Goal: Task Accomplishment & Management: Manage account settings

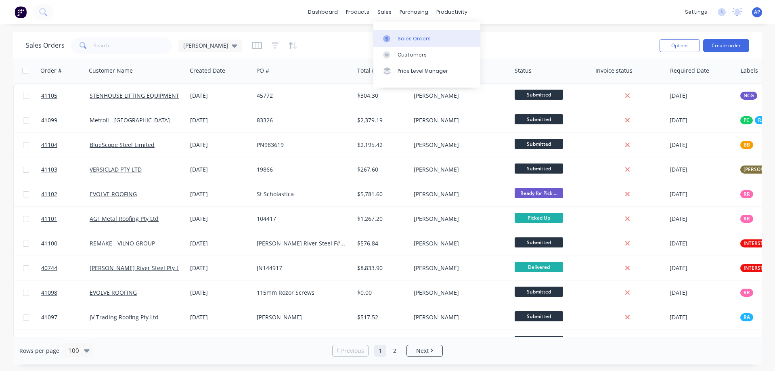
click at [408, 35] on link "Sales Orders" at bounding box center [426, 38] width 107 height 16
click at [131, 48] on input "text" at bounding box center [133, 46] width 79 height 16
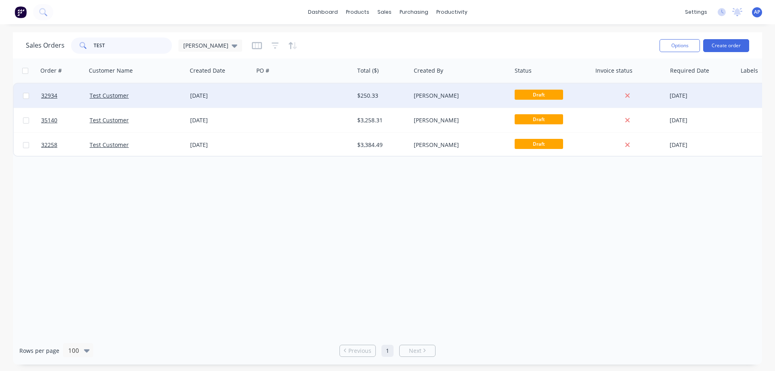
type input "TEST"
click at [265, 96] on div at bounding box center [303, 96] width 100 height 24
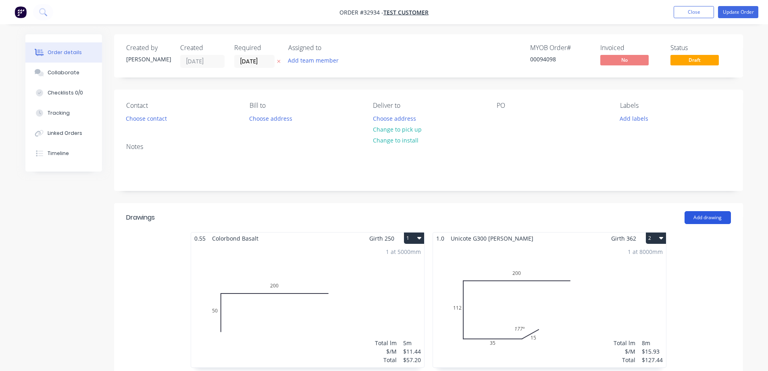
click at [703, 216] on button "Add drawing" at bounding box center [708, 217] width 46 height 13
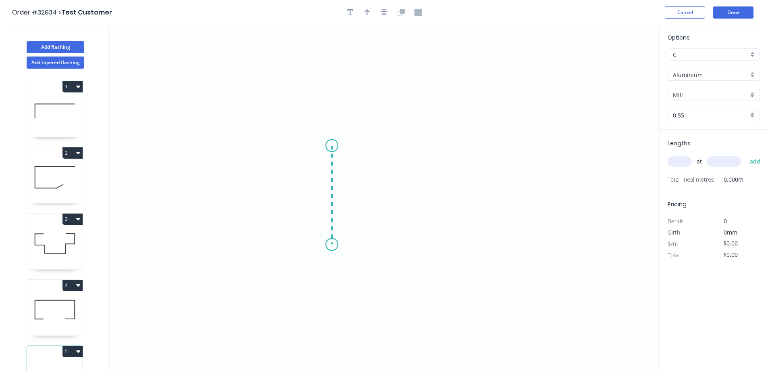
drag, startPoint x: 332, startPoint y: 146, endPoint x: 335, endPoint y: 245, distance: 99.7
click at [335, 245] on icon "0" at bounding box center [384, 198] width 551 height 346
drag, startPoint x: 394, startPoint y: 247, endPoint x: 464, endPoint y: 250, distance: 69.9
click at [464, 250] on icon "0 ?" at bounding box center [384, 198] width 551 height 346
click at [461, 293] on icon "0 ? ?" at bounding box center [384, 198] width 551 height 346
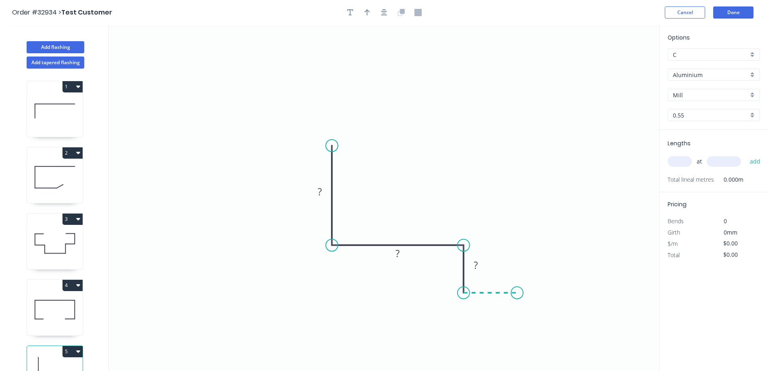
drag, startPoint x: 502, startPoint y: 293, endPoint x: 518, endPoint y: 293, distance: 15.3
click at [518, 293] on icon "0 ? ? ?" at bounding box center [384, 198] width 551 height 346
click at [518, 293] on circle at bounding box center [518, 292] width 12 height 12
click at [320, 188] on tspan "?" at bounding box center [320, 191] width 4 height 13
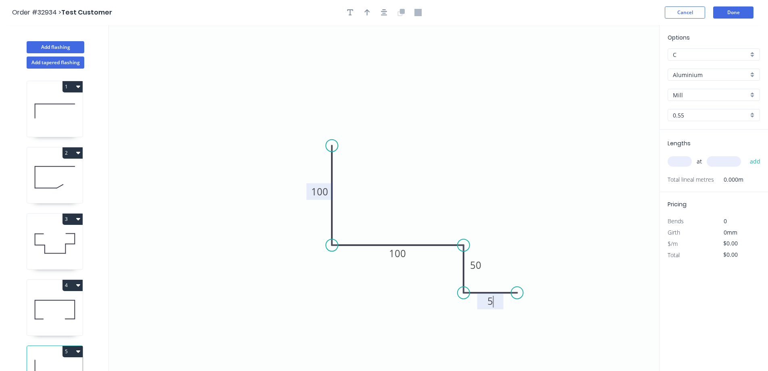
type input "$10.41"
drag, startPoint x: 751, startPoint y: 113, endPoint x: 735, endPoint y: 119, distance: 17.4
click at [751, 113] on div "0.55" at bounding box center [714, 115] width 92 height 12
click at [689, 185] on div "1.6" at bounding box center [714, 187] width 92 height 14
type input "1.6"
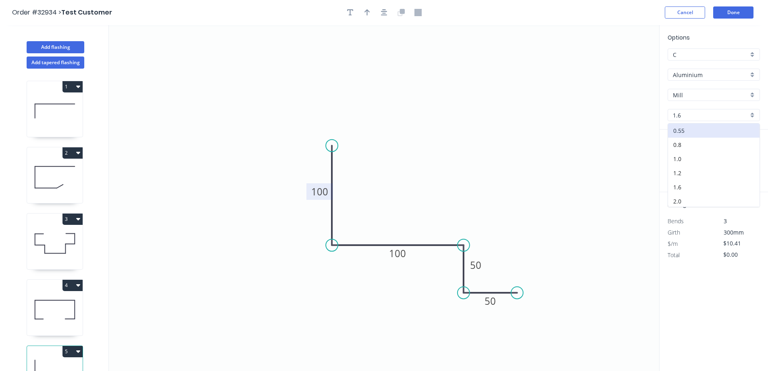
type input "$23.88"
click at [681, 164] on input "text" at bounding box center [680, 161] width 24 height 10
type input "4"
type input "2500"
click at [746, 155] on button "add" at bounding box center [755, 162] width 19 height 14
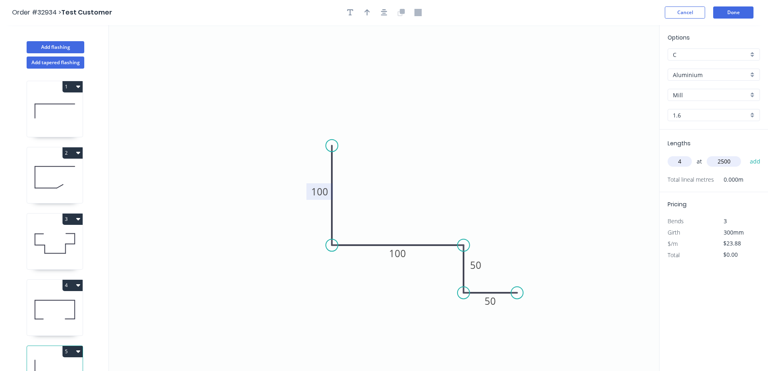
type input "$238.80"
click at [750, 56] on div "C" at bounding box center [714, 54] width 92 height 12
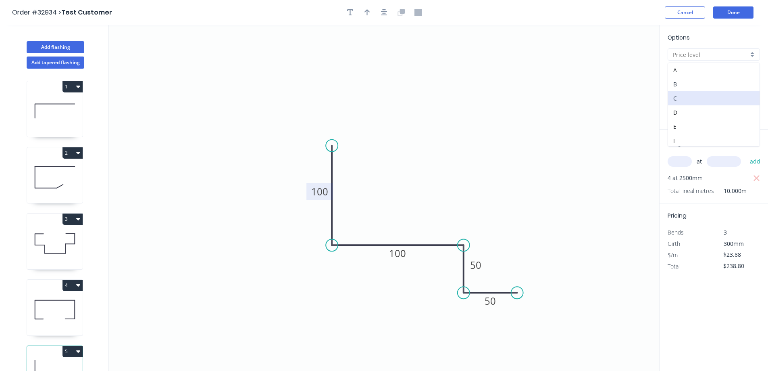
click at [688, 86] on div "B" at bounding box center [714, 84] width 92 height 14
type input "B"
click at [619, 141] on icon "0 100 100 50 50" at bounding box center [384, 198] width 551 height 346
click at [751, 56] on div "B" at bounding box center [714, 54] width 92 height 12
click at [695, 99] on div "C" at bounding box center [714, 98] width 92 height 14
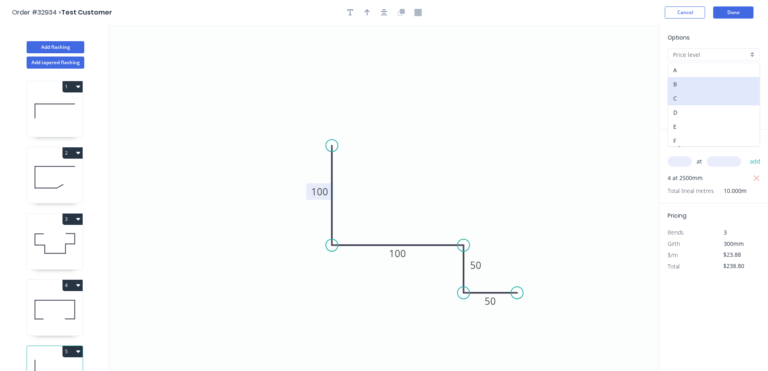
type input "C"
click at [753, 53] on div "C" at bounding box center [714, 54] width 92 height 12
click at [692, 68] on div "A" at bounding box center [714, 70] width 92 height 14
type input "A"
type input "$33.28"
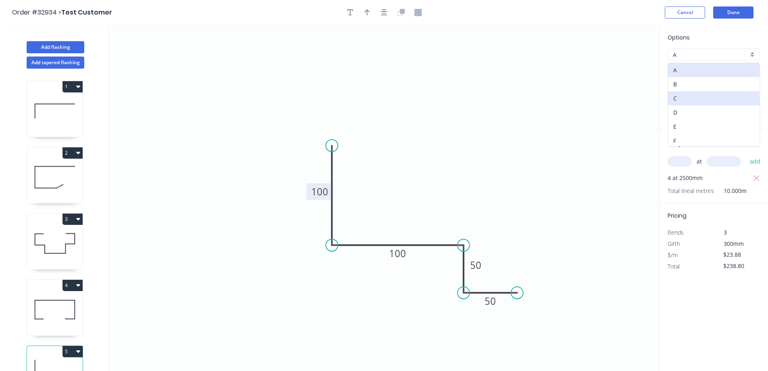
type input "$332.80"
click at [752, 54] on div "A" at bounding box center [714, 54] width 92 height 12
click at [685, 81] on div "B" at bounding box center [714, 84] width 92 height 14
type input "B"
type input "$23.88"
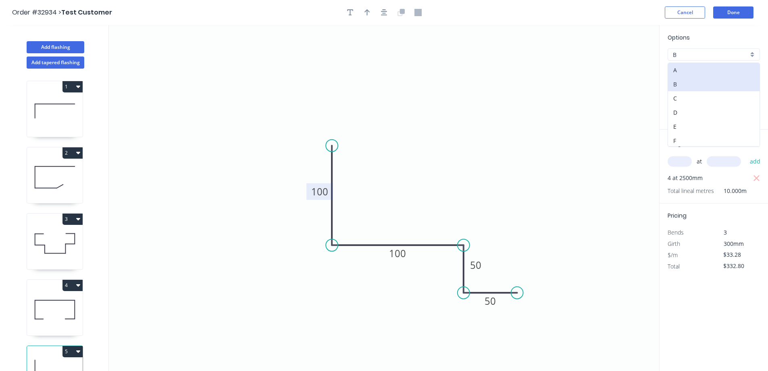
type input "$238.80"
click at [637, 112] on icon "0 100 100 50 50" at bounding box center [384, 198] width 551 height 346
click at [751, 56] on div "B" at bounding box center [714, 54] width 92 height 12
click at [690, 98] on div "C" at bounding box center [714, 98] width 92 height 14
type input "C"
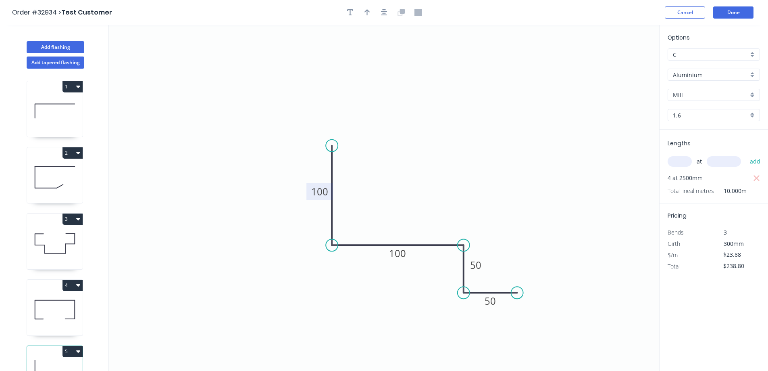
click at [751, 54] on div "C" at bounding box center [714, 54] width 92 height 12
click at [686, 109] on div "D" at bounding box center [714, 112] width 92 height 14
type input "D"
type input "$27.64"
type input "$276.40"
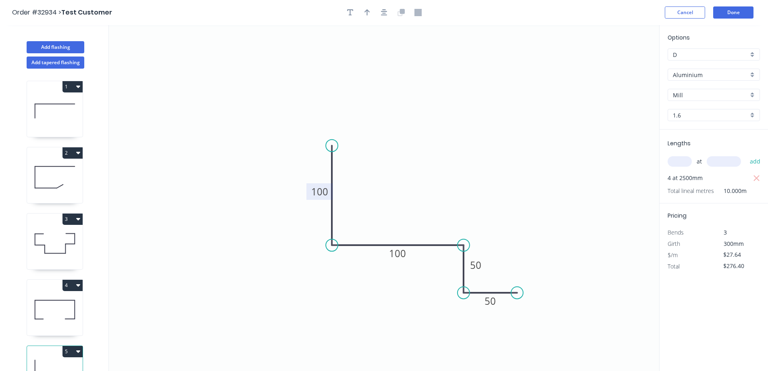
click at [752, 52] on div "D" at bounding box center [714, 54] width 92 height 12
click at [694, 144] on div "F" at bounding box center [714, 141] width 92 height 14
type input "F"
type input "$23.88"
type input "$238.80"
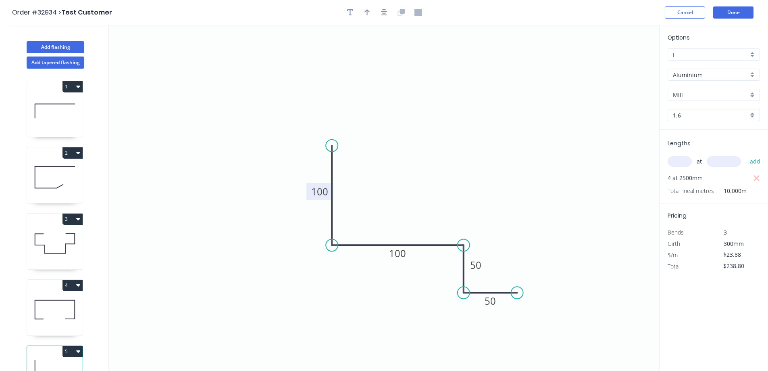
click at [753, 53] on div "F" at bounding box center [714, 54] width 92 height 12
click at [707, 68] on div "A" at bounding box center [714, 70] width 92 height 14
type input "A"
type input "$33.28"
type input "$332.80"
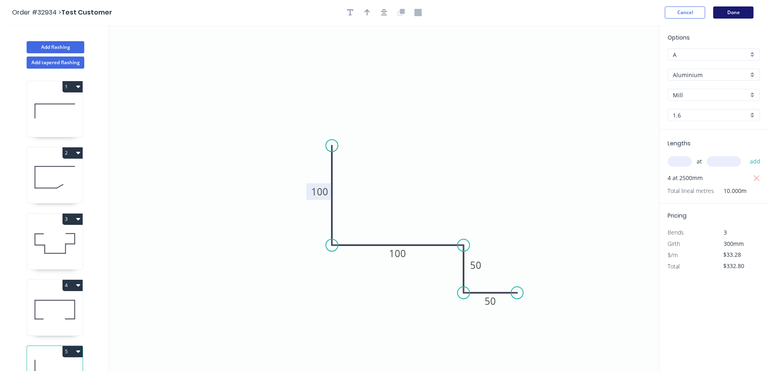
click at [726, 14] on button "Done" at bounding box center [734, 12] width 40 height 12
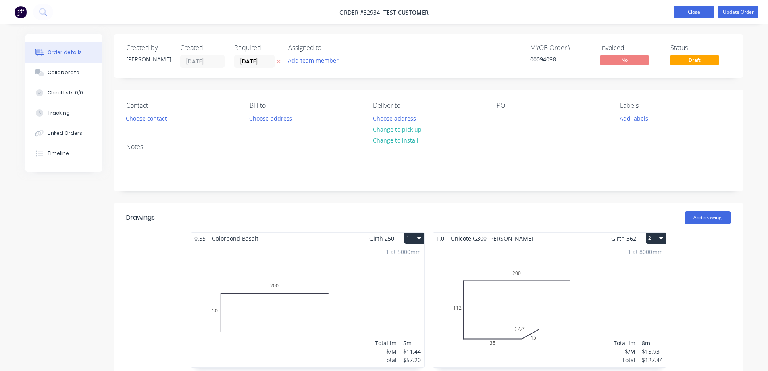
click at [693, 13] on button "Close" at bounding box center [694, 12] width 40 height 12
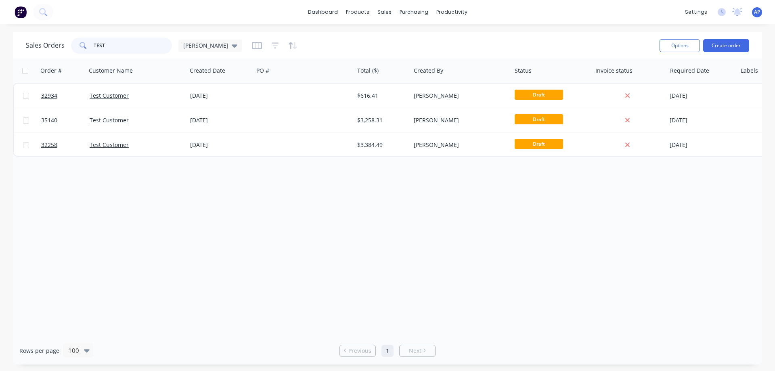
drag, startPoint x: 89, startPoint y: 47, endPoint x: 81, endPoint y: 49, distance: 8.3
click at [81, 49] on div "TEST" at bounding box center [121, 46] width 101 height 16
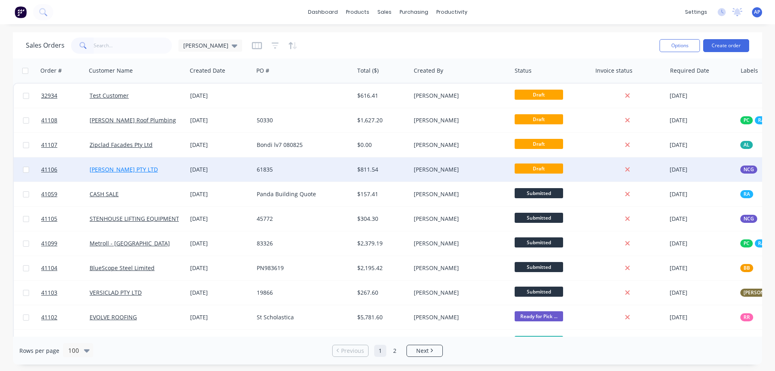
click at [142, 169] on link "[PERSON_NAME] PTY LTD" at bounding box center [124, 169] width 68 height 8
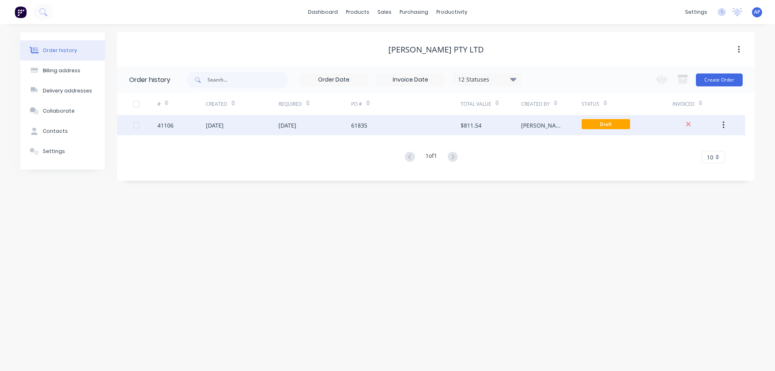
click at [324, 127] on div "[DATE]" at bounding box center [314, 125] width 73 height 20
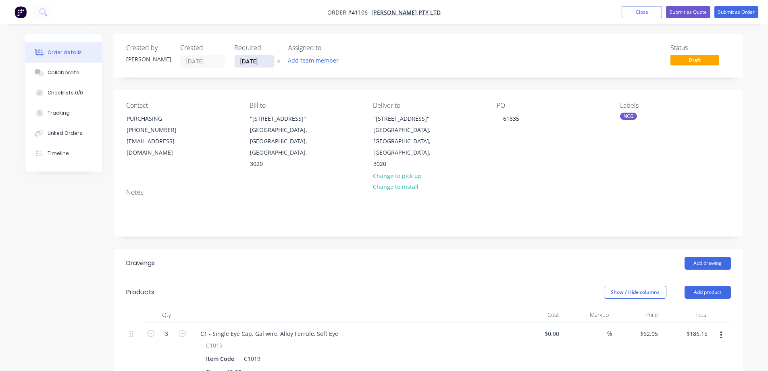
click at [249, 63] on input "[DATE]" at bounding box center [255, 61] width 40 height 12
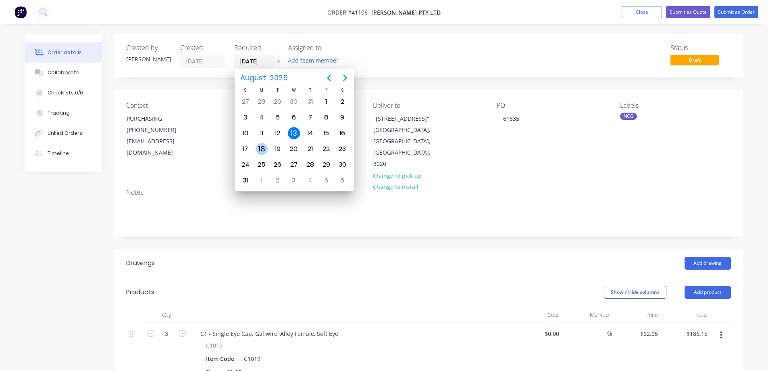
click at [262, 148] on div "18" at bounding box center [262, 149] width 12 height 12
type input "[DATE]"
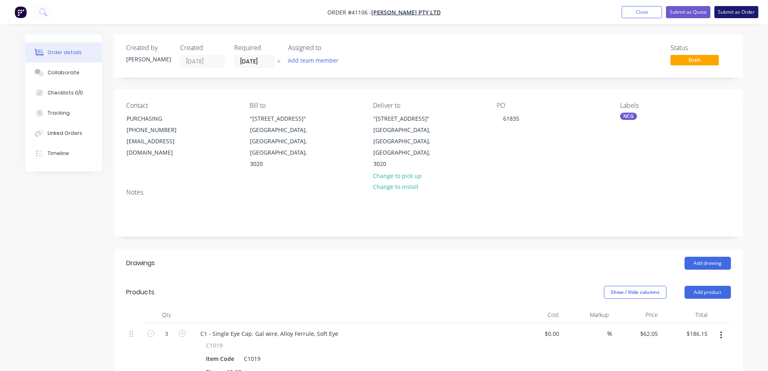
click at [728, 12] on button "Submit as Order" at bounding box center [737, 12] width 44 height 12
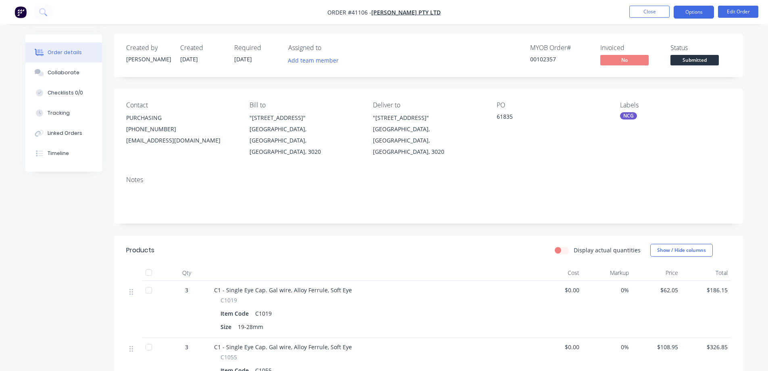
click at [687, 8] on button "Options" at bounding box center [694, 12] width 40 height 13
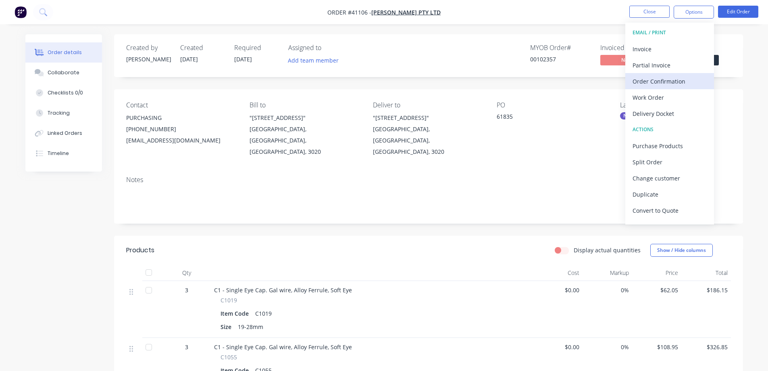
click at [684, 78] on div "Order Confirmation" at bounding box center [670, 81] width 74 height 12
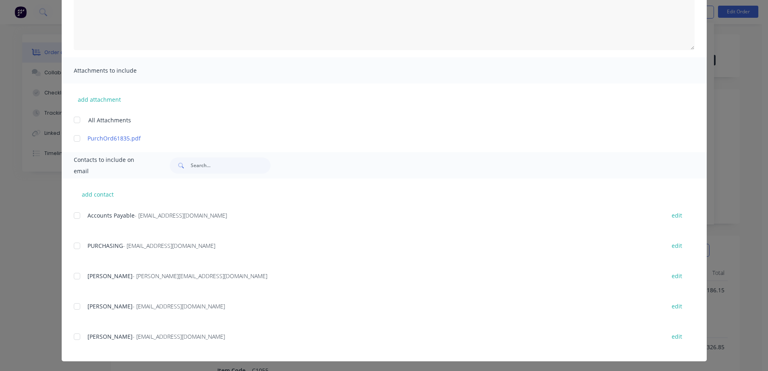
scroll to position [124, 0]
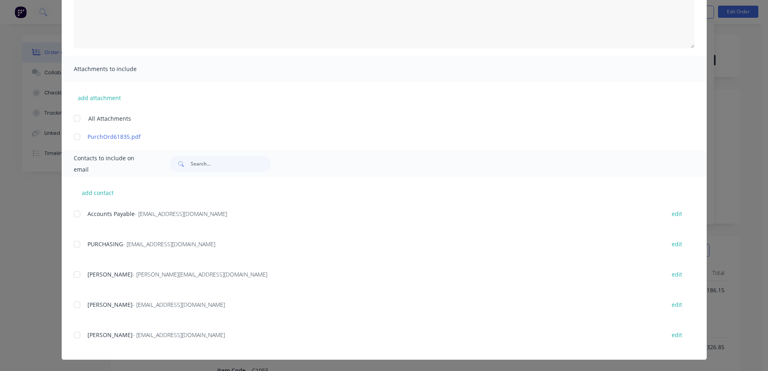
drag, startPoint x: 73, startPoint y: 243, endPoint x: 150, endPoint y: 239, distance: 76.8
click at [73, 243] on div at bounding box center [77, 244] width 16 height 16
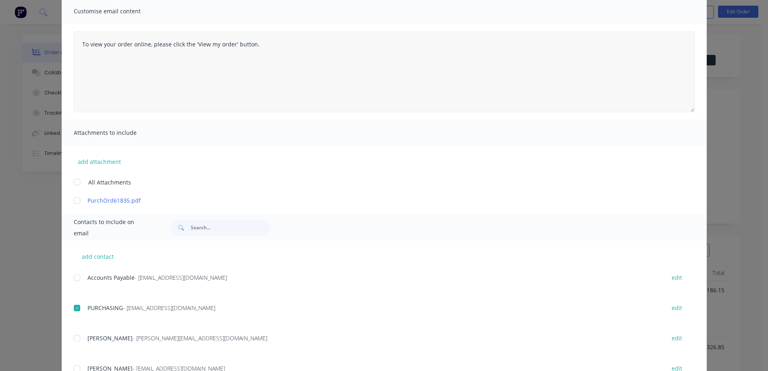
scroll to position [0, 0]
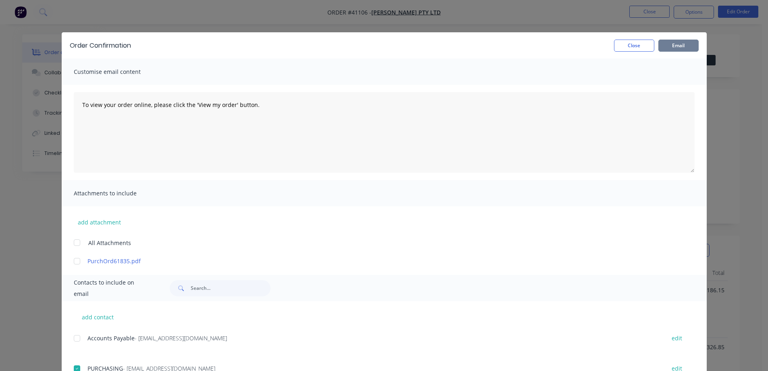
click at [667, 46] on button "Email" at bounding box center [679, 46] width 40 height 12
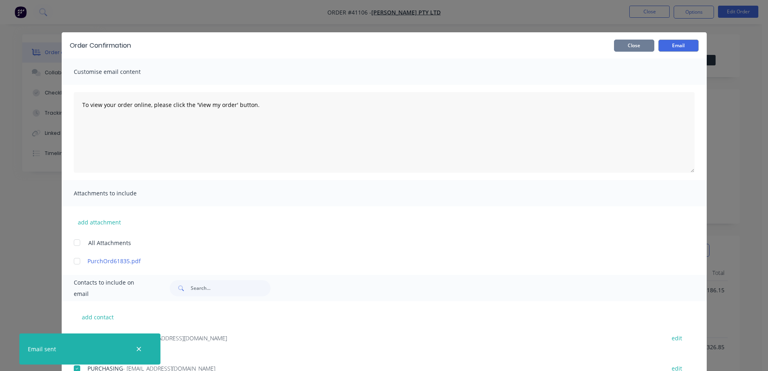
click at [643, 46] on button "Close" at bounding box center [634, 46] width 40 height 12
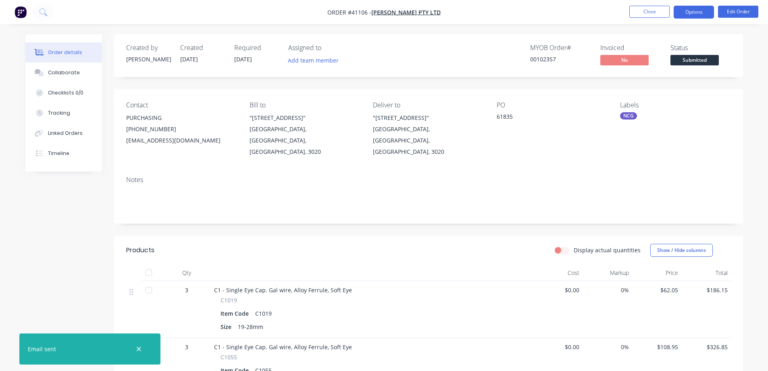
click at [681, 13] on button "Options" at bounding box center [694, 12] width 40 height 13
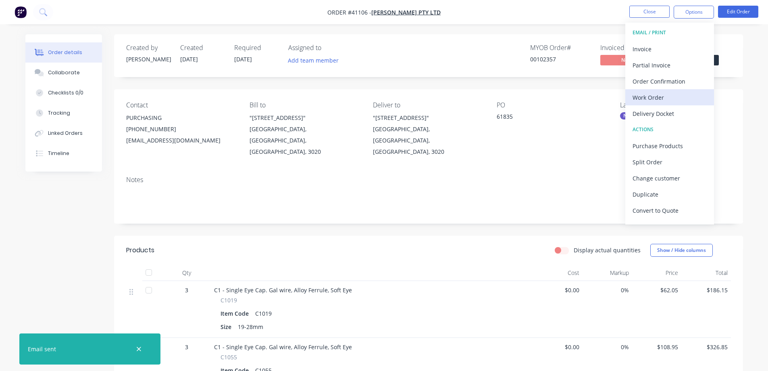
click at [664, 95] on div "Work Order" at bounding box center [670, 98] width 74 height 12
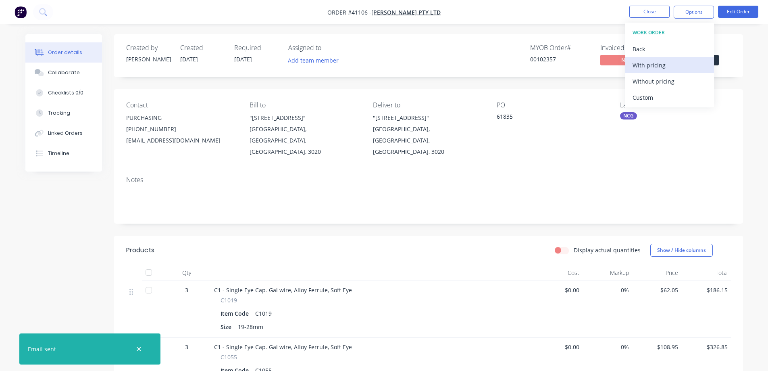
click at [668, 65] on div "With pricing" at bounding box center [670, 65] width 74 height 12
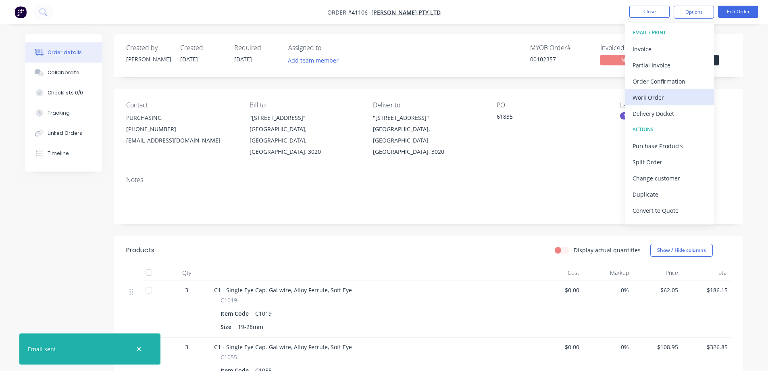
click at [646, 98] on div "Work Order" at bounding box center [670, 98] width 74 height 12
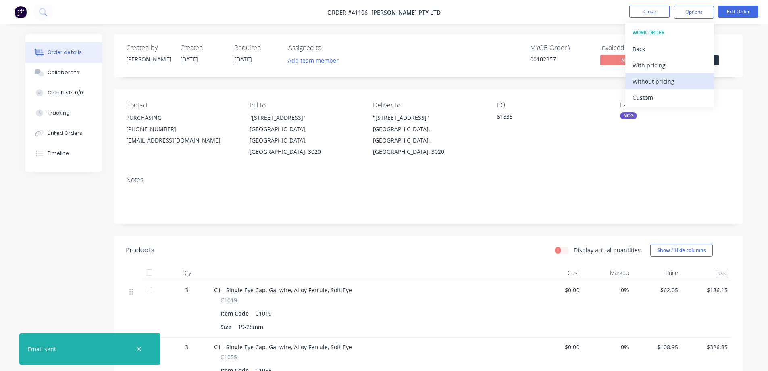
click at [656, 81] on div "Without pricing" at bounding box center [670, 81] width 74 height 12
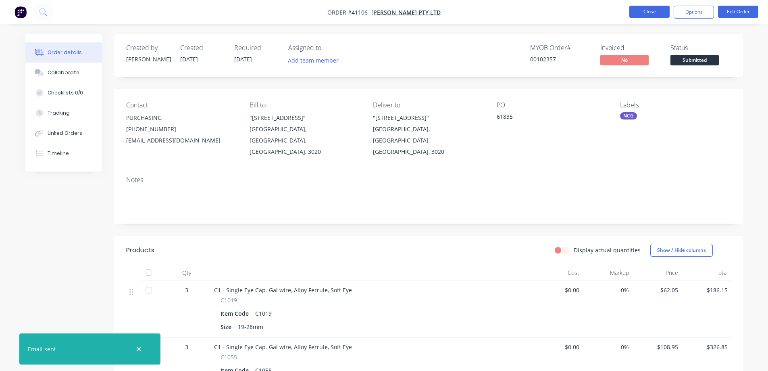
click at [643, 10] on button "Close" at bounding box center [650, 12] width 40 height 12
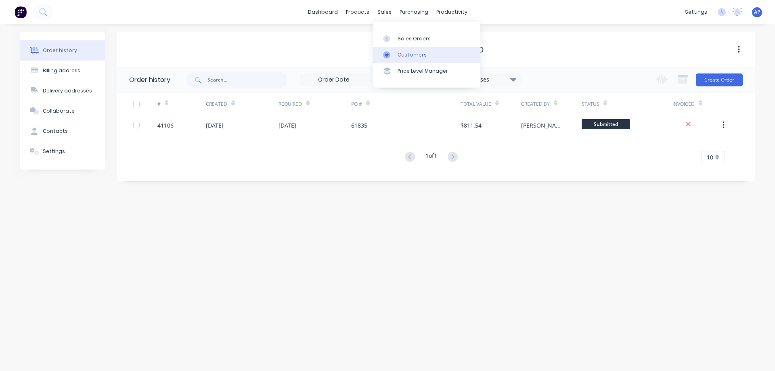
click at [412, 53] on div "Customers" at bounding box center [411, 54] width 29 height 7
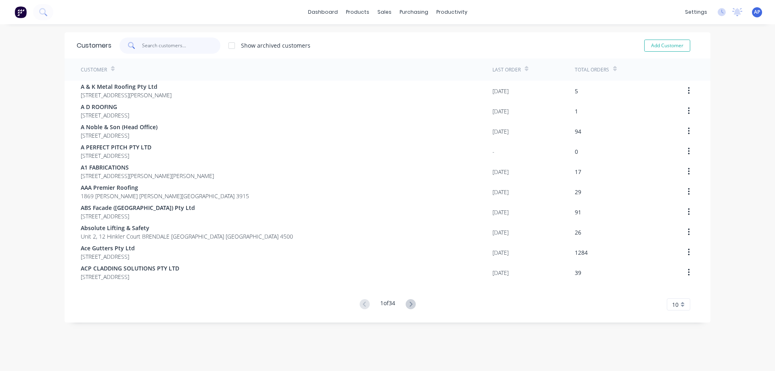
click at [148, 48] on input "text" at bounding box center [181, 46] width 79 height 16
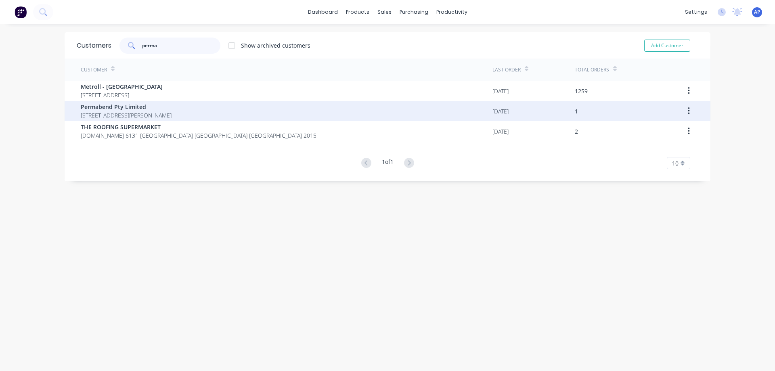
type input "perma"
click at [144, 109] on span "Permabend Pty Limited" at bounding box center [126, 106] width 91 height 8
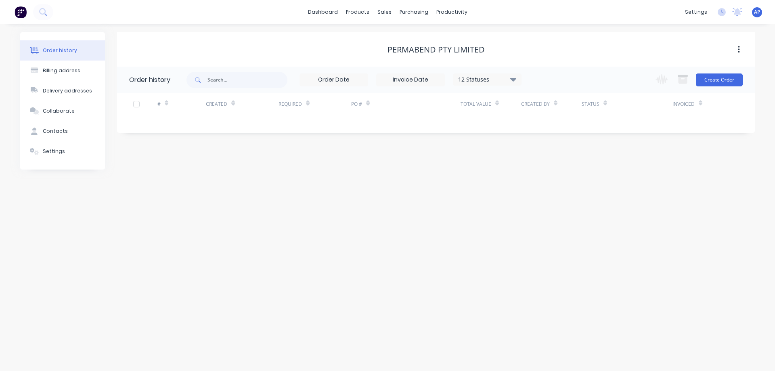
click at [513, 81] on icon at bounding box center [513, 79] width 6 height 10
click at [553, 172] on label at bounding box center [553, 172] width 0 height 0
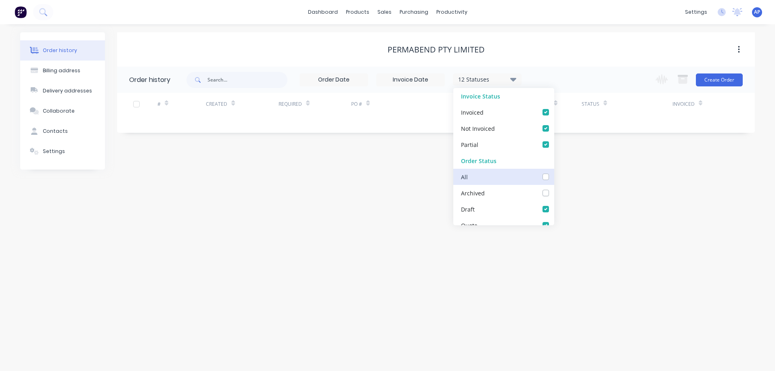
click at [553, 176] on input "checkbox" at bounding box center [556, 176] width 6 height 8
checkbox input "true"
click at [608, 194] on div "Order history Billing address Delivery addresses Collaborate Contacts Settings …" at bounding box center [387, 197] width 775 height 347
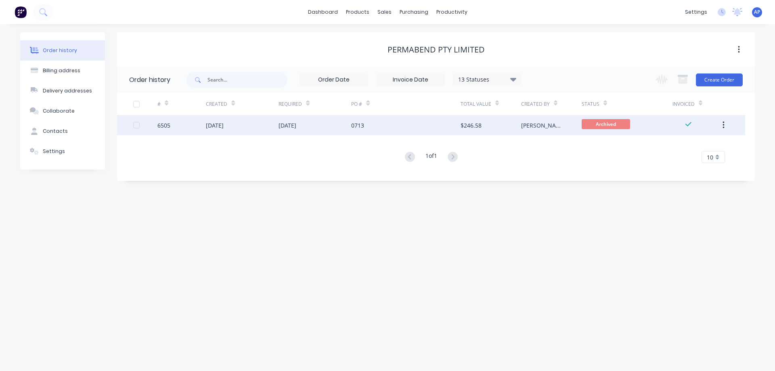
click at [384, 122] on div "0713" at bounding box center [405, 125] width 109 height 20
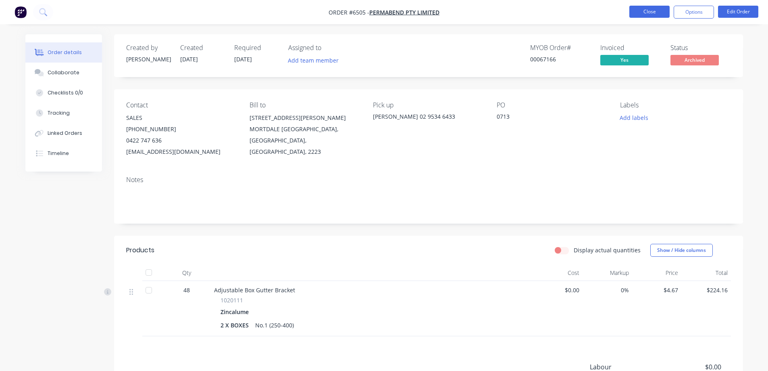
click at [634, 10] on button "Close" at bounding box center [650, 12] width 40 height 12
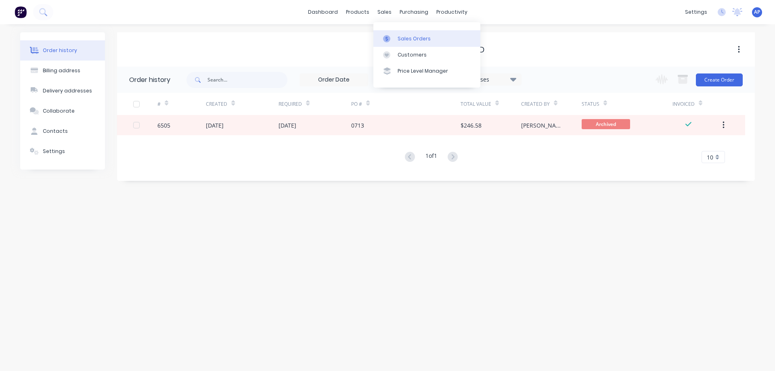
click at [401, 38] on div "Sales Orders" at bounding box center [413, 38] width 33 height 7
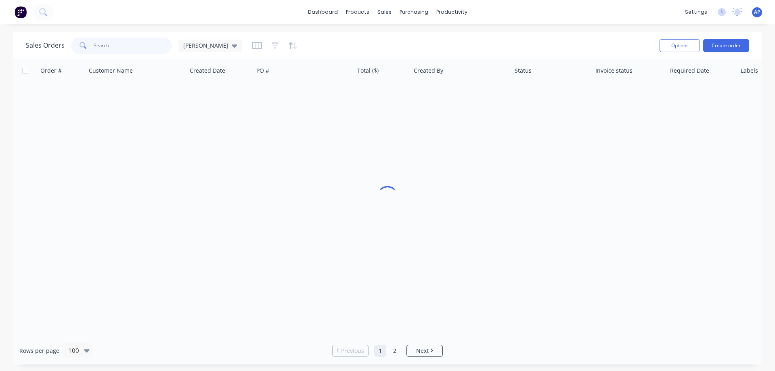
click at [127, 43] on input "text" at bounding box center [133, 46] width 79 height 16
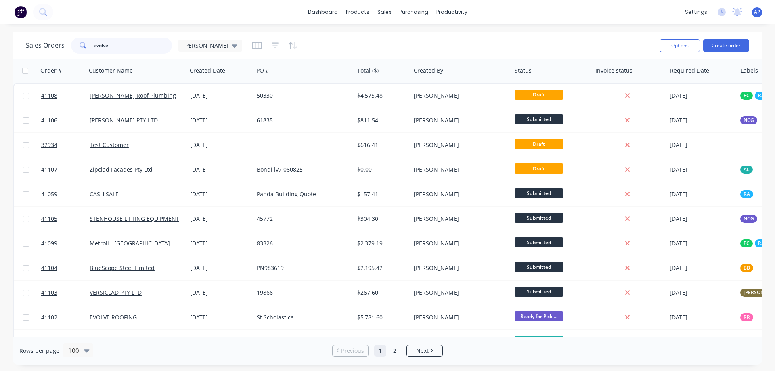
type input "evolve"
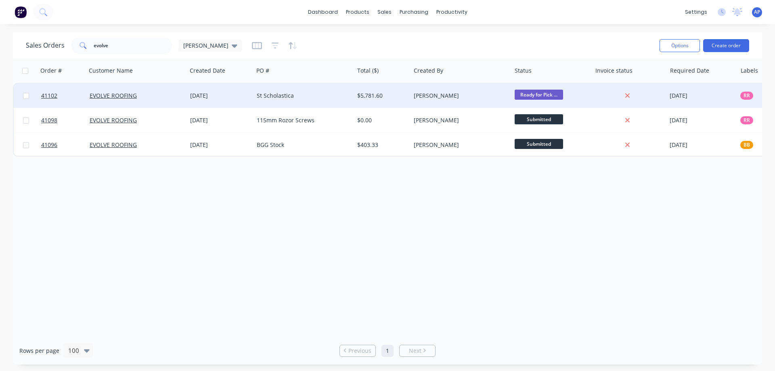
click at [154, 93] on div "EVOLVE ROOFING" at bounding box center [135, 96] width 90 height 8
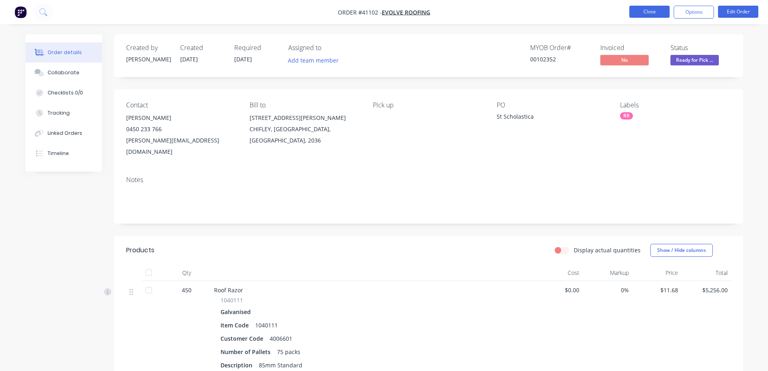
click at [646, 12] on button "Close" at bounding box center [650, 12] width 40 height 12
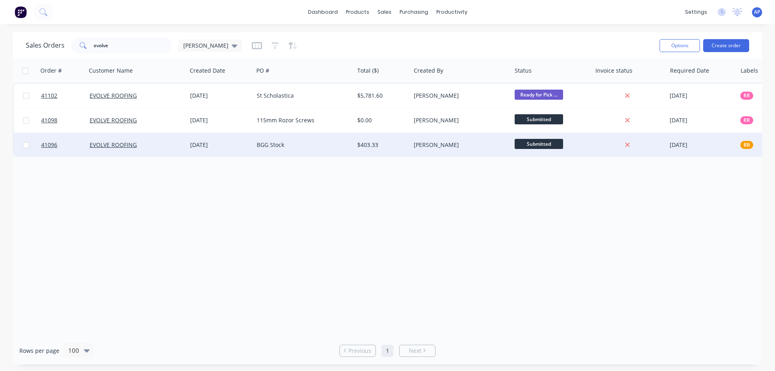
click at [155, 146] on div "EVOLVE ROOFING" at bounding box center [135, 145] width 90 height 8
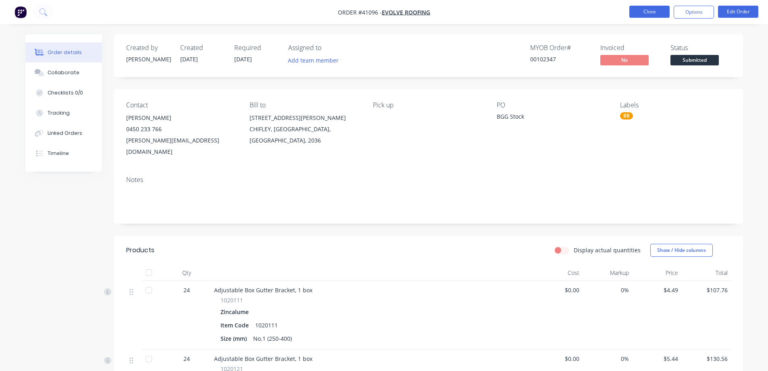
click at [643, 11] on button "Close" at bounding box center [650, 12] width 40 height 12
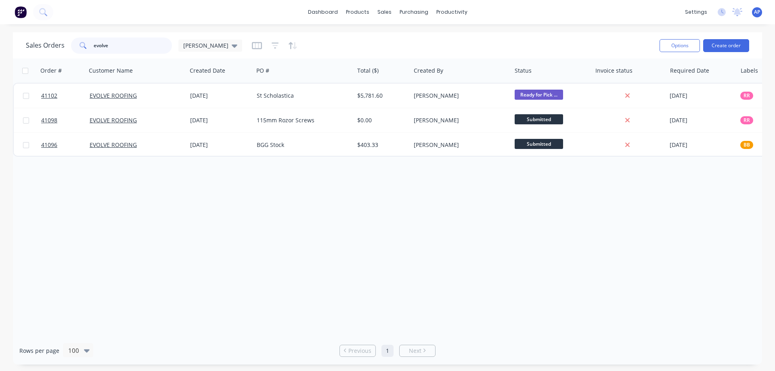
drag, startPoint x: 116, startPoint y: 45, endPoint x: 90, endPoint y: 48, distance: 25.6
click at [90, 48] on div "evolve" at bounding box center [121, 46] width 101 height 16
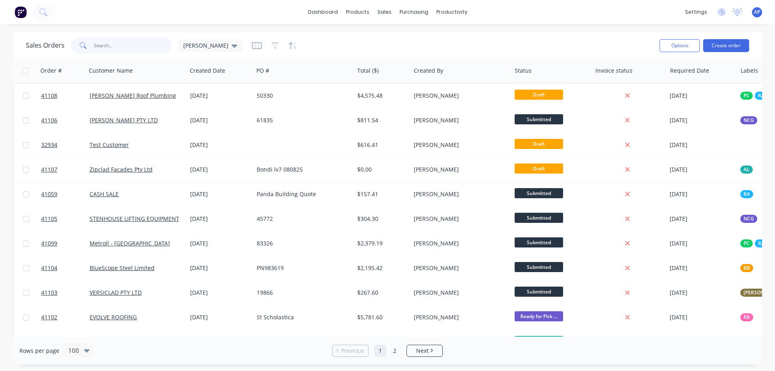
drag, startPoint x: 131, startPoint y: 43, endPoint x: 336, endPoint y: 24, distance: 206.2
click at [131, 43] on input "text" at bounding box center [133, 46] width 79 height 16
click at [137, 46] on input "text" at bounding box center [133, 46] width 79 height 16
type input "evolve"
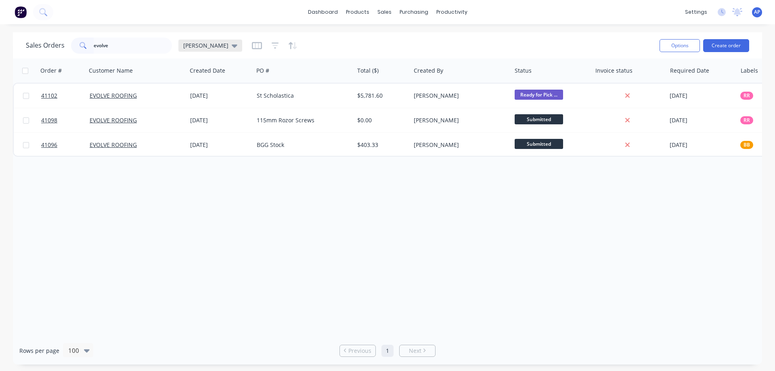
click at [232, 42] on icon at bounding box center [235, 45] width 6 height 9
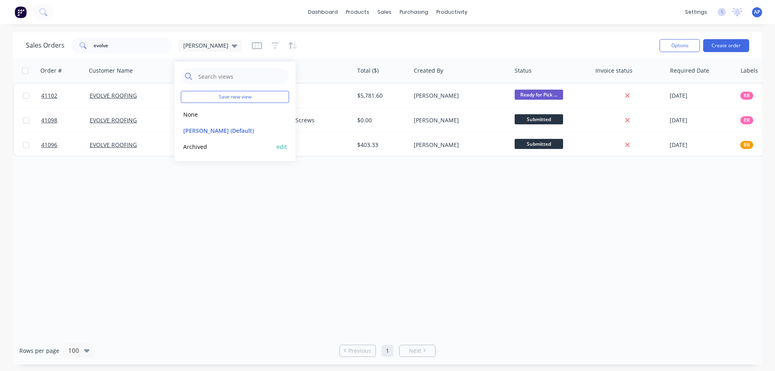
click at [206, 149] on button "Archived" at bounding box center [227, 146] width 92 height 9
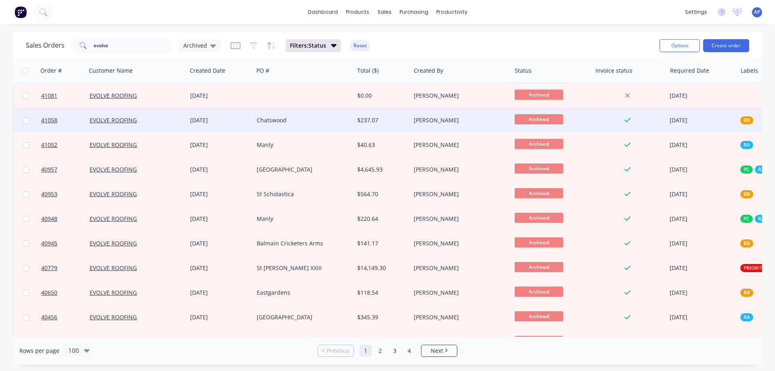
click at [146, 119] on div "EVOLVE ROOFING" at bounding box center [135, 120] width 90 height 8
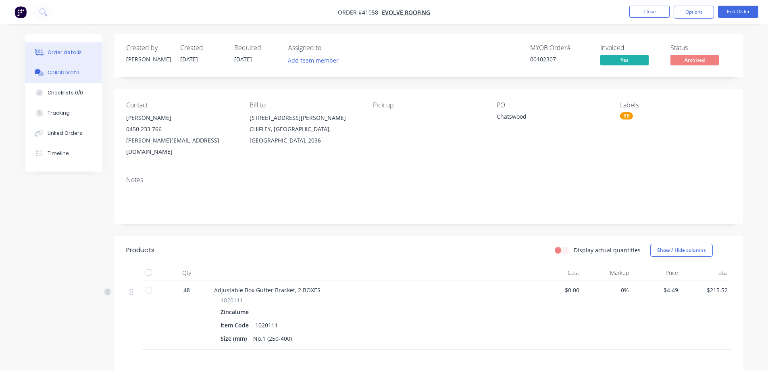
click at [79, 71] on button "Collaborate" at bounding box center [63, 73] width 77 height 20
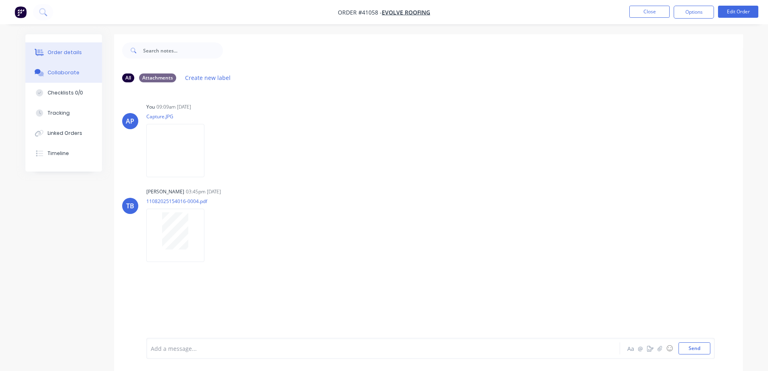
click at [80, 51] on button "Order details" at bounding box center [63, 52] width 77 height 20
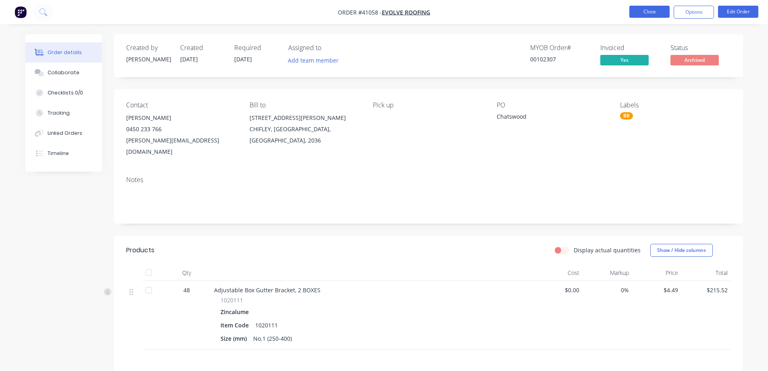
click at [642, 10] on button "Close" at bounding box center [650, 12] width 40 height 12
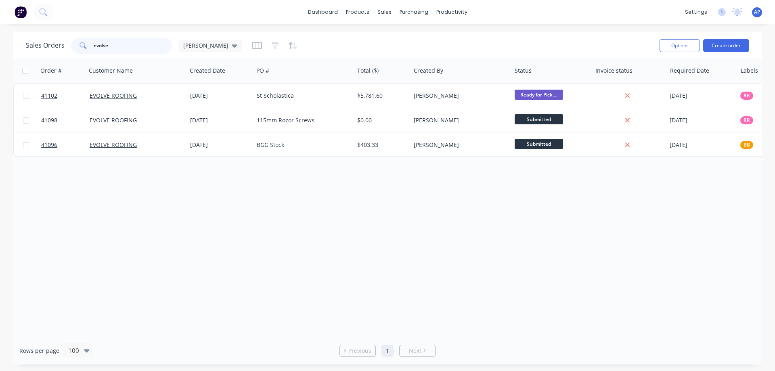
drag, startPoint x: 124, startPoint y: 48, endPoint x: 84, endPoint y: 53, distance: 41.0
click at [84, 53] on div "evolve" at bounding box center [121, 46] width 101 height 16
type input "94043"
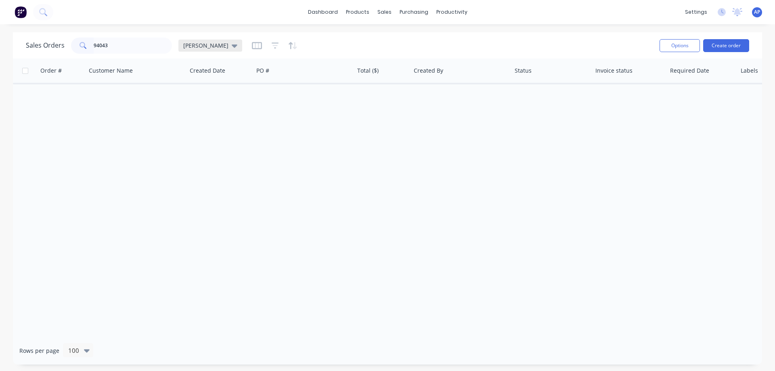
click at [232, 45] on icon at bounding box center [235, 45] width 6 height 3
click at [207, 145] on button "Archived" at bounding box center [227, 146] width 92 height 9
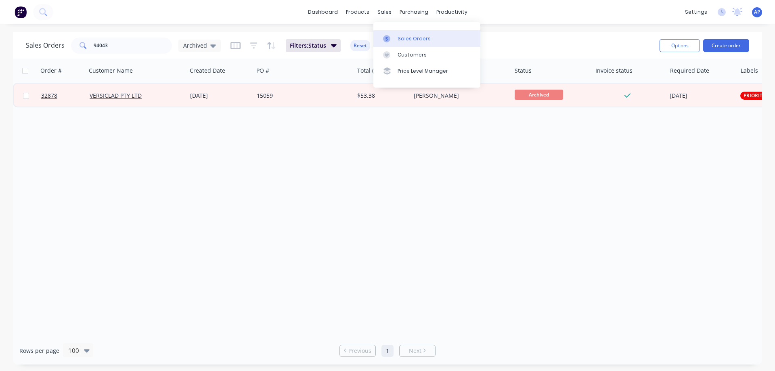
click at [413, 38] on div "Sales Orders" at bounding box center [413, 38] width 33 height 7
click at [721, 42] on button "Create order" at bounding box center [726, 45] width 46 height 13
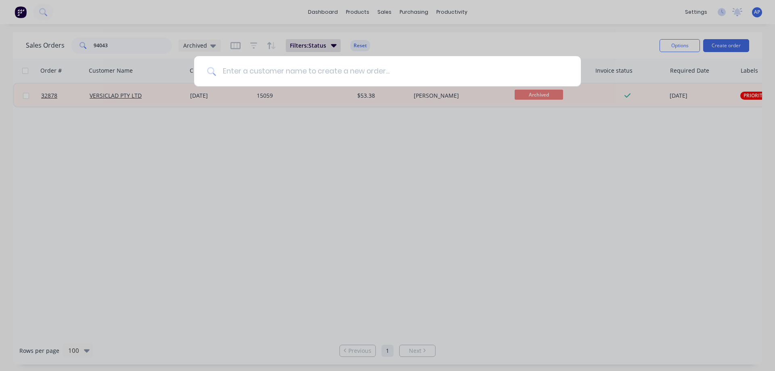
click at [315, 70] on input at bounding box center [392, 71] width 352 height 30
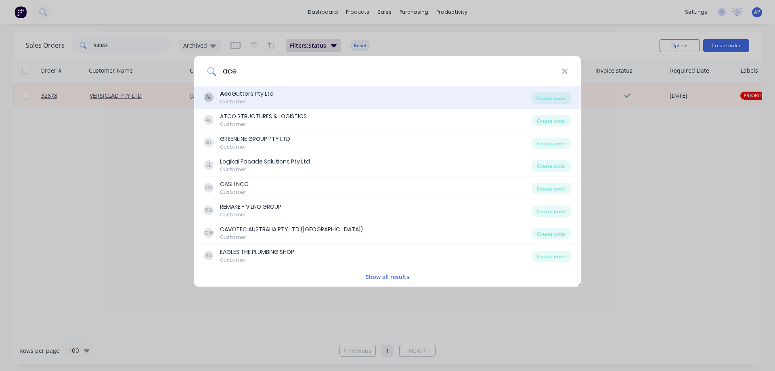
type input "ace"
click at [266, 95] on div "Ace Gutters Pty Ltd" at bounding box center [247, 94] width 54 height 8
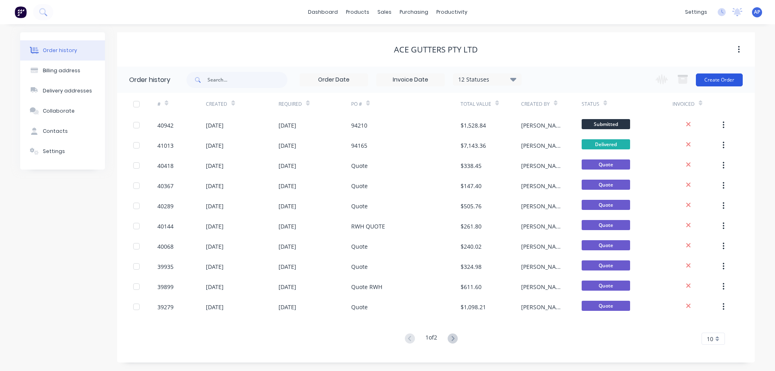
click at [720, 79] on button "Create Order" at bounding box center [718, 79] width 47 height 13
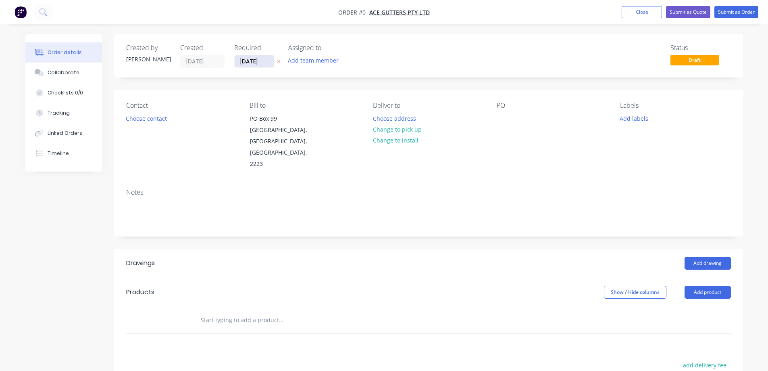
click at [256, 61] on input "13/08/25" at bounding box center [255, 61] width 40 height 12
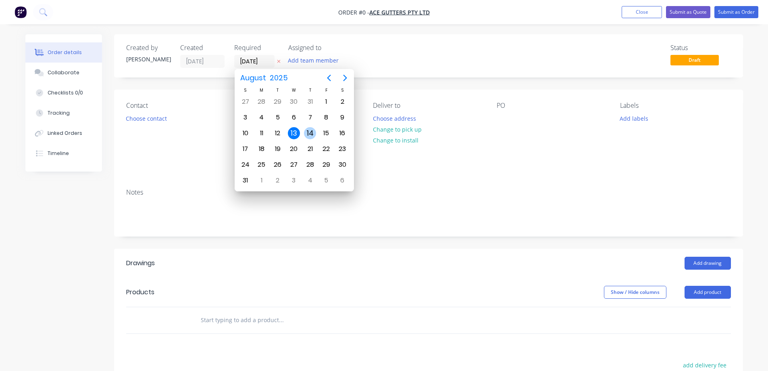
click at [309, 132] on div "14" at bounding box center [310, 133] width 12 height 12
type input "[DATE]"
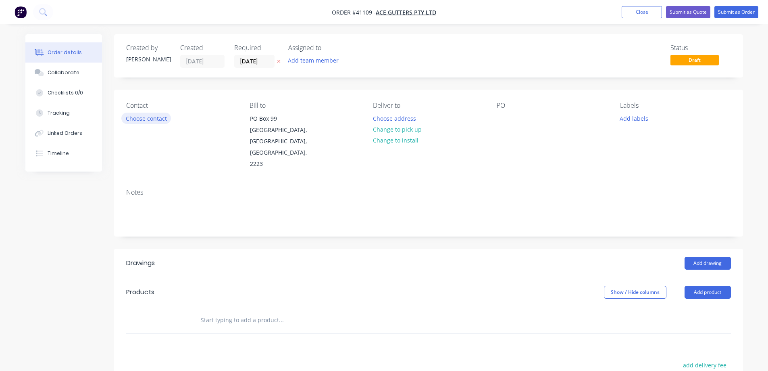
click at [150, 119] on button "Choose contact" at bounding box center [146, 118] width 50 height 11
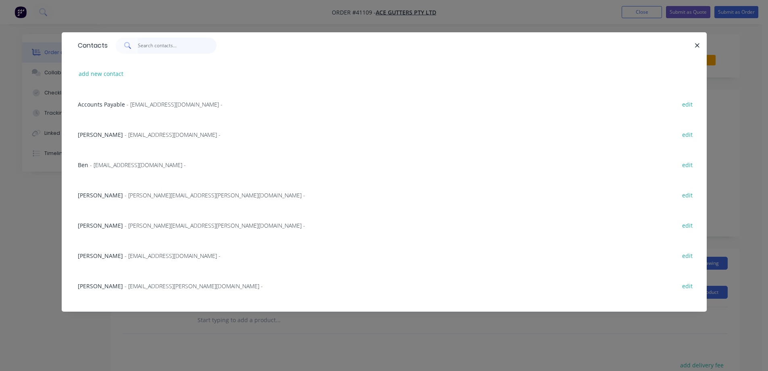
click at [149, 44] on input "text" at bounding box center [177, 46] width 79 height 16
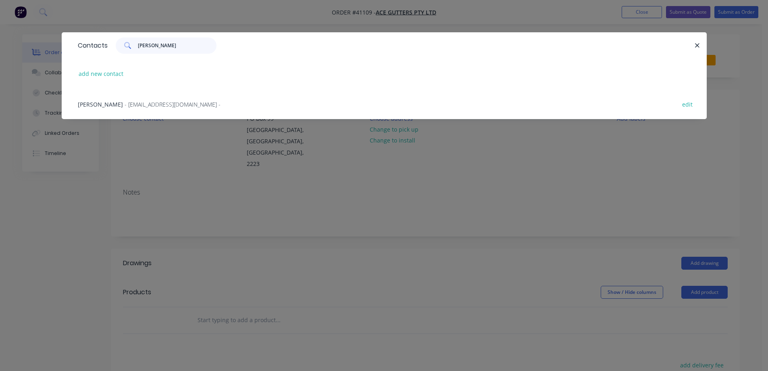
type input "joe"
click at [175, 104] on span "- plumbing.sales@acegutters.com.au -" at bounding box center [173, 104] width 96 height 8
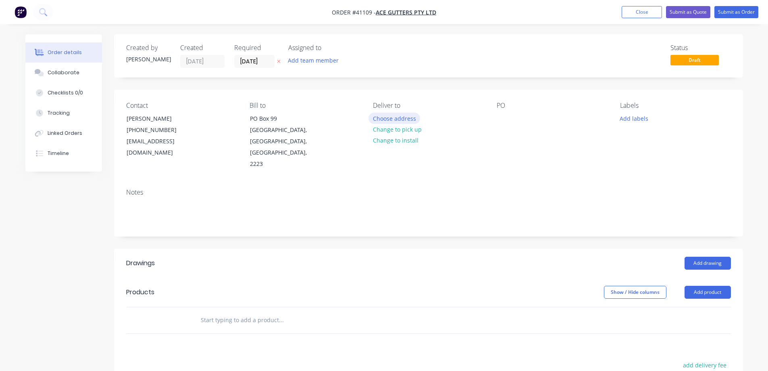
click at [381, 120] on button "Choose address" at bounding box center [395, 118] width 52 height 11
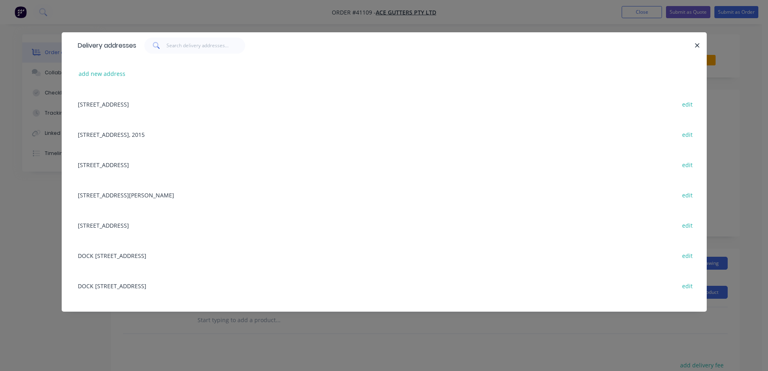
click at [149, 255] on div "DOCK 2 , 69 BOUNDARY ROAD, MORTDALE, New South Wales, Australia, 2223 edit" at bounding box center [384, 255] width 621 height 30
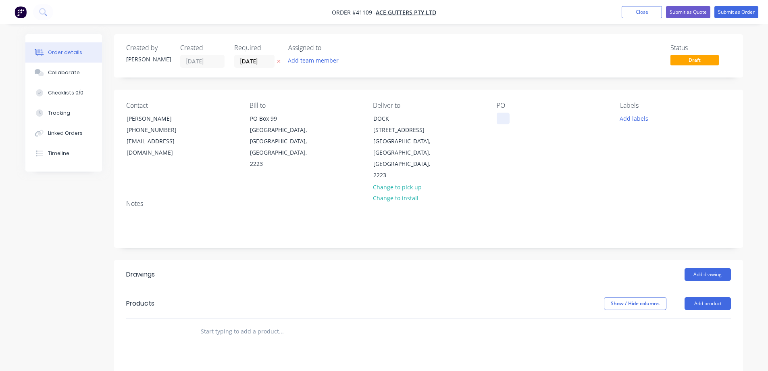
click at [505, 113] on div at bounding box center [503, 119] width 13 height 12
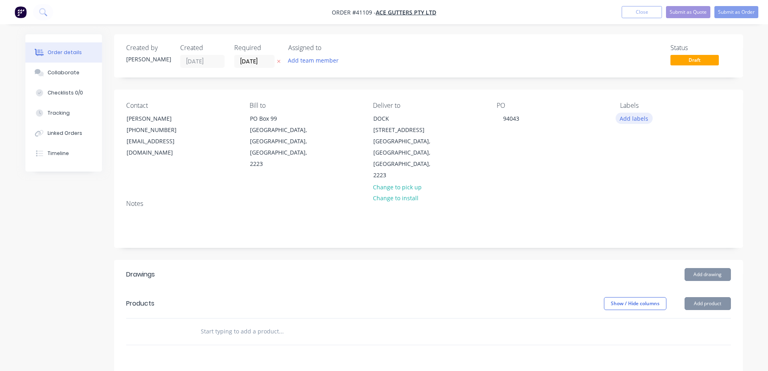
click at [629, 117] on button "Add labels" at bounding box center [634, 118] width 37 height 11
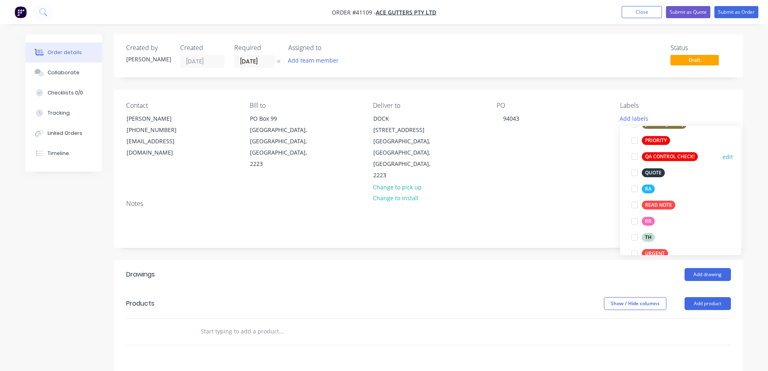
scroll to position [242, 0]
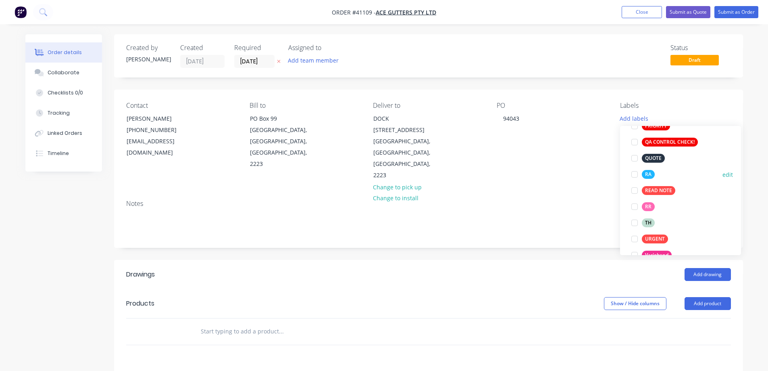
click at [636, 175] on div at bounding box center [635, 174] width 16 height 16
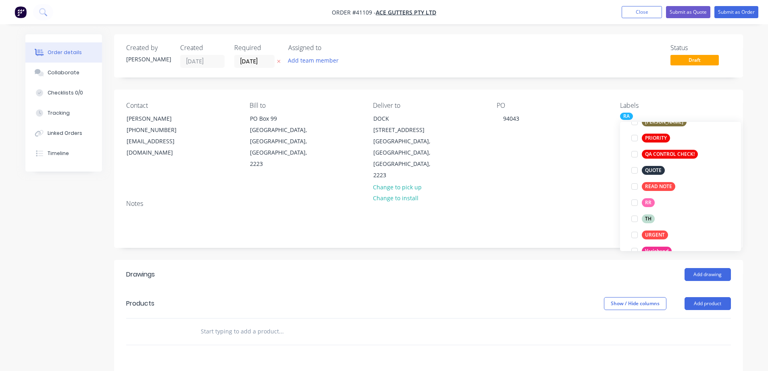
scroll to position [16, 0]
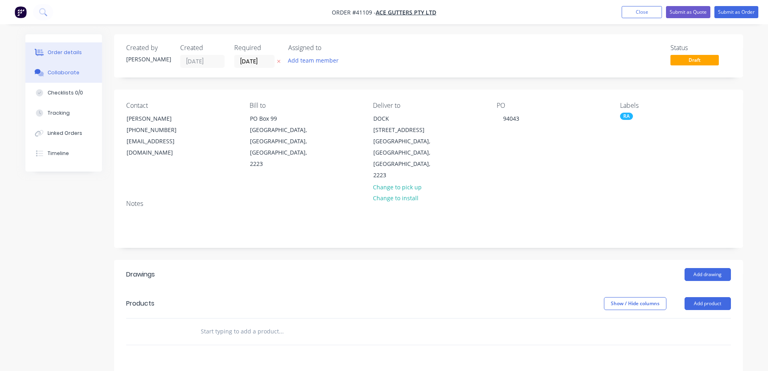
click at [87, 73] on button "Collaborate" at bounding box center [63, 73] width 77 height 20
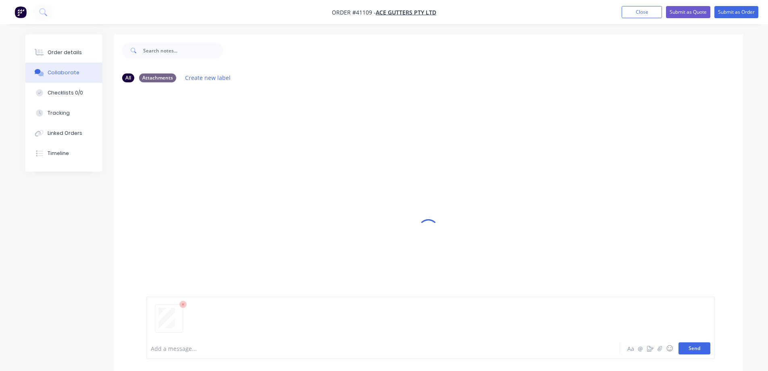
click at [695, 347] on button "Send" at bounding box center [695, 348] width 32 height 12
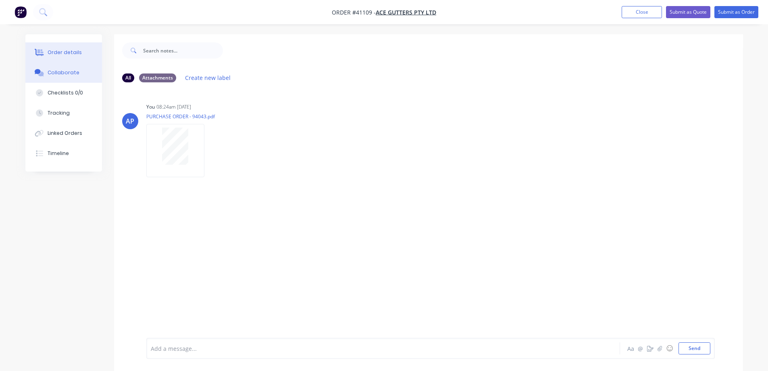
click at [80, 54] on button "Order details" at bounding box center [63, 52] width 77 height 20
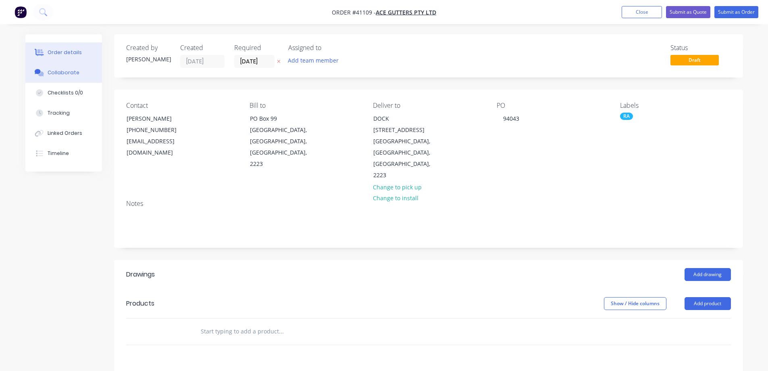
click at [79, 74] on button "Collaborate" at bounding box center [63, 73] width 77 height 20
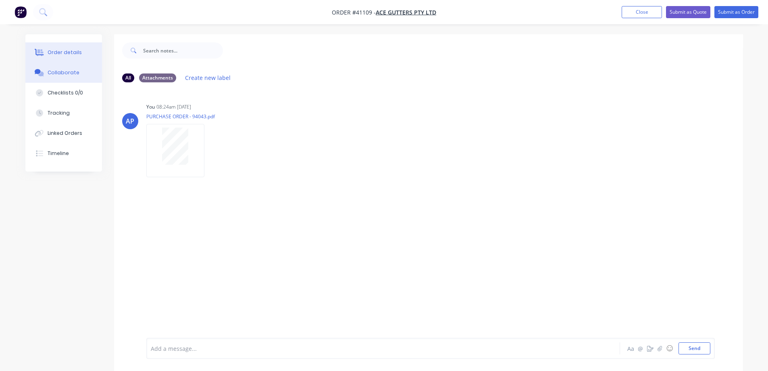
click at [78, 53] on div "Order details" at bounding box center [65, 52] width 34 height 7
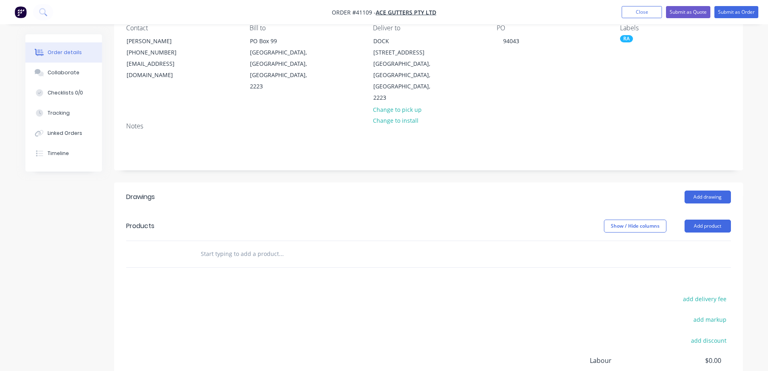
scroll to position [81, 0]
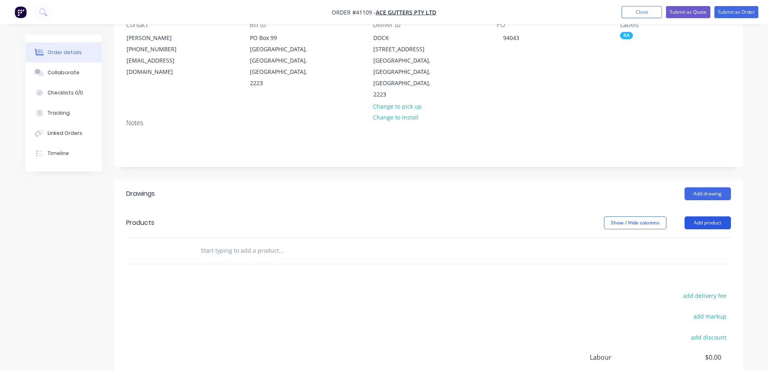
click at [698, 216] on button "Add product" at bounding box center [708, 222] width 46 height 13
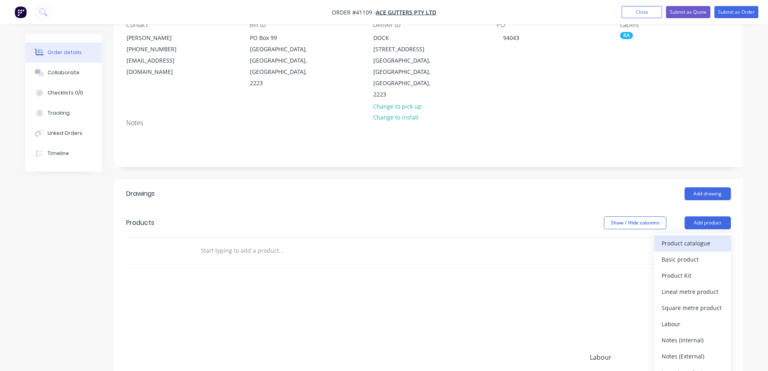
click at [687, 237] on div "Product catalogue" at bounding box center [693, 243] width 62 height 12
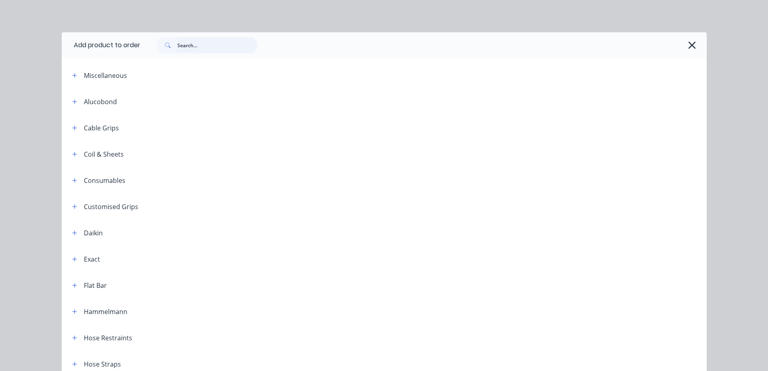
click at [209, 47] on input "text" at bounding box center [217, 45] width 80 height 16
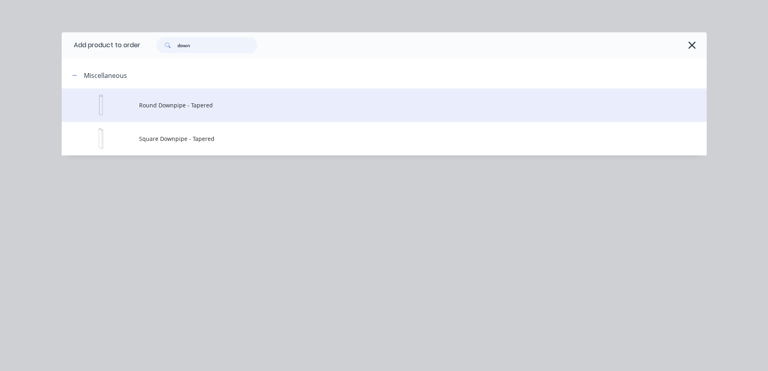
type input "down"
click at [204, 107] on span "Round Downpipe - Tapered" at bounding box center [366, 105] width 454 height 8
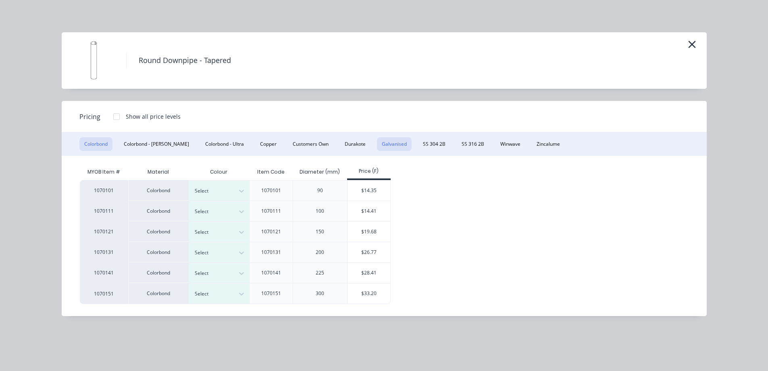
click at [377, 144] on button "Galvanised" at bounding box center [394, 144] width 35 height 14
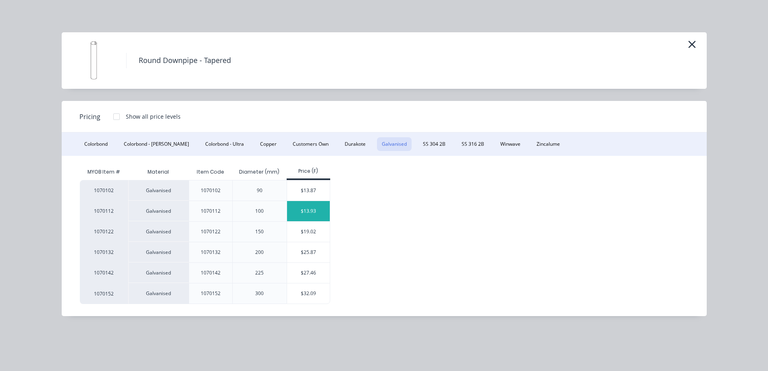
click at [304, 210] on div "$13.93" at bounding box center [308, 211] width 43 height 20
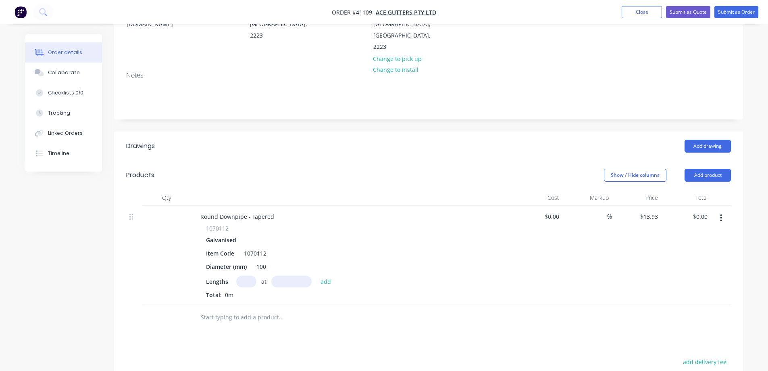
scroll to position [202, 0]
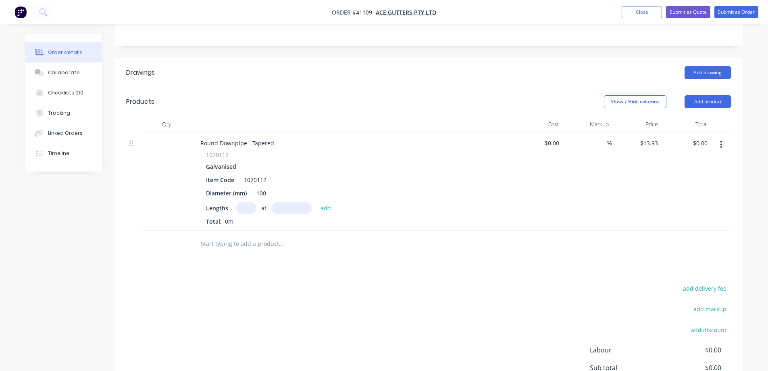
click at [240, 202] on input "text" at bounding box center [246, 208] width 20 height 12
type input "20"
type input "1800"
click at [317, 202] on button "add" at bounding box center [326, 207] width 19 height 11
type input "$501.48"
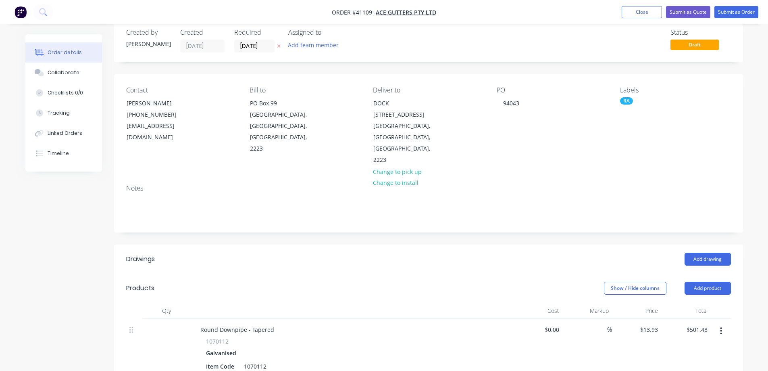
scroll to position [0, 0]
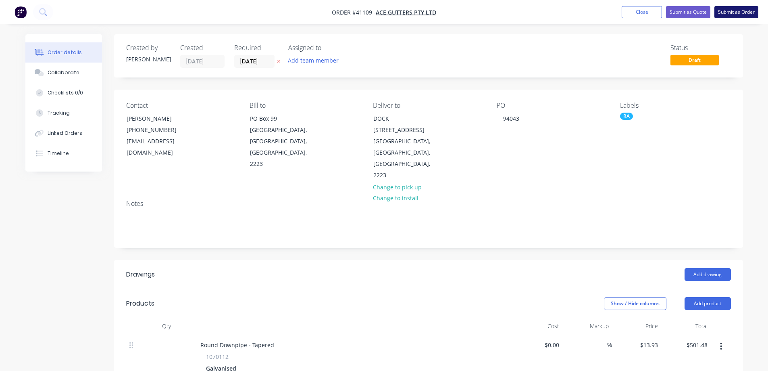
click at [736, 9] on button "Submit as Order" at bounding box center [737, 12] width 44 height 12
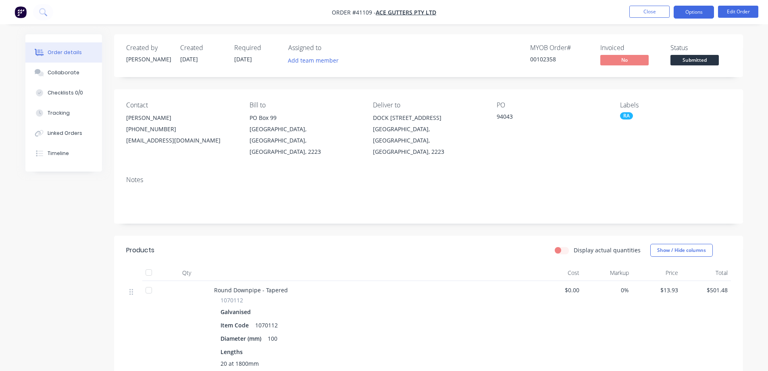
click at [677, 10] on button "Options" at bounding box center [694, 12] width 40 height 13
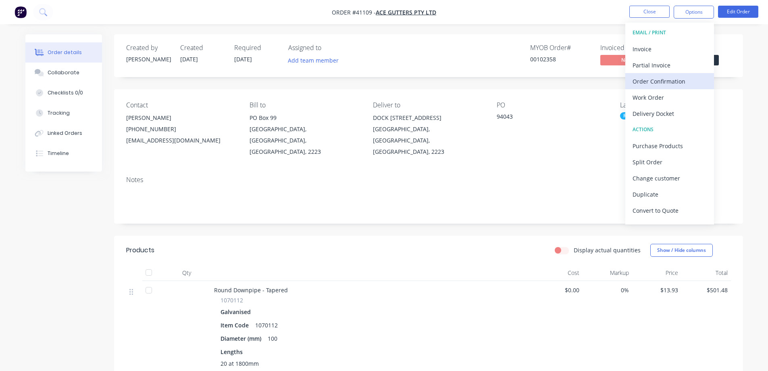
click at [676, 79] on div "Order Confirmation" at bounding box center [670, 81] width 74 height 12
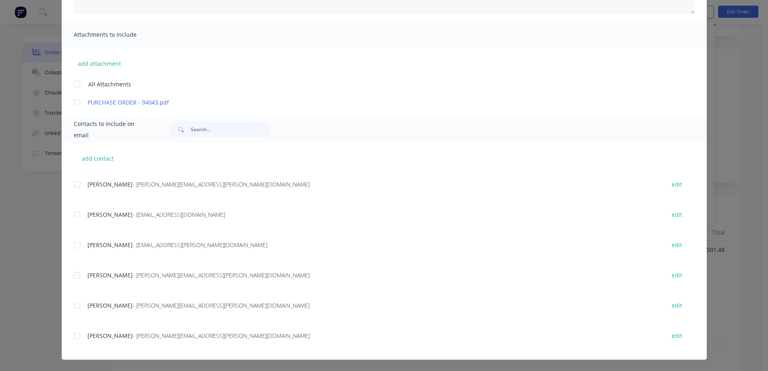
scroll to position [97, 0]
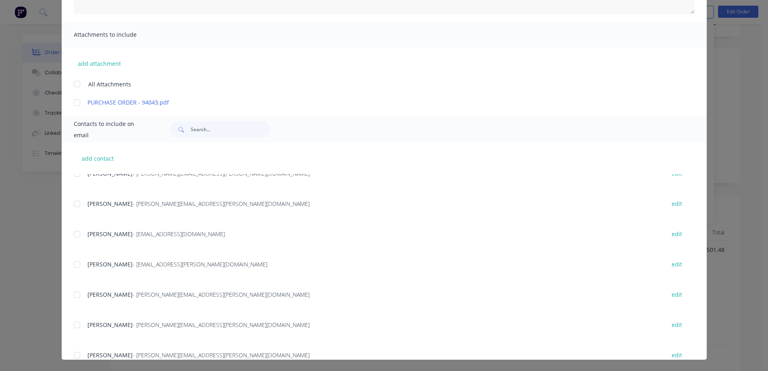
click at [74, 234] on div at bounding box center [77, 234] width 16 height 16
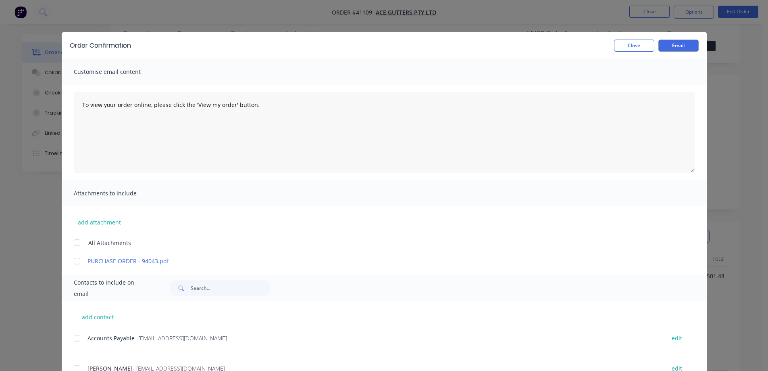
scroll to position [0, 0]
click at [673, 45] on button "Email" at bounding box center [679, 46] width 40 height 12
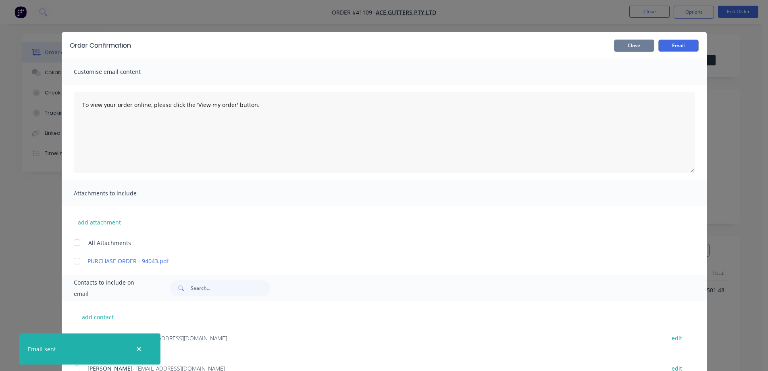
click at [644, 44] on button "Close" at bounding box center [634, 46] width 40 height 12
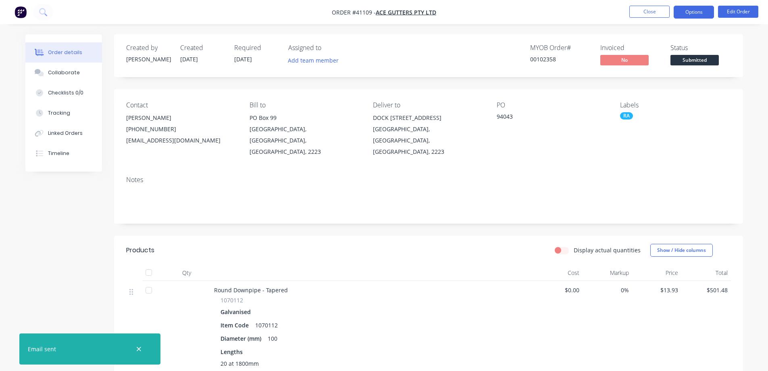
click at [688, 12] on button "Options" at bounding box center [694, 12] width 40 height 13
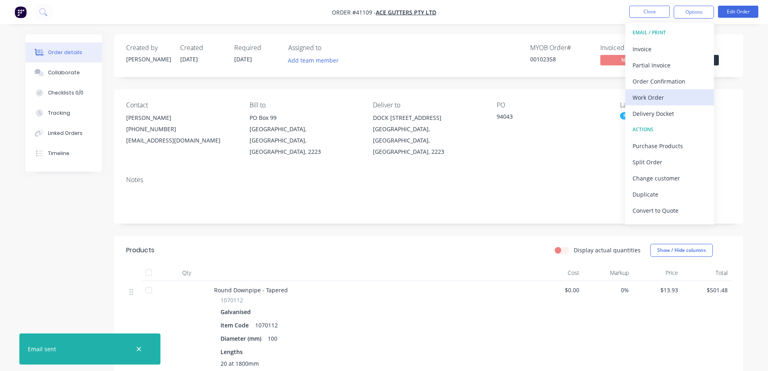
click at [662, 96] on div "Work Order" at bounding box center [670, 98] width 74 height 12
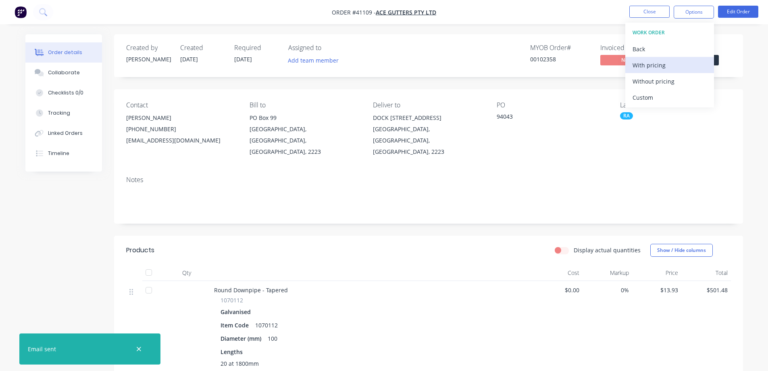
click at [666, 65] on div "With pricing" at bounding box center [670, 65] width 74 height 12
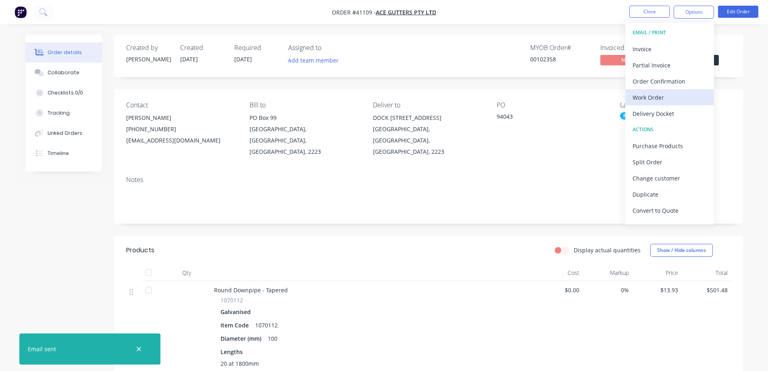
click at [643, 98] on div "Work Order" at bounding box center [670, 98] width 74 height 12
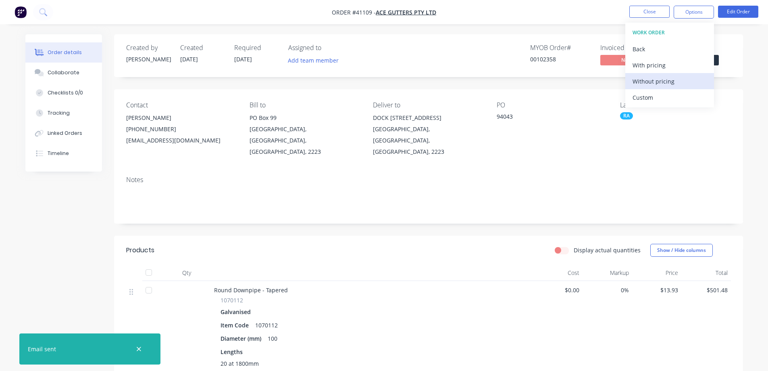
click at [664, 80] on div "Without pricing" at bounding box center [670, 81] width 74 height 12
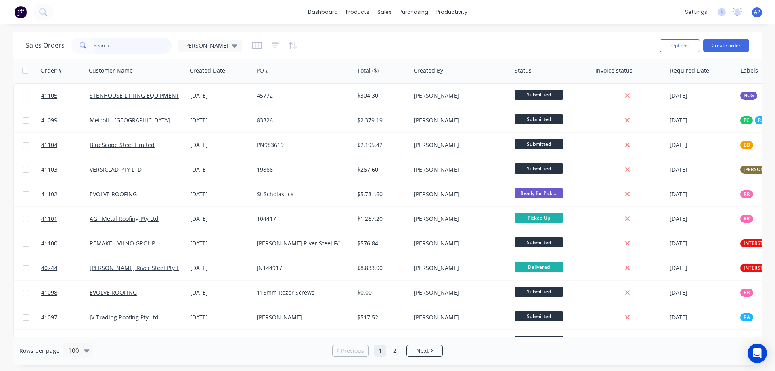
click at [133, 44] on input "text" at bounding box center [133, 46] width 79 height 16
type input "41059"
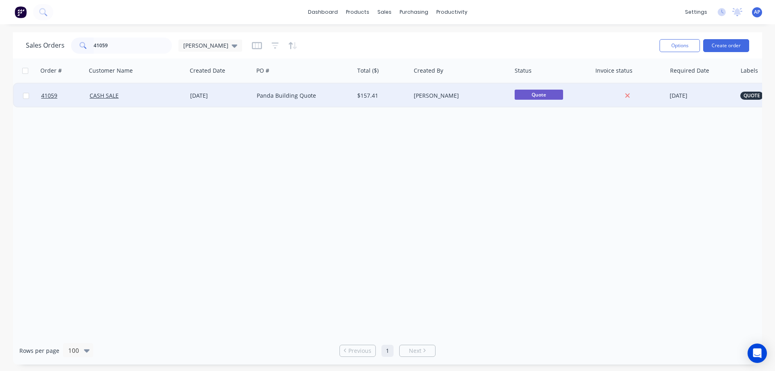
click at [154, 98] on div "CASH SALE" at bounding box center [135, 96] width 90 height 8
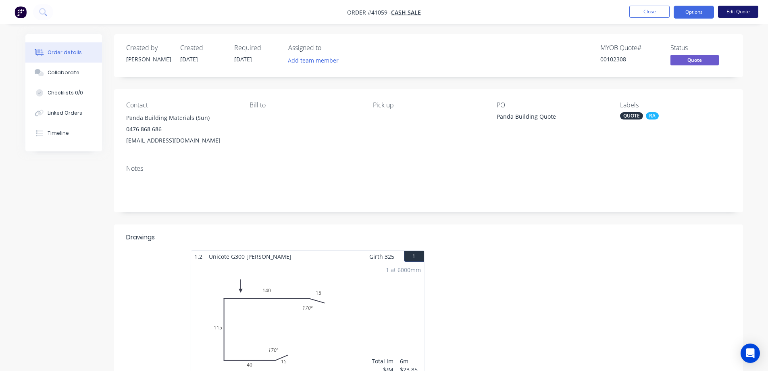
click at [734, 10] on button "Edit Quote" at bounding box center [738, 12] width 40 height 12
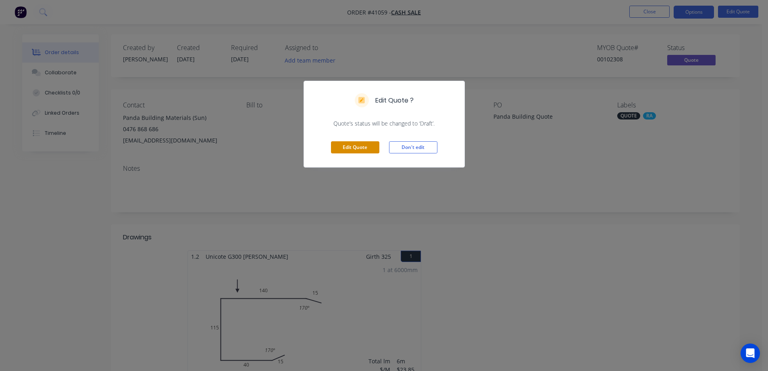
click at [372, 146] on button "Edit Quote" at bounding box center [355, 147] width 48 height 12
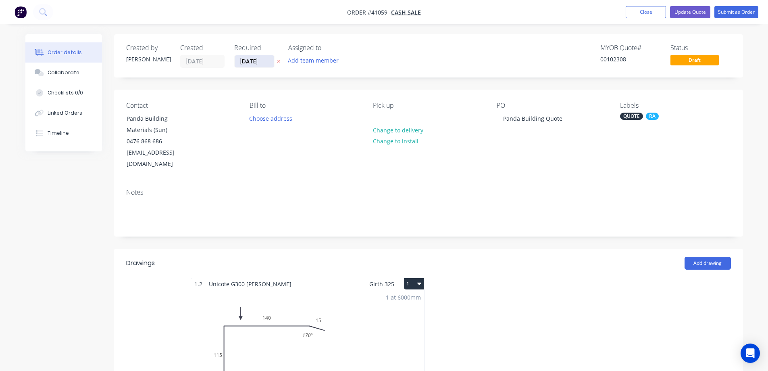
click at [249, 58] on input "[DATE]" at bounding box center [255, 61] width 40 height 12
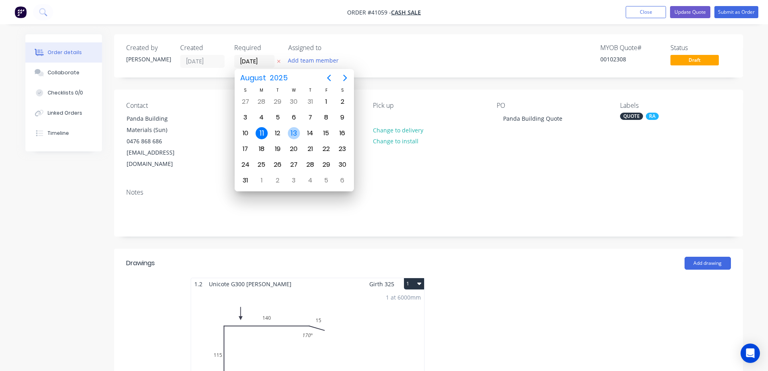
click at [293, 132] on div "13" at bounding box center [294, 133] width 12 height 12
type input "[DATE]"
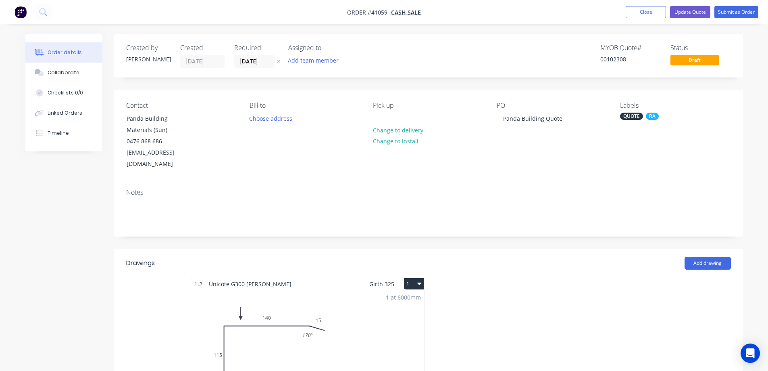
click at [625, 116] on div "QUOTE" at bounding box center [631, 116] width 23 height 7
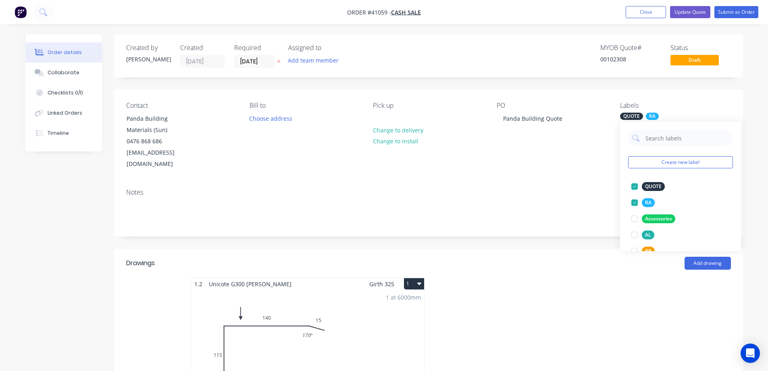
drag, startPoint x: 635, startPoint y: 187, endPoint x: 594, endPoint y: 180, distance: 42.1
click at [634, 186] on div at bounding box center [635, 186] width 16 height 16
click at [575, 182] on div "Notes" at bounding box center [428, 209] width 629 height 54
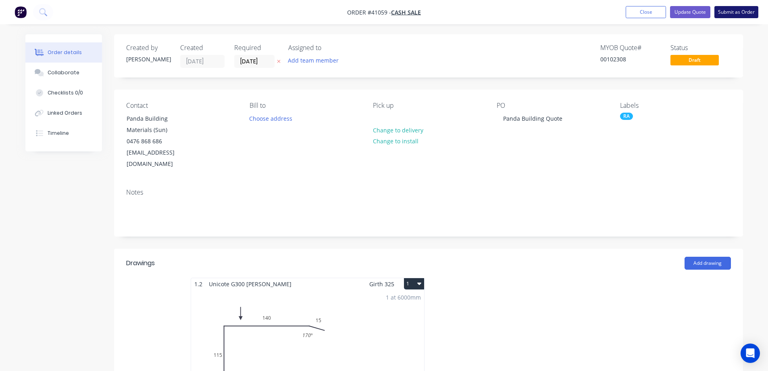
click at [728, 11] on button "Submit as Order" at bounding box center [737, 12] width 44 height 12
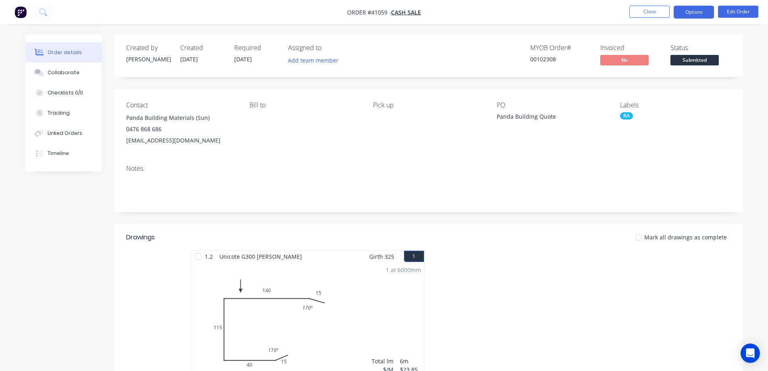
click at [683, 13] on button "Options" at bounding box center [694, 12] width 40 height 13
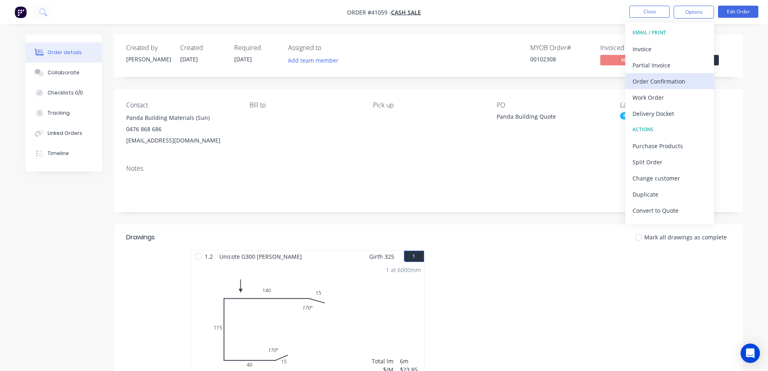
click at [665, 80] on div "Order Confirmation" at bounding box center [670, 81] width 74 height 12
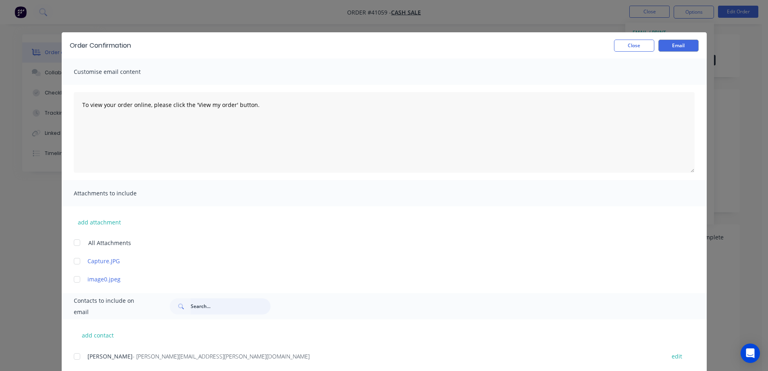
click at [200, 306] on input "text" at bounding box center [231, 306] width 80 height 16
click at [73, 356] on div at bounding box center [77, 356] width 16 height 16
type input "panda"
click at [666, 45] on button "Email" at bounding box center [679, 46] width 40 height 12
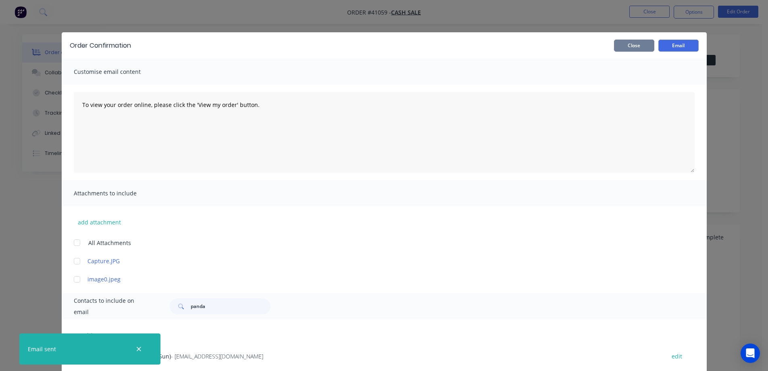
click at [645, 46] on button "Close" at bounding box center [634, 46] width 40 height 12
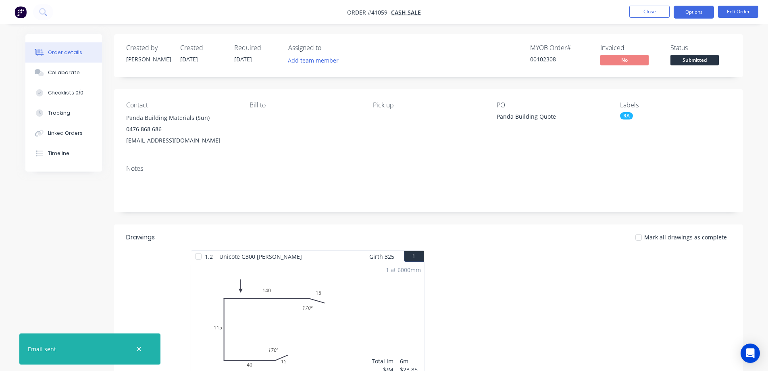
click at [683, 12] on button "Options" at bounding box center [694, 12] width 40 height 13
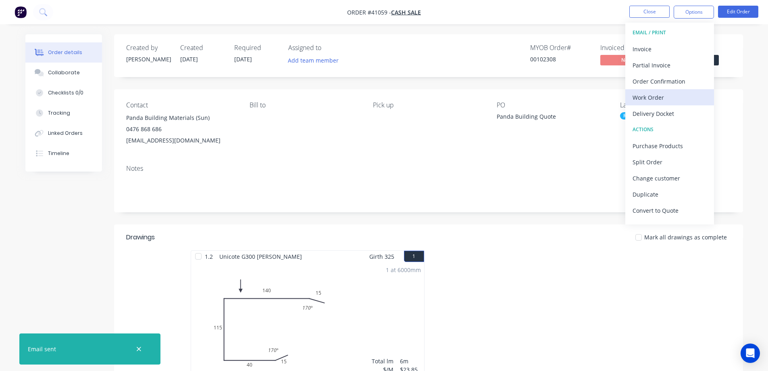
click at [664, 96] on div "Work Order" at bounding box center [670, 98] width 74 height 12
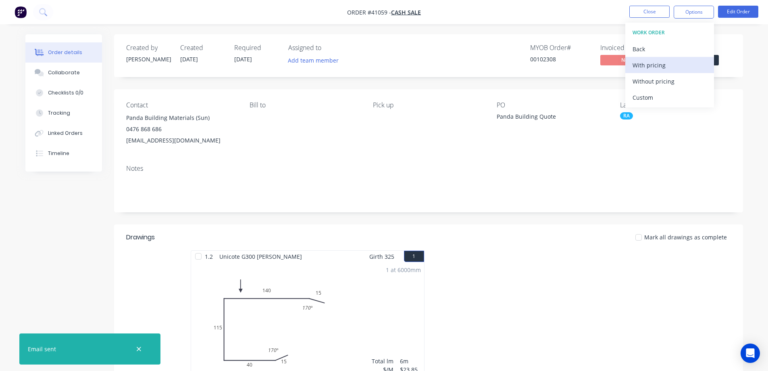
click at [675, 65] on div "With pricing" at bounding box center [670, 65] width 74 height 12
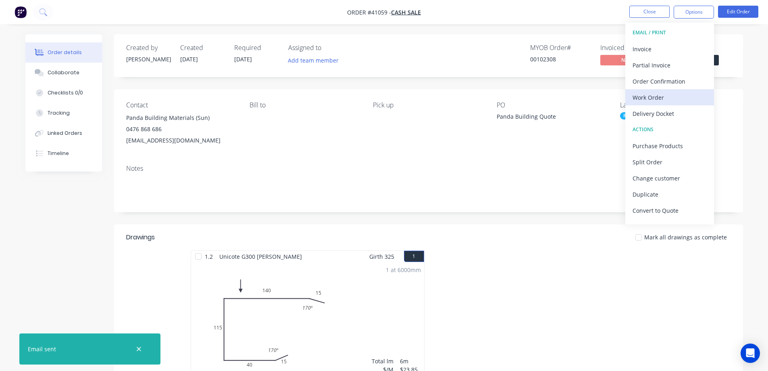
click at [643, 96] on div "Work Order" at bounding box center [670, 98] width 74 height 12
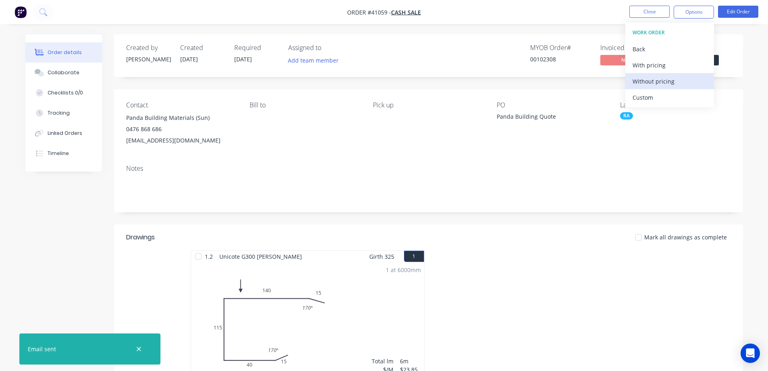
click at [659, 80] on div "Without pricing" at bounding box center [670, 81] width 74 height 12
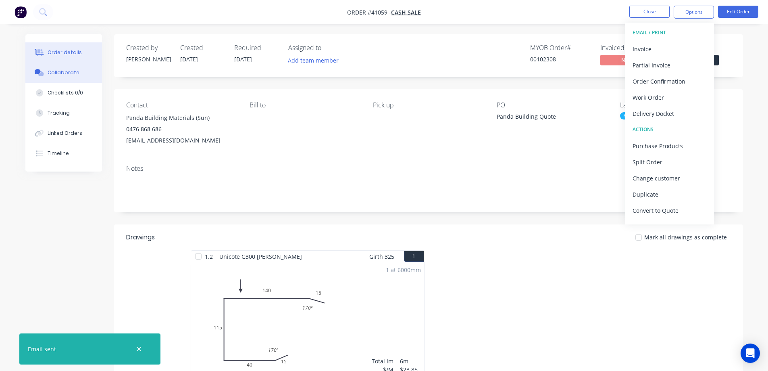
click at [71, 70] on div "Collaborate" at bounding box center [64, 72] width 32 height 7
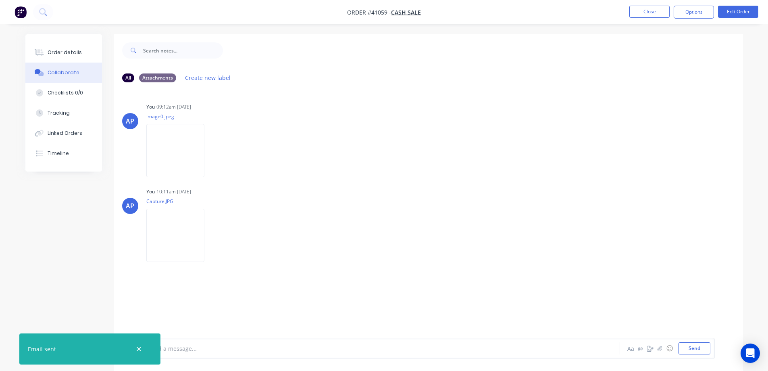
click at [141, 350] on icon "button" at bounding box center [138, 348] width 5 height 7
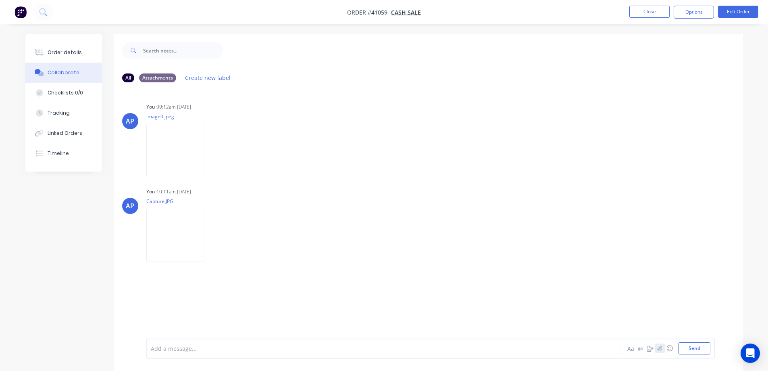
click at [659, 348] on icon "button" at bounding box center [660, 348] width 5 height 6
click at [662, 346] on icon "button" at bounding box center [660, 347] width 4 height 5
click at [691, 350] on button "Send" at bounding box center [695, 348] width 32 height 12
click at [79, 55] on button "Order details" at bounding box center [63, 52] width 77 height 20
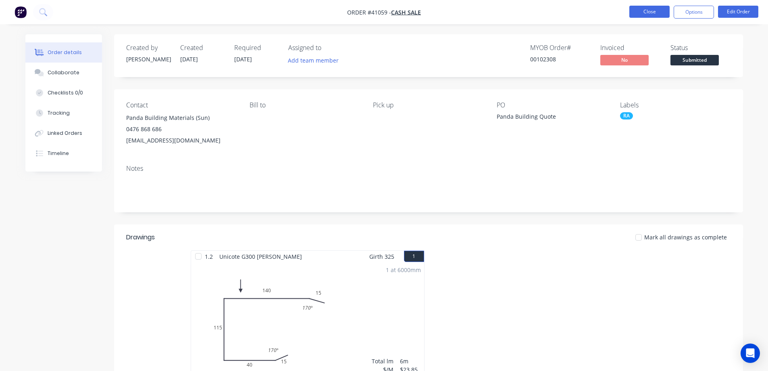
click at [664, 12] on button "Close" at bounding box center [650, 12] width 40 height 12
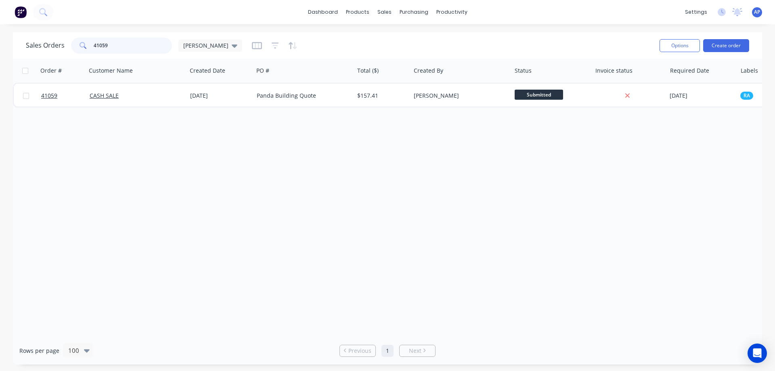
drag, startPoint x: 126, startPoint y: 47, endPoint x: 76, endPoint y: 54, distance: 50.8
click at [76, 54] on div "Sales Orders 41059 Angela" at bounding box center [339, 45] width 627 height 20
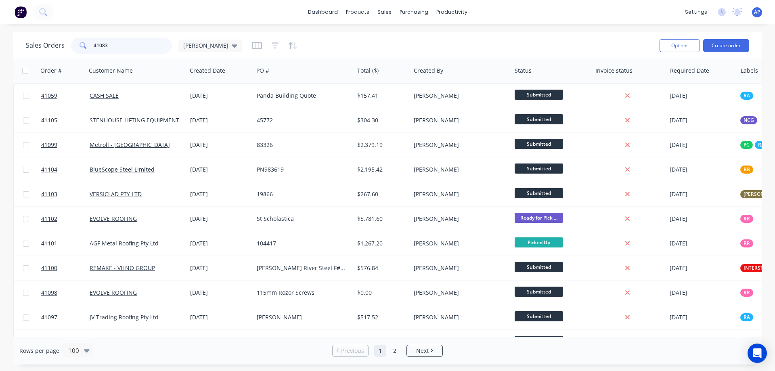
type input "41083"
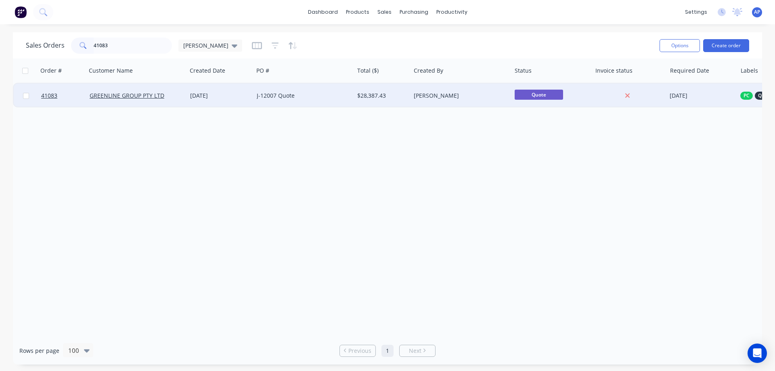
click at [300, 97] on div "J-12007 Quote" at bounding box center [302, 96] width 90 height 8
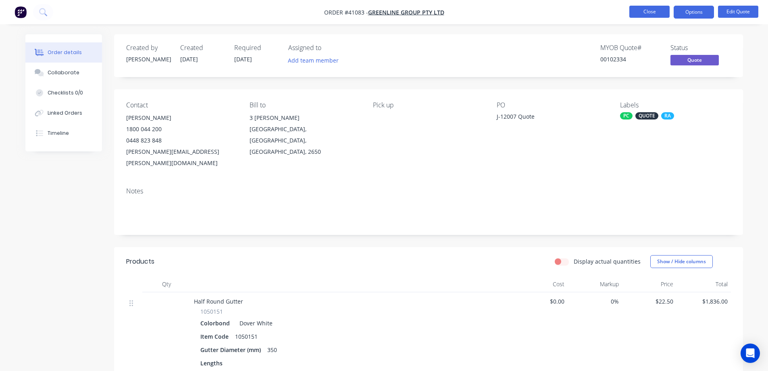
click at [633, 13] on button "Close" at bounding box center [650, 12] width 40 height 12
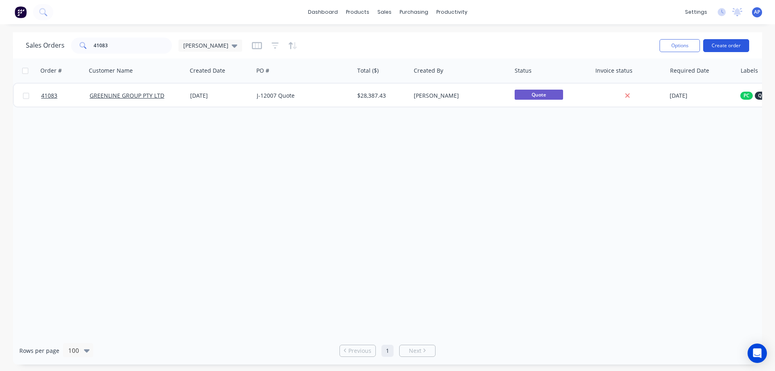
click at [717, 46] on button "Create order" at bounding box center [726, 45] width 46 height 13
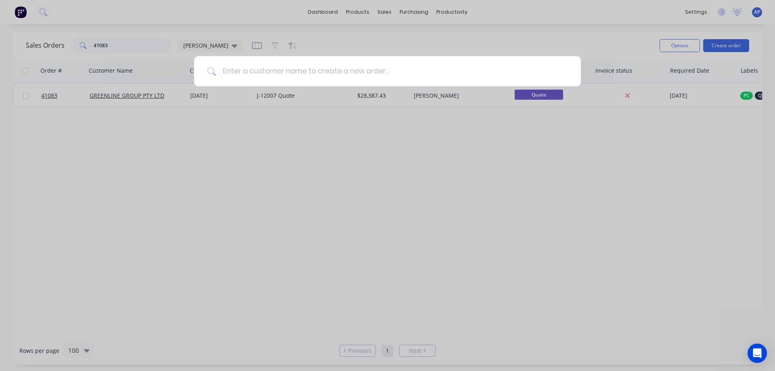
click at [345, 74] on input at bounding box center [392, 71] width 352 height 30
type input "gvk"
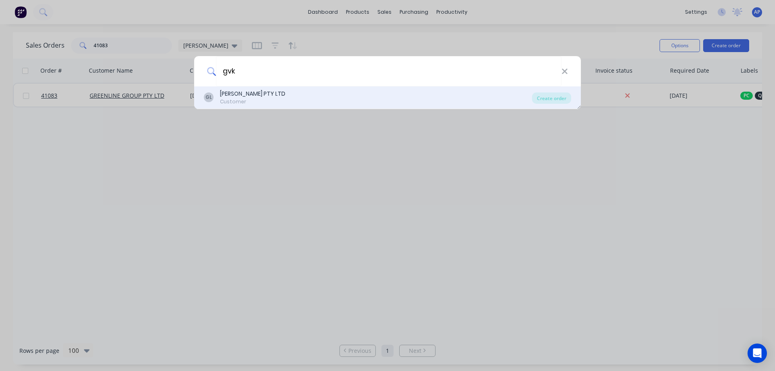
click at [233, 92] on div "[PERSON_NAME] PTY LTD" at bounding box center [252, 94] width 65 height 8
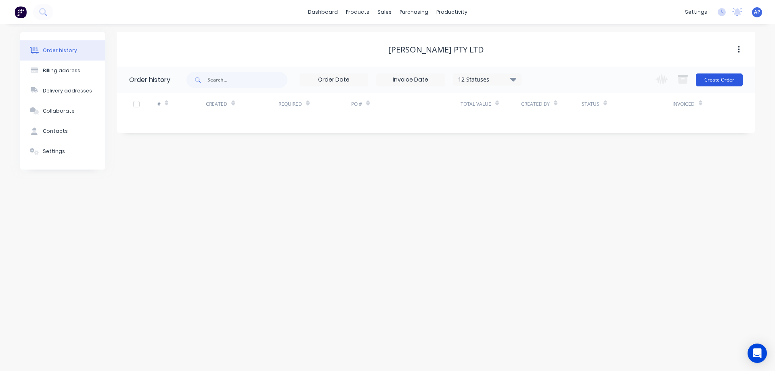
click at [724, 81] on button "Create Order" at bounding box center [718, 79] width 47 height 13
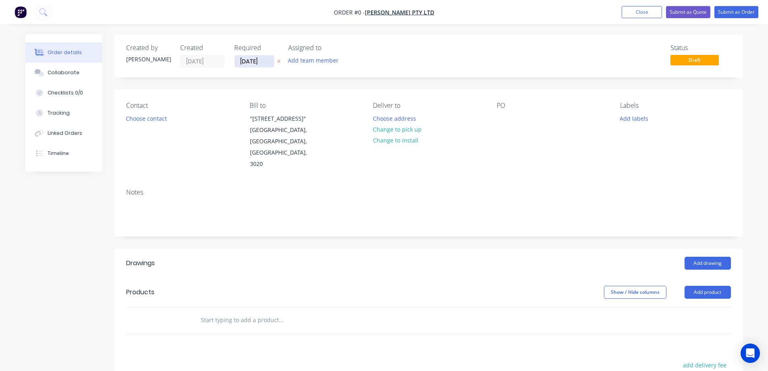
click at [250, 60] on input "[DATE]" at bounding box center [255, 61] width 40 height 12
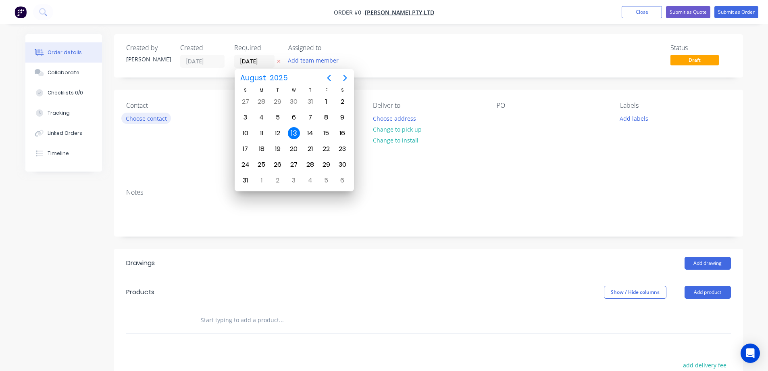
click at [163, 119] on button "Choose contact" at bounding box center [146, 118] width 50 height 11
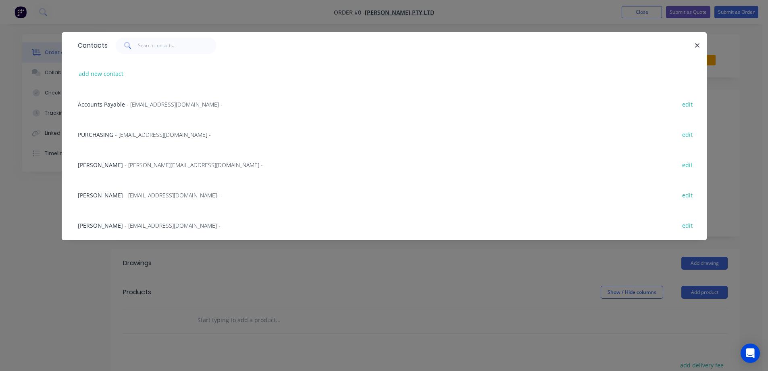
click at [153, 137] on span "- purch@gvk.com.au -" at bounding box center [163, 135] width 96 height 8
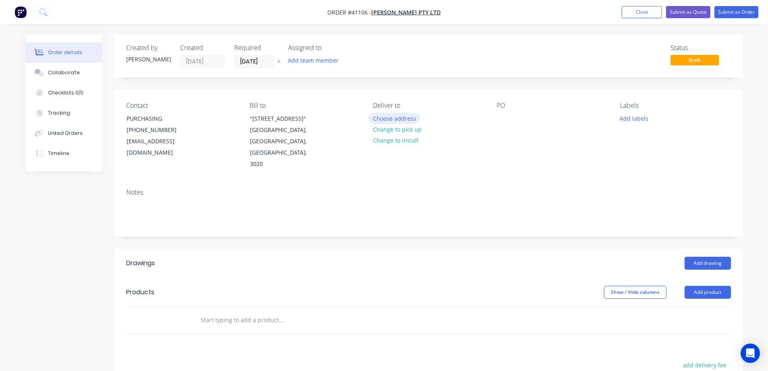
click at [390, 118] on button "Choose address" at bounding box center [395, 118] width 52 height 11
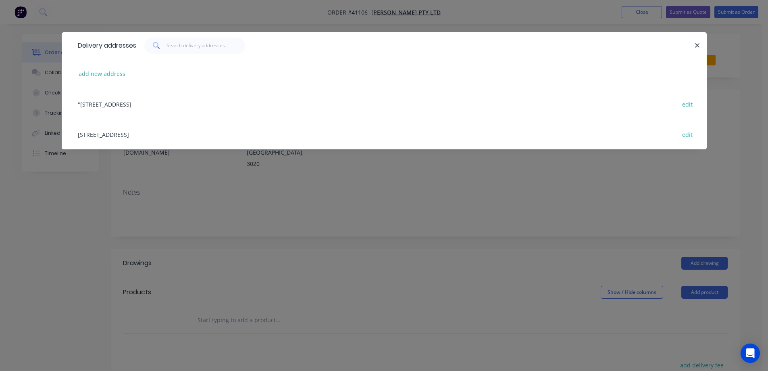
click at [240, 105] on div ""UNIT 2, 660 SOMERVILLE RD", SUNSHINE WEST, Victoria, Australia, 3020 edit" at bounding box center [384, 104] width 621 height 30
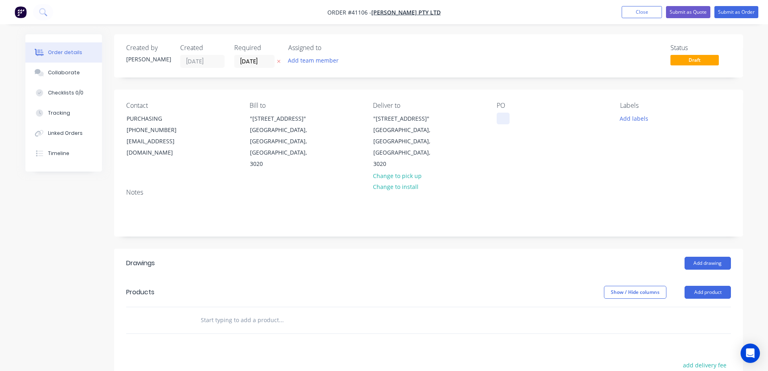
click at [503, 121] on div at bounding box center [503, 119] width 13 height 12
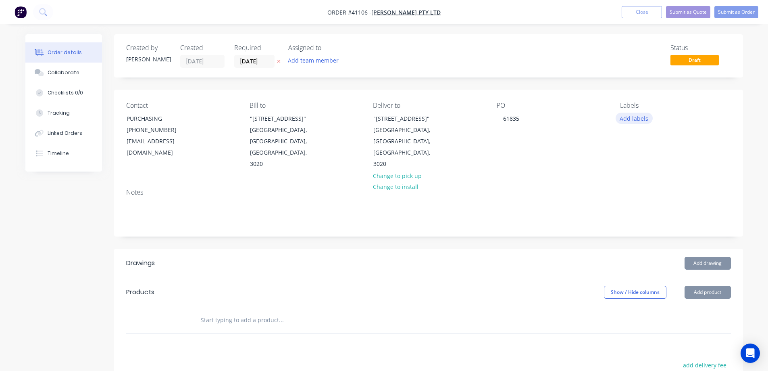
click at [637, 117] on button "Add labels" at bounding box center [634, 118] width 37 height 11
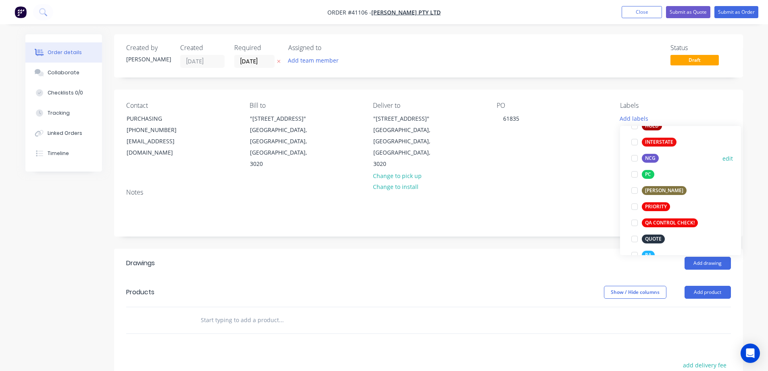
click at [635, 158] on div at bounding box center [635, 158] width 16 height 16
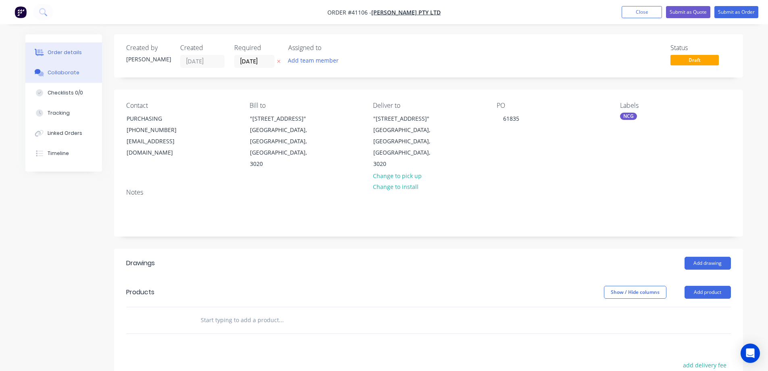
click at [68, 71] on div "Collaborate" at bounding box center [64, 72] width 32 height 7
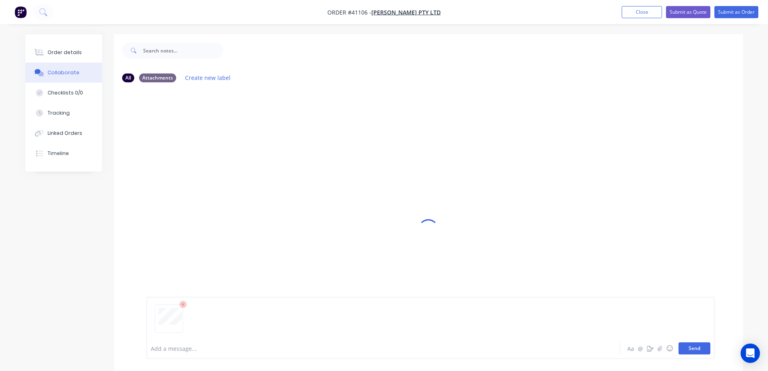
click at [701, 345] on button "Send" at bounding box center [695, 348] width 32 height 12
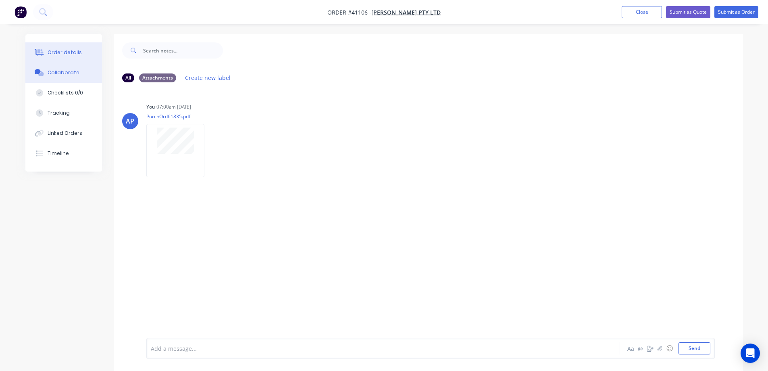
click at [75, 53] on div "Order details" at bounding box center [65, 52] width 34 height 7
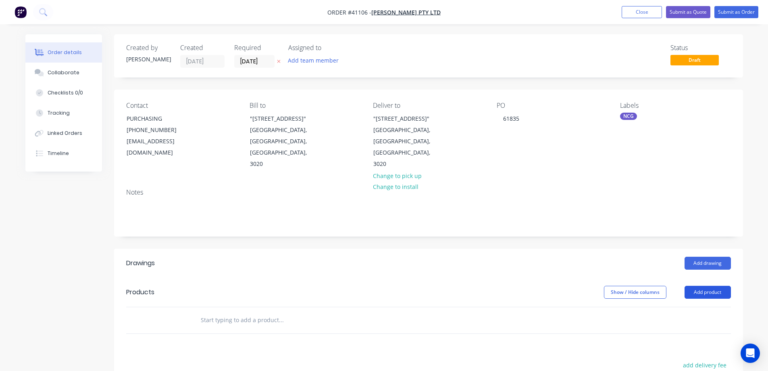
click at [696, 286] on button "Add product" at bounding box center [708, 292] width 46 height 13
click at [695, 307] on div "Product catalogue" at bounding box center [693, 313] width 62 height 12
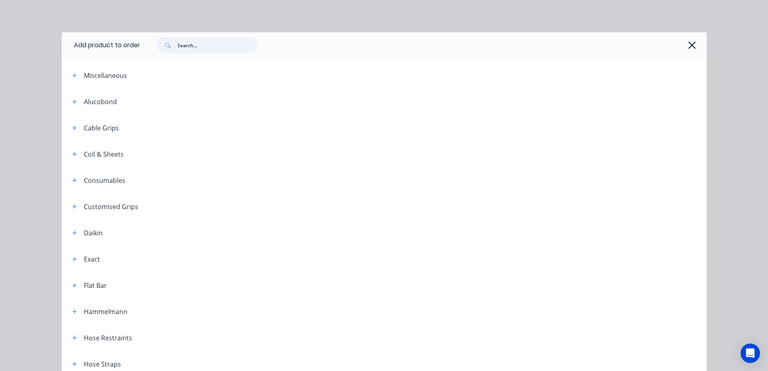
click at [192, 46] on input "text" at bounding box center [217, 45] width 80 height 16
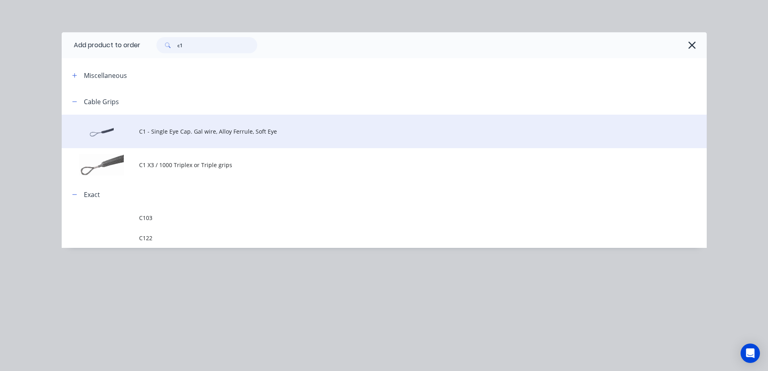
type input "c1"
click at [201, 132] on span "C1 - Single Eye Cap. Gal wire, Alloy Ferrule, Soft Eye" at bounding box center [366, 131] width 454 height 8
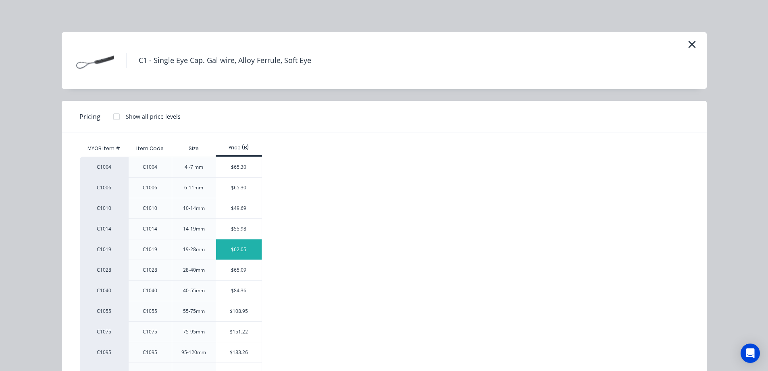
click at [228, 248] on div "$62.05" at bounding box center [239, 249] width 46 height 20
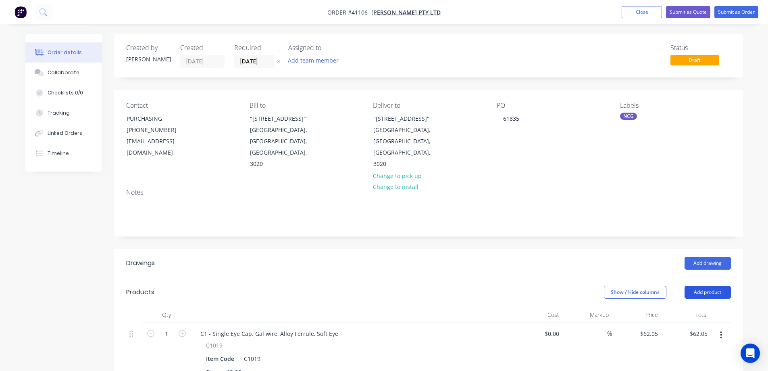
click at [719, 286] on button "Add product" at bounding box center [708, 292] width 46 height 13
click at [704, 307] on div "Product catalogue" at bounding box center [693, 313] width 62 height 12
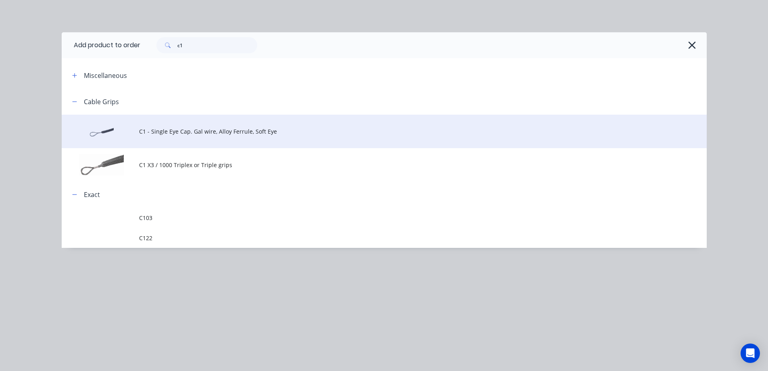
click at [245, 134] on span "C1 - Single Eye Cap. Gal wire, Alloy Ferrule, Soft Eye" at bounding box center [366, 131] width 454 height 8
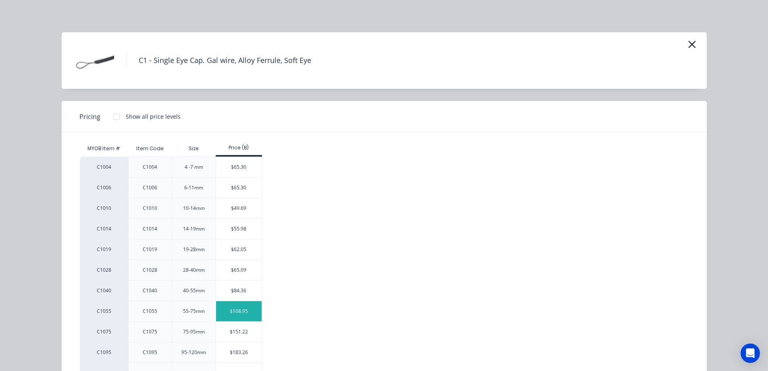
click at [230, 313] on div "$108.95" at bounding box center [239, 311] width 46 height 20
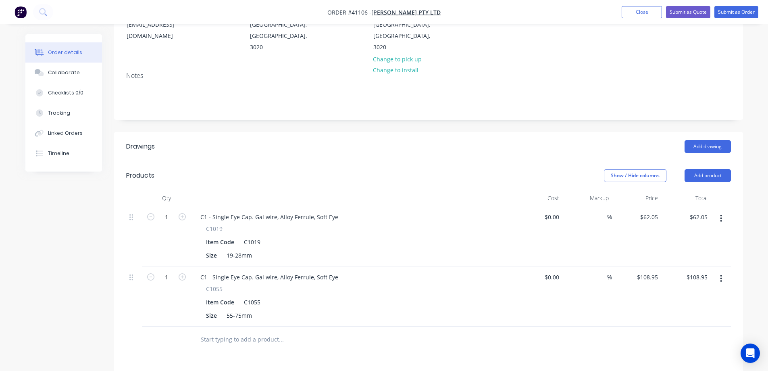
scroll to position [121, 0]
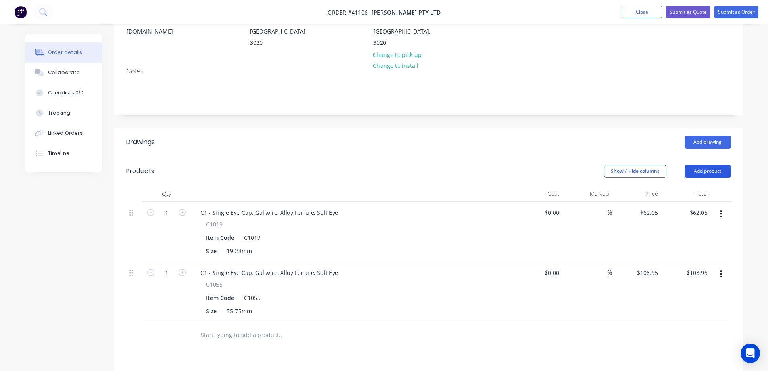
click at [696, 165] on button "Add product" at bounding box center [708, 171] width 46 height 13
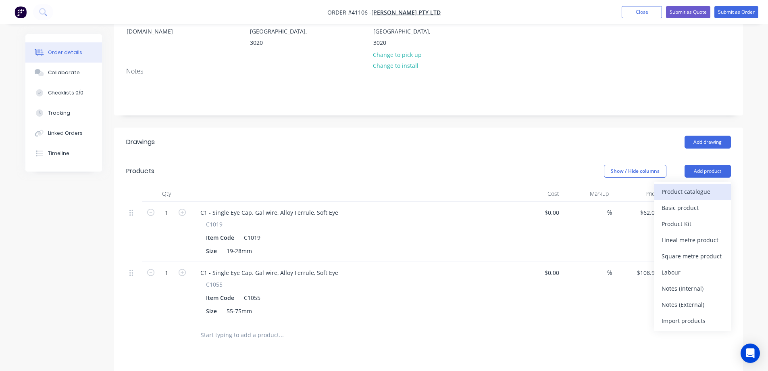
click at [687, 186] on div "Product catalogue" at bounding box center [693, 192] width 62 height 12
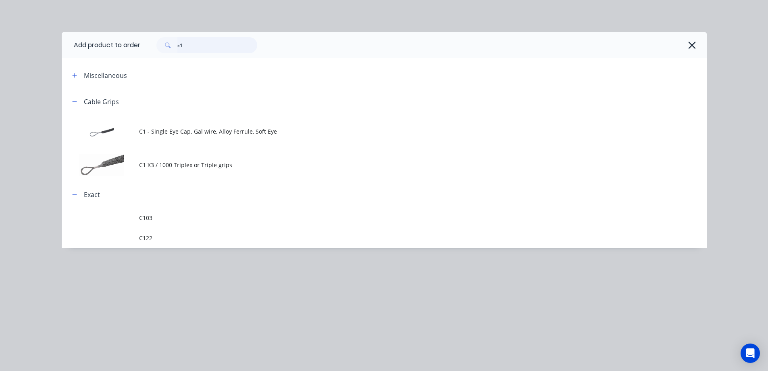
click at [189, 48] on input "c1" at bounding box center [217, 45] width 80 height 16
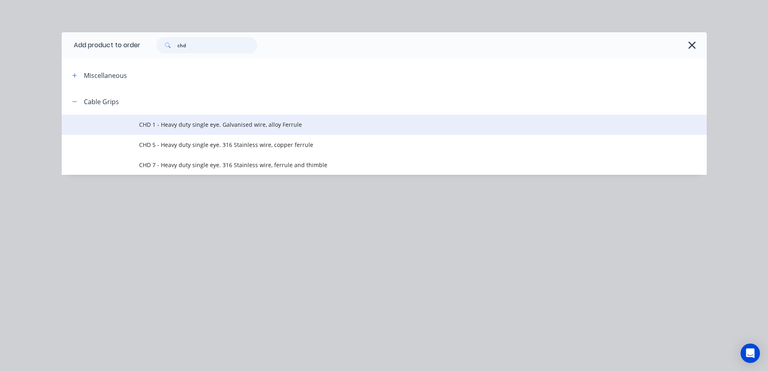
type input "chd"
click at [212, 124] on span "CHD 1 - Heavy duty single eye. Galvanised wire, alloy Ferrule" at bounding box center [366, 124] width 454 height 8
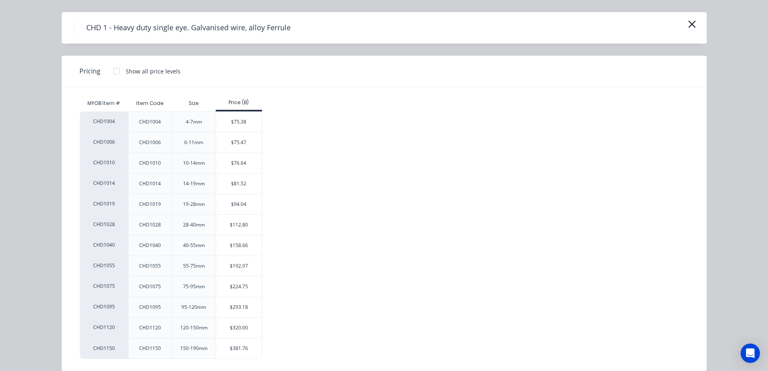
scroll to position [31, 0]
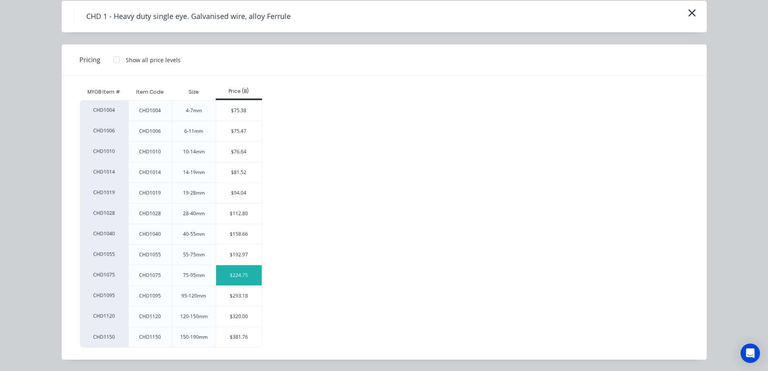
click at [230, 282] on div "$224.75" at bounding box center [239, 275] width 46 height 20
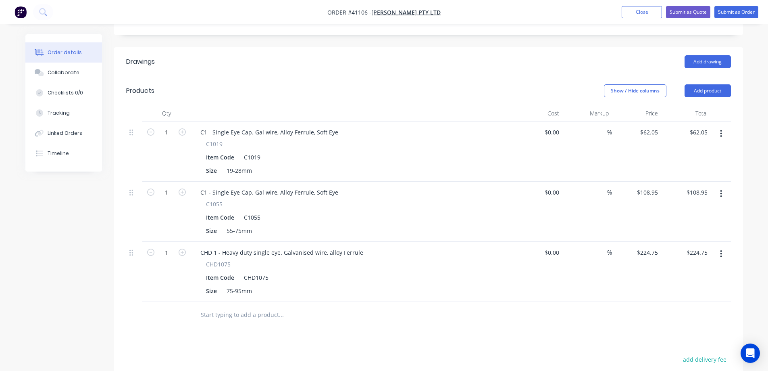
scroll to position [202, 0]
click at [171, 126] on input "1" at bounding box center [166, 132] width 21 height 12
type input "3"
type input "$186.15"
click at [211, 84] on div "Products" at bounding box center [190, 90] width 129 height 13
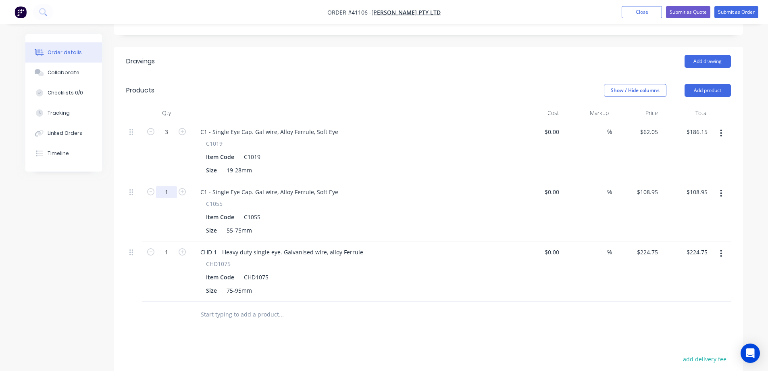
click at [168, 138] on input "1" at bounding box center [166, 132] width 21 height 12
type input "3"
type input "$326.85"
click at [416, 211] on div "Item Code C1055" at bounding box center [350, 217] width 295 height 12
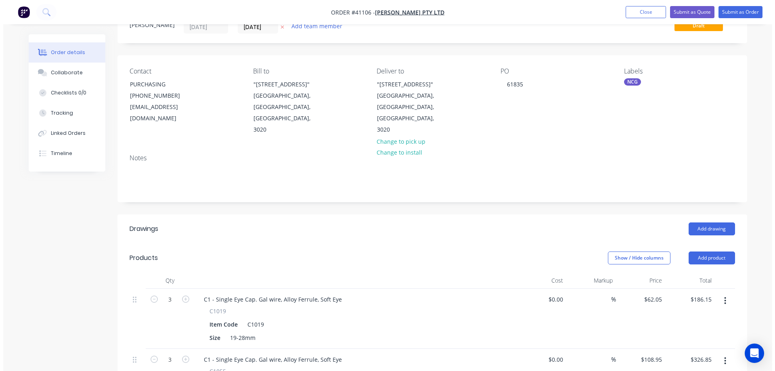
scroll to position [0, 0]
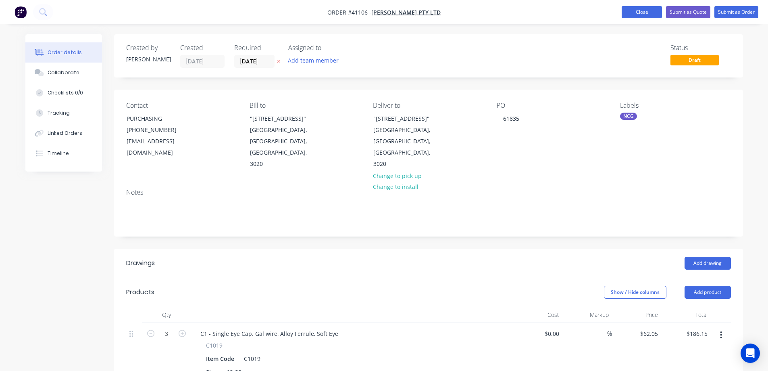
click at [626, 12] on button "Close" at bounding box center [642, 12] width 40 height 12
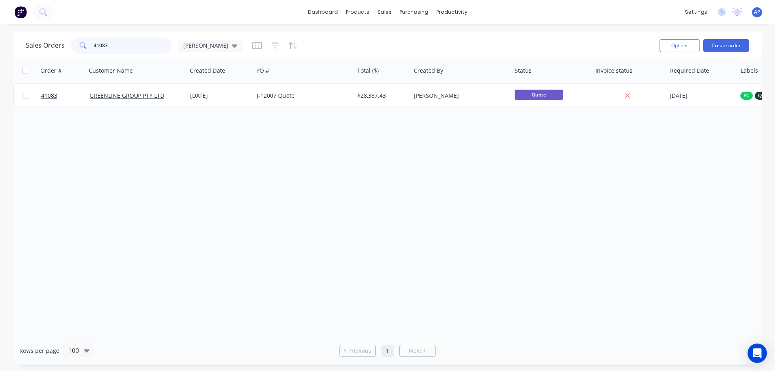
drag, startPoint x: 127, startPoint y: 47, endPoint x: 79, endPoint y: 49, distance: 47.7
click at [79, 49] on div "41083" at bounding box center [121, 46] width 101 height 16
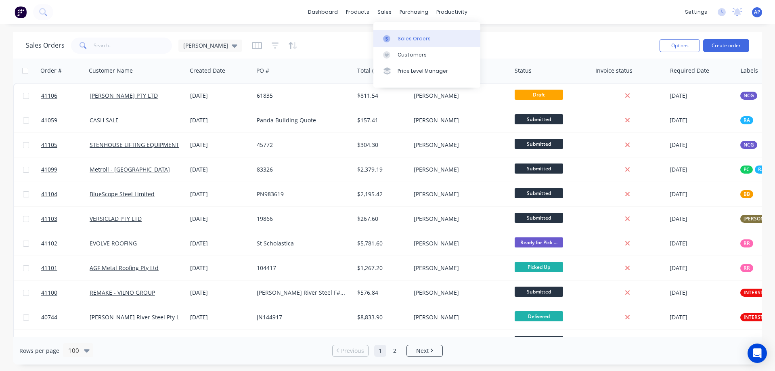
click at [401, 37] on div "Sales Orders" at bounding box center [413, 38] width 33 height 7
click at [356, 13] on div "products" at bounding box center [357, 12] width 31 height 12
click at [374, 39] on div "Product Catalogue" at bounding box center [393, 38] width 50 height 7
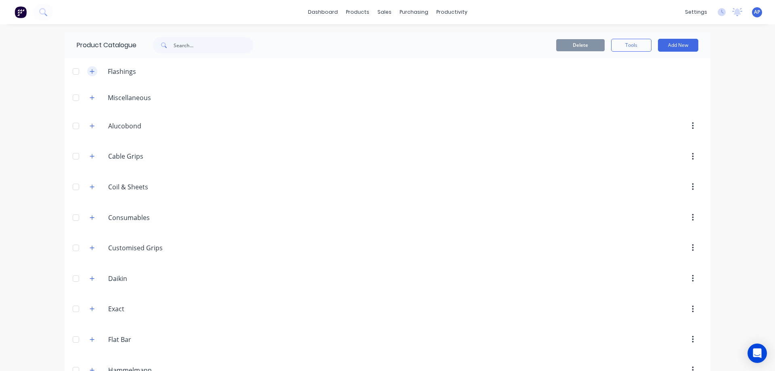
click at [90, 71] on icon "button" at bounding box center [92, 71] width 4 height 4
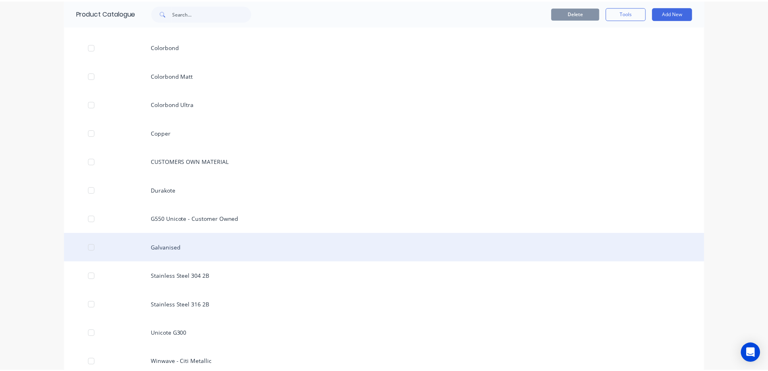
scroll to position [40, 0]
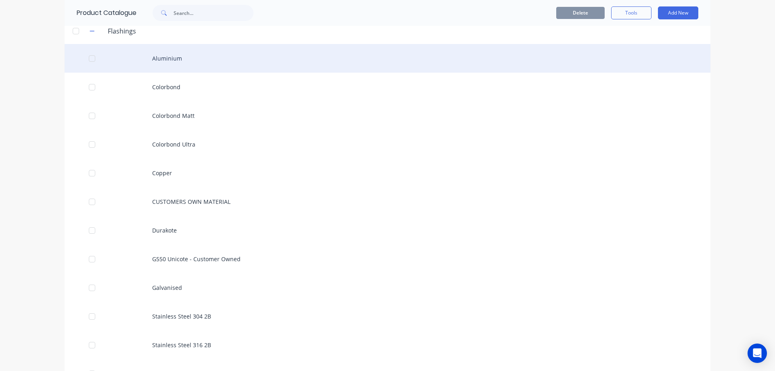
click at [162, 61] on div "Aluminium" at bounding box center [387, 58] width 645 height 29
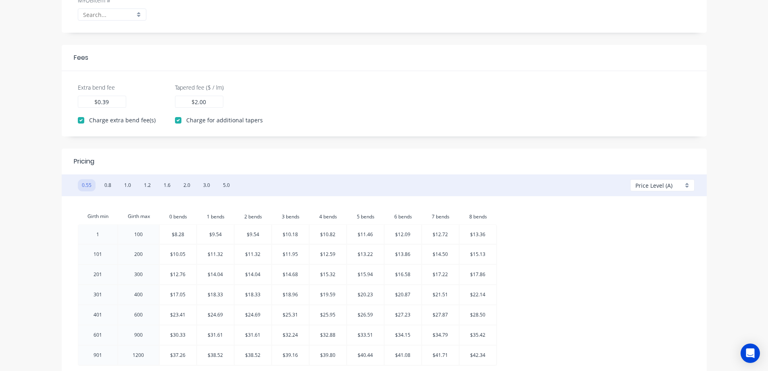
scroll to position [242, 0]
click at [167, 184] on button "1.6" at bounding box center [167, 185] width 15 height 12
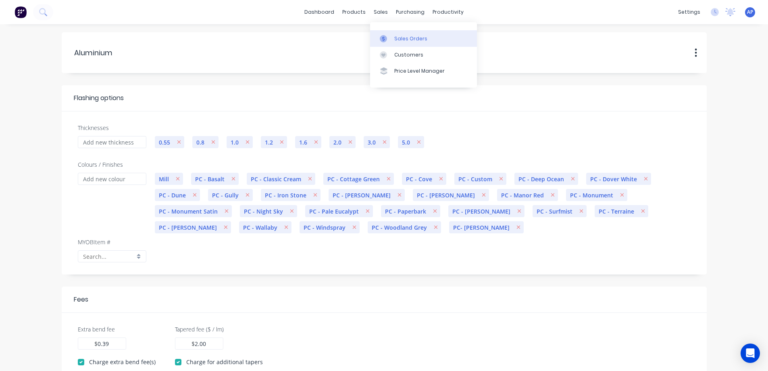
click at [410, 38] on div "Sales Orders" at bounding box center [411, 38] width 33 height 7
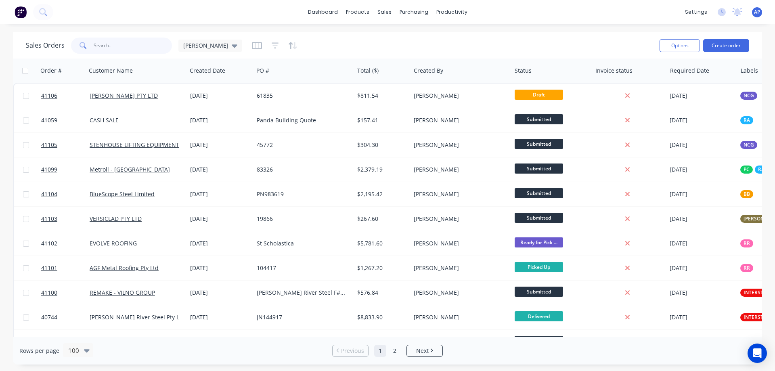
click at [133, 48] on input "text" at bounding box center [133, 46] width 79 height 16
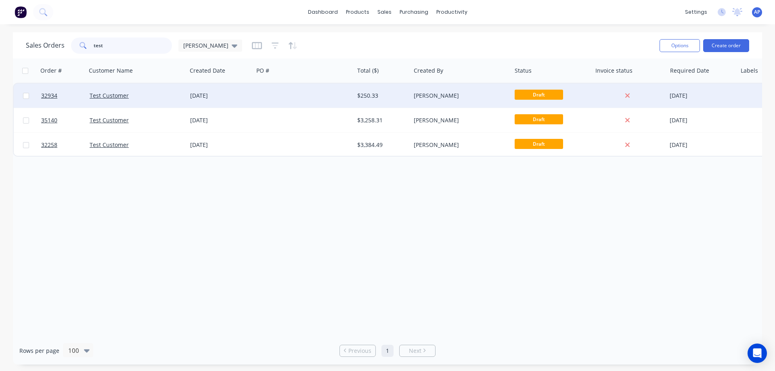
type input "test"
click at [214, 98] on div "[DATE]" at bounding box center [220, 96] width 60 height 8
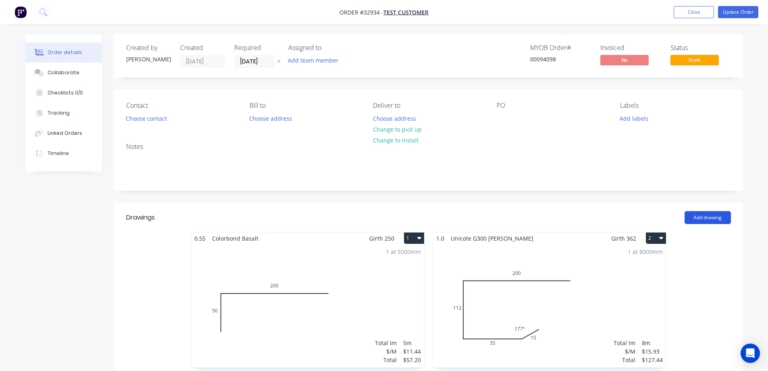
click at [698, 217] on button "Add drawing" at bounding box center [708, 217] width 46 height 13
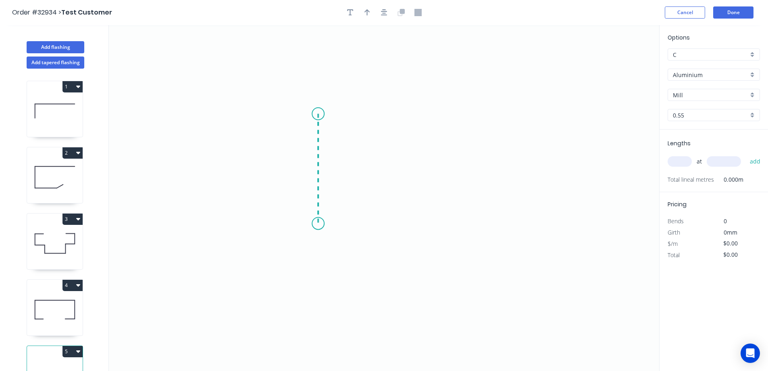
drag, startPoint x: 318, startPoint y: 114, endPoint x: 317, endPoint y: 223, distance: 109.7
click at [317, 223] on icon "0" at bounding box center [384, 198] width 551 height 346
drag, startPoint x: 317, startPoint y: 223, endPoint x: 435, endPoint y: 226, distance: 118.2
click at [435, 226] on icon "0 ?" at bounding box center [384, 198] width 551 height 346
click at [435, 275] on icon "0 ? ?" at bounding box center [384, 198] width 551 height 346
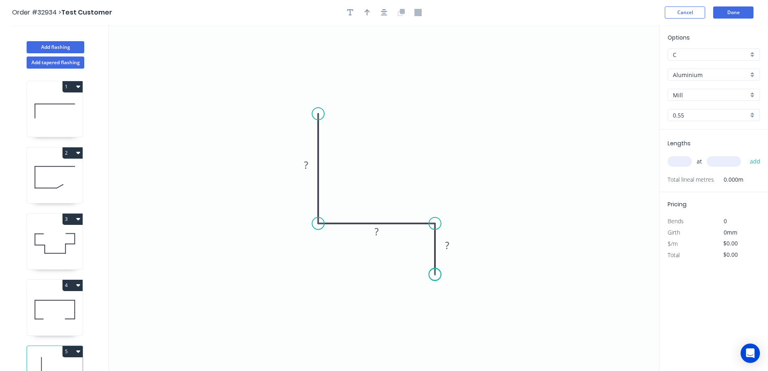
click at [435, 274] on circle at bounding box center [435, 274] width 12 height 12
click at [308, 163] on tspan "?" at bounding box center [306, 164] width 4 height 13
click at [378, 235] on tspan "?" at bounding box center [377, 231] width 4 height 13
click at [445, 247] on tspan "?" at bounding box center [447, 244] width 4 height 13
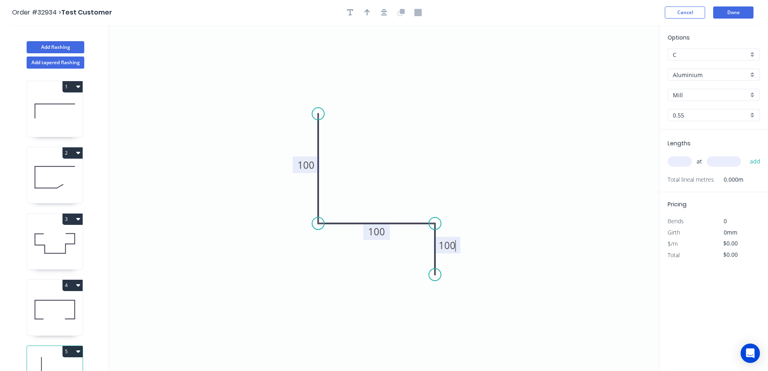
click at [564, 190] on icon "0 100 100 100" at bounding box center [384, 198] width 551 height 346
type input "$9.78"
click at [750, 117] on div "0.55" at bounding box center [714, 115] width 92 height 12
click at [690, 184] on div "1.6" at bounding box center [714, 187] width 92 height 14
type input "1.6"
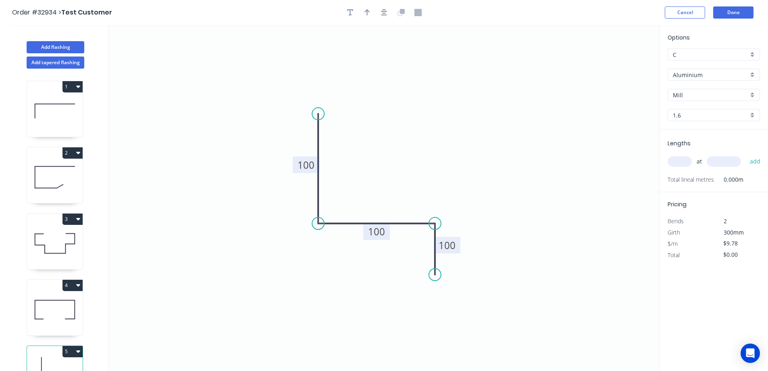
type input "$23.03"
click at [684, 161] on input "text" at bounding box center [680, 161] width 24 height 10
type input "4"
type input "2500"
click at [746, 155] on button "add" at bounding box center [755, 162] width 19 height 14
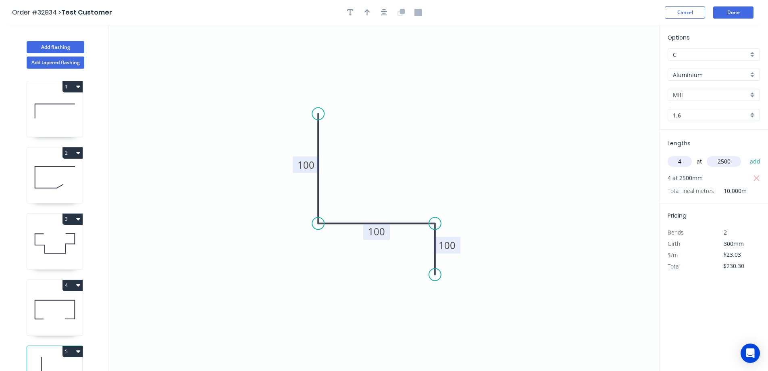
type input "$230.30"
click at [437, 272] on circle at bounding box center [435, 274] width 12 height 12
drag, startPoint x: 437, startPoint y: 272, endPoint x: 487, endPoint y: 277, distance: 50.2
click at [487, 277] on icon "0 100 100 100" at bounding box center [384, 198] width 551 height 346
type input "$23.88"
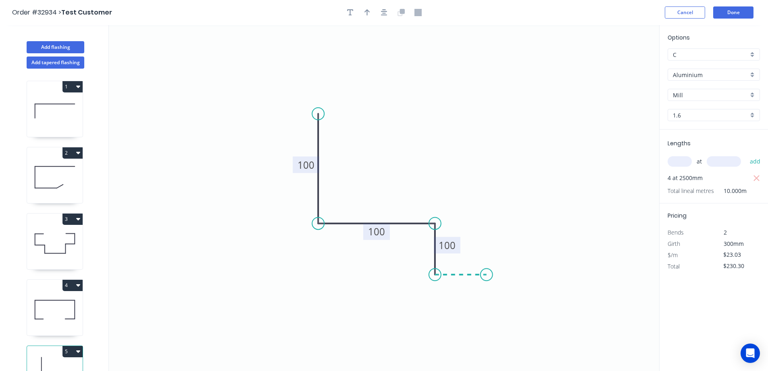
type input "$238.80"
click at [464, 280] on rect at bounding box center [461, 283] width 16 height 11
click at [465, 247] on icon "0 100 100 100 50" at bounding box center [384, 198] width 551 height 346
type input "$30.99"
type input "$309.90"
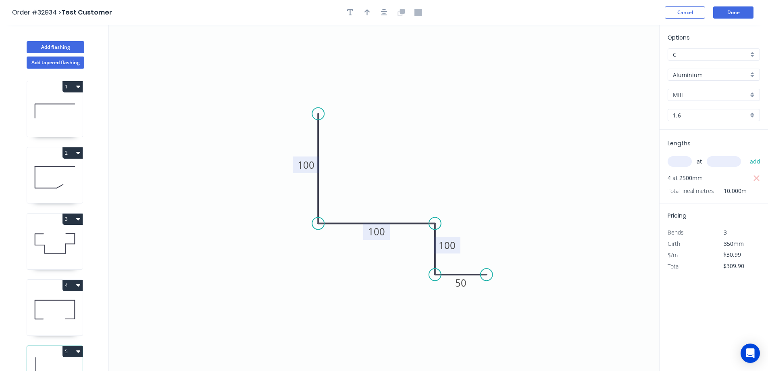
click at [453, 246] on tspan "100" at bounding box center [447, 244] width 17 height 13
type input "$23.88"
type input "$238.80"
click at [465, 231] on icon "0 100 100 50 50" at bounding box center [384, 198] width 551 height 346
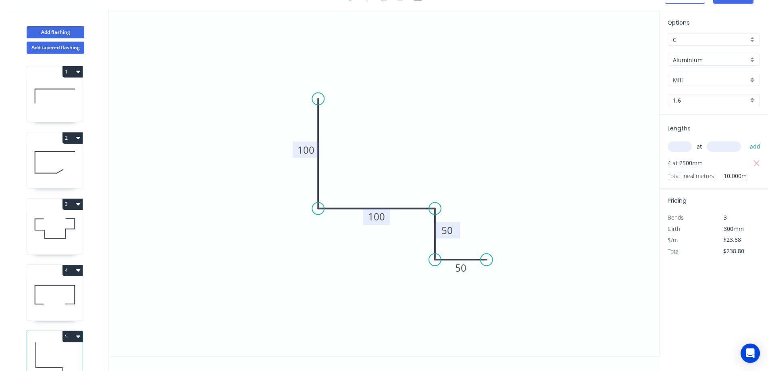
click at [755, 40] on div "C" at bounding box center [714, 39] width 92 height 12
click at [701, 57] on div "A" at bounding box center [714, 55] width 92 height 14
type input "A"
type input "$33.28"
type input "$332.80"
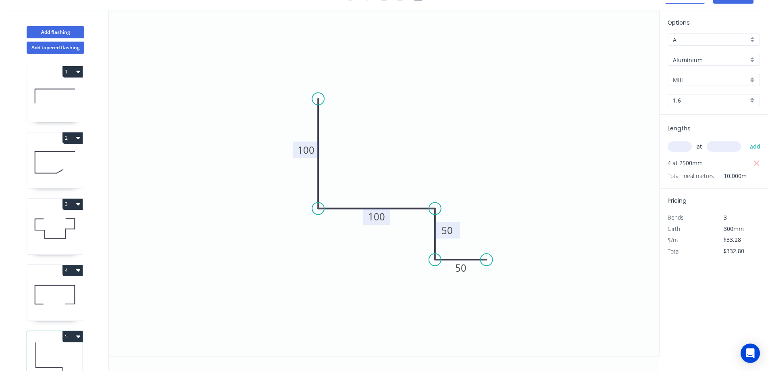
click at [595, 198] on icon "0 100 100 50 50" at bounding box center [384, 183] width 551 height 346
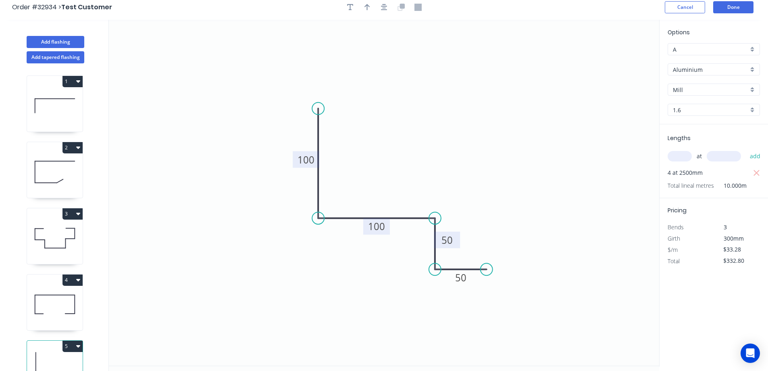
scroll to position [0, 0]
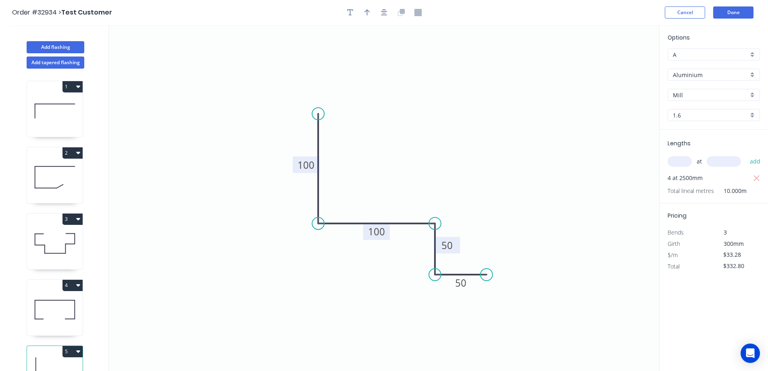
click at [754, 56] on div "A" at bounding box center [714, 54] width 92 height 12
click at [683, 111] on div "D" at bounding box center [714, 112] width 92 height 14
type input "D"
type input "$27.64"
type input "$276.40"
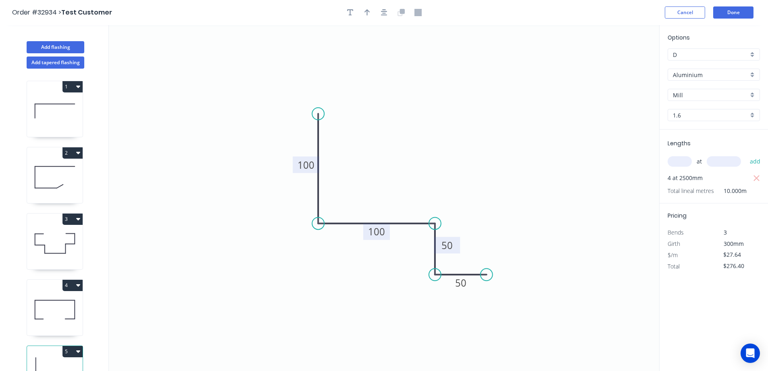
click at [608, 175] on icon "0 100 100 50 50" at bounding box center [384, 198] width 551 height 346
click at [687, 12] on button "Cancel" at bounding box center [685, 12] width 40 height 12
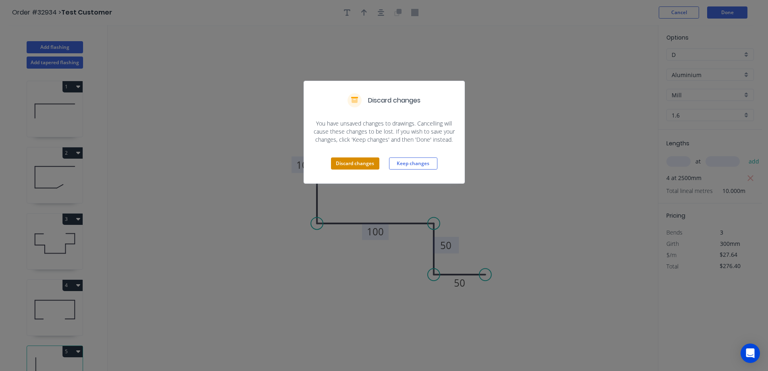
click at [350, 164] on button "Discard changes" at bounding box center [355, 163] width 48 height 12
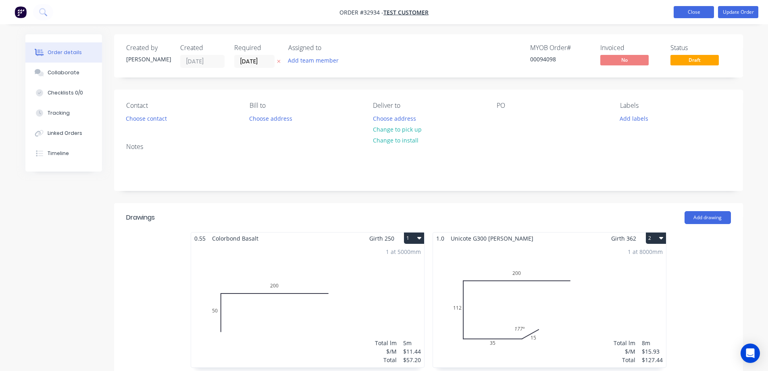
click at [692, 14] on button "Close" at bounding box center [694, 12] width 40 height 12
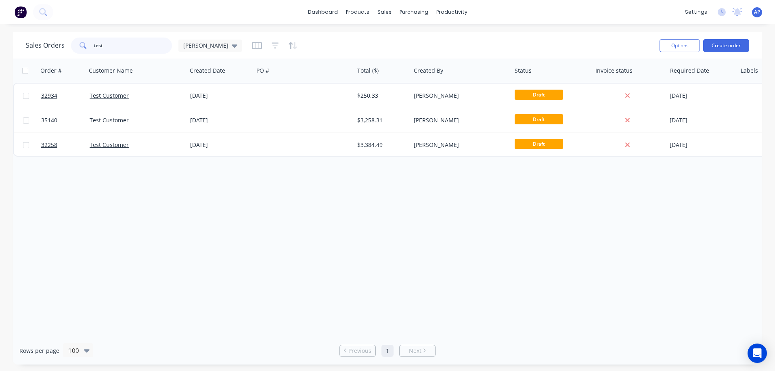
drag, startPoint x: 108, startPoint y: 44, endPoint x: 91, endPoint y: 50, distance: 17.4
click at [91, 50] on div "test" at bounding box center [121, 46] width 101 height 16
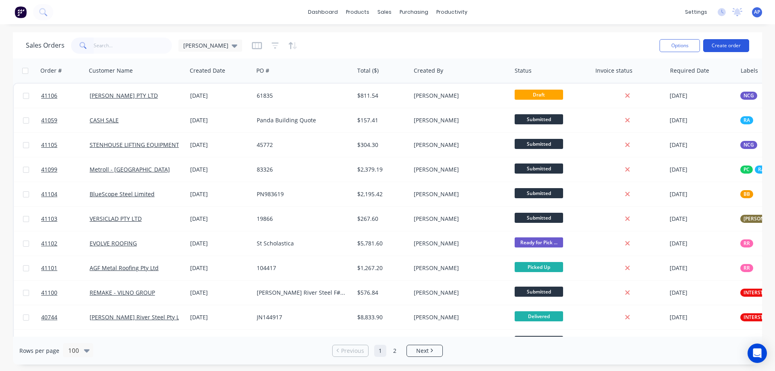
click at [738, 46] on button "Create order" at bounding box center [726, 45] width 46 height 13
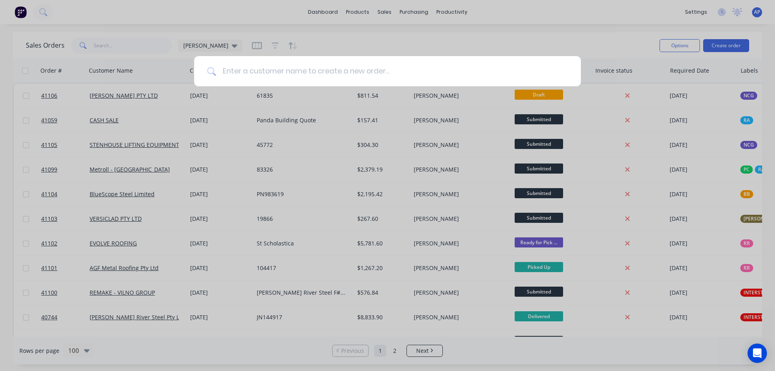
click at [265, 72] on input at bounding box center [392, 71] width 352 height 30
type input "s"
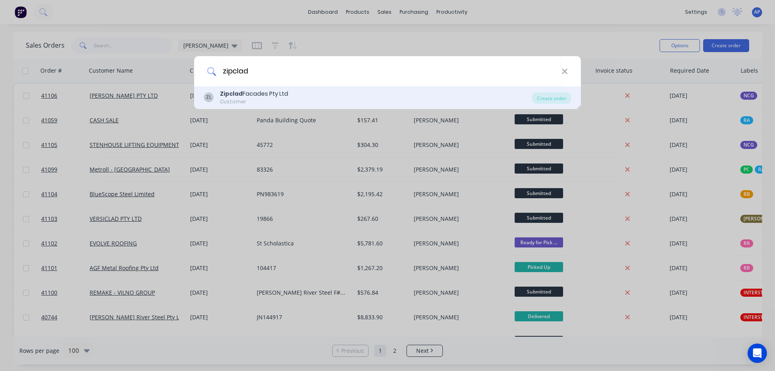
type input "zipclad"
click at [262, 95] on div "Zipclad Facades Pty Ltd" at bounding box center [254, 94] width 68 height 8
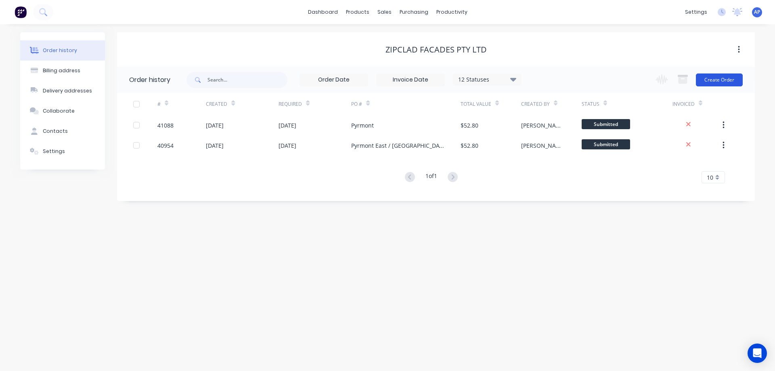
click at [715, 79] on button "Create Order" at bounding box center [718, 79] width 47 height 13
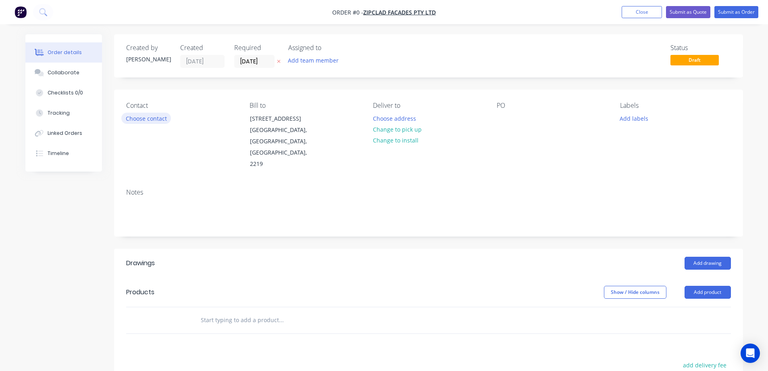
click at [155, 120] on button "Choose contact" at bounding box center [146, 118] width 50 height 11
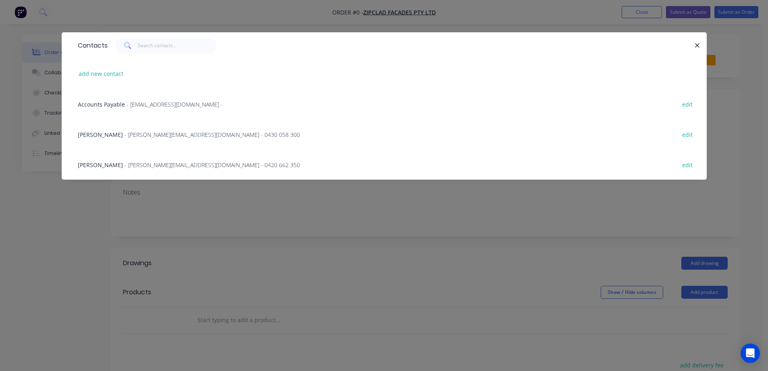
click at [164, 136] on span "- kristian@zipclad.com.au - 0430 058 300" at bounding box center [212, 135] width 175 height 8
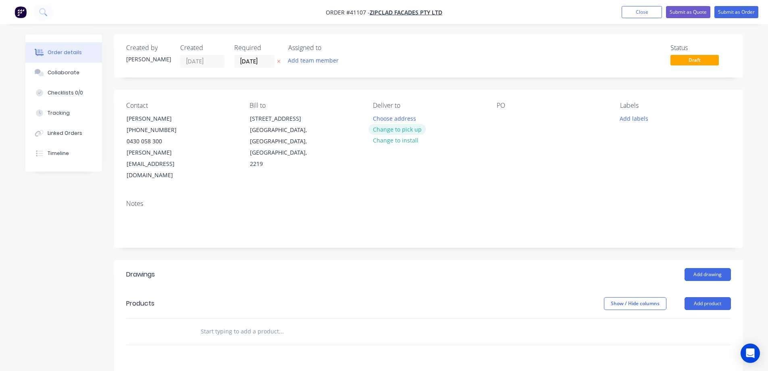
click at [379, 129] on button "Change to pick up" at bounding box center [397, 129] width 57 height 11
click at [503, 115] on div at bounding box center [503, 119] width 13 height 12
click at [504, 119] on div at bounding box center [503, 119] width 13 height 12
paste div
click at [629, 118] on button "Add labels" at bounding box center [634, 118] width 37 height 11
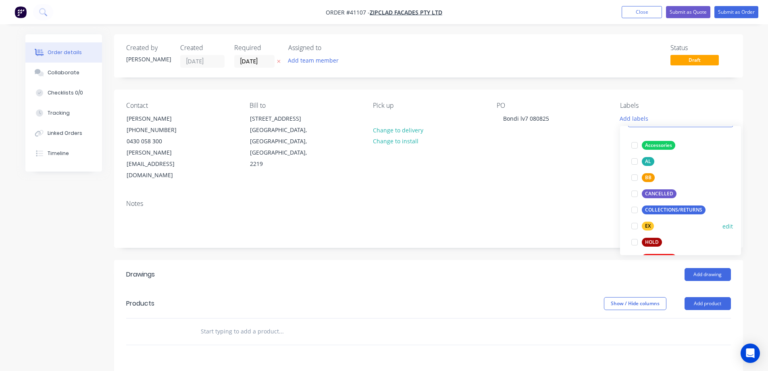
scroll to position [40, 0]
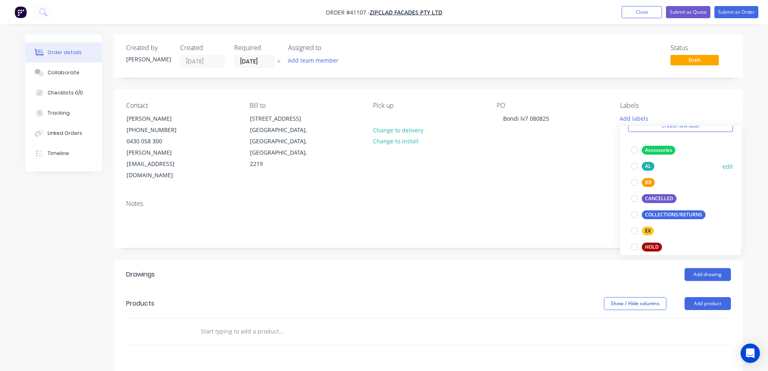
click at [636, 166] on div at bounding box center [635, 166] width 16 height 16
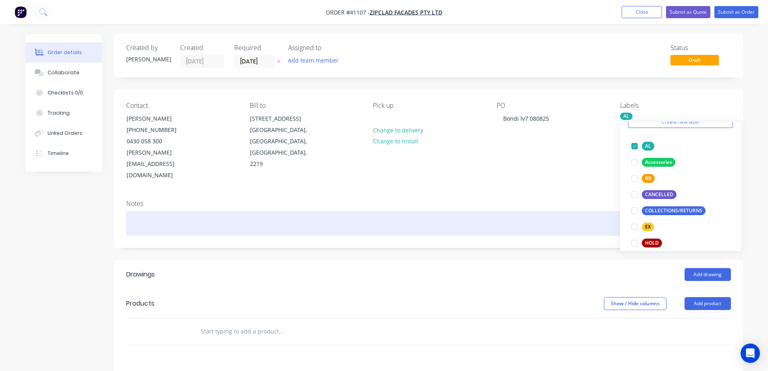
drag, startPoint x: 597, startPoint y: 172, endPoint x: 546, endPoint y: 194, distance: 55.8
click at [596, 193] on div "Notes" at bounding box center [428, 220] width 629 height 54
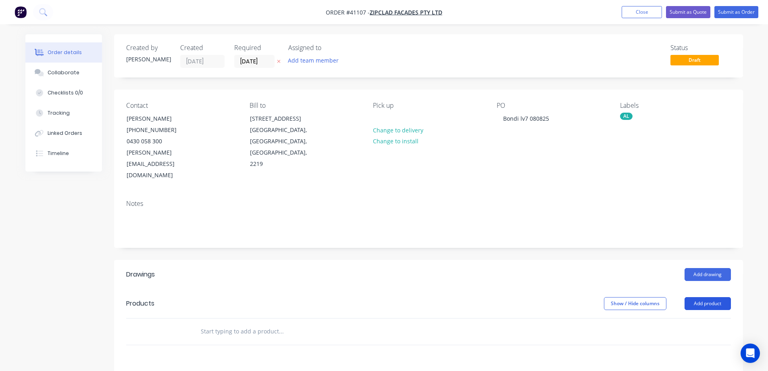
click at [705, 297] on button "Add product" at bounding box center [708, 303] width 46 height 13
drag, startPoint x: 710, startPoint y: 300, endPoint x: 704, endPoint y: 298, distance: 6.4
click at [704, 318] on div "Product catalogue" at bounding box center [693, 324] width 62 height 12
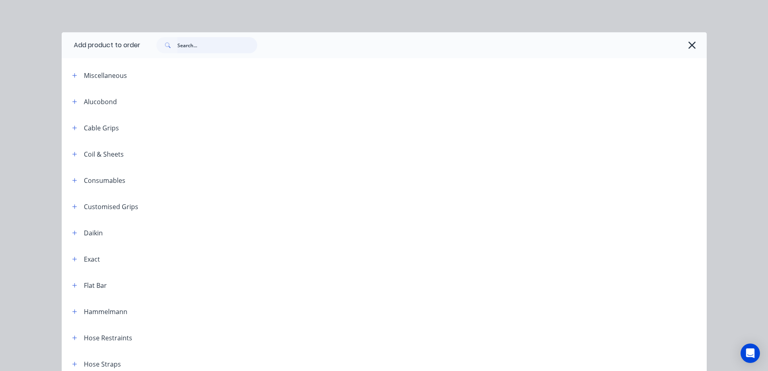
click at [204, 49] on input "text" at bounding box center [217, 45] width 80 height 16
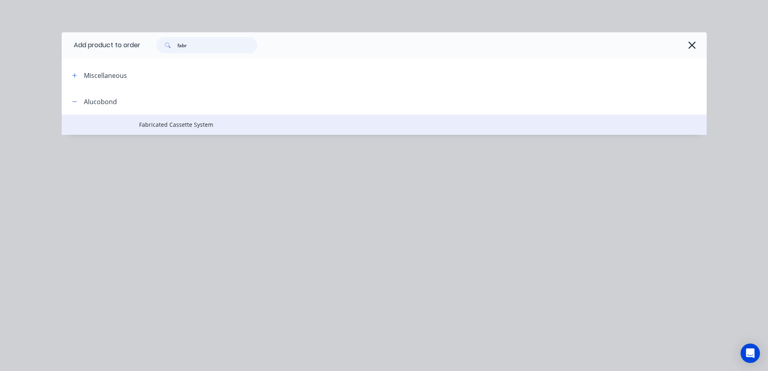
type input "fabr"
click at [205, 122] on span "Fabricated Cassette System" at bounding box center [366, 124] width 454 height 8
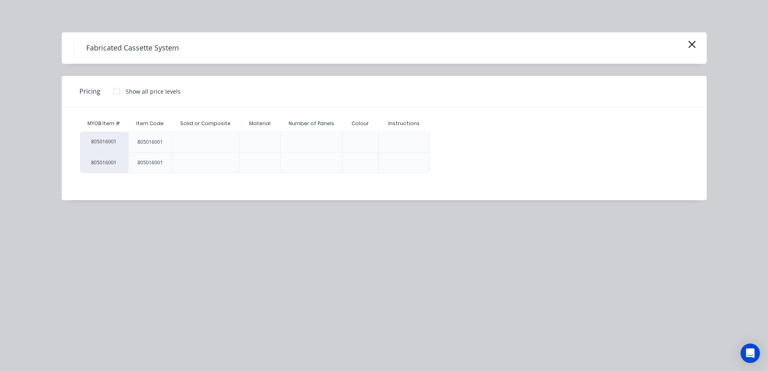
click at [117, 92] on div at bounding box center [117, 91] width 16 height 16
click at [447, 142] on div "$0.00" at bounding box center [451, 142] width 43 height 20
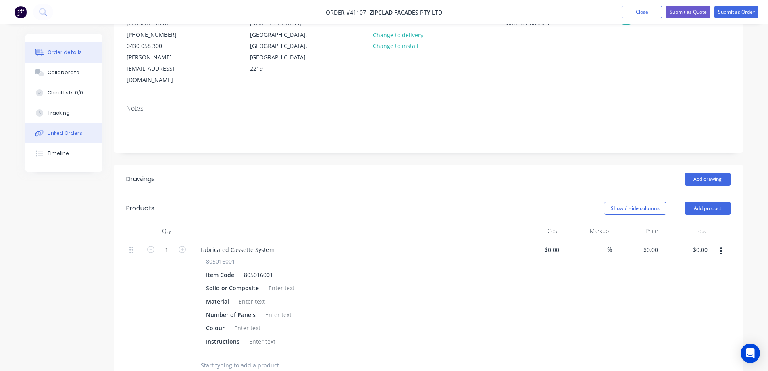
scroll to position [81, 0]
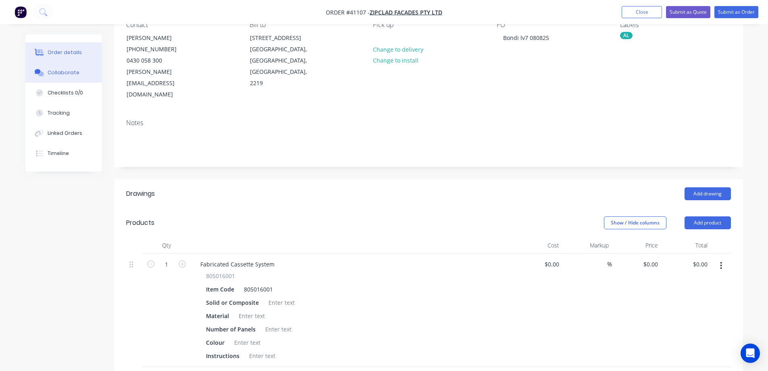
click at [51, 73] on div "Collaborate" at bounding box center [64, 72] width 32 height 7
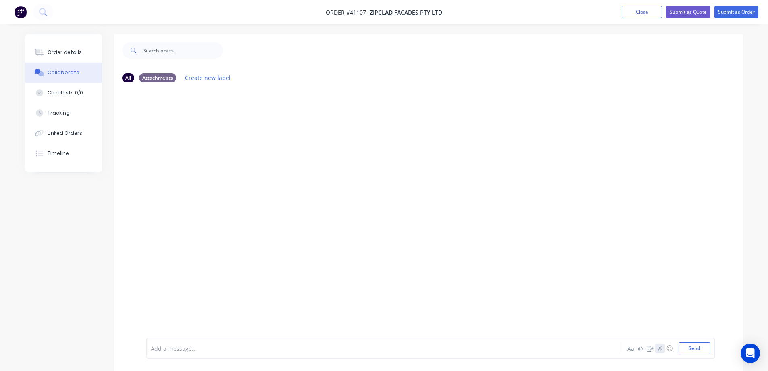
click at [662, 348] on icon "button" at bounding box center [660, 347] width 4 height 5
click at [685, 348] on button "Send" at bounding box center [695, 348] width 32 height 12
click at [187, 351] on div at bounding box center [361, 348] width 420 height 8
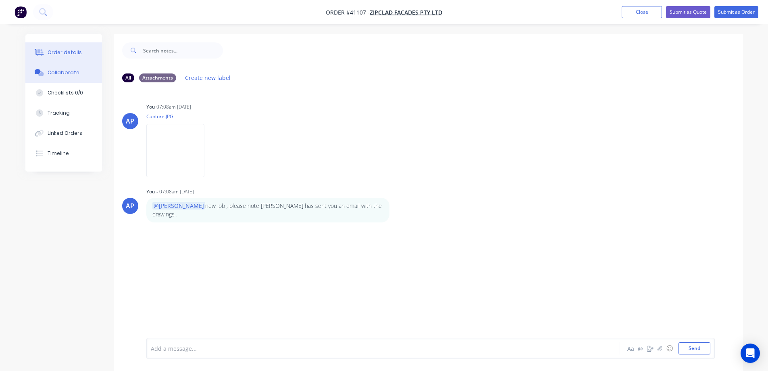
click at [53, 54] on div "Order details" at bounding box center [65, 52] width 34 height 7
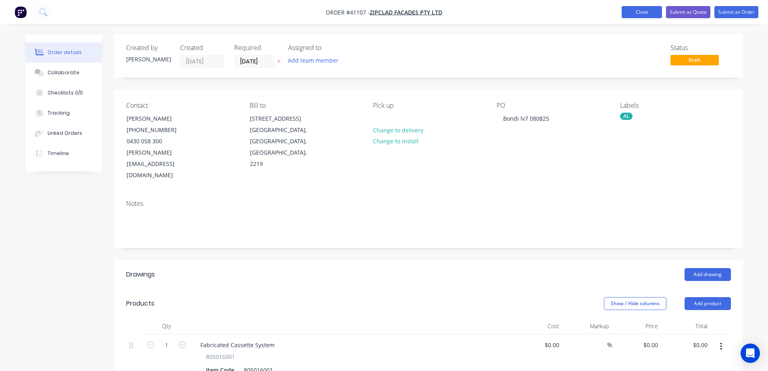
click at [632, 8] on button "Close" at bounding box center [642, 12] width 40 height 12
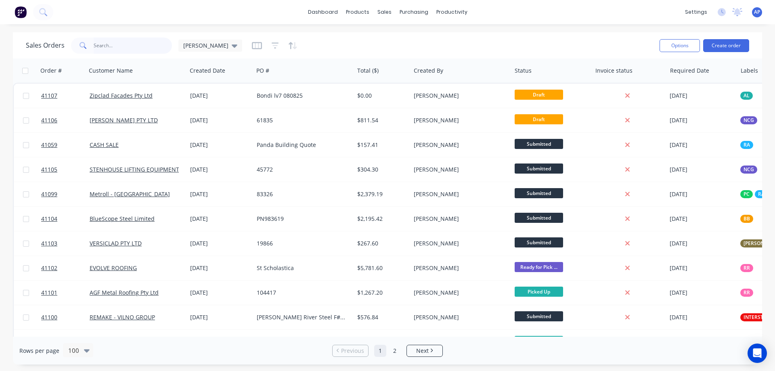
click at [111, 49] on input "text" at bounding box center [133, 46] width 79 height 16
type input "BOL"
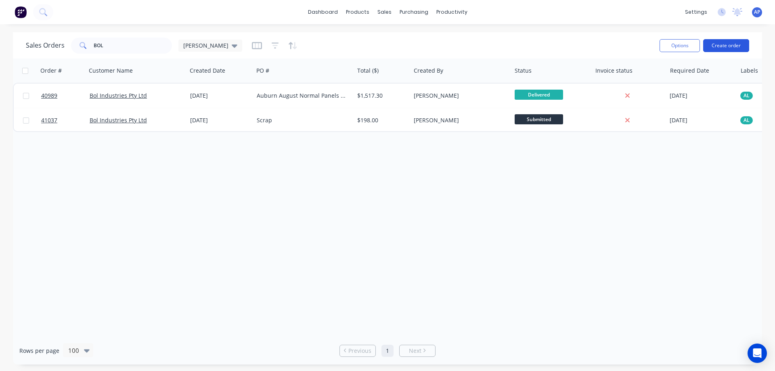
click at [716, 50] on button "Create order" at bounding box center [726, 45] width 46 height 13
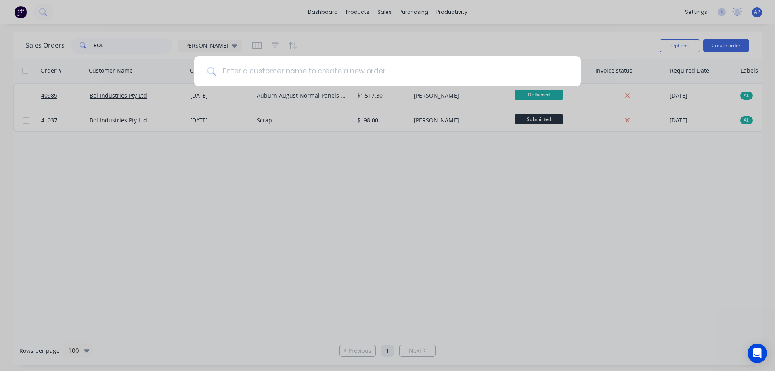
click at [343, 67] on input at bounding box center [392, 71] width 352 height 30
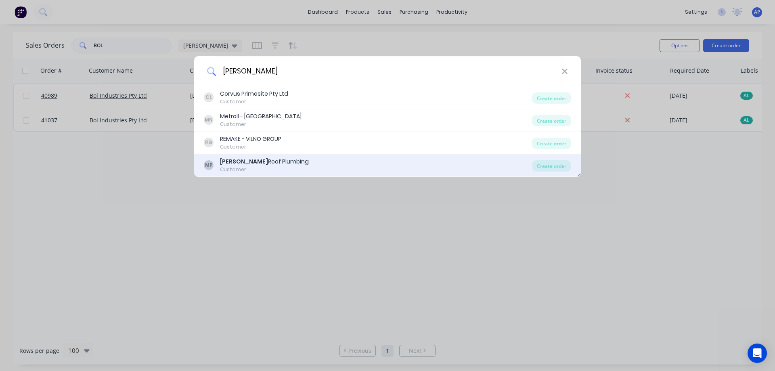
type input "MEREDITH"
click at [277, 160] on div "Meredith Roof Plumbing" at bounding box center [264, 161] width 89 height 8
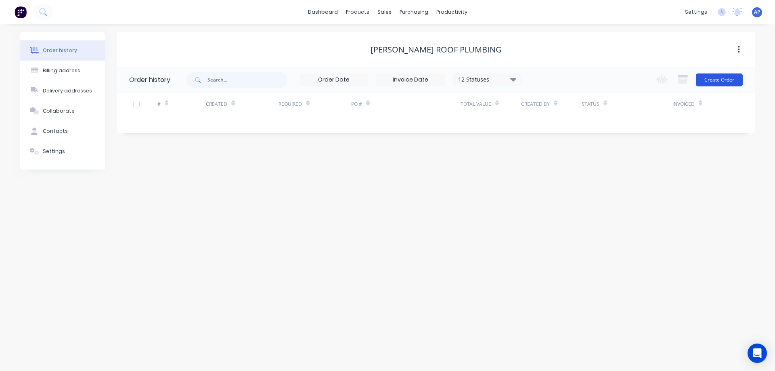
click at [708, 80] on button "Create Order" at bounding box center [718, 79] width 47 height 13
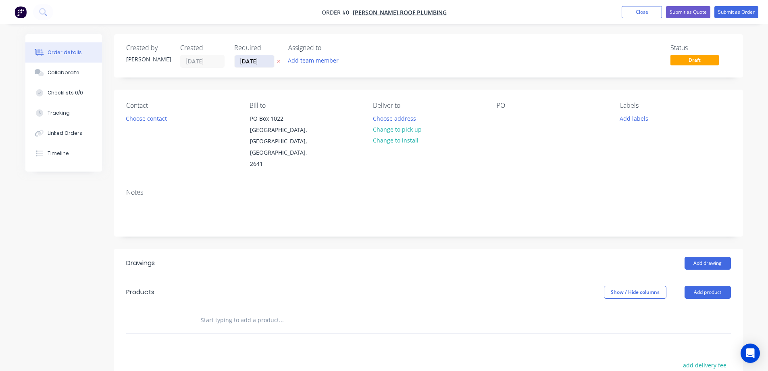
click at [249, 60] on input "13/08/25" at bounding box center [255, 61] width 40 height 12
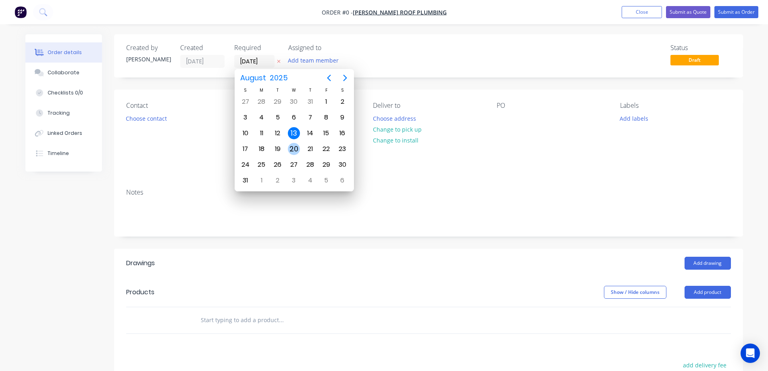
click at [294, 148] on div "20" at bounding box center [294, 149] width 12 height 12
type input "20/08/25"
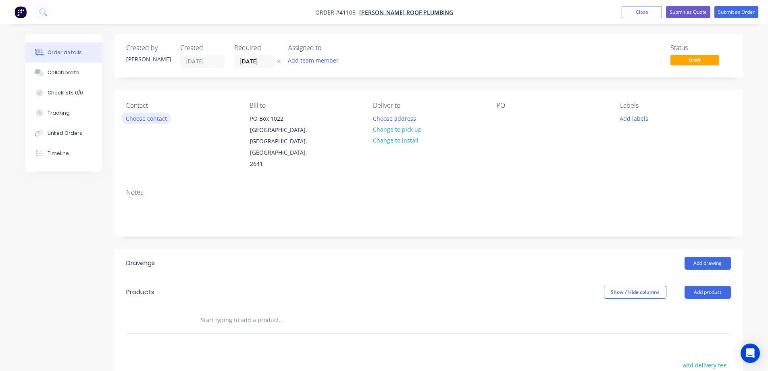
click at [162, 119] on button "Choose contact" at bounding box center [146, 118] width 50 height 11
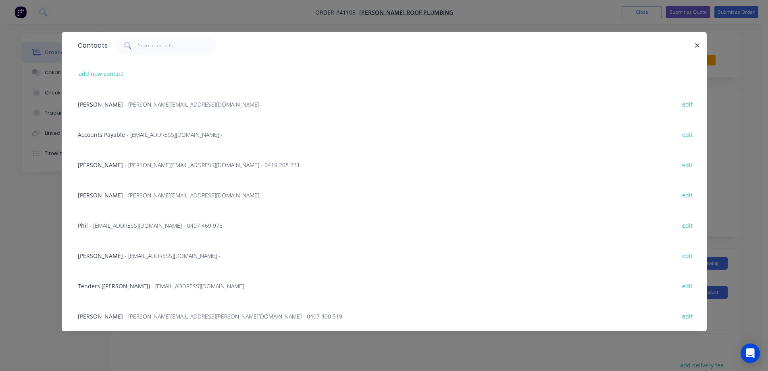
click at [144, 166] on span "- ron@meredithroofing.com.au - 0419 208 231" at bounding box center [212, 165] width 175 height 8
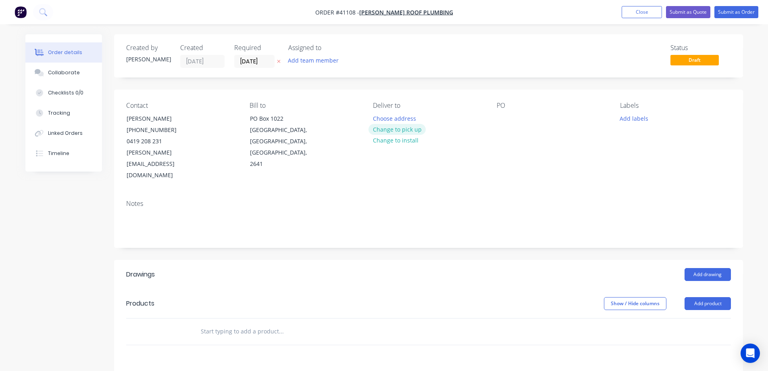
click at [383, 131] on button "Change to pick up" at bounding box center [397, 129] width 57 height 11
click at [504, 109] on div "PO" at bounding box center [552, 106] width 111 height 8
click at [501, 115] on div at bounding box center [503, 119] width 13 height 12
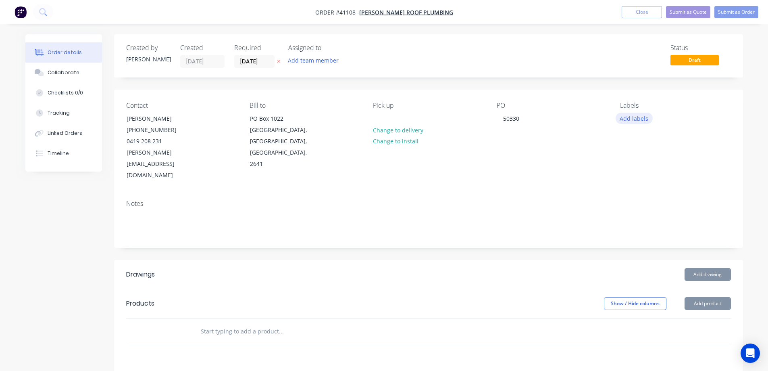
click at [632, 117] on button "Add labels" at bounding box center [634, 118] width 37 height 11
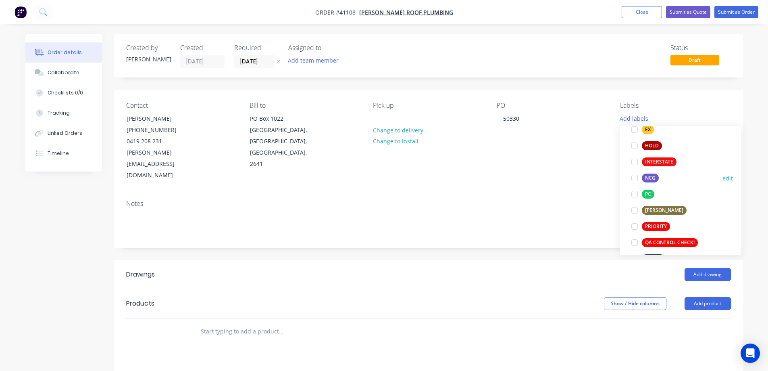
scroll to position [161, 0]
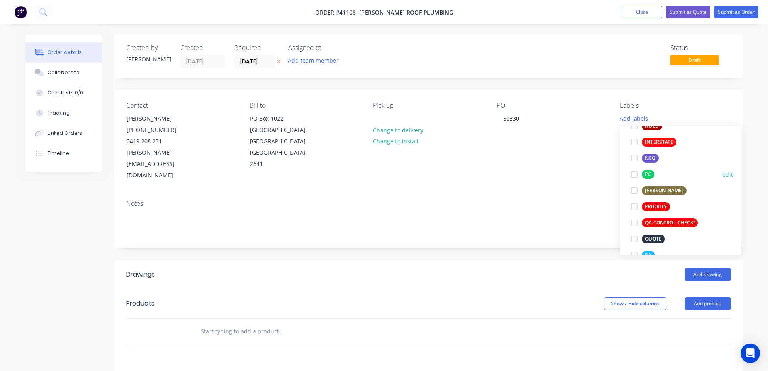
click at [634, 173] on div at bounding box center [635, 174] width 16 height 16
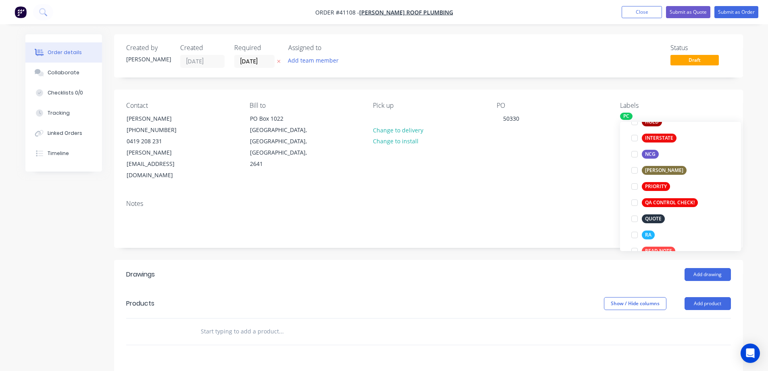
scroll to position [218, 0]
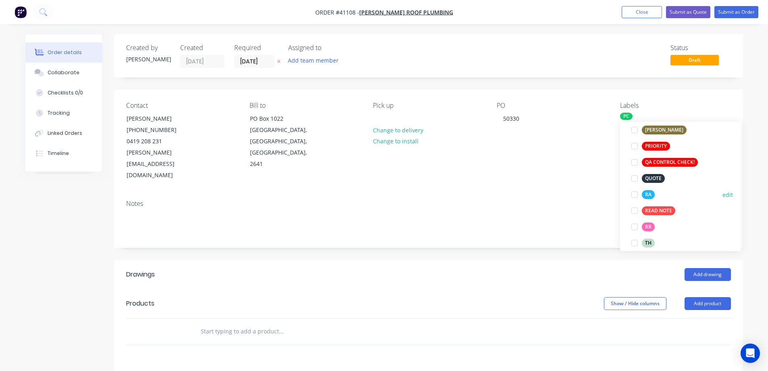
click at [636, 195] on div at bounding box center [635, 194] width 16 height 16
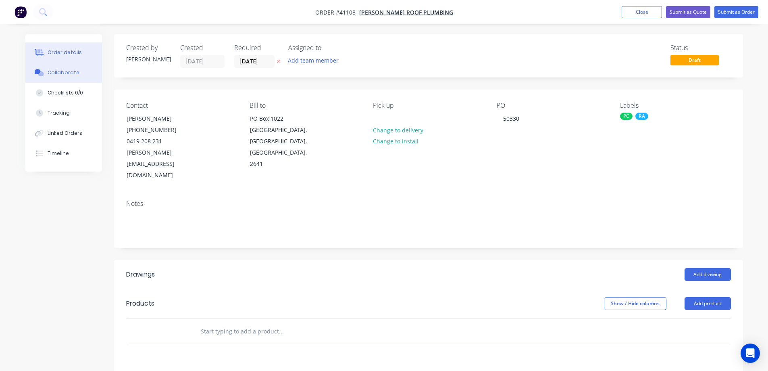
click at [67, 71] on div "Collaborate" at bounding box center [64, 72] width 32 height 7
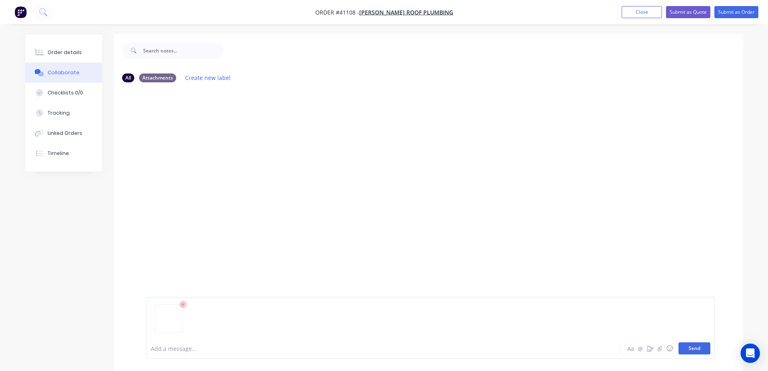
click at [685, 347] on button "Send" at bounding box center [695, 348] width 32 height 12
click at [688, 347] on button "Send" at bounding box center [695, 348] width 32 height 12
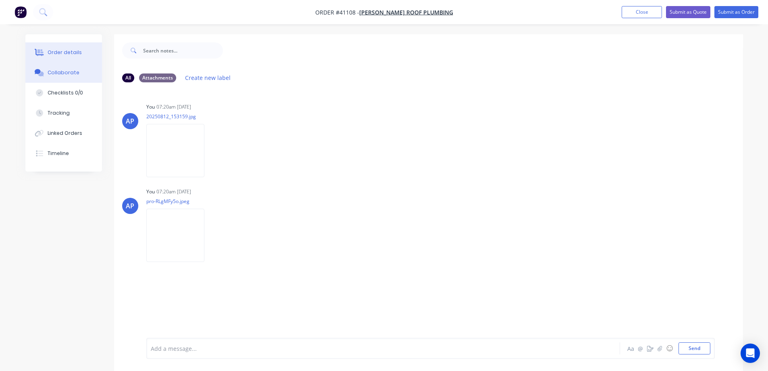
click at [77, 53] on div "Order details" at bounding box center [65, 52] width 34 height 7
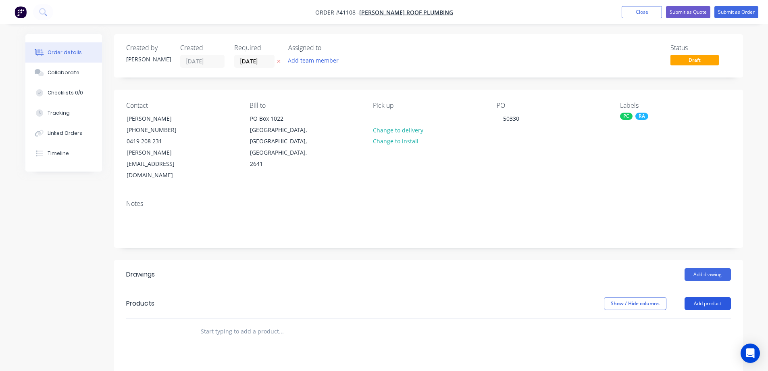
click at [719, 297] on button "Add product" at bounding box center [708, 303] width 46 height 13
click at [712, 318] on div "Product catalogue" at bounding box center [693, 324] width 62 height 12
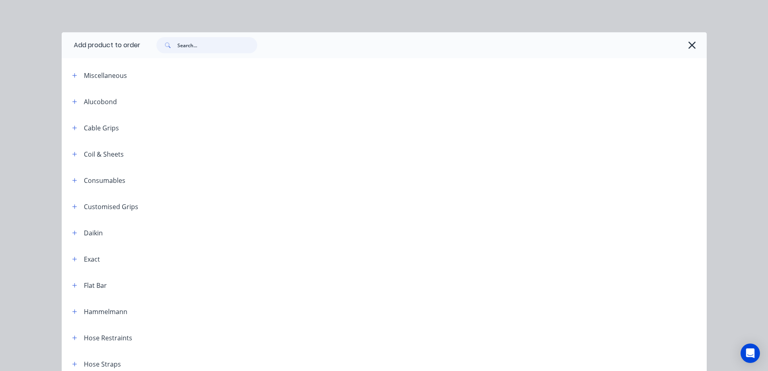
click at [217, 50] on input "text" at bounding box center [217, 45] width 80 height 16
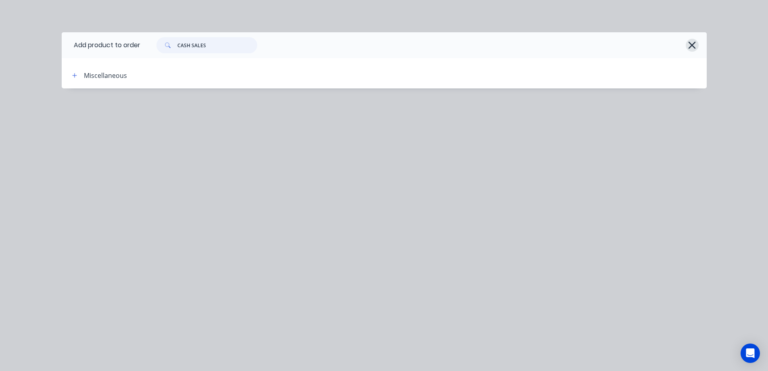
type input "CASH SALES"
click at [689, 44] on icon "button" at bounding box center [692, 45] width 8 height 11
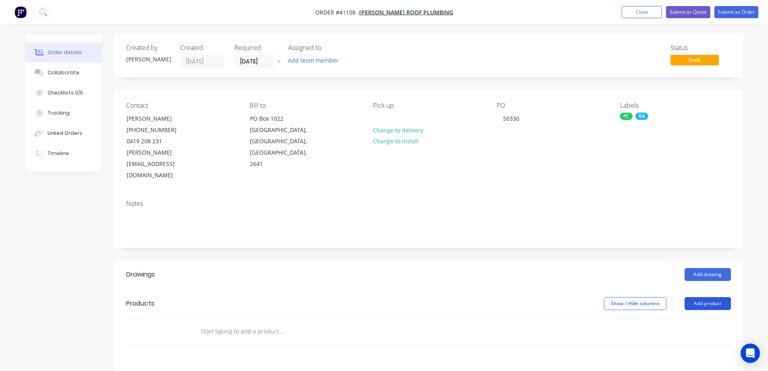
click at [704, 297] on button "Add product" at bounding box center [708, 303] width 46 height 13
drag, startPoint x: 697, startPoint y: 300, endPoint x: 687, endPoint y: 297, distance: 10.2
click at [687, 318] on div "Product catalogue" at bounding box center [693, 324] width 62 height 12
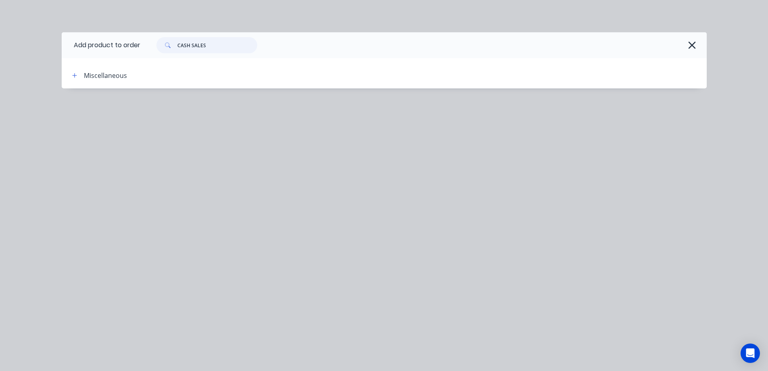
drag, startPoint x: 211, startPoint y: 46, endPoint x: 172, endPoint y: 47, distance: 38.3
click at [172, 47] on div "CASH SALES" at bounding box center [207, 45] width 101 height 16
type input "A"
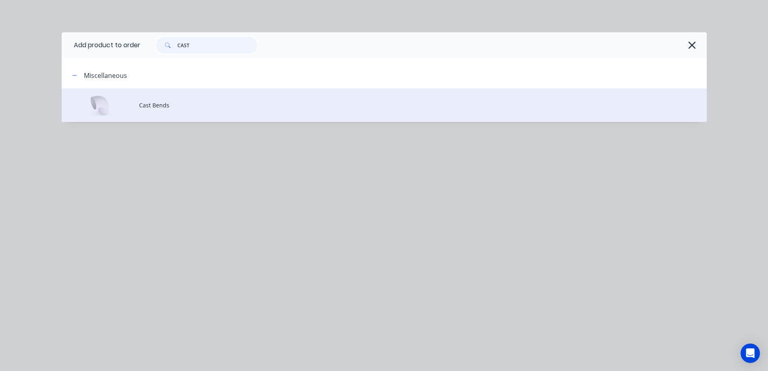
type input "CAST"
click at [181, 108] on span "Cast Bends" at bounding box center [366, 105] width 454 height 8
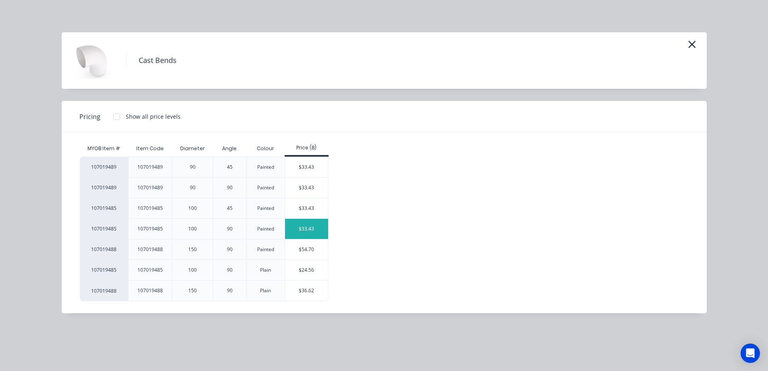
click at [305, 230] on div "$33.43" at bounding box center [306, 229] width 43 height 20
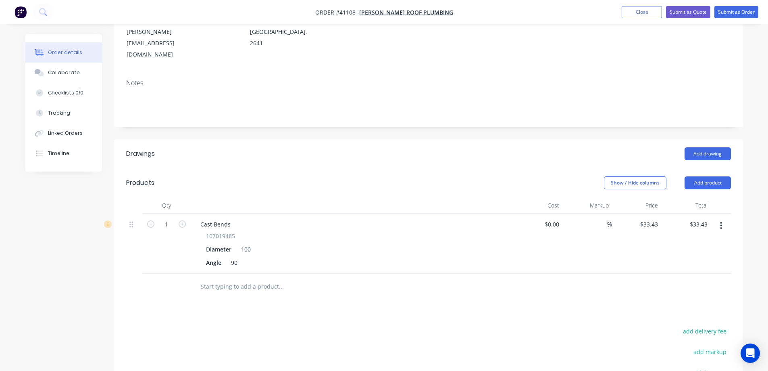
scroll to position [121, 0]
click at [722, 221] on icon "button" at bounding box center [721, 225] width 2 height 9
drag, startPoint x: 689, startPoint y: 239, endPoint x: 586, endPoint y: 238, distance: 102.5
click at [689, 257] on div "Duplicate" at bounding box center [693, 263] width 62 height 12
click at [173, 218] on input "1" at bounding box center [166, 224] width 21 height 12
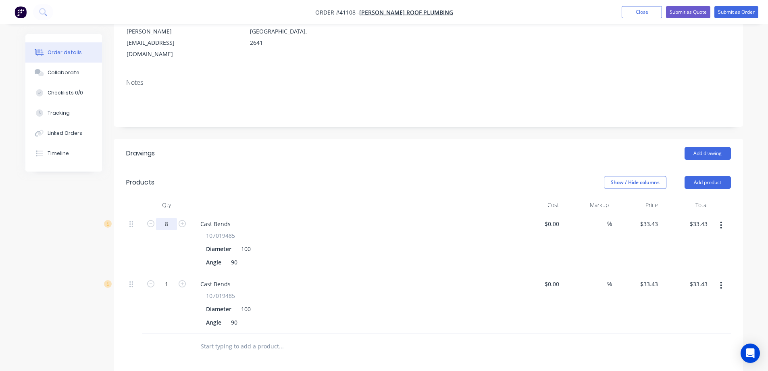
type input "8"
type input "$267.44"
click at [274, 231] on div "107019485" at bounding box center [352, 235] width 292 height 8
click at [167, 230] on input "1" at bounding box center [166, 224] width 21 height 12
type input "6"
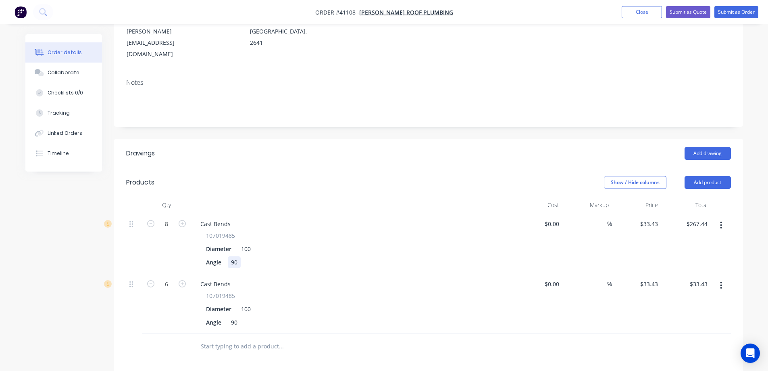
type input "$200.58"
click at [263, 256] on div "Angle 90" at bounding box center [350, 262] width 295 height 12
click at [234, 218] on div "Cast Bends" at bounding box center [215, 224] width 43 height 12
click at [234, 278] on div "Cast Bends" at bounding box center [215, 284] width 43 height 12
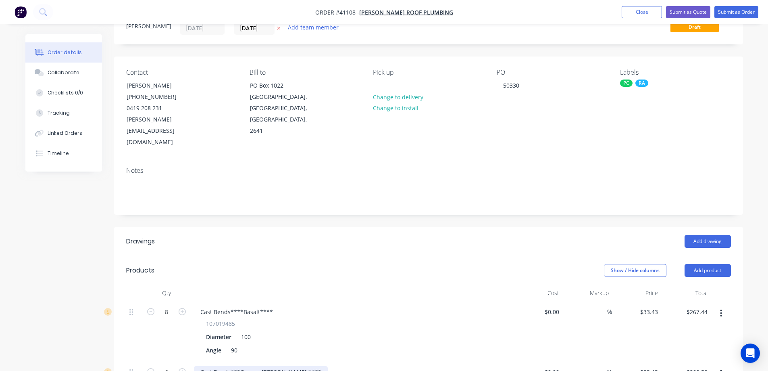
scroll to position [0, 0]
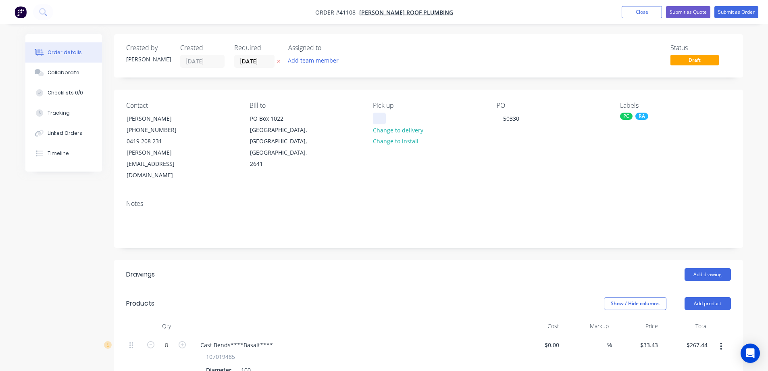
click at [384, 117] on div at bounding box center [379, 119] width 13 height 12
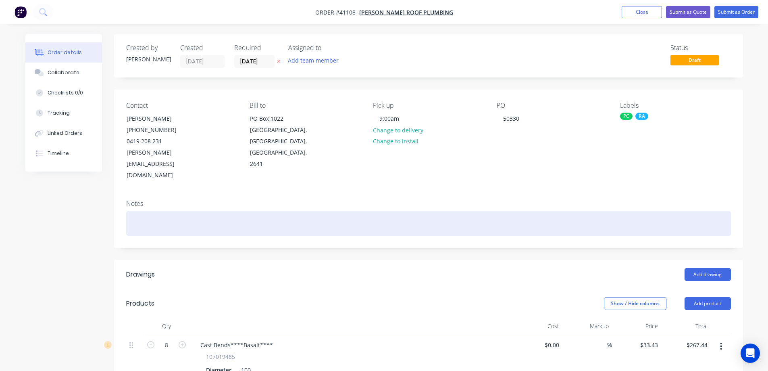
drag, startPoint x: 426, startPoint y: 219, endPoint x: 413, endPoint y: 198, distance: 24.4
click at [426, 205] on div "Notes" at bounding box center [428, 220] width 629 height 54
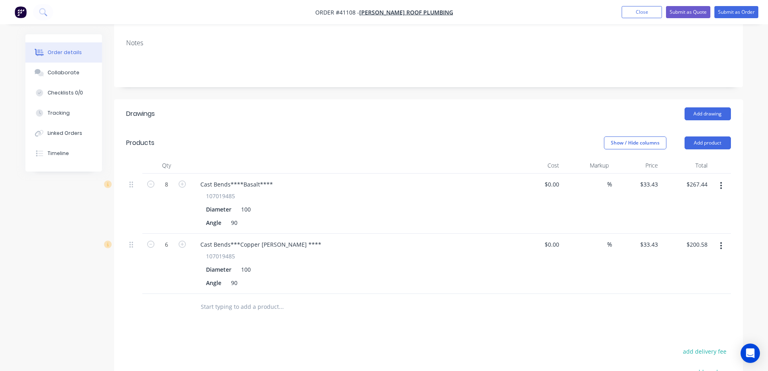
scroll to position [161, 0]
click at [700, 136] on button "Add product" at bounding box center [708, 142] width 46 height 13
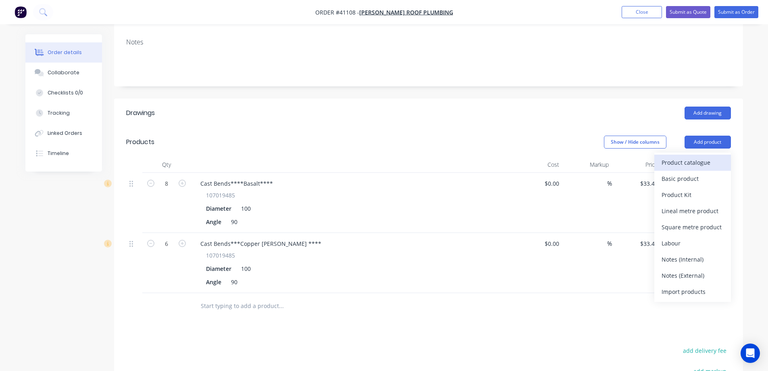
click at [695, 157] on div "Product catalogue" at bounding box center [693, 163] width 62 height 12
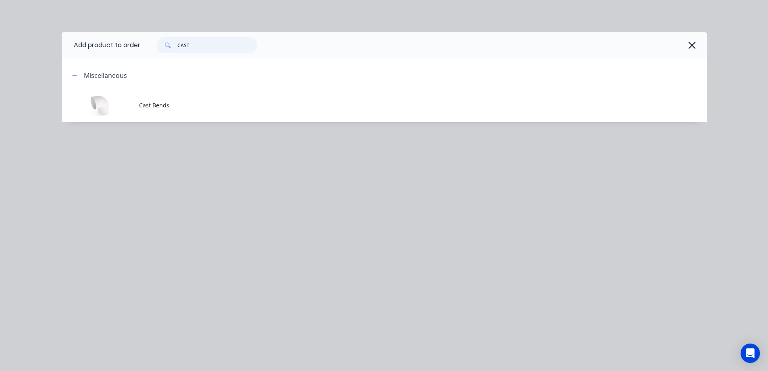
drag, startPoint x: 208, startPoint y: 46, endPoint x: 175, endPoint y: 48, distance: 33.5
click at [175, 48] on div "CAST" at bounding box center [207, 45] width 101 height 16
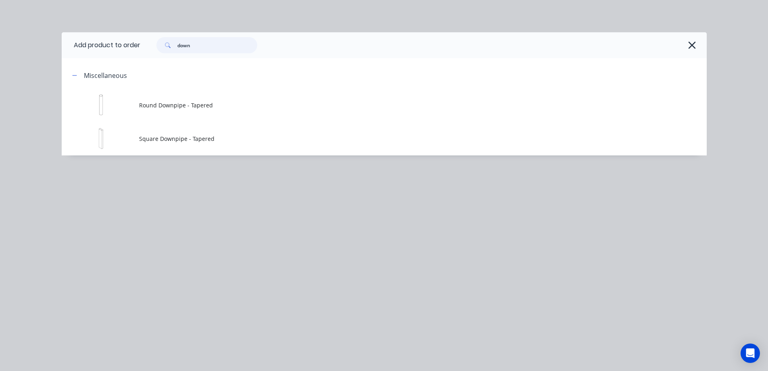
type input "down"
click at [197, 103] on span "Round Downpipe - Tapered" at bounding box center [366, 105] width 454 height 8
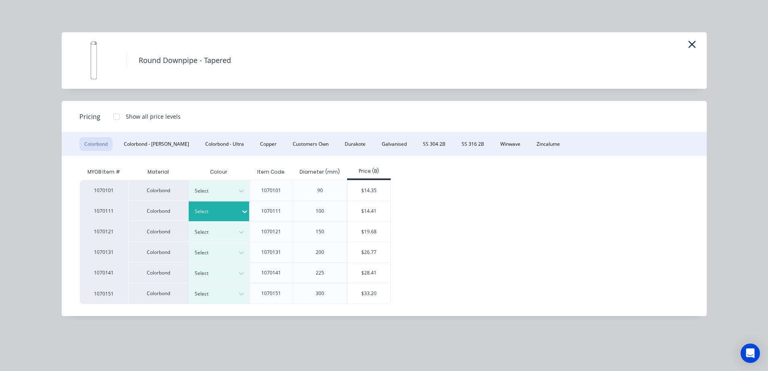
click at [242, 212] on icon at bounding box center [244, 212] width 5 height 3
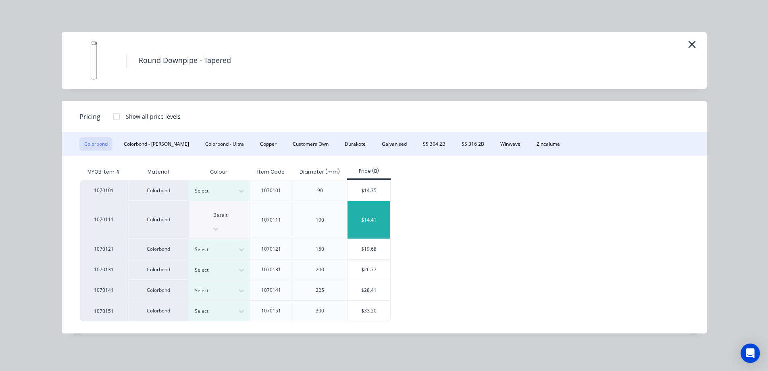
click at [362, 210] on div "$14.41" at bounding box center [369, 220] width 43 height 38
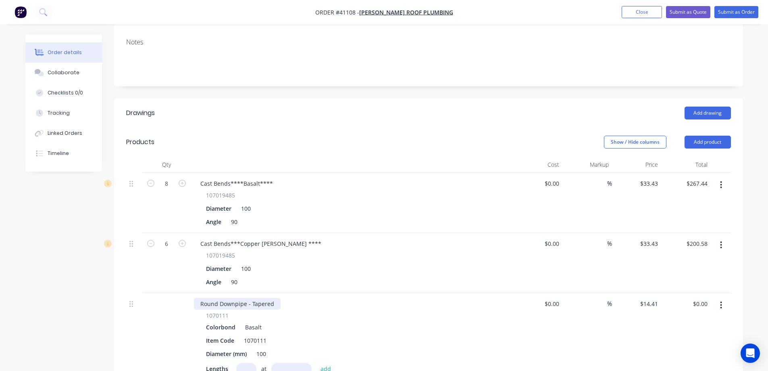
click at [274, 298] on div "Round Downpipe - Tapered" at bounding box center [237, 304] width 87 height 12
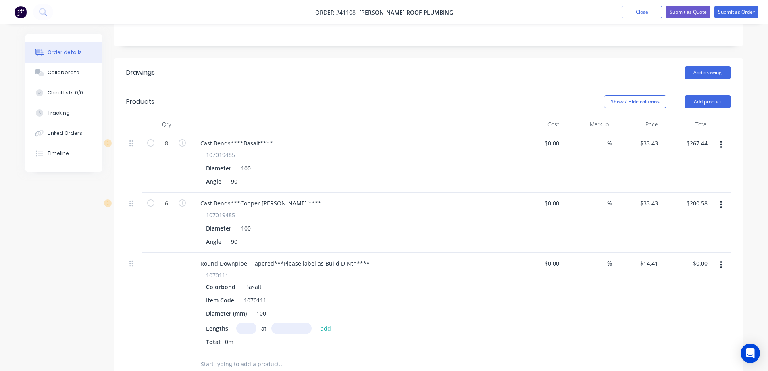
click at [245, 322] on input "text" at bounding box center [246, 328] width 20 height 12
type input "5"
type input "3000"
click at [317, 322] on button "add" at bounding box center [326, 327] width 19 height 11
type input "$216.15"
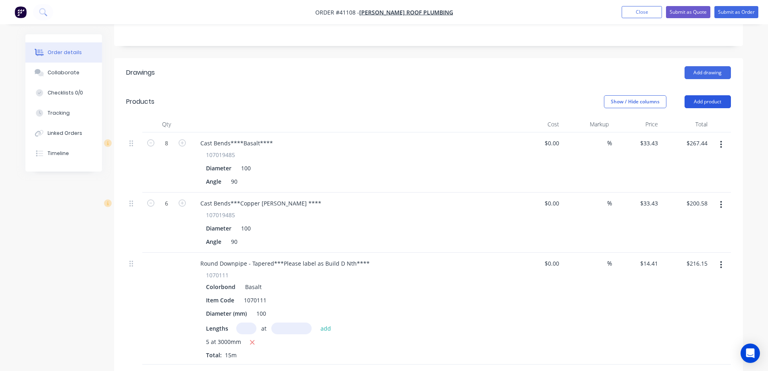
click at [695, 95] on button "Add product" at bounding box center [708, 101] width 46 height 13
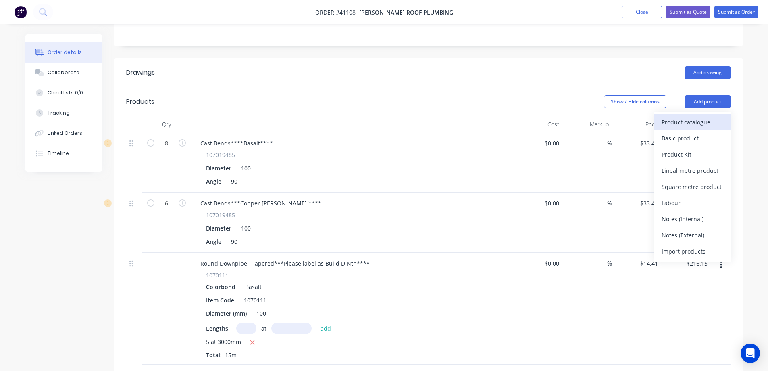
click at [689, 116] on div "Product catalogue" at bounding box center [693, 122] width 62 height 12
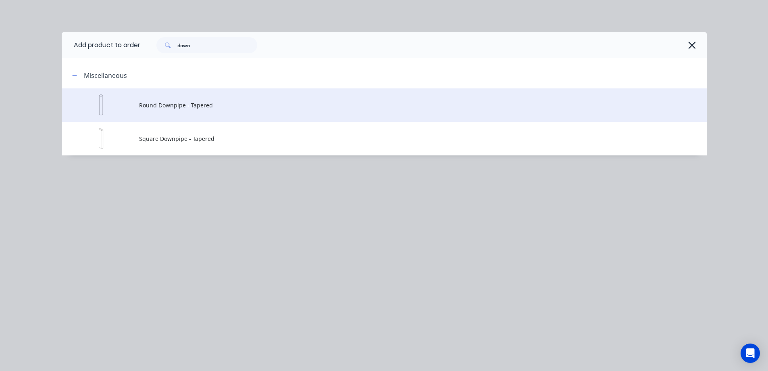
click at [202, 107] on span "Round Downpipe - Tapered" at bounding box center [366, 105] width 454 height 8
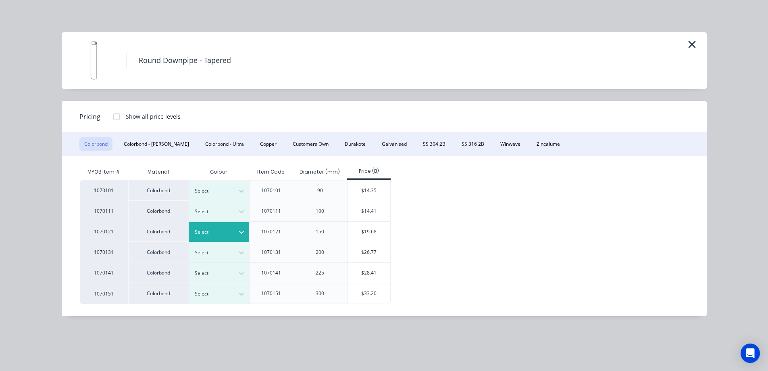
click at [223, 234] on div at bounding box center [213, 232] width 36 height 9
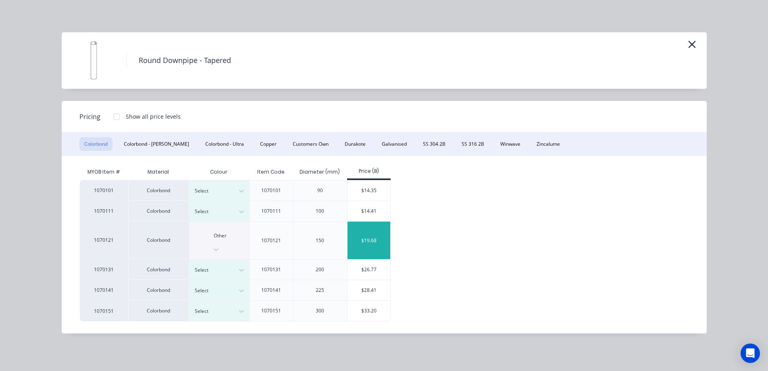
click at [366, 234] on div "$19.68" at bounding box center [369, 240] width 43 height 38
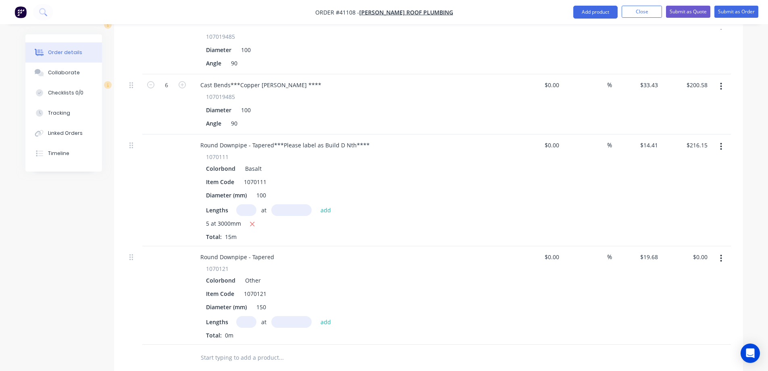
scroll to position [323, 0]
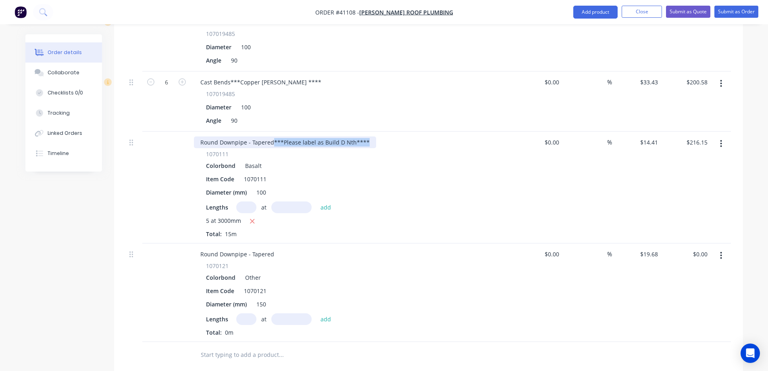
drag, startPoint x: 365, startPoint y: 121, endPoint x: 273, endPoint y: 124, distance: 92.4
click at [273, 136] on div "Round Downpipe - Tapered***Please label as Build D Nth****" at bounding box center [285, 142] width 182 height 12
copy div "***Please label as Build D Nth****"
click at [277, 248] on div "Round Downpipe - Tapered" at bounding box center [237, 254] width 87 height 12
paste div
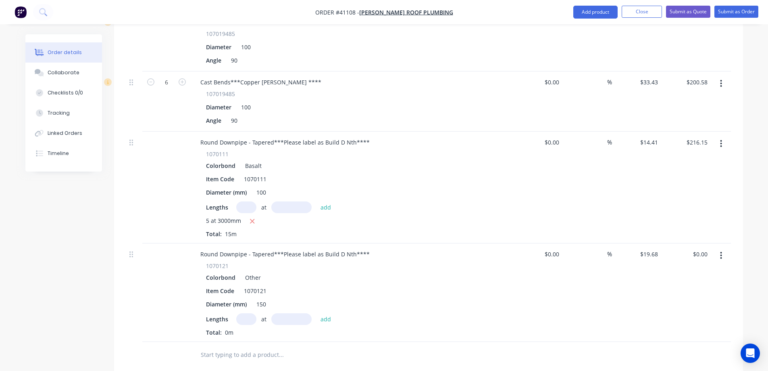
click at [252, 313] on input "text" at bounding box center [246, 319] width 20 height 12
type input "2"
type input "3000"
click at [317, 313] on button "add" at bounding box center [326, 318] width 19 height 11
type input "$118.08"
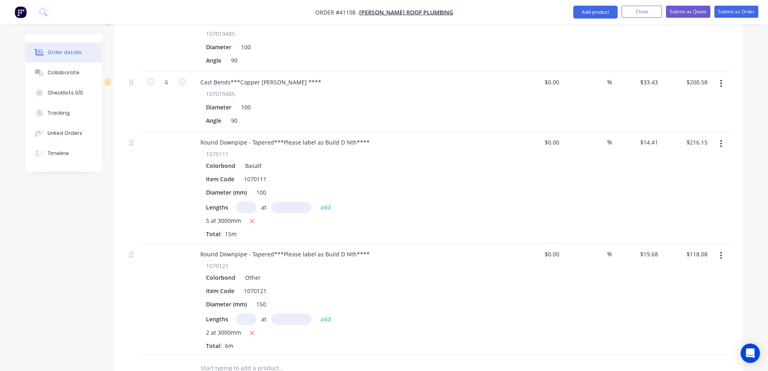
click at [263, 271] on div "Colorbond Other" at bounding box center [352, 277] width 292 height 12
click at [367, 248] on div "Round Downpipe - Tapered***Please label as Build D Nth****" at bounding box center [285, 254] width 182 height 12
click at [399, 298] on div "Diameter (mm) 150" at bounding box center [350, 304] width 295 height 12
click at [719, 248] on button "button" at bounding box center [721, 255] width 19 height 15
click at [698, 287] on div "Duplicate" at bounding box center [693, 293] width 62 height 12
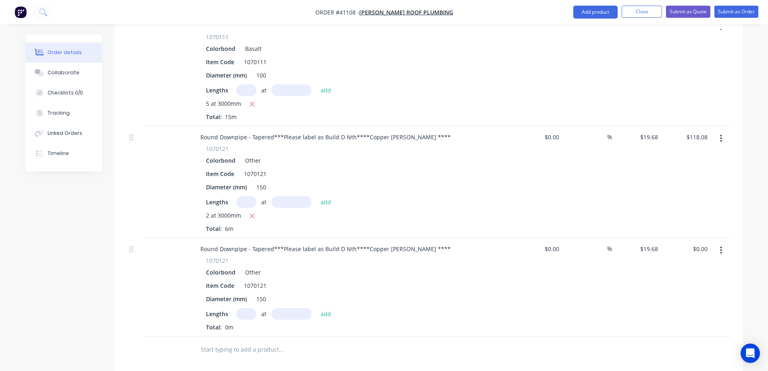
scroll to position [444, 0]
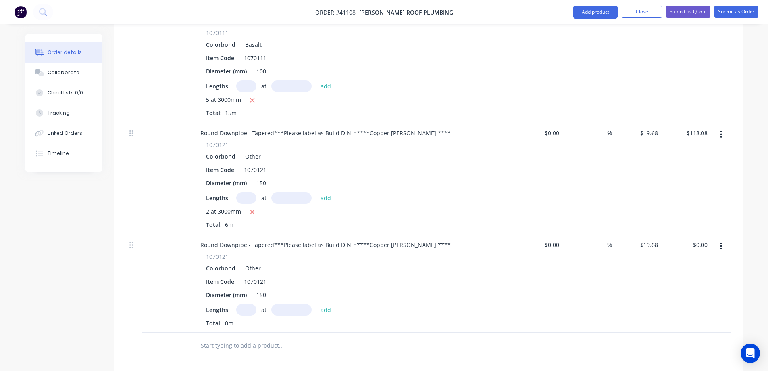
click at [251, 304] on input "text" at bounding box center [246, 310] width 20 height 12
type input "8"
type input "3000"
click at [317, 304] on button "add" at bounding box center [326, 309] width 19 height 11
type input "$472.32"
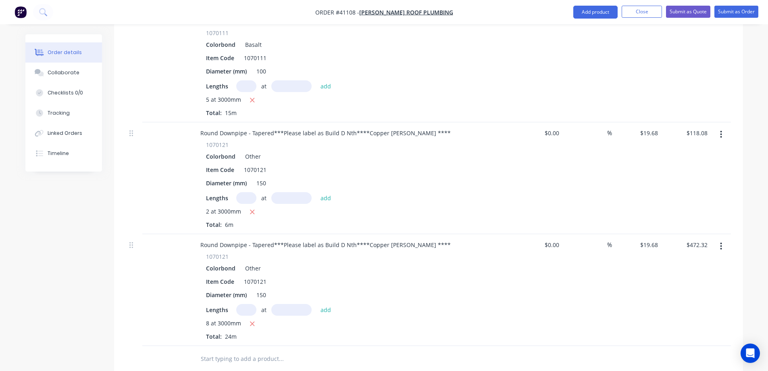
click at [723, 242] on icon "button" at bounding box center [721, 246] width 2 height 9
click at [698, 310] on div "Delete" at bounding box center [693, 316] width 62 height 12
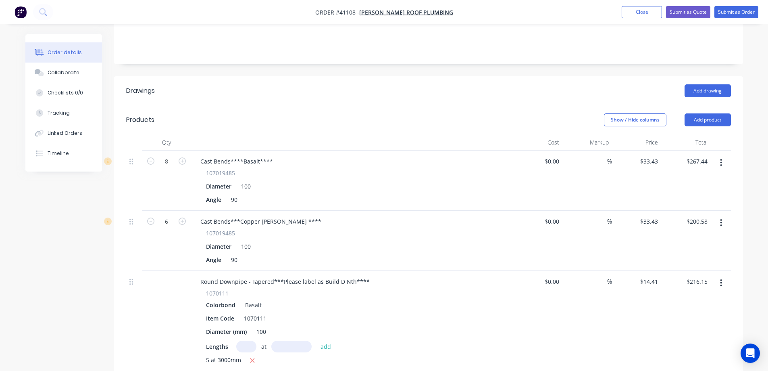
scroll to position [161, 0]
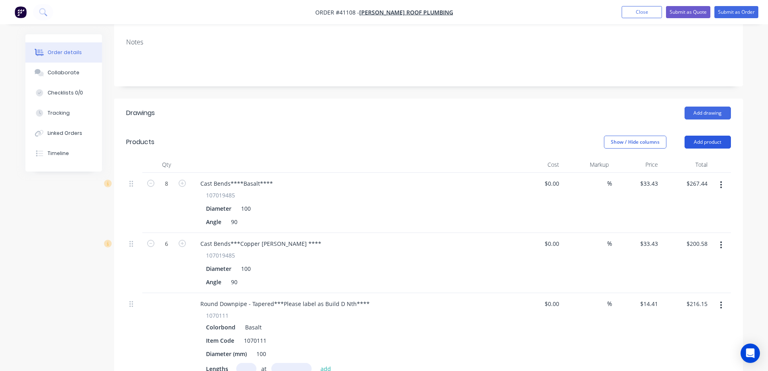
click at [711, 136] on button "Add product" at bounding box center [708, 142] width 46 height 13
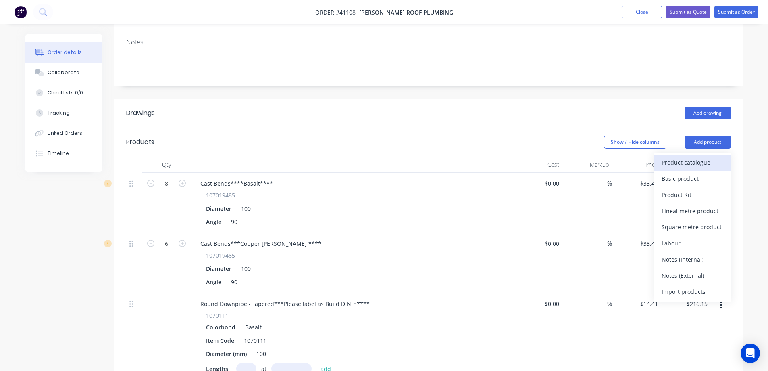
click at [708, 157] on div "Product catalogue" at bounding box center [693, 163] width 62 height 12
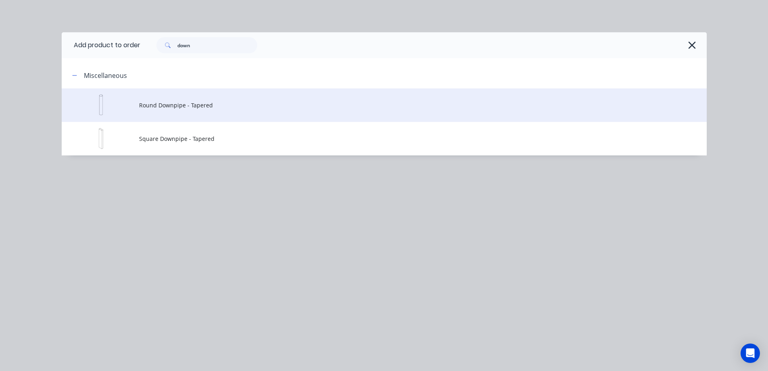
click at [213, 108] on span "Round Downpipe - Tapered" at bounding box center [366, 105] width 454 height 8
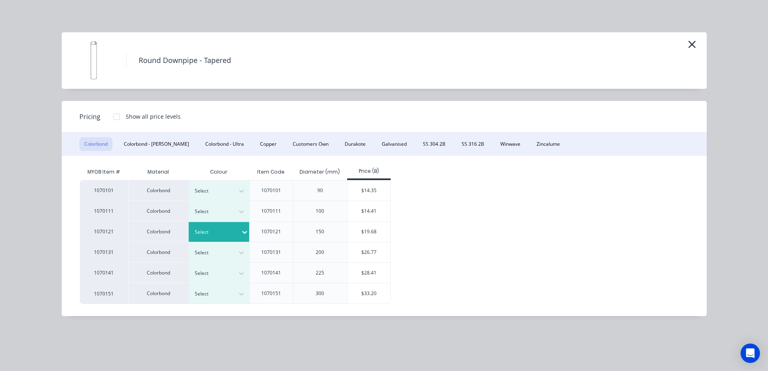
click at [241, 233] on icon at bounding box center [245, 232] width 8 height 8
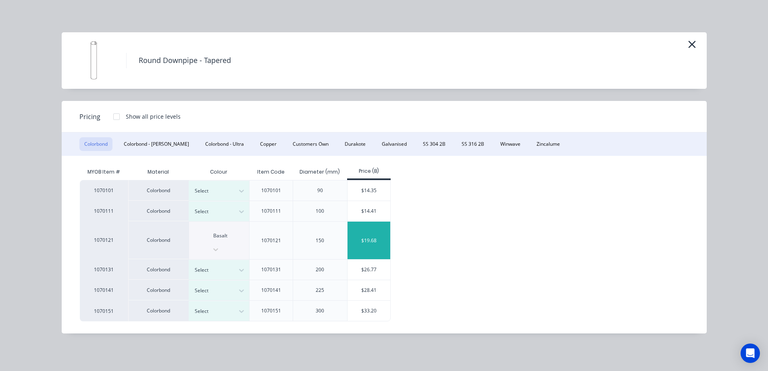
click at [381, 230] on div "$19.68" at bounding box center [369, 240] width 43 height 38
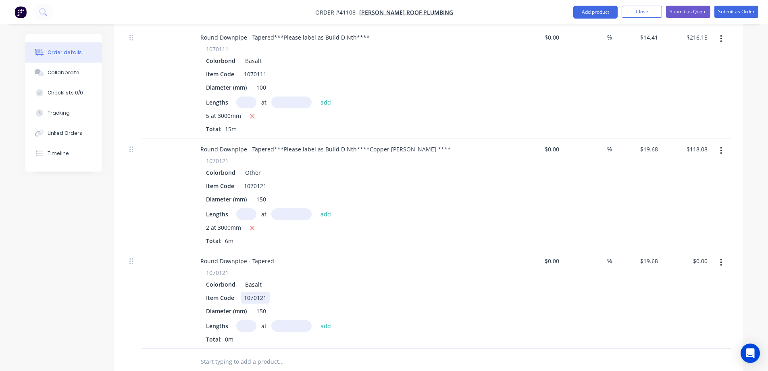
scroll to position [444, 0]
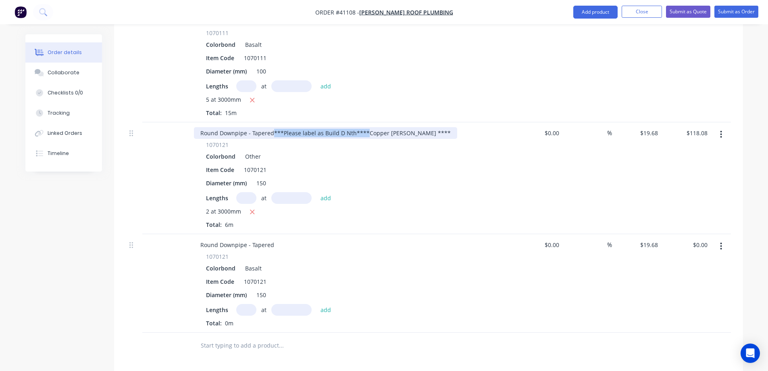
drag, startPoint x: 364, startPoint y: 108, endPoint x: 272, endPoint y: 108, distance: 92.0
click at [272, 127] on div "Round Downpipe - Tapered***Please label as Build D Nth****Copper Penny ****" at bounding box center [325, 133] width 263 height 12
copy div "***Please label as Build D Nth****"
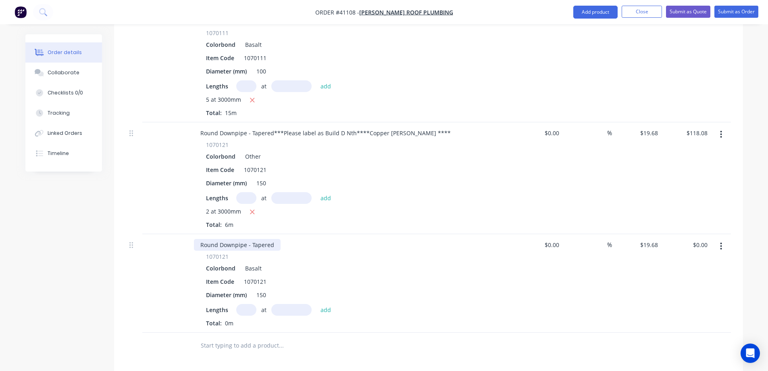
click at [274, 239] on div "Round Downpipe - Tapered" at bounding box center [237, 245] width 87 height 12
paste div
click at [248, 304] on input "text" at bounding box center [246, 310] width 20 height 12
type input "8"
type input "3000"
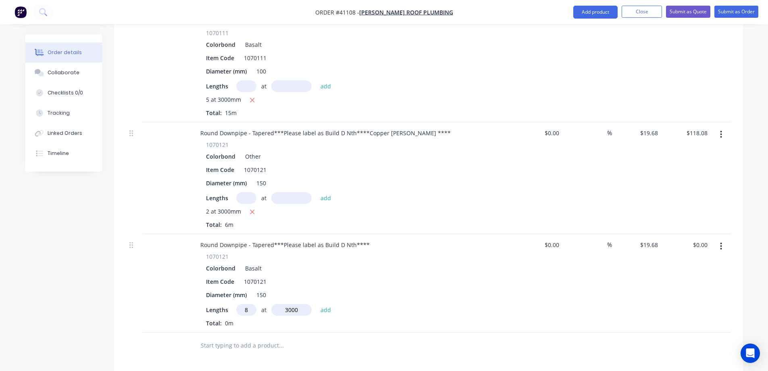
click at [317, 304] on button "add" at bounding box center [326, 309] width 19 height 11
type input "$472.32"
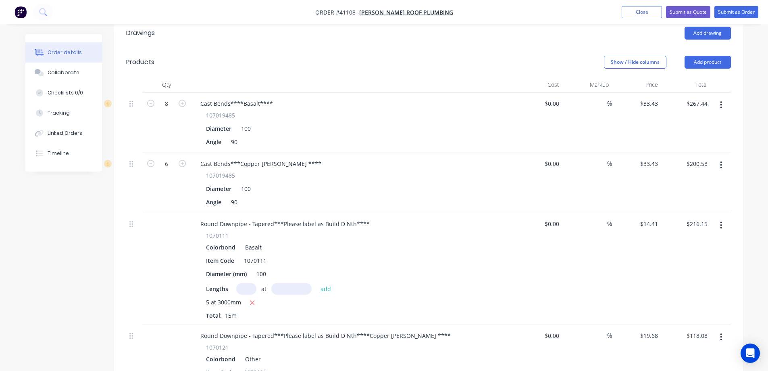
scroll to position [81, 0]
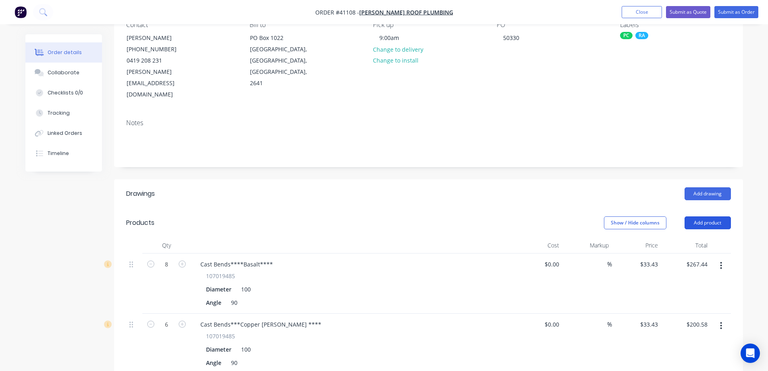
click at [707, 216] on button "Add product" at bounding box center [708, 222] width 46 height 13
click at [670, 208] on header "Products Show / Hide columns Add product" at bounding box center [428, 222] width 629 height 29
click at [703, 216] on button "Add product" at bounding box center [708, 222] width 46 height 13
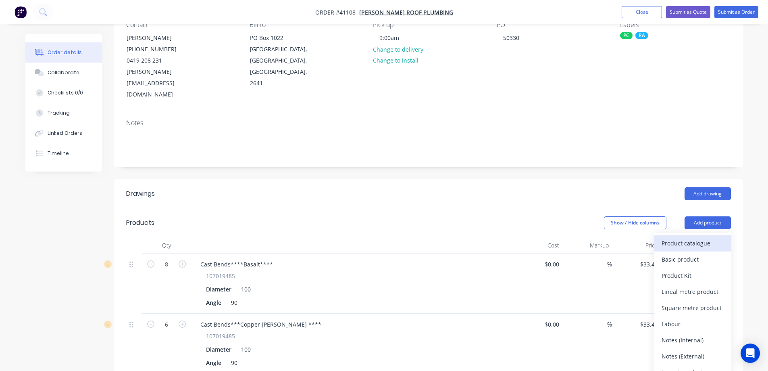
click at [698, 237] on div "Product catalogue" at bounding box center [693, 243] width 62 height 12
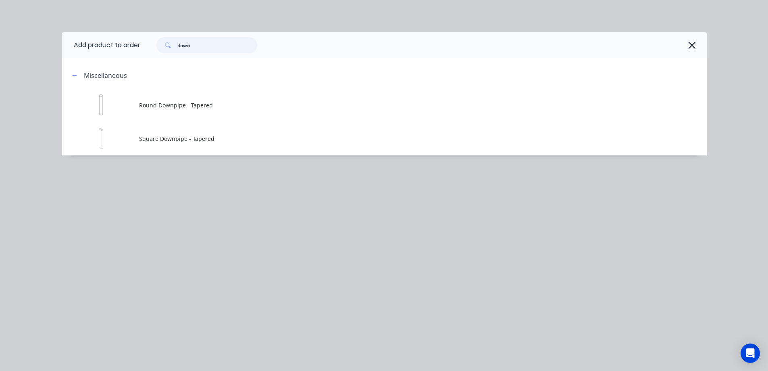
drag, startPoint x: 192, startPoint y: 47, endPoint x: 173, endPoint y: 45, distance: 18.3
click at [173, 45] on div "down" at bounding box center [207, 45] width 101 height 16
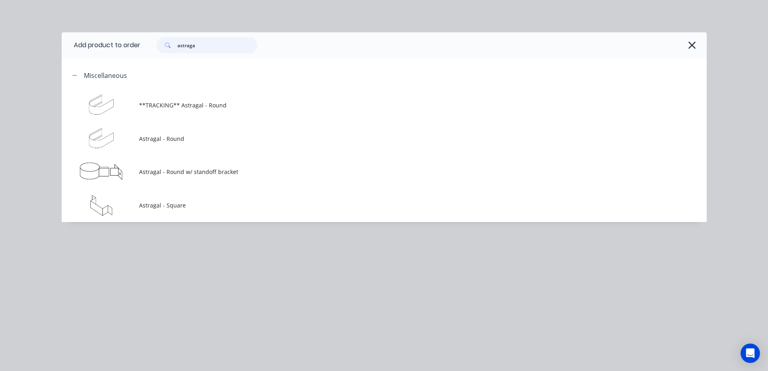
type input "astraga"
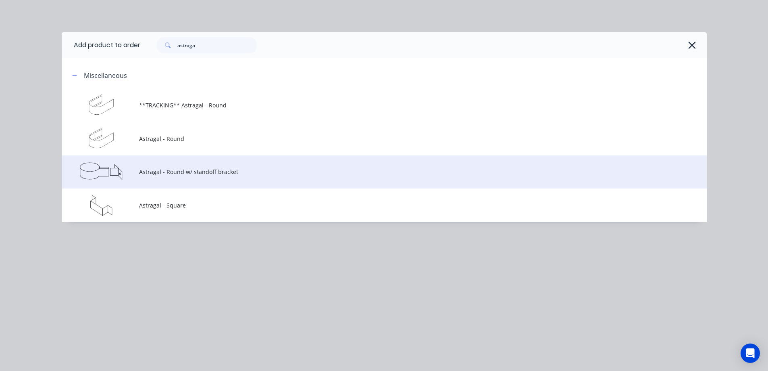
click at [188, 176] on td "Astragal - Round w/ standoff bracket" at bounding box center [423, 171] width 568 height 33
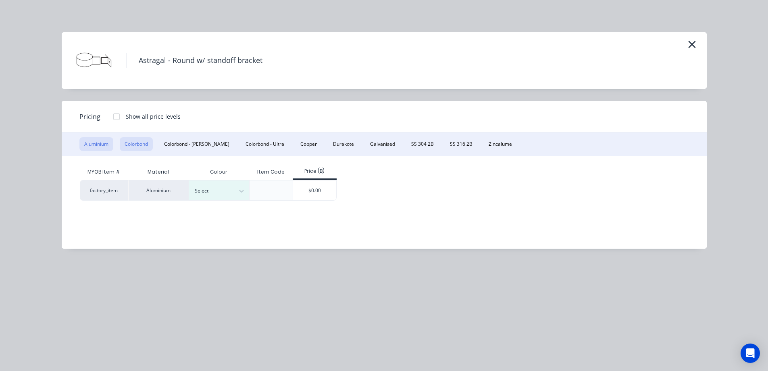
click at [140, 142] on button "Colorbond" at bounding box center [136, 144] width 33 height 14
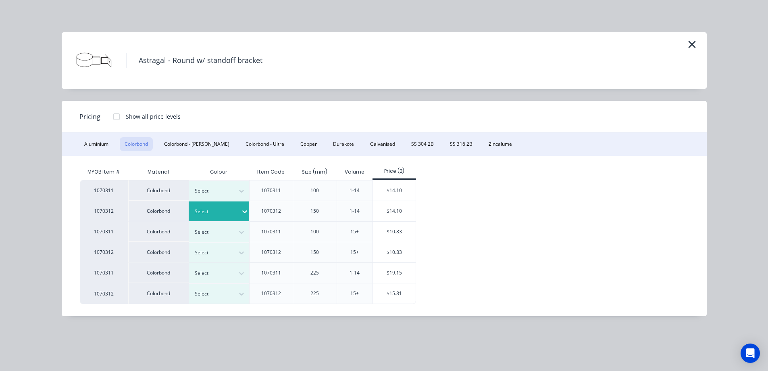
click at [232, 209] on div "Select" at bounding box center [215, 211] width 52 height 10
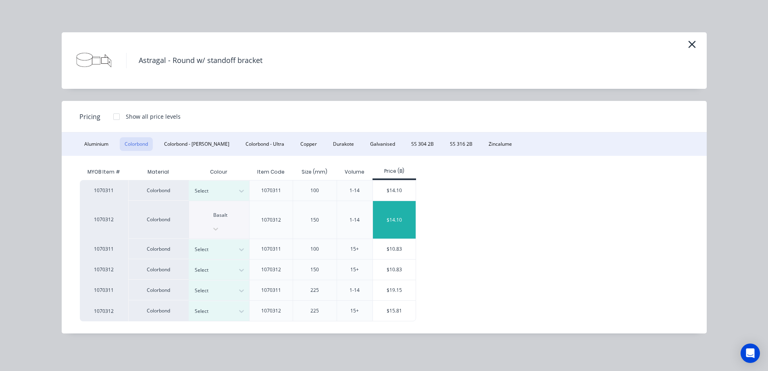
click at [393, 212] on div "$14.10" at bounding box center [394, 220] width 43 height 38
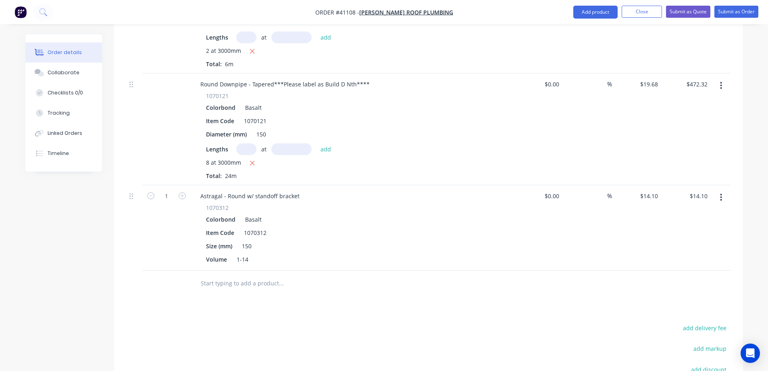
scroll to position [605, 0]
click at [253, 189] on div "Astragal - Round w/ standoff bracket" at bounding box center [250, 195] width 112 height 12
type input "2"
type input "$28.20"
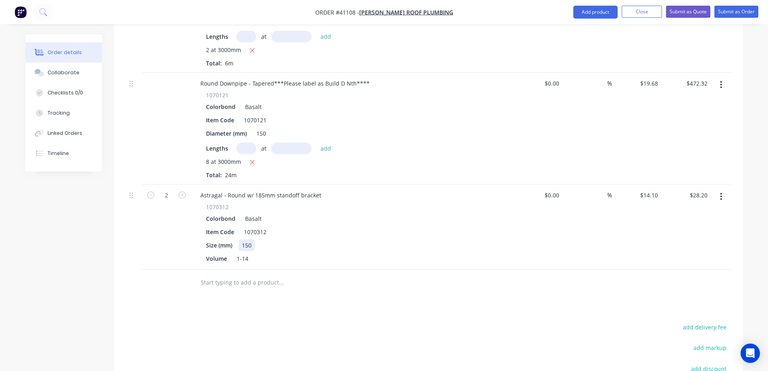
click at [322, 239] on div "Size (mm) 150" at bounding box center [350, 245] width 295 height 12
drag, startPoint x: 365, startPoint y: 61, endPoint x: 273, endPoint y: 65, distance: 92.5
click at [273, 77] on div "Round Downpipe - Tapered***Please label as Build D Nth****" at bounding box center [285, 83] width 182 height 12
copy div "***Please label as Build D Nth****"
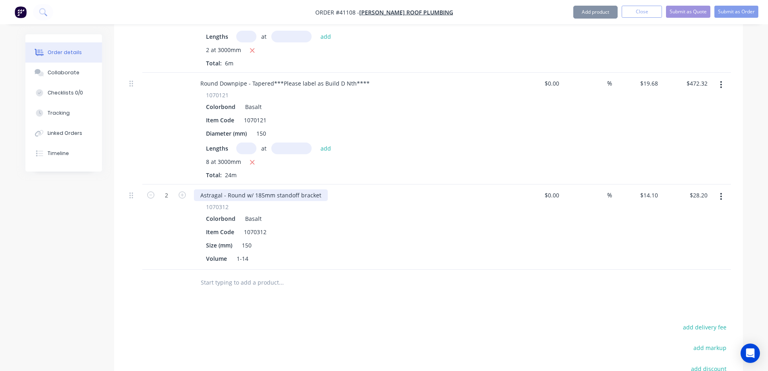
click at [322, 189] on div "Astragal - Round w/ 185mm standoff bracket" at bounding box center [261, 195] width 134 height 12
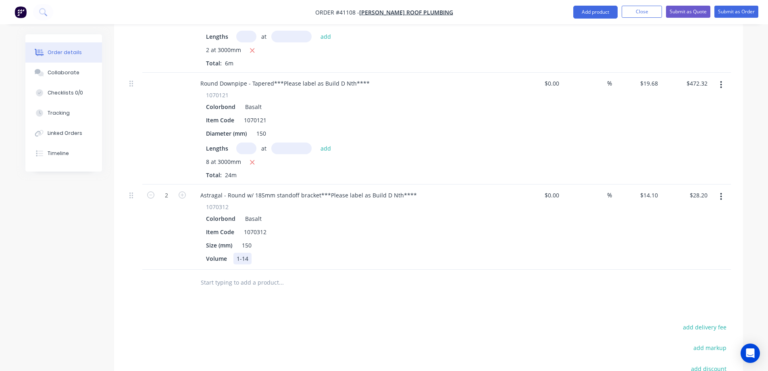
click at [380, 253] on div "Volume 1-14" at bounding box center [350, 259] width 295 height 12
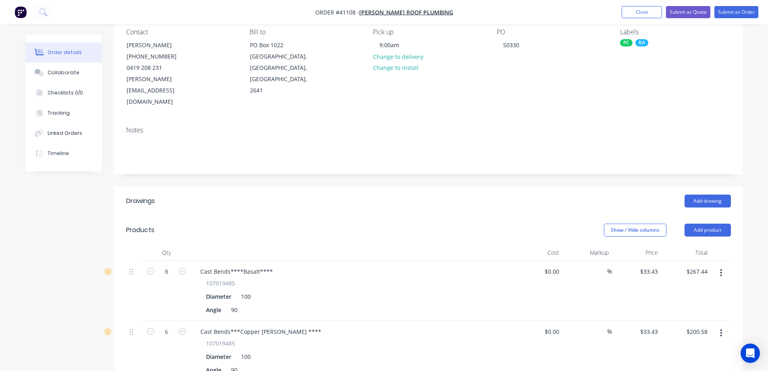
scroll to position [0, 0]
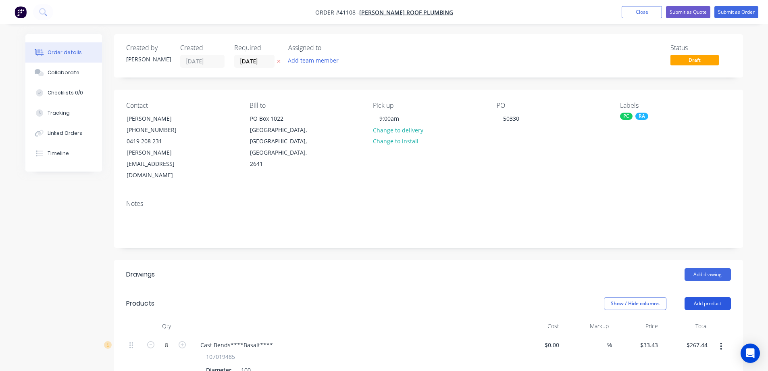
click at [715, 297] on button "Add product" at bounding box center [708, 303] width 46 height 13
drag, startPoint x: 696, startPoint y: 301, endPoint x: 694, endPoint y: 296, distance: 5.1
click at [694, 318] on div "Product catalogue" at bounding box center [693, 324] width 62 height 12
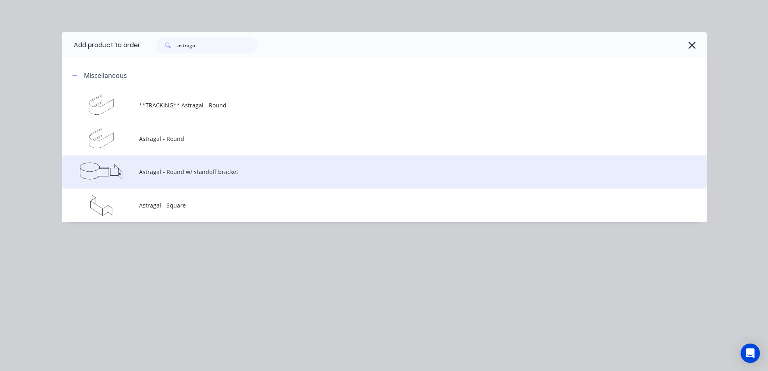
click at [207, 171] on span "Astragal - Round w/ standoff bracket" at bounding box center [366, 171] width 454 height 8
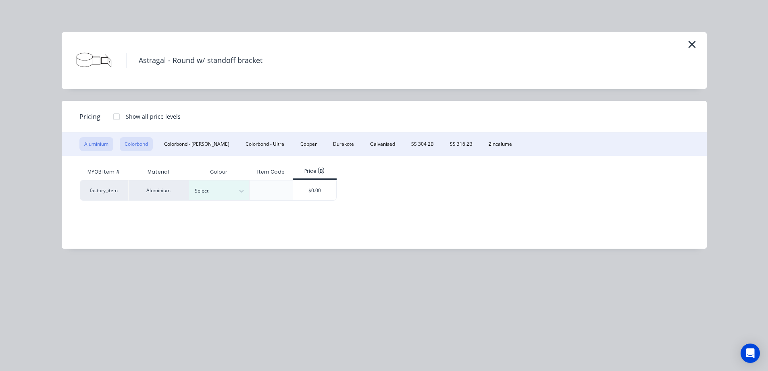
click at [141, 142] on button "Colorbond" at bounding box center [136, 144] width 33 height 14
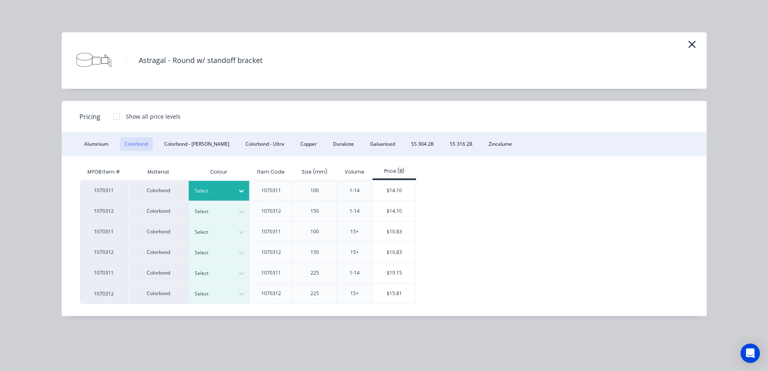
click at [242, 187] on icon at bounding box center [242, 191] width 8 height 8
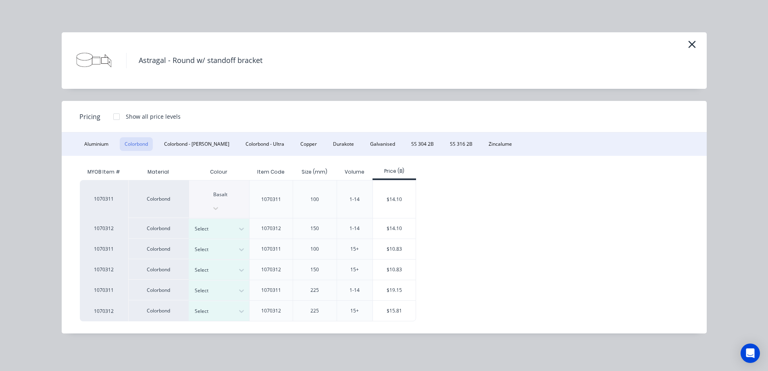
click at [389, 190] on div "$14.10" at bounding box center [394, 199] width 43 height 38
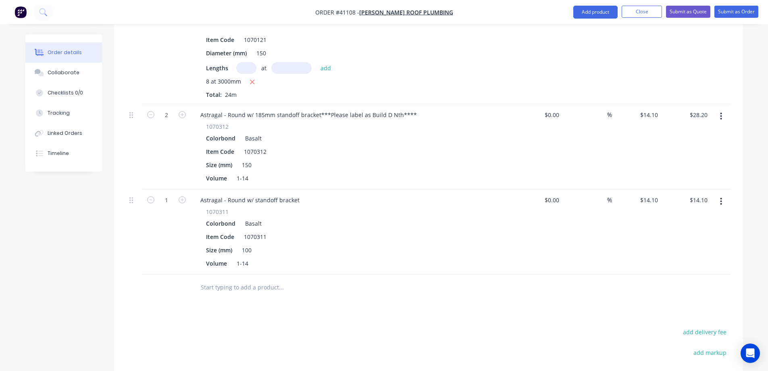
scroll to position [686, 0]
click at [251, 194] on div "Astragal - Round w/ standoff bracket" at bounding box center [250, 200] width 112 height 12
type input "6"
type input "$84.60"
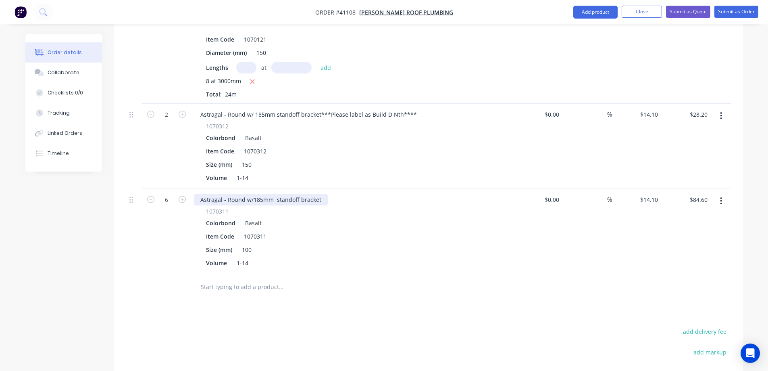
click at [323, 194] on div "Astragal - Round w/185mm standoff bracket" at bounding box center [261, 200] width 134 height 12
click at [352, 217] on div "Colorbond Basalt" at bounding box center [352, 223] width 292 height 12
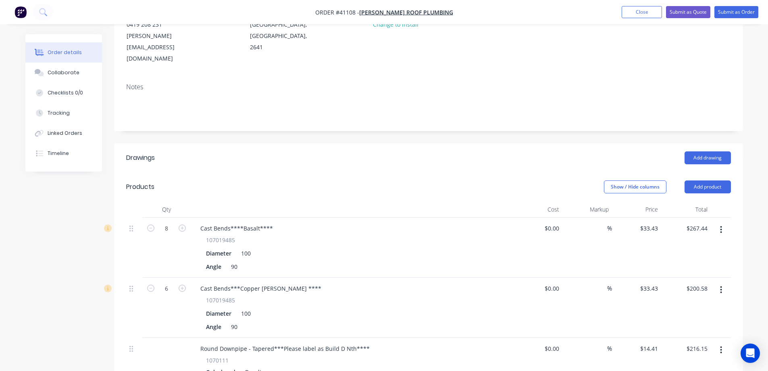
scroll to position [0, 0]
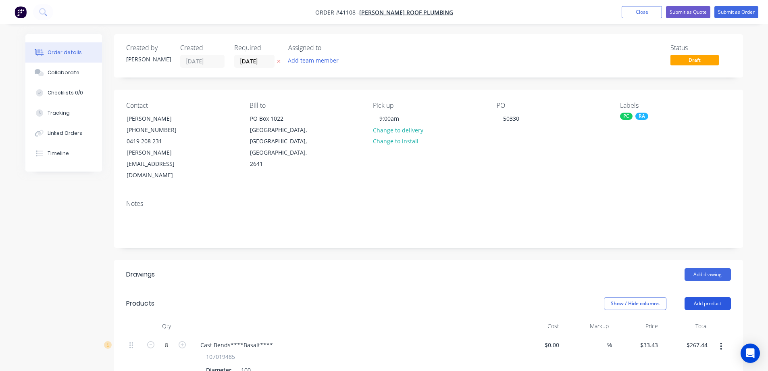
click at [705, 297] on button "Add product" at bounding box center [708, 303] width 46 height 13
click at [708, 318] on div "Product catalogue" at bounding box center [693, 324] width 62 height 12
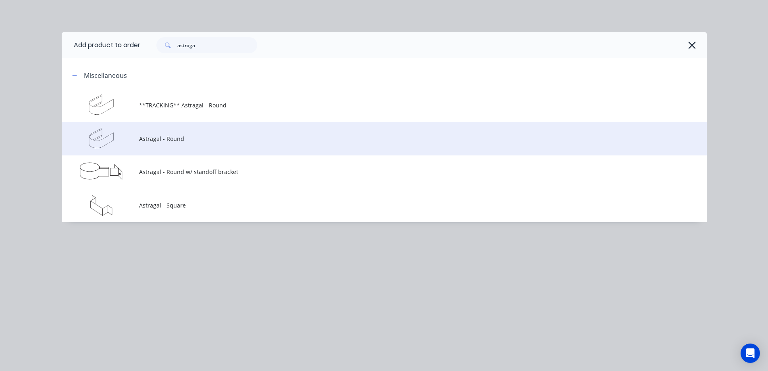
click at [173, 139] on span "Astragal - Round" at bounding box center [366, 138] width 454 height 8
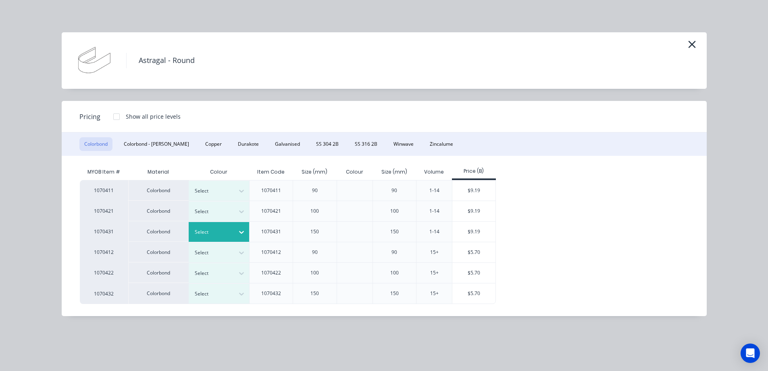
click at [239, 232] on icon at bounding box center [242, 232] width 8 height 8
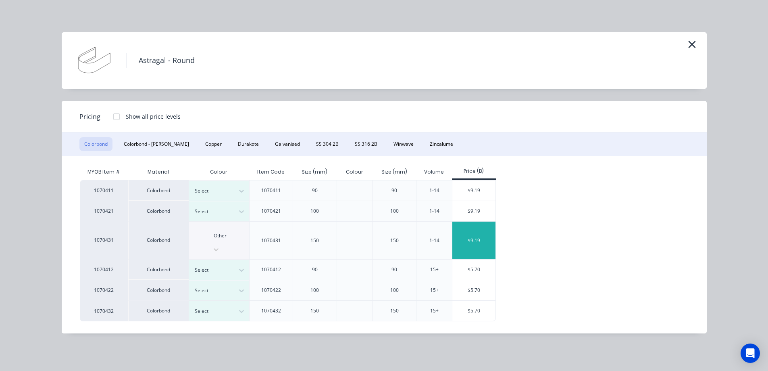
click at [469, 232] on div "$9.19" at bounding box center [474, 240] width 43 height 38
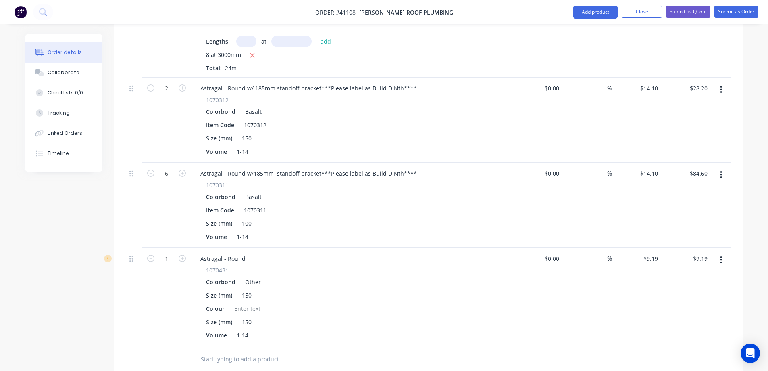
scroll to position [726, 0]
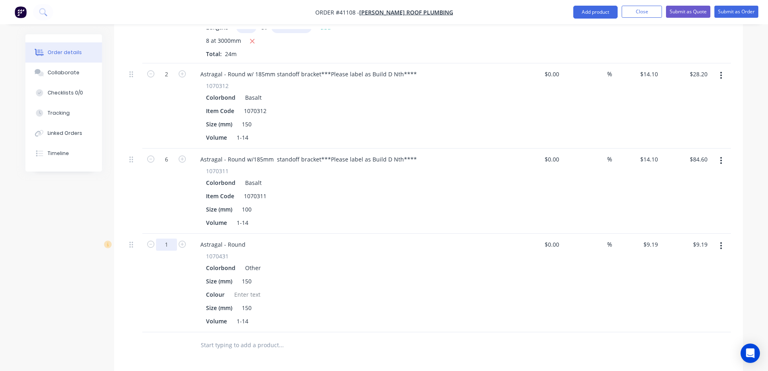
type input "10"
type input "$91.90"
click at [329, 275] on div "Size (mm) 150" at bounding box center [350, 281] width 295 height 12
click at [236, 288] on div at bounding box center [247, 294] width 33 height 12
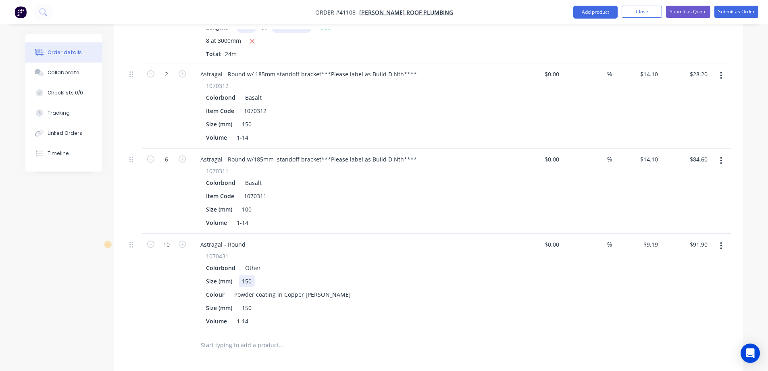
click at [383, 275] on div "Size (mm) 150" at bounding box center [350, 281] width 295 height 12
drag, startPoint x: 414, startPoint y: 134, endPoint x: 318, endPoint y: 135, distance: 96.0
click at [318, 153] on div "Astragal - Round w/185mm standoff bracket***Please label as Build D Nth****" at bounding box center [309, 159] width 230 height 12
copy div "***Please label as Build D Nth****"
click at [255, 238] on div "Astragal - Round" at bounding box center [352, 244] width 316 height 12
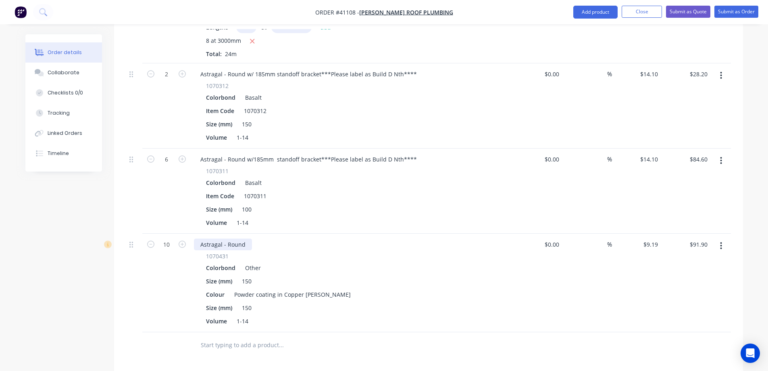
click at [248, 238] on div "Astragal - Round" at bounding box center [223, 244] width 58 height 12
paste div
click at [342, 252] on div "1070431 Colorbond Other Size (mm) 150 Colour Powder coating in Copper Penny Siz…" at bounding box center [352, 289] width 316 height 75
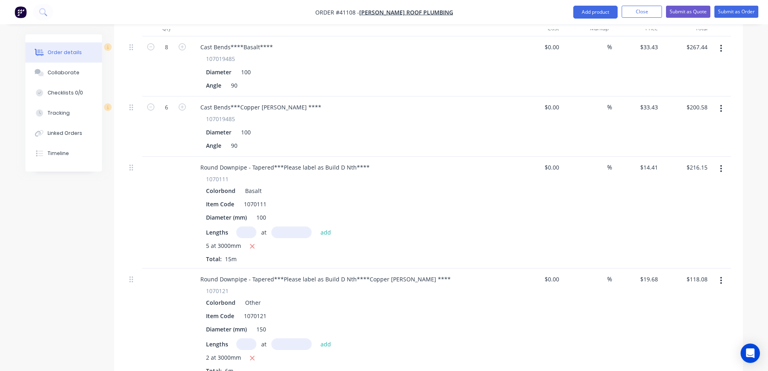
scroll to position [323, 0]
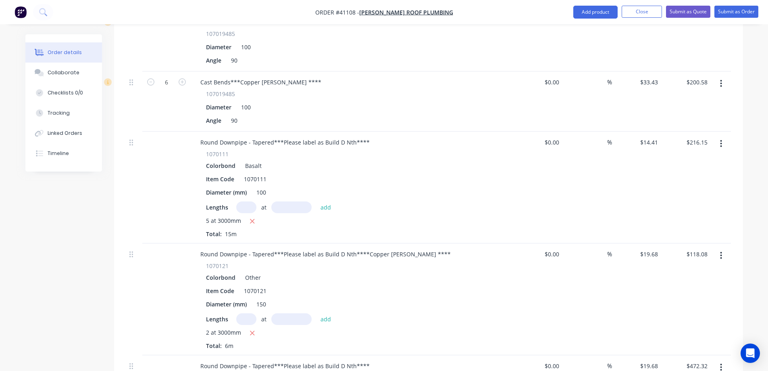
click at [720, 139] on icon "button" at bounding box center [721, 143] width 2 height 9
click at [696, 175] on div "Duplicate" at bounding box center [693, 181] width 62 height 12
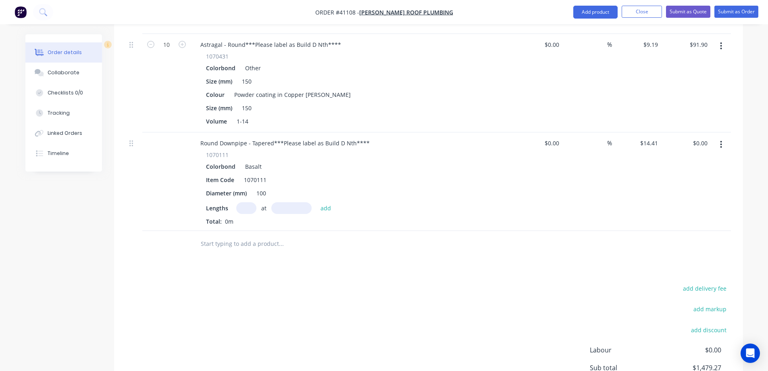
scroll to position [928, 0]
click at [350, 135] on div "Round Downpipe - Tapered***Please label as Build D Nth****" at bounding box center [285, 141] width 182 height 12
click at [394, 172] on div "Item Code 1070111" at bounding box center [350, 178] width 295 height 12
click at [245, 200] on input "text" at bounding box center [246, 206] width 20 height 12
type input "28"
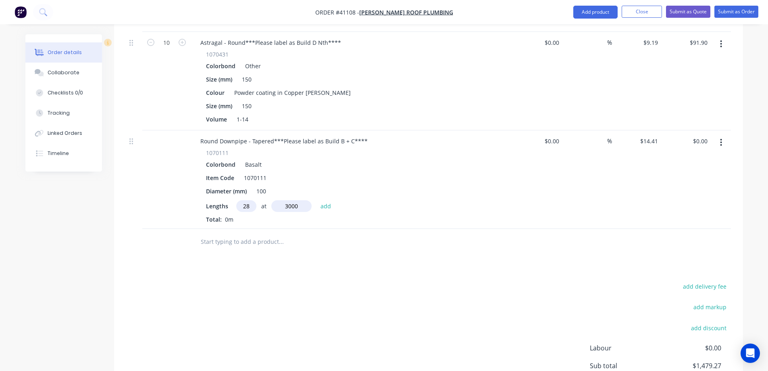
type input "3000"
click at [317, 200] on button "add" at bounding box center [326, 205] width 19 height 11
type input "$1,210.44"
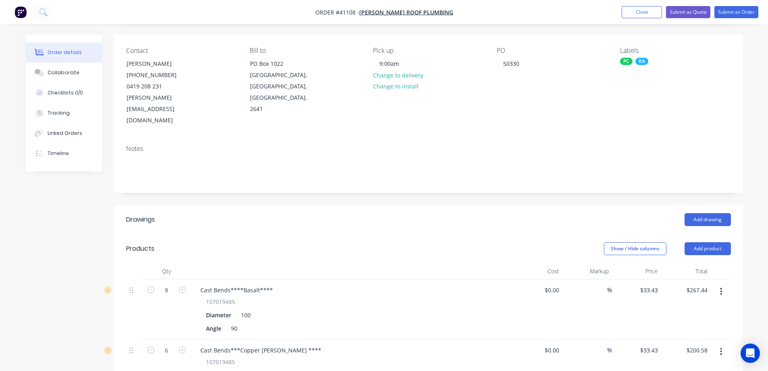
scroll to position [40, 0]
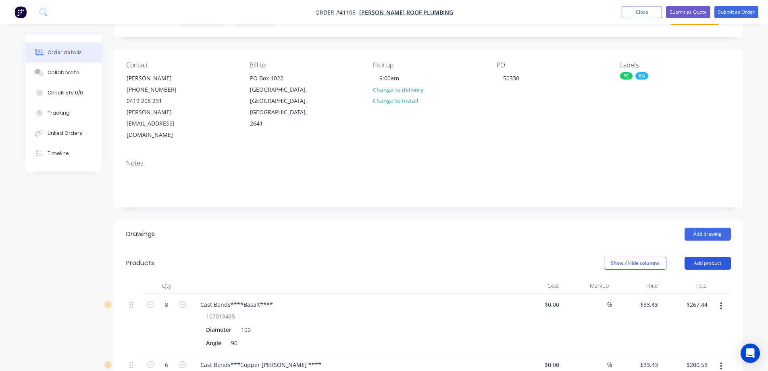
click at [727, 257] on button "Add product" at bounding box center [708, 263] width 46 height 13
click at [710, 278] on div "Product catalogue" at bounding box center [693, 284] width 62 height 12
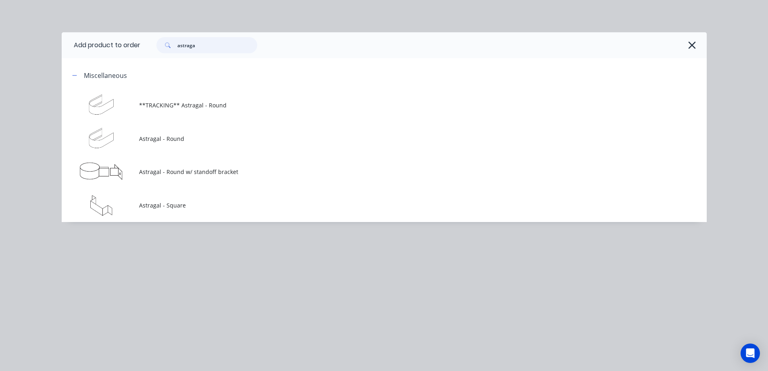
drag, startPoint x: 213, startPoint y: 47, endPoint x: 172, endPoint y: 48, distance: 40.8
click at [172, 48] on div "astraga" at bounding box center [207, 45] width 101 height 16
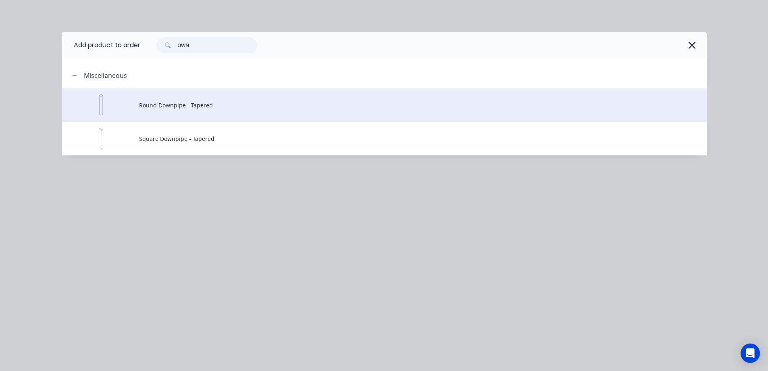
type input "OWN"
click at [188, 107] on span "Round Downpipe - Tapered" at bounding box center [366, 105] width 454 height 8
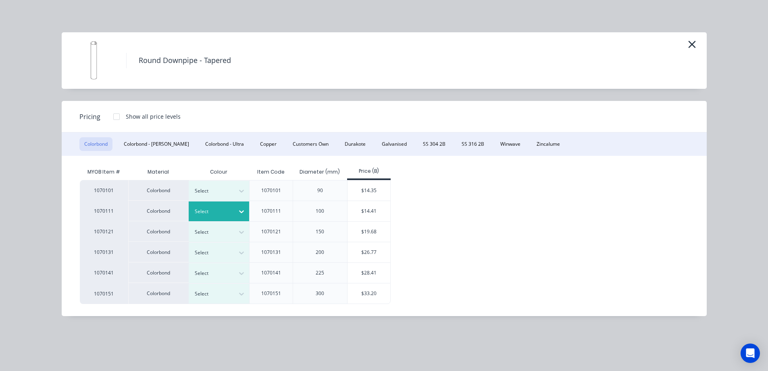
click at [235, 210] on div at bounding box center [241, 211] width 15 height 13
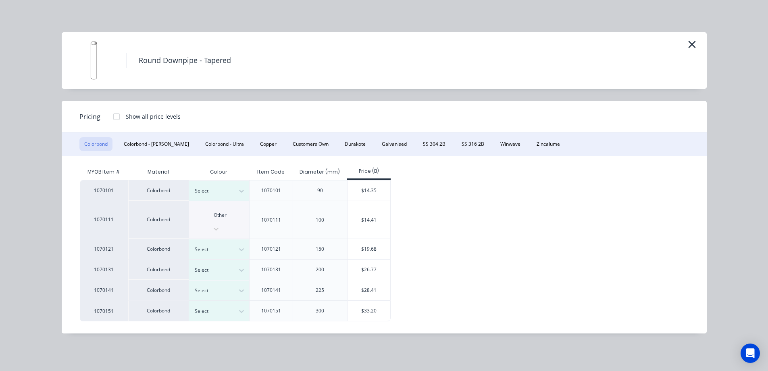
click at [361, 213] on div "$14.41" at bounding box center [369, 220] width 43 height 38
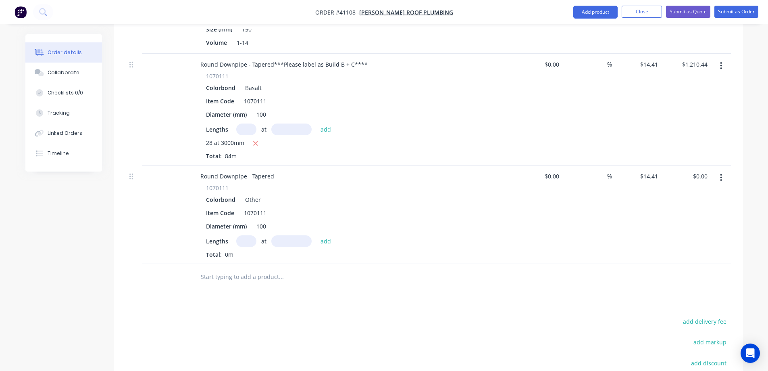
scroll to position [1009, 0]
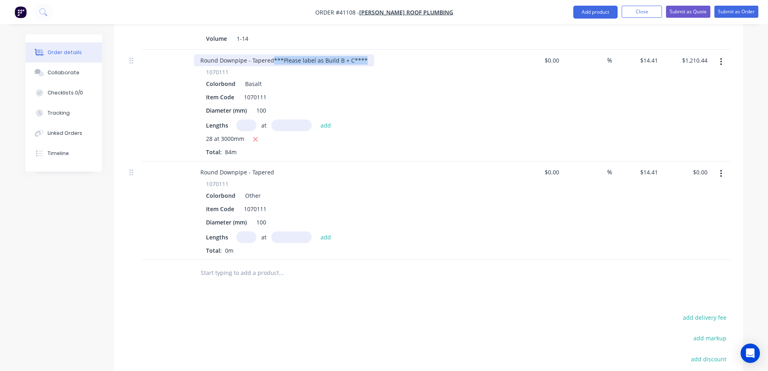
drag, startPoint x: 364, startPoint y: 35, endPoint x: 272, endPoint y: 34, distance: 91.6
click at [272, 54] on div "Round Downpipe - Tapered***Please label as Build B + C****" at bounding box center [284, 60] width 180 height 12
copy div "***Please label as Build B + C****"
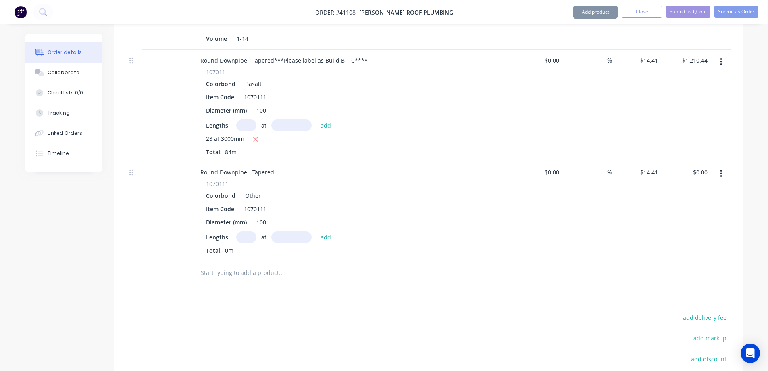
click at [278, 166] on div "Round Downpipe - Tapered" at bounding box center [352, 172] width 316 height 12
click at [274, 166] on div "Round Downpipe - Tapered" at bounding box center [237, 172] width 87 height 12
paste div
click at [307, 190] on div "Colorbond Other" at bounding box center [352, 196] width 292 height 12
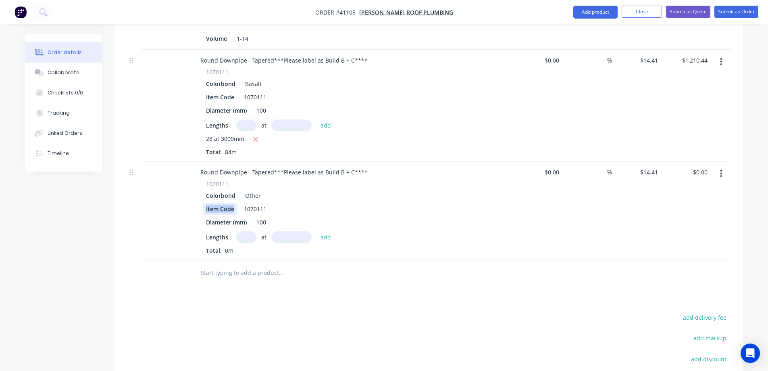
drag, startPoint x: 235, startPoint y: 188, endPoint x: 200, endPoint y: 189, distance: 34.7
click at [200, 189] on div "1070111 Colorbond Other Item Code 1070111 Diameter (mm) 100 Lengths at add Tota…" at bounding box center [352, 217] width 316 height 75
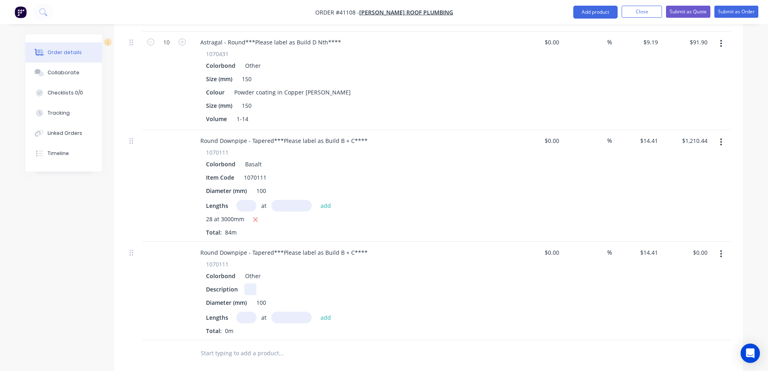
scroll to position [928, 0]
drag, startPoint x: 322, startPoint y: 70, endPoint x: 235, endPoint y: 73, distance: 87.2
click at [235, 87] on div "Powder coating in Copper Penny" at bounding box center [292, 93] width 123 height 12
copy div "Powder coating in Copper Penny"
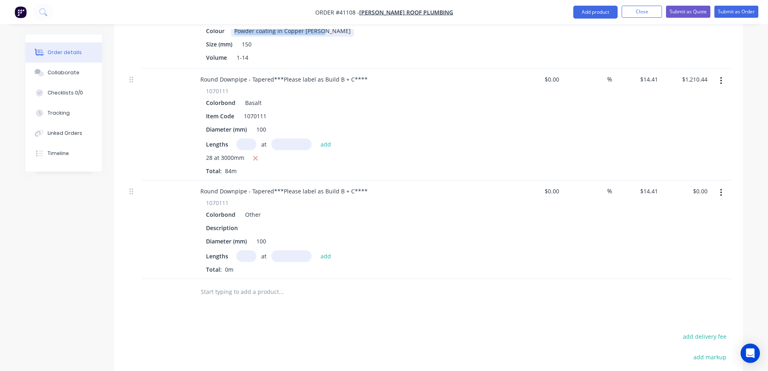
scroll to position [1009, 0]
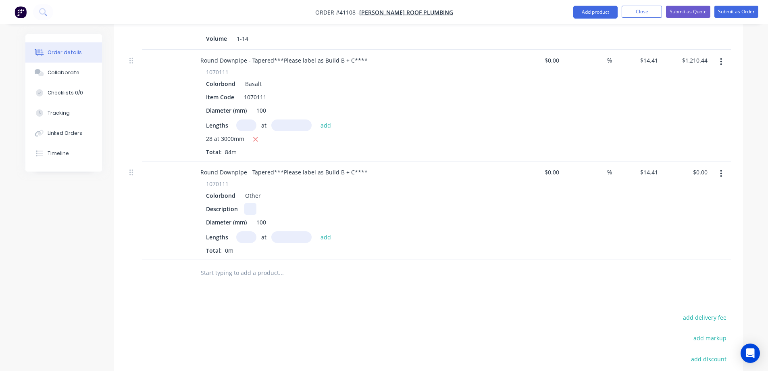
click at [252, 203] on div at bounding box center [250, 209] width 12 height 12
click at [244, 231] on input "text" at bounding box center [246, 237] width 20 height 12
type input "34"
type input "3000"
click at [317, 231] on button "add" at bounding box center [326, 236] width 19 height 11
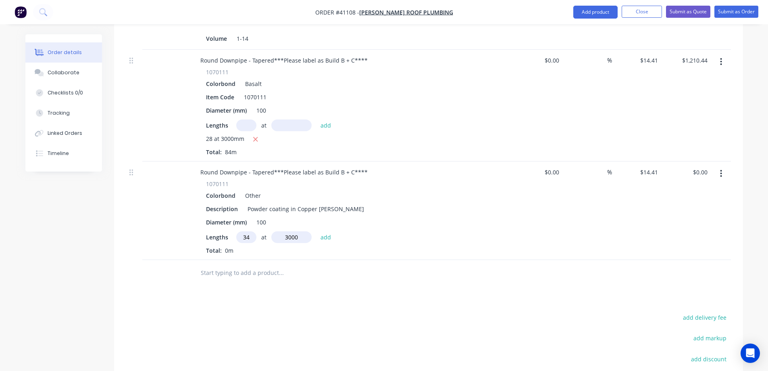
type input "$1,469.82"
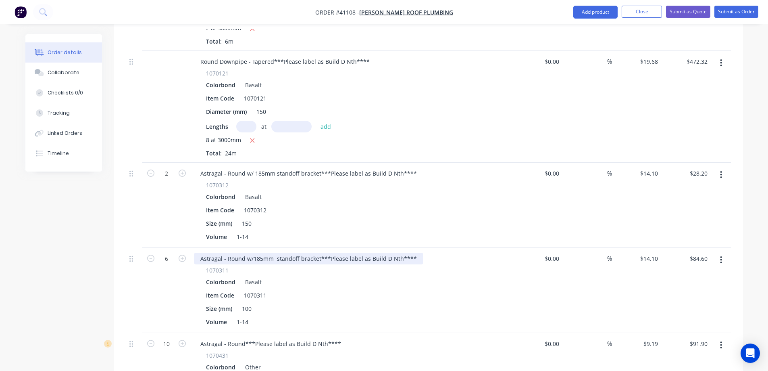
scroll to position [645, 0]
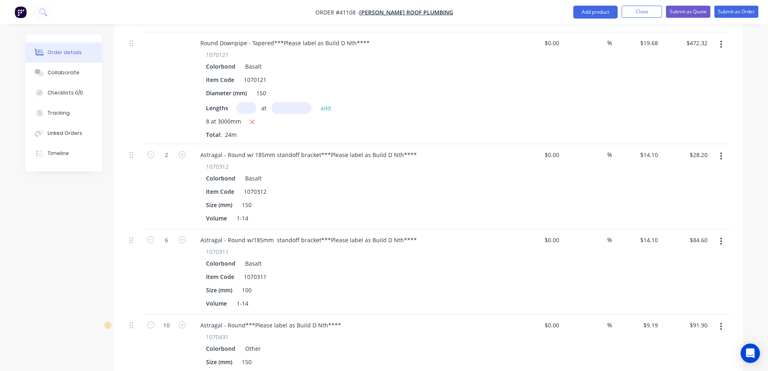
click at [722, 237] on icon "button" at bounding box center [721, 241] width 2 height 9
click at [684, 273] on div "Duplicate" at bounding box center [693, 279] width 62 height 12
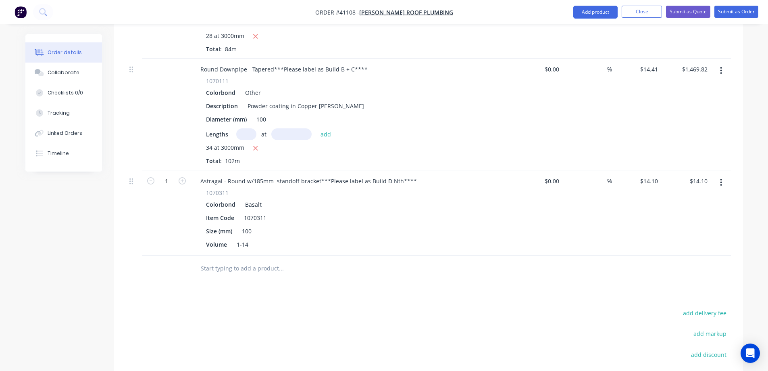
scroll to position [1130, 0]
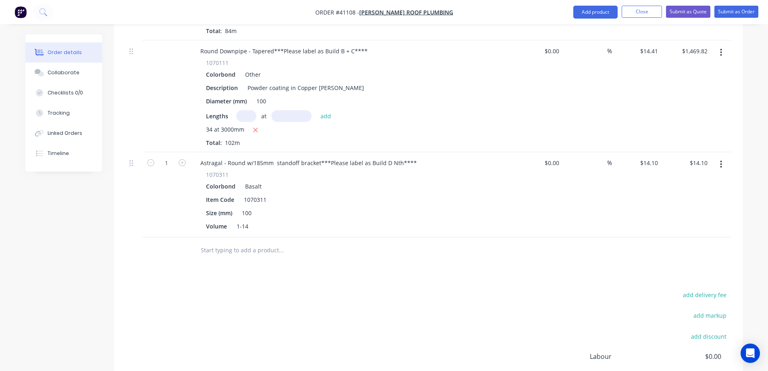
click at [720, 160] on icon "button" at bounding box center [721, 164] width 2 height 9
click at [691, 228] on div "Delete" at bounding box center [693, 234] width 62 height 12
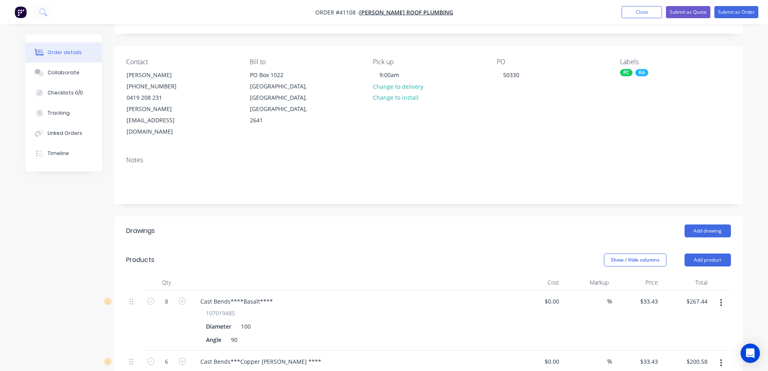
scroll to position [31, 0]
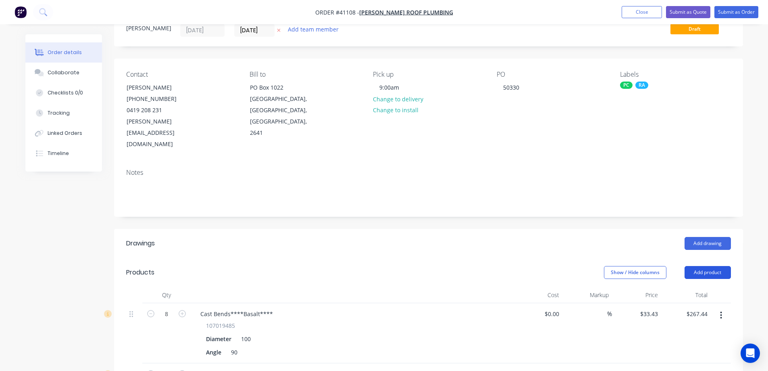
click at [727, 266] on button "Add product" at bounding box center [708, 272] width 46 height 13
click at [710, 287] on div "Product catalogue" at bounding box center [693, 293] width 62 height 12
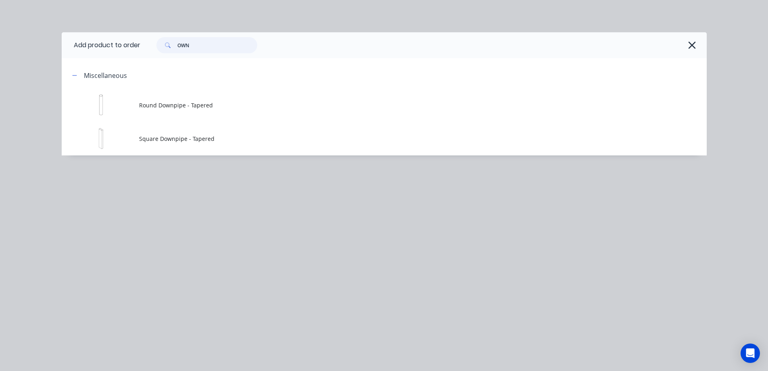
drag, startPoint x: 196, startPoint y: 45, endPoint x: 177, endPoint y: 48, distance: 19.2
click at [177, 48] on div "OWN" at bounding box center [207, 45] width 101 height 16
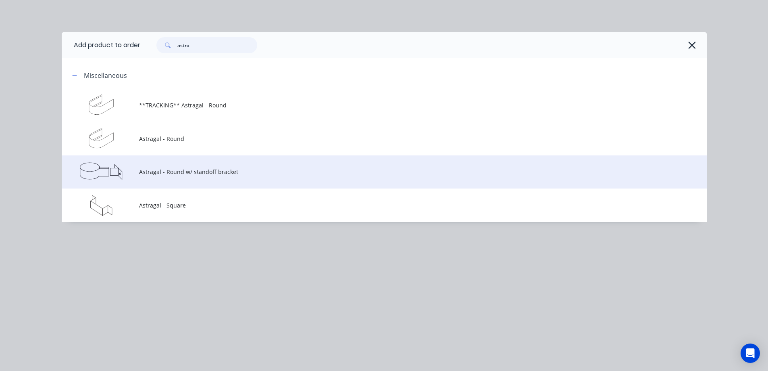
type input "astra"
click at [208, 172] on span "Astragal - Round w/ standoff bracket" at bounding box center [366, 171] width 454 height 8
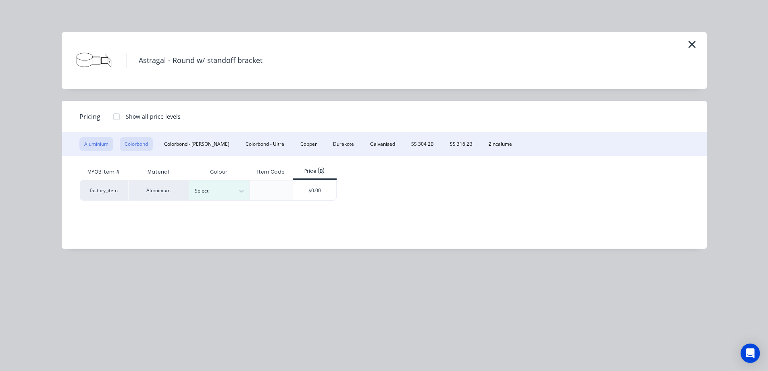
click at [144, 143] on button "Colorbond" at bounding box center [136, 144] width 33 height 14
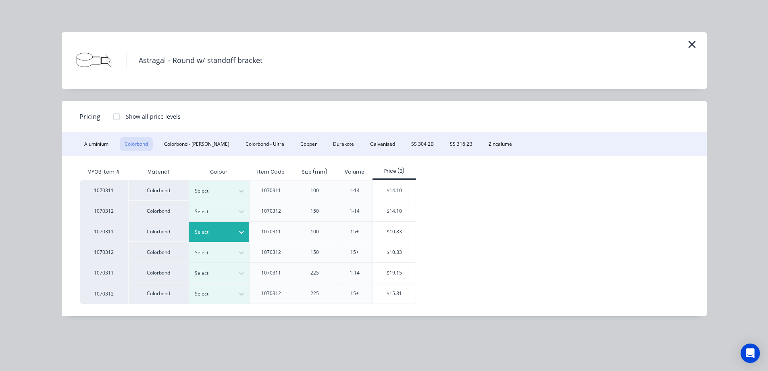
click at [242, 229] on icon at bounding box center [242, 232] width 8 height 8
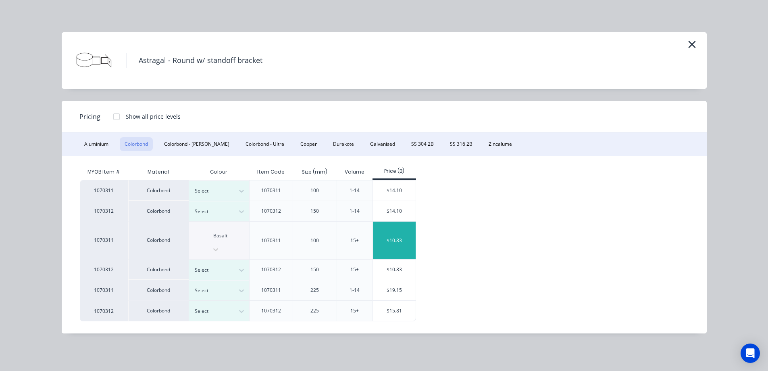
click at [397, 234] on div "$10.83" at bounding box center [394, 240] width 43 height 38
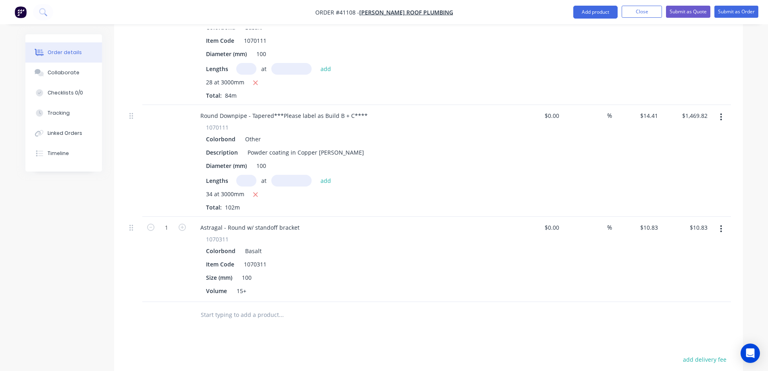
scroll to position [1080, 0]
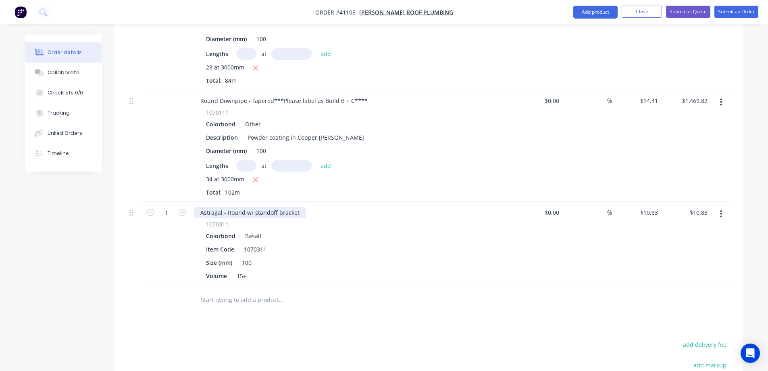
click at [252, 207] on div "Astragal - Round w/ standoff bracket" at bounding box center [250, 213] width 112 height 12
type input "28"
type input "$303.24"
click at [322, 243] on div "Item Code 1070311" at bounding box center [350, 249] width 295 height 12
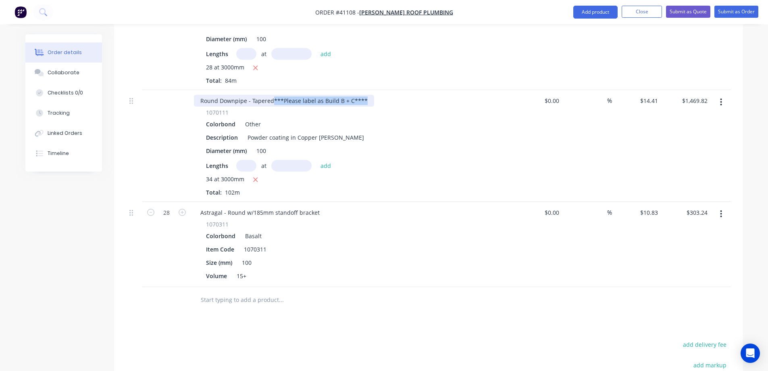
drag, startPoint x: 362, startPoint y: 77, endPoint x: 273, endPoint y: 79, distance: 89.2
click at [273, 95] on div "Round Downpipe - Tapered***Please label as Build B + C****" at bounding box center [284, 101] width 180 height 12
copy div "***Please label as Build B + C****"
click at [319, 207] on div "Astragal - Round w/185mm standoff bracket" at bounding box center [260, 213] width 132 height 12
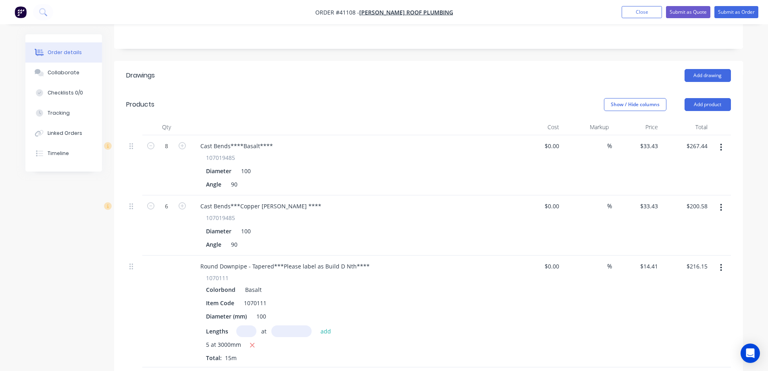
scroll to position [0, 0]
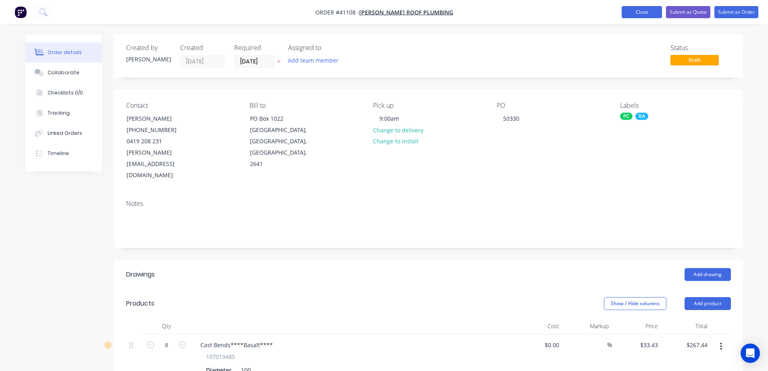
click at [656, 11] on button "Close" at bounding box center [642, 12] width 40 height 12
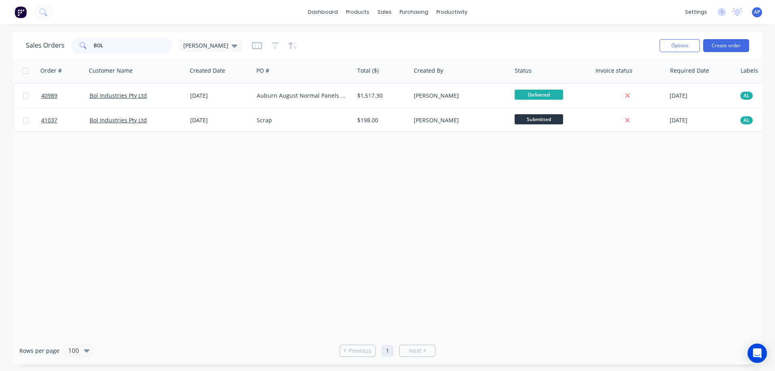
drag, startPoint x: 131, startPoint y: 46, endPoint x: 88, endPoint y: 49, distance: 42.5
click at [88, 49] on div "BOL" at bounding box center [121, 46] width 101 height 16
type input "19844"
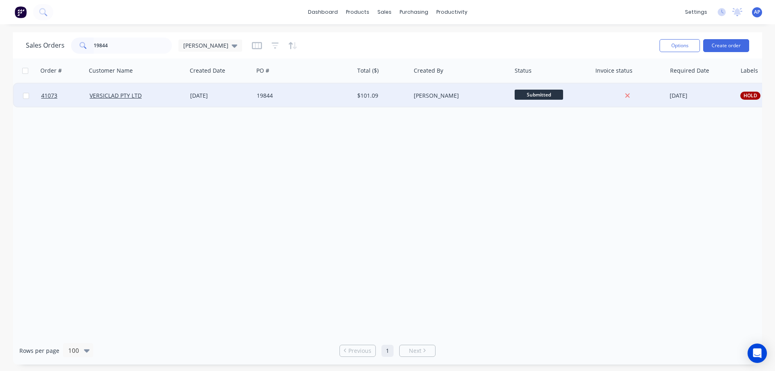
click at [146, 96] on div "VERSICLAD PTY LTD" at bounding box center [135, 96] width 90 height 8
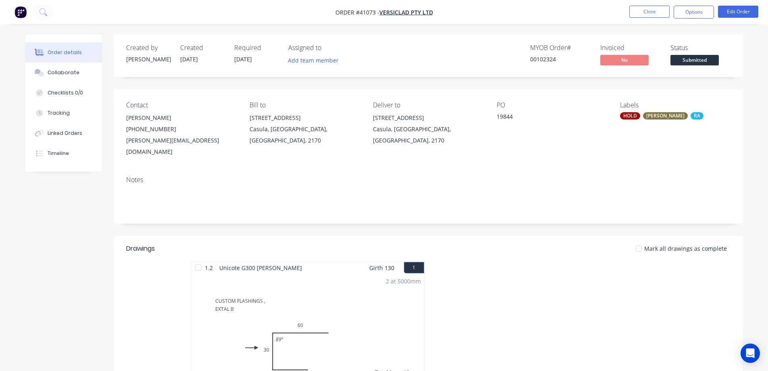
click at [630, 114] on div "HOLD" at bounding box center [630, 115] width 20 height 7
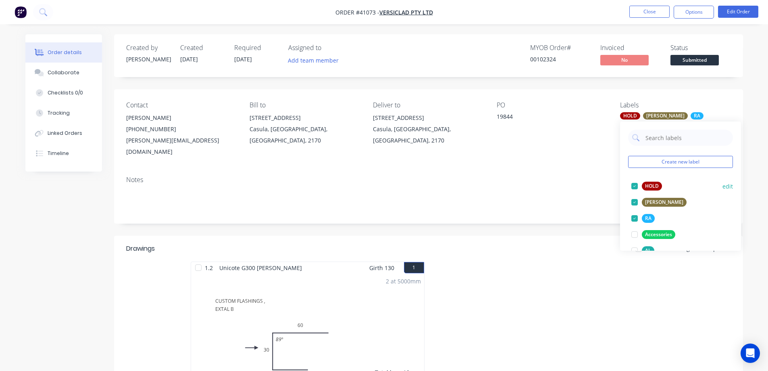
click at [635, 186] on div at bounding box center [635, 186] width 16 height 16
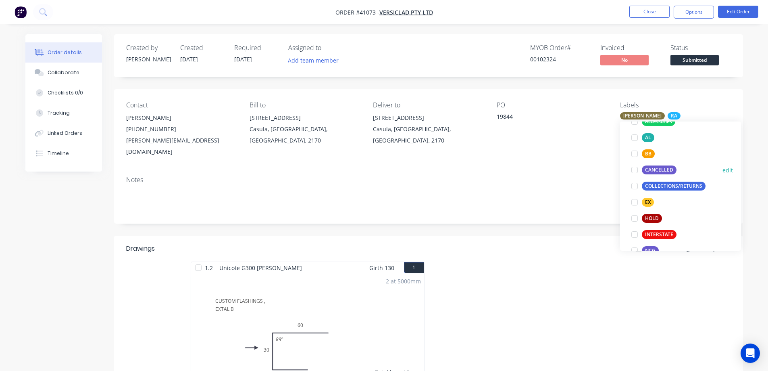
click at [635, 169] on div at bounding box center [635, 170] width 16 height 16
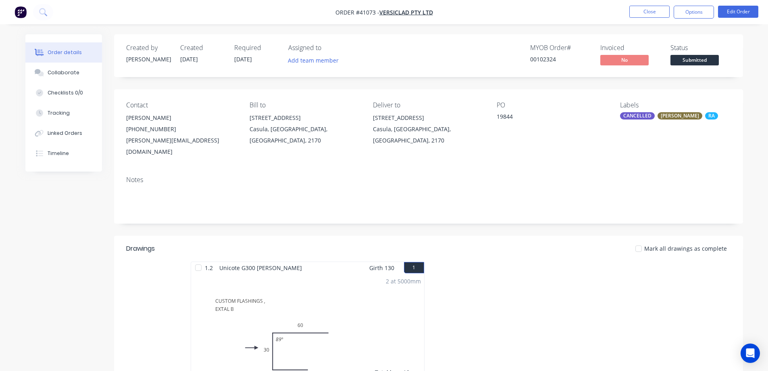
click at [499, 115] on div "19844" at bounding box center [547, 117] width 101 height 11
click at [739, 6] on button "Edit Order" at bounding box center [738, 12] width 40 height 12
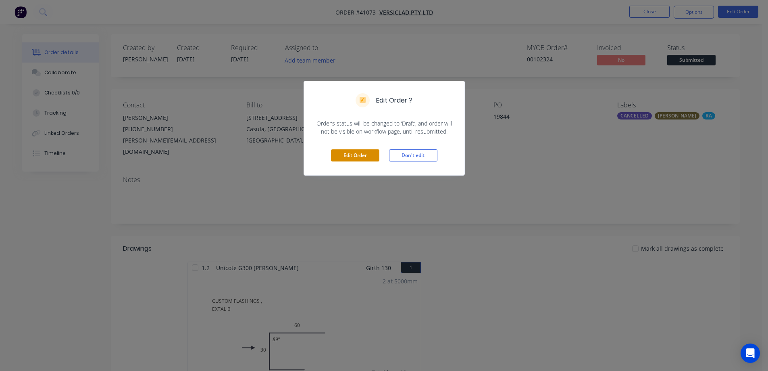
click at [364, 152] on button "Edit Order" at bounding box center [355, 155] width 48 height 12
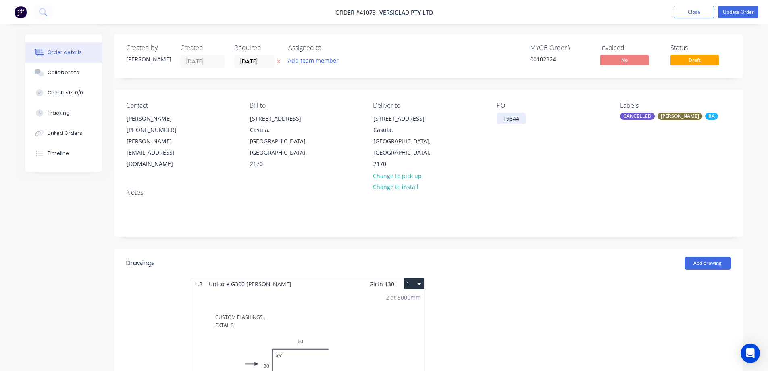
click at [505, 119] on div "19844" at bounding box center [511, 119] width 29 height 12
click at [560, 155] on div "Contact Michele Allen (02) 9821 2199 michele@versiclad.com.au Bill to 3 Berriwe…" at bounding box center [428, 136] width 629 height 92
click at [351, 319] on div "2 at 5000mm Total lm $/M Total 10m $9.19 $91.90" at bounding box center [307, 351] width 233 height 123
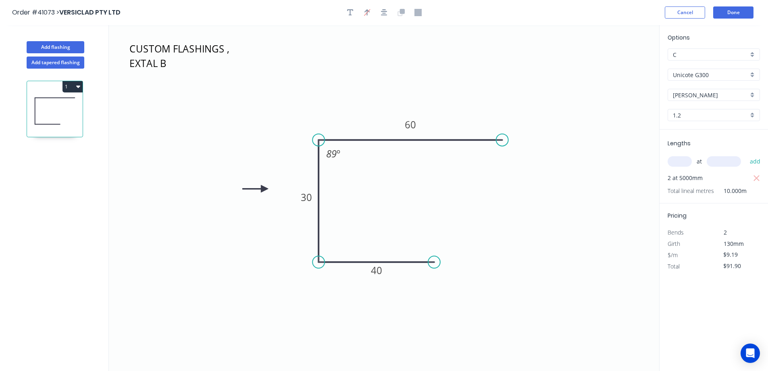
drag, startPoint x: 746, startPoint y: 269, endPoint x: 717, endPoint y: 268, distance: 29.0
click at [717, 268] on div "$91.90" at bounding box center [736, 266] width 44 height 11
type input "$0.00"
click at [727, 13] on button "Done" at bounding box center [734, 12] width 40 height 12
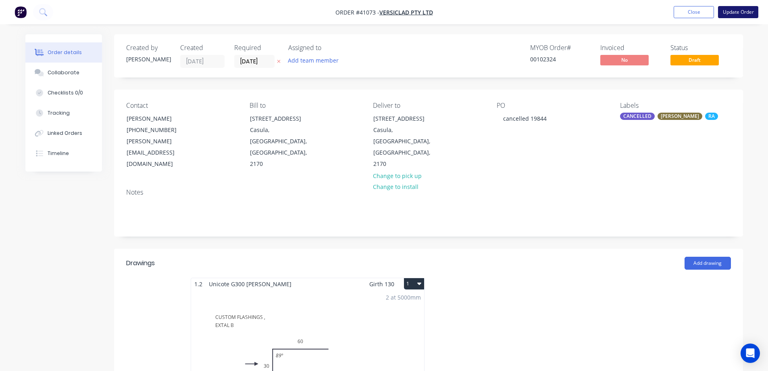
click at [731, 10] on button "Update Order" at bounding box center [738, 12] width 40 height 12
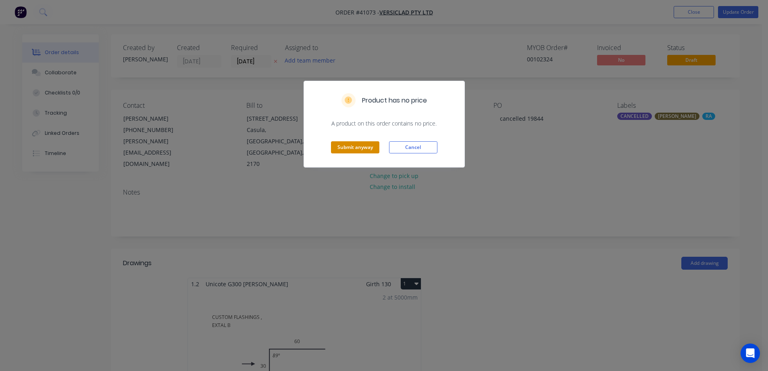
click at [372, 146] on button "Submit anyway" at bounding box center [355, 147] width 48 height 12
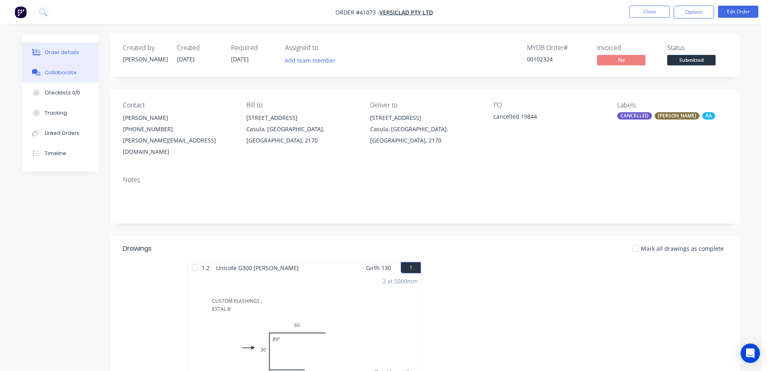
click at [81, 71] on button "Collaborate" at bounding box center [60, 73] width 77 height 20
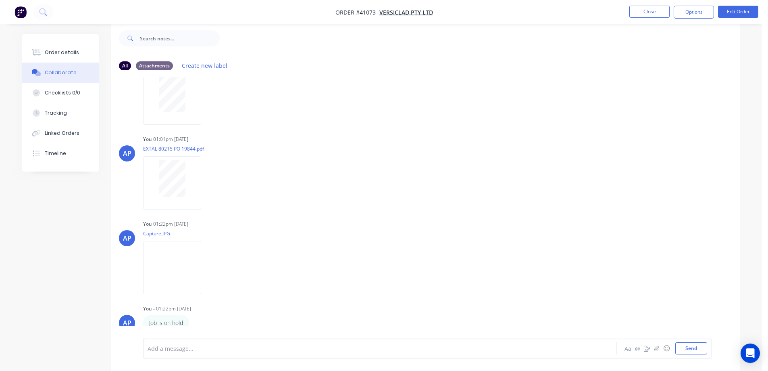
scroll to position [46, 0]
click at [657, 349] on icon "button" at bounding box center [657, 348] width 5 height 6
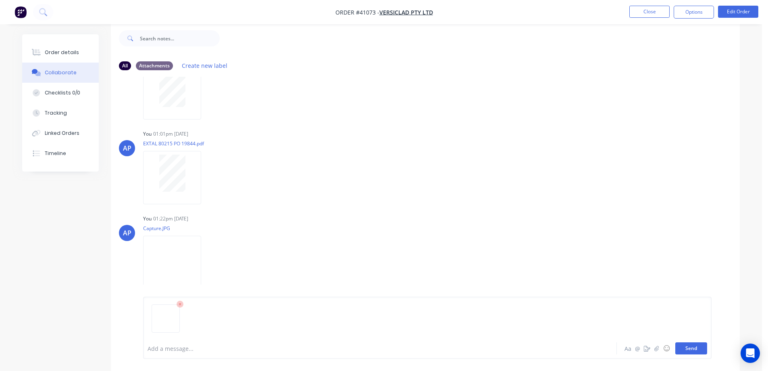
click at [685, 351] on button "Send" at bounding box center [692, 348] width 32 height 12
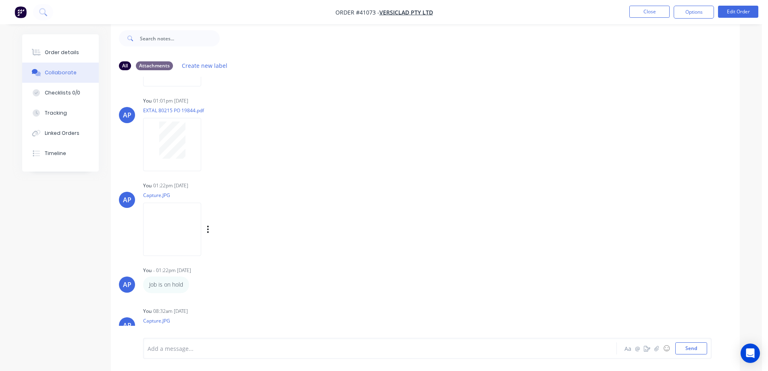
scroll to position [138, 0]
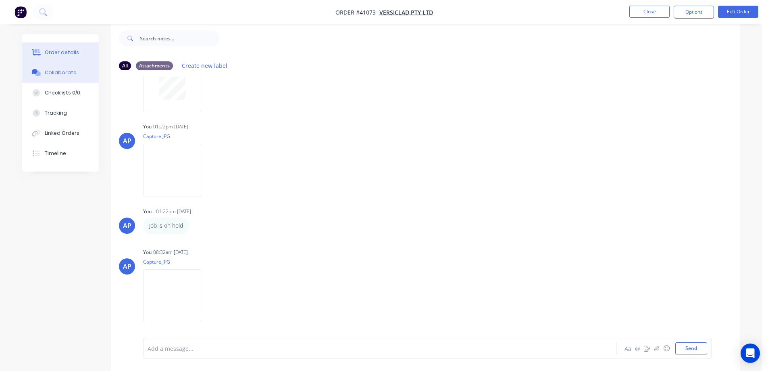
click at [82, 48] on button "Order details" at bounding box center [60, 52] width 77 height 20
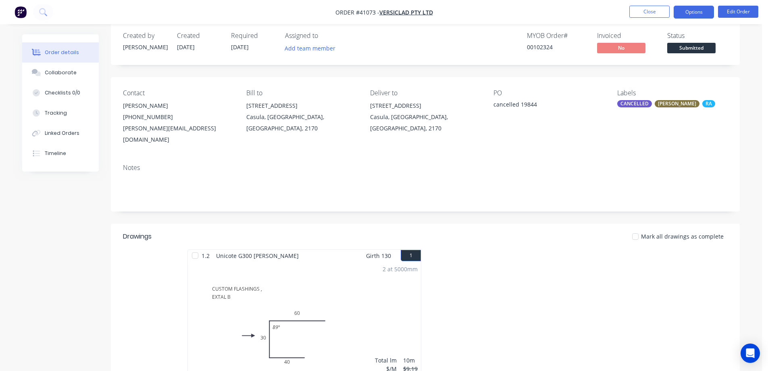
click at [688, 8] on button "Options" at bounding box center [694, 12] width 40 height 13
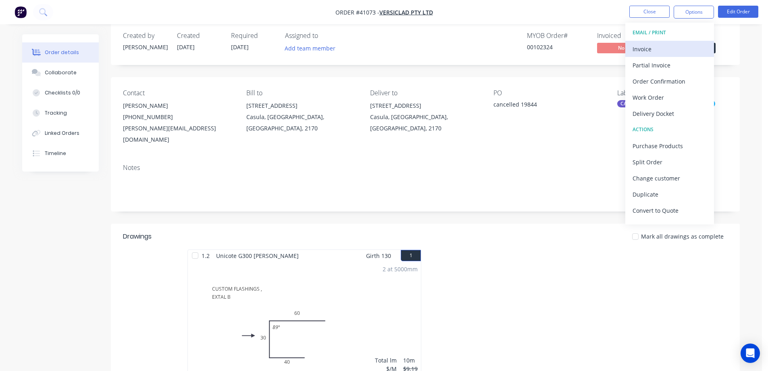
click at [650, 50] on div "Invoice" at bounding box center [670, 49] width 74 height 12
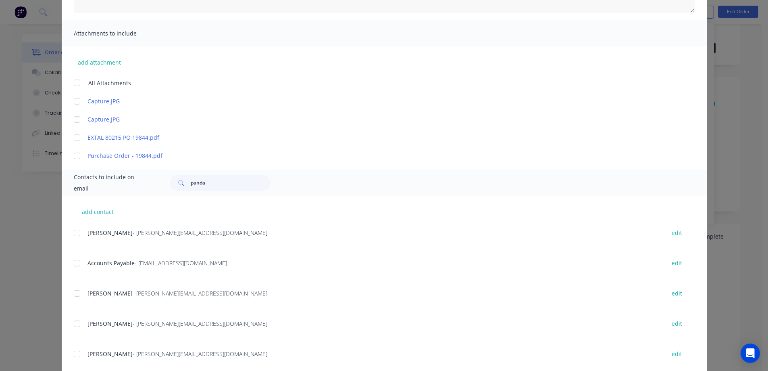
scroll to position [38, 0]
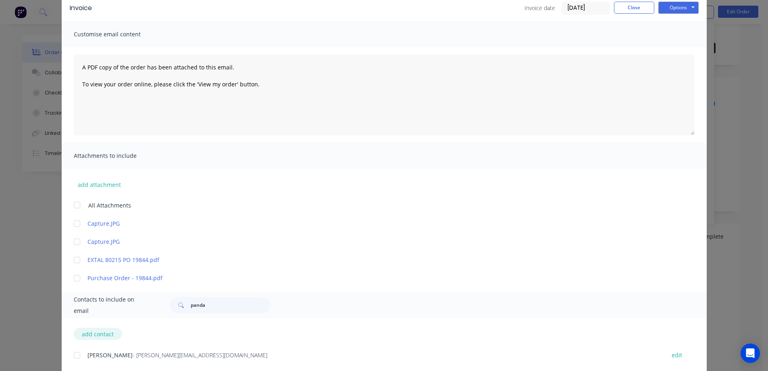
click at [98, 331] on button "add contact" at bounding box center [98, 334] width 48 height 12
select select "AU"
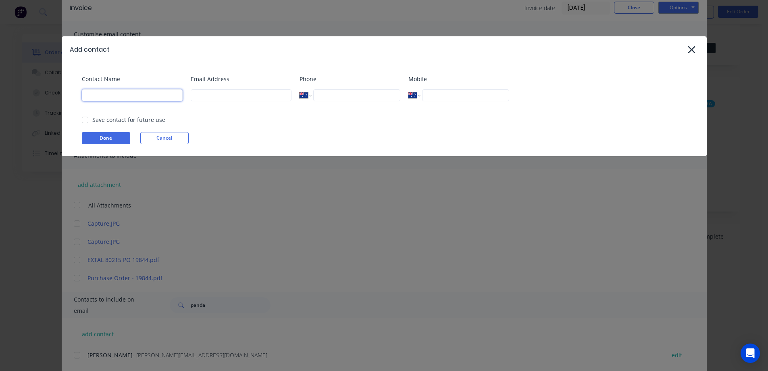
click at [141, 97] on input at bounding box center [132, 95] width 101 height 12
type input "Accounts"
click at [197, 98] on input at bounding box center [241, 95] width 101 height 12
type input "accounts@vilno.com.au"
click at [122, 138] on button "Done" at bounding box center [106, 138] width 48 height 12
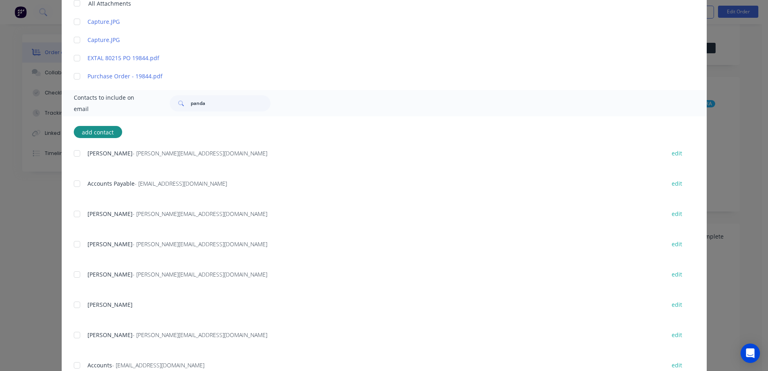
scroll to position [269, 0]
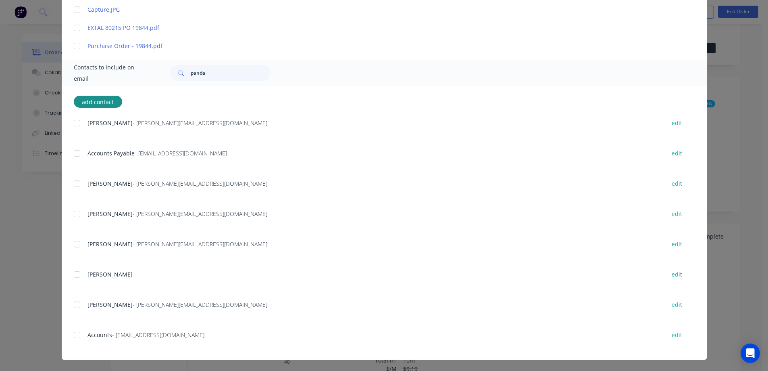
click at [75, 336] on div at bounding box center [77, 335] width 16 height 16
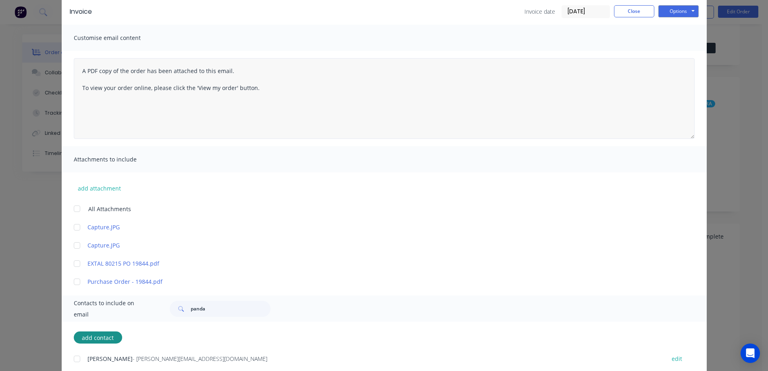
scroll to position [0, 0]
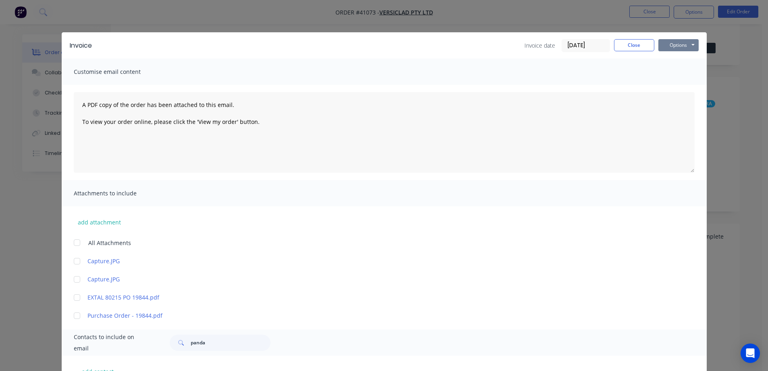
click at [671, 43] on button "Options" at bounding box center [679, 45] width 40 height 12
click at [679, 83] on button "Email" at bounding box center [685, 85] width 52 height 13
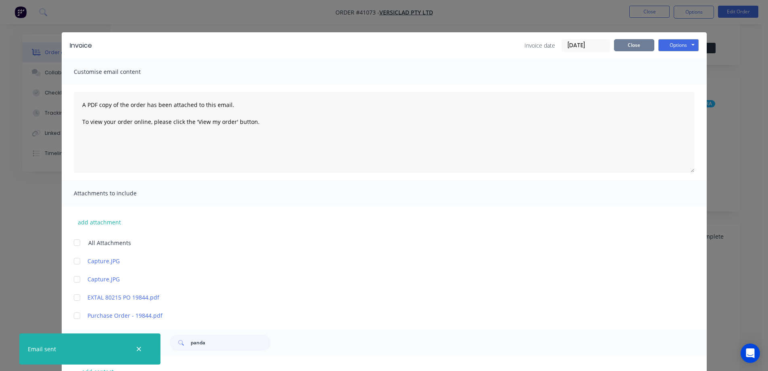
click at [629, 45] on button "Close" at bounding box center [634, 45] width 40 height 12
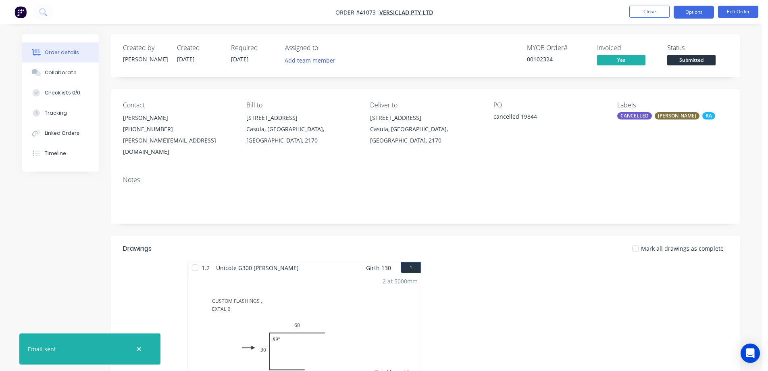
click at [691, 10] on button "Options" at bounding box center [694, 12] width 40 height 13
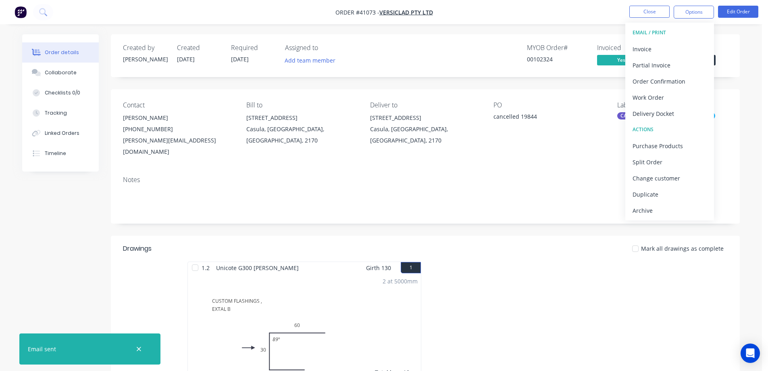
click at [659, 212] on div "Archive" at bounding box center [670, 211] width 74 height 12
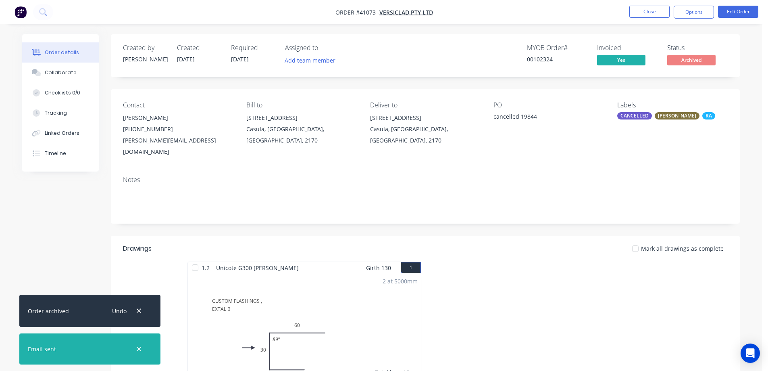
click at [643, 8] on button "Close" at bounding box center [650, 12] width 40 height 12
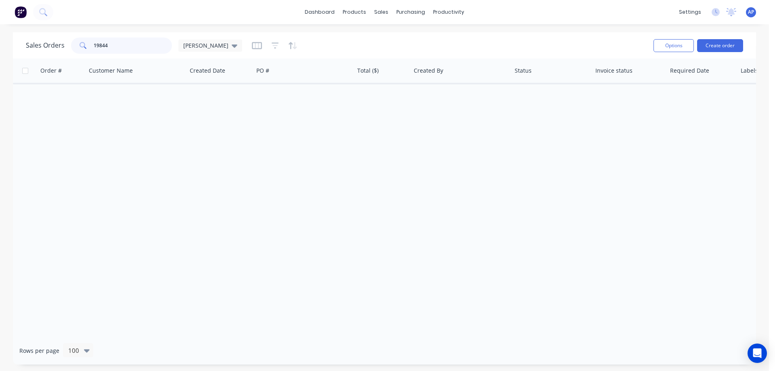
drag, startPoint x: 113, startPoint y: 47, endPoint x: 85, endPoint y: 50, distance: 28.3
click at [85, 50] on div "19844" at bounding box center [121, 46] width 101 height 16
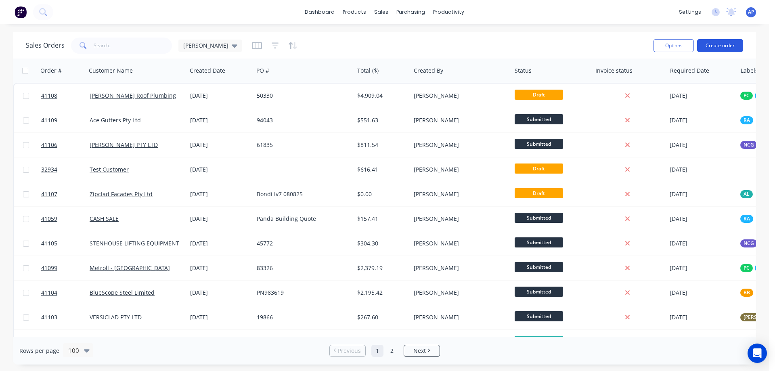
click at [718, 42] on button "Create order" at bounding box center [720, 45] width 46 height 13
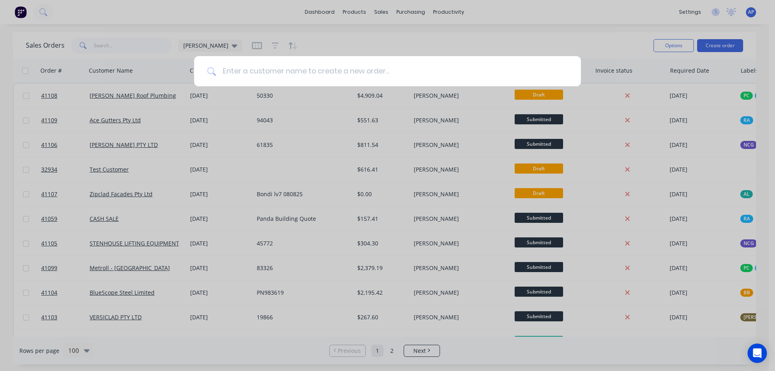
click at [253, 74] on input at bounding box center [392, 71] width 352 height 30
click at [321, 192] on div at bounding box center [387, 185] width 775 height 371
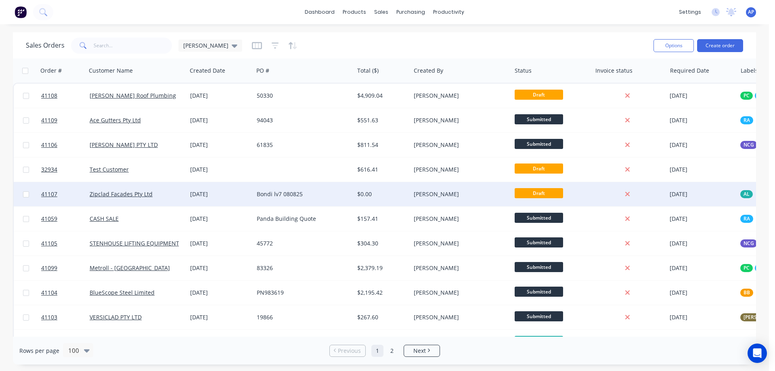
click at [311, 193] on div "Bondi lv7 080825" at bounding box center [302, 194] width 90 height 8
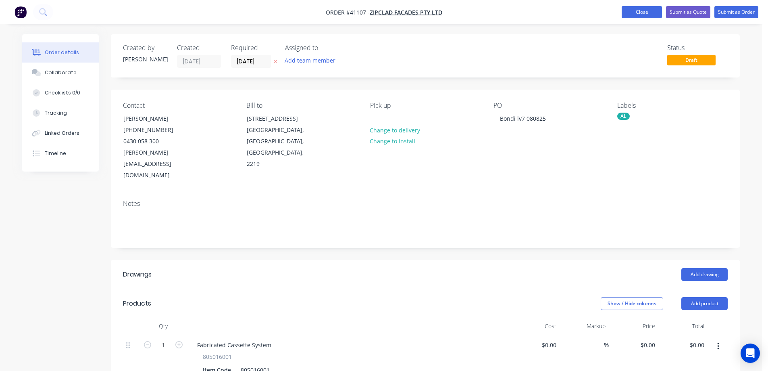
click at [626, 10] on button "Close" at bounding box center [642, 12] width 40 height 12
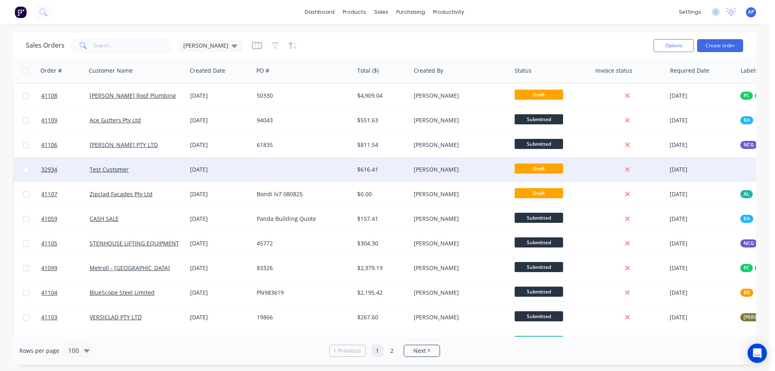
click at [277, 171] on div at bounding box center [303, 169] width 100 height 24
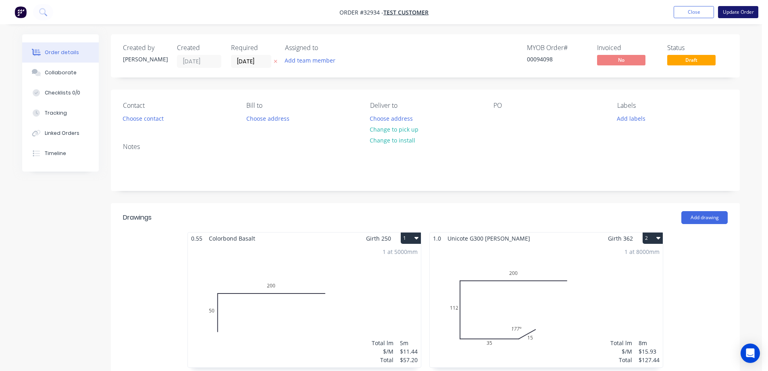
click at [743, 11] on button "Update Order" at bounding box center [738, 12] width 40 height 12
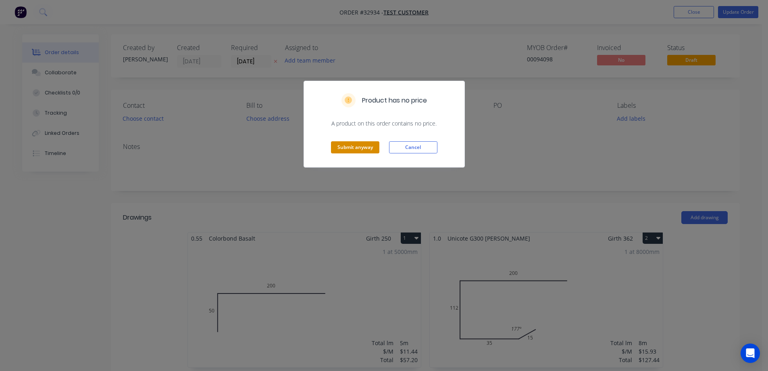
click at [370, 149] on button "Submit anyway" at bounding box center [355, 147] width 48 height 12
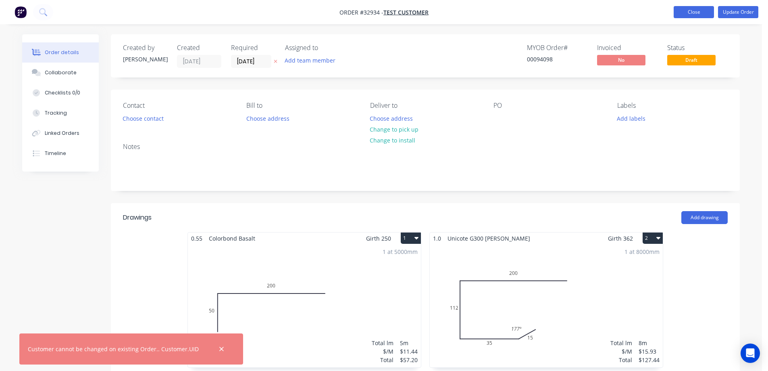
click at [686, 13] on button "Close" at bounding box center [694, 12] width 40 height 12
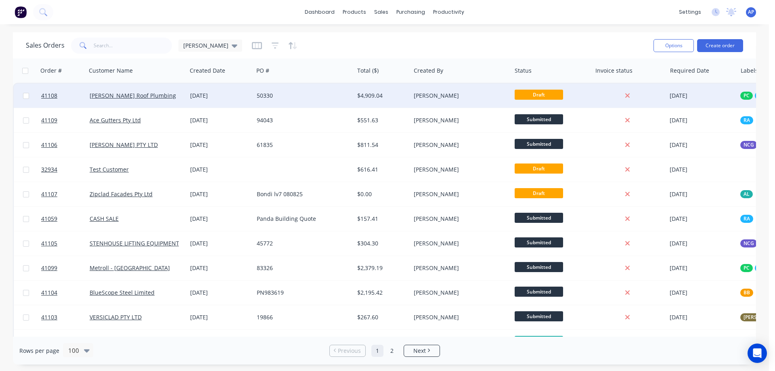
click at [290, 97] on div "50330" at bounding box center [302, 96] width 90 height 8
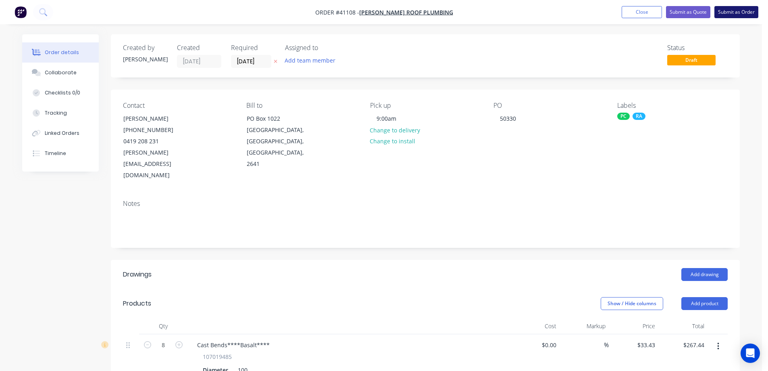
click at [724, 12] on button "Submit as Order" at bounding box center [737, 12] width 44 height 12
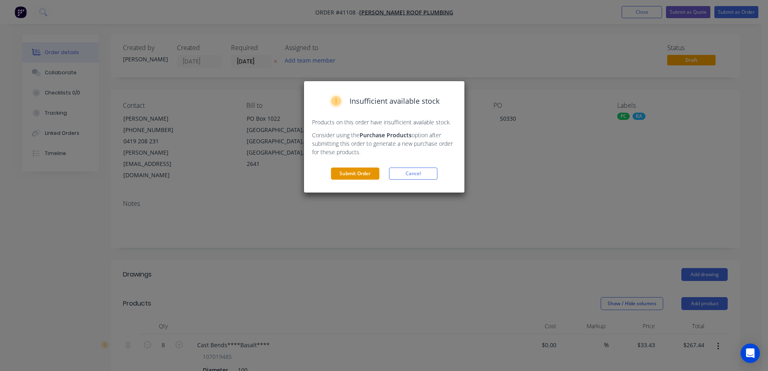
click at [358, 171] on button "Submit Order" at bounding box center [355, 173] width 48 height 12
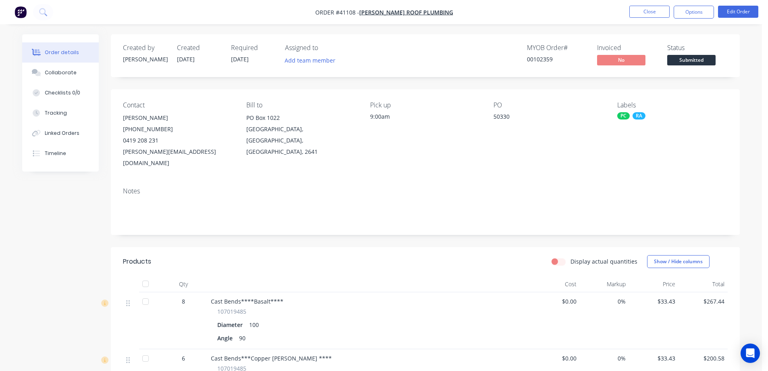
drag, startPoint x: 645, startPoint y: 10, endPoint x: 771, endPoint y: 88, distance: 147.8
click at [645, 10] on button "Close" at bounding box center [650, 12] width 40 height 12
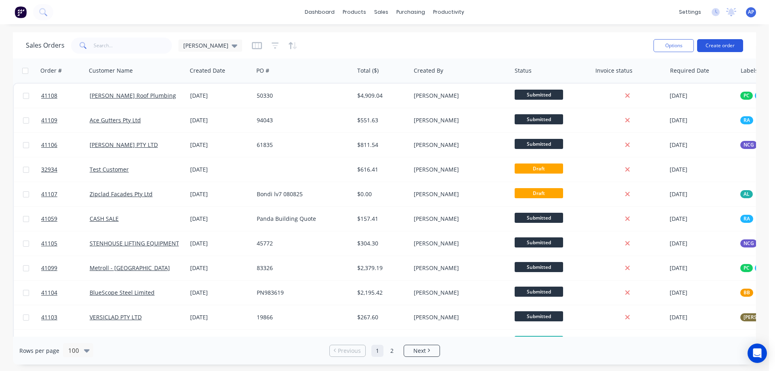
click at [731, 46] on button "Create order" at bounding box center [720, 45] width 46 height 13
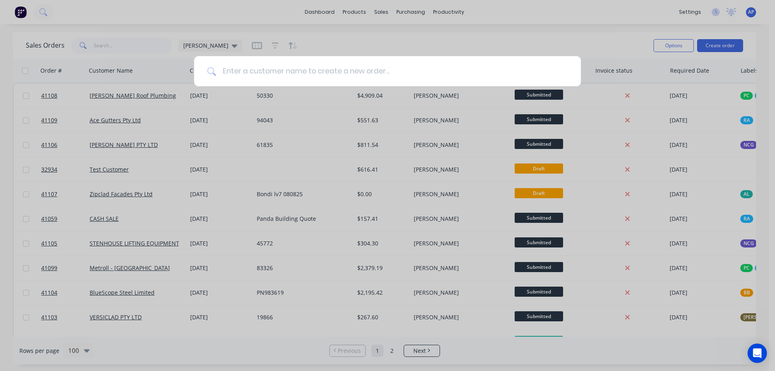
click at [325, 76] on input at bounding box center [392, 71] width 352 height 30
type input "j"
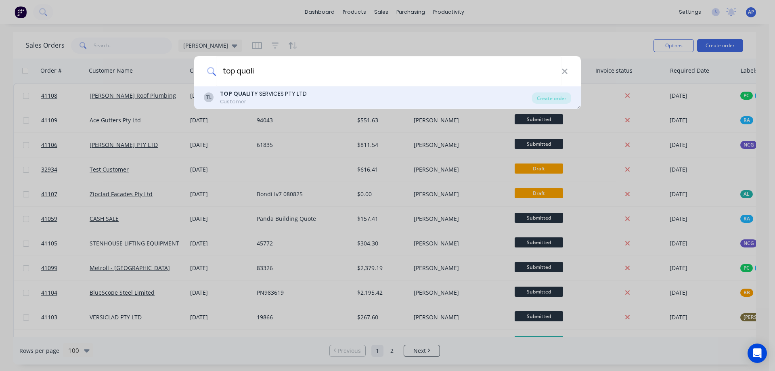
type input "top quali"
click at [297, 92] on div "TOP QUALI TY SERVICES PTY LTD" at bounding box center [263, 94] width 87 height 8
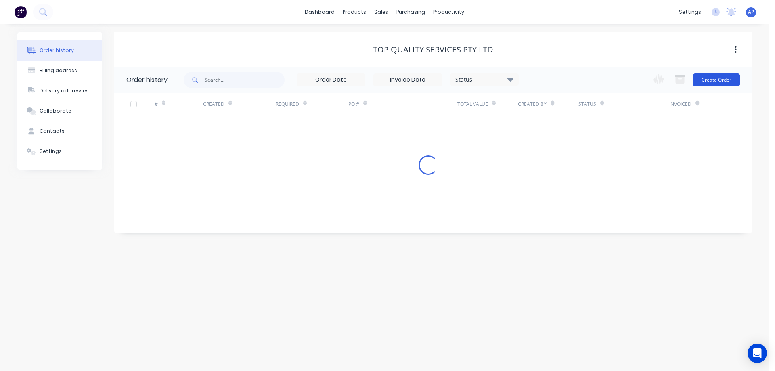
click at [701, 79] on button "Create Order" at bounding box center [716, 79] width 47 height 13
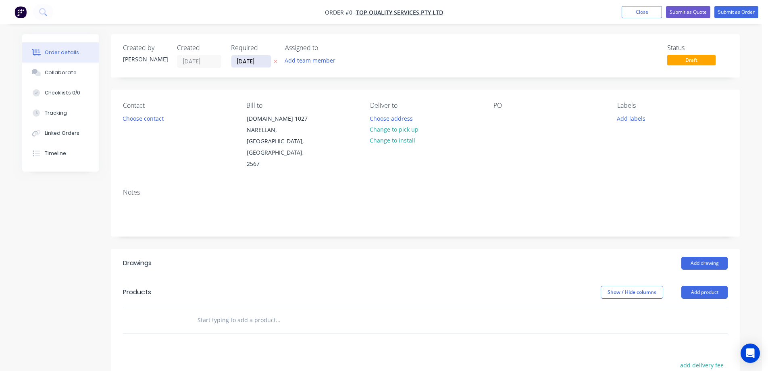
click at [245, 63] on input "13/08/25" at bounding box center [252, 61] width 40 height 12
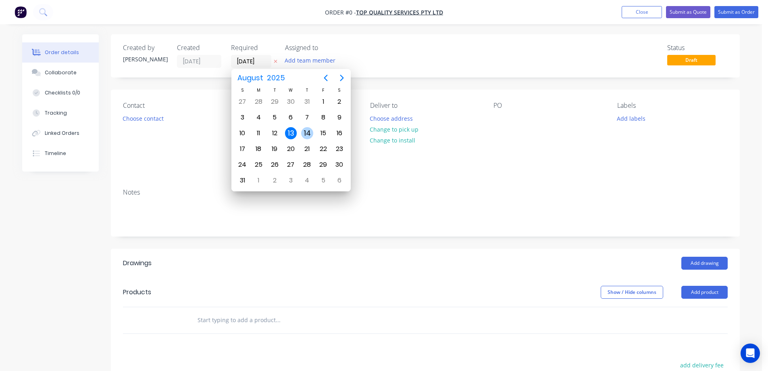
drag, startPoint x: 308, startPoint y: 131, endPoint x: 242, endPoint y: 129, distance: 66.2
click at [305, 131] on div "14" at bounding box center [307, 133] width 12 height 12
type input "[DATE]"
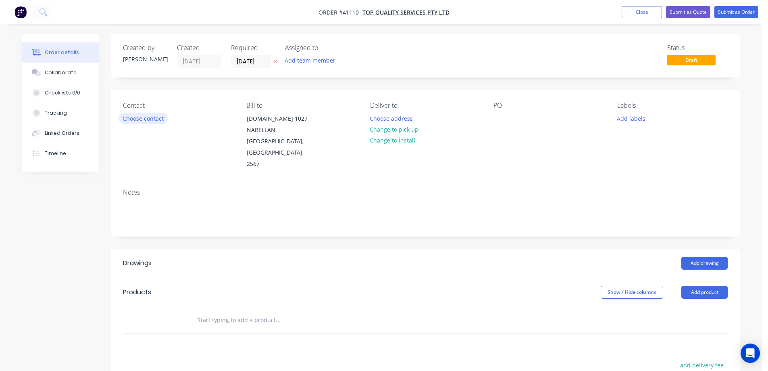
click at [157, 118] on button "Choose contact" at bounding box center [144, 118] width 50 height 11
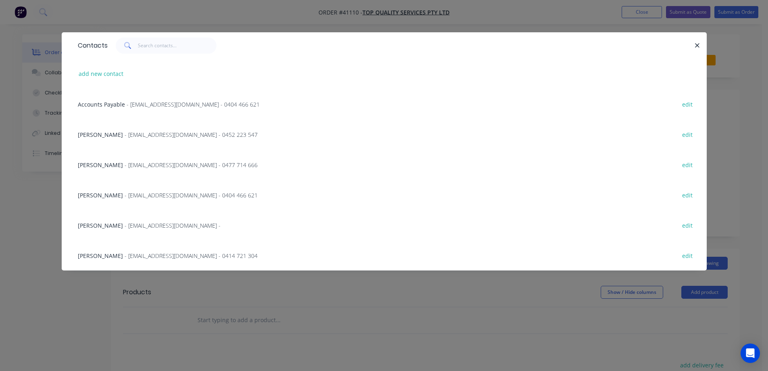
click at [154, 133] on span "- seantopquality@hotmail.com - 0452 223 547" at bounding box center [191, 135] width 133 height 8
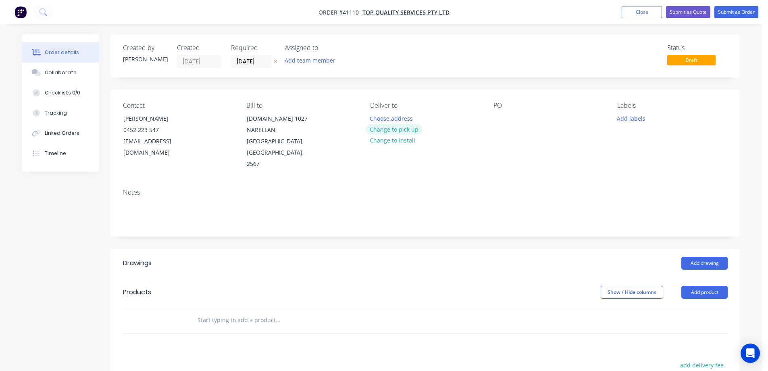
drag, startPoint x: 401, startPoint y: 129, endPoint x: 390, endPoint y: 123, distance: 12.1
click at [401, 129] on button "Change to pick up" at bounding box center [394, 129] width 57 height 11
click at [382, 118] on div at bounding box center [376, 119] width 13 height 12
drag, startPoint x: 503, startPoint y: 114, endPoint x: 713, endPoint y: 110, distance: 209.8
click at [503, 114] on div at bounding box center [500, 119] width 13 height 12
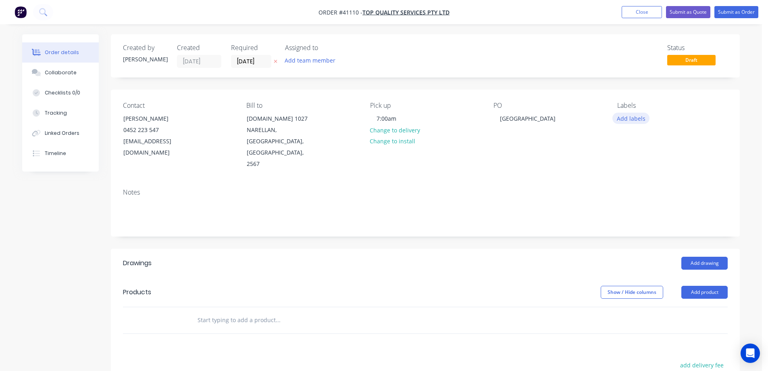
click at [626, 114] on button "Add labels" at bounding box center [631, 118] width 37 height 11
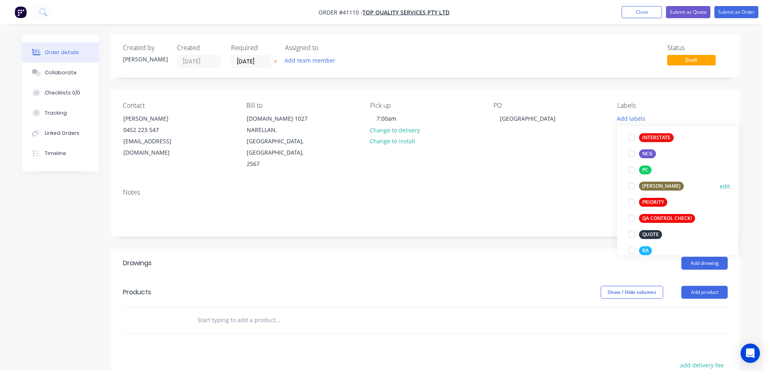
scroll to position [202, 0]
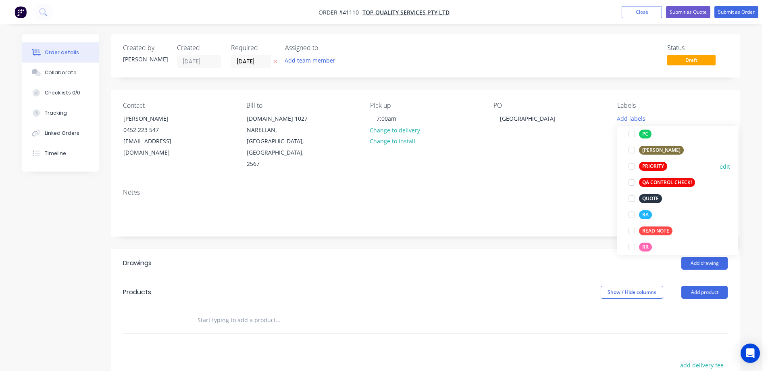
click at [633, 166] on div at bounding box center [632, 166] width 16 height 16
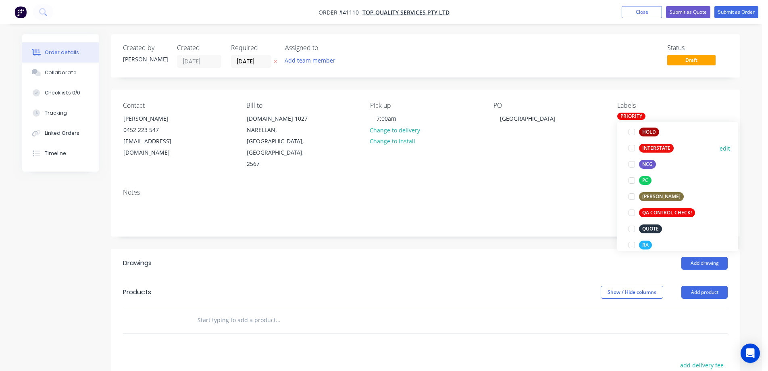
scroll to position [186, 0]
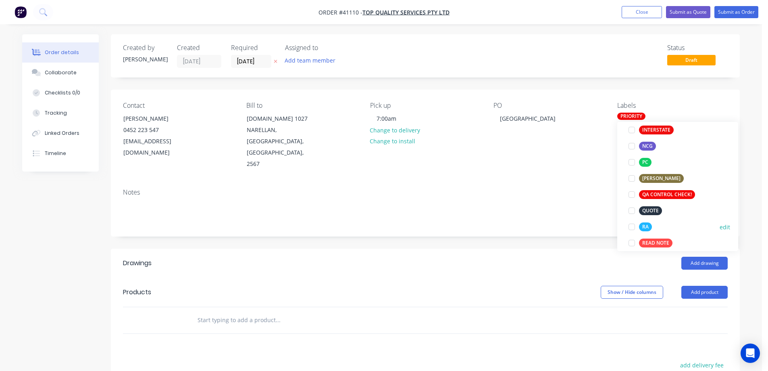
click at [632, 226] on div at bounding box center [632, 227] width 16 height 16
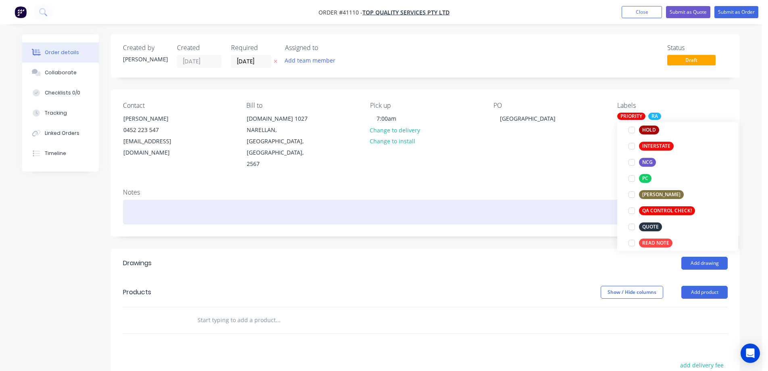
scroll to position [0, 0]
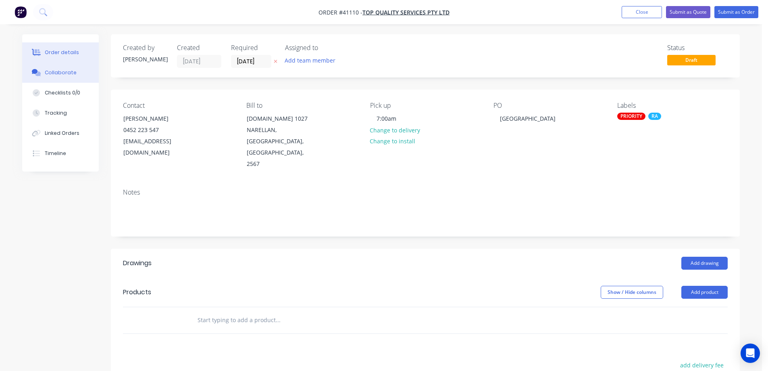
click at [73, 75] on div "Collaborate" at bounding box center [61, 72] width 32 height 7
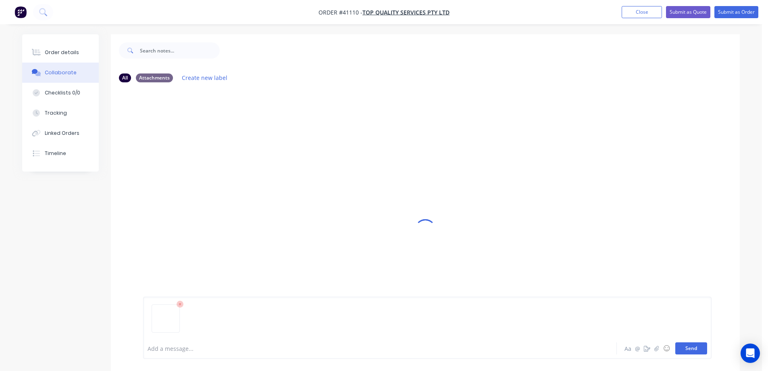
click at [688, 346] on button "Send" at bounding box center [692, 348] width 32 height 12
click at [68, 50] on div "Order details" at bounding box center [62, 52] width 34 height 7
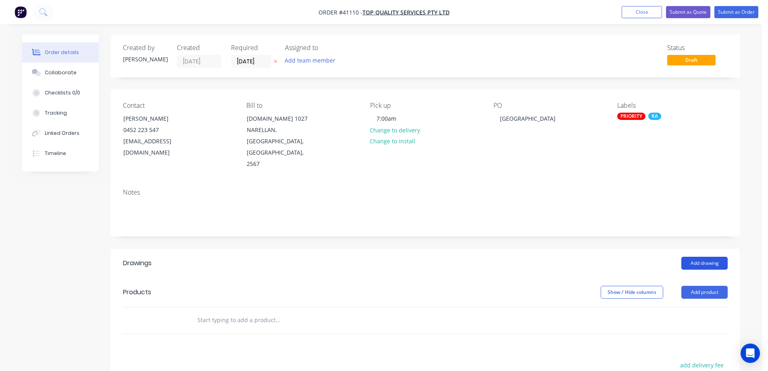
click at [718, 257] on button "Add drawing" at bounding box center [705, 263] width 46 height 13
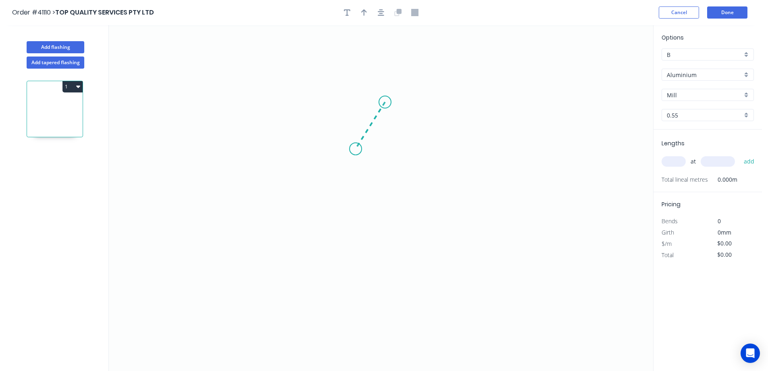
drag, startPoint x: 385, startPoint y: 102, endPoint x: 356, endPoint y: 150, distance: 56.0
click at [356, 150] on icon "0" at bounding box center [381, 198] width 545 height 346
drag, startPoint x: 357, startPoint y: 162, endPoint x: 354, endPoint y: 255, distance: 92.4
click at [354, 255] on icon "0 ?" at bounding box center [381, 198] width 545 height 346
drag, startPoint x: 461, startPoint y: 254, endPoint x: 503, endPoint y: 256, distance: 42.8
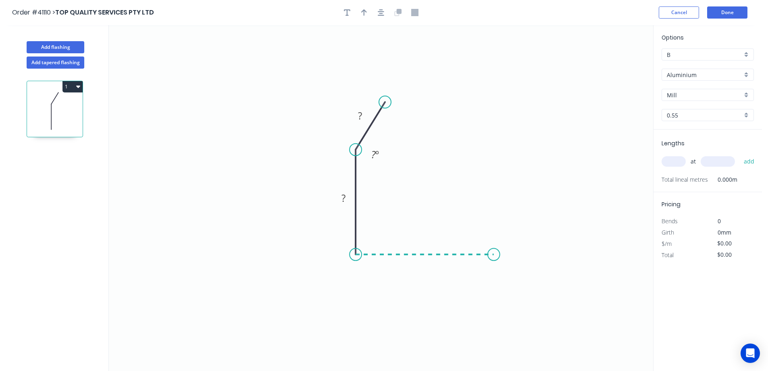
click at [503, 256] on icon "0 ? ? ? º" at bounding box center [381, 198] width 545 height 346
drag, startPoint x: 503, startPoint y: 256, endPoint x: 504, endPoint y: 293, distance: 37.5
click at [504, 293] on icon "0 ? ? ? ? º" at bounding box center [381, 198] width 545 height 346
click at [504, 293] on circle at bounding box center [503, 293] width 12 height 12
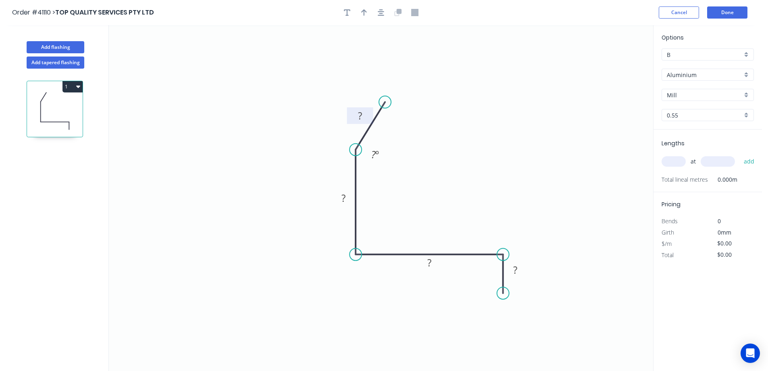
click at [365, 117] on rect at bounding box center [360, 116] width 16 height 11
type input "$22.31"
click at [363, 8] on button "button" at bounding box center [364, 12] width 12 height 12
drag, startPoint x: 612, startPoint y: 65, endPoint x: 426, endPoint y: 159, distance: 208.2
click at [426, 155] on icon at bounding box center [428, 142] width 7 height 26
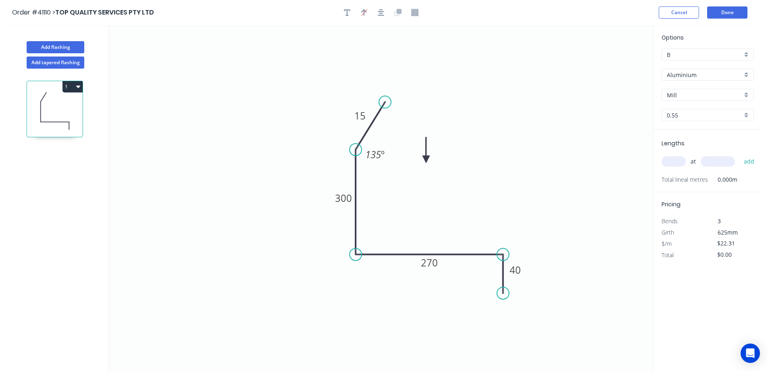
click at [426, 160] on icon at bounding box center [426, 150] width 7 height 26
drag, startPoint x: 426, startPoint y: 160, endPoint x: 455, endPoint y: 175, distance: 32.7
click at [444, 183] on icon at bounding box center [449, 175] width 23 height 23
click at [742, 73] on input "Aluminium" at bounding box center [704, 75] width 75 height 8
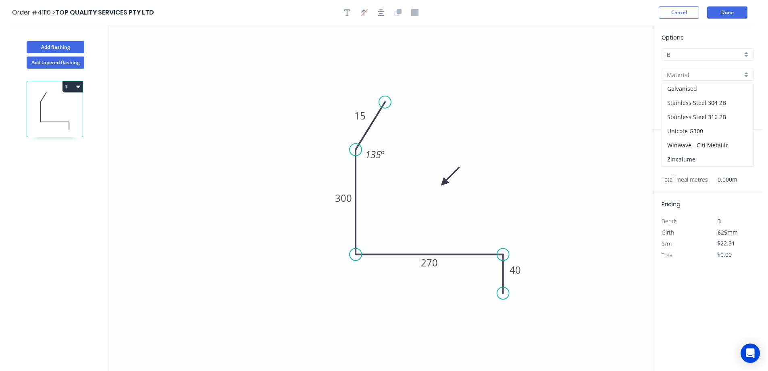
click at [695, 156] on div "Zincalume" at bounding box center [708, 159] width 92 height 14
type input "Zincalume"
type input "Standard"
type input "$18.07"
click at [678, 162] on input "text" at bounding box center [674, 161] width 24 height 10
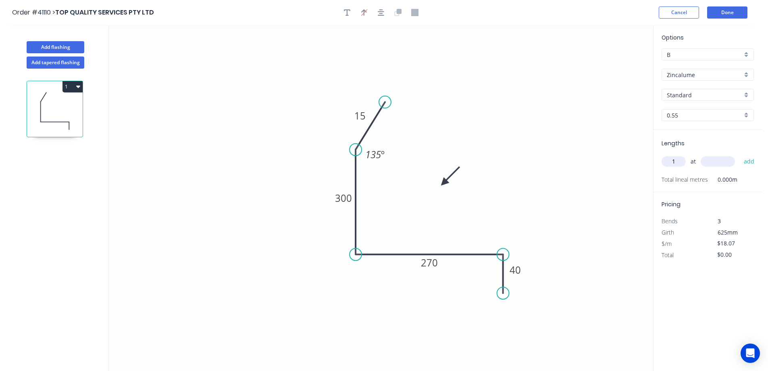
type input "1"
type input "2400"
click at [740, 155] on button "add" at bounding box center [749, 162] width 19 height 14
click at [77, 86] on icon "button" at bounding box center [78, 87] width 4 height 2
click at [67, 109] on div "Duplicate" at bounding box center [44, 107] width 62 height 12
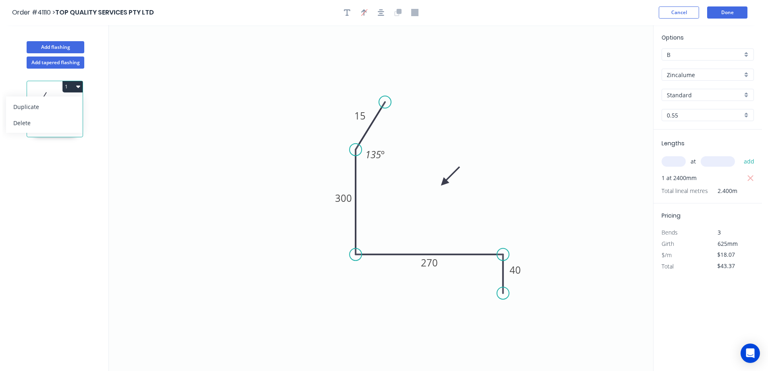
type input "$0.00"
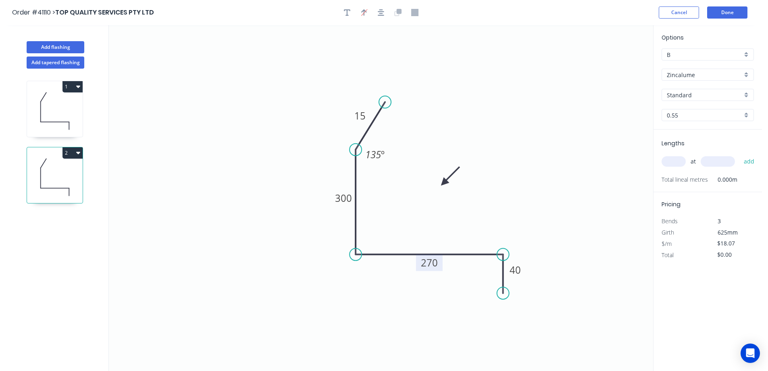
click at [433, 264] on tspan "270" at bounding box center [429, 262] width 17 height 13
type input "$19.80"
click at [676, 161] on input "text" at bounding box center [674, 161] width 24 height 10
type input "1"
type input "2400"
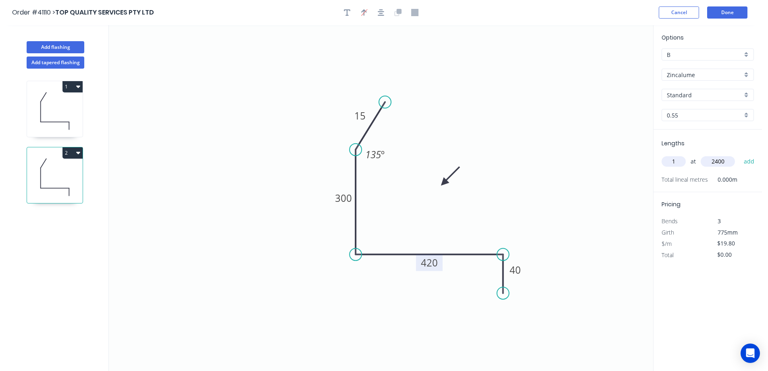
click at [740, 155] on button "add" at bounding box center [749, 162] width 19 height 14
type input "$47.52"
click at [729, 12] on button "Done" at bounding box center [728, 12] width 40 height 12
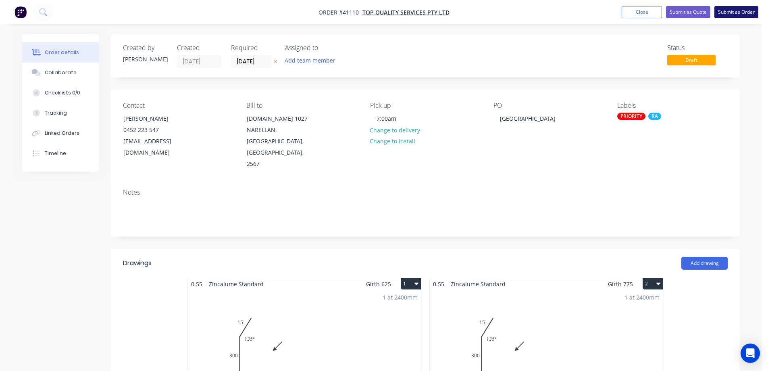
click at [732, 12] on button "Submit as Order" at bounding box center [737, 12] width 44 height 12
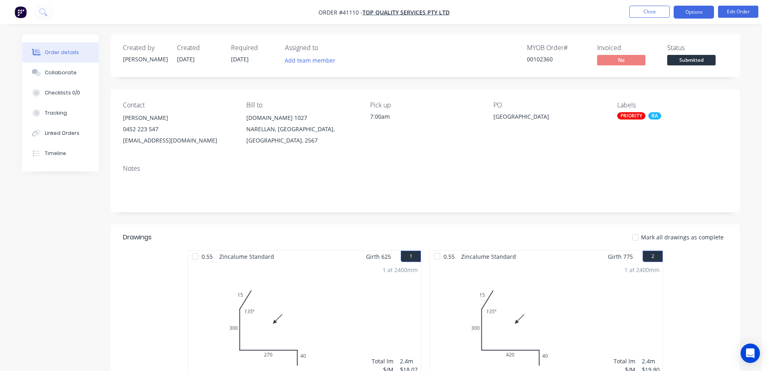
click at [691, 11] on button "Options" at bounding box center [694, 12] width 40 height 13
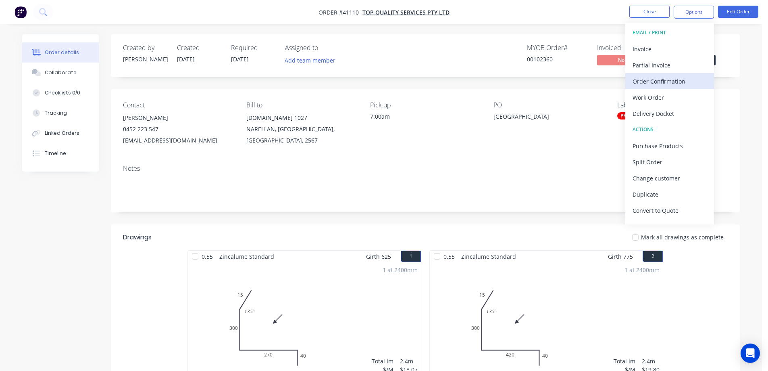
click at [681, 76] on div "Order Confirmation" at bounding box center [670, 81] width 74 height 12
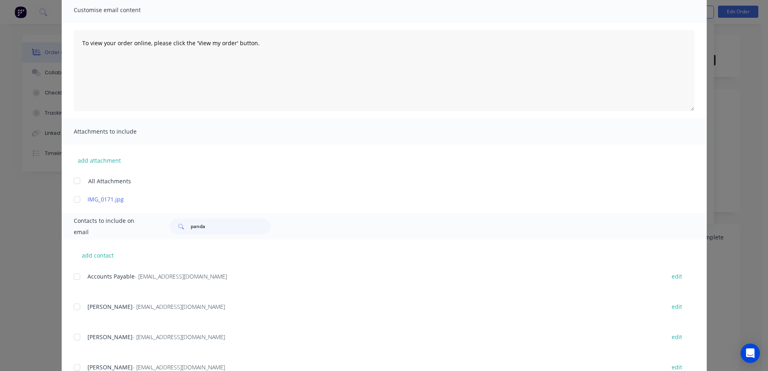
scroll to position [155, 0]
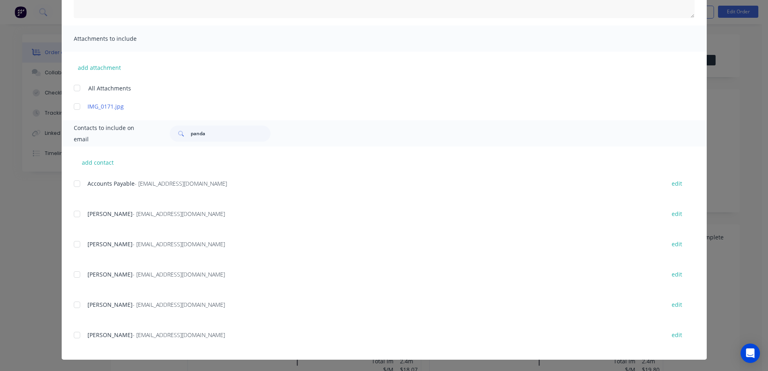
drag, startPoint x: 76, startPoint y: 213, endPoint x: 104, endPoint y: 215, distance: 28.3
click at [76, 212] on div at bounding box center [77, 214] width 16 height 16
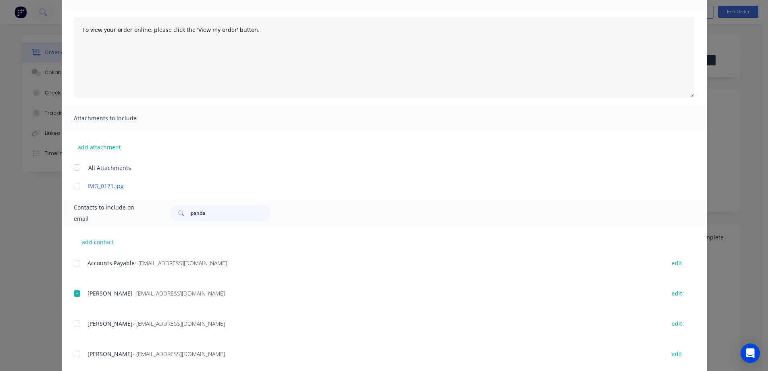
scroll to position [0, 0]
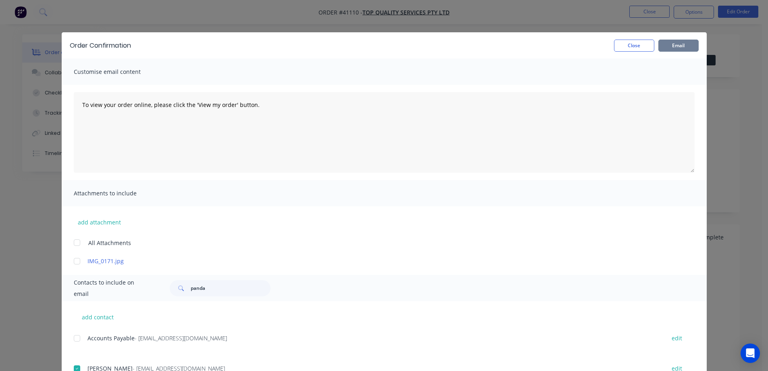
click at [679, 45] on button "Email" at bounding box center [679, 46] width 40 height 12
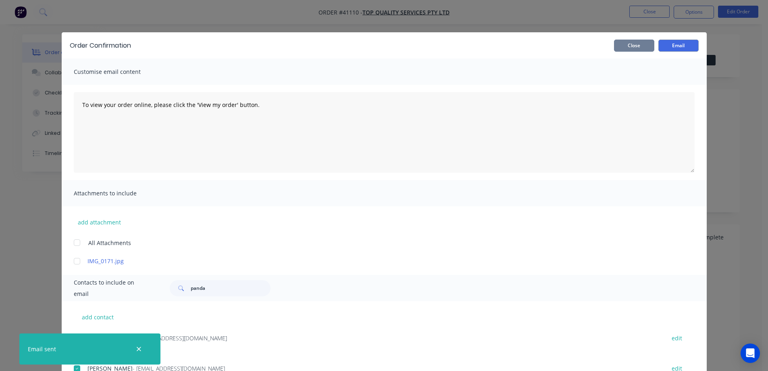
click at [647, 47] on button "Close" at bounding box center [634, 46] width 40 height 12
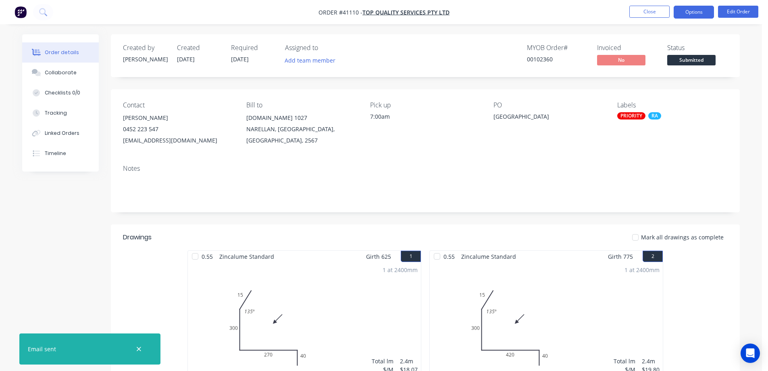
click at [687, 10] on button "Options" at bounding box center [694, 12] width 40 height 13
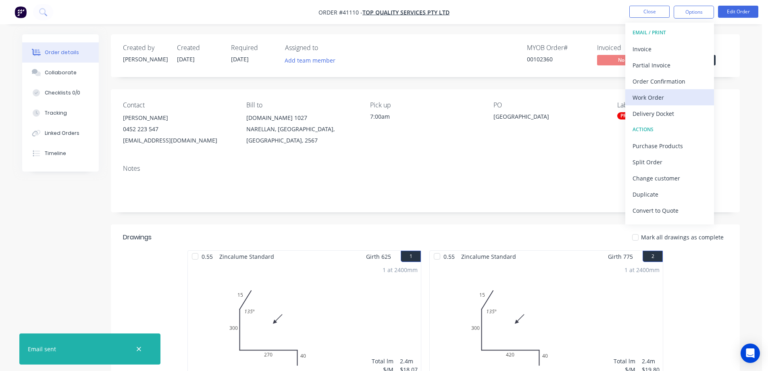
click at [666, 95] on div "Work Order" at bounding box center [670, 98] width 74 height 12
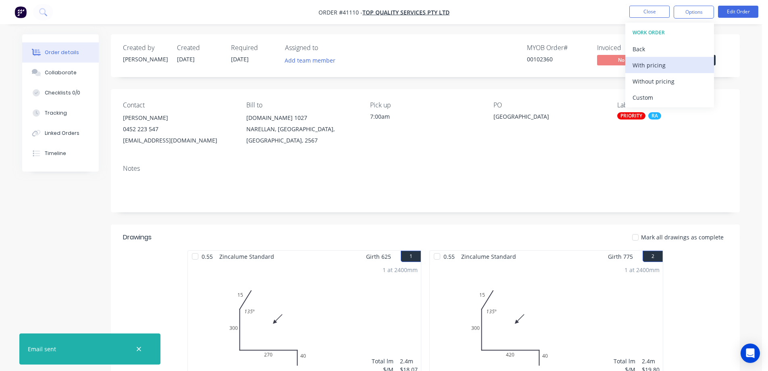
click at [672, 63] on div "With pricing" at bounding box center [670, 65] width 74 height 12
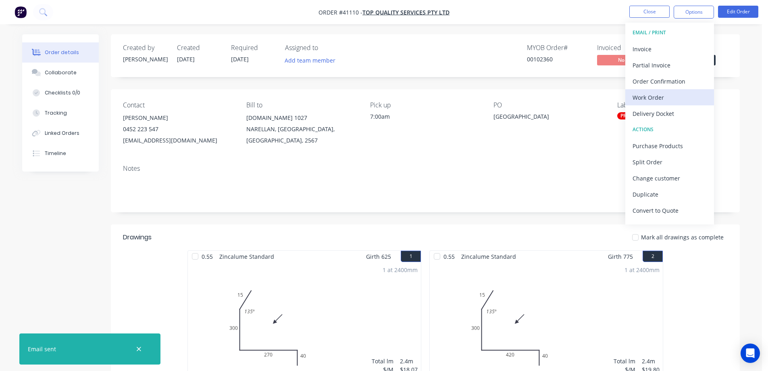
click at [647, 97] on div "Work Order" at bounding box center [670, 98] width 74 height 12
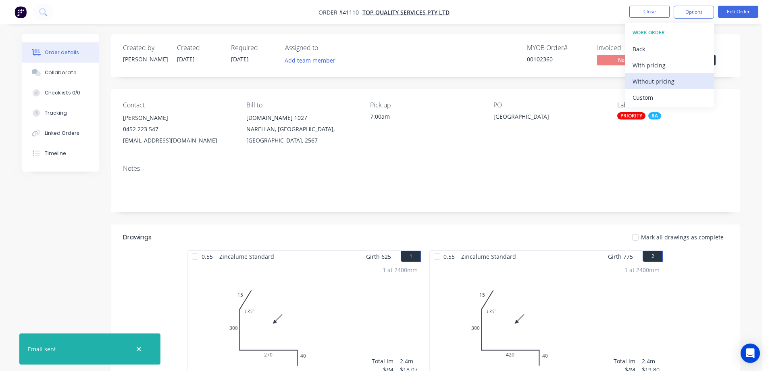
click at [667, 83] on div "Without pricing" at bounding box center [670, 81] width 74 height 12
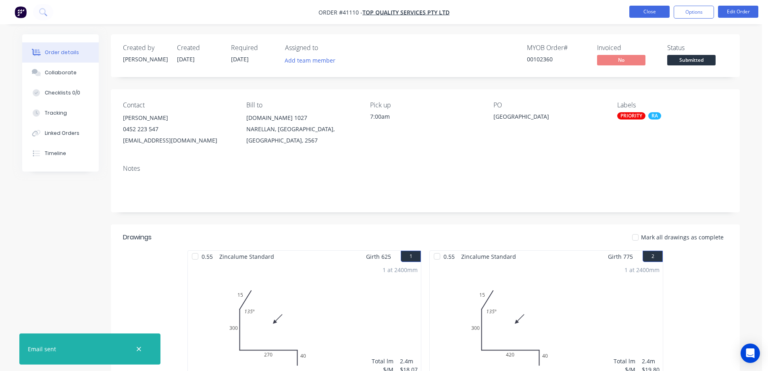
click at [637, 13] on button "Close" at bounding box center [650, 12] width 40 height 12
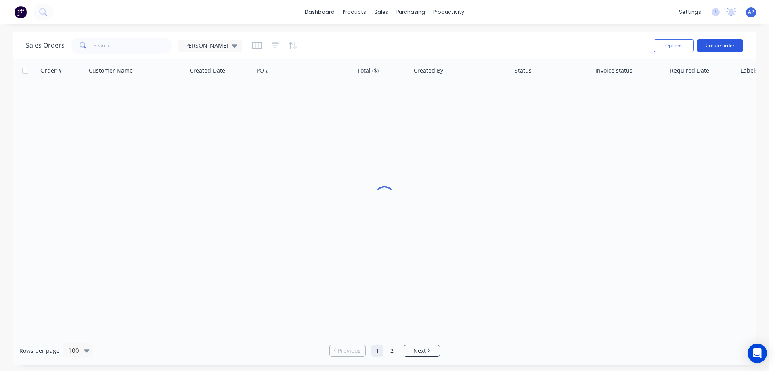
click at [713, 44] on button "Create order" at bounding box center [720, 45] width 46 height 13
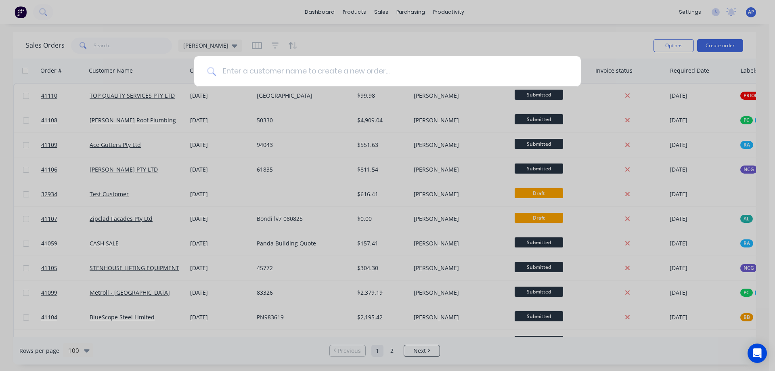
click at [321, 79] on input at bounding box center [392, 71] width 352 height 30
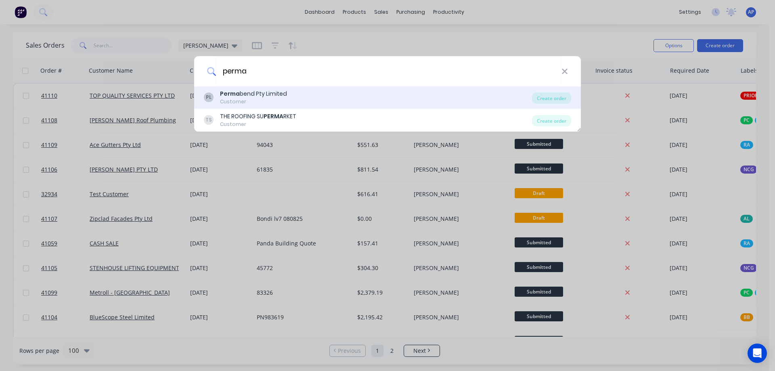
type input "perma"
click at [262, 98] on div "Perma bend Pty Limited" at bounding box center [253, 94] width 67 height 8
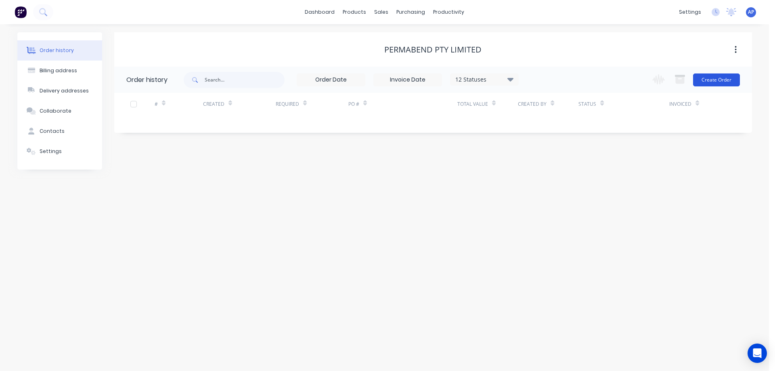
click at [707, 78] on button "Create Order" at bounding box center [716, 79] width 47 height 13
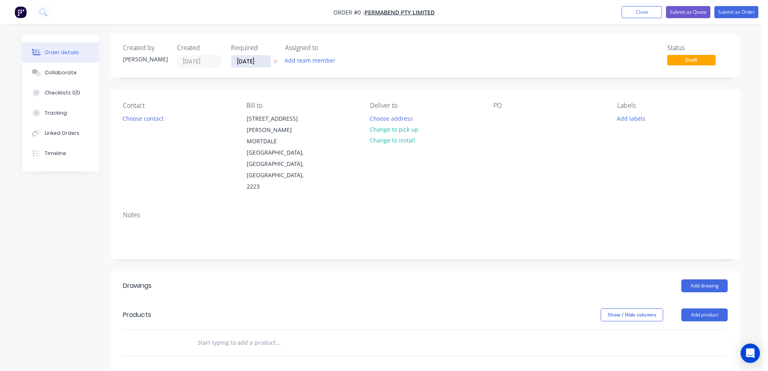
click at [252, 61] on input "13/08/25" at bounding box center [252, 61] width 40 height 12
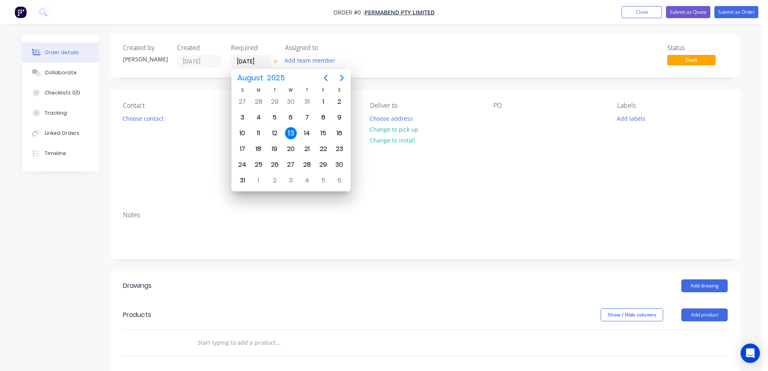
click at [288, 131] on div "13" at bounding box center [291, 133] width 12 height 12
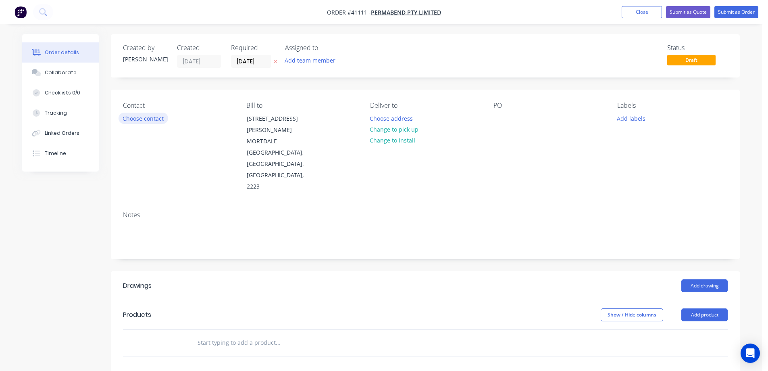
click at [161, 120] on button "Choose contact" at bounding box center [144, 118] width 50 height 11
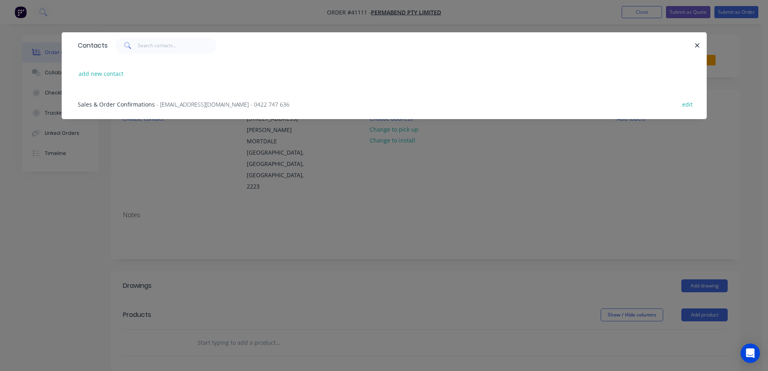
click at [157, 105] on span "- ADMINSALES@PERMABEND.COM.AU - 0422 747 636" at bounding box center [223, 104] width 133 height 8
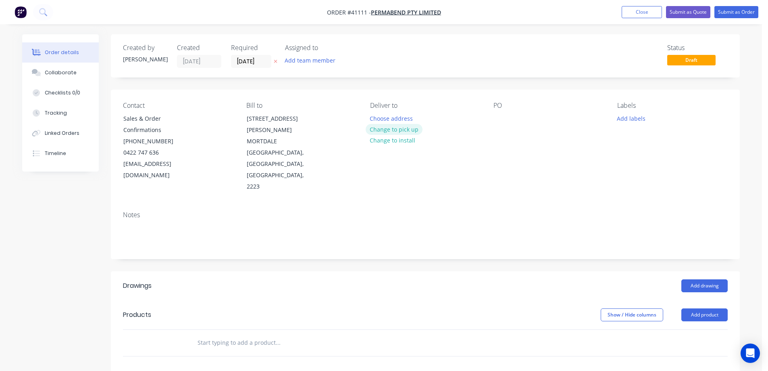
click at [374, 129] on button "Change to pick up" at bounding box center [394, 129] width 57 height 11
click at [501, 118] on div at bounding box center [500, 119] width 13 height 12
click at [409, 131] on button "Change to delivery" at bounding box center [395, 129] width 59 height 11
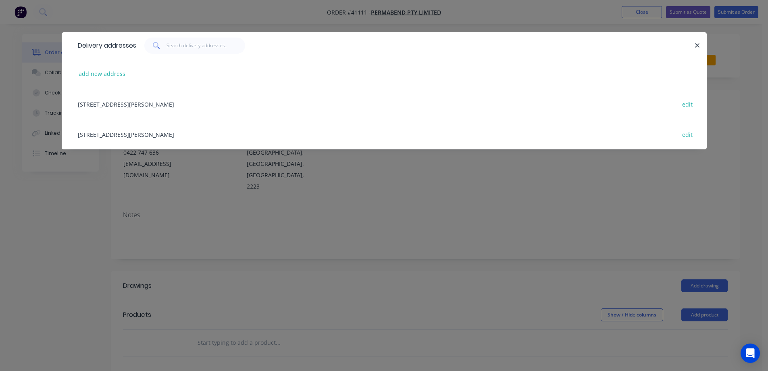
click at [190, 106] on div "58 Anderson Road, MORTDALE NSW, New South Wales, Australia, 2223 edit" at bounding box center [384, 104] width 621 height 30
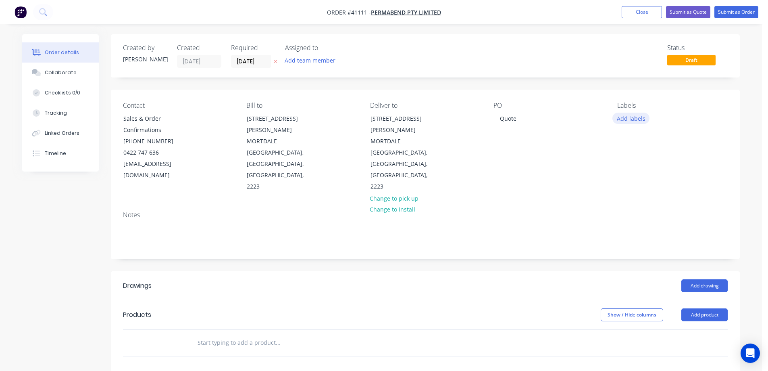
click at [624, 119] on button "Add labels" at bounding box center [631, 118] width 37 height 11
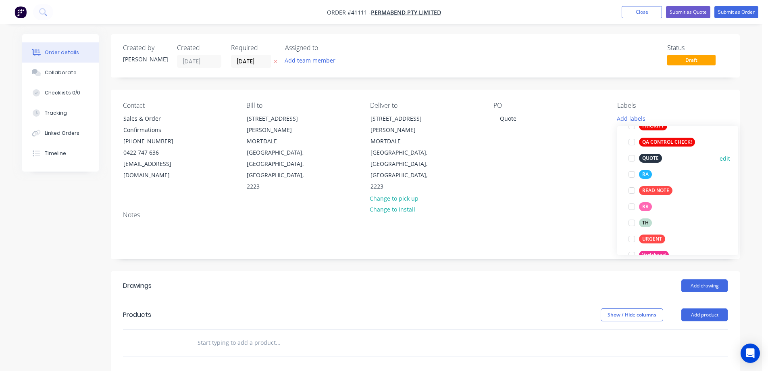
click at [631, 158] on div at bounding box center [632, 158] width 16 height 16
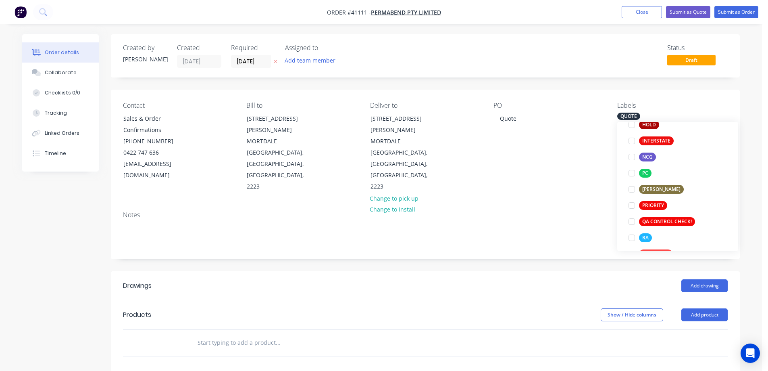
scroll to position [194, 0]
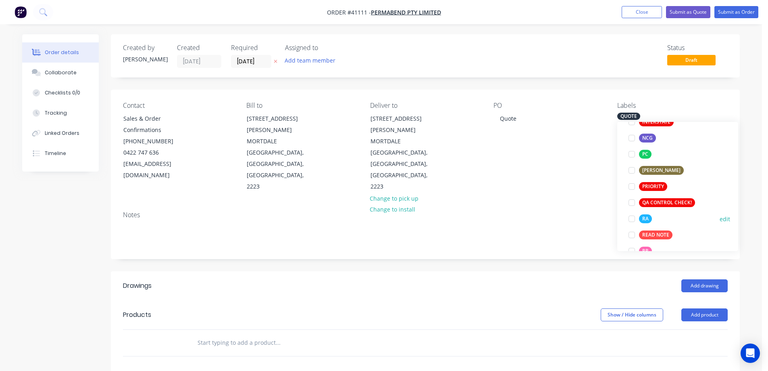
click at [632, 217] on div at bounding box center [632, 219] width 16 height 16
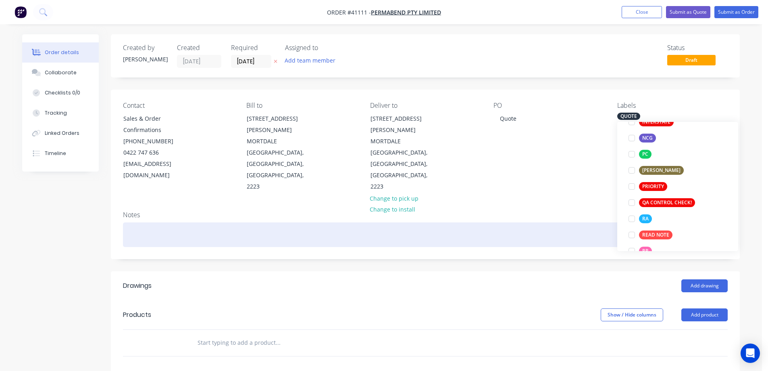
scroll to position [0, 0]
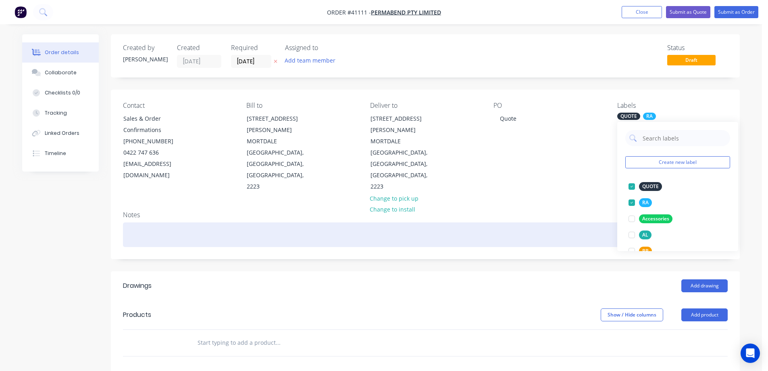
click at [577, 222] on div at bounding box center [425, 234] width 605 height 25
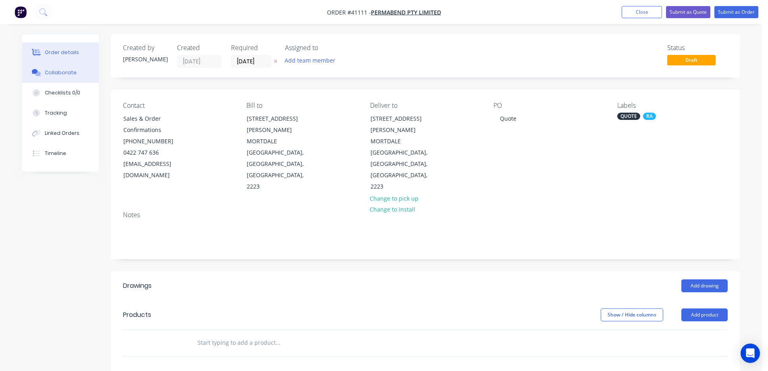
click at [63, 71] on div "Collaborate" at bounding box center [61, 72] width 32 height 7
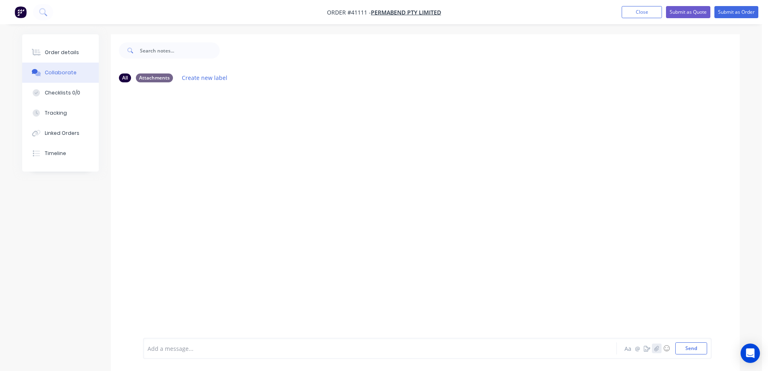
click at [658, 346] on icon "button" at bounding box center [657, 348] width 5 height 6
click at [686, 348] on button "Send" at bounding box center [692, 348] width 32 height 12
click at [80, 51] on button "Order details" at bounding box center [60, 52] width 77 height 20
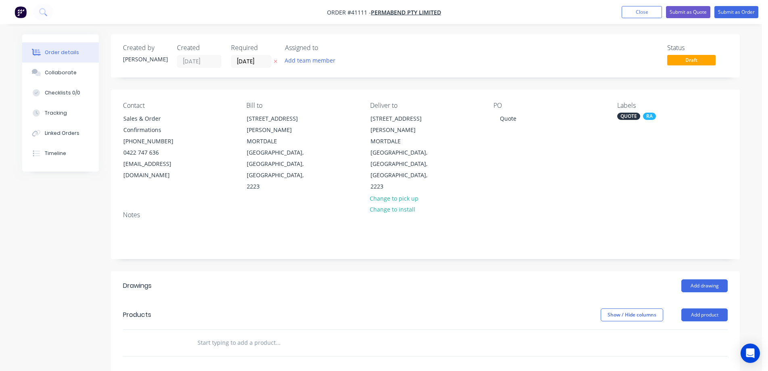
click at [636, 118] on div "QUOTE" at bounding box center [629, 116] width 23 height 7
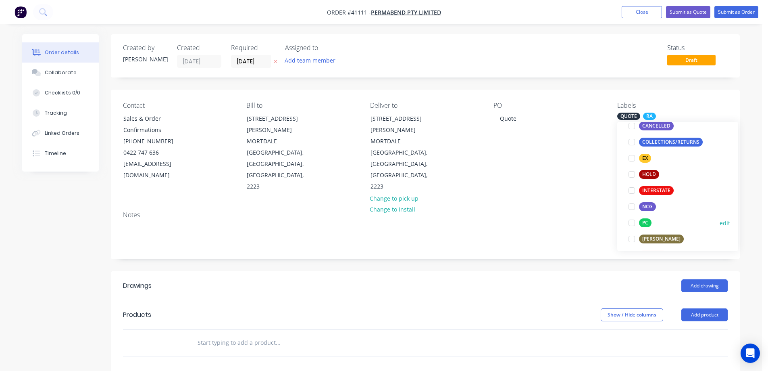
scroll to position [161, 0]
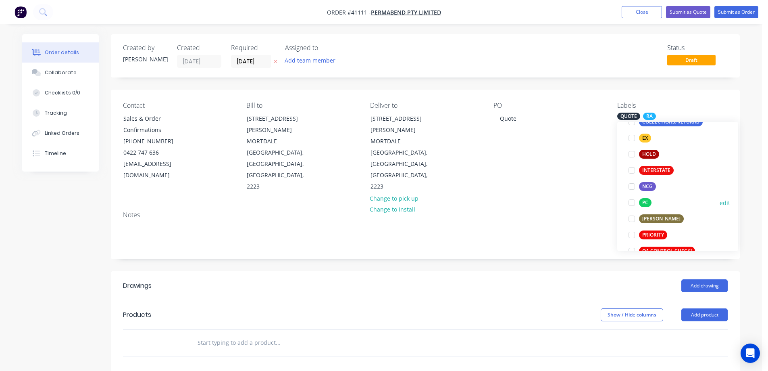
click at [633, 202] on div at bounding box center [632, 202] width 16 height 16
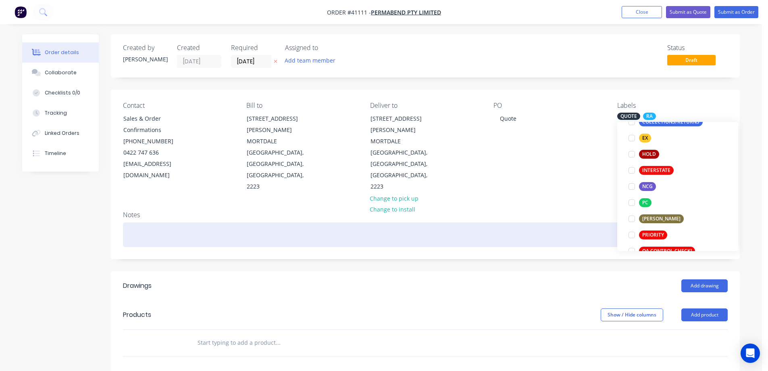
scroll to position [0, 0]
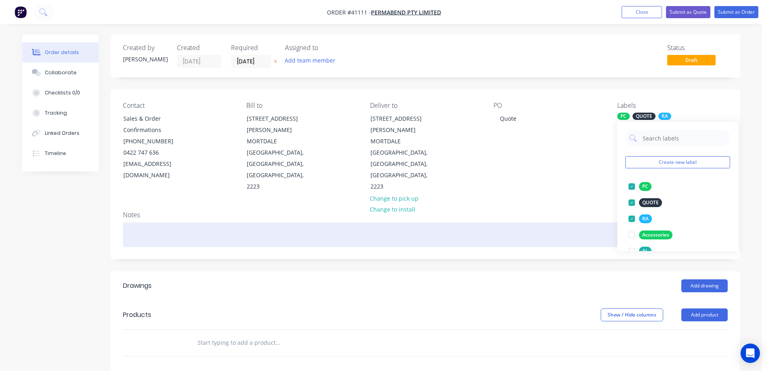
click at [603, 222] on div at bounding box center [425, 234] width 605 height 25
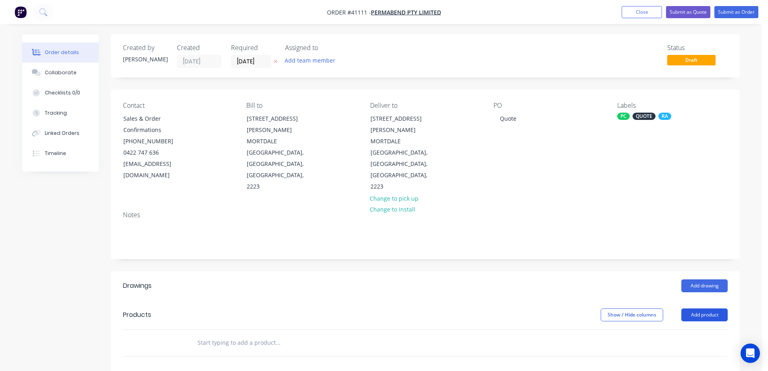
click at [705, 308] on button "Add product" at bounding box center [705, 314] width 46 height 13
click at [704, 329] on div "Product catalogue" at bounding box center [690, 335] width 62 height 12
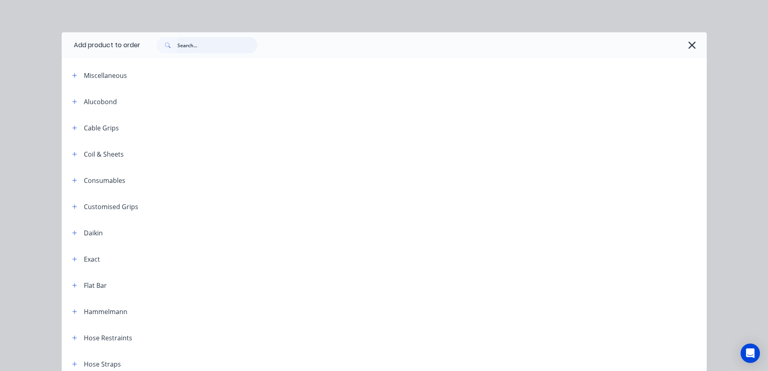
click at [228, 43] on input "text" at bounding box center [217, 45] width 80 height 16
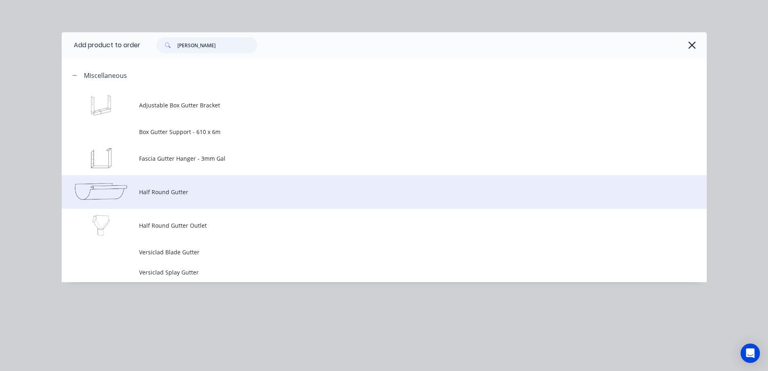
type input "gutt"
click at [189, 190] on span "Half Round Gutter" at bounding box center [366, 192] width 454 height 8
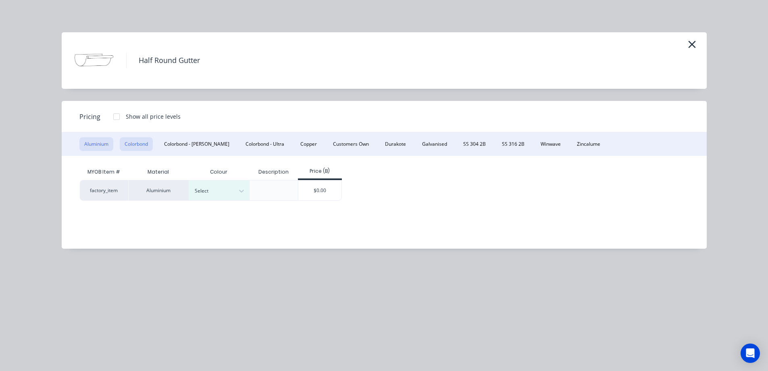
click at [140, 142] on button "Colorbond" at bounding box center [136, 144] width 33 height 14
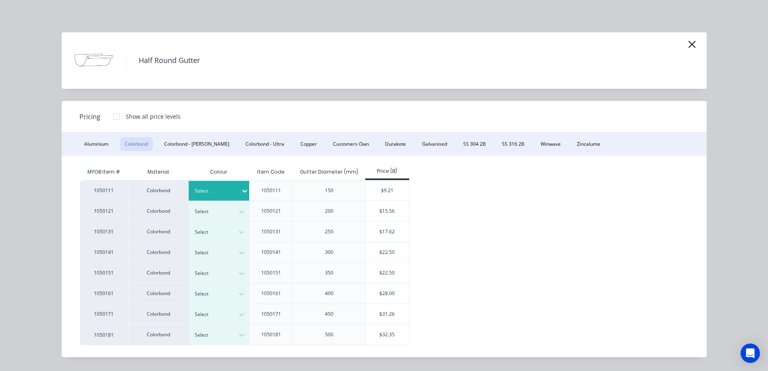
click at [242, 192] on icon at bounding box center [244, 191] width 5 height 3
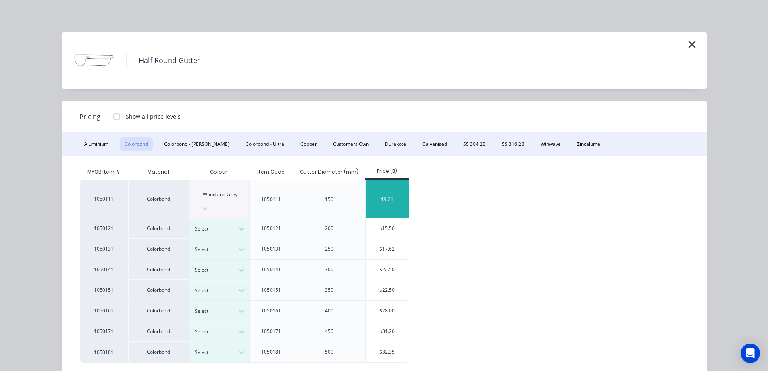
click at [382, 192] on div "$9.21" at bounding box center [387, 199] width 43 height 38
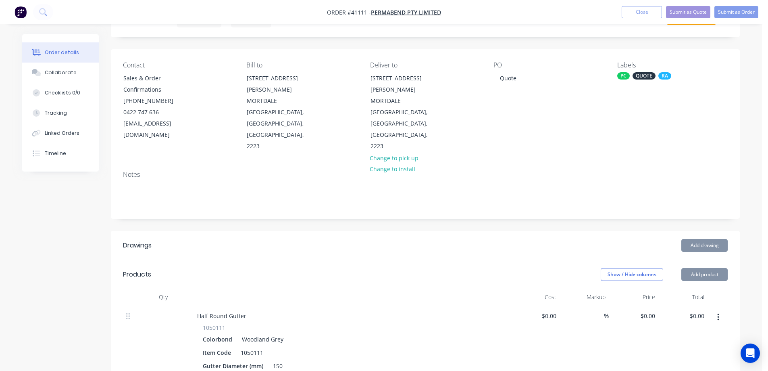
type input "$9.21"
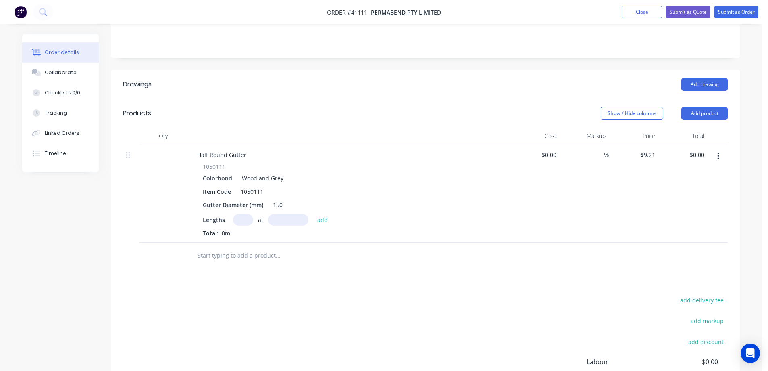
scroll to position [202, 0]
drag, startPoint x: 285, startPoint y: 180, endPoint x: 272, endPoint y: 181, distance: 12.9
click at [272, 198] on div "150" at bounding box center [278, 204] width 16 height 12
click at [339, 172] on div "Colorbond Woodland Grey" at bounding box center [349, 178] width 292 height 12
click at [246, 213] on input "text" at bounding box center [243, 219] width 20 height 12
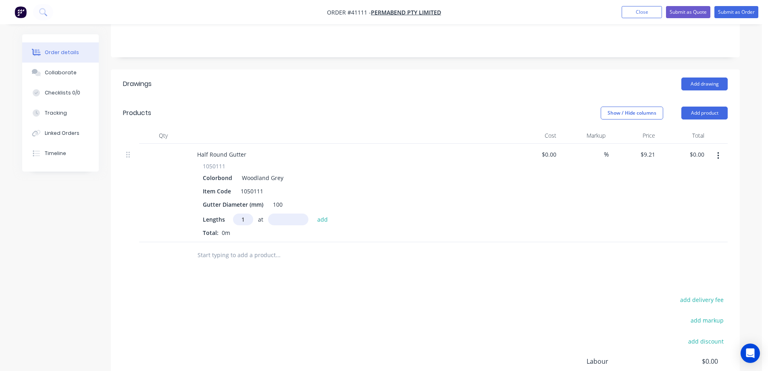
type input "1"
type input "3500"
click at [313, 213] on button "add" at bounding box center [322, 218] width 19 height 11
type input "$32.24"
type input "1"
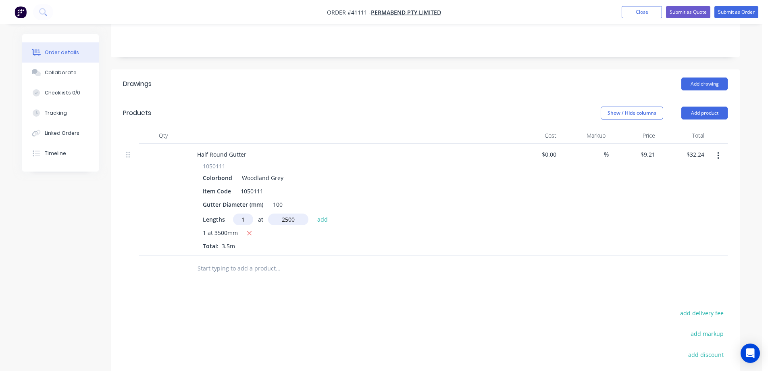
type input "2500"
click at [313, 213] on button "add" at bounding box center [322, 218] width 19 height 11
type input "$55.26"
click at [695, 106] on button "Add product" at bounding box center [705, 112] width 46 height 13
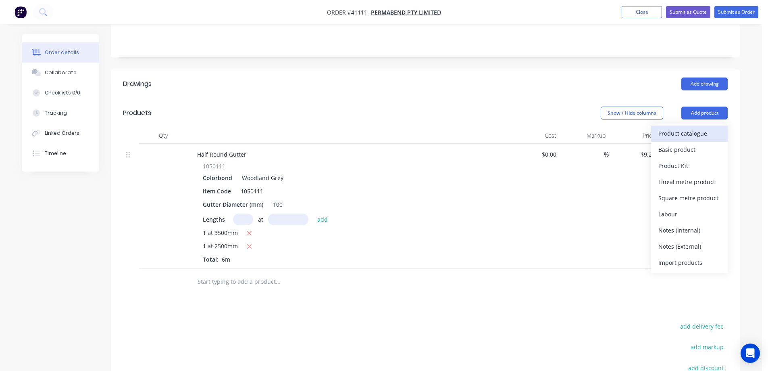
click at [699, 127] on div "Product catalogue" at bounding box center [690, 133] width 62 height 12
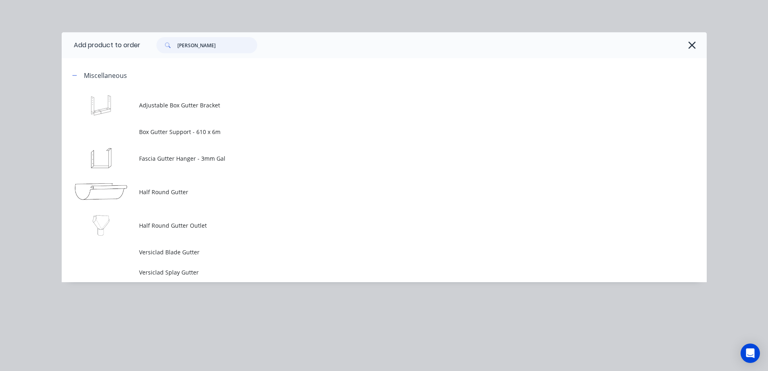
drag, startPoint x: 208, startPoint y: 41, endPoint x: 164, endPoint y: 46, distance: 44.6
click at [164, 46] on div "gutt" at bounding box center [207, 45] width 101 height 16
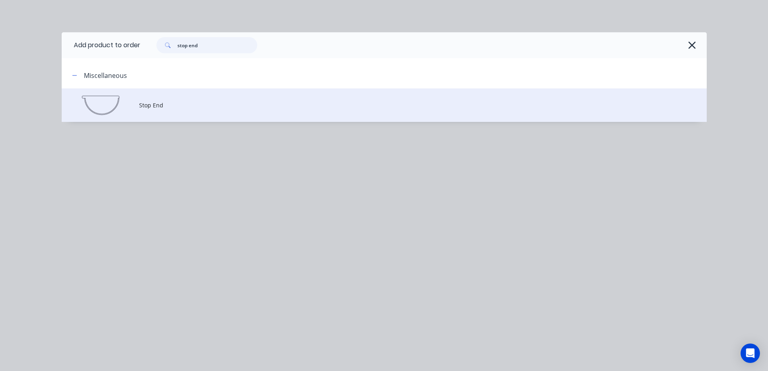
type input "stop end"
click at [178, 103] on span "Stop End" at bounding box center [366, 105] width 454 height 8
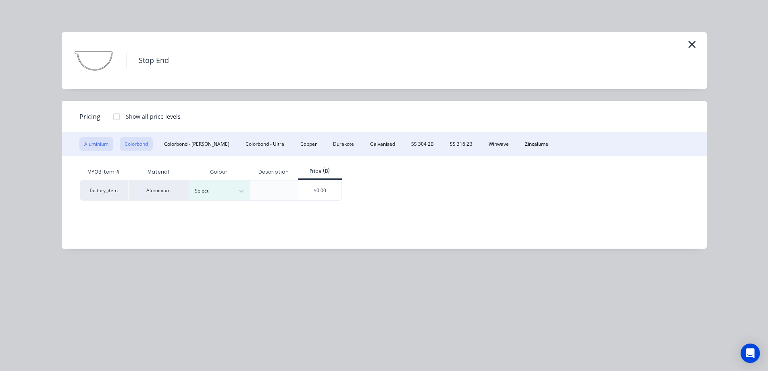
click at [142, 144] on button "Colorbond" at bounding box center [136, 144] width 33 height 14
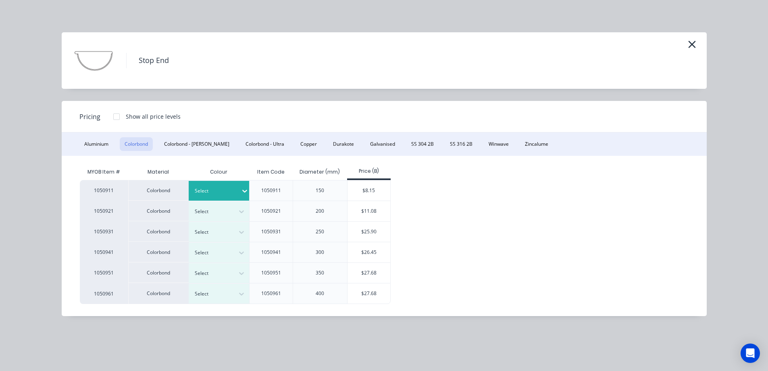
click at [241, 190] on div at bounding box center [245, 191] width 8 height 8
drag, startPoint x: 232, startPoint y: 317, endPoint x: 256, endPoint y: 275, distance: 49.0
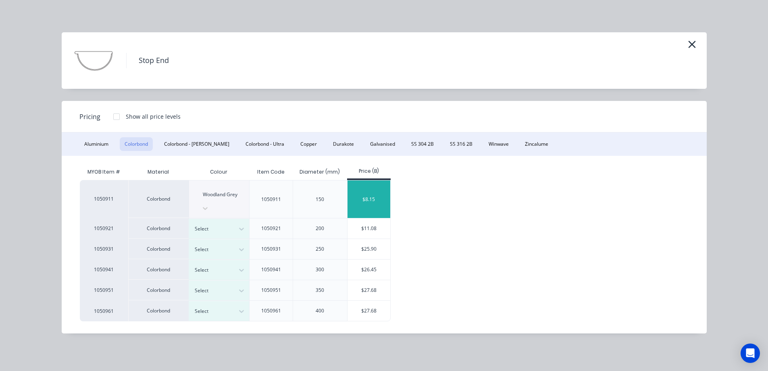
click at [364, 189] on div "$8.15" at bounding box center [369, 199] width 43 height 38
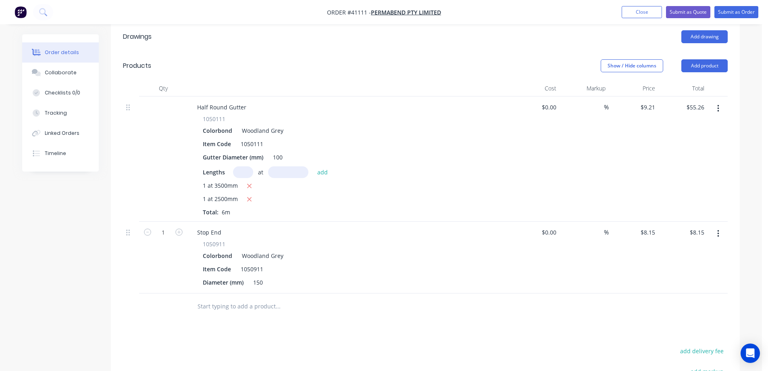
scroll to position [323, 0]
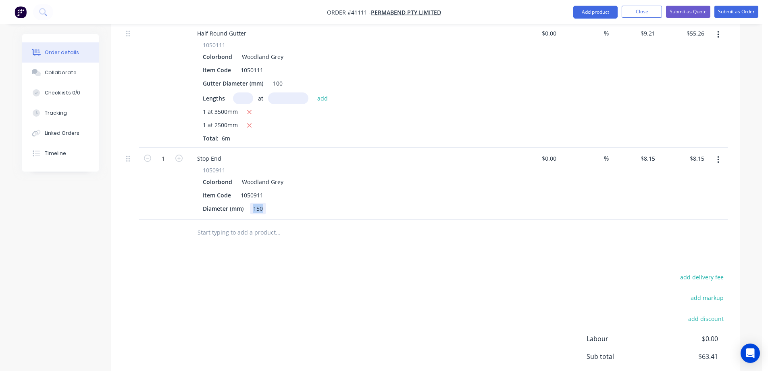
drag, startPoint x: 267, startPoint y: 188, endPoint x: 254, endPoint y: 189, distance: 12.5
click at [254, 203] on div "150" at bounding box center [258, 209] width 16 height 12
drag, startPoint x: 285, startPoint y: 181, endPoint x: 264, endPoint y: 179, distance: 21.1
click at [283, 203] on div "Diameter (mm) 100" at bounding box center [347, 209] width 295 height 12
click at [165, 152] on input "1" at bounding box center [163, 158] width 21 height 12
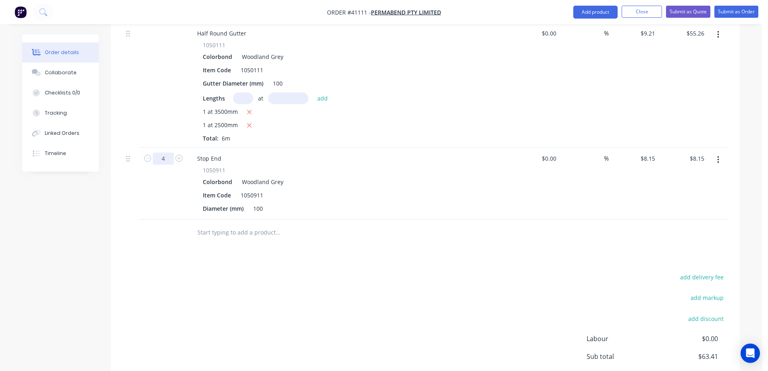
type input "4"
type input "$32.60"
click at [358, 166] on div "1050911 Colorbond Woodland Grey Item Code 1050911 Diameter (mm) 100" at bounding box center [349, 190] width 316 height 48
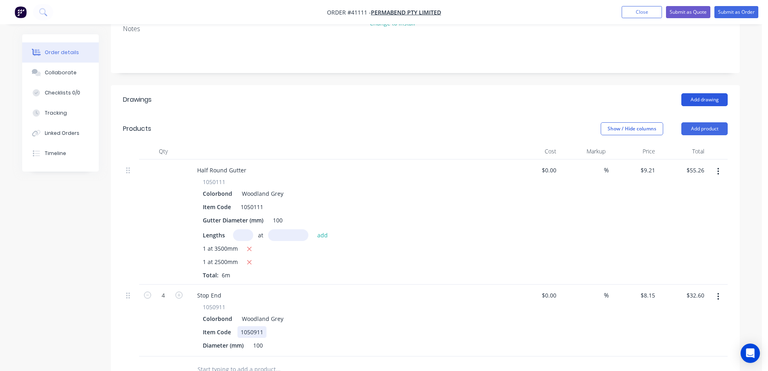
scroll to position [161, 0]
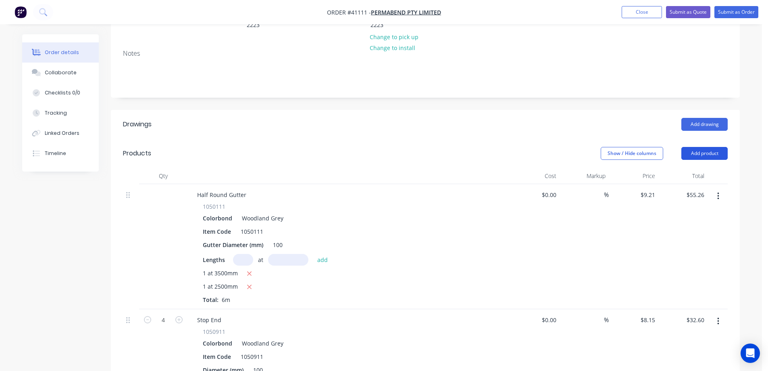
drag, startPoint x: 710, startPoint y: 132, endPoint x: 714, endPoint y: 134, distance: 4.5
click at [710, 147] on button "Add product" at bounding box center [705, 153] width 46 height 13
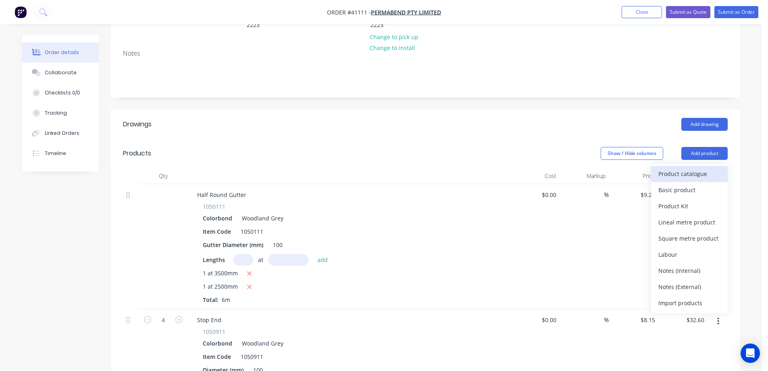
click at [710, 168] on div "Product catalogue" at bounding box center [690, 174] width 62 height 12
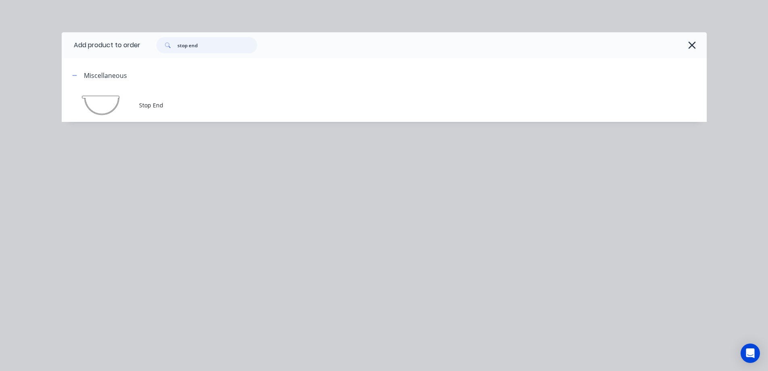
drag, startPoint x: 208, startPoint y: 48, endPoint x: 162, endPoint y: 45, distance: 46.1
click at [162, 45] on div "stop end" at bounding box center [207, 45] width 101 height 16
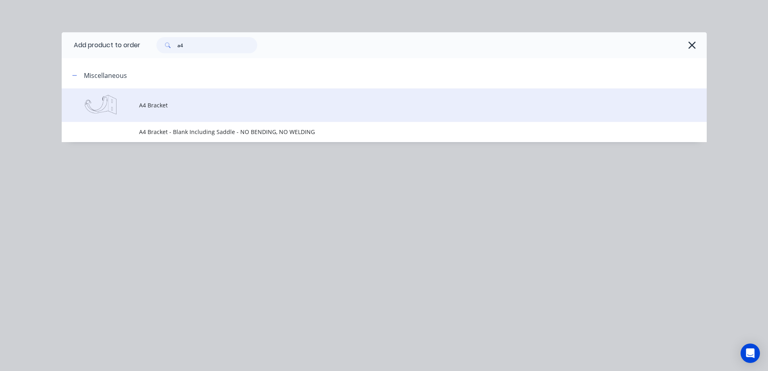
type input "a4"
click at [195, 104] on span "A4 Bracket" at bounding box center [366, 105] width 454 height 8
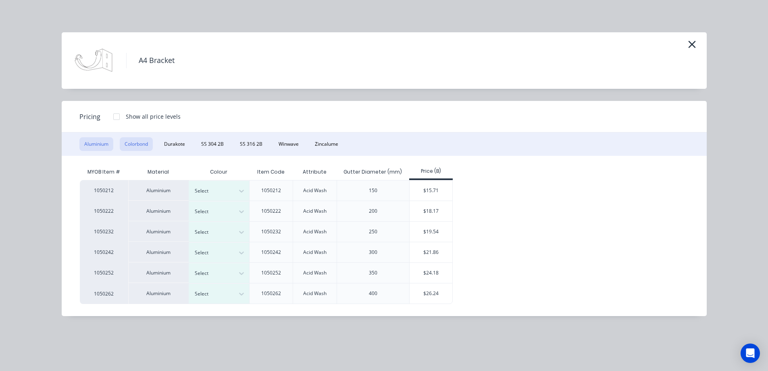
click at [141, 144] on button "Colorbond" at bounding box center [136, 144] width 33 height 14
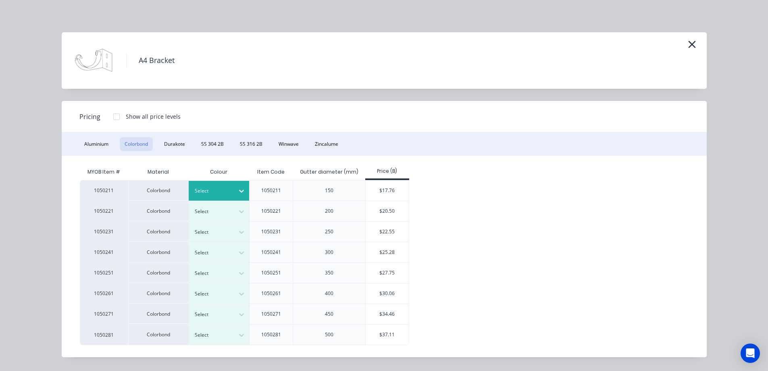
click at [237, 192] on div at bounding box center [241, 190] width 15 height 13
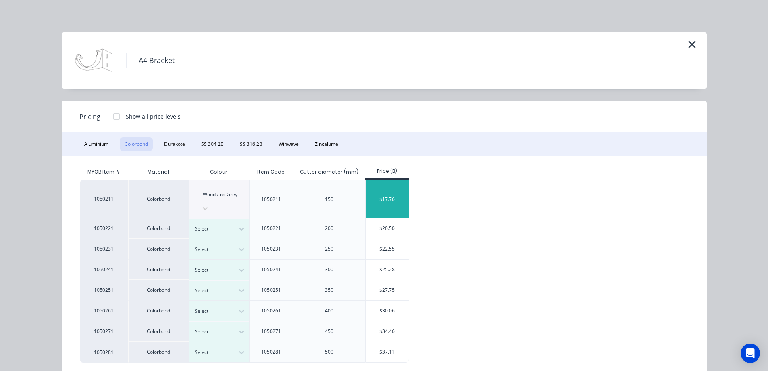
click at [399, 190] on div "$17.76" at bounding box center [387, 199] width 43 height 38
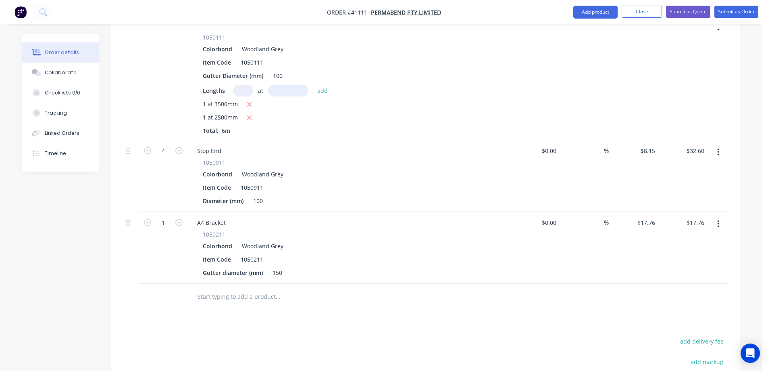
scroll to position [363, 0]
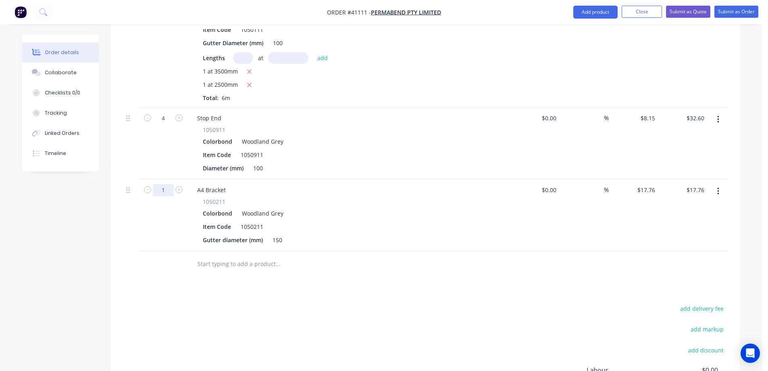
click at [163, 124] on input "1" at bounding box center [163, 118] width 21 height 12
type input "10"
type input "$177.60"
click at [326, 184] on div "A4 Bracket" at bounding box center [349, 190] width 316 height 12
drag, startPoint x: 287, startPoint y: 217, endPoint x: 270, endPoint y: 221, distance: 17.1
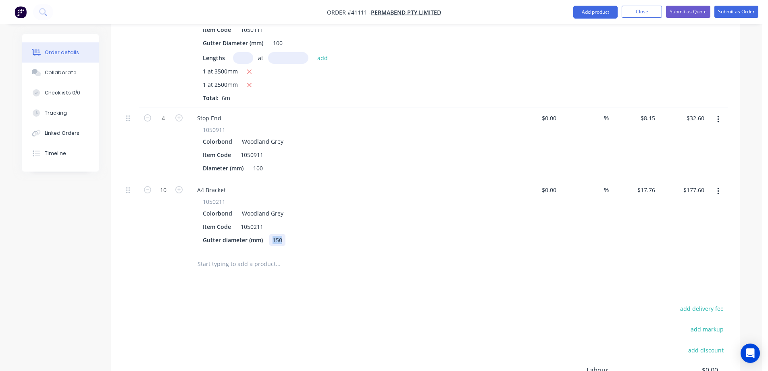
click at [270, 234] on div "Gutter diameter (mm) 150" at bounding box center [347, 240] width 295 height 12
click at [332, 234] on div "Gutter diameter (mm) 100" at bounding box center [347, 240] width 295 height 12
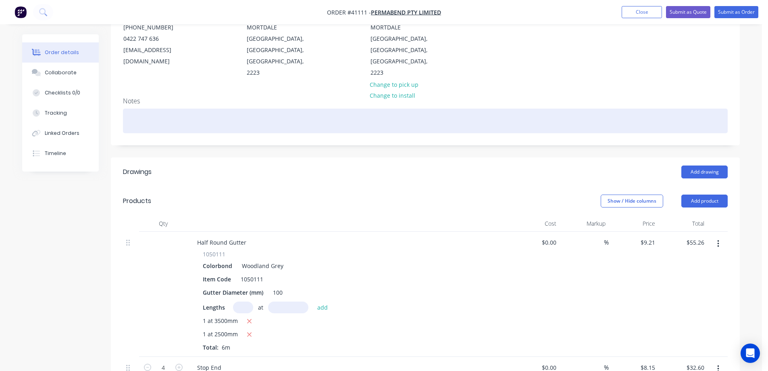
scroll to position [0, 0]
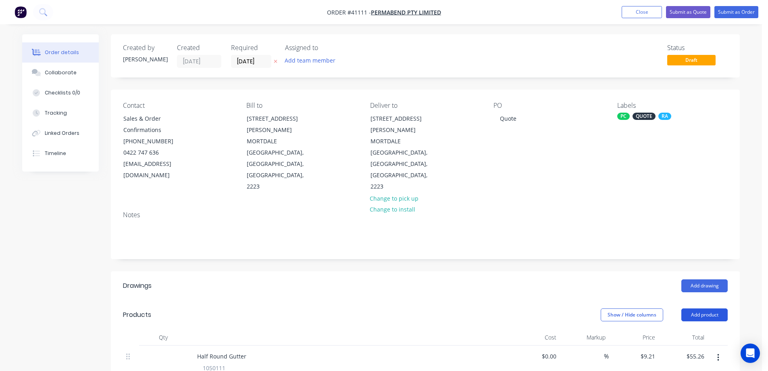
click at [707, 308] on button "Add product" at bounding box center [705, 314] width 46 height 13
click at [707, 329] on div "Product catalogue" at bounding box center [690, 335] width 62 height 12
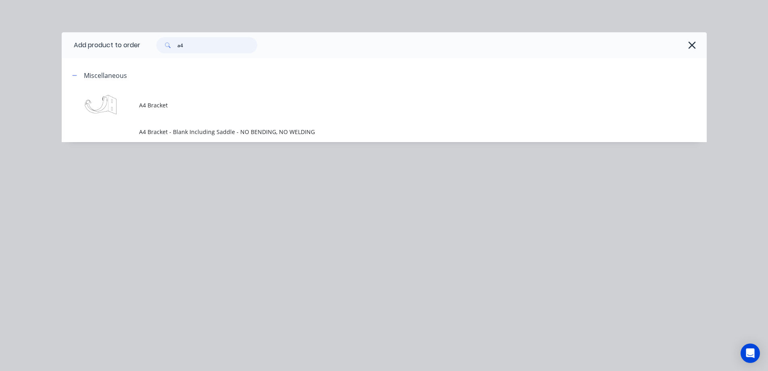
drag, startPoint x: 198, startPoint y: 49, endPoint x: 182, endPoint y: 50, distance: 15.4
click at [182, 50] on input "a4" at bounding box center [217, 45] width 80 height 16
type input "a"
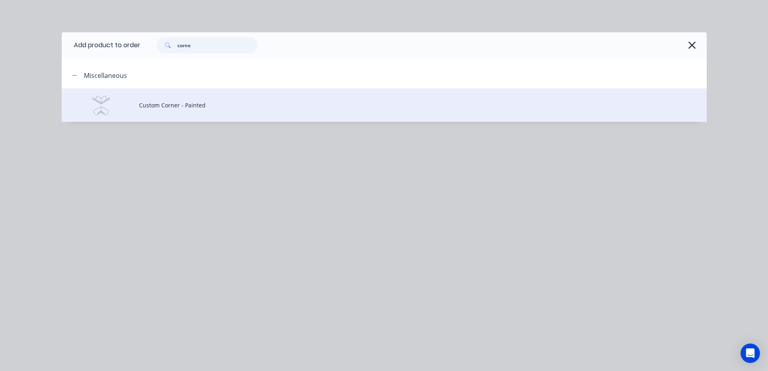
type input "corne"
click at [191, 105] on span "Custom Corner - Painted" at bounding box center [366, 105] width 454 height 8
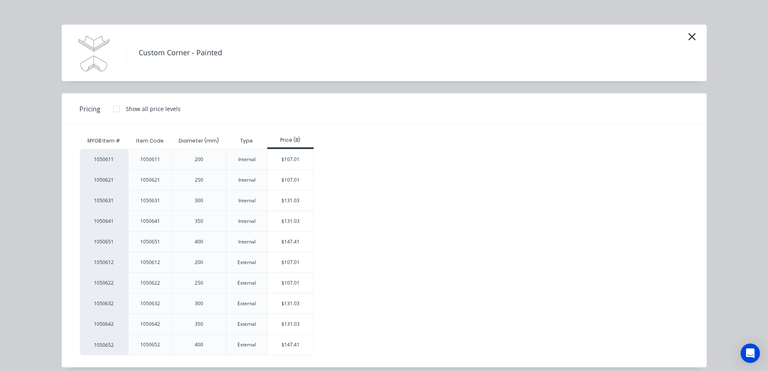
scroll to position [15, 0]
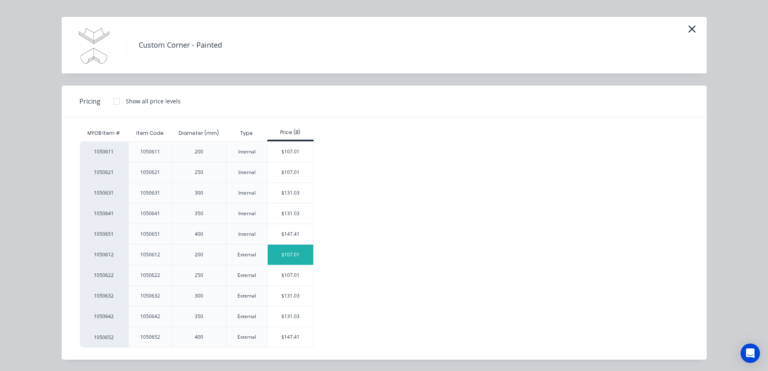
click at [283, 254] on div "$107.01" at bounding box center [291, 254] width 46 height 20
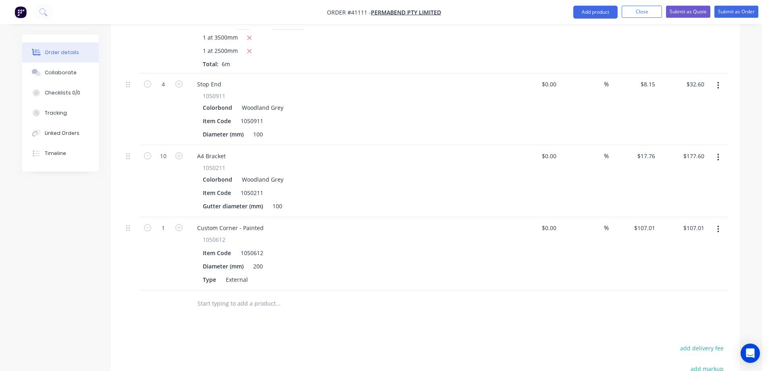
scroll to position [403, 0]
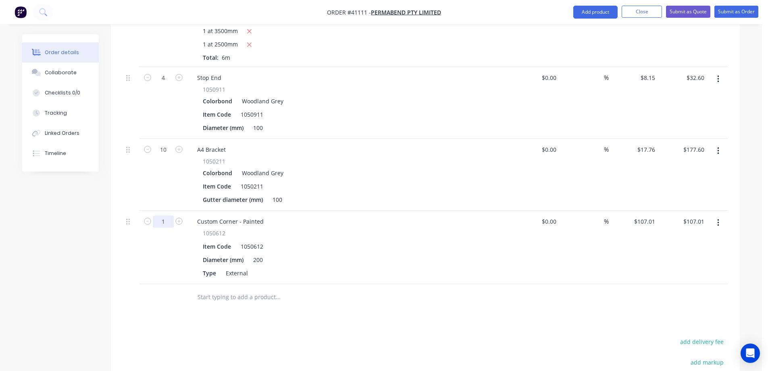
click at [167, 84] on input "1" at bounding box center [163, 78] width 21 height 12
type input "2"
type input "$214.02"
click at [328, 258] on div "Custom Corner - Painted 1050612 Item Code 1050612 Diameter (mm) 200 Type Extern…" at bounding box center [349, 247] width 323 height 73
click at [266, 215] on div "Custom Corner - Painted" at bounding box center [230, 221] width 79 height 12
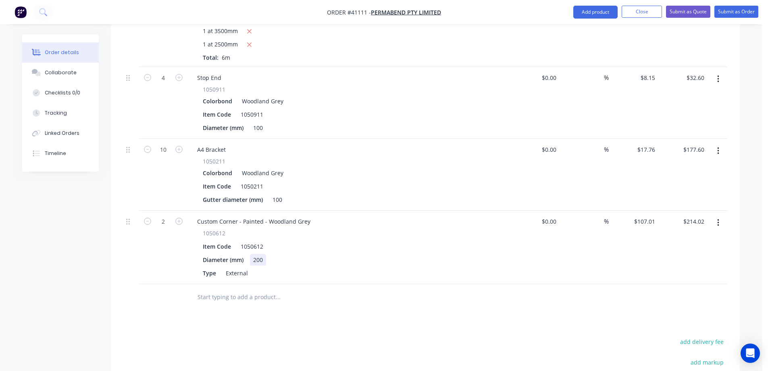
click at [371, 254] on div "Diameter (mm) 200" at bounding box center [347, 260] width 295 height 12
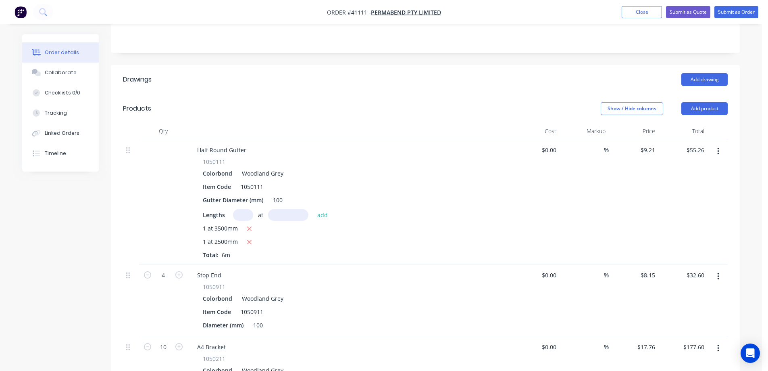
scroll to position [202, 0]
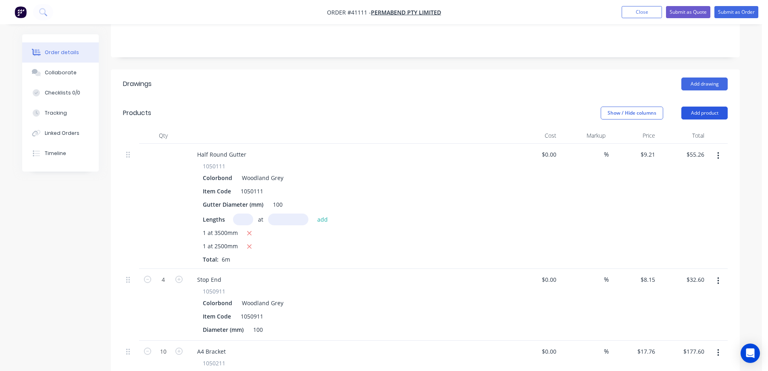
click at [707, 106] on button "Add product" at bounding box center [705, 112] width 46 height 13
click at [712, 240] on div "Notes (External)" at bounding box center [690, 246] width 62 height 12
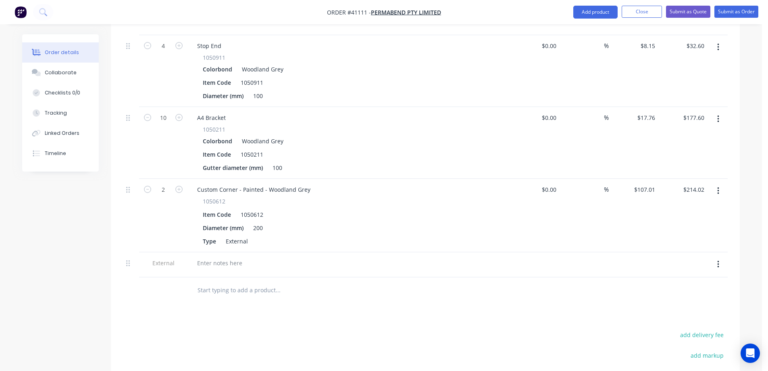
scroll to position [524, 0]
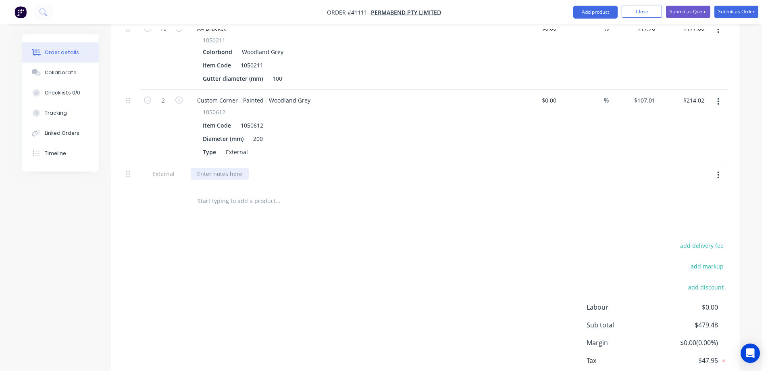
click at [206, 168] on div at bounding box center [220, 174] width 58 height 12
click at [301, 168] on div "Please allow us 1 day to manufactured" at bounding box center [249, 174] width 117 height 12
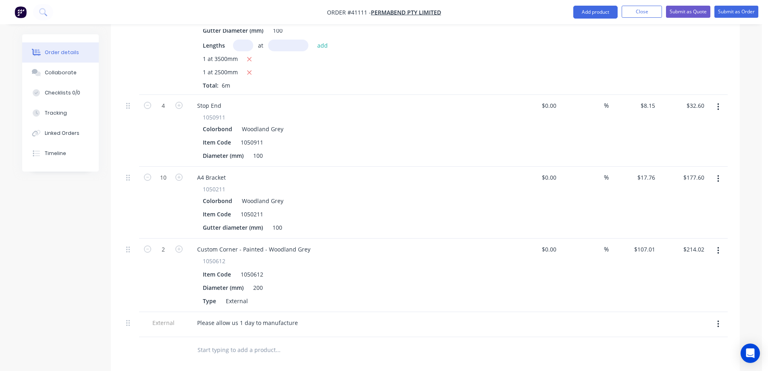
scroll to position [390, 0]
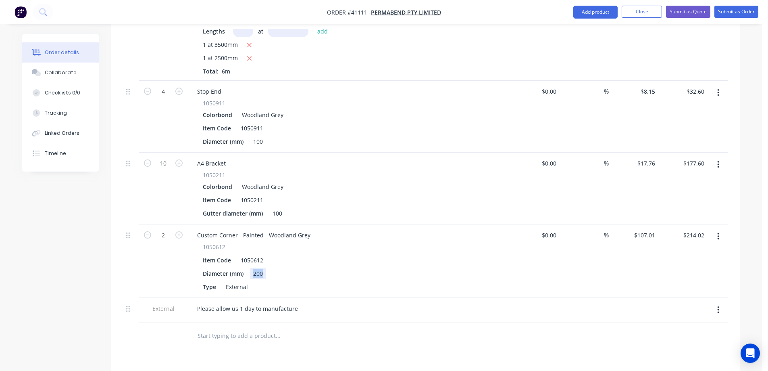
drag, startPoint x: 266, startPoint y: 251, endPoint x: 248, endPoint y: 255, distance: 19.0
click at [248, 267] on div "Diameter (mm) 200" at bounding box center [347, 273] width 295 height 12
click at [346, 281] on div "Type External" at bounding box center [347, 287] width 295 height 12
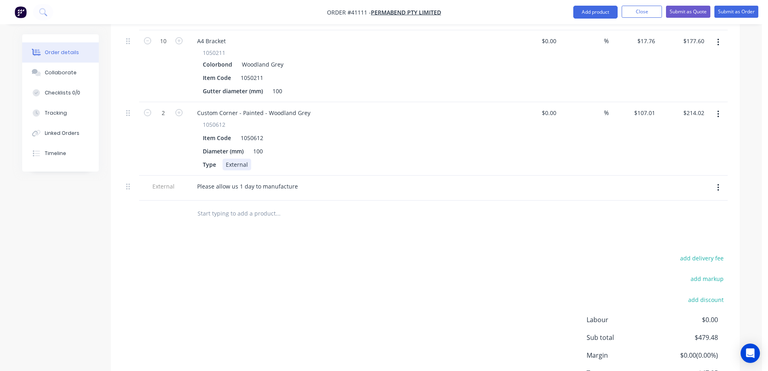
scroll to position [551, 0]
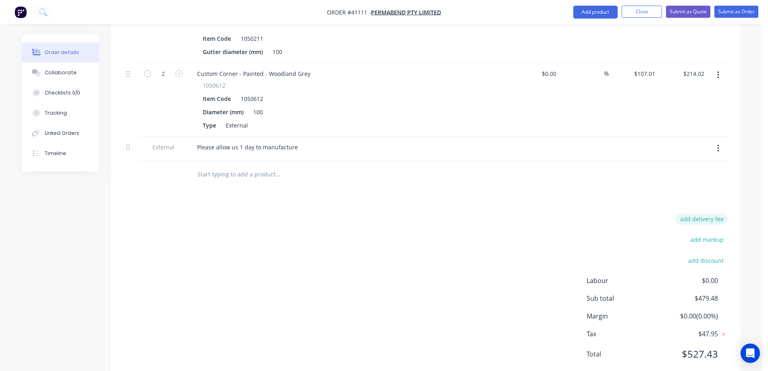
click at [692, 213] on button "add delivery fee" at bounding box center [702, 218] width 52 height 11
type input "140"
click input "submit" at bounding box center [0, 0] width 0 height 0
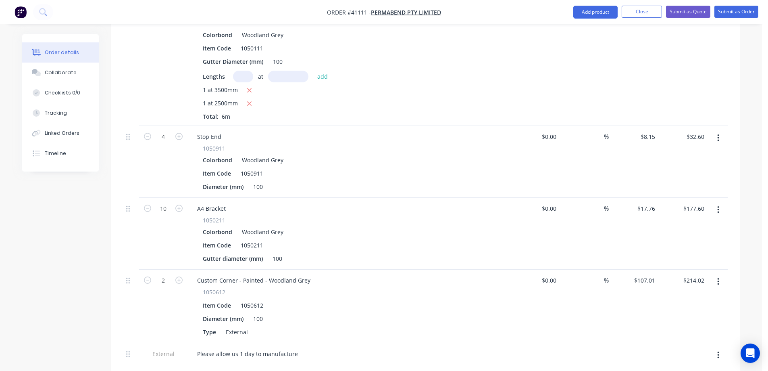
scroll to position [305, 0]
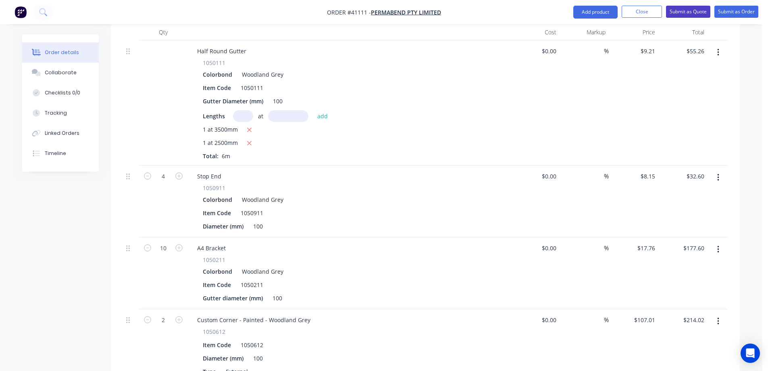
click at [688, 10] on button "Submit as Quote" at bounding box center [688, 12] width 44 height 12
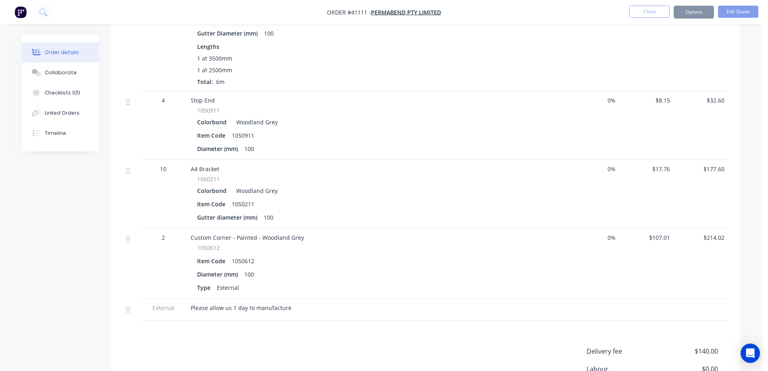
scroll to position [0, 0]
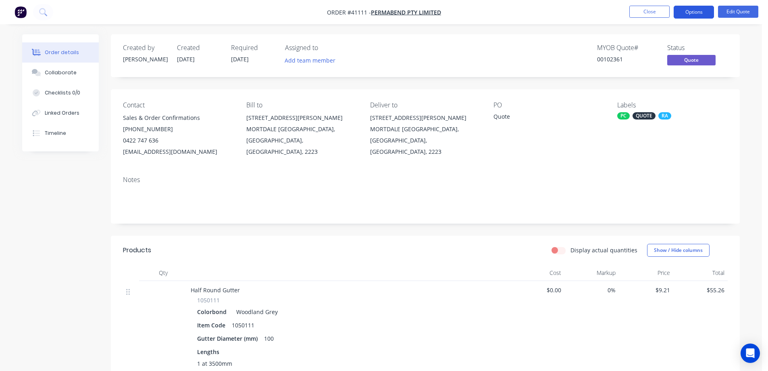
click at [689, 13] on button "Options" at bounding box center [694, 12] width 40 height 13
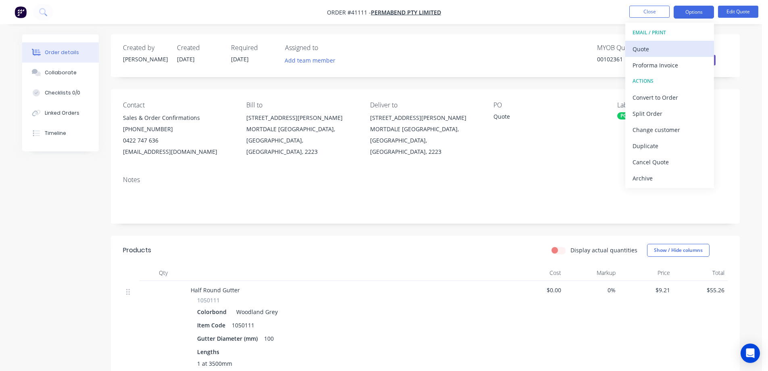
click at [662, 51] on div "Quote" at bounding box center [670, 49] width 74 height 12
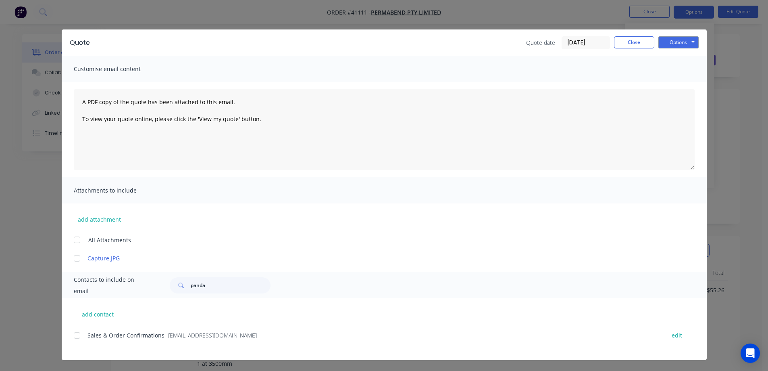
scroll to position [3, 0]
click at [77, 335] on div at bounding box center [77, 335] width 16 height 16
click at [673, 40] on button "Options" at bounding box center [679, 42] width 40 height 12
click at [637, 42] on button "Close" at bounding box center [634, 42] width 40 height 12
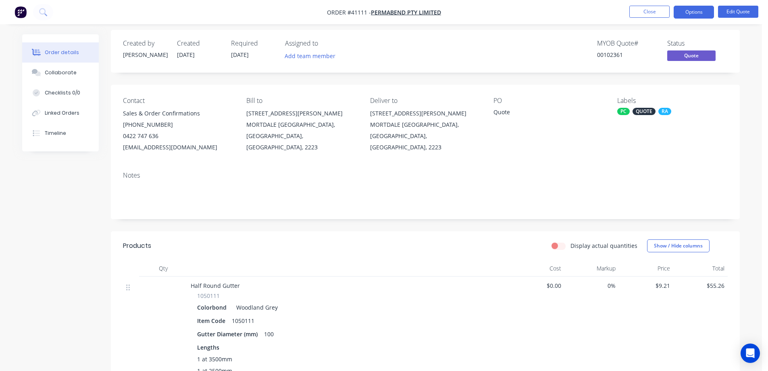
scroll to position [0, 0]
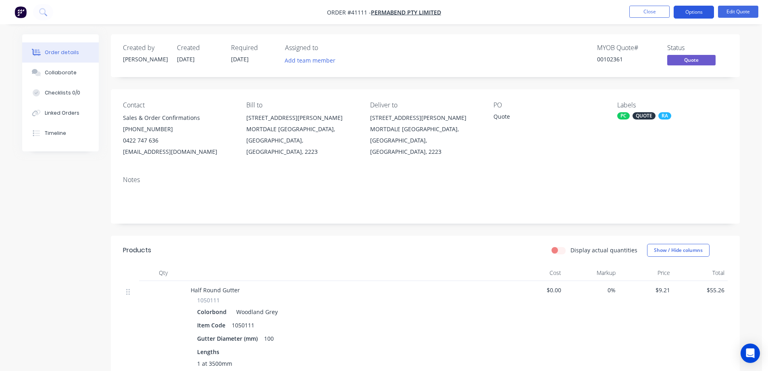
click at [703, 11] on button "Options" at bounding box center [694, 12] width 40 height 13
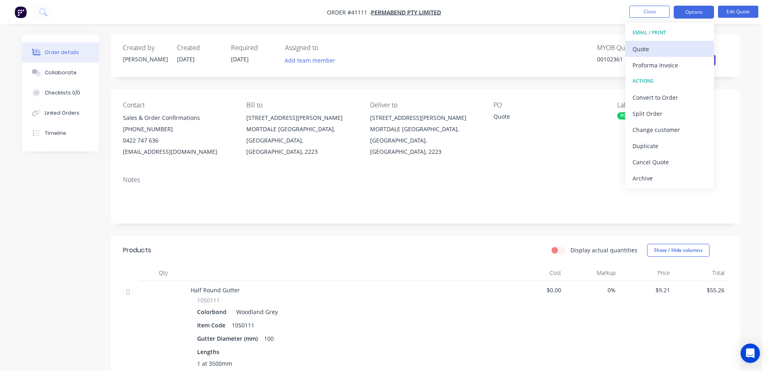
click at [658, 47] on div "Quote" at bounding box center [670, 49] width 74 height 12
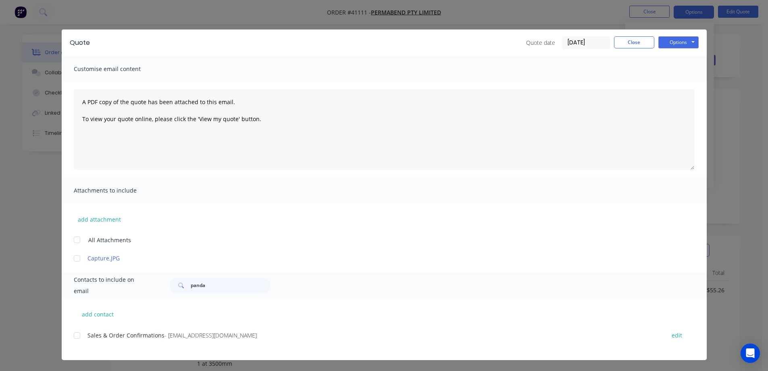
scroll to position [3, 0]
click at [76, 334] on div at bounding box center [77, 335] width 16 height 16
click at [664, 41] on button "Options" at bounding box center [679, 42] width 40 height 12
click at [669, 79] on button "Email" at bounding box center [685, 82] width 52 height 13
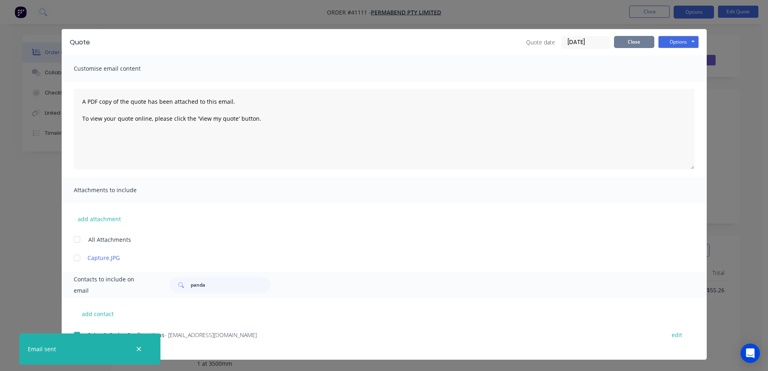
click at [635, 44] on button "Close" at bounding box center [634, 42] width 40 height 12
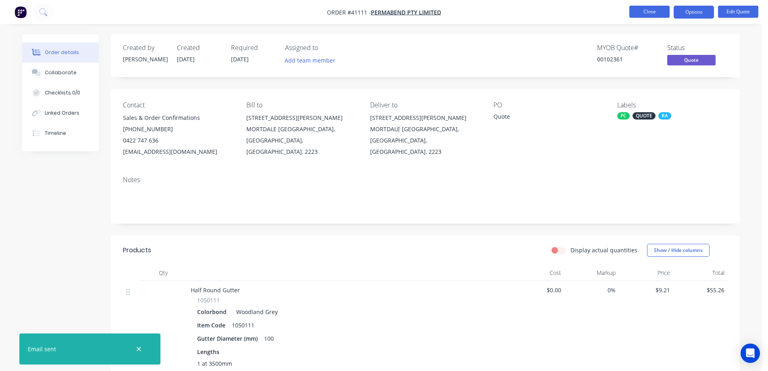
click at [645, 10] on button "Close" at bounding box center [650, 12] width 40 height 12
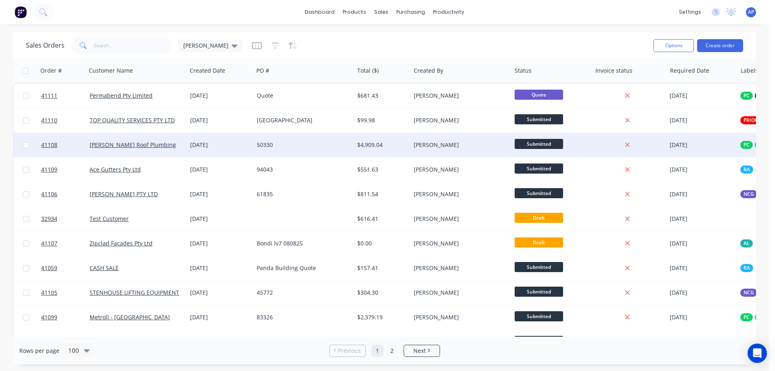
click at [281, 145] on div "50330" at bounding box center [302, 145] width 90 height 8
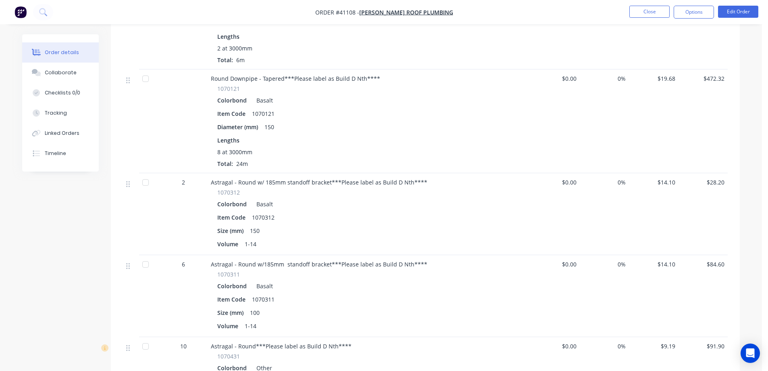
scroll to position [565, 0]
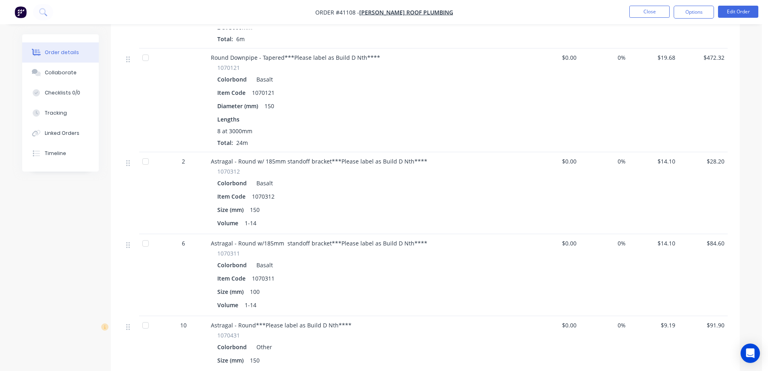
click at [327, 157] on span "Astragal - Round w/ 185mm standoff bracket***Please label as Build D Nth****" at bounding box center [319, 161] width 217 height 8
click at [731, 8] on button "Edit Order" at bounding box center [738, 12] width 40 height 12
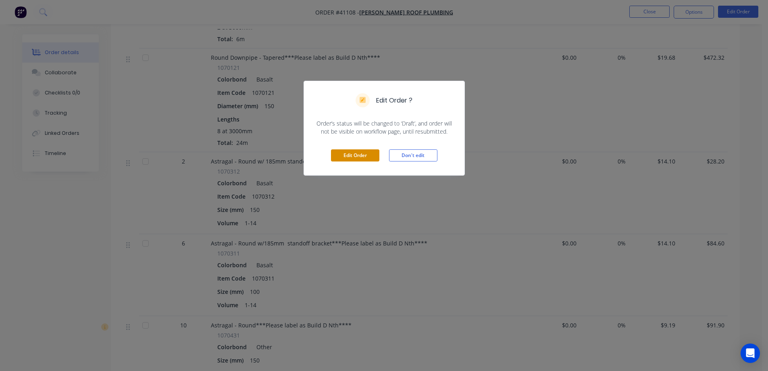
click at [369, 153] on button "Edit Order" at bounding box center [355, 155] width 48 height 12
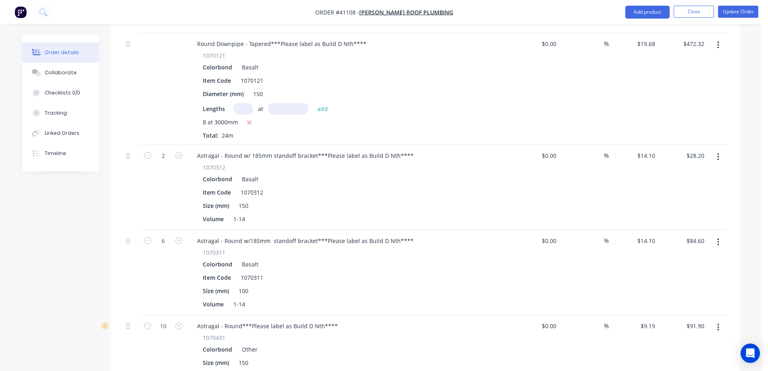
scroll to position [645, 0]
click at [315, 149] on div "Astragal - Round w/ 185mm standoff bracket***Please label as Build D Nth****" at bounding box center [306, 155] width 230 height 12
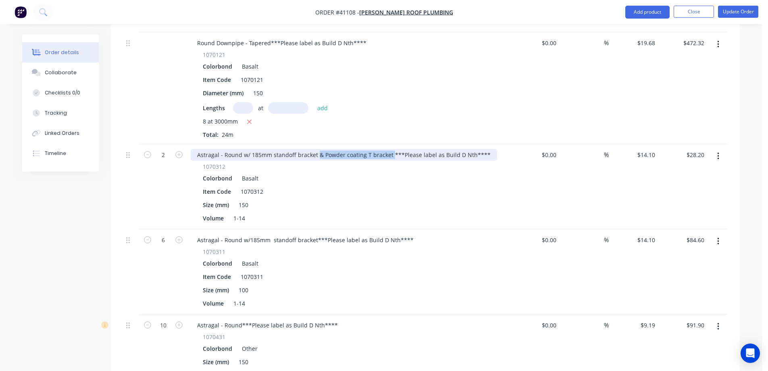
drag, startPoint x: 389, startPoint y: 131, endPoint x: 318, endPoint y: 129, distance: 71.4
click at [318, 149] on div "Astragal - Round w/ 185mm standoff bracket & Powder coating T bracket ***Please…" at bounding box center [344, 155] width 307 height 12
copy div "& Powder coating T bracket"
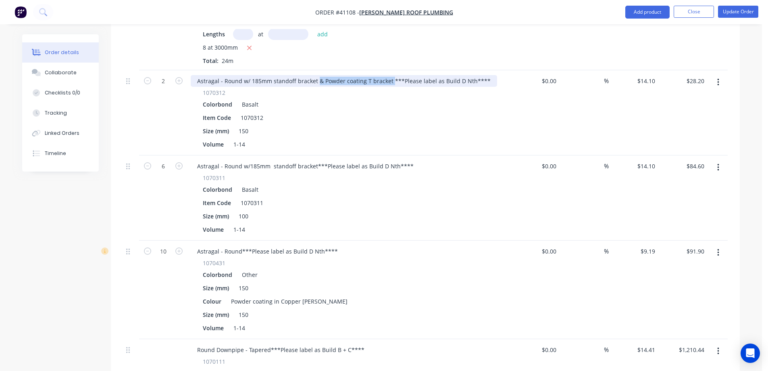
scroll to position [726, 0]
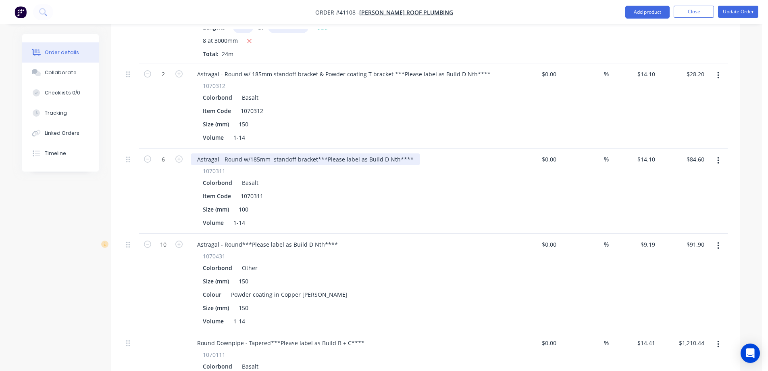
click at [315, 153] on div "Astragal - Round w/185mm standoff bracket***Please label as Build D Nth****" at bounding box center [306, 159] width 230 height 12
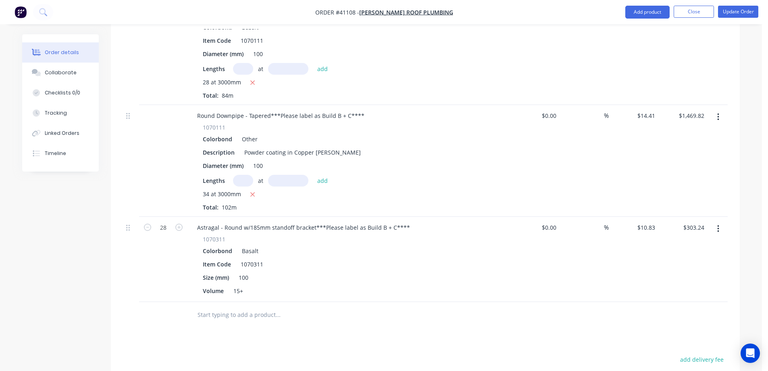
scroll to position [1089, 0]
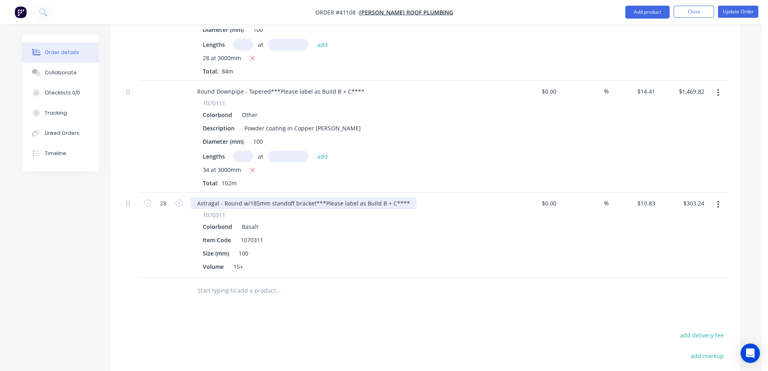
click at [313, 197] on div "Astragal - Round w/185mm standoff bracket***Please label as Build B + C****" at bounding box center [304, 203] width 226 height 12
click at [369, 247] on div "Size (mm) 100" at bounding box center [347, 253] width 295 height 12
click at [720, 197] on button "button" at bounding box center [718, 204] width 19 height 15
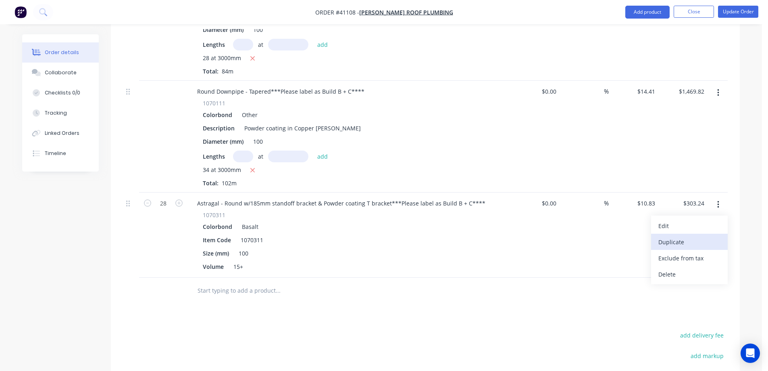
click at [687, 236] on div "Duplicate" at bounding box center [690, 242] width 62 height 12
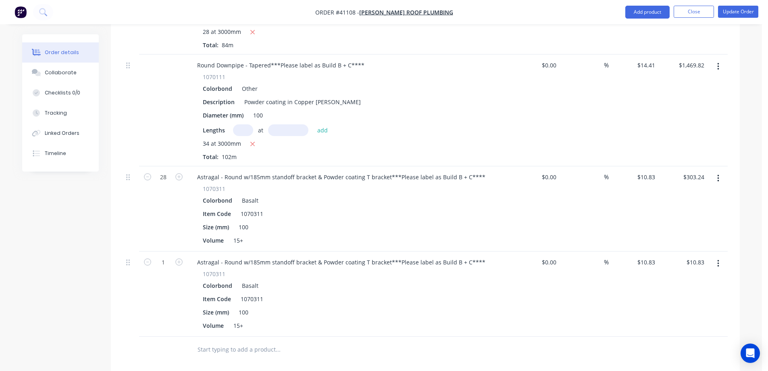
scroll to position [1130, 0]
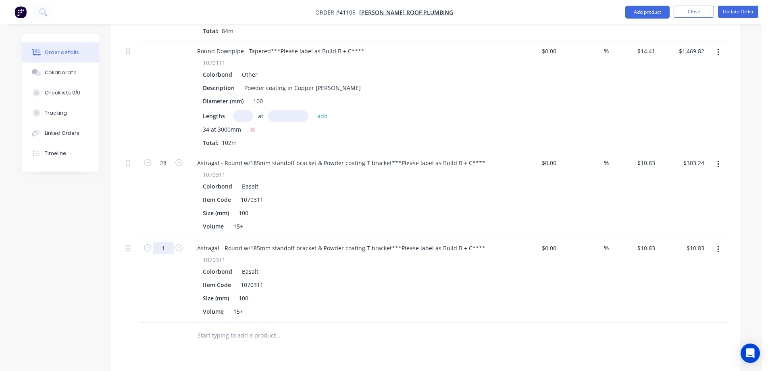
type input "40"
type input "$433.20"
click at [297, 220] on div "Volume 15+" at bounding box center [347, 226] width 295 height 12
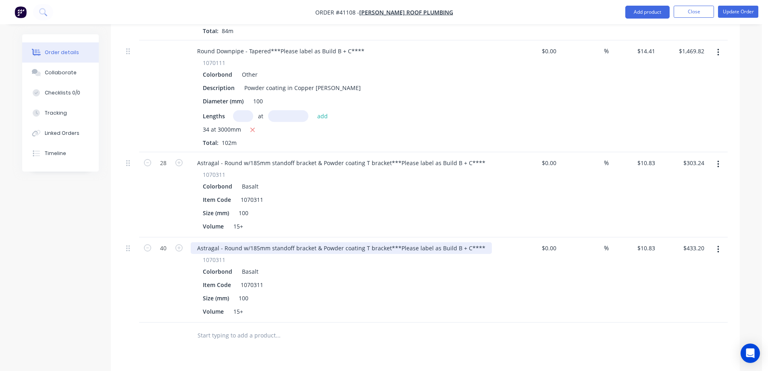
click at [258, 242] on div "Astragal - Round w/185mm standoff bracket & Powder coating T bracket***Please l…" at bounding box center [341, 248] width 301 height 12
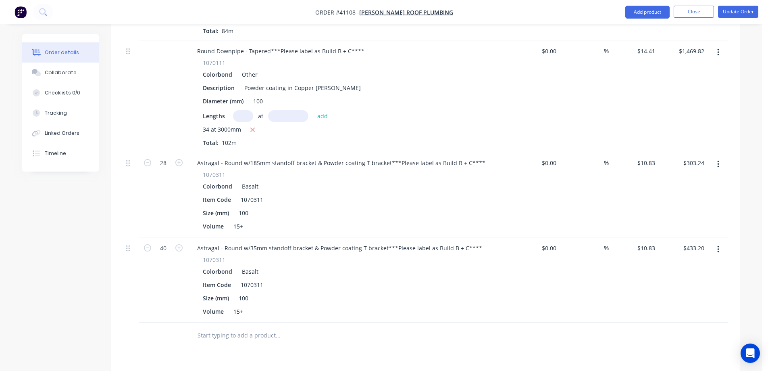
click at [720, 242] on button "button" at bounding box center [718, 249] width 19 height 15
click at [679, 313] on div "Delete" at bounding box center [690, 319] width 62 height 12
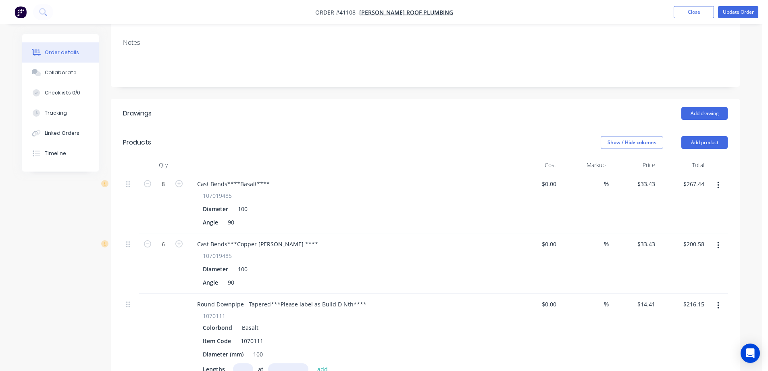
scroll to position [81, 0]
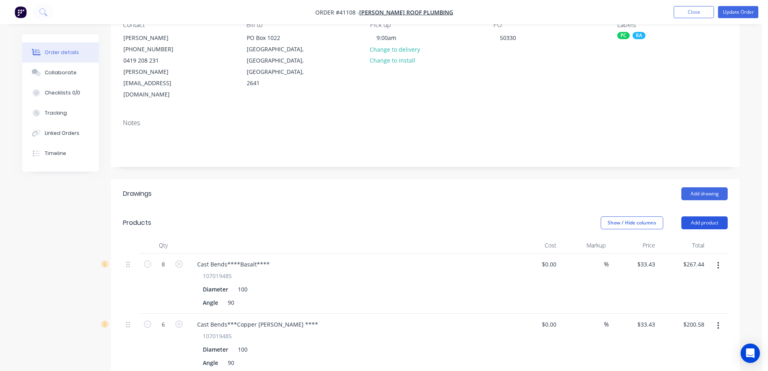
drag, startPoint x: 715, startPoint y: 198, endPoint x: 720, endPoint y: 200, distance: 5.4
click at [716, 216] on button "Add product" at bounding box center [705, 222] width 46 height 13
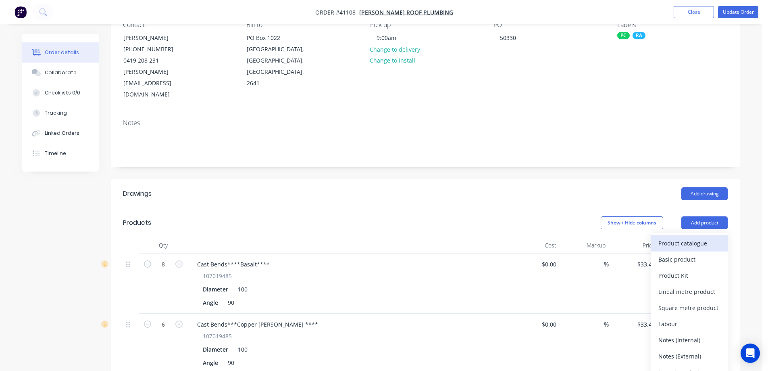
click at [708, 237] on div "Product catalogue" at bounding box center [690, 243] width 62 height 12
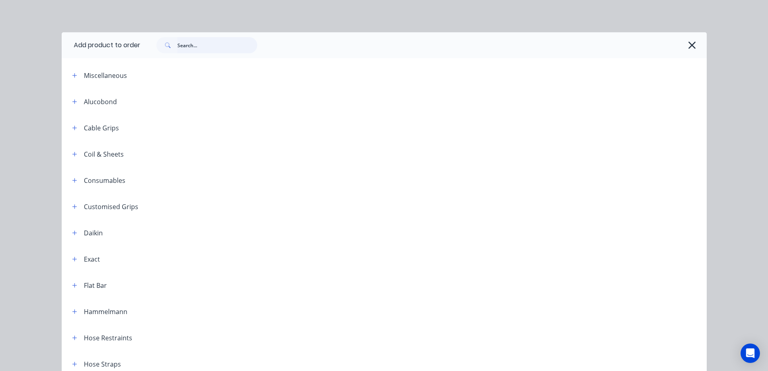
click at [199, 48] on input "text" at bounding box center [217, 45] width 80 height 16
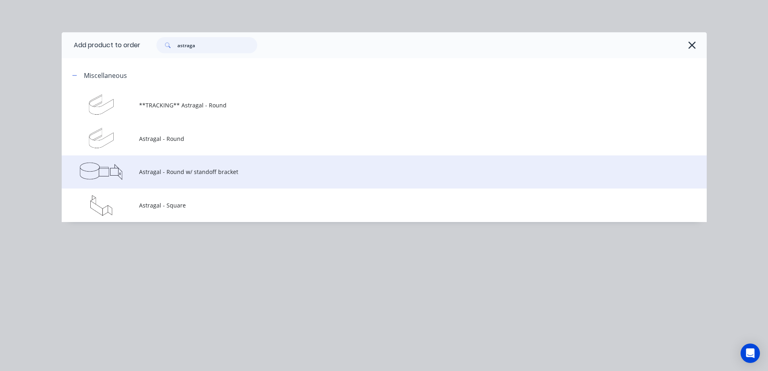
type input "astraga"
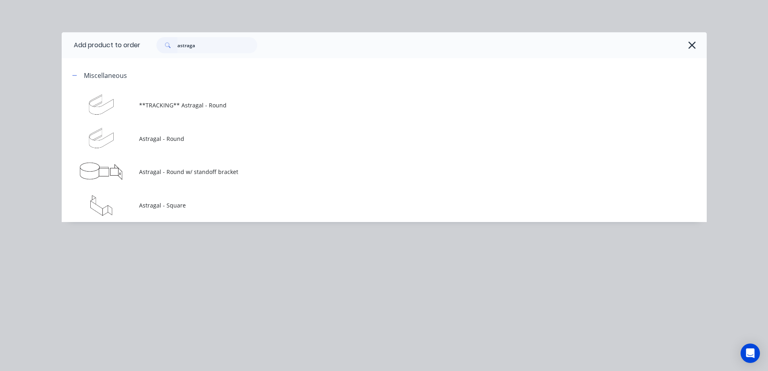
click at [219, 171] on span "Astragal - Round w/ standoff bracket" at bounding box center [366, 171] width 454 height 8
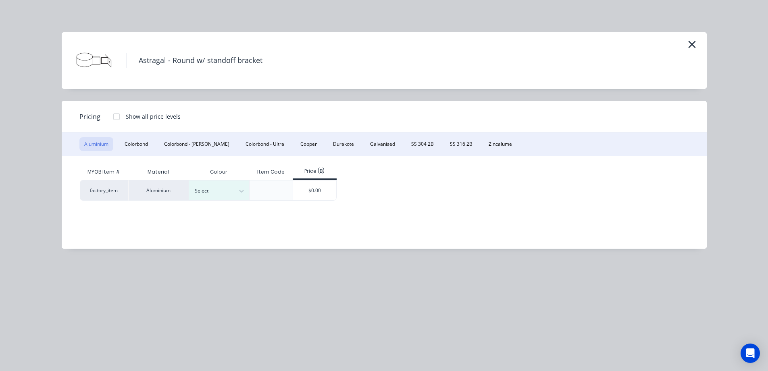
scroll to position [121, 0]
click at [146, 145] on button "Colorbond" at bounding box center [136, 144] width 33 height 14
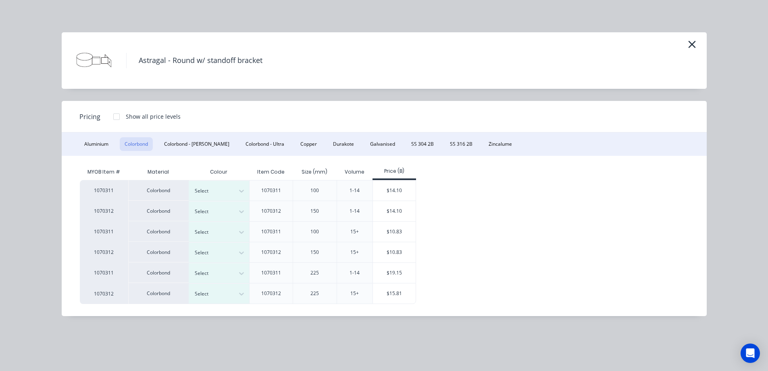
scroll to position [202, 0]
click at [242, 230] on icon at bounding box center [242, 232] width 8 height 8
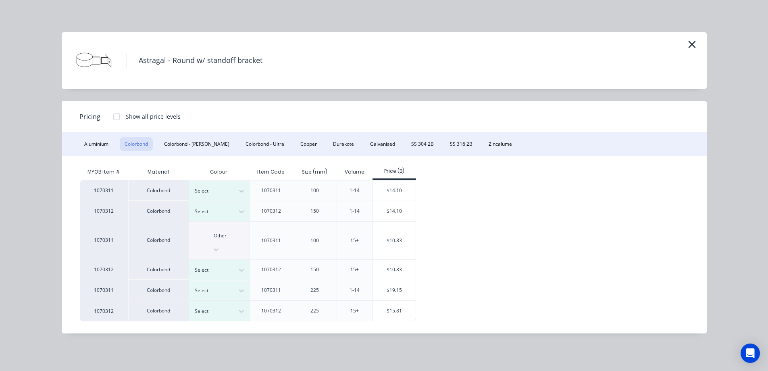
click at [394, 231] on div "$10.83" at bounding box center [394, 240] width 43 height 38
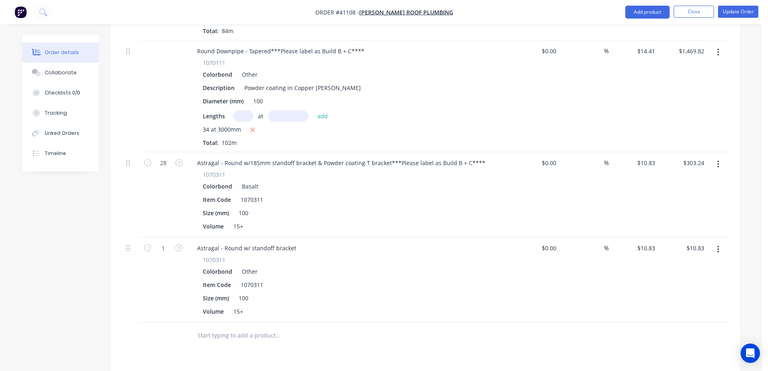
scroll to position [1170, 0]
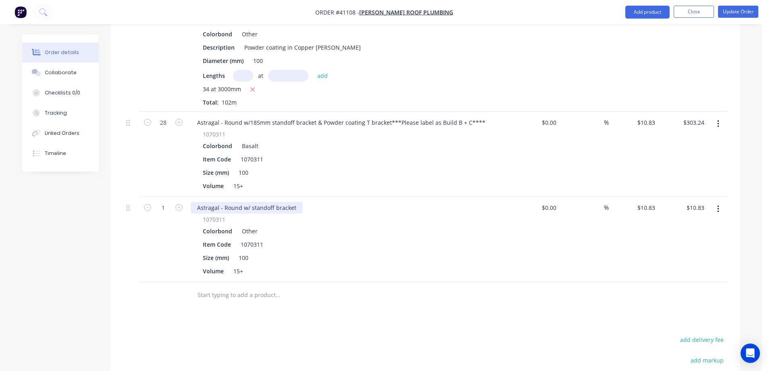
click at [247, 202] on div "Astragal - Round w/ standoff bracket" at bounding box center [247, 208] width 112 height 12
click at [250, 202] on div "Astragal - Round w/ standoff bracket" at bounding box center [247, 208] width 112 height 12
click at [317, 202] on div "Astragal - Round w/ 35mm standoff bracket" at bounding box center [256, 208] width 131 height 12
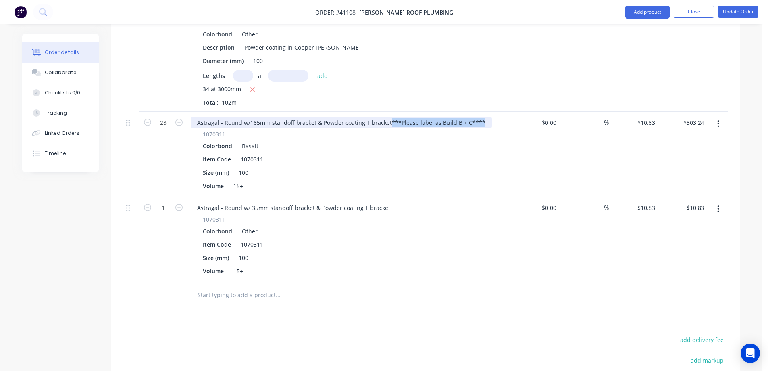
drag, startPoint x: 480, startPoint y: 99, endPoint x: 388, endPoint y: 99, distance: 92.0
click at [388, 117] on div "Astragal - Round w/185mm standoff bracket & Powder coating T bracket***Please l…" at bounding box center [341, 123] width 301 height 12
copy div "***Please label as Build B + C****"
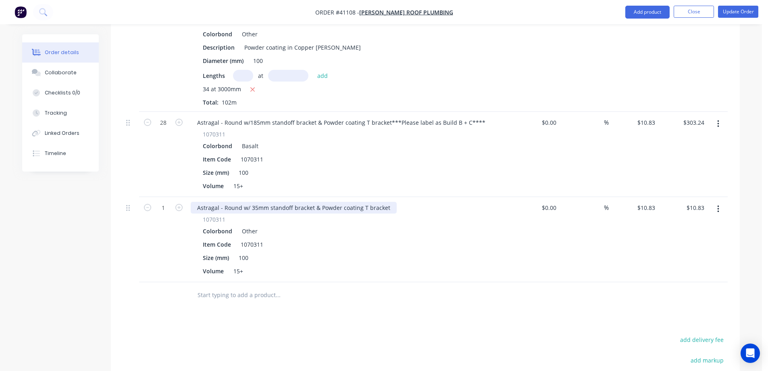
click at [389, 202] on div "Astragal - Round w/ 35mm standoff bracket & Powder coating T bracket" at bounding box center [294, 208] width 206 height 12
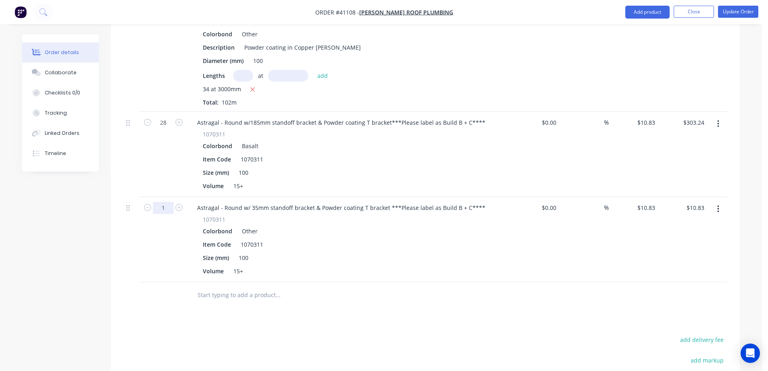
type input "40"
type input "$433.20"
click at [307, 252] on div "Size (mm) 100" at bounding box center [347, 258] width 295 height 12
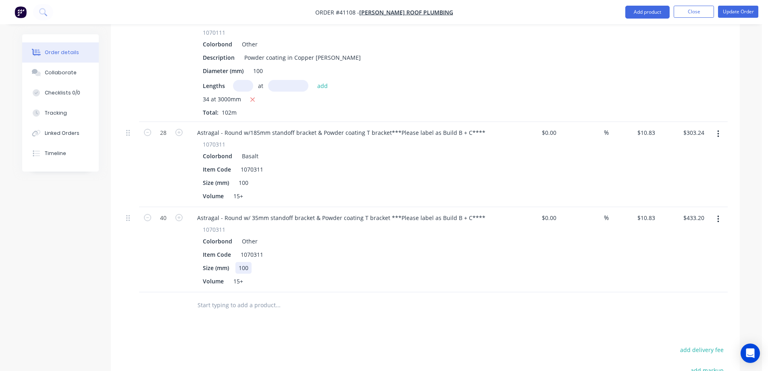
scroll to position [1210, 0]
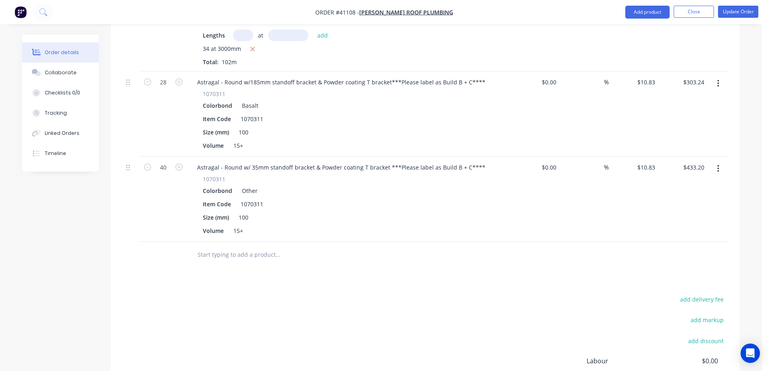
click at [720, 161] on button "button" at bounding box center [718, 168] width 19 height 15
click at [681, 200] on div "Duplicate" at bounding box center [690, 206] width 62 height 12
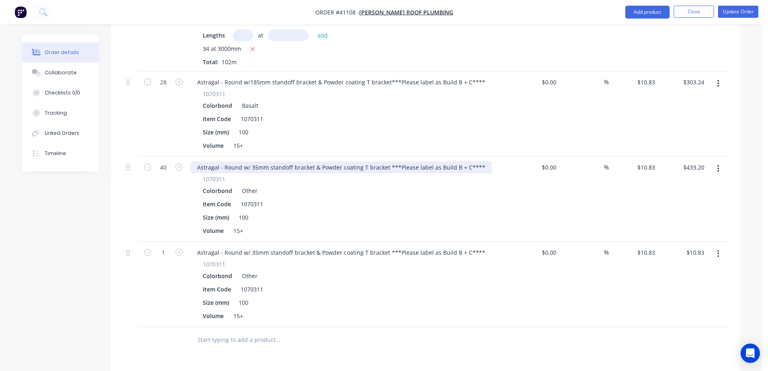
click at [257, 161] on div "Astragal - Round w/ 35mm standoff bracket & Powder coating T bracket ***Please …" at bounding box center [341, 167] width 301 height 12
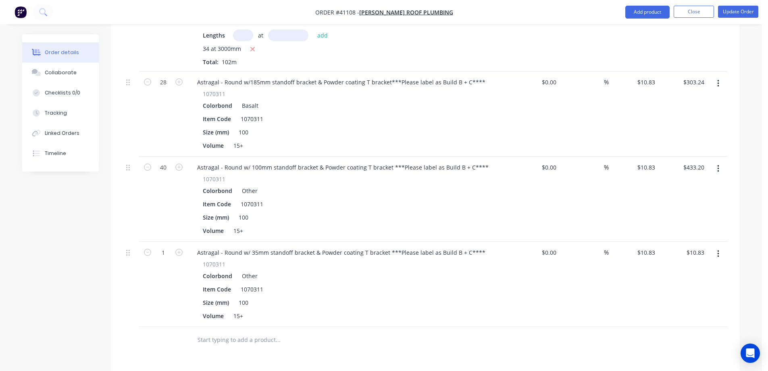
click at [283, 185] on div "Colorbond Other" at bounding box center [349, 191] width 292 height 12
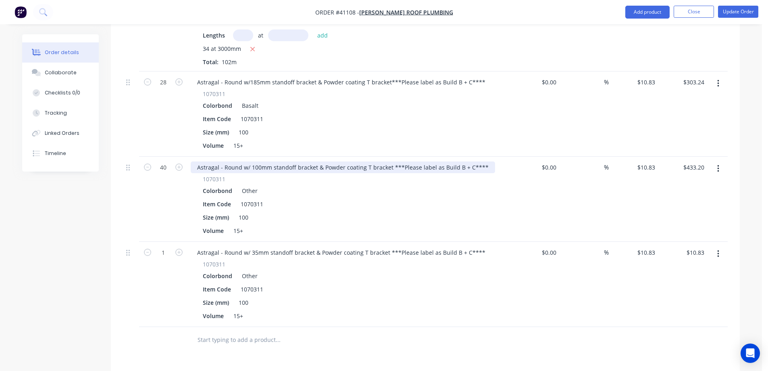
click at [390, 161] on div "Astragal - Round w/ 100mm standoff bracket & Powder coating T bracket ***Please…" at bounding box center [343, 167] width 305 height 12
click at [362, 161] on div "Astragal - Round w/ 100mm standoff bracket & Powder coating T bracket ***Please…" at bounding box center [343, 167] width 305 height 12
click at [356, 161] on div "Astragal - Round w/ 100mm standoff bracket & no T bracket ***Please label as Bu…" at bounding box center [326, 167] width 271 height 12
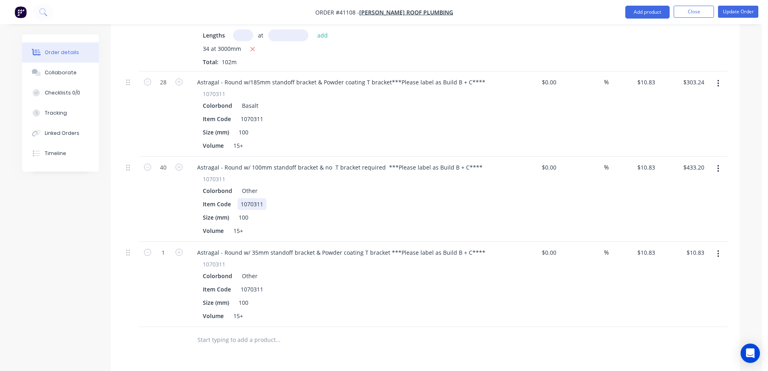
click at [384, 198] on div "Item Code 1070311" at bounding box center [347, 204] width 295 height 12
drag, startPoint x: 384, startPoint y: 231, endPoint x: 316, endPoint y: 238, distance: 68.1
click at [317, 242] on div "Astragal - Round w/ 35mm standoff bracket & Powder coating T bracket ***Please …" at bounding box center [349, 284] width 323 height 85
copy div "Powder coating T bracket"
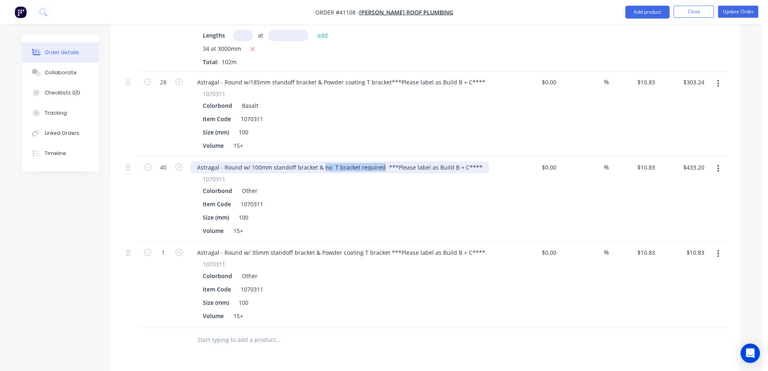
drag, startPoint x: 380, startPoint y: 144, endPoint x: 322, endPoint y: 148, distance: 58.3
click at [322, 161] on div "Astragal - Round w/ 100mm standoff bracket & no T bracket required ***Please la…" at bounding box center [340, 167] width 299 height 12
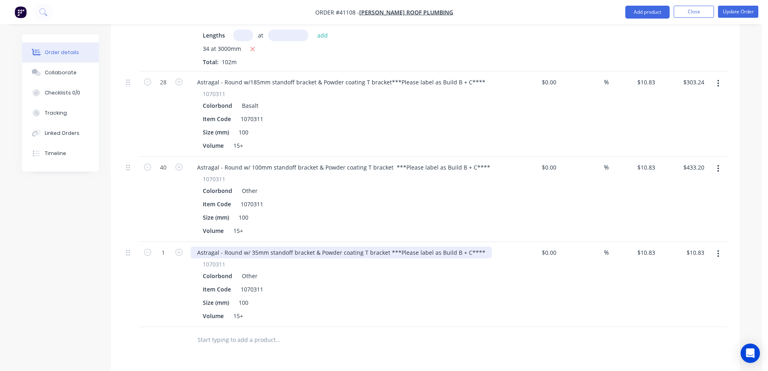
click at [360, 246] on div "Astragal - Round w/ 35mm standoff bracket & Powder coating T bracket ***Please …" at bounding box center [341, 252] width 301 height 12
click at [353, 246] on div "Astragal - Round w/ 35mm standoff bracket & no T bracket ***Please label as Bui…" at bounding box center [324, 252] width 267 height 12
drag, startPoint x: 354, startPoint y: 253, endPoint x: 175, endPoint y: 243, distance: 179.4
click at [353, 270] on div "Colorbond Other" at bounding box center [349, 276] width 292 height 12
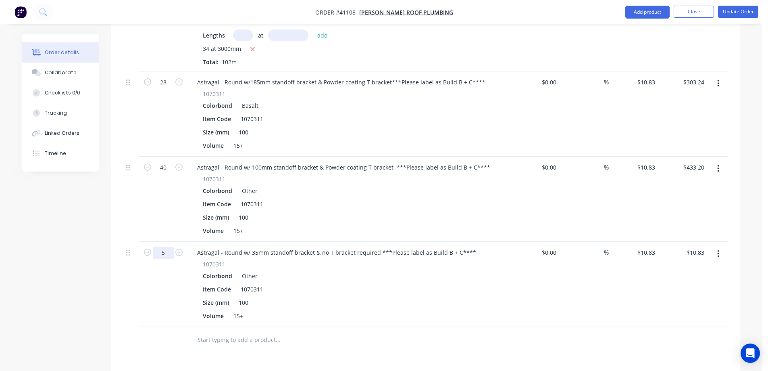
type input "5"
type input "$54.15"
click at [290, 283] on div "Item Code 1070311" at bounding box center [347, 289] width 295 height 12
click at [257, 246] on div "Astragal - Round w/ 35mm standoff bracket & no T bracket required ***Please lab…" at bounding box center [337, 252] width 292 height 12
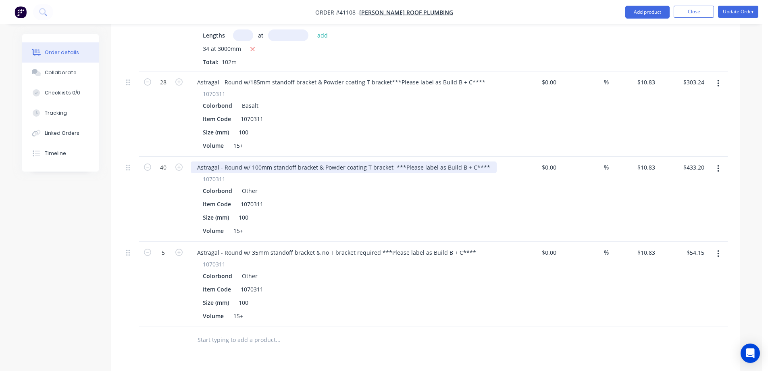
click at [260, 161] on div "Astragal - Round w/ 100mm standoff bracket & Powder coating T bracket ***Please…" at bounding box center [344, 167] width 306 height 12
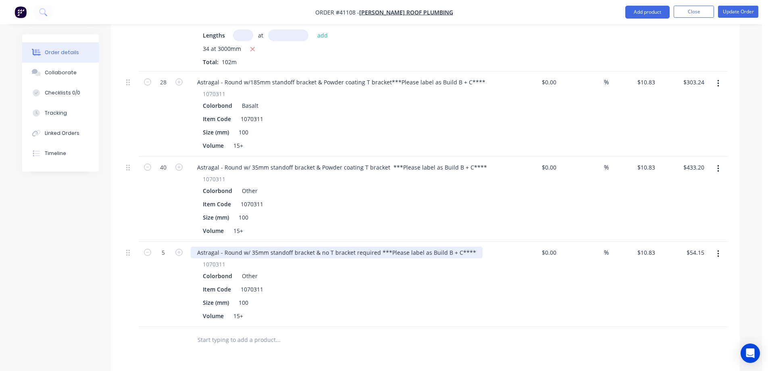
click at [255, 246] on div "Astragal - Round w/ 35mm standoff bracket & no T bracket required ***Please lab…" at bounding box center [337, 252] width 292 height 12
click at [405, 310] on div "Volume 15+" at bounding box center [347, 316] width 295 height 12
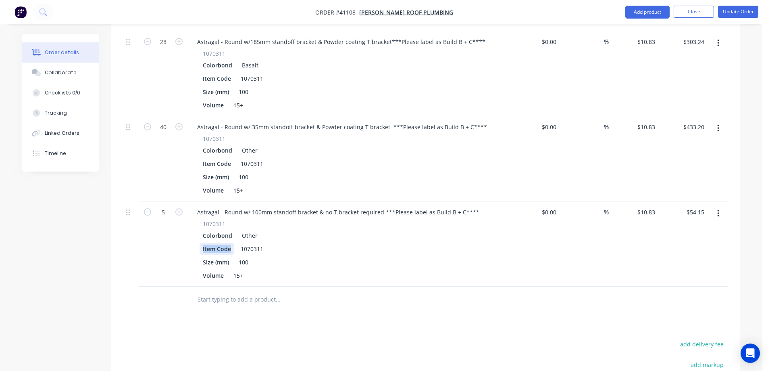
drag, startPoint x: 231, startPoint y: 226, endPoint x: 198, endPoint y: 231, distance: 33.8
click at [198, 231] on div "1070311 Colorbond Other Item Code 1070311 Size (mm) 100 Volume 15+" at bounding box center [349, 250] width 316 height 62
click at [413, 269] on div "Volume 15+" at bounding box center [347, 275] width 295 height 12
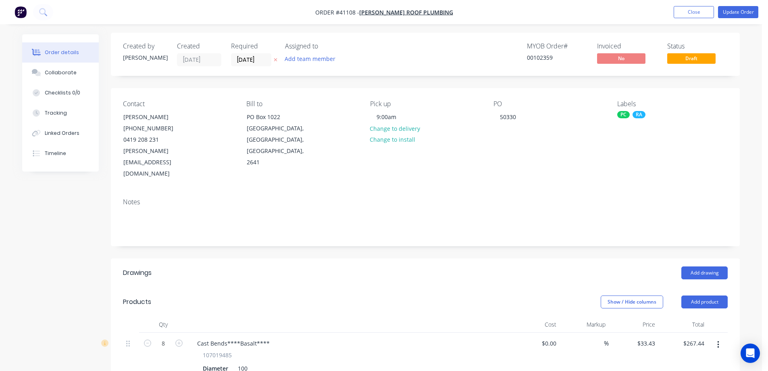
scroll to position [0, 0]
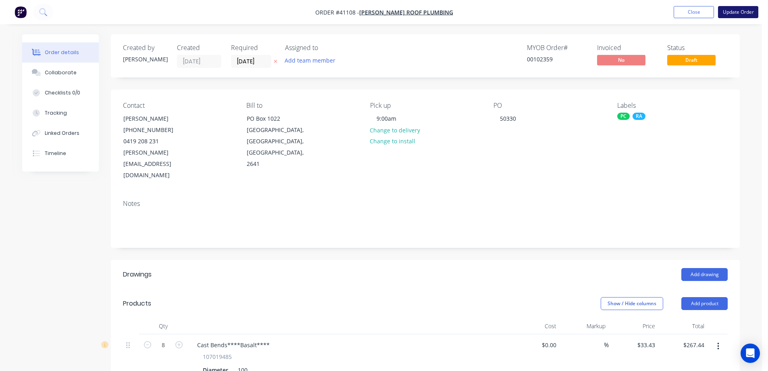
click at [733, 13] on button "Update Order" at bounding box center [738, 12] width 40 height 12
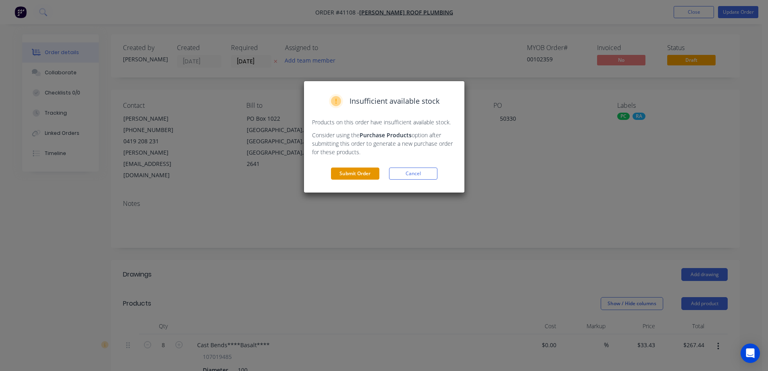
click at [368, 171] on button "Submit Order" at bounding box center [355, 173] width 48 height 12
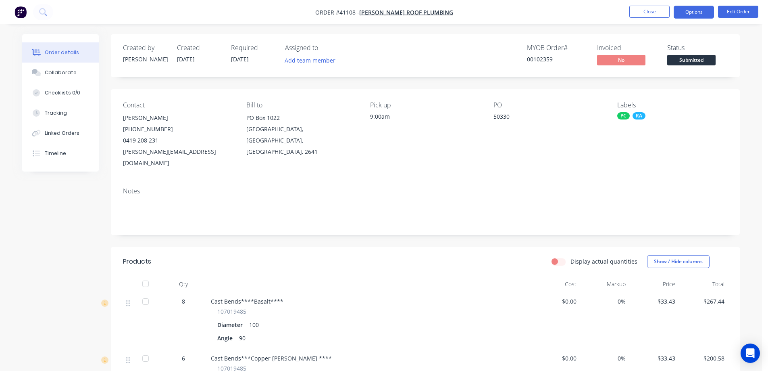
click at [688, 11] on button "Options" at bounding box center [694, 12] width 40 height 13
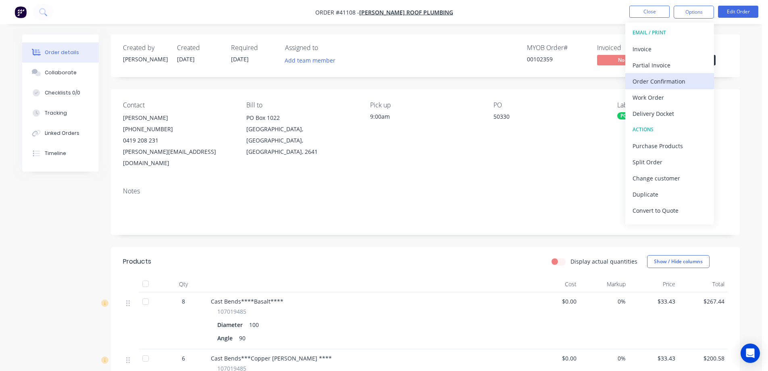
click at [663, 80] on div "Order Confirmation" at bounding box center [670, 81] width 74 height 12
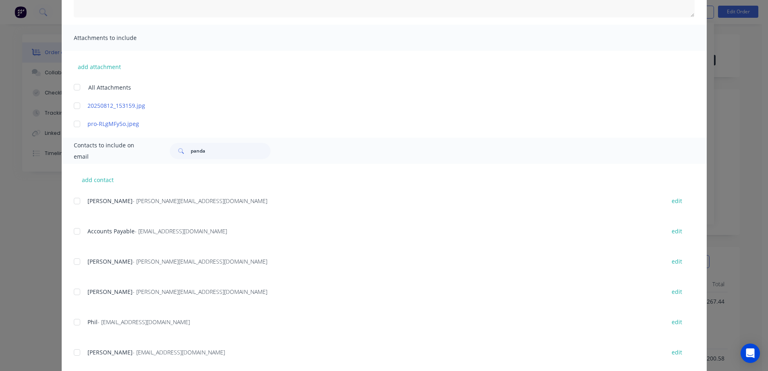
scroll to position [161, 0]
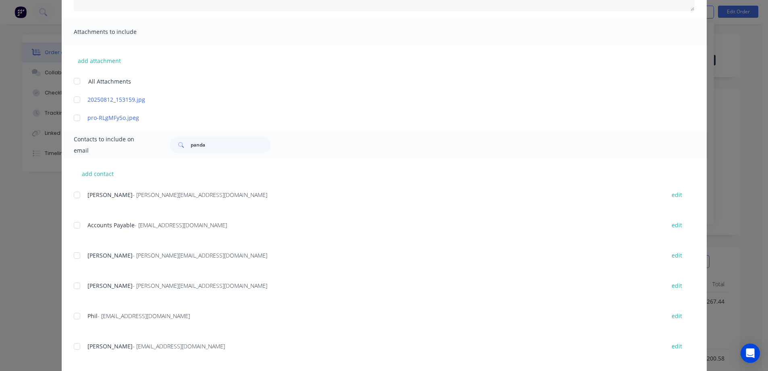
drag, startPoint x: 77, startPoint y: 252, endPoint x: 88, endPoint y: 260, distance: 13.6
click at [77, 253] on div at bounding box center [77, 255] width 16 height 16
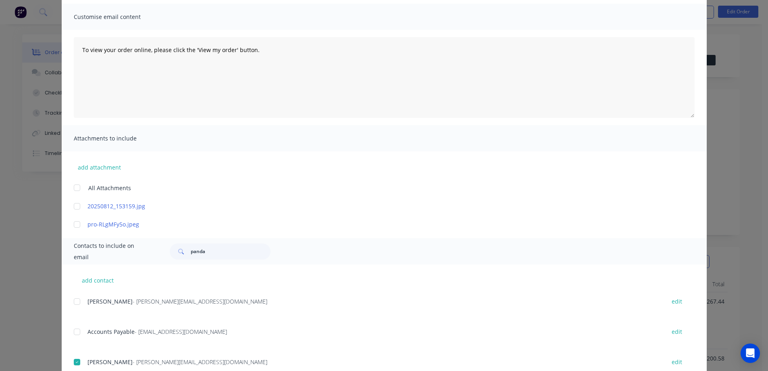
scroll to position [0, 0]
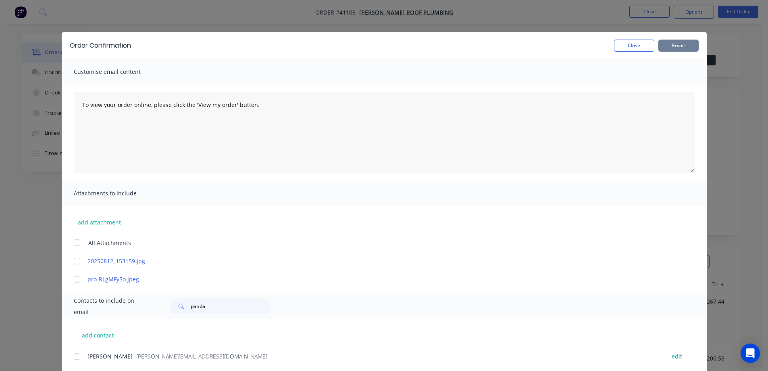
click at [666, 43] on button "Email" at bounding box center [679, 46] width 40 height 12
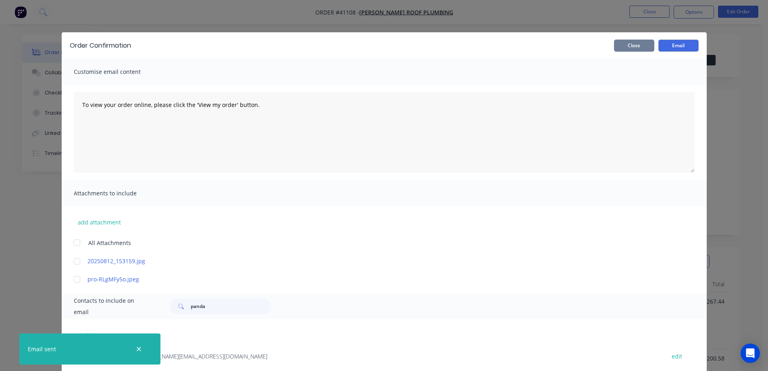
click at [643, 46] on button "Close" at bounding box center [634, 46] width 40 height 12
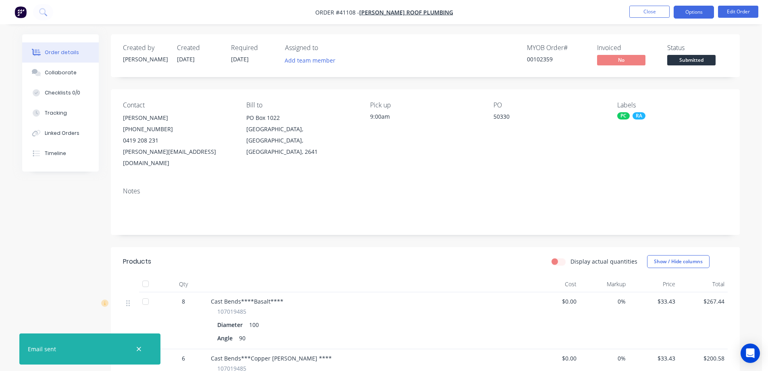
click at [681, 10] on button "Options" at bounding box center [694, 12] width 40 height 13
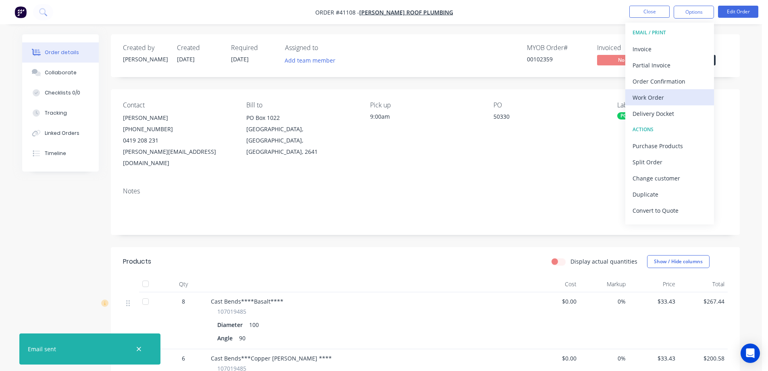
click at [656, 94] on div "Work Order" at bounding box center [670, 98] width 74 height 12
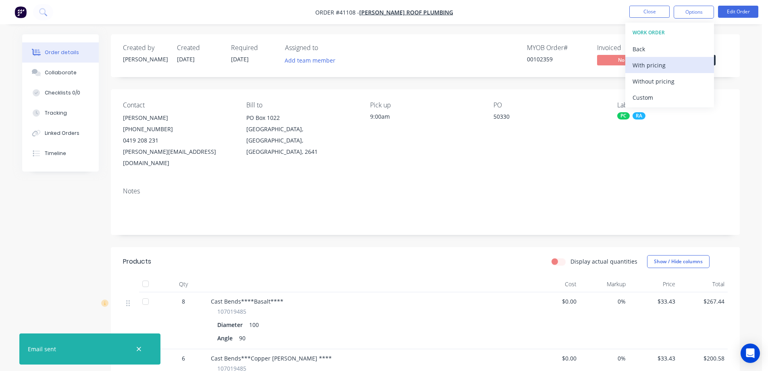
click at [668, 64] on div "With pricing" at bounding box center [670, 65] width 74 height 12
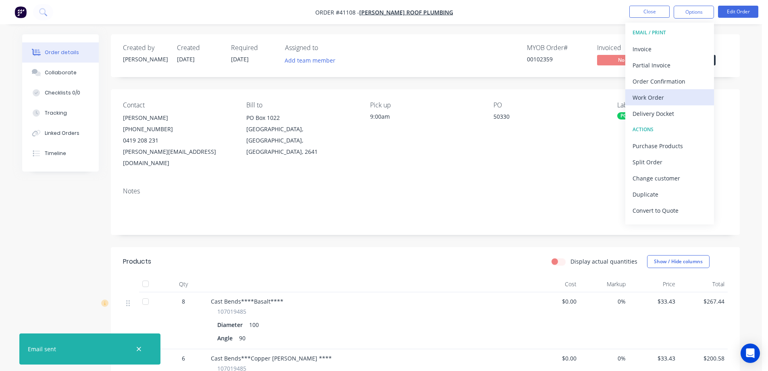
click at [650, 98] on div "Work Order" at bounding box center [670, 98] width 74 height 12
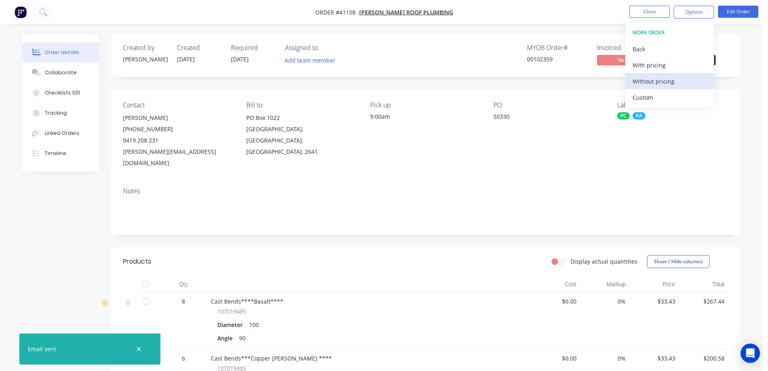
click at [660, 81] on div "Without pricing" at bounding box center [670, 81] width 74 height 12
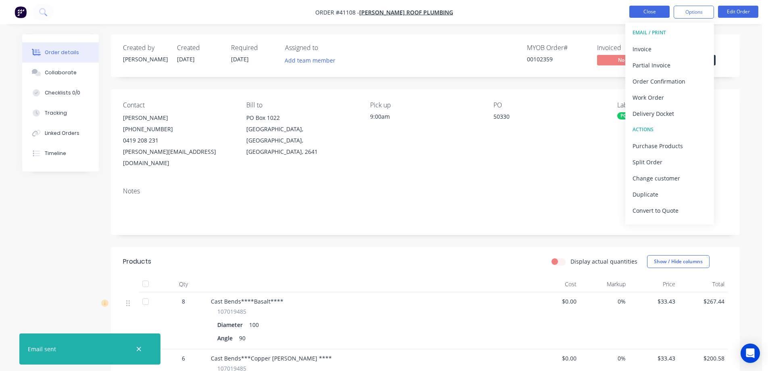
click at [637, 11] on button "Close" at bounding box center [650, 12] width 40 height 12
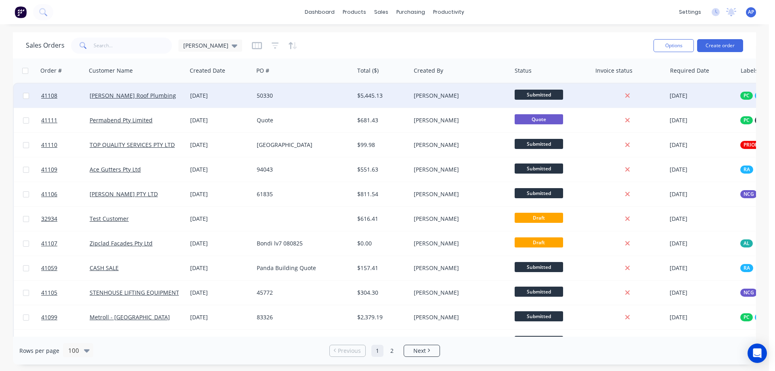
click at [289, 96] on div "50330" at bounding box center [302, 96] width 90 height 8
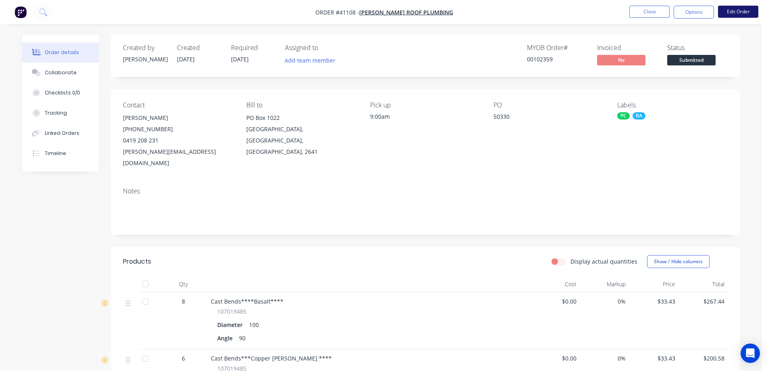
click at [729, 11] on button "Edit Order" at bounding box center [738, 12] width 40 height 12
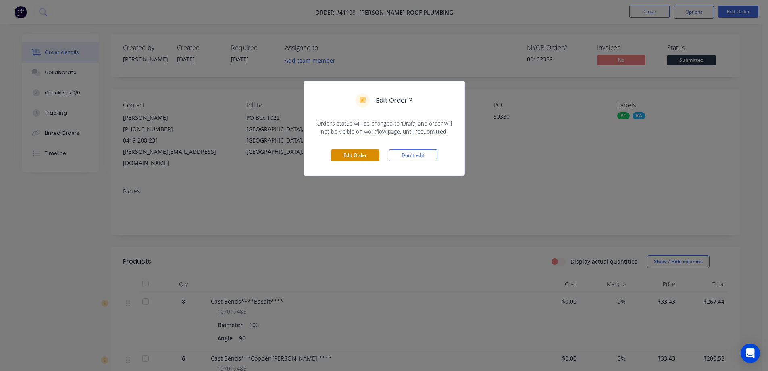
click at [350, 155] on button "Edit Order" at bounding box center [355, 155] width 48 height 12
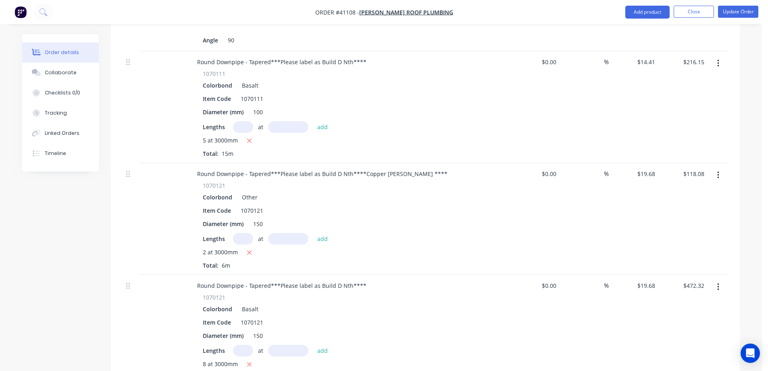
scroll to position [444, 0]
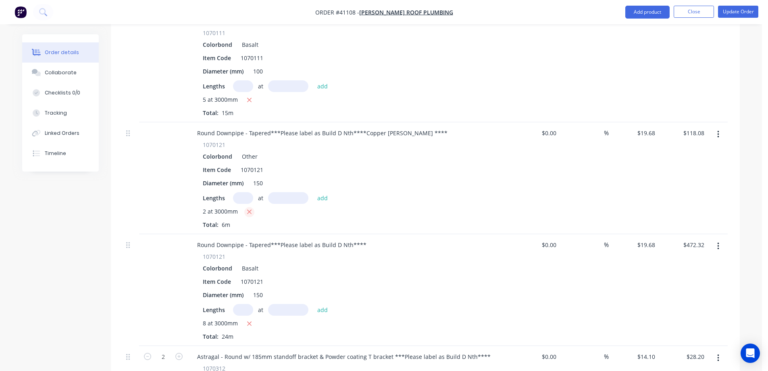
click at [249, 208] on icon "button" at bounding box center [249, 211] width 5 height 7
type input "$0.00"
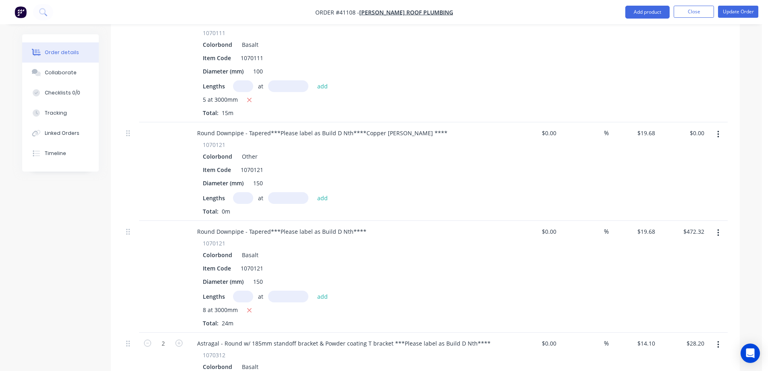
click at [246, 192] on input "text" at bounding box center [243, 198] width 20 height 12
type input "8"
type input "3000"
click at [313, 192] on button "add" at bounding box center [322, 197] width 19 height 11
type input "$472.32"
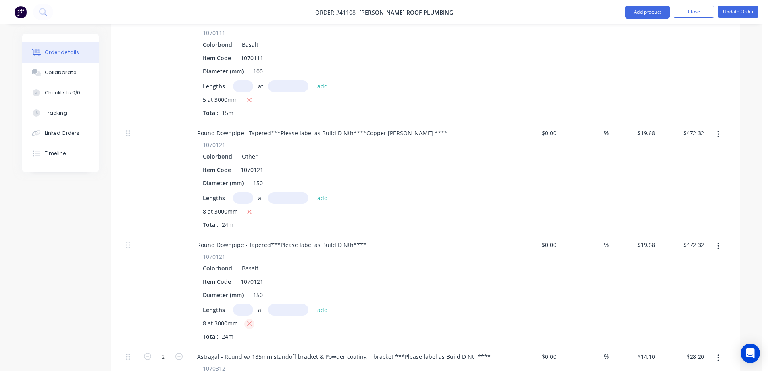
click at [250, 320] on icon "button" at bounding box center [249, 323] width 5 height 7
type input "$0.00"
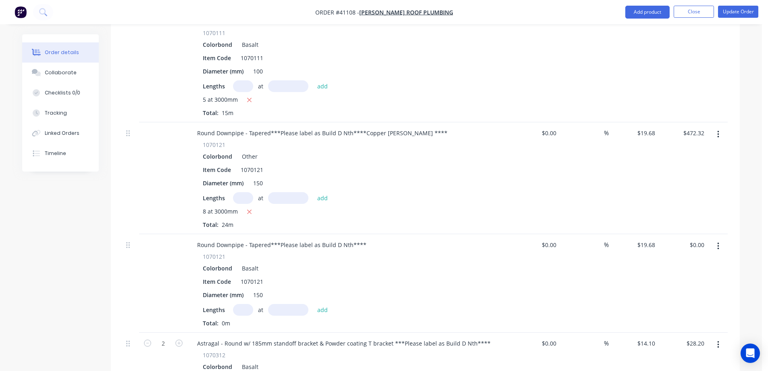
click at [241, 304] on input "text" at bounding box center [243, 310] width 20 height 12
type input "2"
type input "3000"
click at [313, 304] on button "add" at bounding box center [322, 309] width 19 height 11
type input "$118.08"
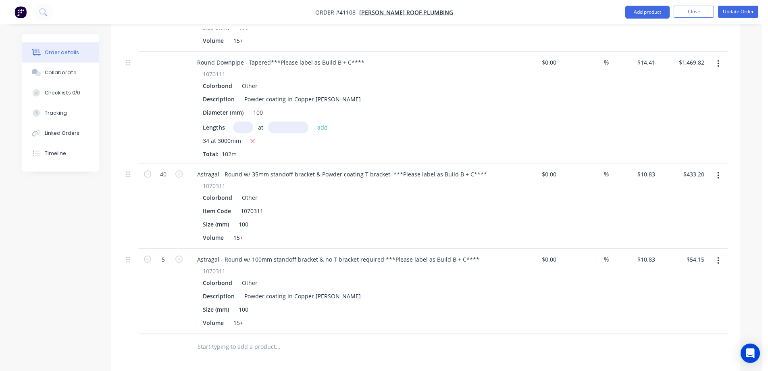
scroll to position [1210, 0]
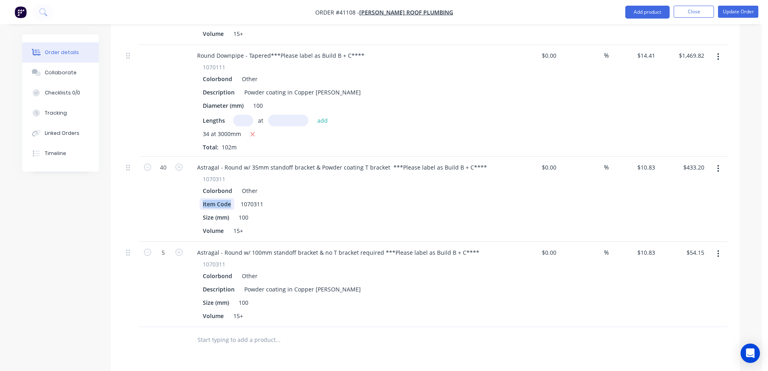
drag, startPoint x: 231, startPoint y: 182, endPoint x: 195, endPoint y: 191, distance: 37.5
click at [195, 191] on div "1070311 Colorbond Other Item Code 1070311 Size (mm) 100 Volume 15+" at bounding box center [349, 206] width 316 height 62
click at [424, 211] on div "Size (mm) 100" at bounding box center [347, 217] width 295 height 12
click at [750, 12] on button "Update Order" at bounding box center [738, 12] width 40 height 12
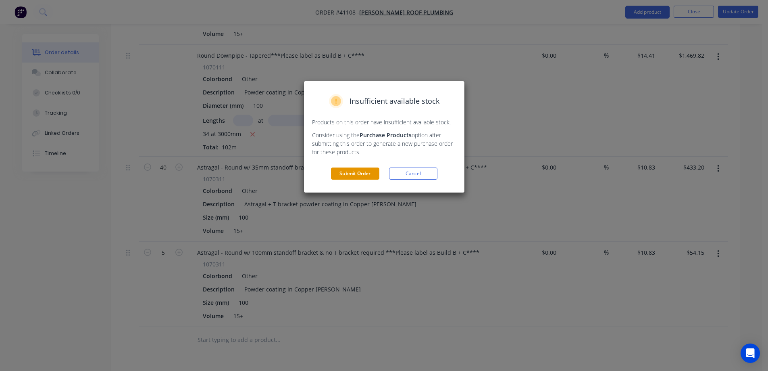
click at [370, 173] on button "Submit Order" at bounding box center [355, 173] width 48 height 12
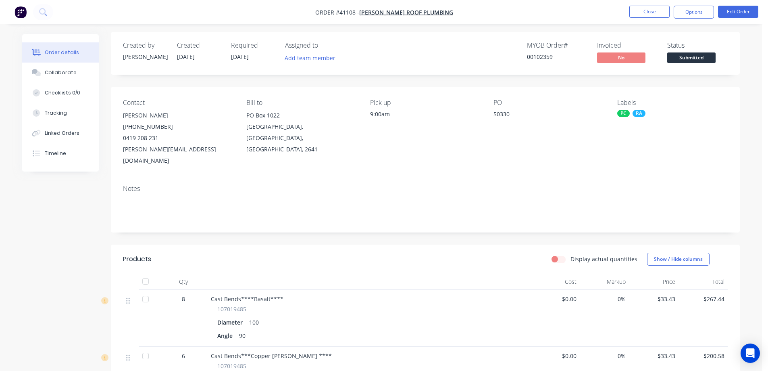
scroll to position [0, 0]
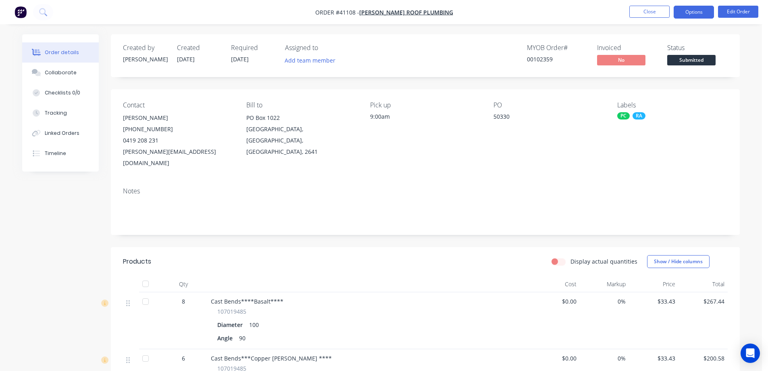
click at [700, 10] on button "Options" at bounding box center [694, 12] width 40 height 13
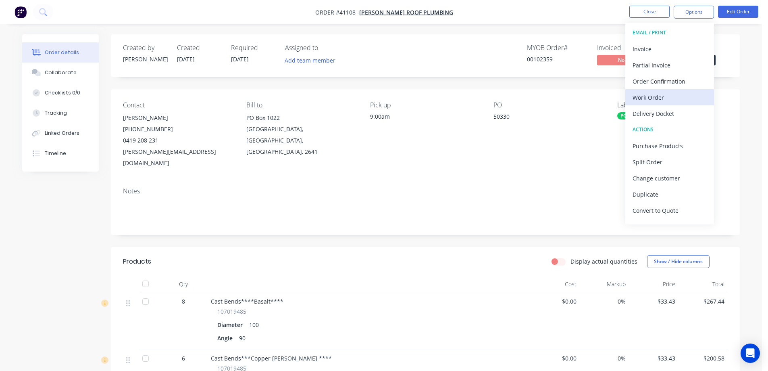
click at [663, 95] on div "Work Order" at bounding box center [670, 98] width 74 height 12
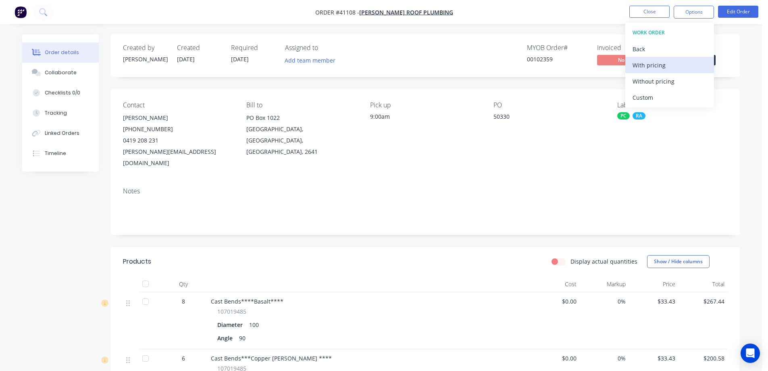
click at [672, 65] on div "With pricing" at bounding box center [670, 65] width 74 height 12
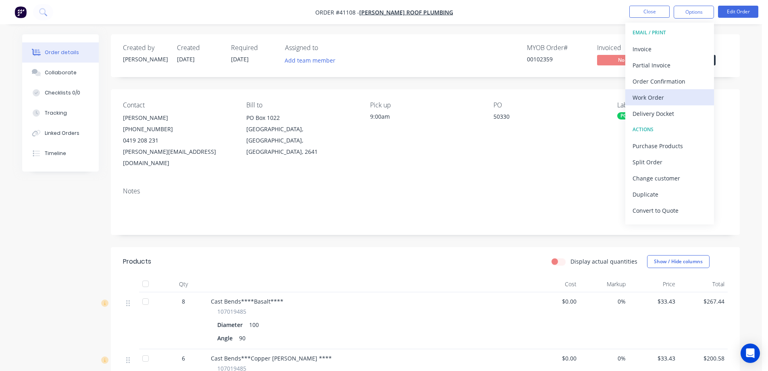
click at [656, 97] on div "Work Order" at bounding box center [670, 98] width 74 height 12
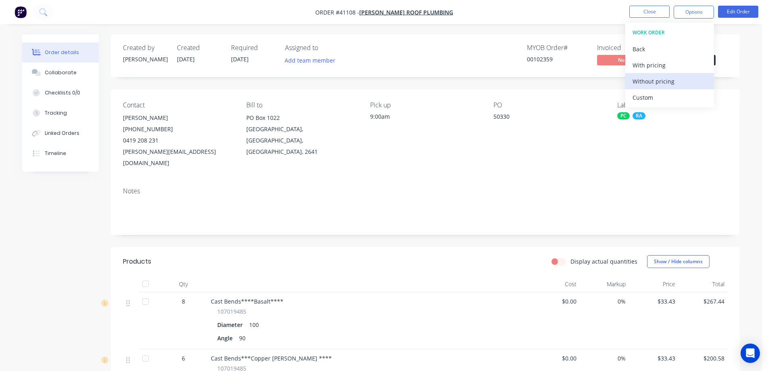
click at [670, 82] on div "Without pricing" at bounding box center [670, 81] width 74 height 12
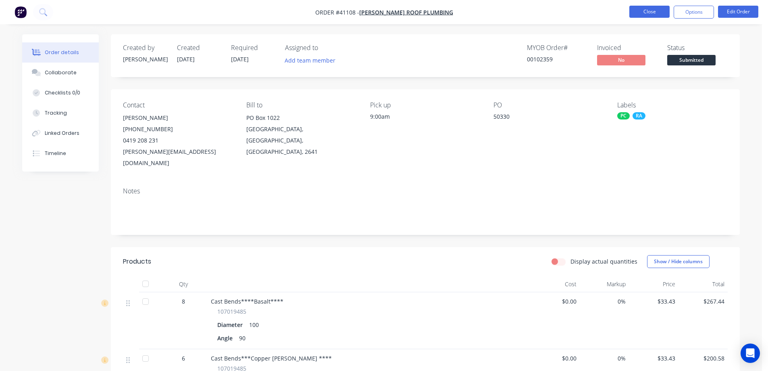
click at [641, 12] on button "Close" at bounding box center [650, 12] width 40 height 12
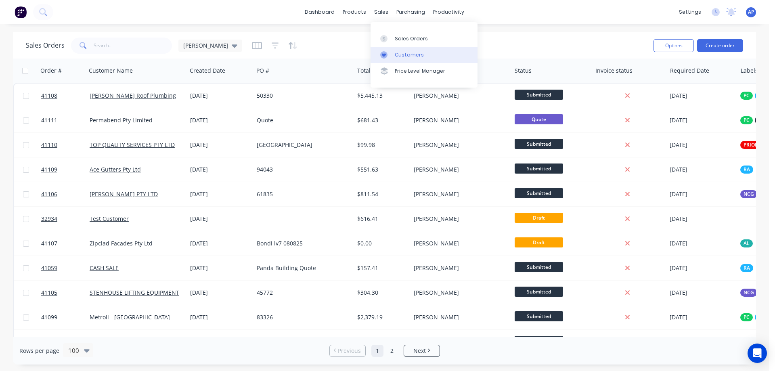
click at [414, 54] on div "Customers" at bounding box center [409, 54] width 29 height 7
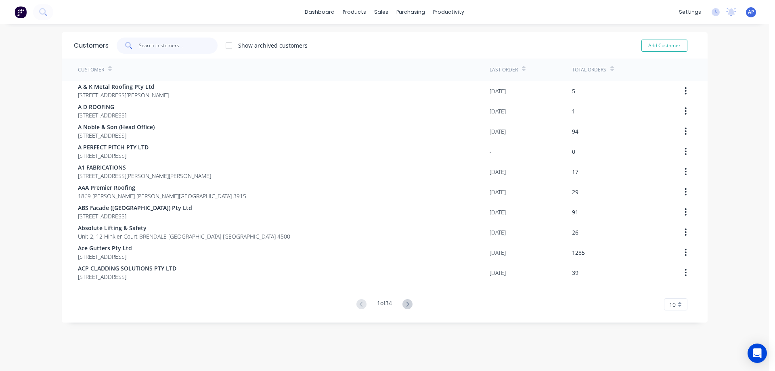
click at [182, 47] on input "text" at bounding box center [178, 46] width 79 height 16
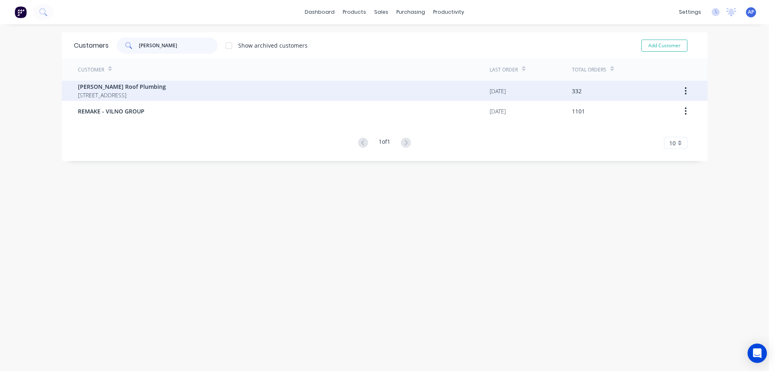
type input "meredith"
click at [146, 86] on span "[PERSON_NAME] Roof Plumbing" at bounding box center [122, 86] width 88 height 8
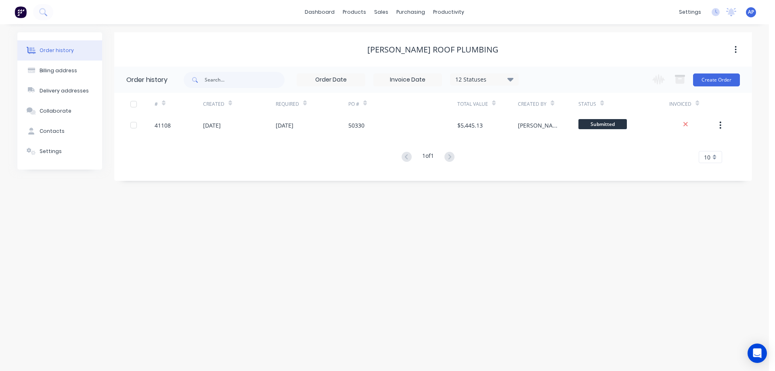
click at [510, 78] on icon at bounding box center [510, 79] width 6 height 4
click at [551, 172] on label at bounding box center [551, 172] width 0 height 0
click at [551, 177] on input "checkbox" at bounding box center [554, 176] width 6 height 8
checkbox input "true"
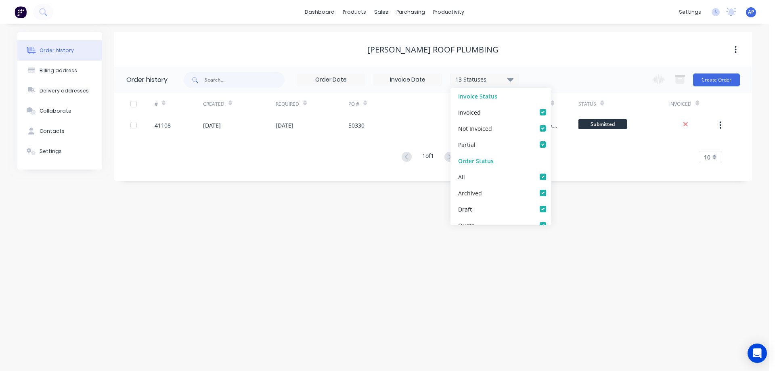
click at [598, 213] on div "Order history Billing address Delivery addresses Collaborate Contacts Settings …" at bounding box center [384, 197] width 768 height 347
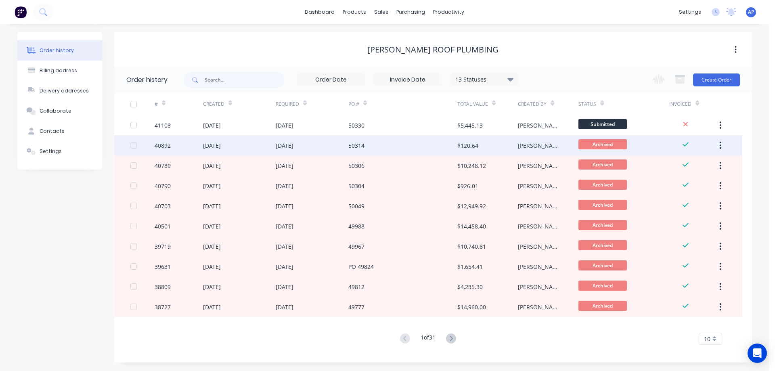
click at [325, 148] on div "31 Jul 2025" at bounding box center [312, 145] width 73 height 20
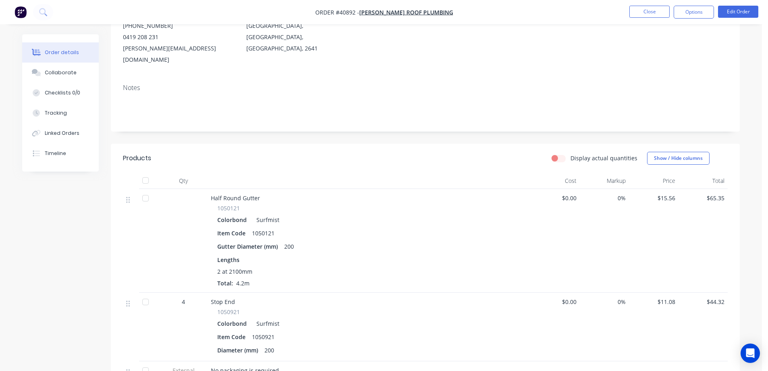
scroll to position [6, 0]
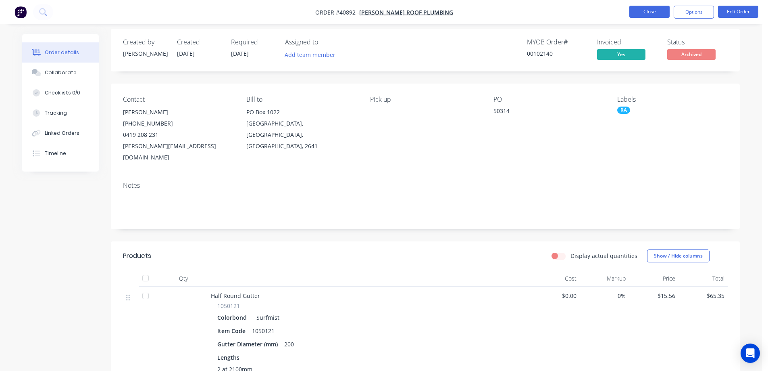
click at [639, 8] on button "Close" at bounding box center [650, 12] width 40 height 12
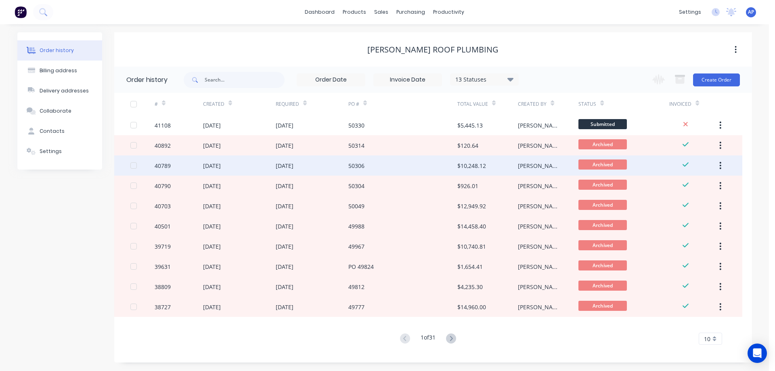
click at [375, 163] on div "50306" at bounding box center [402, 165] width 109 height 20
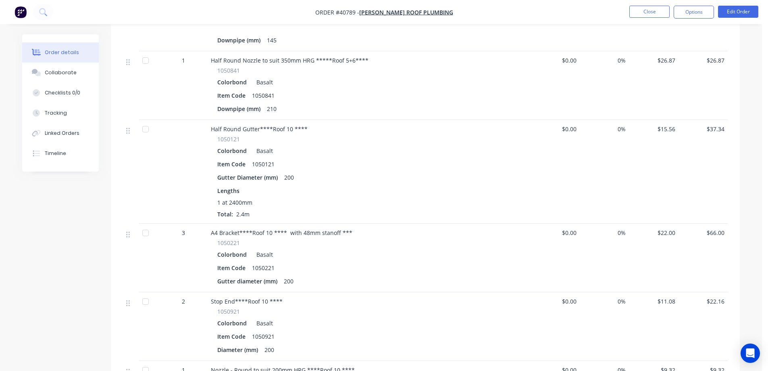
scroll to position [1787, 0]
click at [647, 12] on button "Close" at bounding box center [650, 12] width 40 height 12
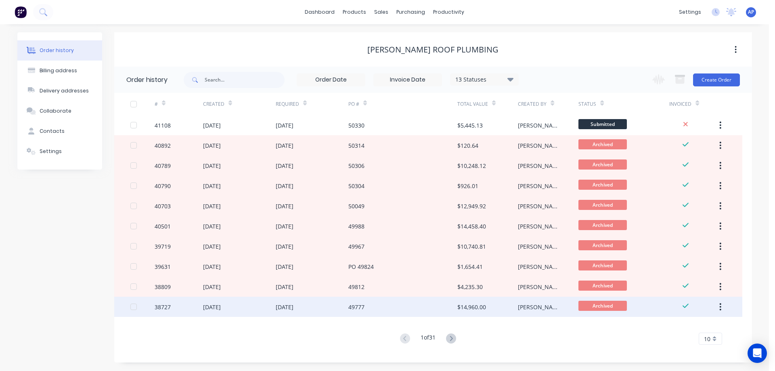
click at [394, 306] on div "49777" at bounding box center [402, 307] width 109 height 20
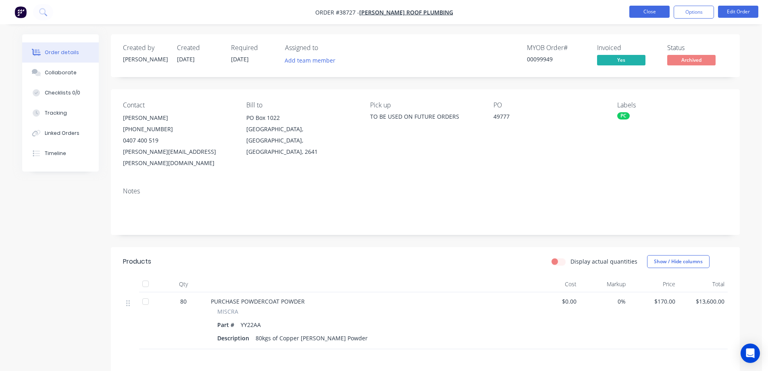
click at [647, 8] on button "Close" at bounding box center [650, 12] width 40 height 12
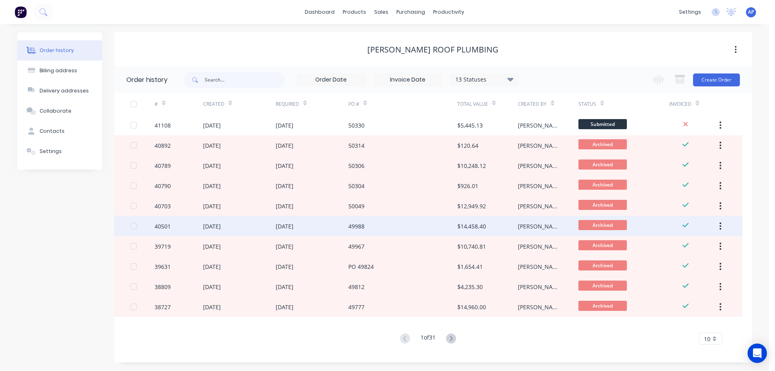
click at [376, 228] on div "49988" at bounding box center [402, 226] width 109 height 20
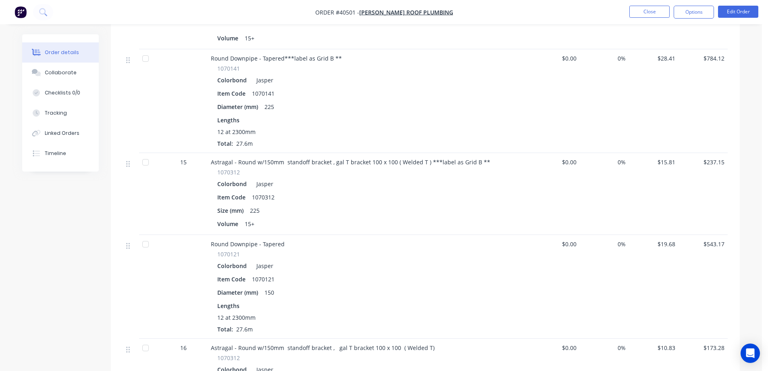
scroll to position [1341, 0]
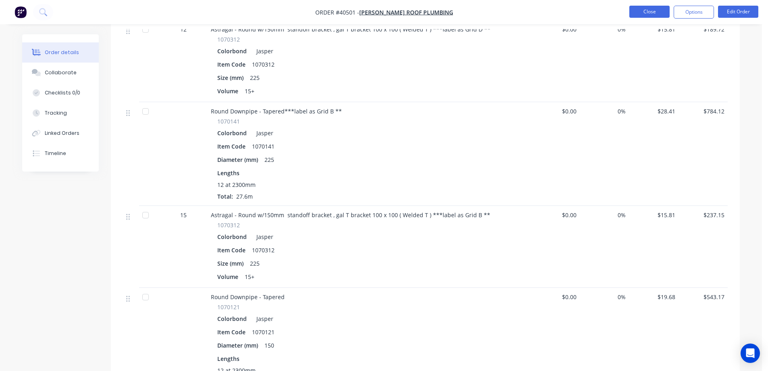
click at [633, 10] on button "Close" at bounding box center [650, 12] width 40 height 12
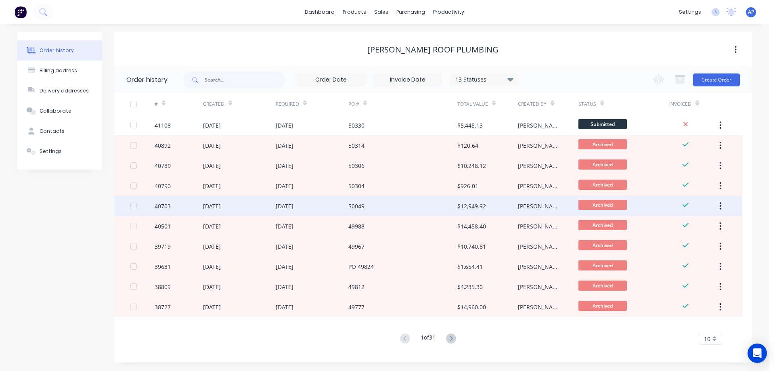
click at [372, 209] on div "50049" at bounding box center [402, 206] width 109 height 20
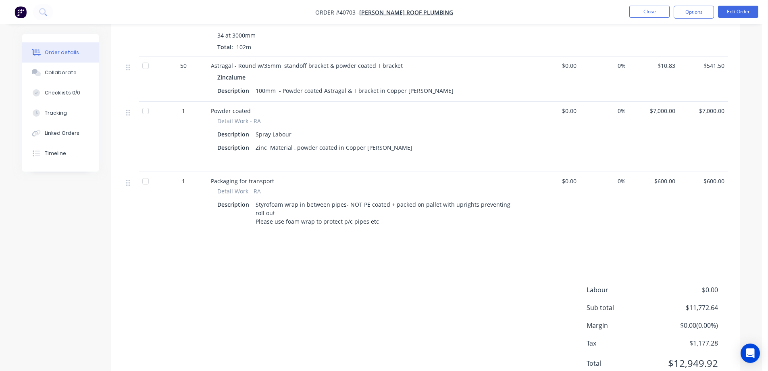
scroll to position [562, 0]
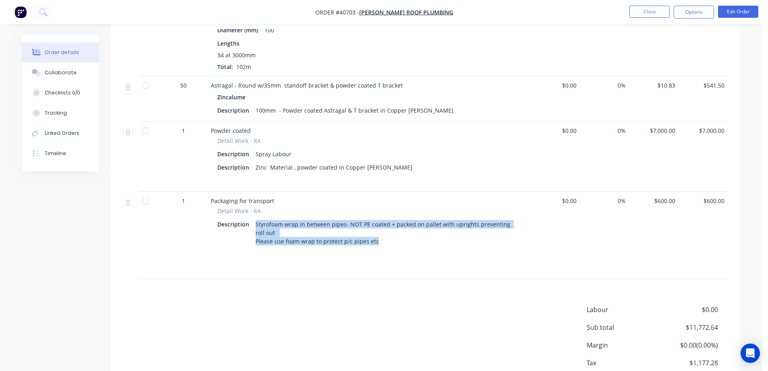
drag, startPoint x: 377, startPoint y: 231, endPoint x: 255, endPoint y: 211, distance: 123.5
click at [255, 218] on div "Styrofoam wrap in between pipes- NOT PE coated + packed on pallet with uprights…" at bounding box center [387, 232] width 268 height 29
copy div "Styrofoam wrap in between pipes- NOT PE coated + packed on pallet with uprights…"
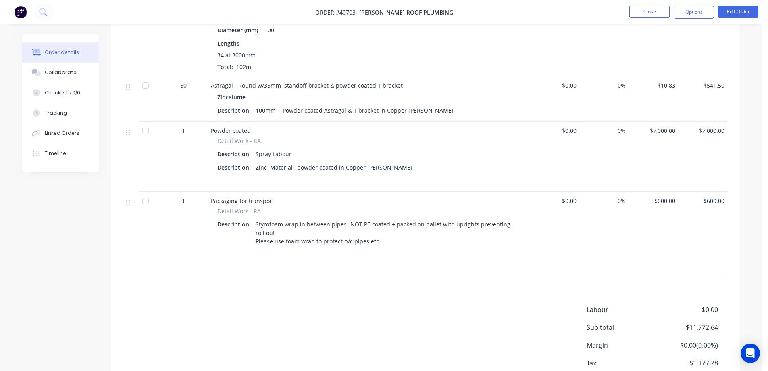
click at [491, 266] on div "Packaging for transport Detail Work - RA Description Styrofoam wrap in between …" at bounding box center [369, 235] width 323 height 87
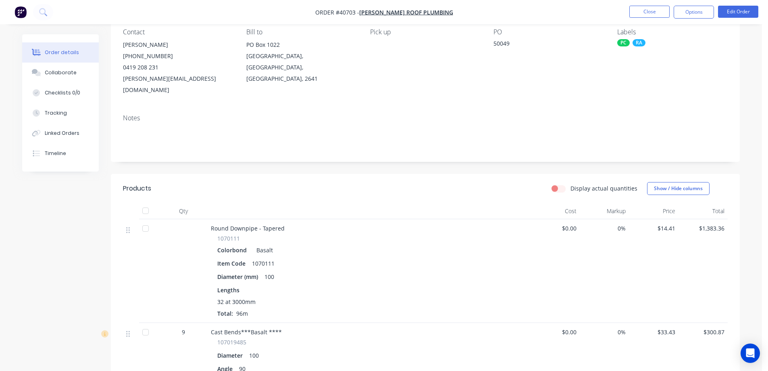
scroll to position [0, 0]
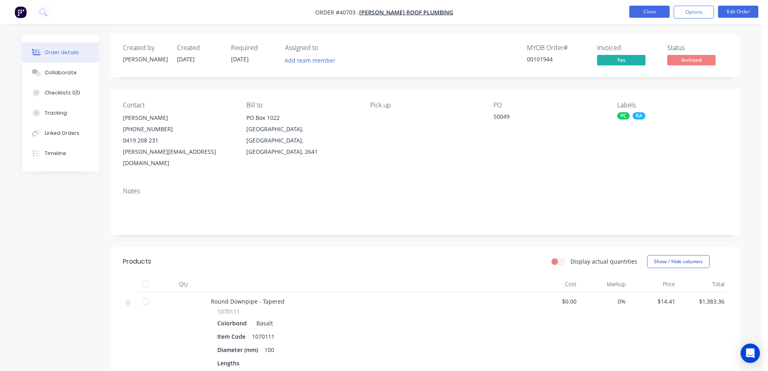
click at [641, 13] on button "Close" at bounding box center [650, 12] width 40 height 12
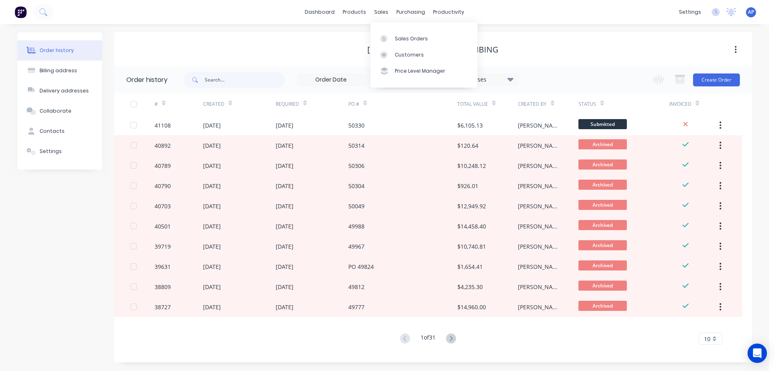
drag, startPoint x: 404, startPoint y: 37, endPoint x: 773, endPoint y: 106, distance: 375.2
click at [404, 37] on div "Sales Orders" at bounding box center [411, 38] width 33 height 7
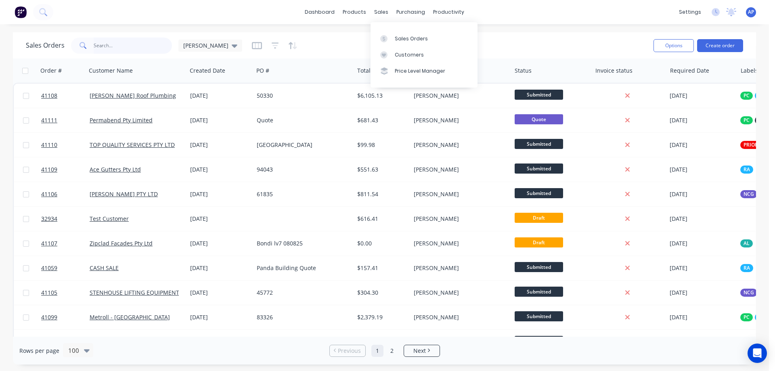
click at [136, 42] on input "text" at bounding box center [133, 46] width 79 height 16
click at [139, 44] on input "text" at bounding box center [133, 46] width 79 height 16
type input "zipclad"
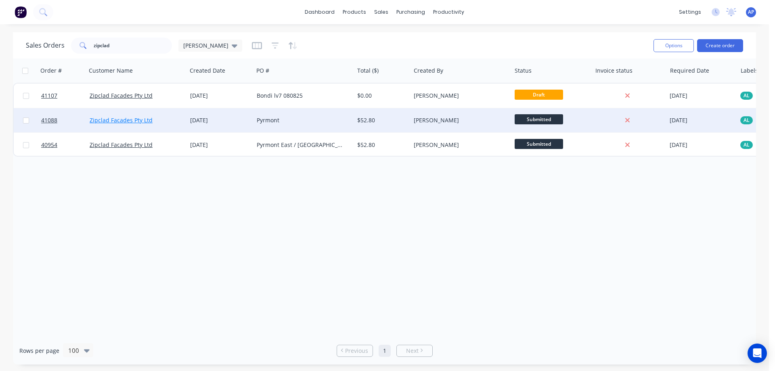
click at [139, 120] on link "Zipclad Facades Pty Ltd" at bounding box center [121, 120] width 63 height 8
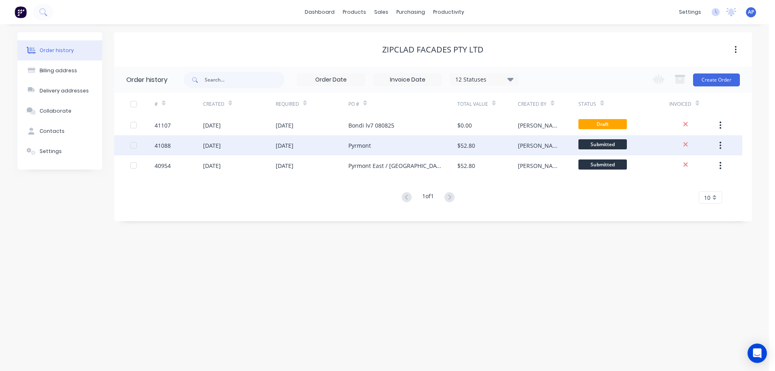
click at [401, 147] on div "Pyrmont" at bounding box center [402, 145] width 109 height 20
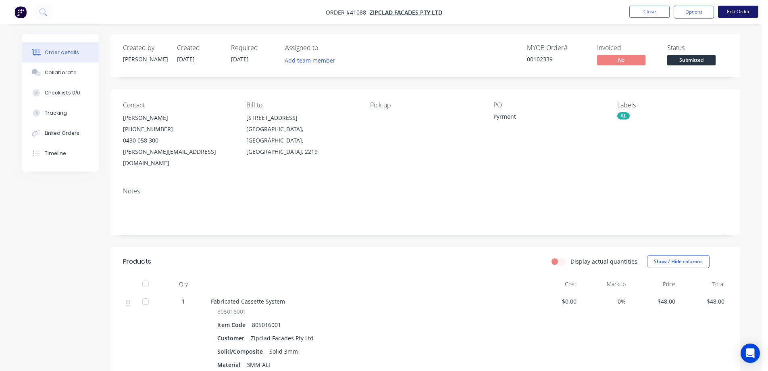
click at [736, 14] on button "Edit Order" at bounding box center [738, 12] width 40 height 12
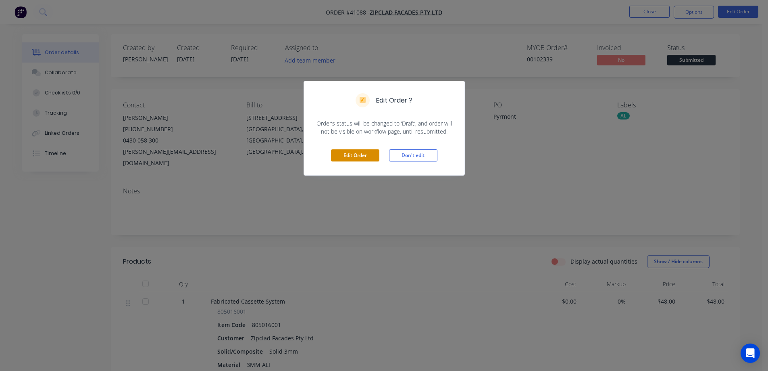
click at [371, 155] on button "Edit Order" at bounding box center [355, 155] width 48 height 12
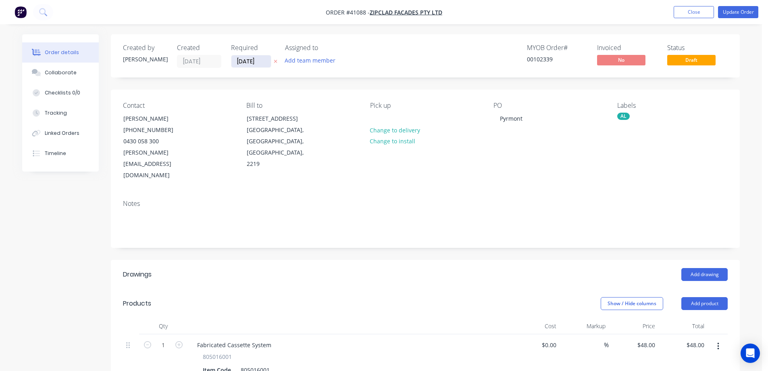
click at [241, 62] on input "12/08/25" at bounding box center [252, 61] width 40 height 12
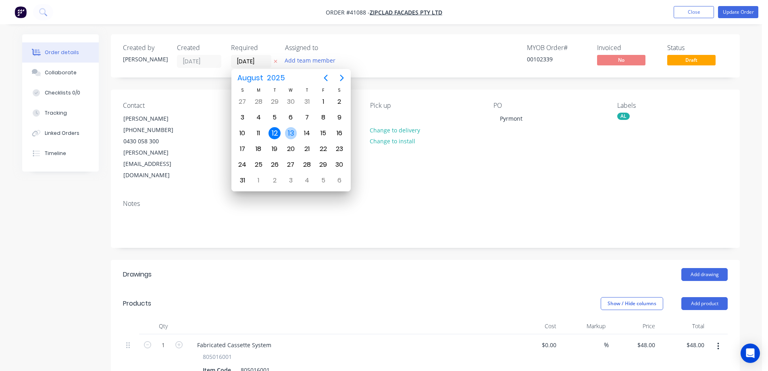
click at [292, 133] on div "13" at bounding box center [291, 133] width 12 height 12
type input "[DATE]"
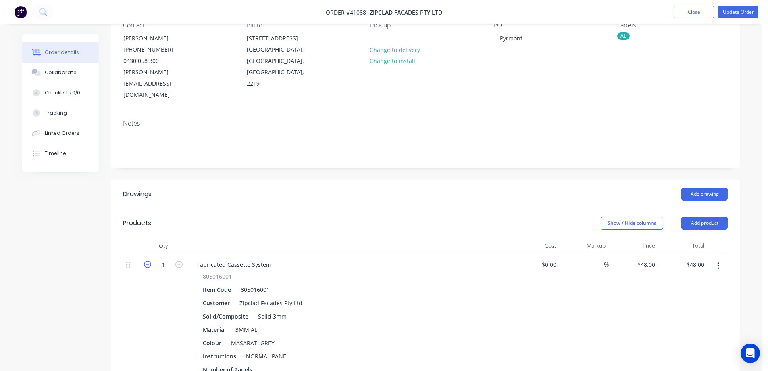
scroll to position [81, 0]
click at [163, 258] on input "1" at bounding box center [163, 264] width 21 height 12
type input "50.95"
type input "$2,445.60"
click at [214, 209] on header "Products Show / Hide columns Add product" at bounding box center [425, 222] width 629 height 29
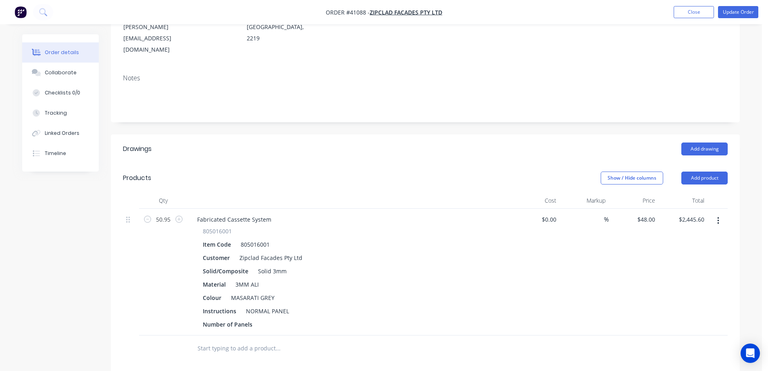
scroll to position [161, 0]
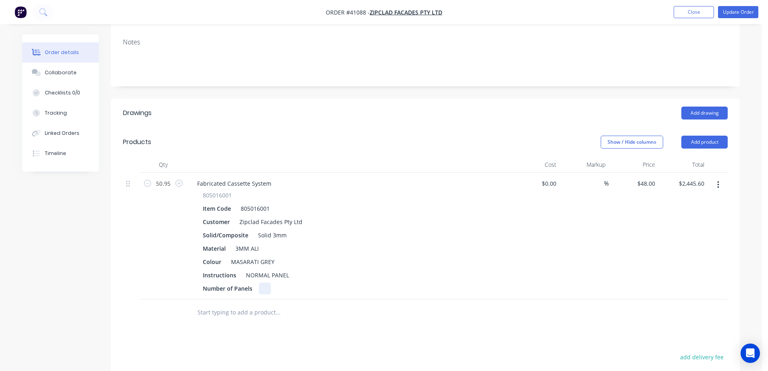
click at [260, 282] on div at bounding box center [265, 288] width 12 height 12
click at [315, 282] on div "Number of Panels 33" at bounding box center [347, 288] width 295 height 12
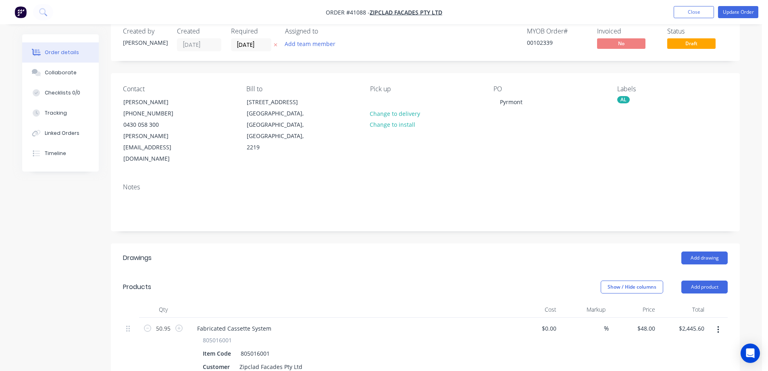
scroll to position [0, 0]
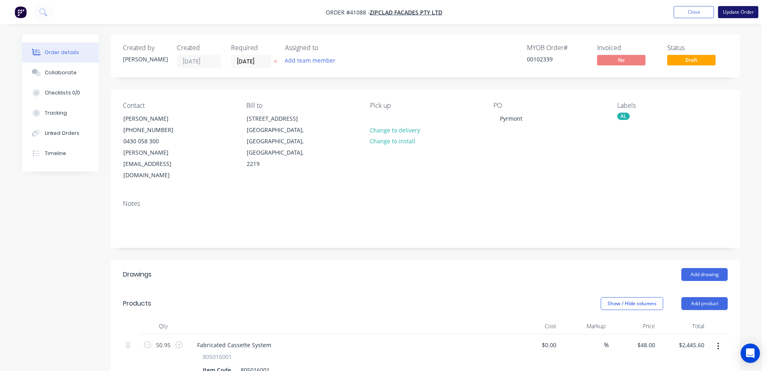
click at [735, 11] on button "Update Order" at bounding box center [738, 12] width 40 height 12
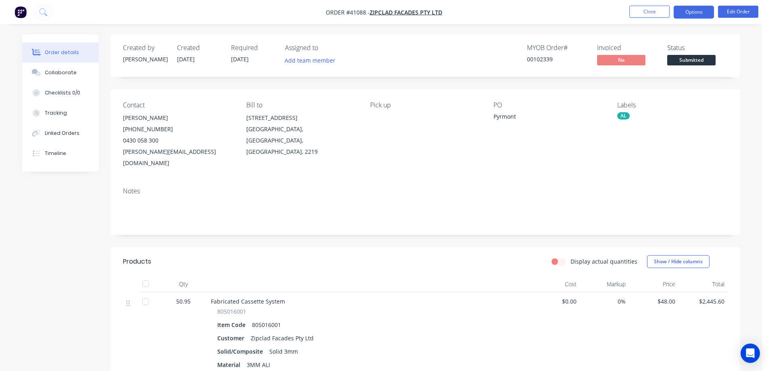
click at [683, 9] on button "Options" at bounding box center [694, 12] width 40 height 13
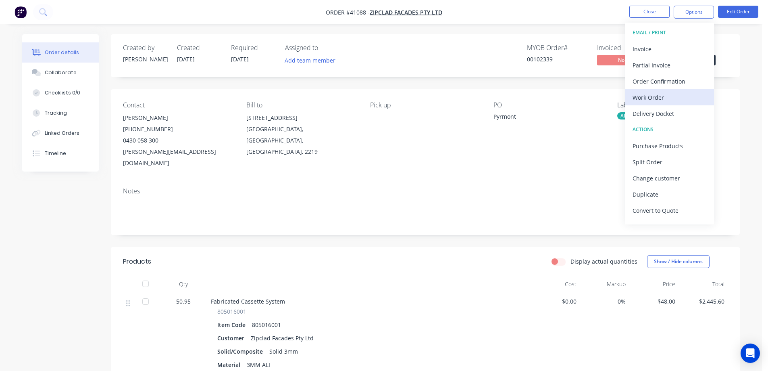
click at [659, 96] on div "Work Order" at bounding box center [670, 98] width 74 height 12
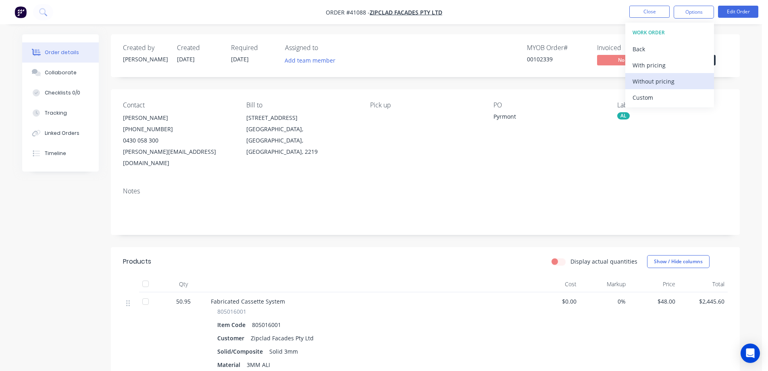
click at [669, 83] on div "Without pricing" at bounding box center [670, 81] width 74 height 12
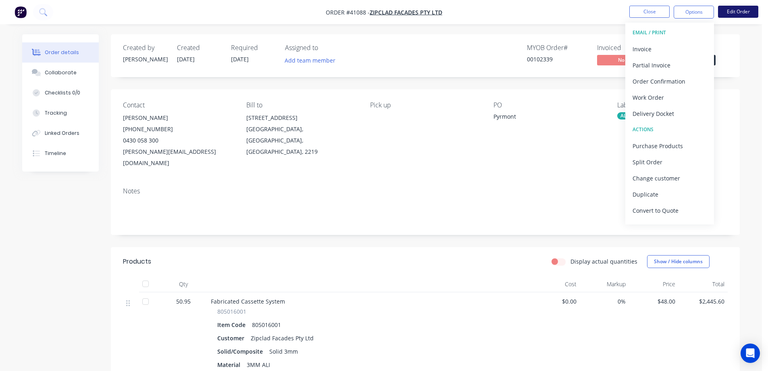
click at [729, 10] on button "Edit Order" at bounding box center [738, 12] width 40 height 12
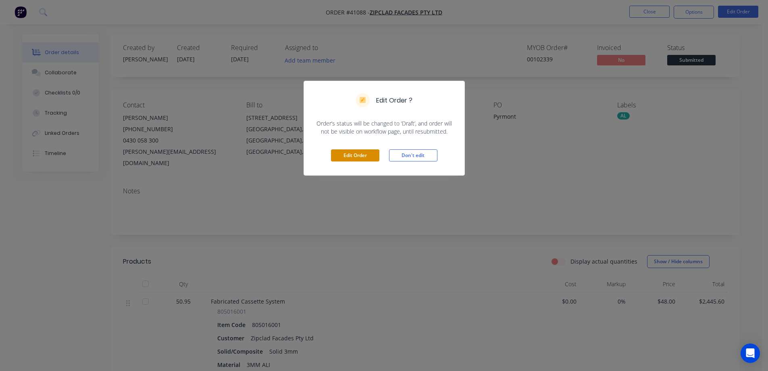
click at [372, 152] on button "Edit Order" at bounding box center [355, 155] width 48 height 12
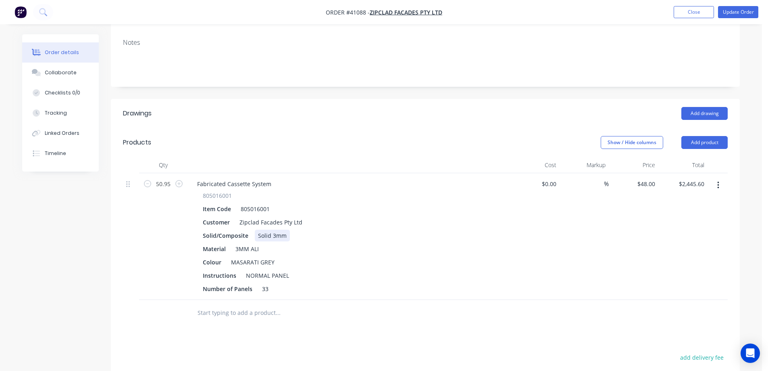
scroll to position [161, 0]
click at [162, 177] on input "50.95" at bounding box center [163, 183] width 21 height 12
type input "56.4"
type input "$2,707.20"
click at [298, 177] on div "Fabricated Cassette System" at bounding box center [349, 183] width 316 height 12
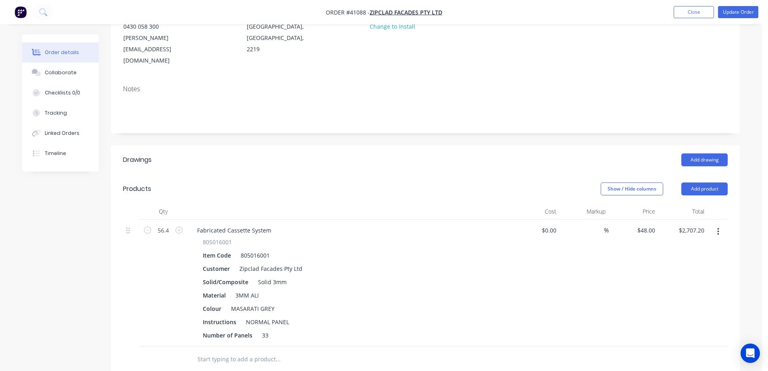
scroll to position [0, 0]
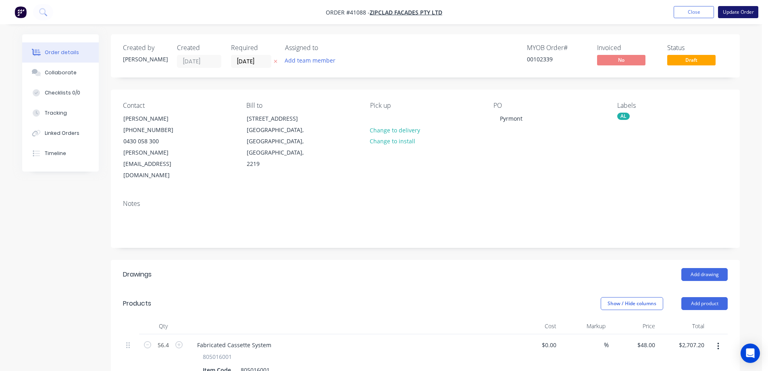
click at [727, 11] on button "Update Order" at bounding box center [738, 12] width 40 height 12
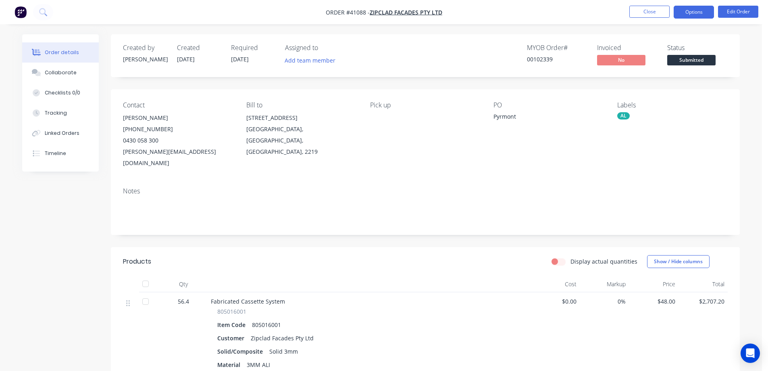
drag, startPoint x: 685, startPoint y: 12, endPoint x: 686, endPoint y: 18, distance: 5.7
click at [685, 12] on button "Options" at bounding box center [694, 12] width 40 height 13
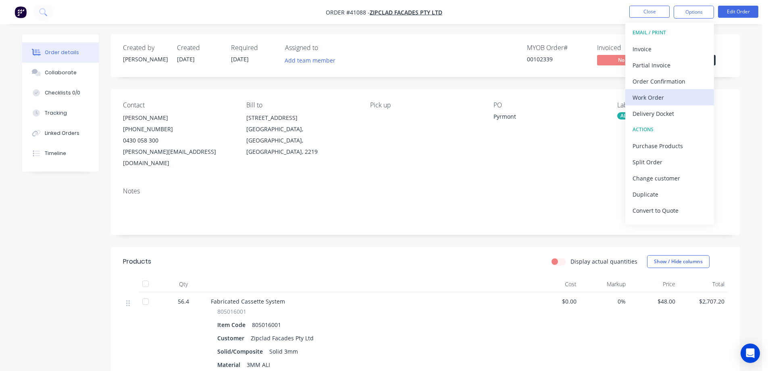
click at [663, 95] on div "Work Order" at bounding box center [670, 98] width 74 height 12
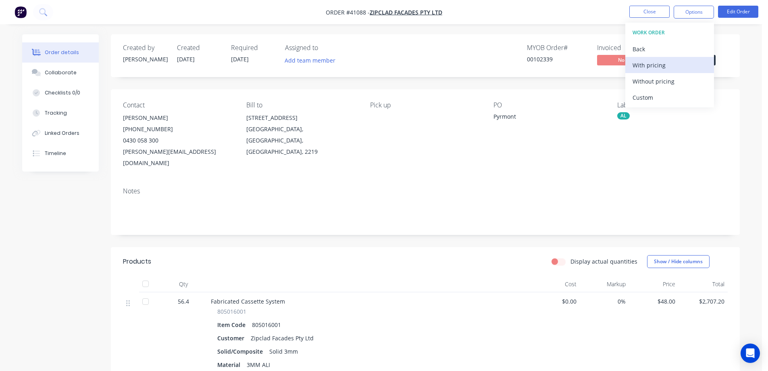
click at [664, 66] on div "With pricing" at bounding box center [670, 65] width 74 height 12
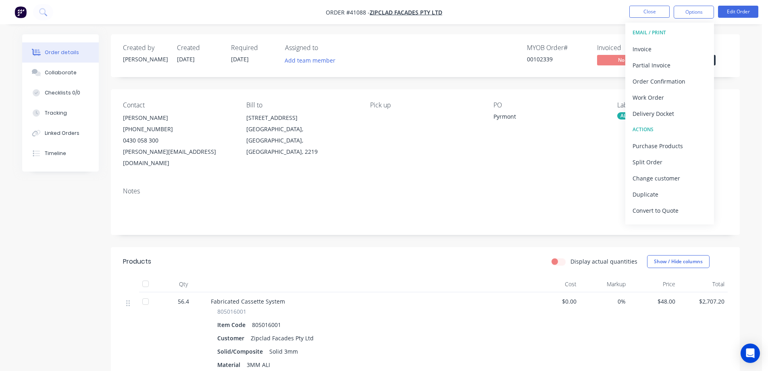
click at [569, 123] on div "Pyrmont" at bounding box center [544, 117] width 101 height 11
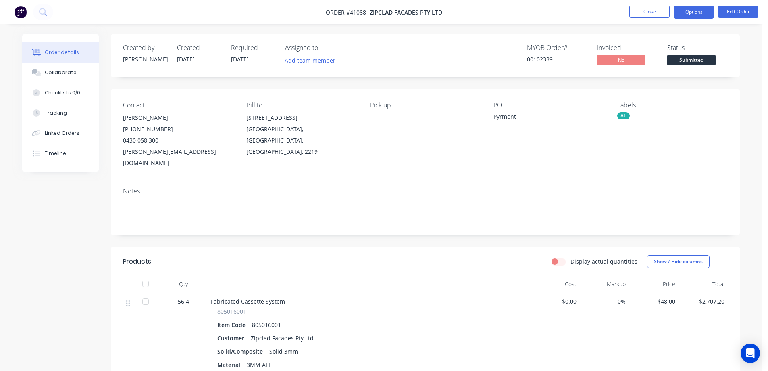
click at [687, 12] on button "Options" at bounding box center [694, 12] width 40 height 13
click at [572, 138] on div "PO Pyrmont" at bounding box center [549, 134] width 111 height 67
click at [72, 75] on div "Collaborate" at bounding box center [61, 72] width 32 height 7
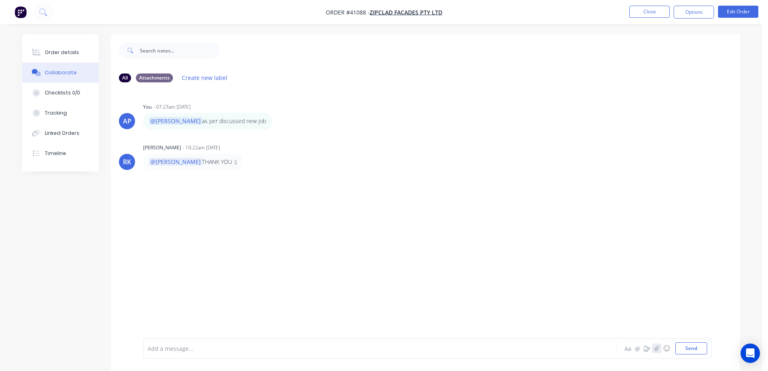
click at [656, 349] on icon "button" at bounding box center [657, 347] width 4 height 5
click at [682, 348] on button "Send" at bounding box center [692, 348] width 32 height 12
drag, startPoint x: 38, startPoint y: 50, endPoint x: 48, endPoint y: 49, distance: 9.8
click at [39, 50] on icon at bounding box center [37, 52] width 6 height 7
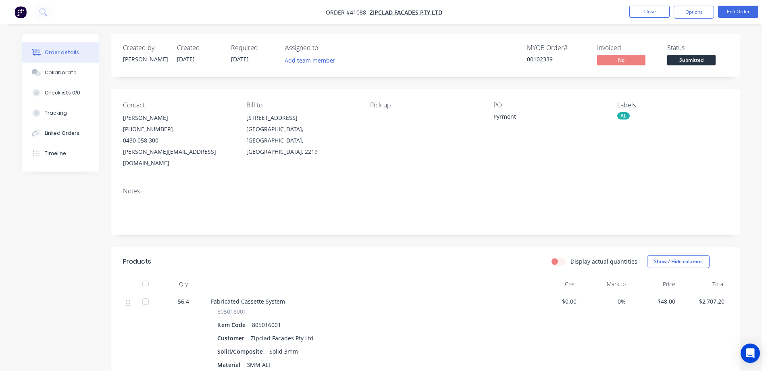
click at [687, 59] on span "Submitted" at bounding box center [692, 60] width 48 height 10
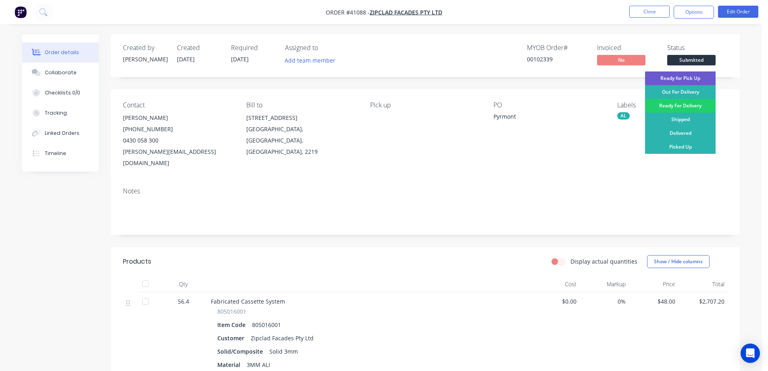
click at [685, 78] on div "Ready for Pick Up" at bounding box center [680, 78] width 71 height 14
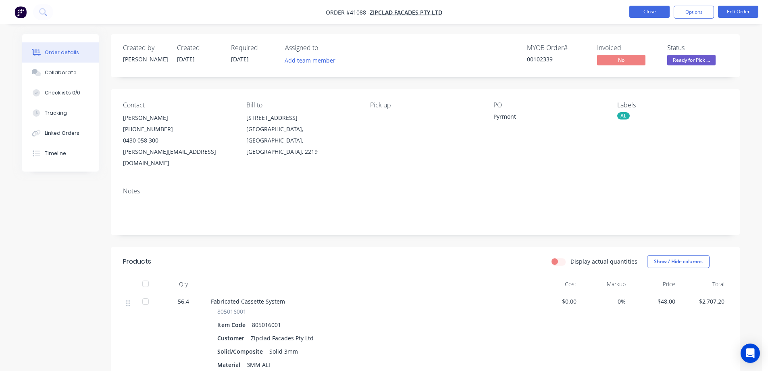
click at [640, 10] on button "Close" at bounding box center [650, 12] width 40 height 12
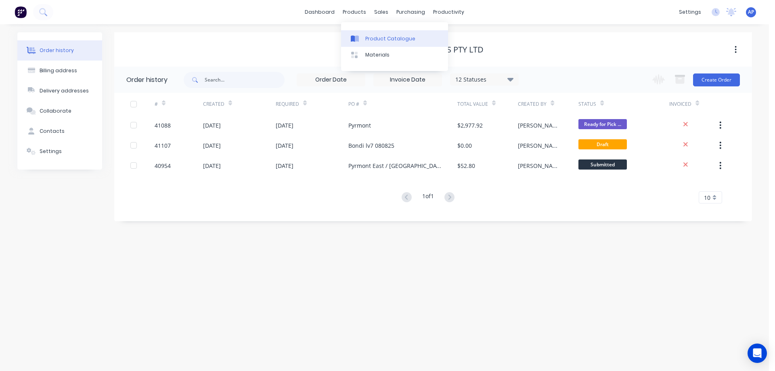
click at [370, 38] on div "Product Catalogue" at bounding box center [390, 38] width 50 height 7
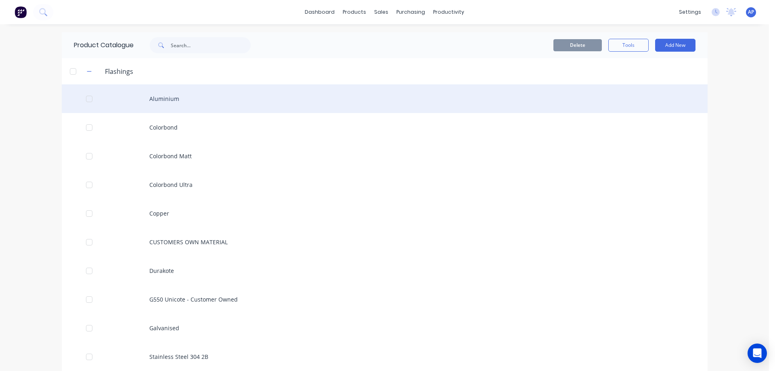
click at [158, 95] on div "Aluminium" at bounding box center [384, 98] width 645 height 29
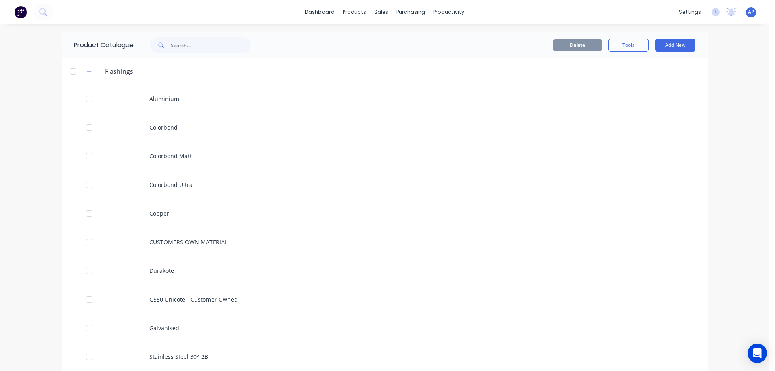
click at [162, 99] on html "dashboard products sales purchasing productivity dashboard products Product Cat…" at bounding box center [387, 185] width 775 height 371
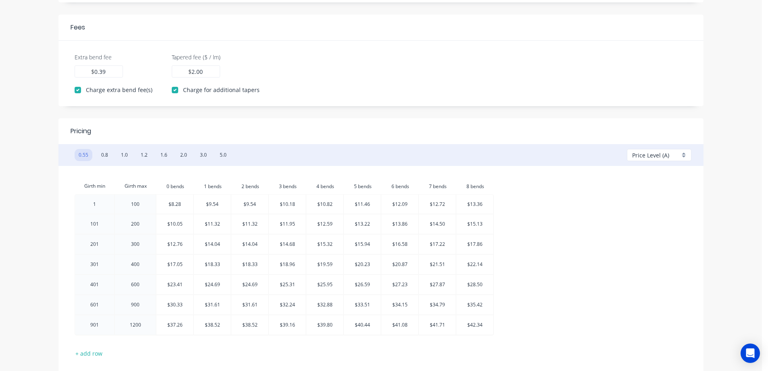
scroll to position [320, 0]
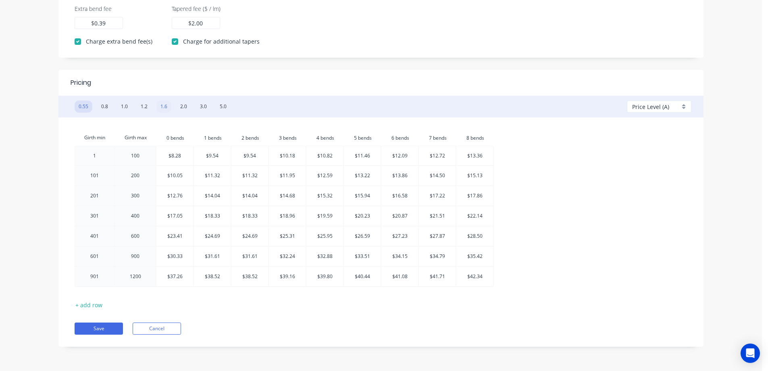
click at [165, 109] on button "1.6" at bounding box center [164, 106] width 15 height 12
click at [687, 106] on div "Price Level (A)" at bounding box center [659, 106] width 65 height 12
click at [664, 151] on div at bounding box center [662, 153] width 58 height 10
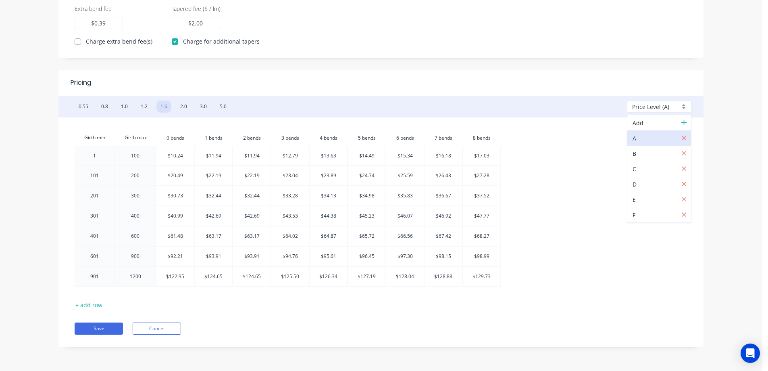
type input "0.35"
checkbox input "false"
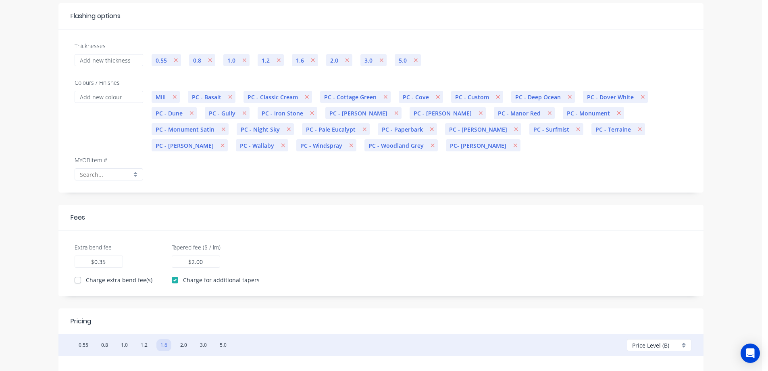
scroll to position [0, 0]
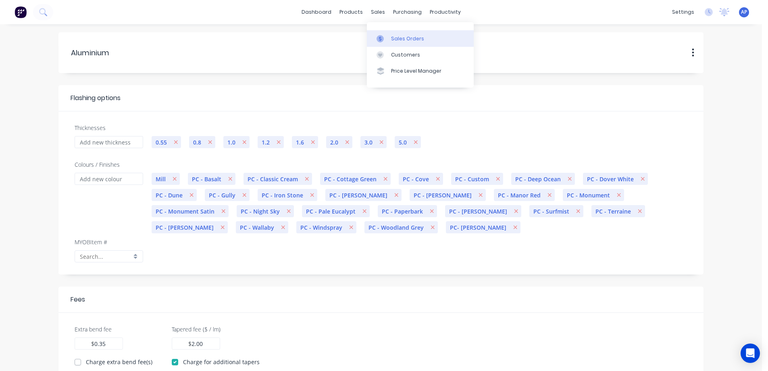
click at [397, 38] on div "Sales Orders" at bounding box center [407, 38] width 33 height 7
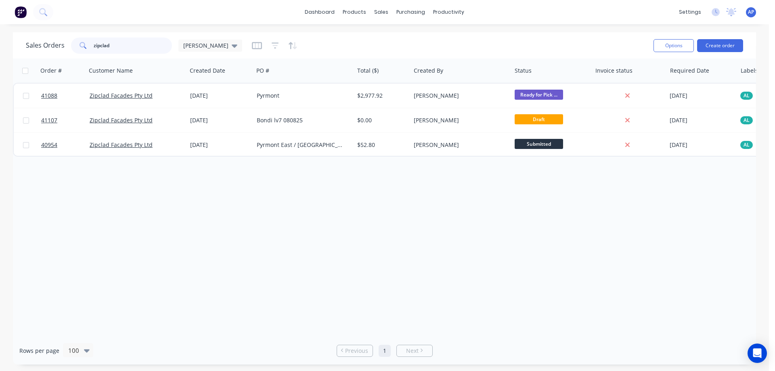
drag, startPoint x: 119, startPoint y: 45, endPoint x: 86, endPoint y: 48, distance: 32.8
click at [86, 48] on div "zipclad" at bounding box center [121, 46] width 101 height 16
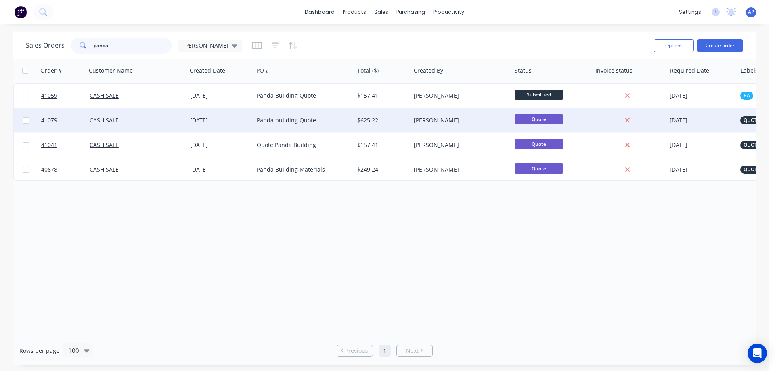
type input "panda"
click at [149, 123] on div "CASH SALE" at bounding box center [135, 120] width 90 height 8
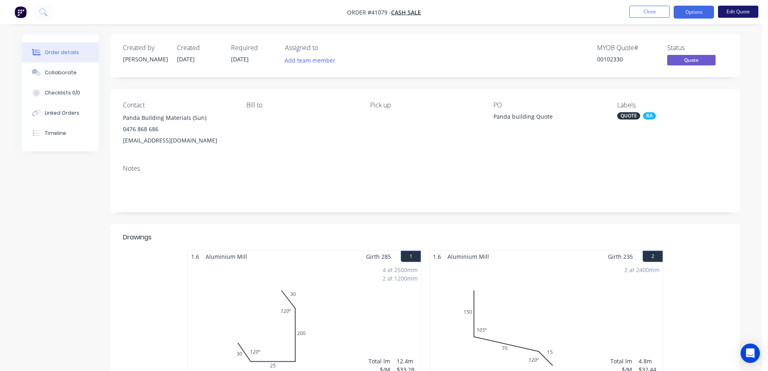
click at [738, 10] on button "Edit Quote" at bounding box center [738, 12] width 40 height 12
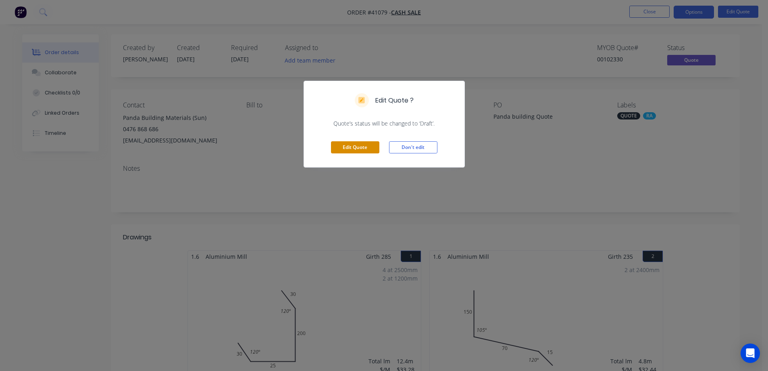
click at [368, 148] on button "Edit Quote" at bounding box center [355, 147] width 48 height 12
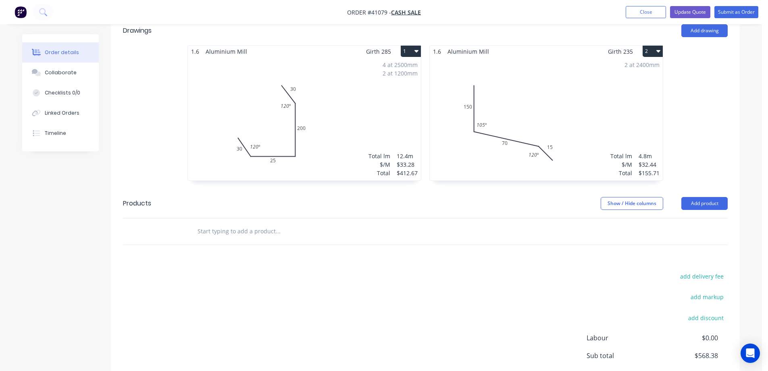
scroll to position [220, 0]
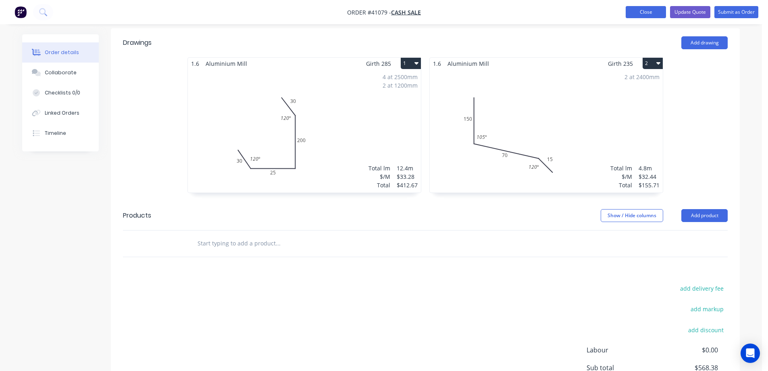
click at [638, 10] on button "Close" at bounding box center [646, 12] width 40 height 12
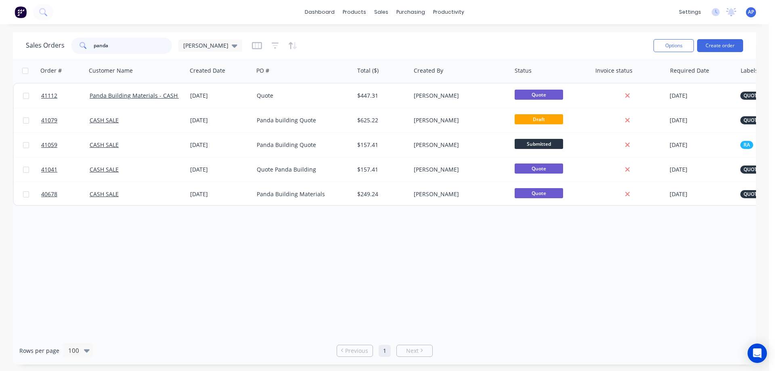
drag, startPoint x: 115, startPoint y: 46, endPoint x: 88, endPoint y: 49, distance: 27.1
click at [88, 49] on div "panda" at bounding box center [121, 46] width 101 height 16
type input "41083"
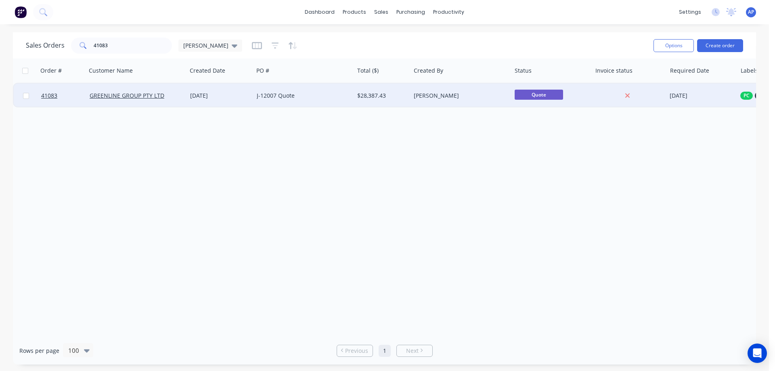
click at [328, 95] on div "J-12007 Quote" at bounding box center [302, 96] width 90 height 8
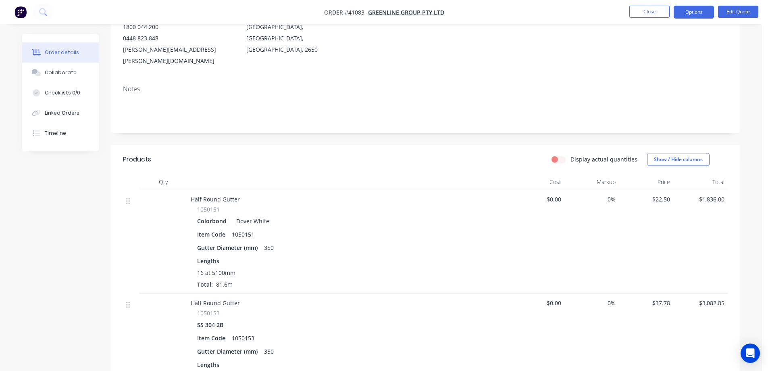
scroll to position [81, 0]
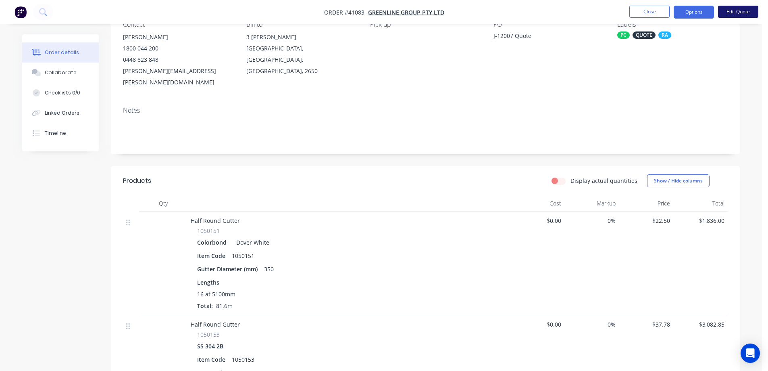
click at [752, 11] on button "Edit Quote" at bounding box center [738, 12] width 40 height 12
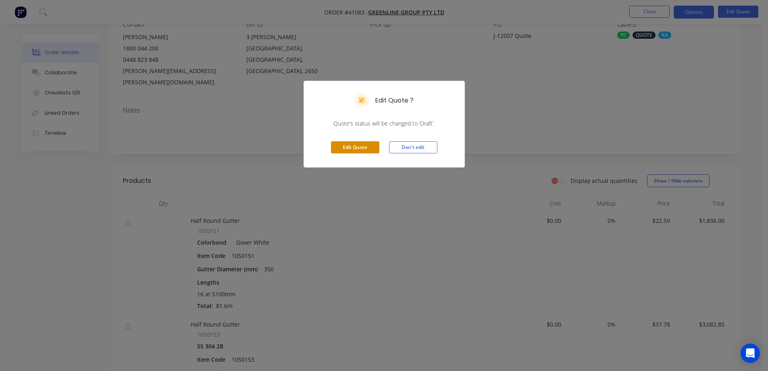
click at [372, 149] on button "Edit Quote" at bounding box center [355, 147] width 48 height 12
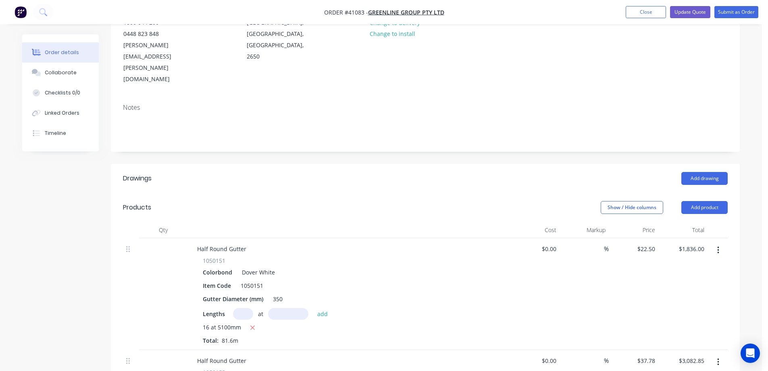
scroll to position [161, 0]
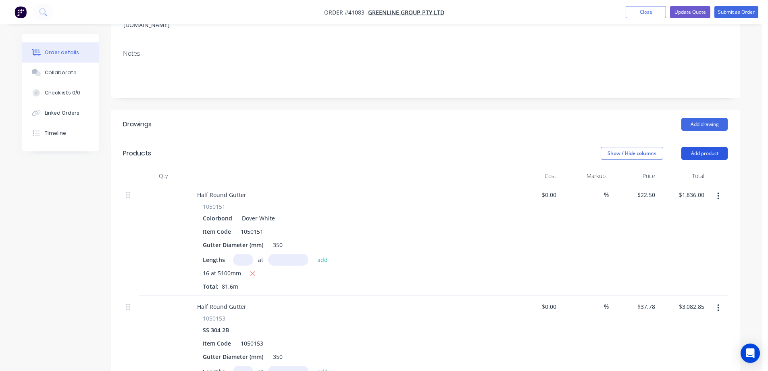
click at [702, 147] on button "Add product" at bounding box center [705, 153] width 46 height 13
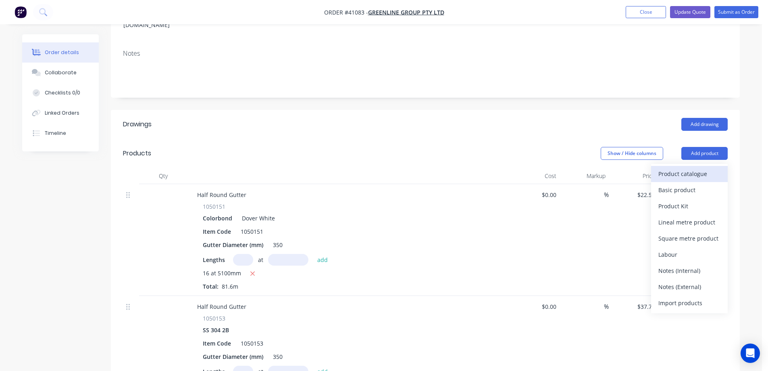
click at [701, 168] on div "Product catalogue" at bounding box center [690, 174] width 62 height 12
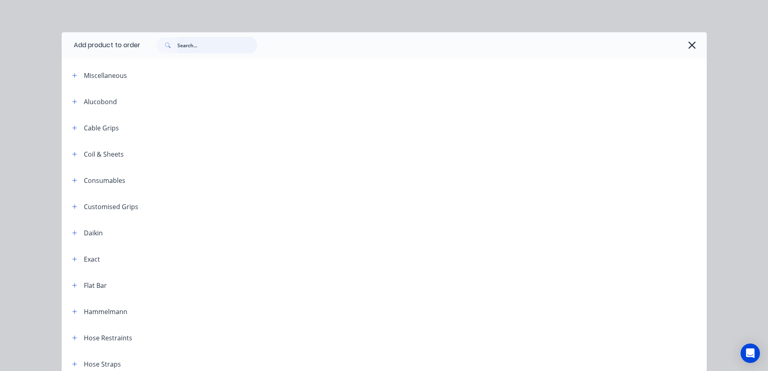
click at [236, 44] on input "text" at bounding box center [217, 45] width 80 height 16
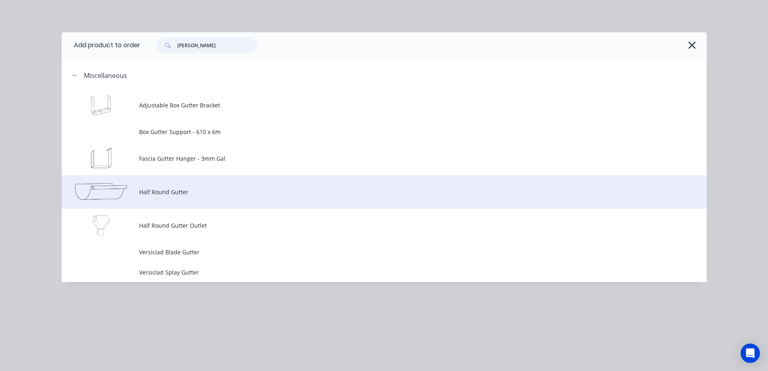
type input "gutt"
click at [203, 187] on td "Half Round Gutter" at bounding box center [423, 191] width 568 height 33
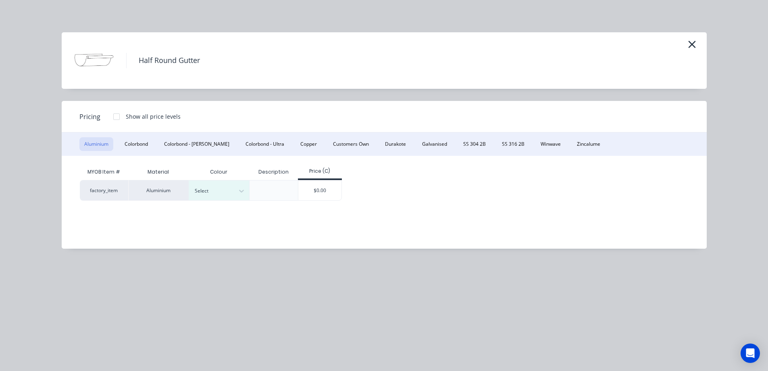
click at [98, 142] on button "Aluminium" at bounding box center [96, 144] width 34 height 14
click at [418, 142] on button "Galvanised" at bounding box center [435, 144] width 35 height 14
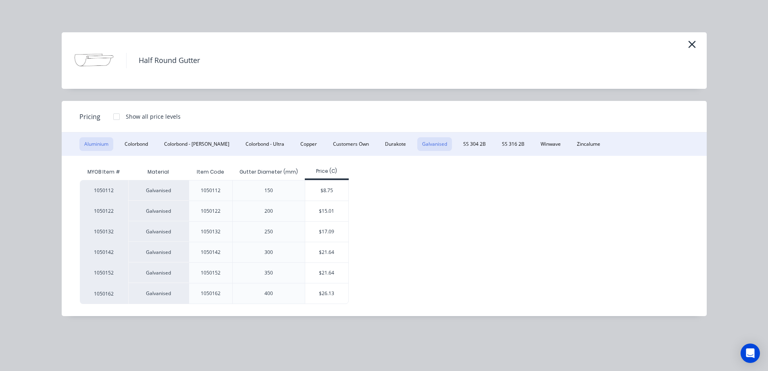
click at [104, 143] on button "Aluminium" at bounding box center [96, 144] width 34 height 14
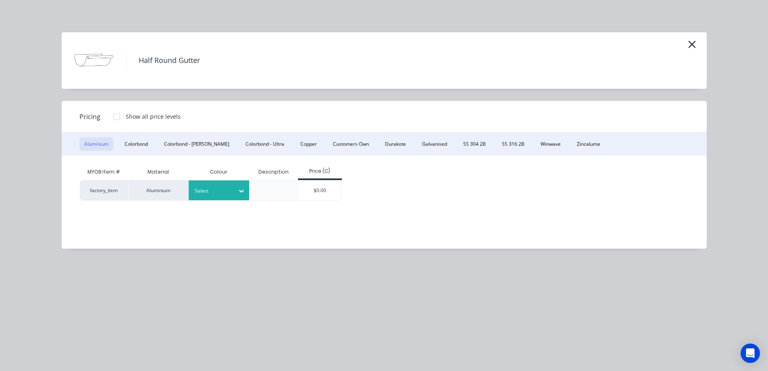
click at [236, 186] on div at bounding box center [241, 190] width 15 height 13
click at [101, 214] on div "Mill" at bounding box center [50, 221] width 101 height 15
click at [307, 191] on div "$0.00" at bounding box center [320, 190] width 43 height 20
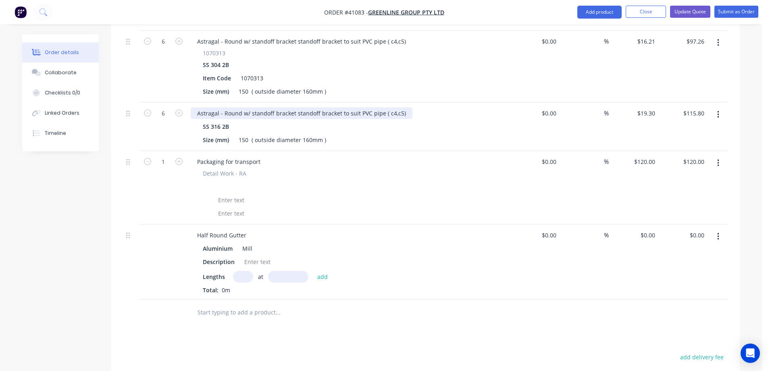
scroll to position [1654, 0]
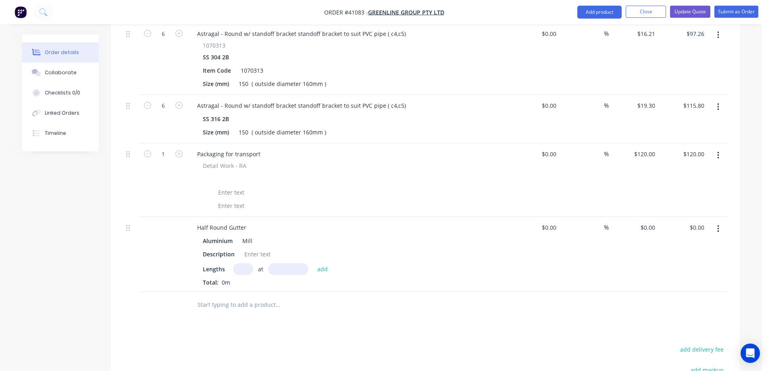
click at [244, 263] on input "text" at bounding box center [243, 269] width 20 height 12
type input "21"
type input "6400"
click at [313, 263] on button "add" at bounding box center [322, 268] width 19 height 11
click at [646, 217] on div "0 $0.00" at bounding box center [634, 261] width 50 height 88
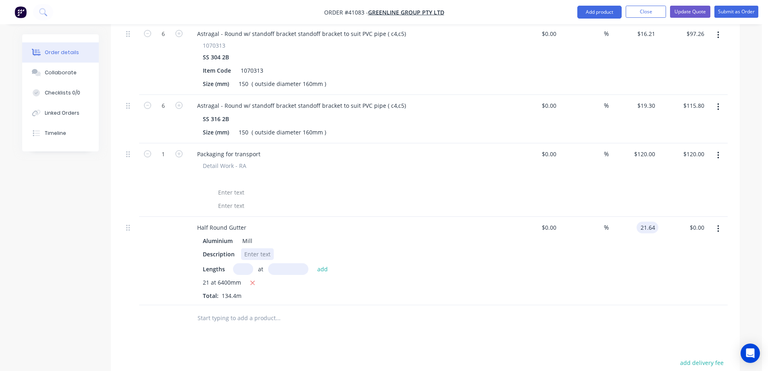
type input "$21.64"
click at [510, 221] on div "Half Round Gutter Aluminium Mill Description Lengths at add 21 at 6400mm Total:…" at bounding box center [349, 261] width 323 height 88
drag, startPoint x: 254, startPoint y: 250, endPoint x: 250, endPoint y: 246, distance: 6.3
click at [254, 279] on icon "button" at bounding box center [252, 282] width 5 height 7
type input "$0.00"
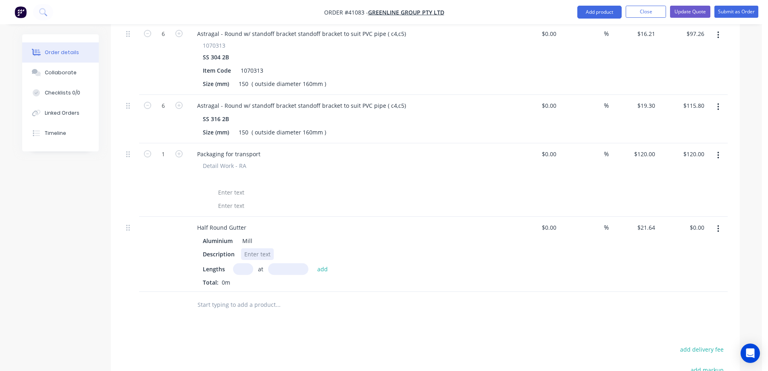
click at [251, 248] on div at bounding box center [257, 254] width 33 height 12
click at [244, 263] on input "text" at bounding box center [243, 269] width 20 height 12
type input "16"
type input "5100"
click at [313, 263] on button "add" at bounding box center [322, 268] width 19 height 11
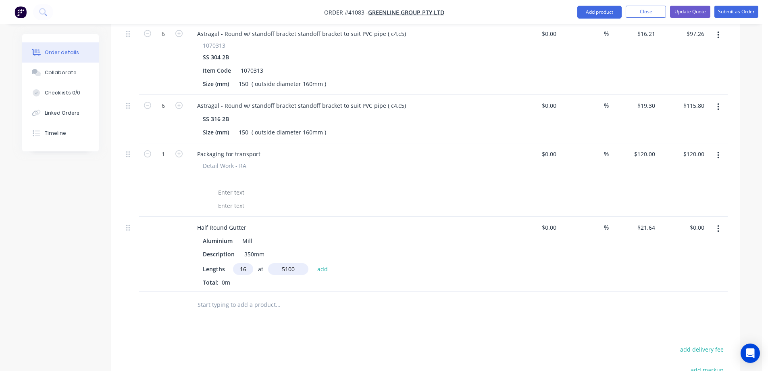
type input "$1,765.82"
click at [248, 221] on div "Half Round Gutter" at bounding box center [222, 227] width 62 height 12
click at [297, 235] on div "Aluminium Mill" at bounding box center [349, 241] width 292 height 12
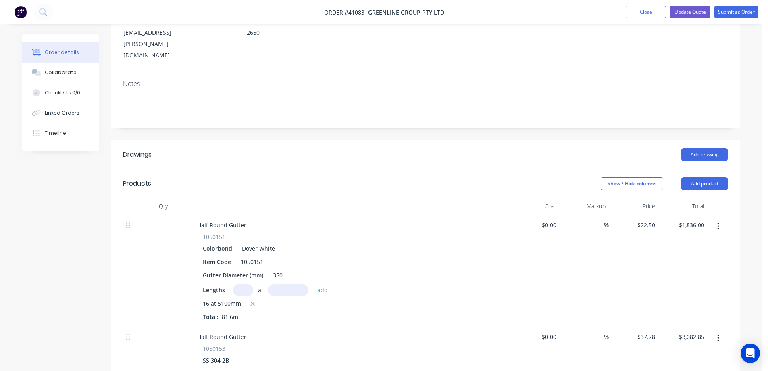
scroll to position [0, 0]
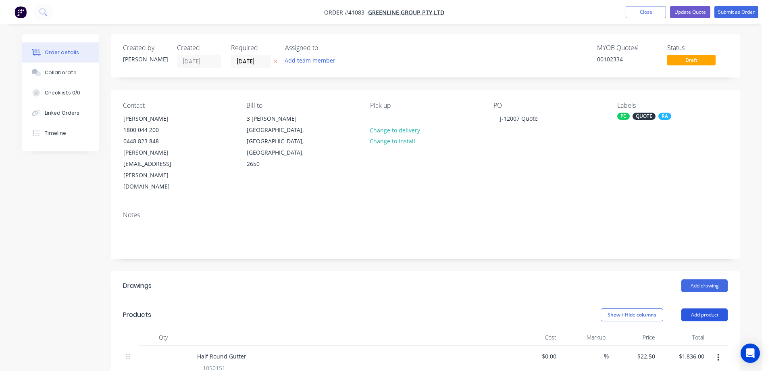
click at [707, 308] on button "Add product" at bounding box center [705, 314] width 46 height 13
click at [709, 329] on div "Product catalogue" at bounding box center [690, 335] width 62 height 12
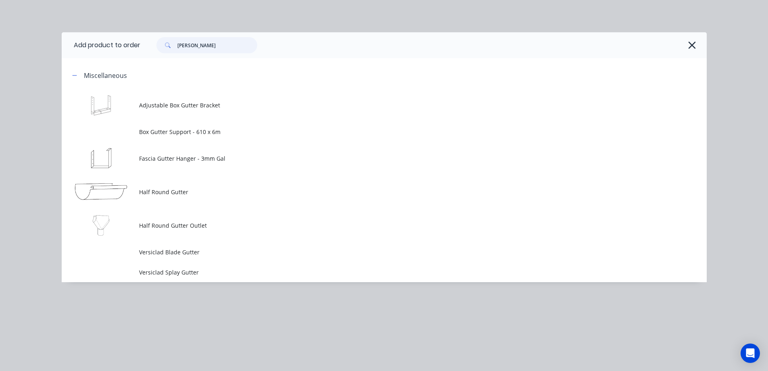
drag, startPoint x: 192, startPoint y: 46, endPoint x: 167, endPoint y: 43, distance: 24.8
click at [167, 43] on div "gutt" at bounding box center [207, 45] width 101 height 16
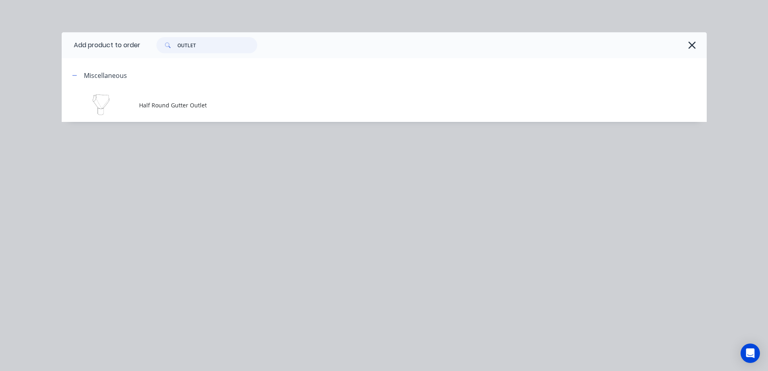
type input "OUTLET"
click at [172, 106] on span "Half Round Gutter Outlet" at bounding box center [366, 105] width 454 height 8
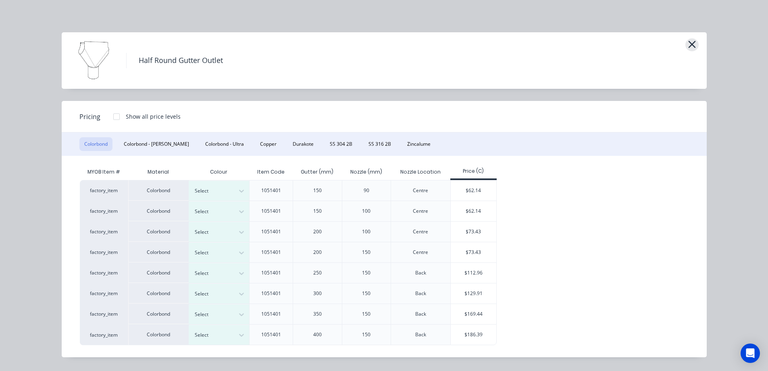
click at [692, 44] on icon "button" at bounding box center [692, 44] width 7 height 7
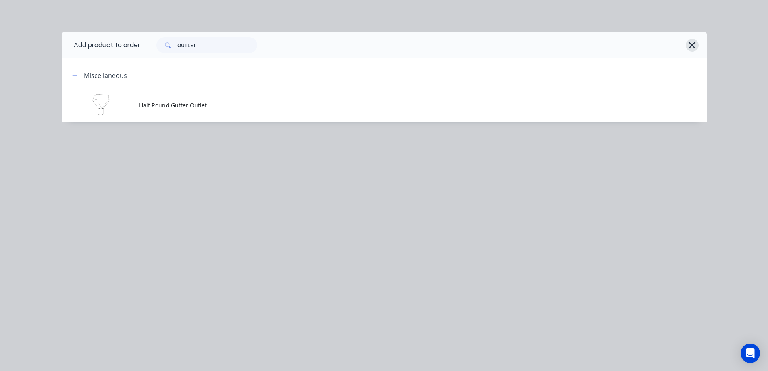
click at [695, 45] on icon "button" at bounding box center [692, 45] width 8 height 11
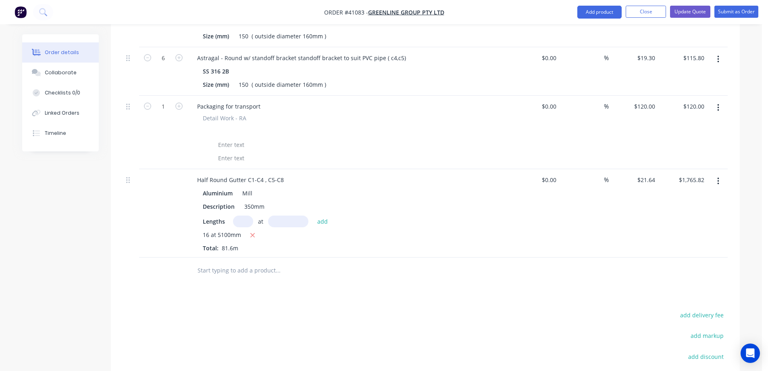
scroll to position [1786, 0]
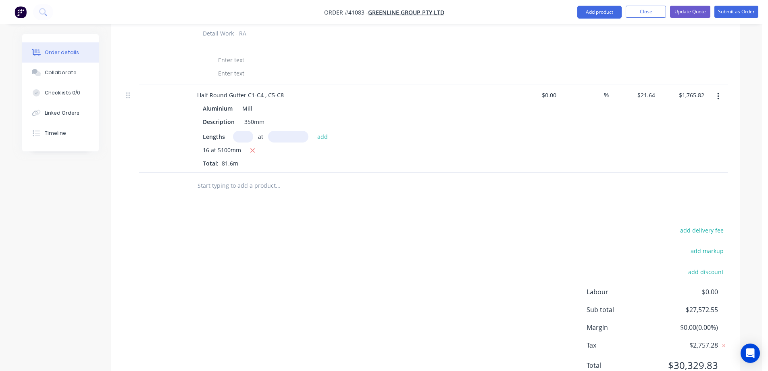
click at [720, 89] on button "button" at bounding box center [718, 96] width 19 height 15
click at [689, 160] on div "Delete" at bounding box center [690, 166] width 62 height 12
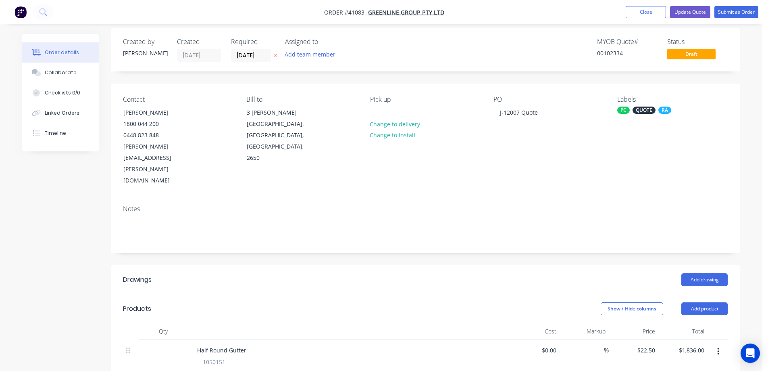
scroll to position [0, 0]
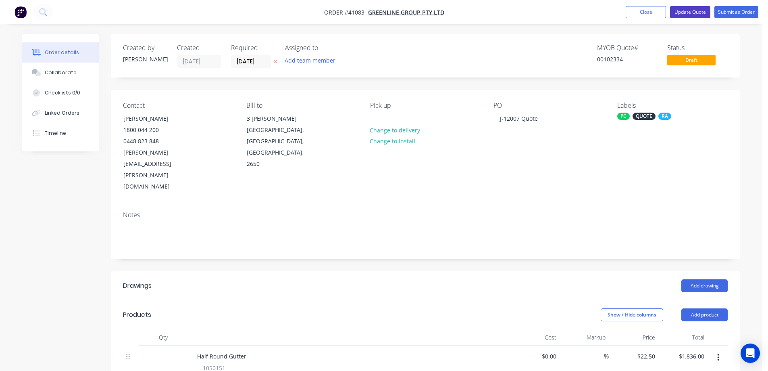
click at [699, 13] on button "Update Quote" at bounding box center [690, 12] width 40 height 12
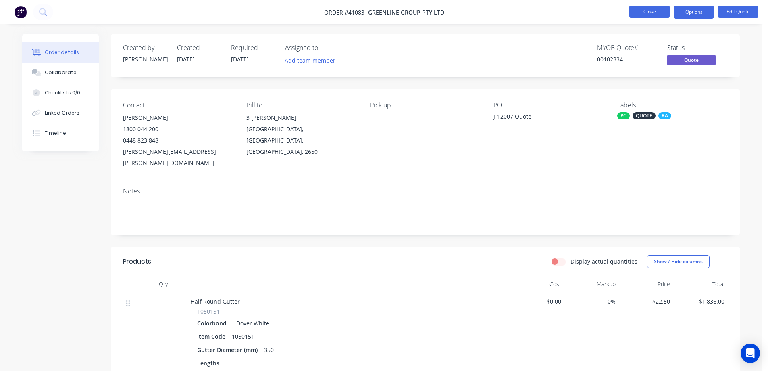
click at [642, 12] on button "Close" at bounding box center [650, 12] width 40 height 12
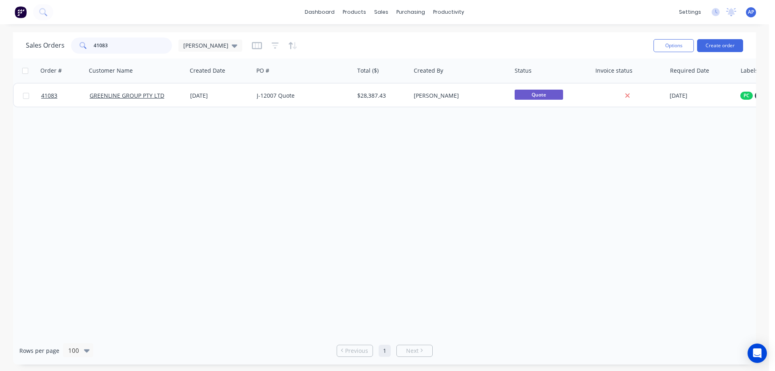
drag, startPoint x: 114, startPoint y: 50, endPoint x: 88, endPoint y: 51, distance: 26.3
click at [88, 51] on div "41083" at bounding box center [121, 46] width 101 height 16
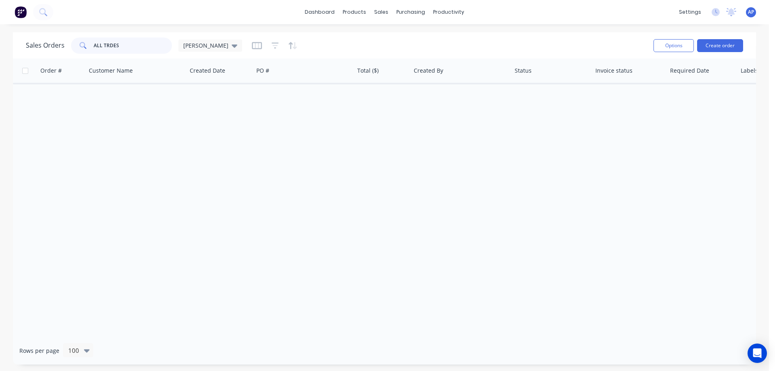
click at [109, 44] on input "ALL TRDES" at bounding box center [133, 46] width 79 height 16
type input "ALL TRADES"
click at [148, 127] on div "Order # Customer Name Created Date PO # Total ($) Created By Status Invoice sta…" at bounding box center [384, 197] width 743 height 278
click at [723, 47] on button "Create order" at bounding box center [720, 45] width 46 height 13
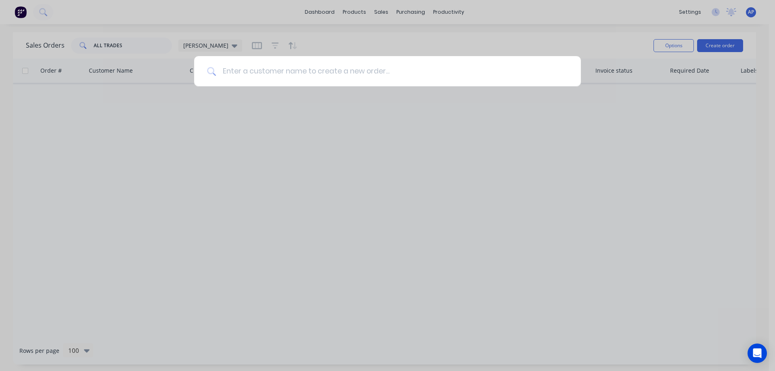
click at [375, 71] on input at bounding box center [392, 71] width 352 height 30
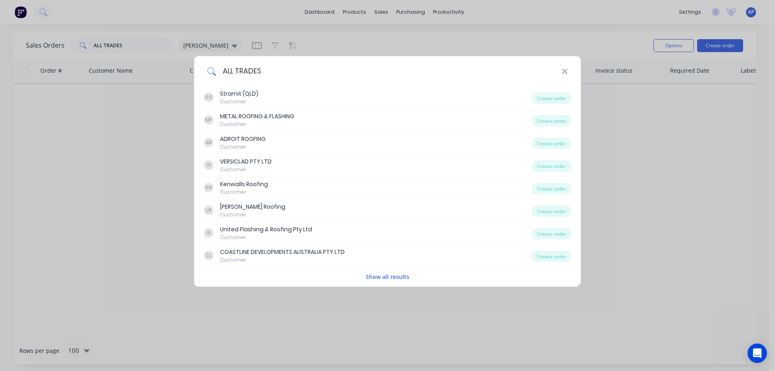
type input "ALL TRADES"
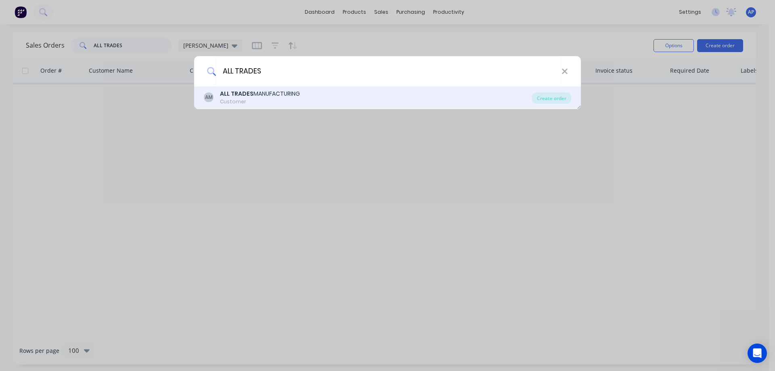
click at [310, 93] on div "AM ALL TRADES MANUFACTURING Customer" at bounding box center [368, 98] width 328 height 16
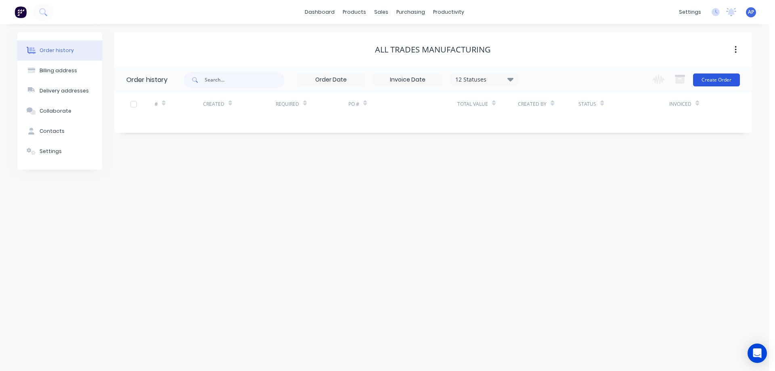
click at [708, 81] on button "Create Order" at bounding box center [716, 79] width 47 height 13
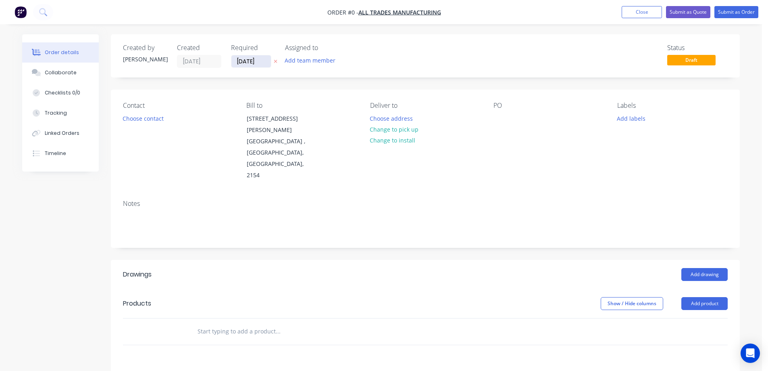
click at [248, 61] on input "[DATE]" at bounding box center [252, 61] width 40 height 12
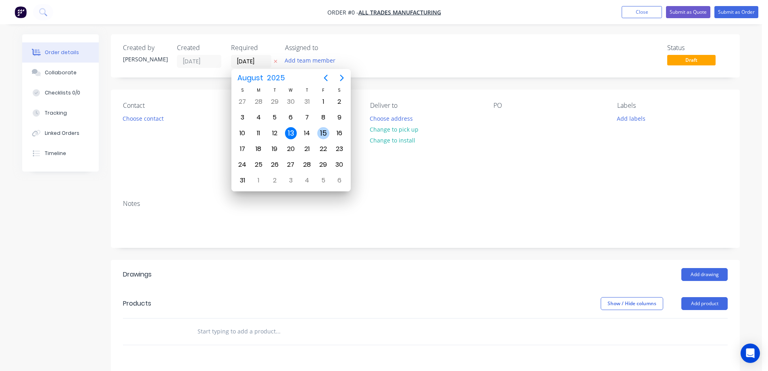
drag, startPoint x: 324, startPoint y: 132, endPoint x: 296, endPoint y: 130, distance: 28.3
click at [324, 132] on div "15" at bounding box center [323, 133] width 12 height 12
type input "[DATE]"
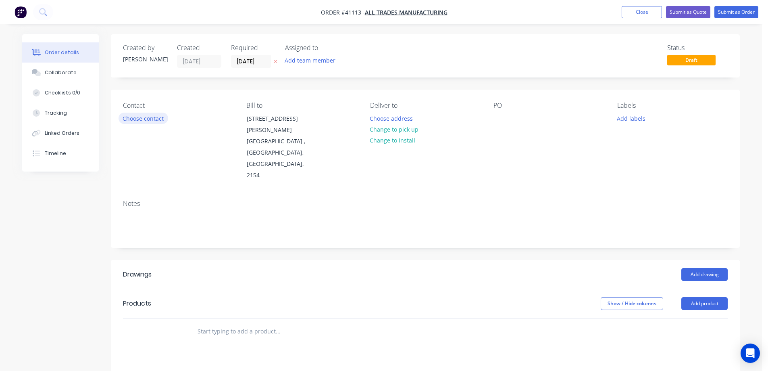
click at [159, 119] on button "Choose contact" at bounding box center [144, 118] width 50 height 11
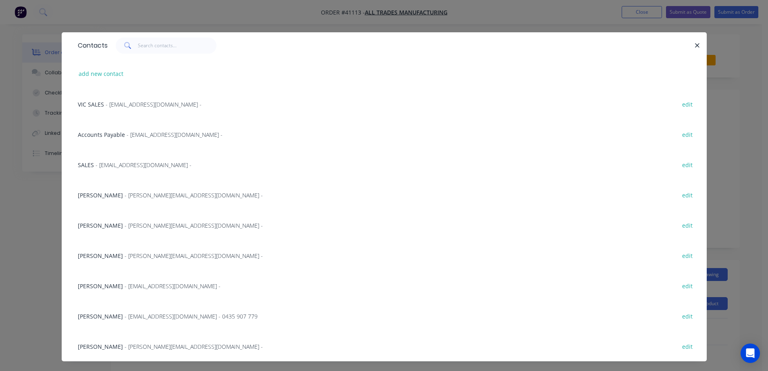
click at [138, 105] on span "- vicsales@all-trades.com.au -" at bounding box center [154, 104] width 96 height 8
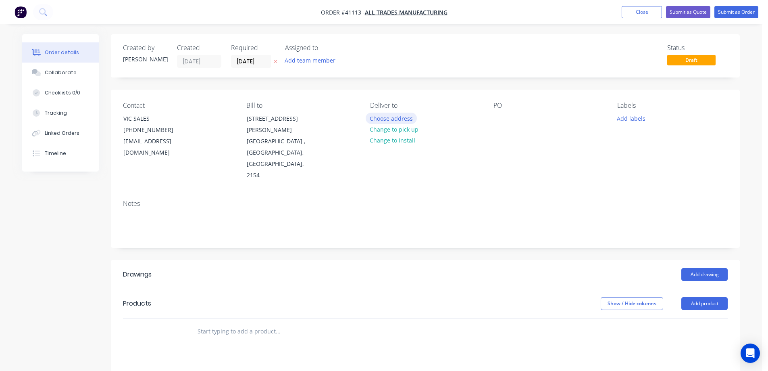
click at [385, 117] on button "Choose address" at bounding box center [392, 118] width 52 height 11
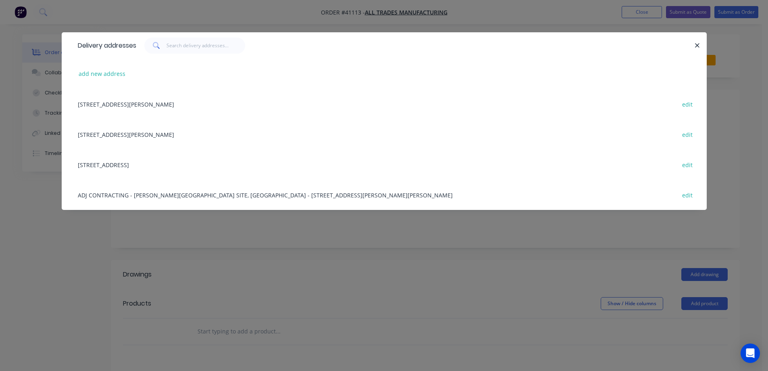
drag, startPoint x: 173, startPoint y: 163, endPoint x: 191, endPoint y: 163, distance: 17.8
click at [173, 163] on div "4 / 5 KELLETS RD, ROWVILLE , Victoria, Australia, 3178 edit" at bounding box center [384, 164] width 621 height 30
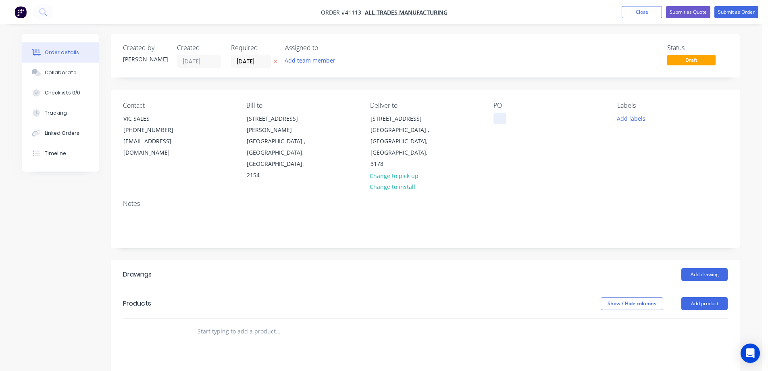
click at [499, 117] on div at bounding box center [500, 119] width 13 height 12
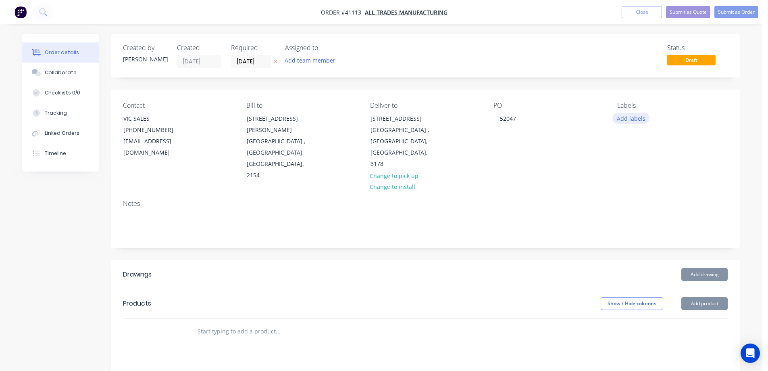
click at [623, 117] on button "Add labels" at bounding box center [631, 118] width 37 height 11
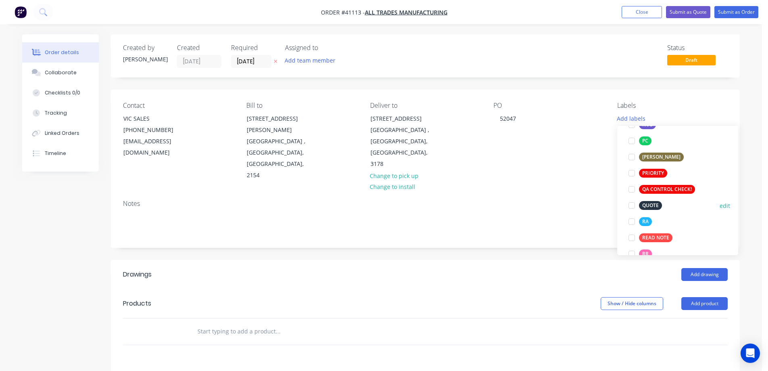
scroll to position [242, 0]
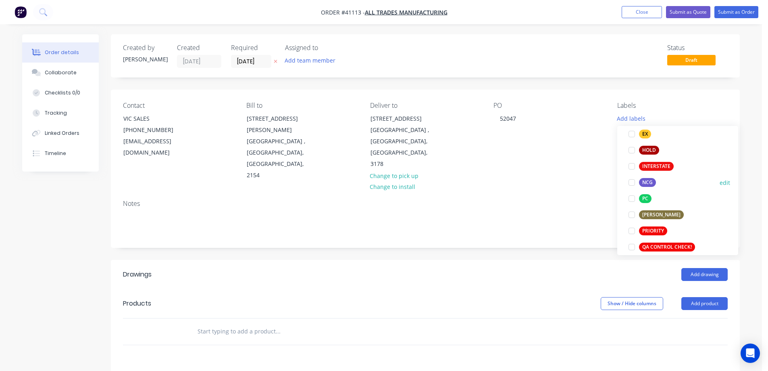
click at [634, 184] on div at bounding box center [632, 182] width 16 height 16
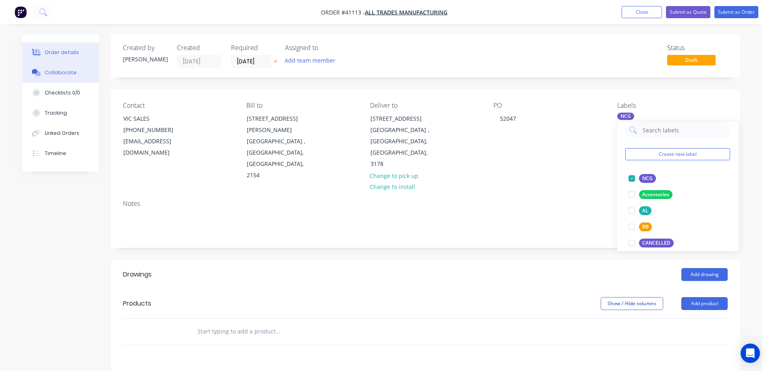
click at [66, 68] on button "Collaborate" at bounding box center [60, 73] width 77 height 20
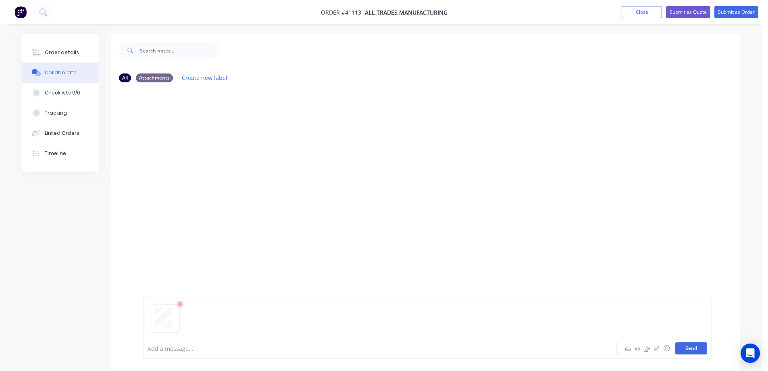
click at [688, 350] on button "Send" at bounding box center [692, 348] width 32 height 12
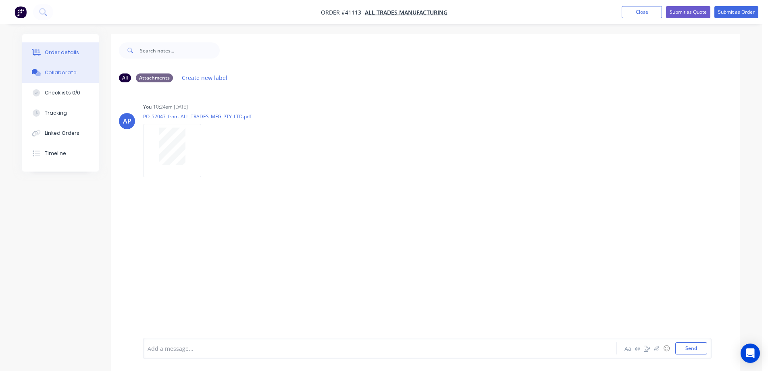
click at [74, 52] on div "Order details" at bounding box center [62, 52] width 34 height 7
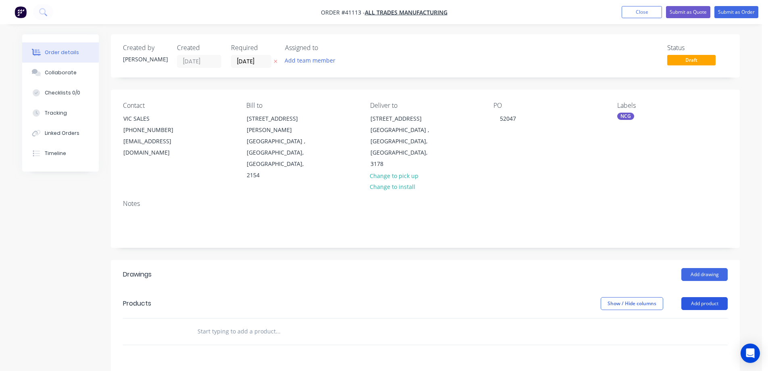
click at [691, 297] on button "Add product" at bounding box center [705, 303] width 46 height 13
click at [695, 318] on div "Product catalogue" at bounding box center [690, 324] width 62 height 12
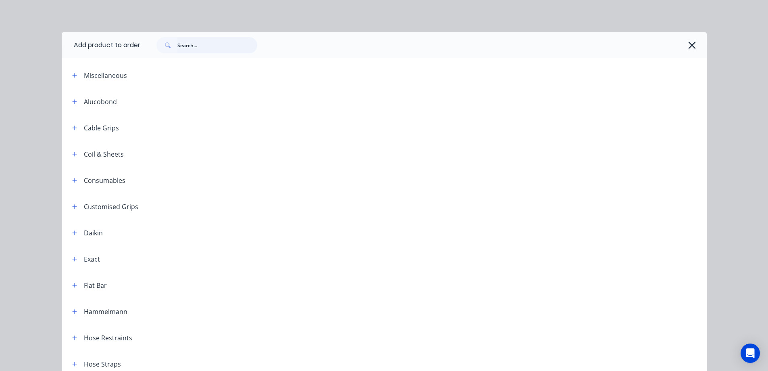
click at [213, 44] on input "text" at bounding box center [217, 45] width 80 height 16
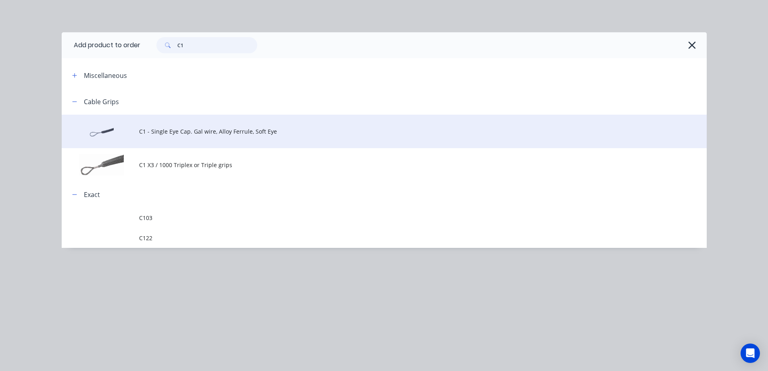
type input "C1"
click at [223, 130] on span "C1 - Single Eye Cap. Gal wire, Alloy Ferrule, Soft Eye" at bounding box center [366, 131] width 454 height 8
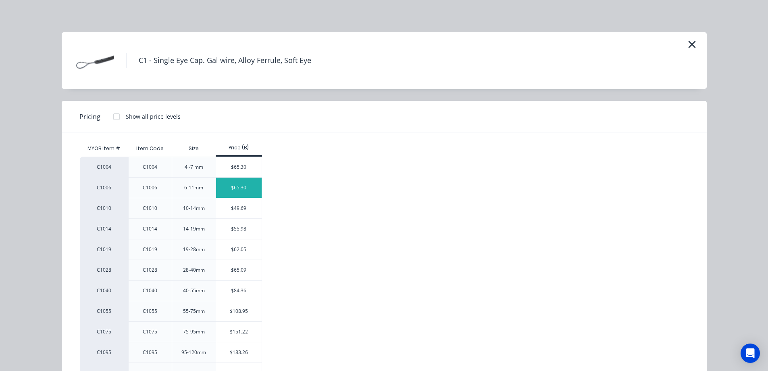
click at [235, 191] on div "$65.30" at bounding box center [239, 187] width 46 height 20
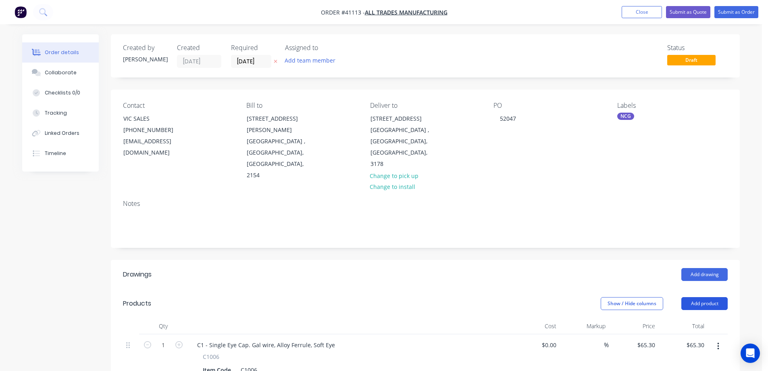
click at [715, 297] on button "Add product" at bounding box center [705, 303] width 46 height 13
click at [715, 318] on div "Product catalogue" at bounding box center [690, 324] width 62 height 12
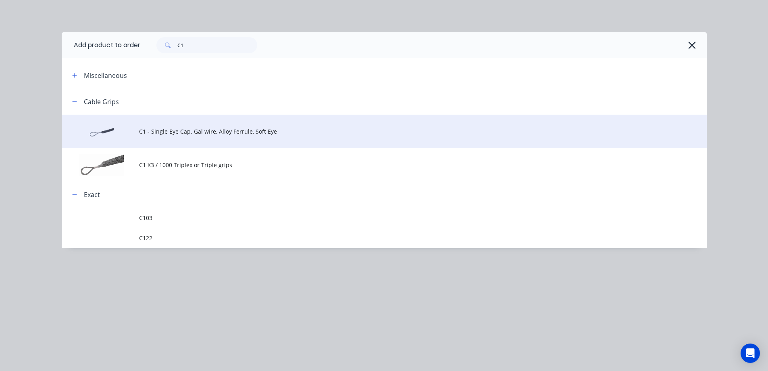
click at [209, 132] on span "C1 - Single Eye Cap. Gal wire, Alloy Ferrule, Soft Eye" at bounding box center [366, 131] width 454 height 8
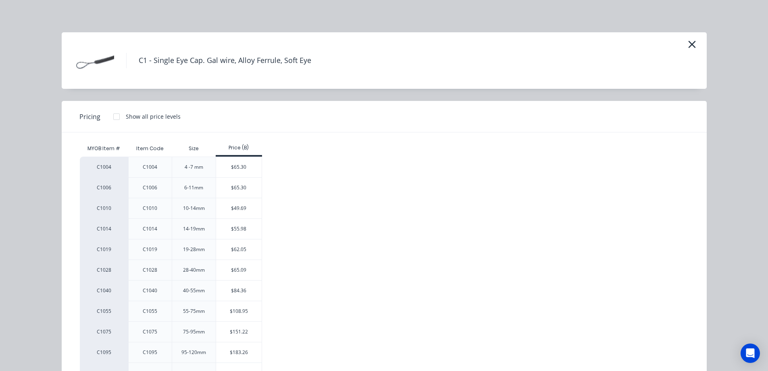
click at [217, 269] on div "$65.09" at bounding box center [239, 270] width 46 height 20
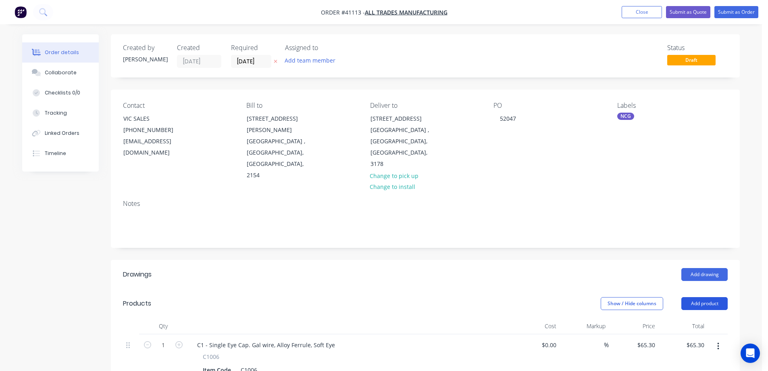
click at [692, 297] on button "Add product" at bounding box center [705, 303] width 46 height 13
click at [702, 318] on div "Product catalogue" at bounding box center [690, 324] width 62 height 12
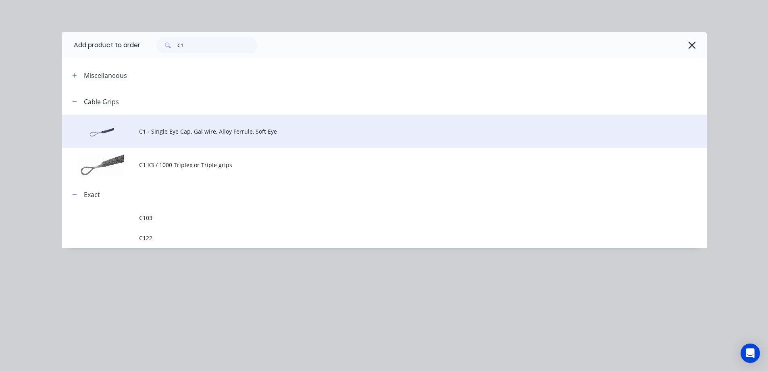
click at [196, 137] on td "C1 - Single Eye Cap. Gal wire, Alloy Ferrule, Soft Eye" at bounding box center [423, 131] width 568 height 33
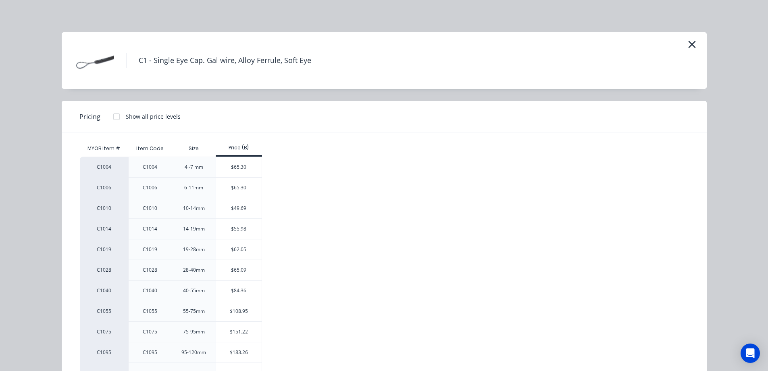
click at [237, 290] on div "$84.36" at bounding box center [239, 290] width 46 height 20
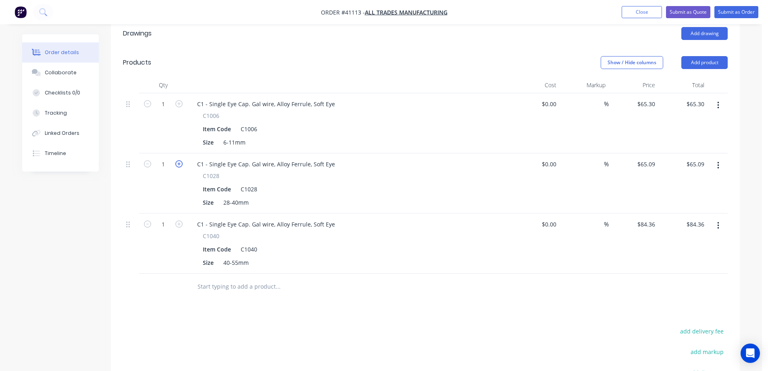
scroll to position [242, 0]
click at [169, 97] on input "1" at bounding box center [163, 103] width 21 height 12
type input "5"
type input "$326.50"
drag, startPoint x: 350, startPoint y: 99, endPoint x: 175, endPoint y: 129, distance: 176.9
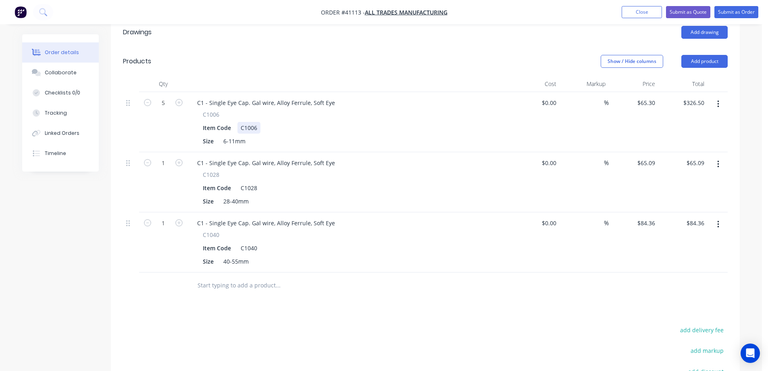
click at [346, 122] on div "Item Code C1006" at bounding box center [347, 128] width 295 height 12
click at [166, 109] on input "1" at bounding box center [163, 103] width 21 height 12
type input "3"
type input "$195.27"
drag, startPoint x: 411, startPoint y: 173, endPoint x: 372, endPoint y: 170, distance: 39.6
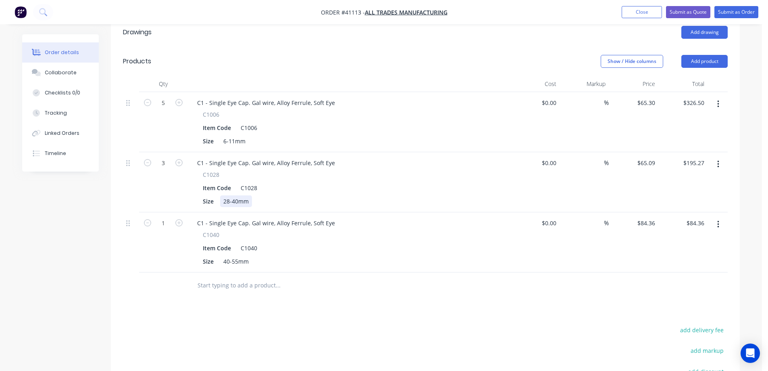
click at [407, 195] on div "Size 28-40mm" at bounding box center [347, 201] width 295 height 12
click at [166, 109] on input "1" at bounding box center [163, 103] width 21 height 12
type input "3"
type input "$253.08"
click at [409, 248] on div "C1 - Single Eye Cap. Gal wire, Alloy Ferrule, Soft Eye C1040 Item Code C1040 Si…" at bounding box center [349, 242] width 323 height 60
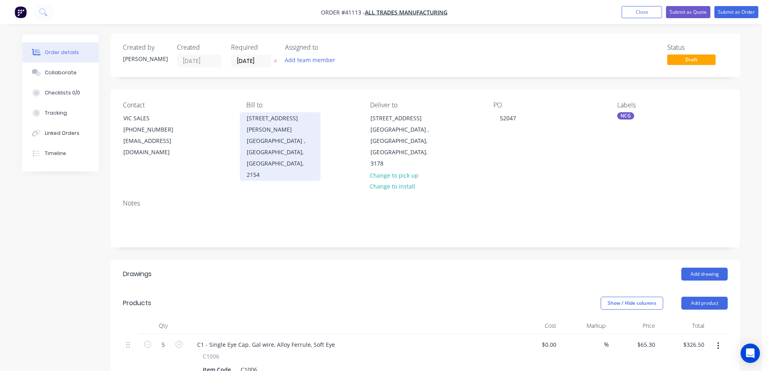
scroll to position [0, 0]
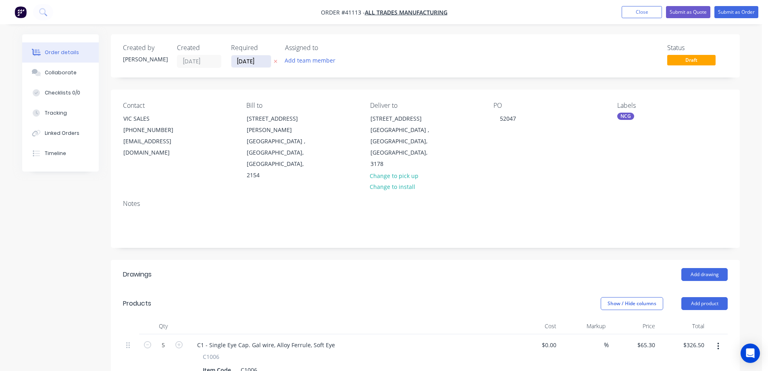
click at [240, 61] on input "[DATE]" at bounding box center [252, 61] width 40 height 12
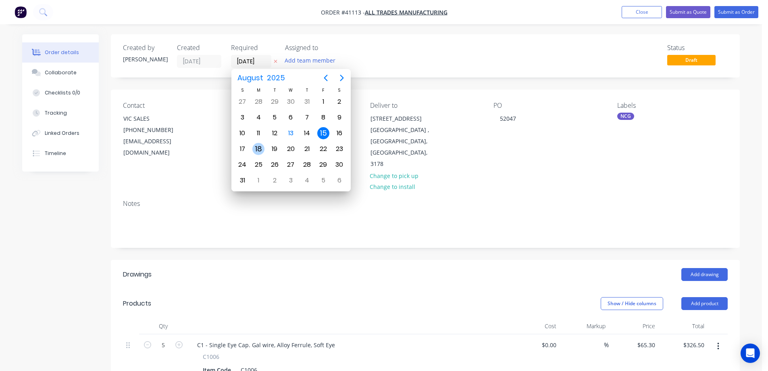
click at [259, 146] on div "18" at bounding box center [259, 149] width 12 height 12
type input "18/08/25"
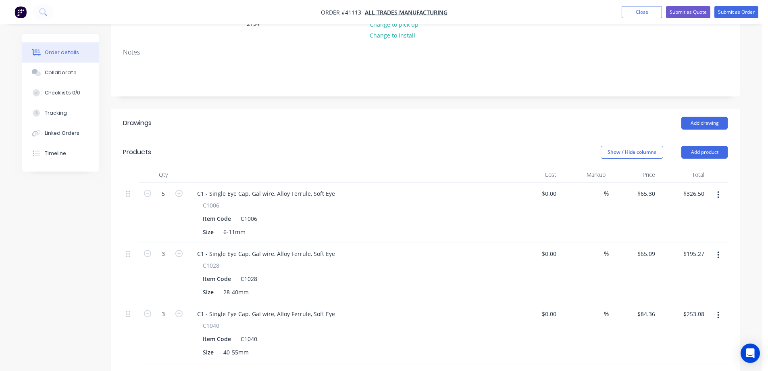
scroll to position [192, 0]
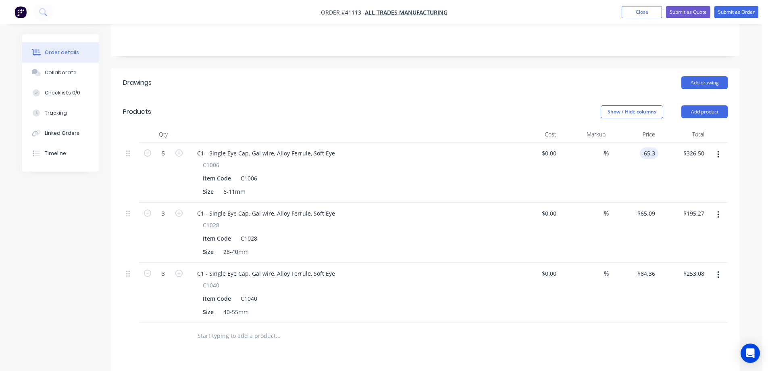
click at [655, 147] on input "65.3" at bounding box center [650, 153] width 15 height 12
type input "$65.03"
type input "$325.15"
click at [662, 142] on div "$325.15 $326.50" at bounding box center [684, 172] width 50 height 60
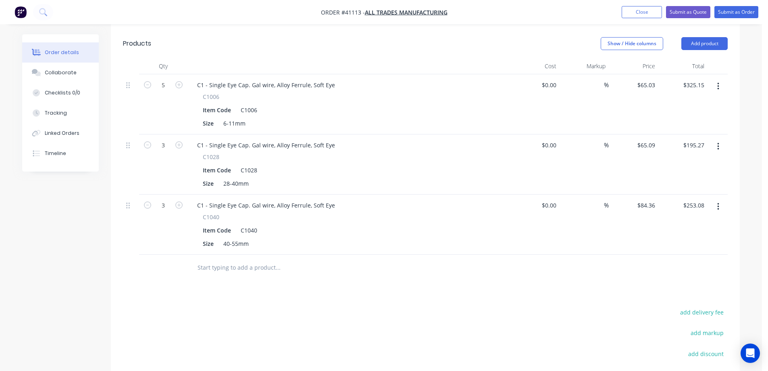
scroll to position [111, 0]
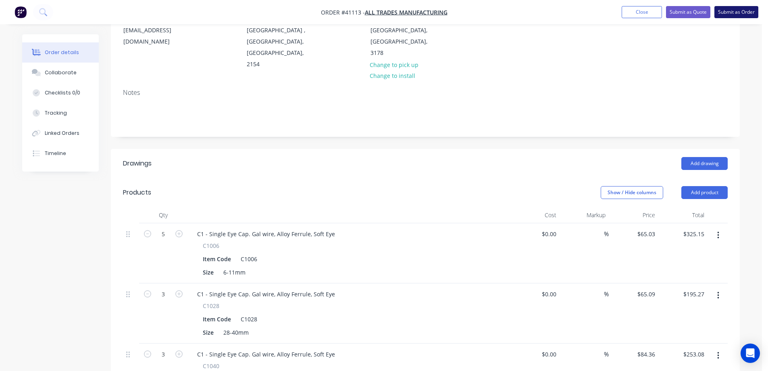
click at [725, 15] on button "Submit as Order" at bounding box center [737, 12] width 44 height 12
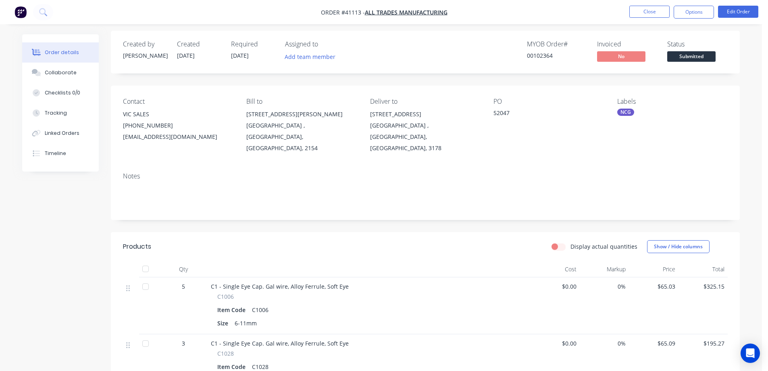
scroll to position [0, 0]
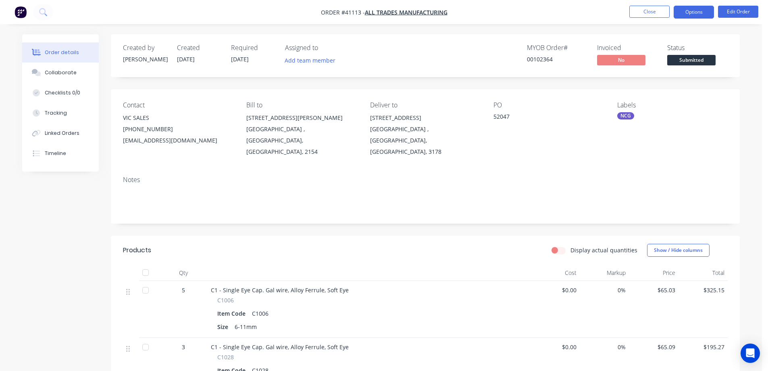
click at [686, 11] on button "Options" at bounding box center [694, 12] width 40 height 13
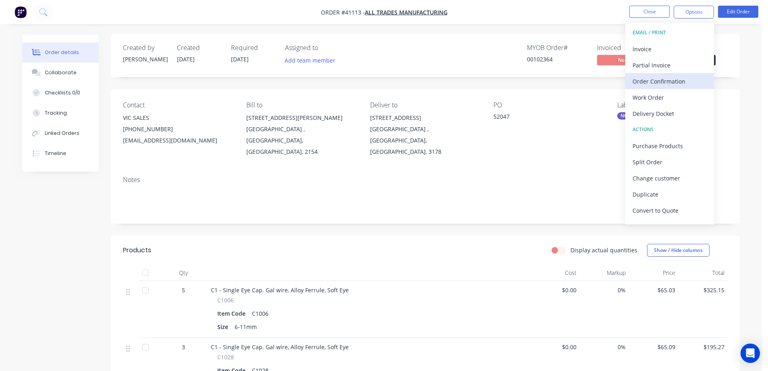
click at [667, 80] on div "Order Confirmation" at bounding box center [670, 81] width 74 height 12
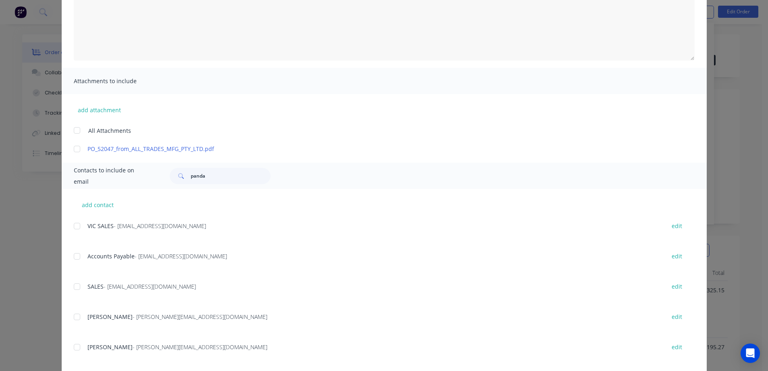
scroll to position [121, 0]
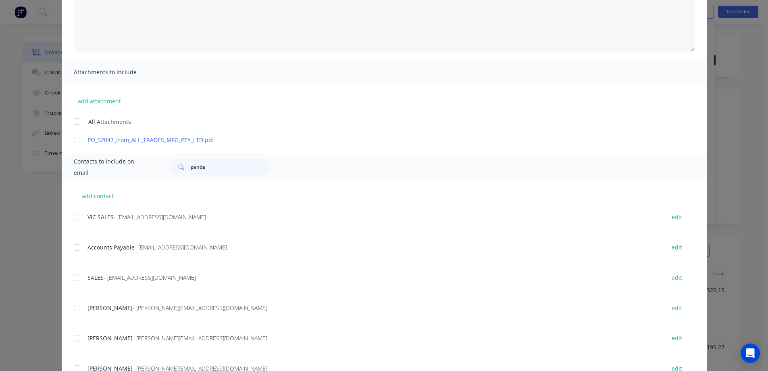
click at [75, 219] on div at bounding box center [77, 217] width 16 height 16
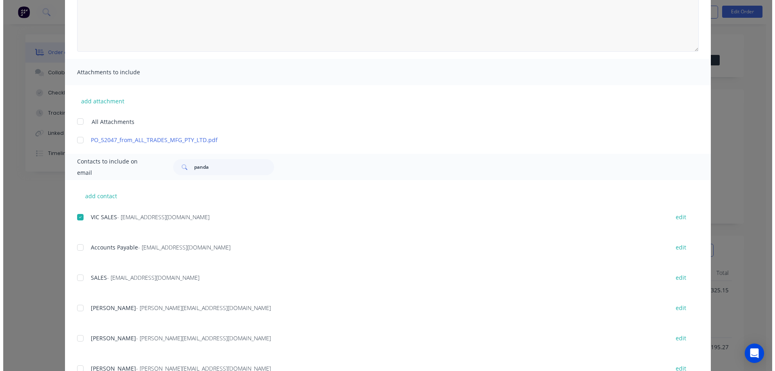
scroll to position [0, 0]
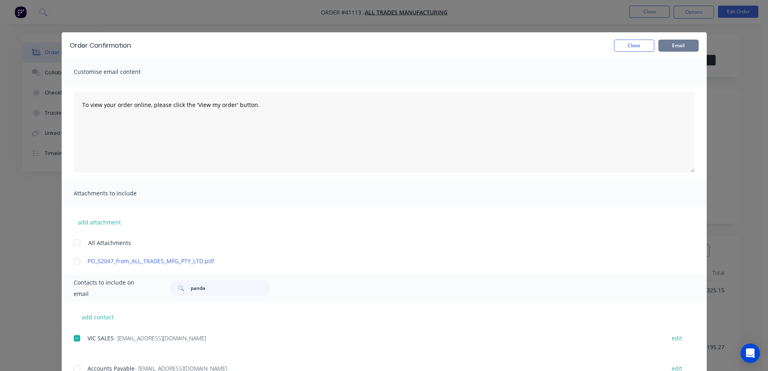
click at [683, 44] on button "Email" at bounding box center [679, 46] width 40 height 12
click at [641, 46] on button "Close" at bounding box center [634, 46] width 40 height 12
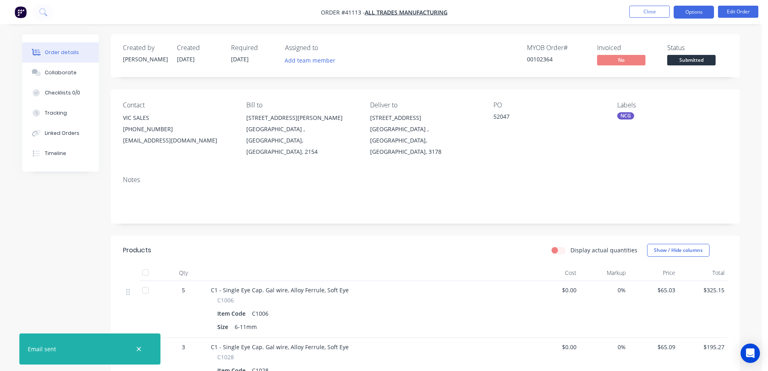
click at [681, 12] on button "Options" at bounding box center [694, 12] width 40 height 13
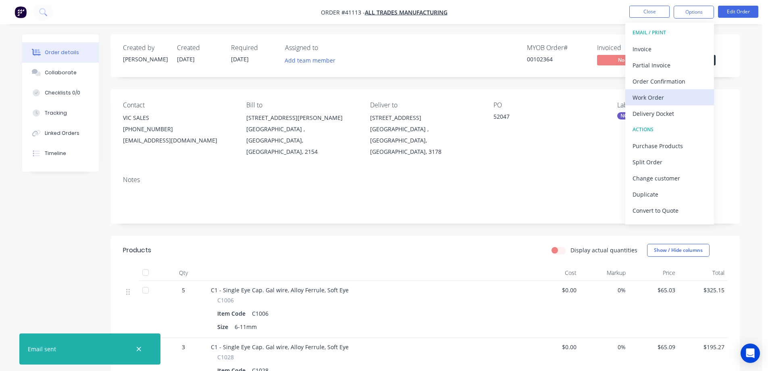
click at [653, 94] on div "Work Order" at bounding box center [670, 98] width 74 height 12
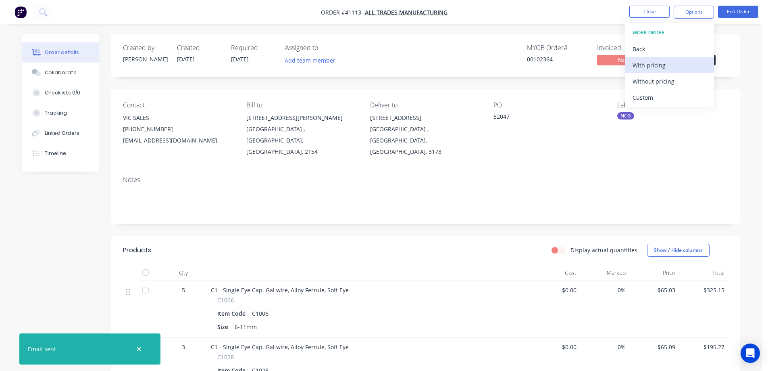
click at [661, 67] on div "With pricing" at bounding box center [670, 65] width 74 height 12
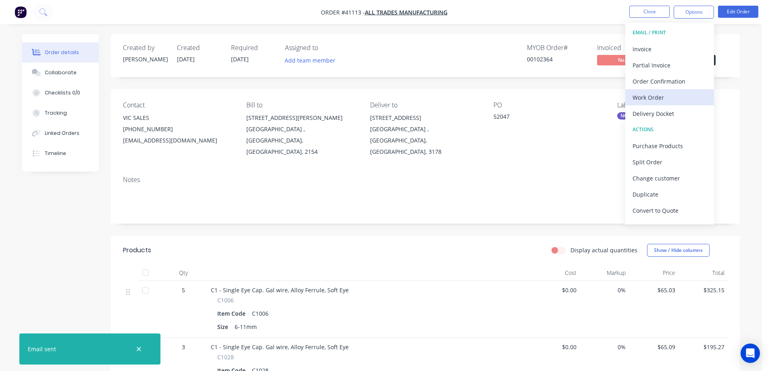
click at [643, 96] on div "Work Order" at bounding box center [670, 98] width 74 height 12
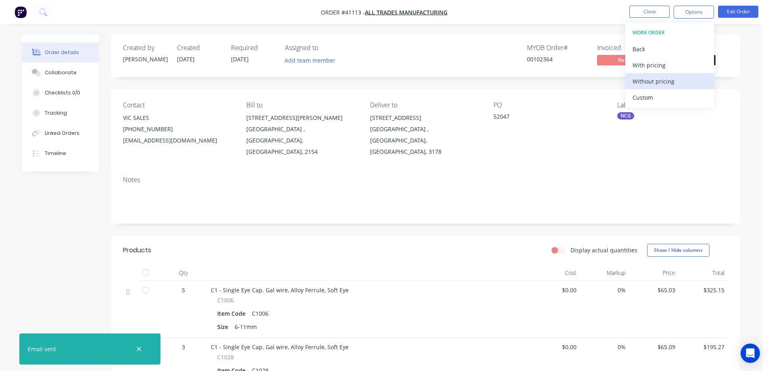
click at [658, 82] on div "Without pricing" at bounding box center [670, 81] width 74 height 12
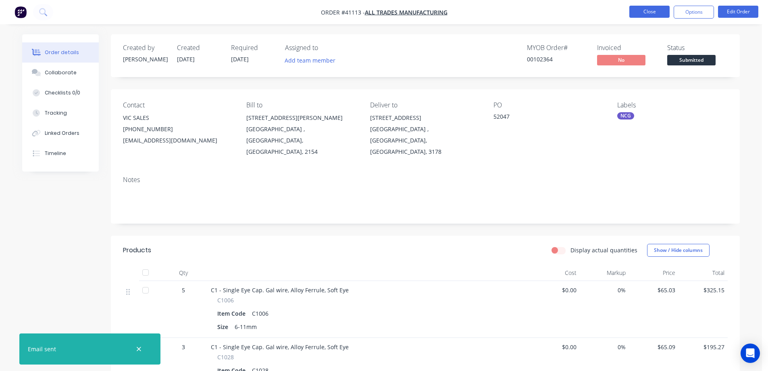
click at [653, 9] on button "Close" at bounding box center [650, 12] width 40 height 12
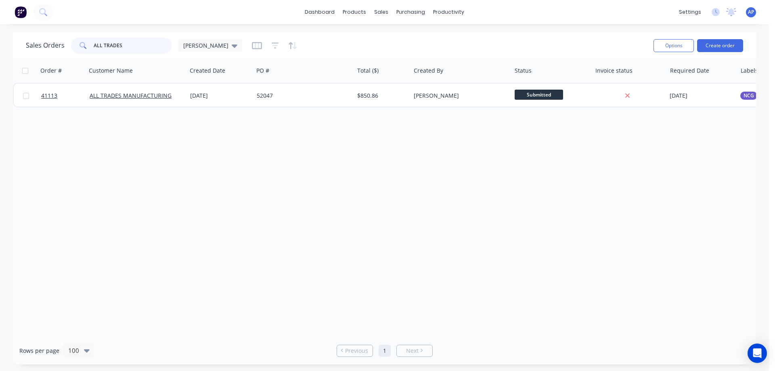
drag, startPoint x: 119, startPoint y: 51, endPoint x: 81, endPoint y: 55, distance: 37.8
click at [81, 55] on div "Sales Orders ALL TRADES Angela Options Create order" at bounding box center [384, 45] width 743 height 26
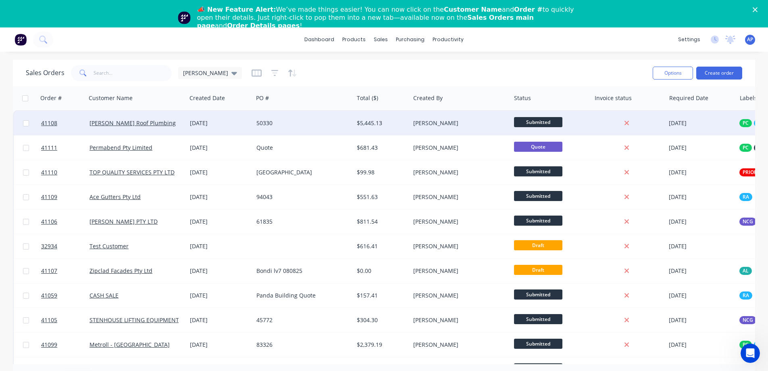
click at [275, 125] on div "50330" at bounding box center [302, 123] width 90 height 8
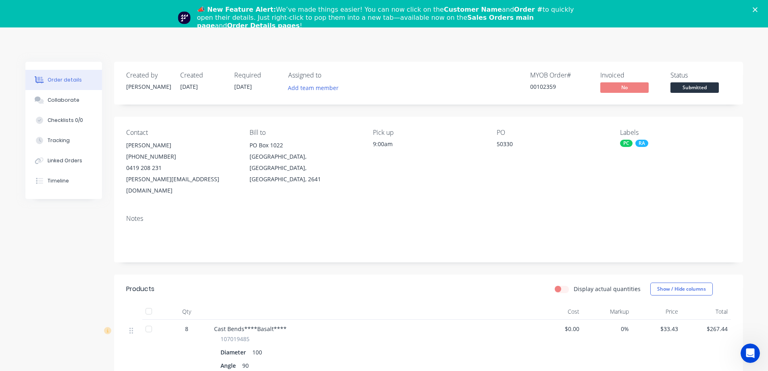
click at [758, 7] on icon "Close" at bounding box center [755, 9] width 5 height 5
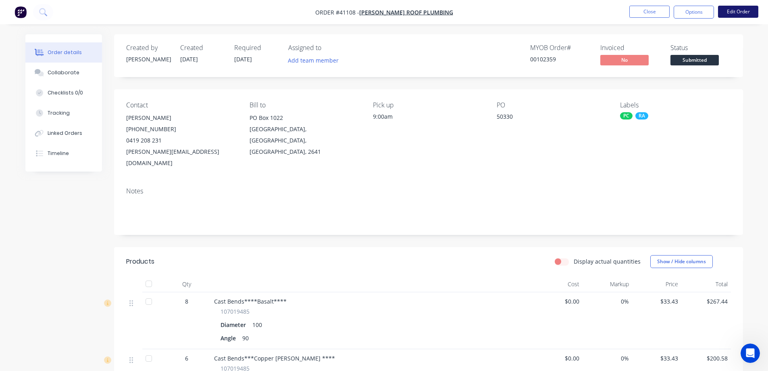
click at [737, 11] on button "Edit Order" at bounding box center [738, 12] width 40 height 12
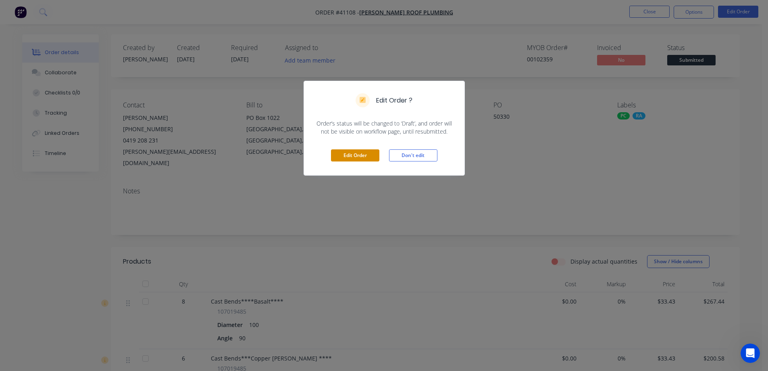
click at [352, 155] on button "Edit Order" at bounding box center [355, 155] width 48 height 12
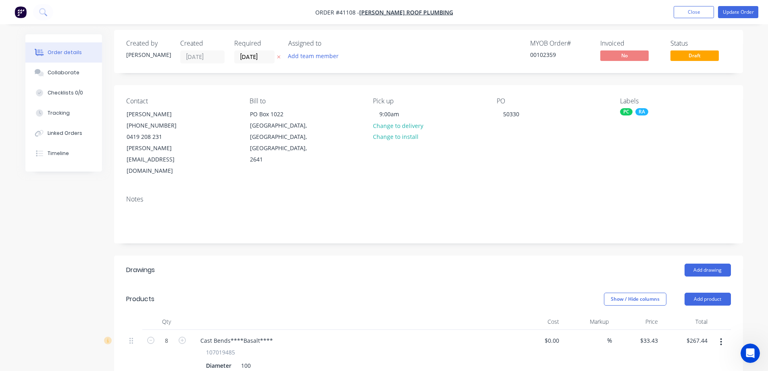
scroll to position [4, 0]
click at [723, 293] on button "Add product" at bounding box center [708, 299] width 46 height 13
click at [701, 314] on div "Product catalogue" at bounding box center [693, 320] width 62 height 12
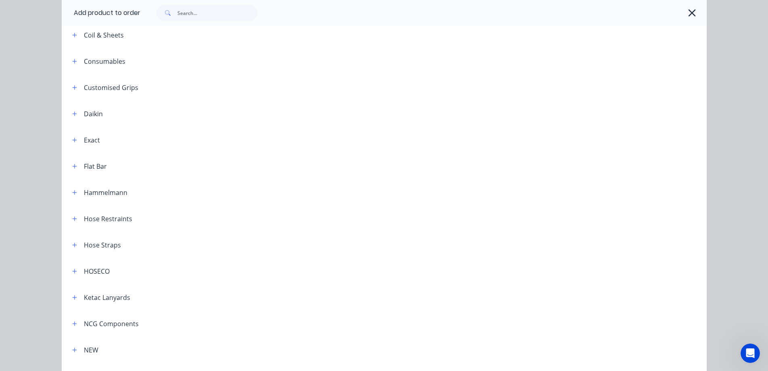
scroll to position [0, 0]
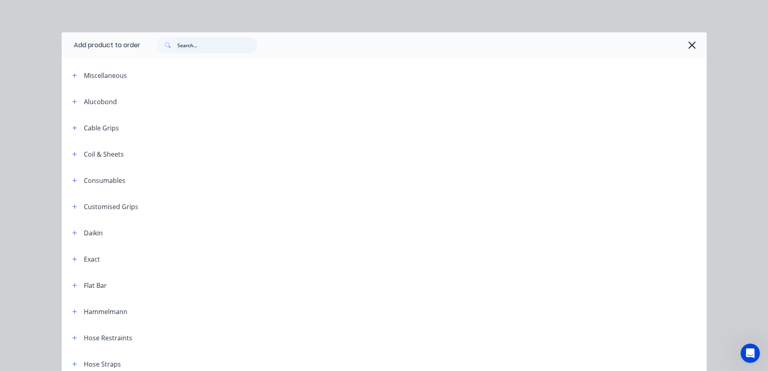
click at [182, 44] on input "text" at bounding box center [217, 45] width 80 height 16
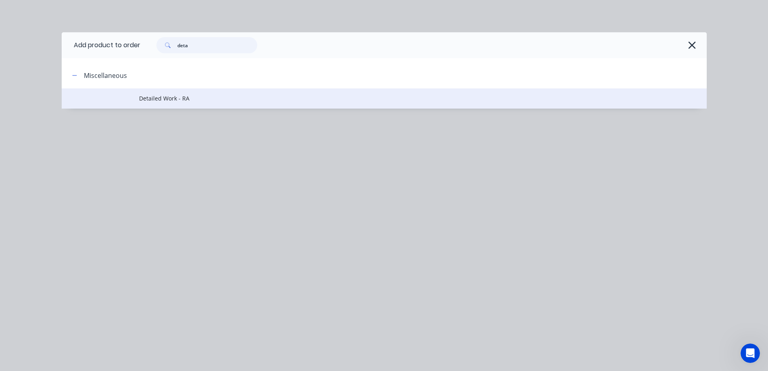
type input "deta"
click at [198, 99] on span "Detailed Work - RA" at bounding box center [366, 98] width 454 height 8
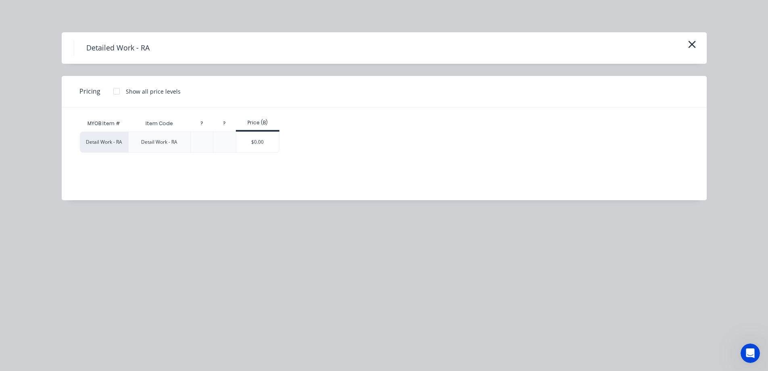
drag, startPoint x: 113, startPoint y: 88, endPoint x: 183, endPoint y: 119, distance: 76.8
click at [113, 88] on div at bounding box center [117, 91] width 16 height 16
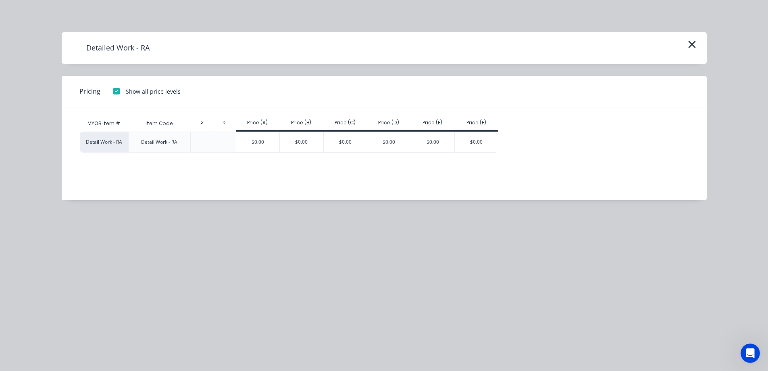
click at [255, 143] on div "$0.00" at bounding box center [258, 142] width 44 height 20
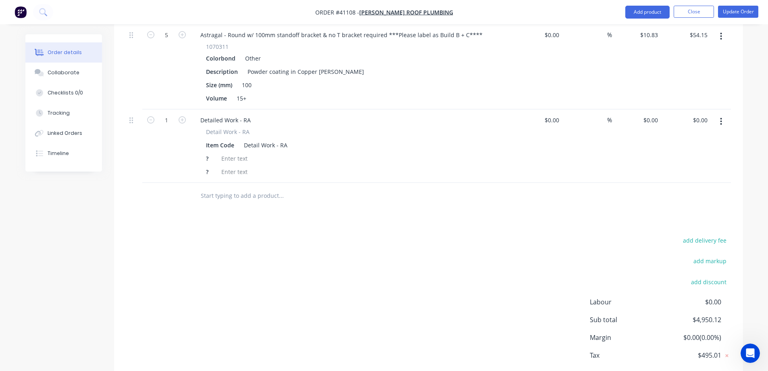
scroll to position [1449, 0]
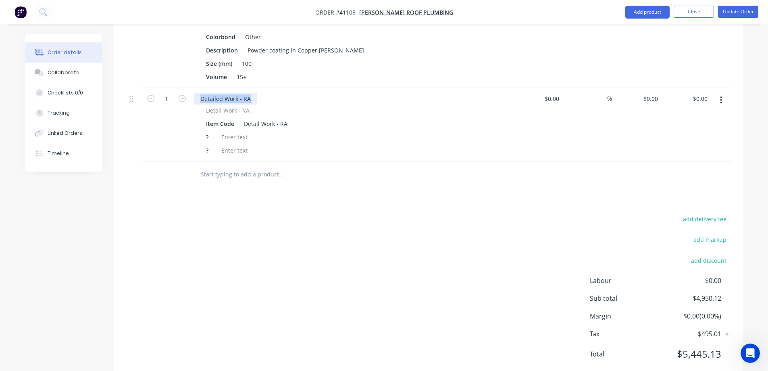
drag, startPoint x: 251, startPoint y: 76, endPoint x: 198, endPoint y: 75, distance: 52.0
click at [198, 93] on div "Detailed Work - RA" at bounding box center [225, 99] width 63 height 12
drag, startPoint x: 210, startPoint y: 127, endPoint x: 202, endPoint y: 128, distance: 8.2
click at [202, 128] on div "Detail Work - RA Item Code Detail Work - RA ? ?" at bounding box center [352, 131] width 316 height 50
click at [210, 131] on div "?" at bounding box center [209, 137] width 12 height 12
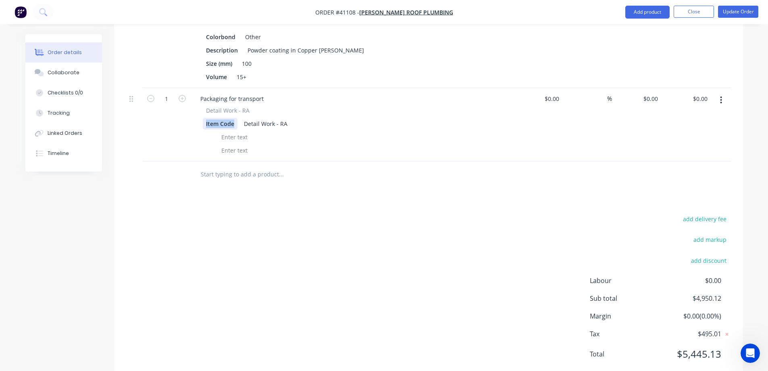
drag, startPoint x: 234, startPoint y: 100, endPoint x: 205, endPoint y: 104, distance: 29.3
click at [205, 118] on div "Item Code" at bounding box center [220, 124] width 35 height 12
click at [248, 118] on div at bounding box center [250, 124] width 12 height 12
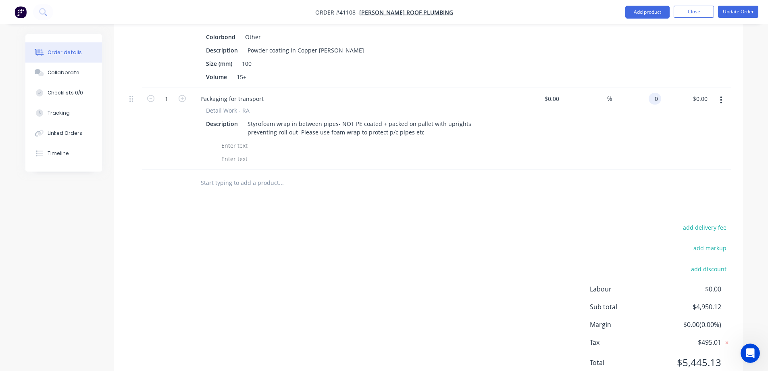
click at [649, 88] on div "0 0" at bounding box center [637, 129] width 50 height 82
type input "$600.00"
click at [644, 104] on div "$600.00 600" at bounding box center [637, 129] width 50 height 82
click at [456, 175] on div at bounding box center [336, 183] width 284 height 16
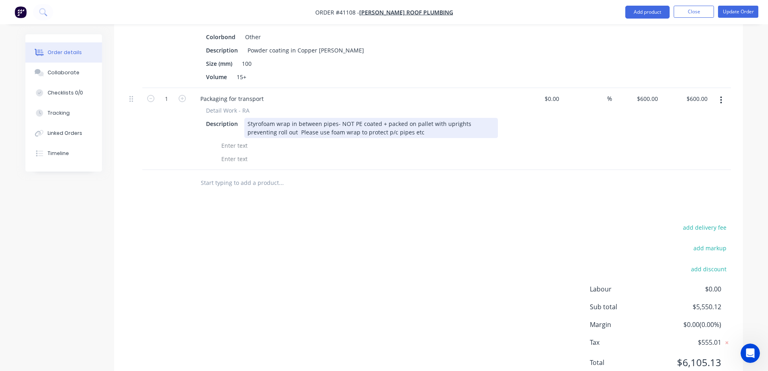
click at [269, 118] on div "Styrofoam wrap in between pipes- NOT PE coated + packed on pallet with uprights…" at bounding box center [371, 128] width 254 height 20
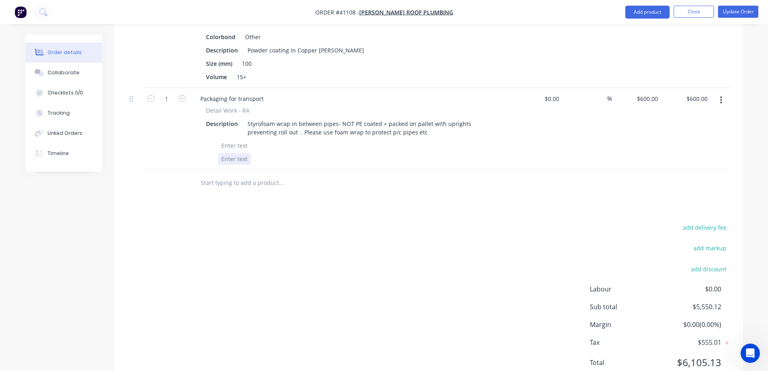
click at [278, 144] on div "Packaging for transport Detail Work - RA Description Styrofoam wrap in between …" at bounding box center [352, 129] width 323 height 82
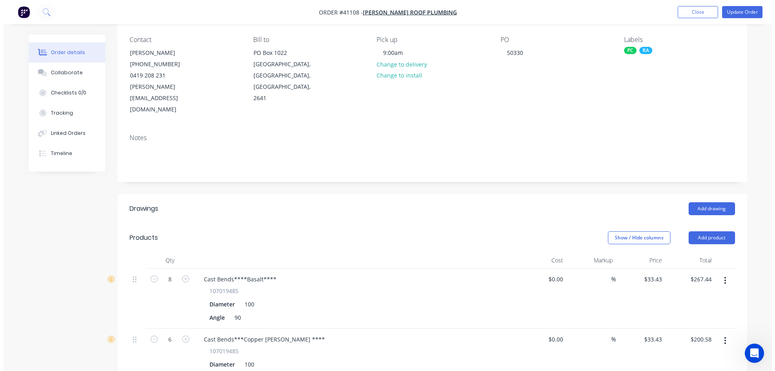
scroll to position [0, 0]
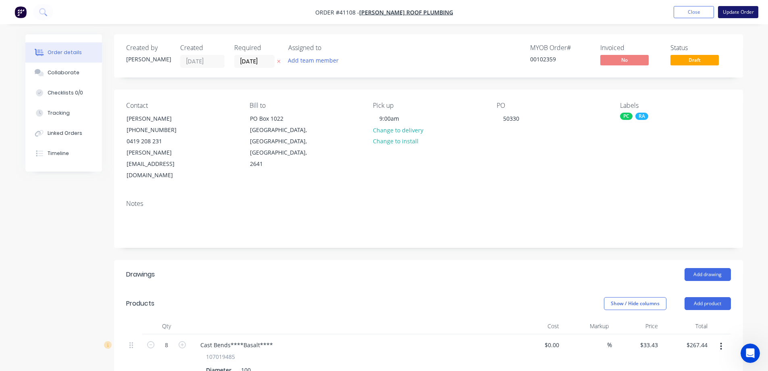
click at [731, 10] on button "Update Order" at bounding box center [738, 12] width 40 height 12
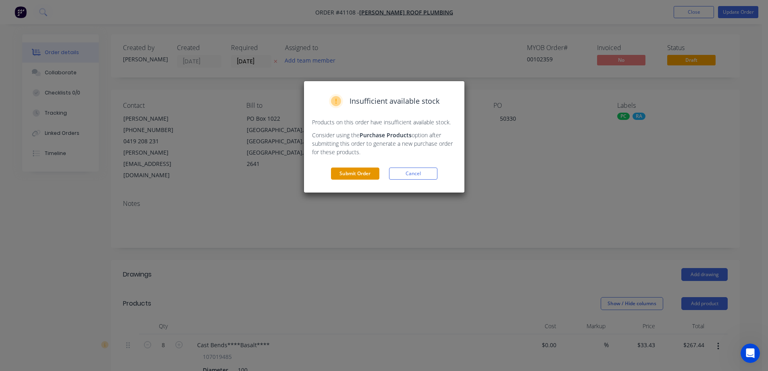
click at [362, 174] on button "Submit Order" at bounding box center [355, 173] width 48 height 12
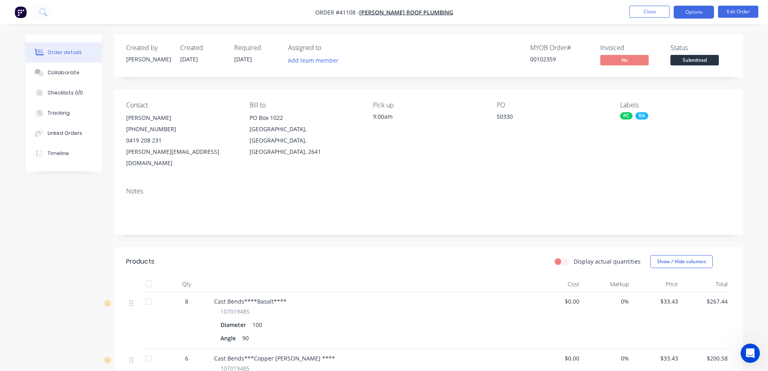
click at [691, 13] on button "Options" at bounding box center [694, 12] width 40 height 13
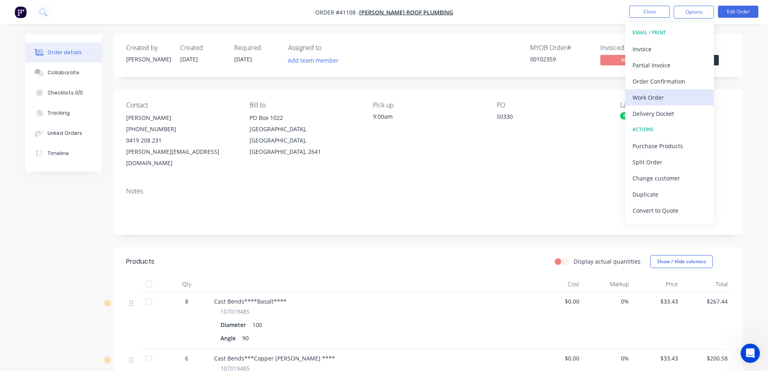
click at [659, 93] on div "Work Order" at bounding box center [670, 98] width 74 height 12
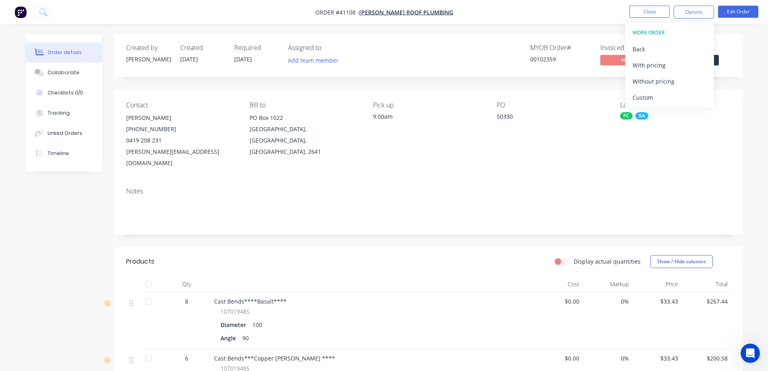
click at [594, 111] on div "PO 50330" at bounding box center [552, 134] width 111 height 67
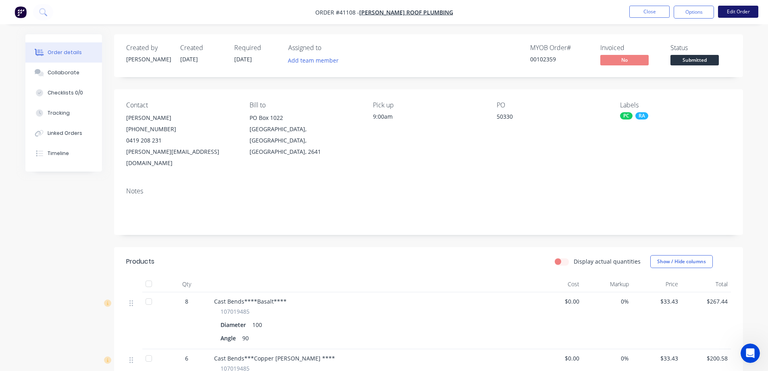
click at [734, 12] on button "Edit Order" at bounding box center [738, 12] width 40 height 12
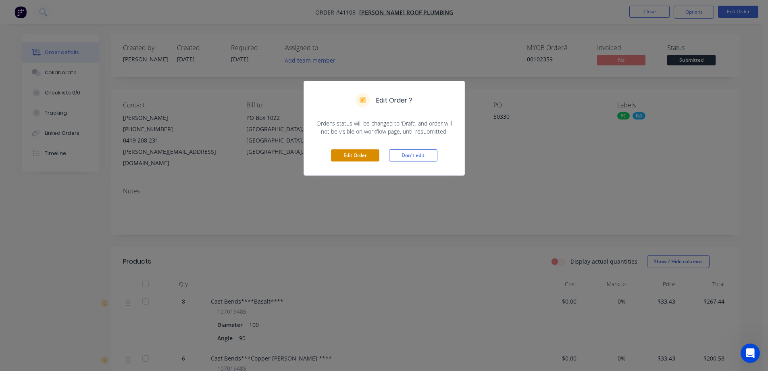
click at [355, 157] on button "Edit Order" at bounding box center [355, 155] width 48 height 12
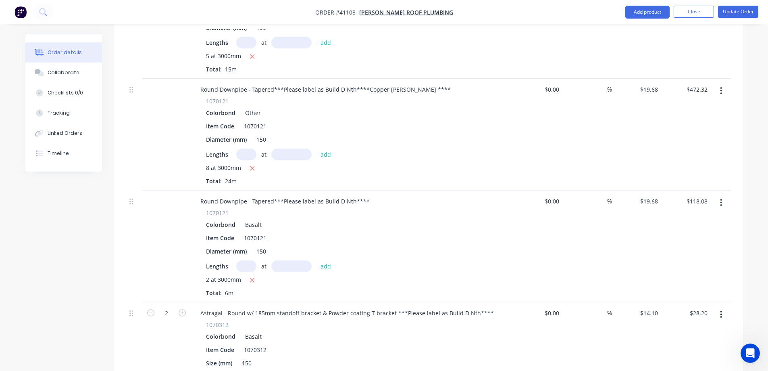
scroll to position [403, 0]
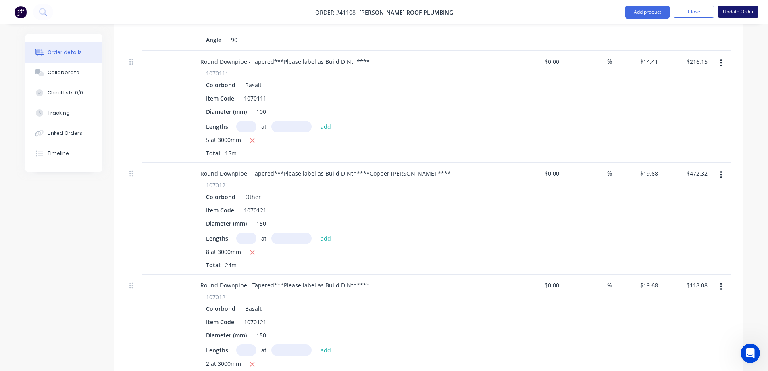
click at [732, 13] on button "Update Order" at bounding box center [738, 12] width 40 height 12
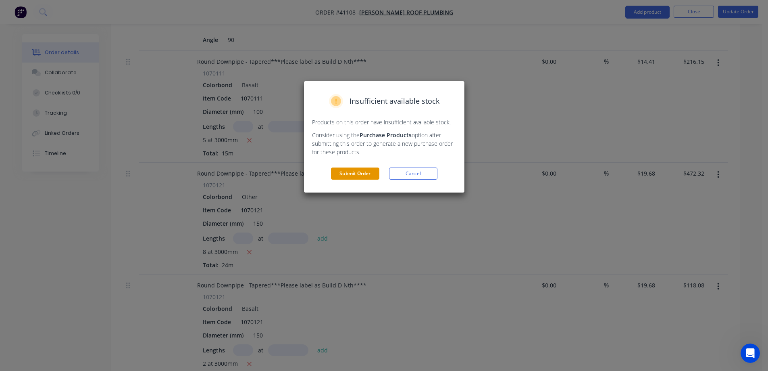
click at [368, 174] on button "Submit Order" at bounding box center [355, 173] width 48 height 12
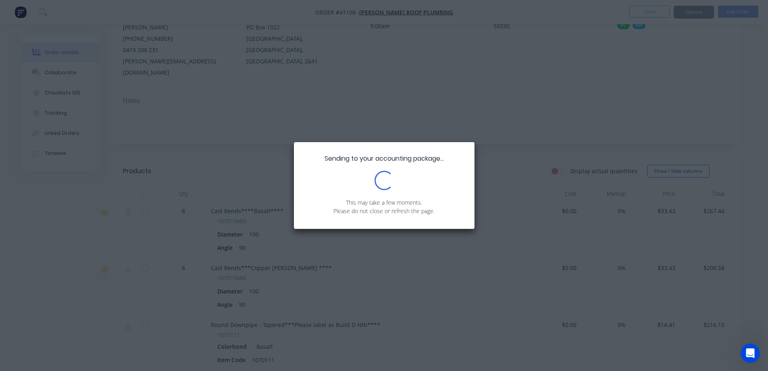
scroll to position [0, 0]
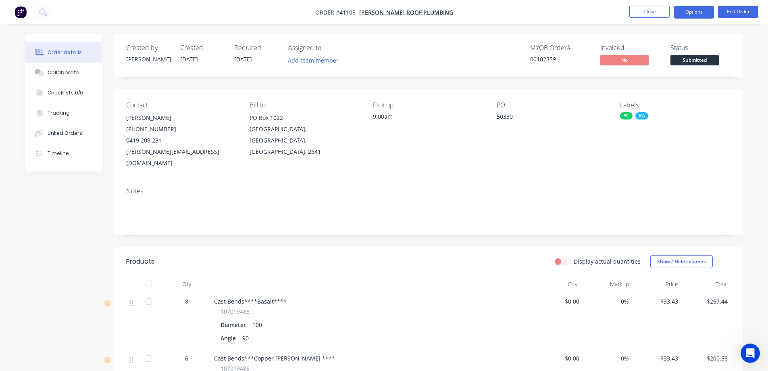
click at [694, 8] on button "Options" at bounding box center [694, 12] width 40 height 13
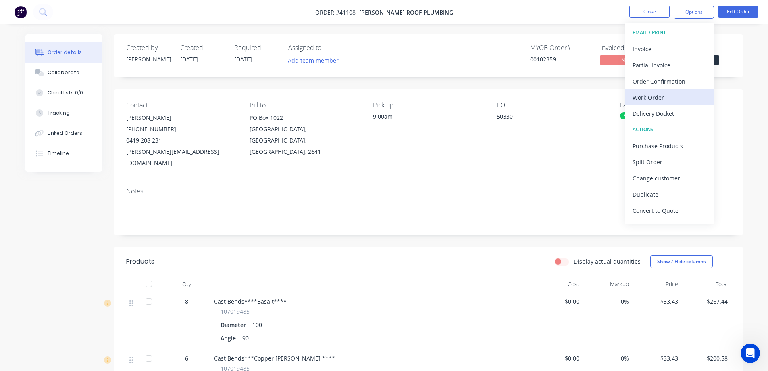
click at [662, 94] on div "Work Order" at bounding box center [670, 98] width 74 height 12
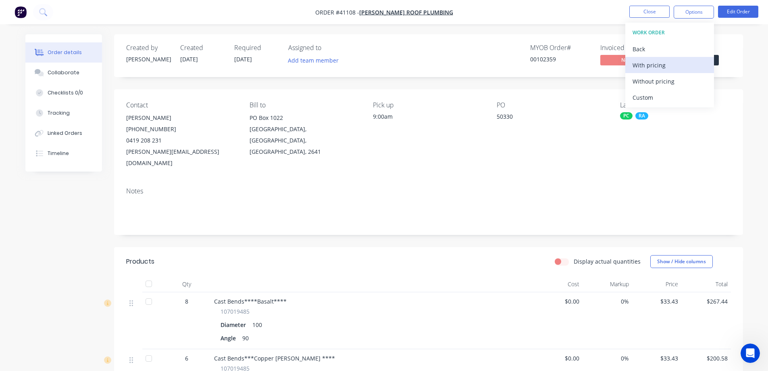
click at [670, 65] on div "With pricing" at bounding box center [670, 65] width 74 height 12
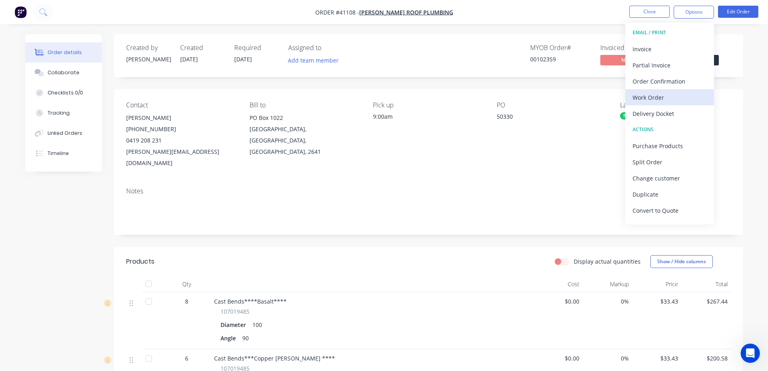
click at [653, 95] on div "Work Order" at bounding box center [670, 98] width 74 height 12
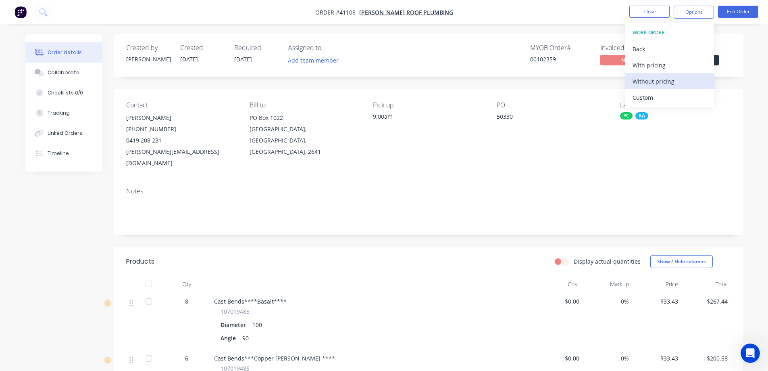
click at [663, 84] on div "Without pricing" at bounding box center [670, 81] width 74 height 12
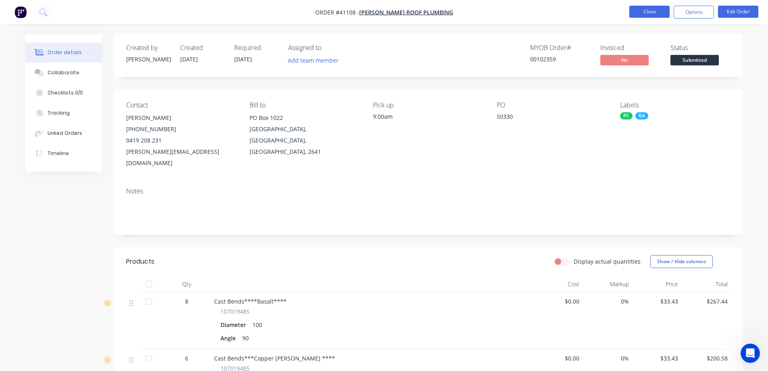
click at [655, 7] on button "Close" at bounding box center [650, 12] width 40 height 12
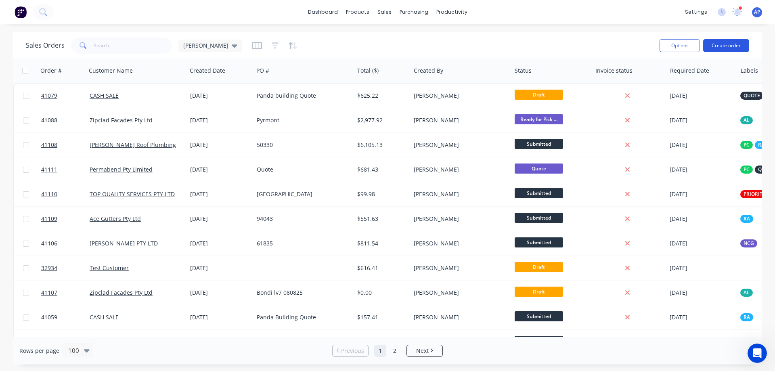
click at [720, 46] on button "Create order" at bounding box center [726, 45] width 46 height 13
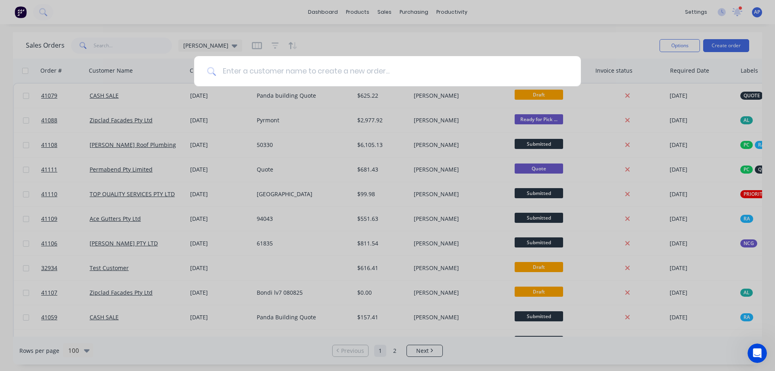
click at [278, 69] on input at bounding box center [392, 71] width 352 height 30
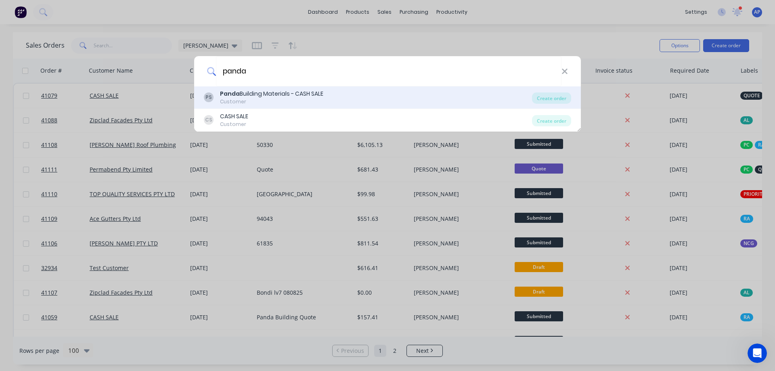
type input "panda"
click at [251, 94] on div "Panda Building Materials - CASH SALE" at bounding box center [271, 94] width 103 height 8
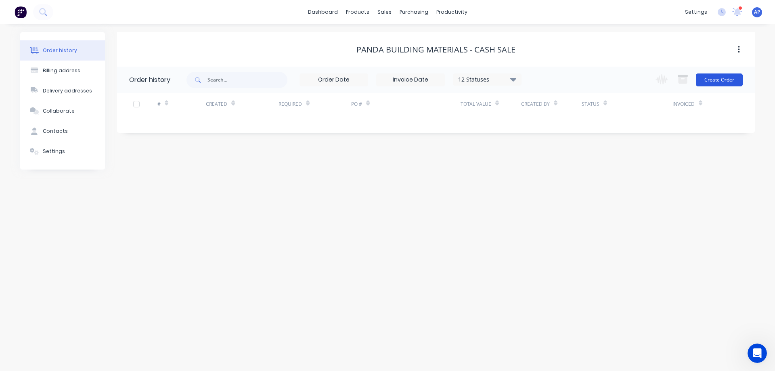
click at [711, 78] on button "Create Order" at bounding box center [718, 79] width 47 height 13
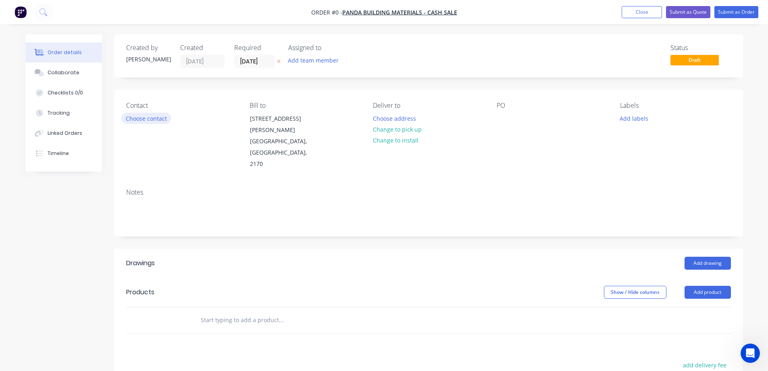
click at [163, 118] on button "Choose contact" at bounding box center [146, 118] width 50 height 11
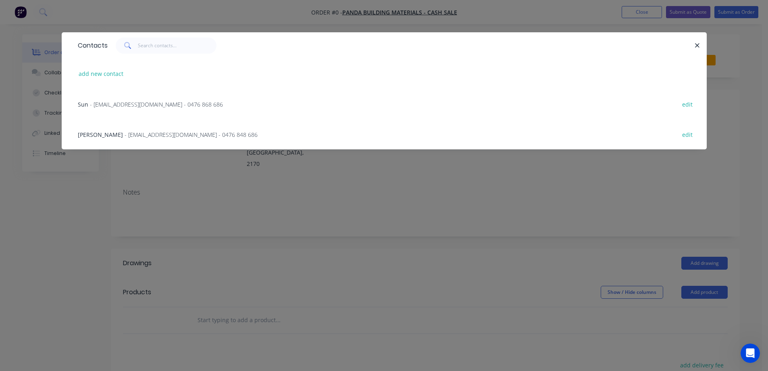
click at [156, 134] on span "- [EMAIL_ADDRESS][DOMAIN_NAME] - 0476 848 686" at bounding box center [191, 135] width 133 height 8
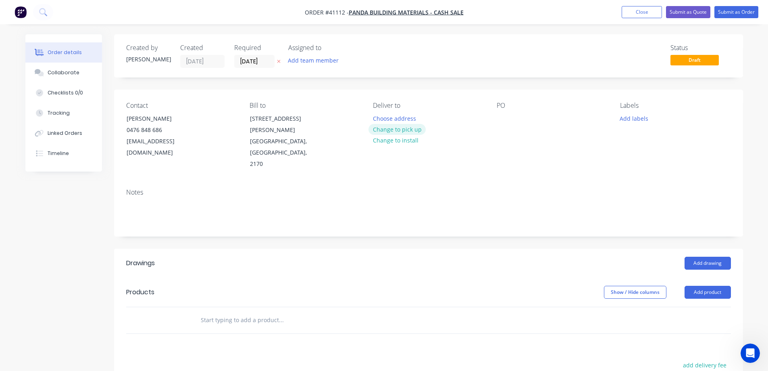
click at [405, 130] on button "Change to pick up" at bounding box center [397, 129] width 57 height 11
click at [499, 120] on div at bounding box center [503, 119] width 13 height 12
click at [639, 119] on button "Add labels" at bounding box center [634, 118] width 37 height 11
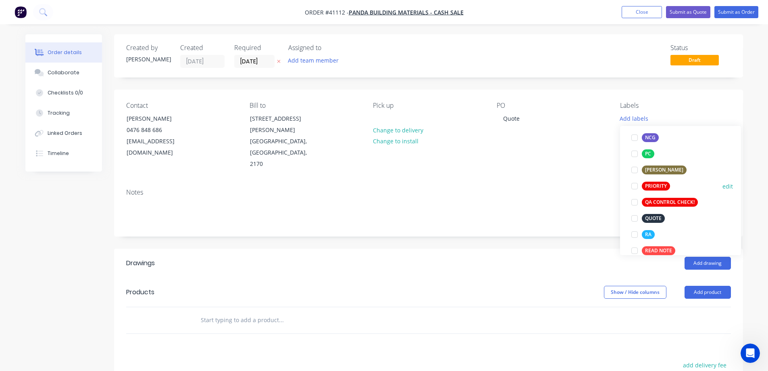
scroll to position [202, 0]
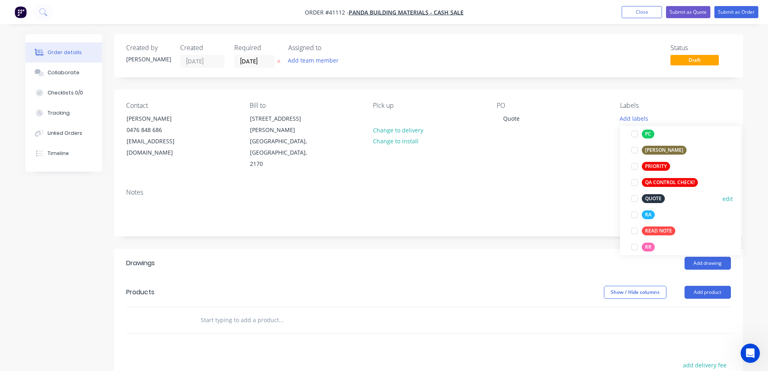
click at [637, 198] on div at bounding box center [635, 198] width 16 height 16
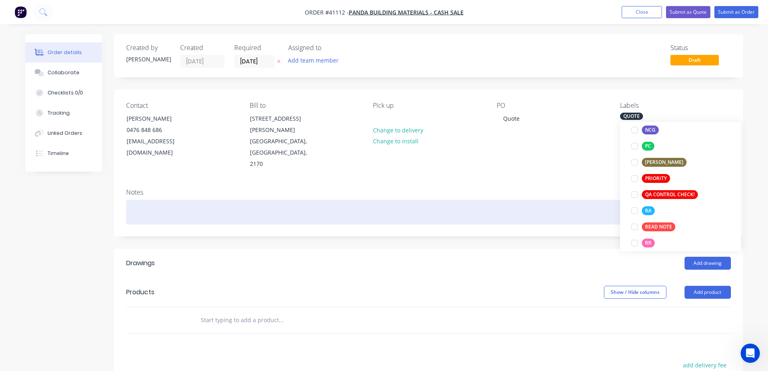
drag, startPoint x: 634, startPoint y: 211, endPoint x: 608, endPoint y: 194, distance: 31.2
click at [633, 209] on div at bounding box center [635, 211] width 16 height 16
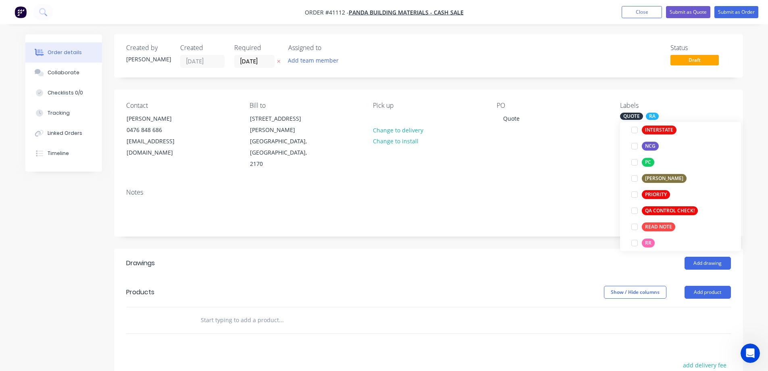
scroll to position [0, 0]
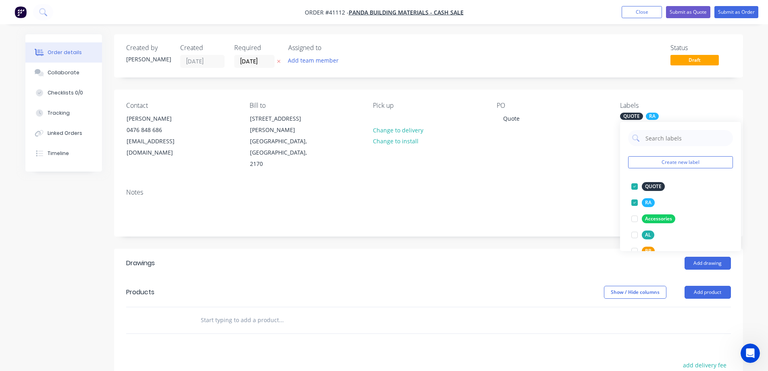
click at [574, 188] on div "Notes" at bounding box center [428, 192] width 605 height 8
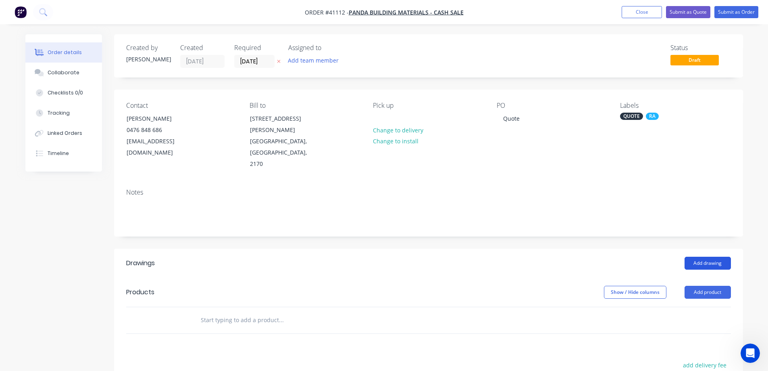
click at [697, 257] on button "Add drawing" at bounding box center [708, 263] width 46 height 13
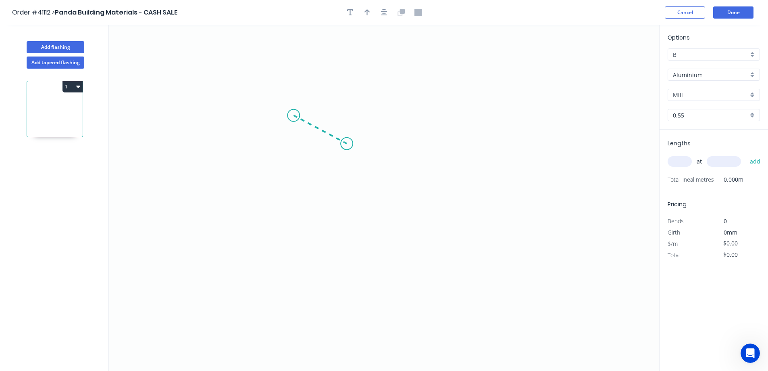
drag, startPoint x: 294, startPoint y: 115, endPoint x: 354, endPoint y: 148, distance: 68.6
click at [354, 148] on icon "0" at bounding box center [384, 198] width 551 height 346
drag, startPoint x: 359, startPoint y: 190, endPoint x: 356, endPoint y: 240, distance: 50.1
click at [356, 240] on icon "0 ?" at bounding box center [384, 198] width 551 height 346
drag, startPoint x: 356, startPoint y: 240, endPoint x: 251, endPoint y: 242, distance: 105.7
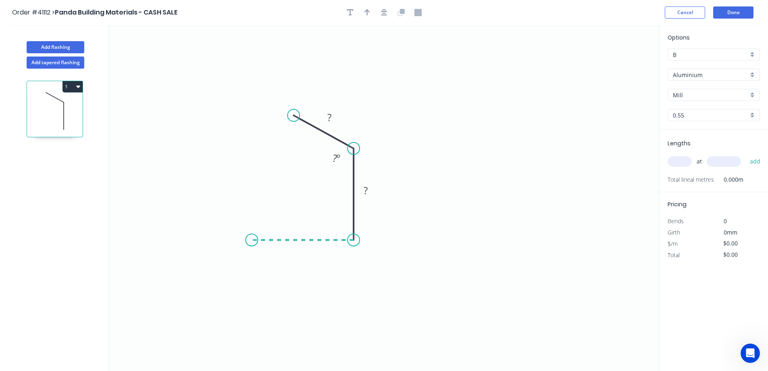
click at [251, 242] on icon "0 ? ? ? º" at bounding box center [384, 198] width 551 height 346
click at [228, 202] on icon "0 ? ? ? ? º" at bounding box center [384, 198] width 551 height 346
click at [228, 202] on circle at bounding box center [227, 202] width 12 height 12
click at [233, 219] on rect at bounding box center [229, 223] width 16 height 11
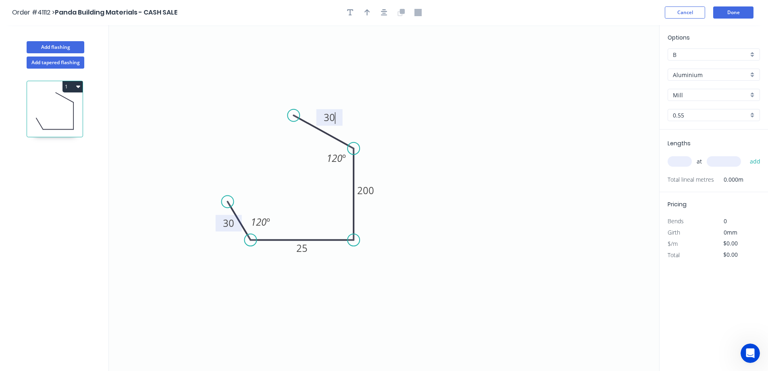
type input "$10.41"
click at [753, 117] on div "0.55" at bounding box center [714, 115] width 92 height 12
click at [694, 183] on div "1.6" at bounding box center [714, 187] width 92 height 14
type input "1.6"
type input "$23.88"
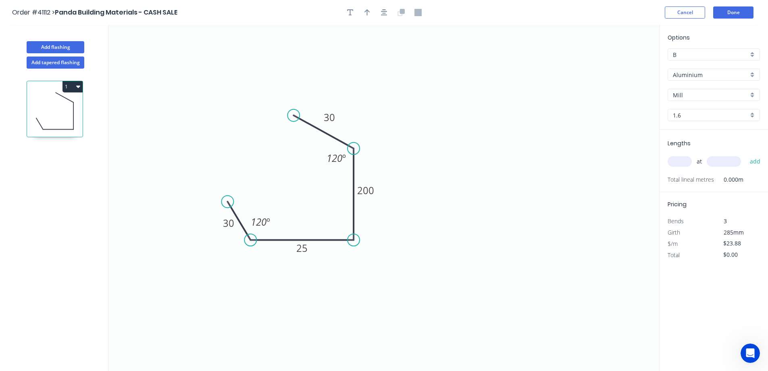
click at [683, 162] on input "text" at bounding box center [680, 161] width 24 height 10
type input "4"
type input "2500"
click at [746, 155] on button "add" at bounding box center [755, 162] width 19 height 14
type input "$238.80"
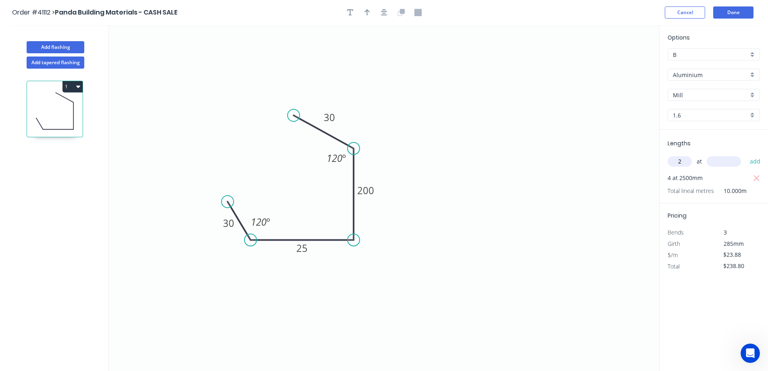
type input "2"
type input "1200"
click at [746, 155] on button "add" at bounding box center [755, 162] width 19 height 14
type input "$296.11"
click at [73, 43] on button "Add flashing" at bounding box center [56, 47] width 58 height 12
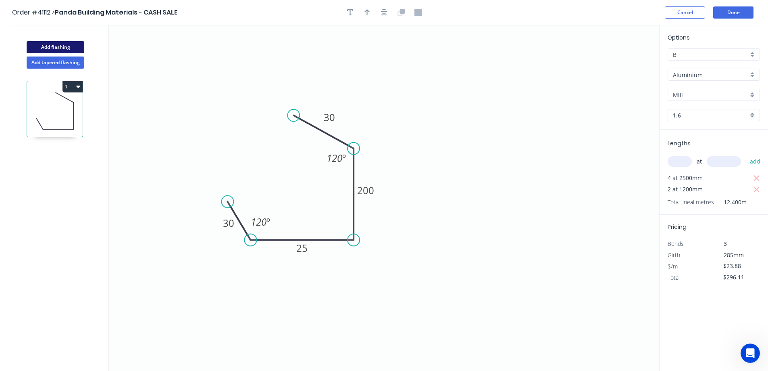
type input "$0.00"
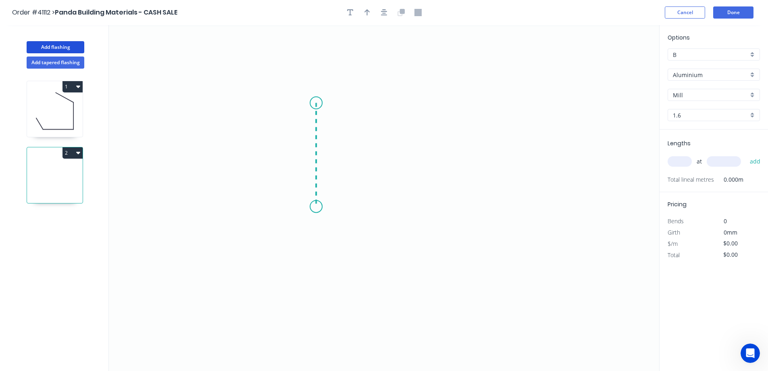
drag, startPoint x: 316, startPoint y: 103, endPoint x: 316, endPoint y: 207, distance: 103.7
click at [316, 207] on icon "0" at bounding box center [384, 198] width 551 height 346
click at [447, 236] on icon "0 ?" at bounding box center [384, 198] width 551 height 346
drag, startPoint x: 447, startPoint y: 236, endPoint x: 507, endPoint y: 262, distance: 65.7
click at [507, 262] on icon "0 ? ? ? º" at bounding box center [384, 198] width 551 height 346
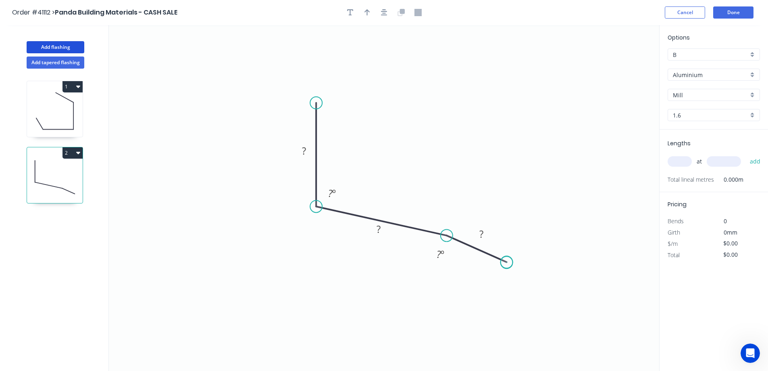
click at [507, 263] on circle at bounding box center [507, 262] width 12 height 12
drag, startPoint x: 507, startPoint y: 262, endPoint x: 363, endPoint y: 209, distance: 153.3
click at [507, 262] on circle at bounding box center [507, 262] width 12 height 12
click at [303, 156] on tspan "?" at bounding box center [304, 150] width 4 height 13
type input "$23.03"
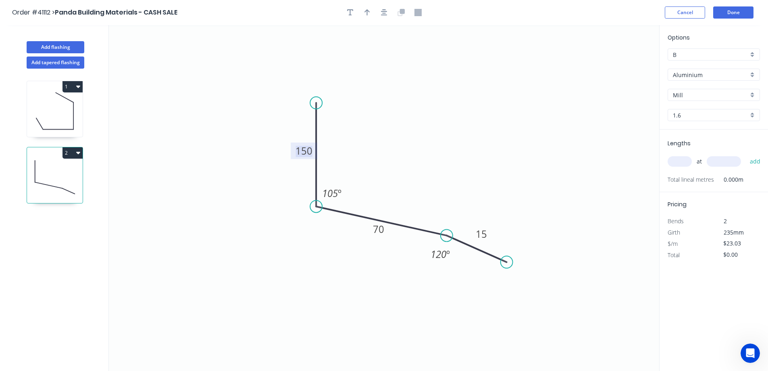
click at [680, 160] on input "text" at bounding box center [680, 161] width 24 height 10
type input "2"
type input "2400"
click at [746, 155] on button "add" at bounding box center [755, 162] width 19 height 14
type input "$110.54"
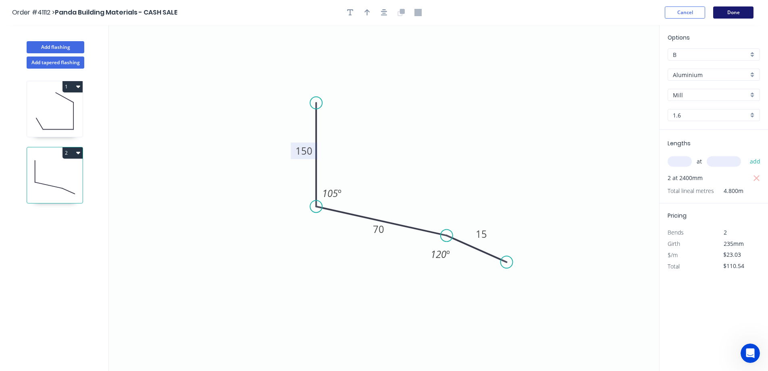
click at [741, 11] on button "Done" at bounding box center [734, 12] width 40 height 12
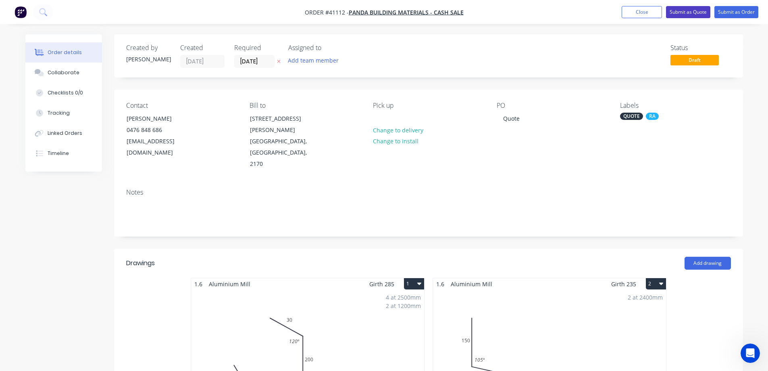
click at [692, 14] on button "Submit as Quote" at bounding box center [688, 12] width 44 height 12
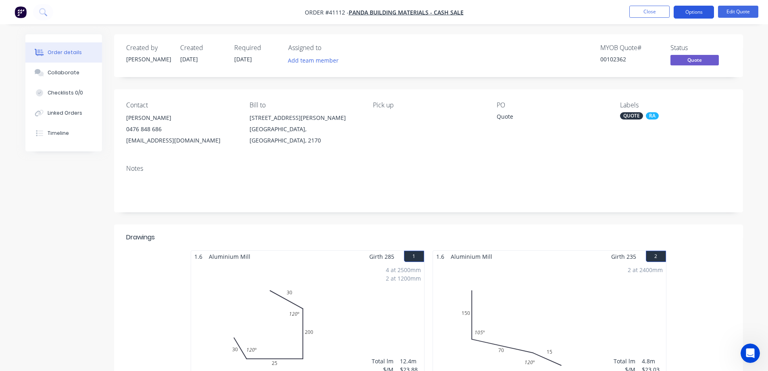
click at [685, 11] on button "Options" at bounding box center [694, 12] width 40 height 13
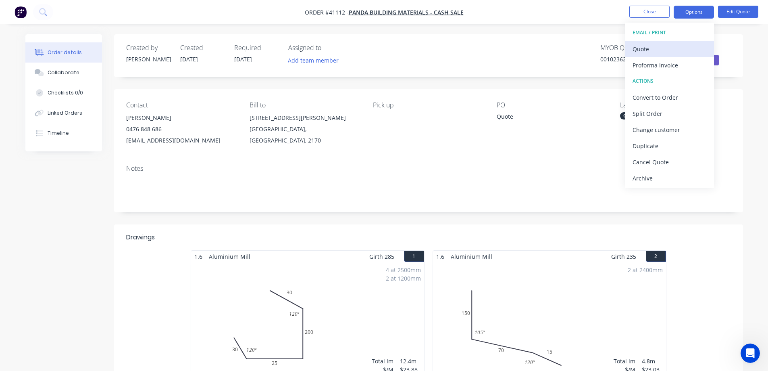
click at [653, 46] on div "Quote" at bounding box center [670, 49] width 74 height 12
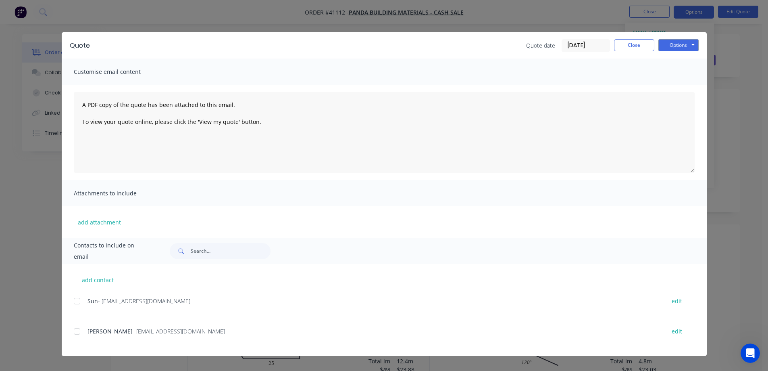
click at [77, 331] on div at bounding box center [77, 331] width 16 height 16
click at [672, 45] on button "Options" at bounding box center [679, 45] width 40 height 12
click at [668, 82] on button "Email" at bounding box center [685, 85] width 52 height 13
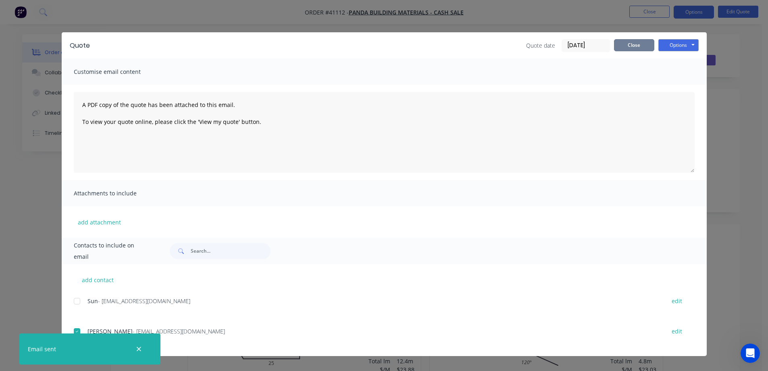
click at [624, 46] on button "Close" at bounding box center [634, 45] width 40 height 12
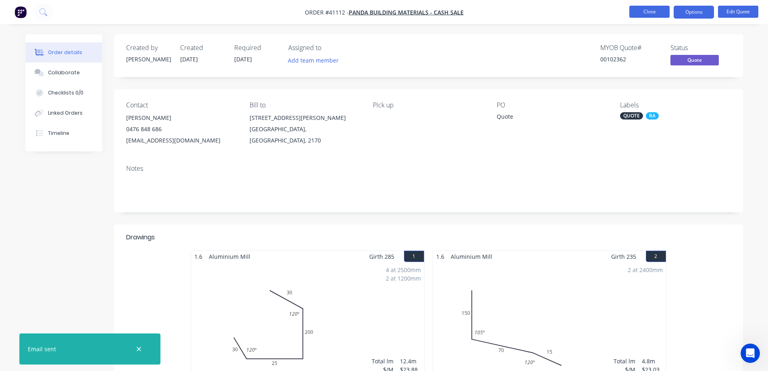
click at [637, 13] on button "Close" at bounding box center [650, 12] width 40 height 12
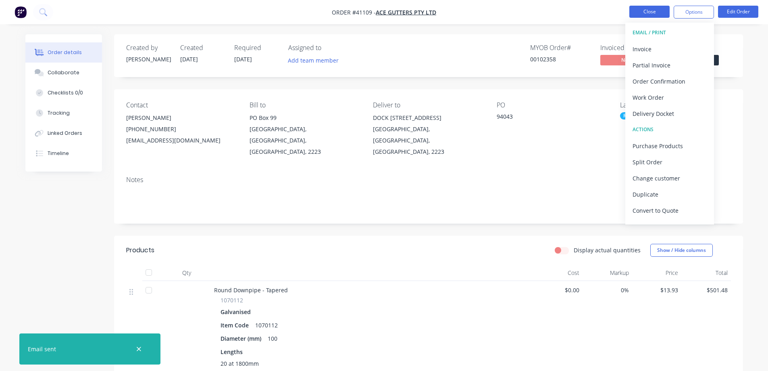
click at [632, 11] on button "Close" at bounding box center [650, 12] width 40 height 12
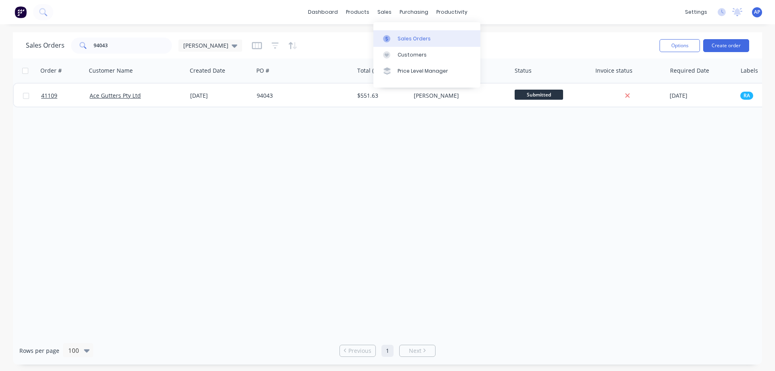
click at [401, 38] on div "Sales Orders" at bounding box center [413, 38] width 33 height 7
drag, startPoint x: 112, startPoint y: 46, endPoint x: 79, endPoint y: 48, distance: 33.5
click at [79, 48] on div "94043" at bounding box center [121, 46] width 101 height 16
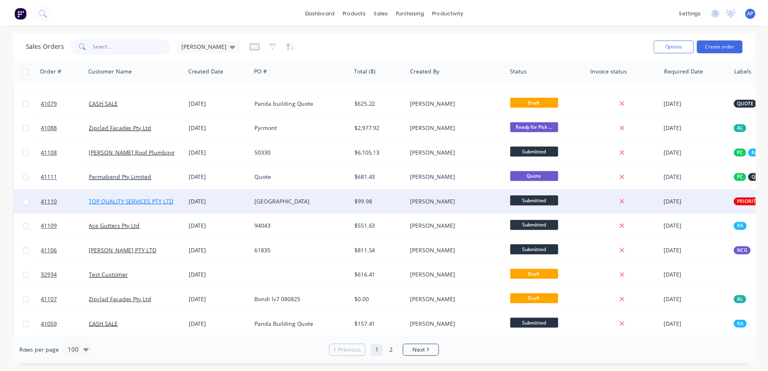
scroll to position [81, 0]
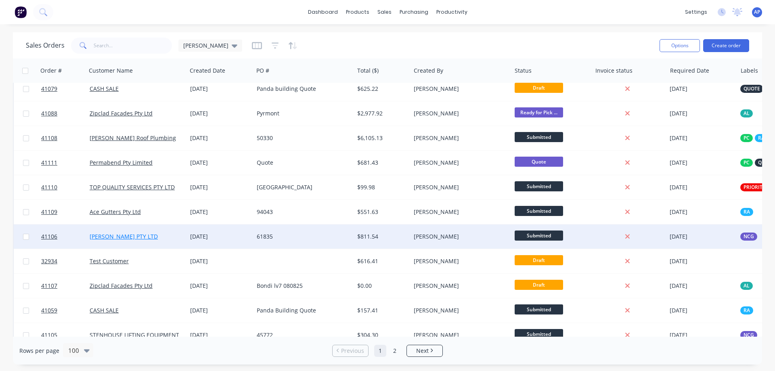
click at [138, 236] on link "[PERSON_NAME] PTY LTD" at bounding box center [124, 236] width 68 height 8
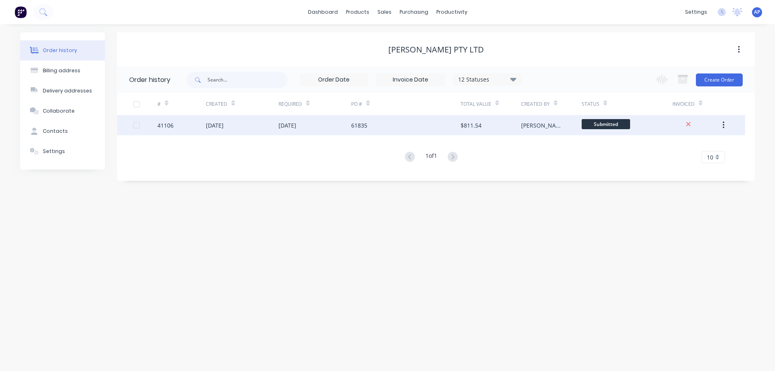
click at [389, 129] on div "61835" at bounding box center [405, 125] width 109 height 20
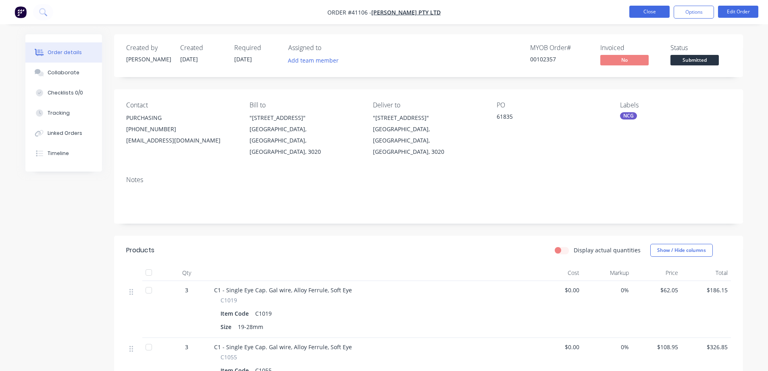
click at [660, 11] on button "Close" at bounding box center [650, 12] width 40 height 12
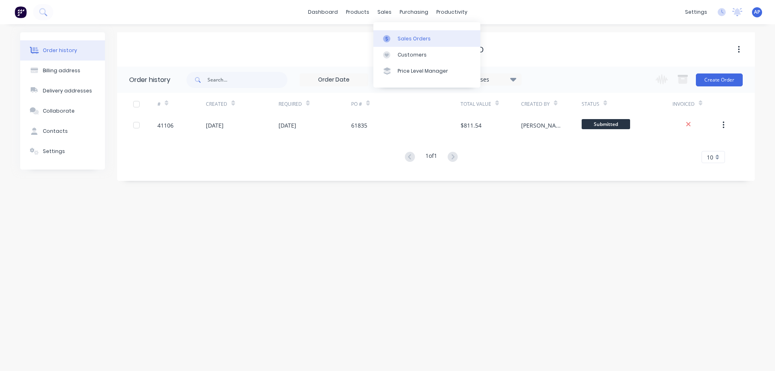
click at [411, 35] on div "Sales Orders" at bounding box center [413, 38] width 33 height 7
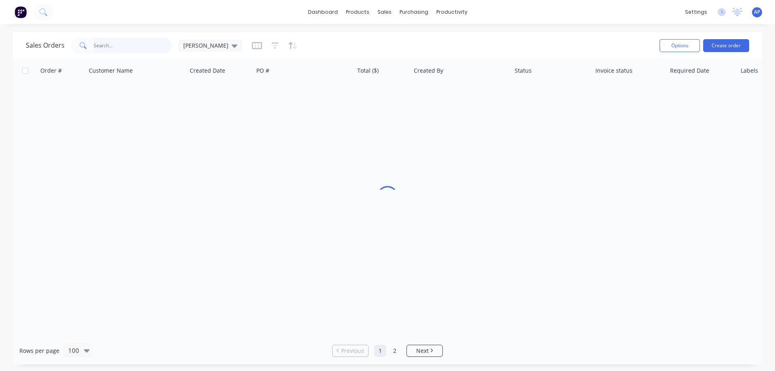
click at [118, 48] on input "text" at bounding box center [133, 46] width 79 height 16
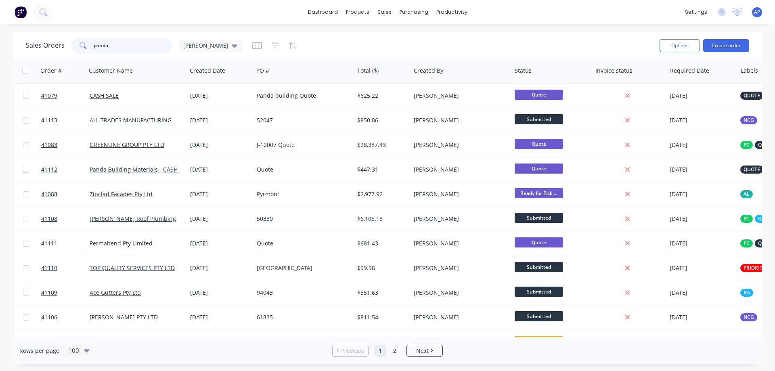
type input "panda"
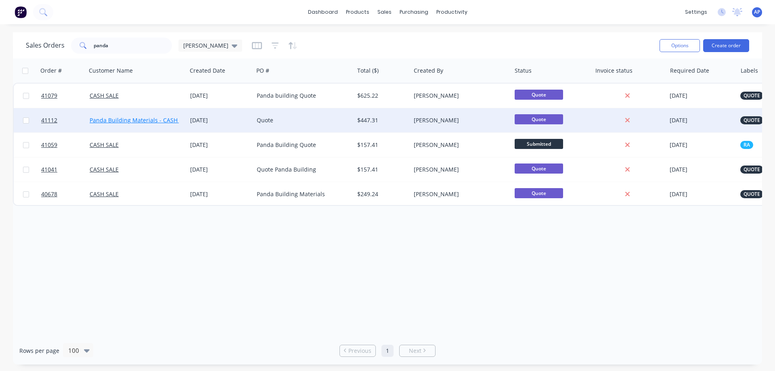
click at [162, 119] on link "Panda Building Materials - CASH SALE" at bounding box center [141, 120] width 102 height 8
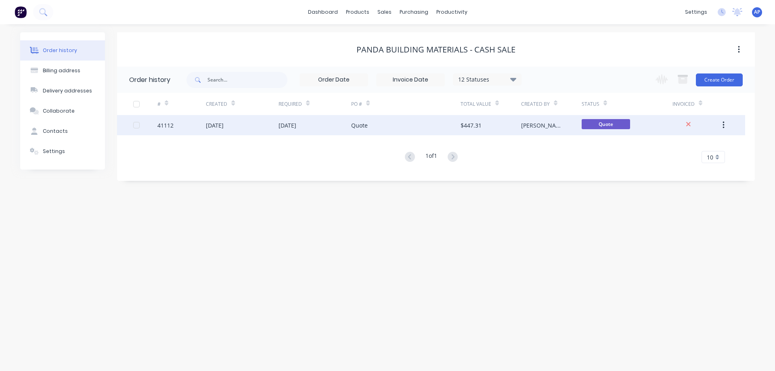
click at [402, 124] on div "Quote" at bounding box center [405, 125] width 109 height 20
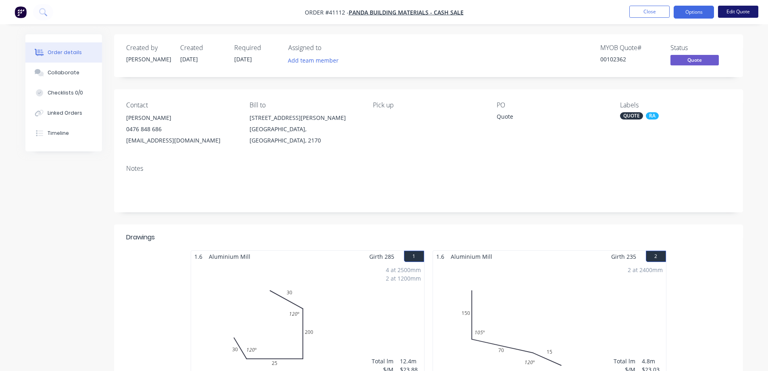
click at [732, 11] on button "Edit Quote" at bounding box center [738, 12] width 40 height 12
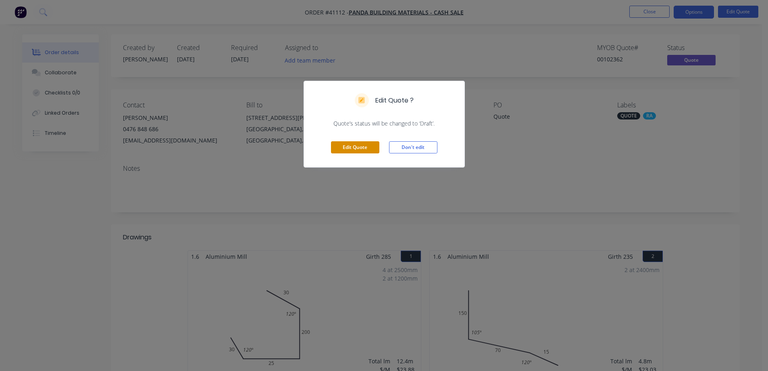
click at [350, 149] on button "Edit Quote" at bounding box center [355, 147] width 48 height 12
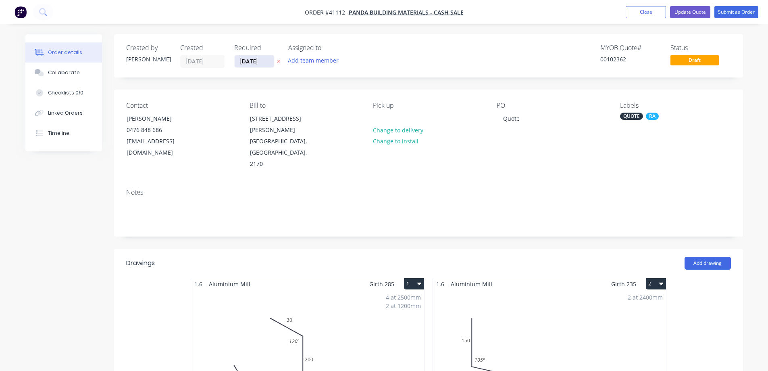
click at [246, 60] on input "[DATE]" at bounding box center [255, 61] width 40 height 12
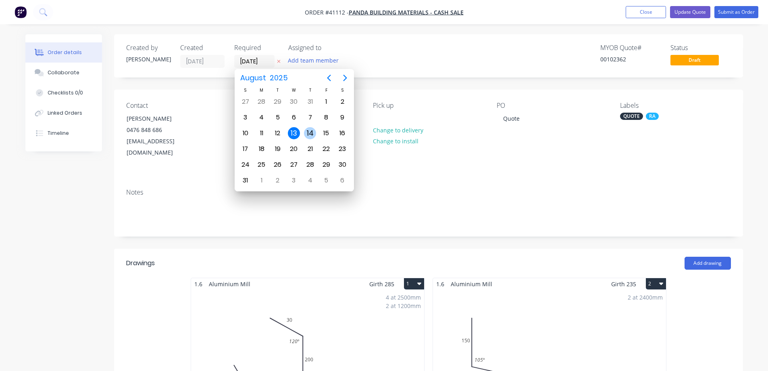
click at [315, 132] on div "14" at bounding box center [310, 133] width 12 height 12
type input "[DATE]"
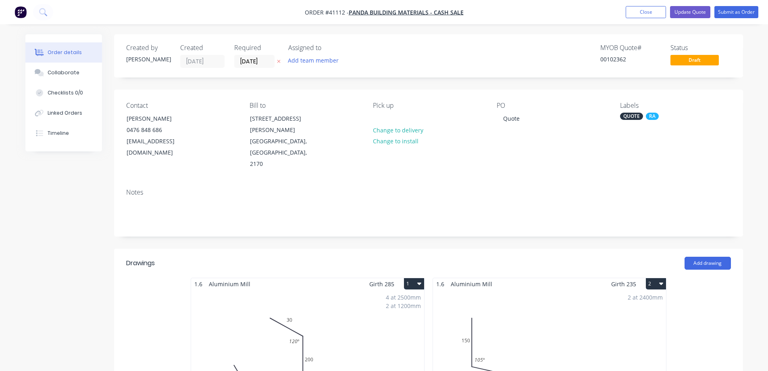
click at [627, 117] on div "QUOTE" at bounding box center [631, 116] width 23 height 7
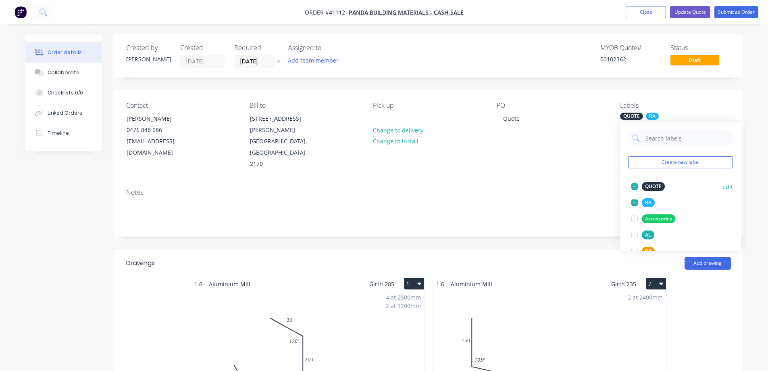
click at [636, 185] on div at bounding box center [635, 186] width 16 height 16
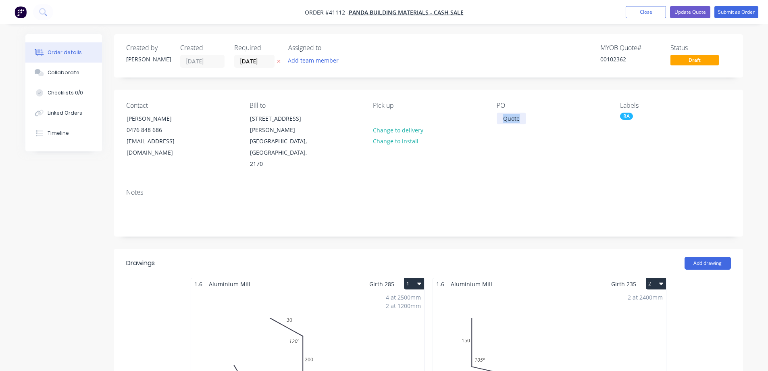
drag, startPoint x: 523, startPoint y: 119, endPoint x: 499, endPoint y: 121, distance: 23.9
click at [499, 121] on div "Quote" at bounding box center [511, 119] width 29 height 12
click at [730, 11] on button "Submit as Order" at bounding box center [737, 12] width 44 height 12
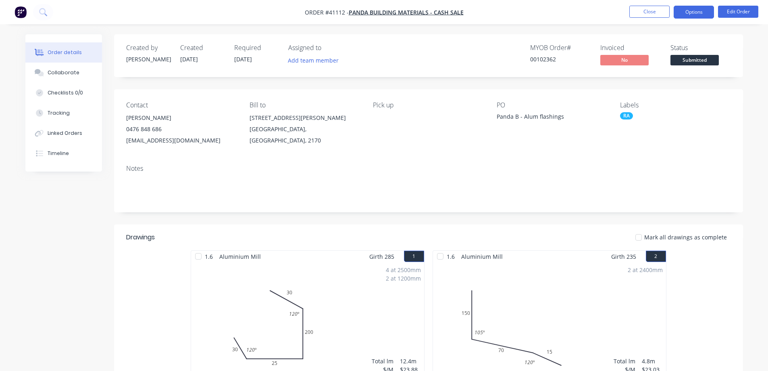
click at [682, 13] on button "Options" at bounding box center [694, 12] width 40 height 13
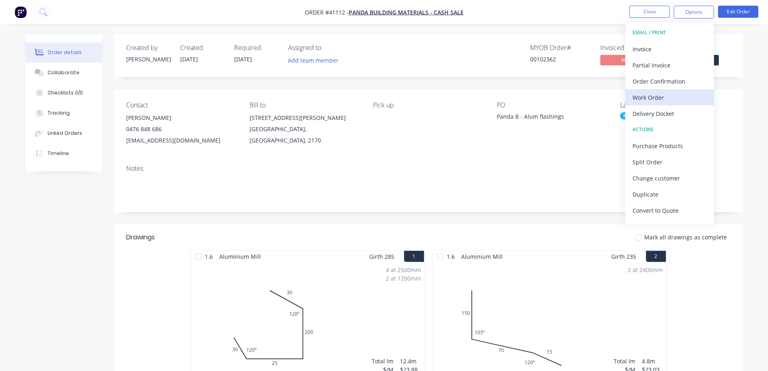
click at [652, 97] on div "Work Order" at bounding box center [670, 98] width 74 height 12
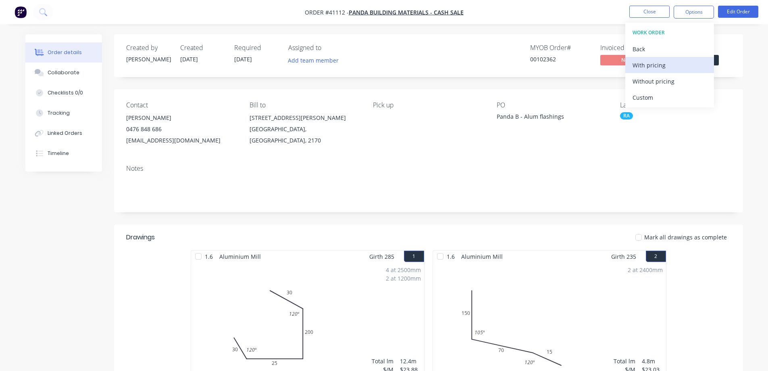
click at [661, 67] on div "With pricing" at bounding box center [670, 65] width 74 height 12
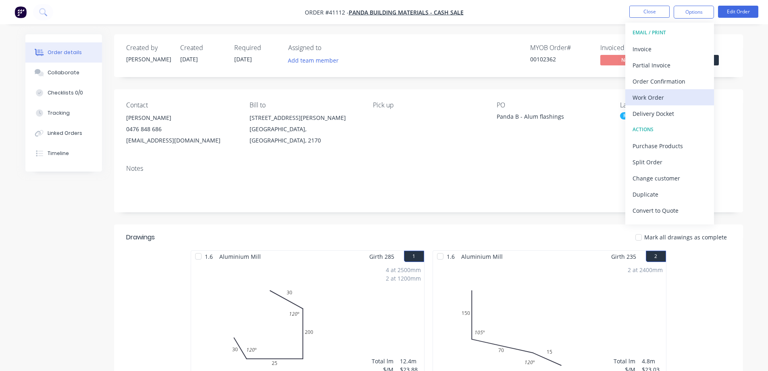
click at [641, 98] on div "Work Order" at bounding box center [670, 98] width 74 height 12
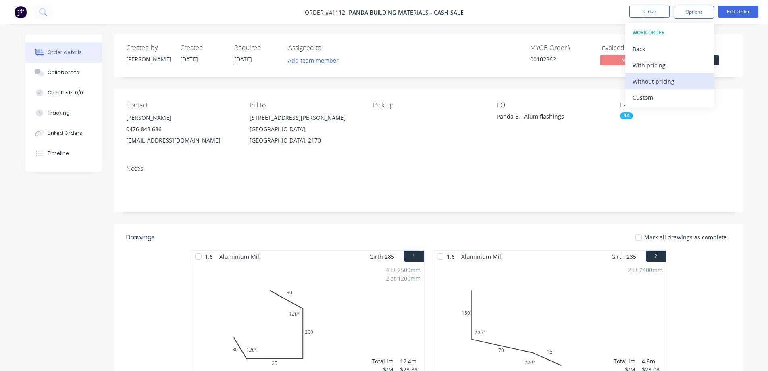
click at [666, 80] on div "Without pricing" at bounding box center [670, 81] width 74 height 12
click at [656, 80] on div "Order Confirmation" at bounding box center [670, 81] width 74 height 12
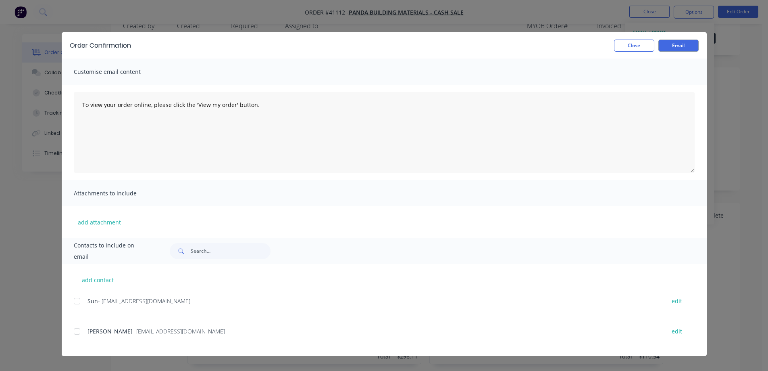
scroll to position [40, 0]
click at [80, 330] on div at bounding box center [77, 331] width 16 height 16
click at [669, 44] on button "Email" at bounding box center [679, 46] width 40 height 12
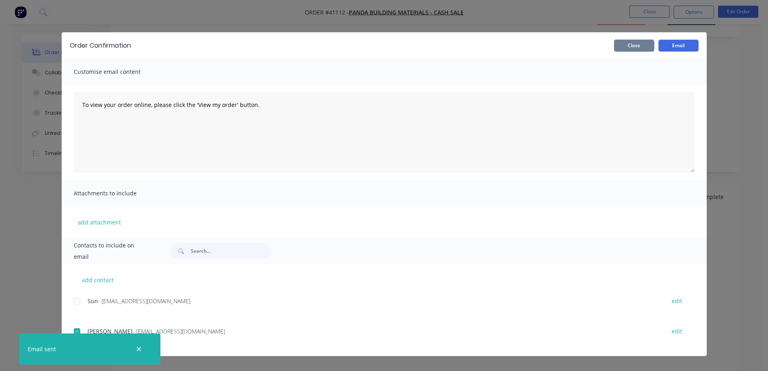
click at [643, 44] on button "Close" at bounding box center [634, 46] width 40 height 12
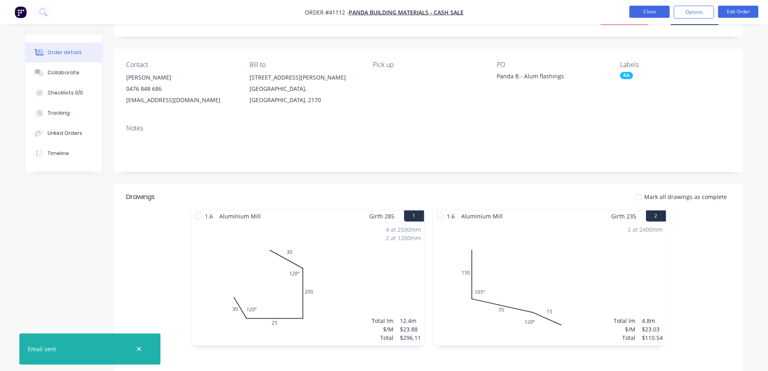
click at [657, 13] on button "Close" at bounding box center [650, 12] width 40 height 12
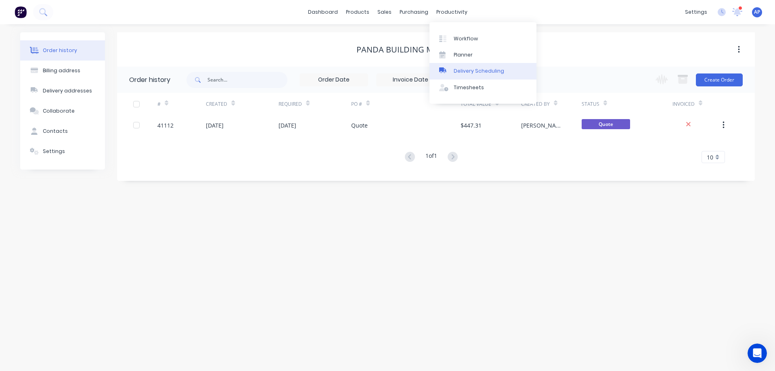
click at [494, 69] on div "Delivery Scheduling" at bounding box center [478, 70] width 50 height 7
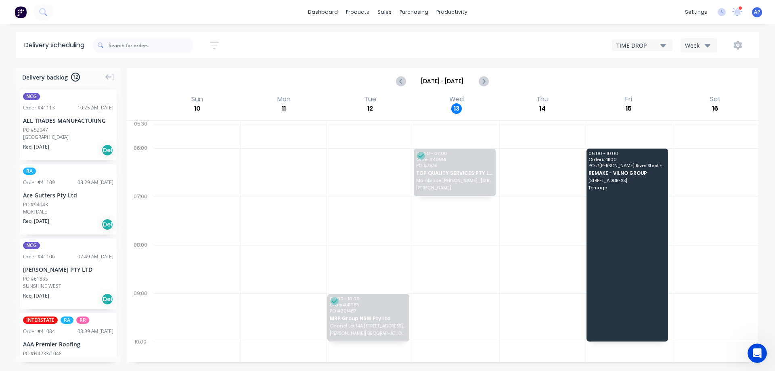
click at [705, 46] on icon "button" at bounding box center [707, 45] width 6 height 9
click at [700, 82] on div "Vehicle" at bounding box center [721, 83] width 80 height 16
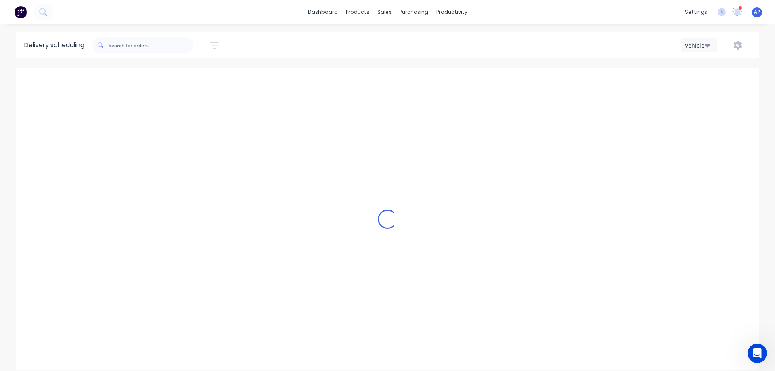
scroll to position [0, 0]
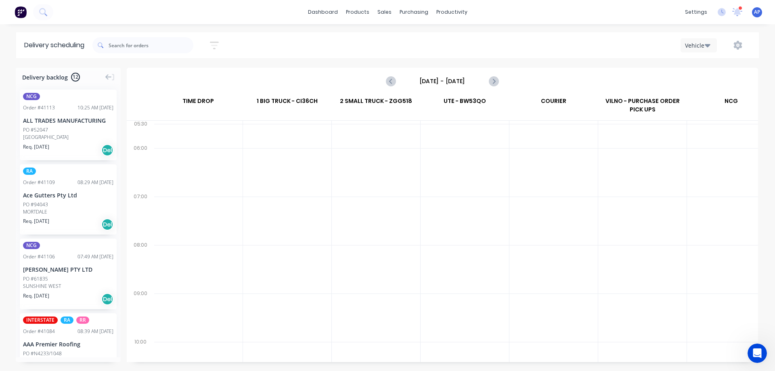
click at [453, 82] on input "[DATE] - [DATE]" at bounding box center [442, 81] width 80 height 12
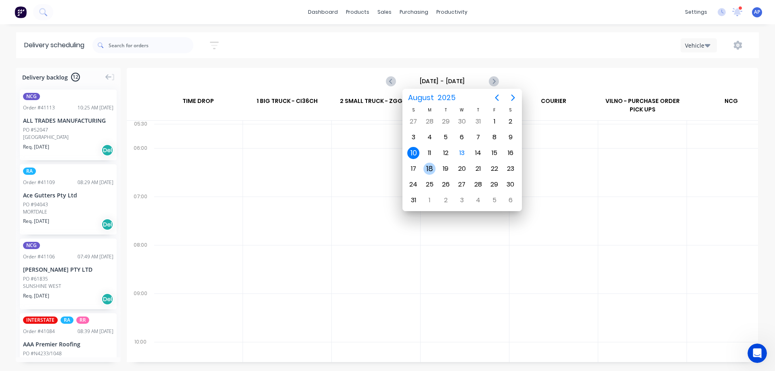
click at [425, 166] on div "18" at bounding box center [429, 169] width 12 height 12
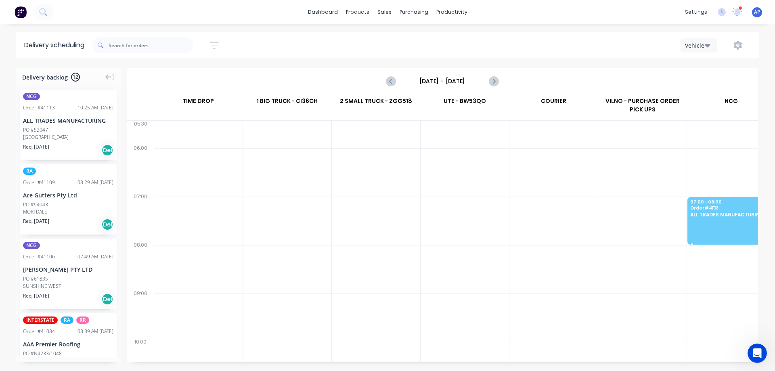
drag, startPoint x: 80, startPoint y: 112, endPoint x: 578, endPoint y: 205, distance: 506.5
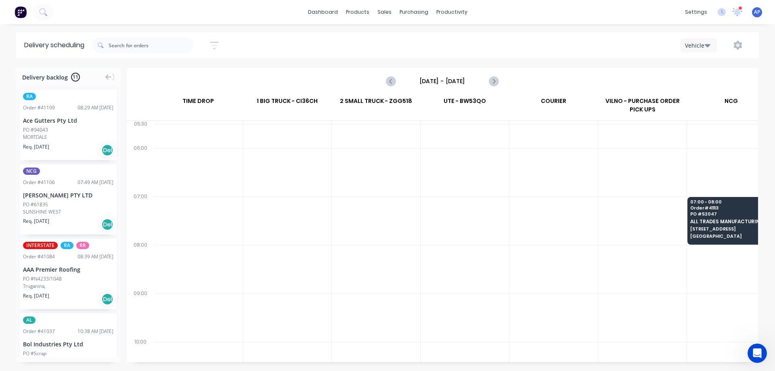
click at [420, 79] on input "[DATE] - [DATE]" at bounding box center [442, 81] width 80 height 12
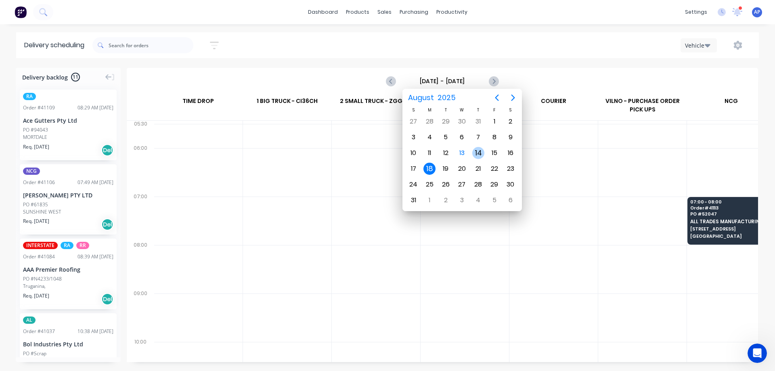
click at [480, 150] on div "14" at bounding box center [478, 153] width 12 height 12
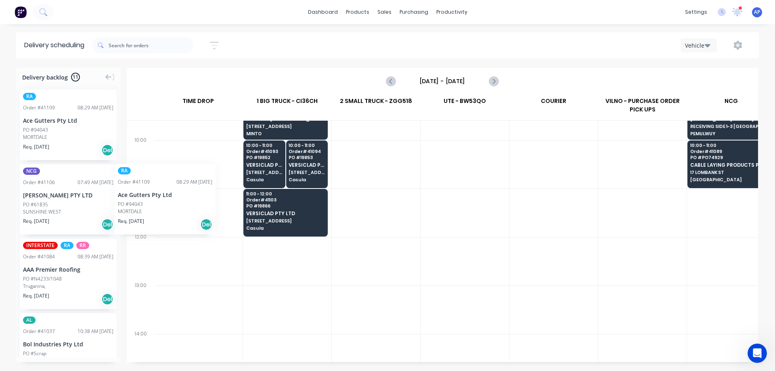
scroll to position [202, 0]
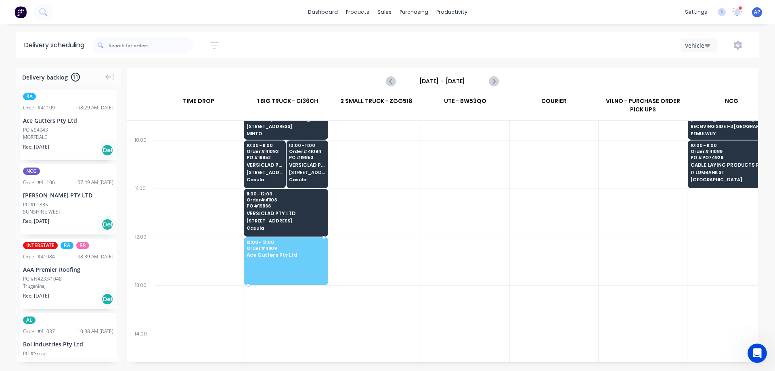
drag, startPoint x: 72, startPoint y: 133, endPoint x: 260, endPoint y: 258, distance: 225.8
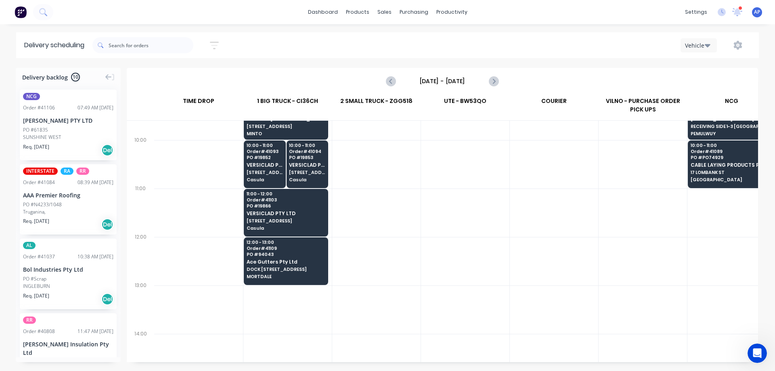
click at [459, 81] on input "[DATE] - [DATE]" at bounding box center [442, 81] width 80 height 12
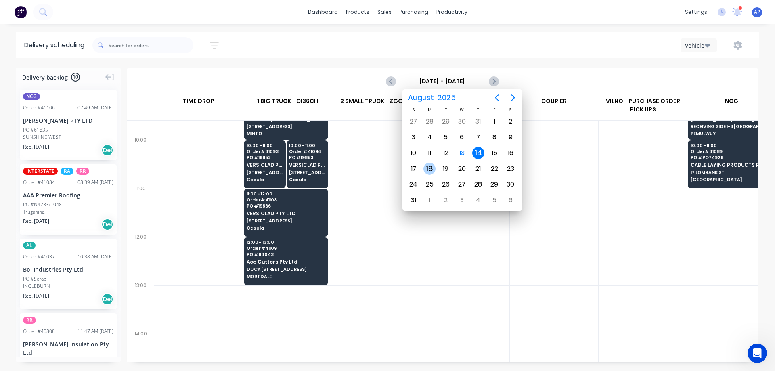
click at [431, 166] on div "18" at bounding box center [429, 169] width 12 height 12
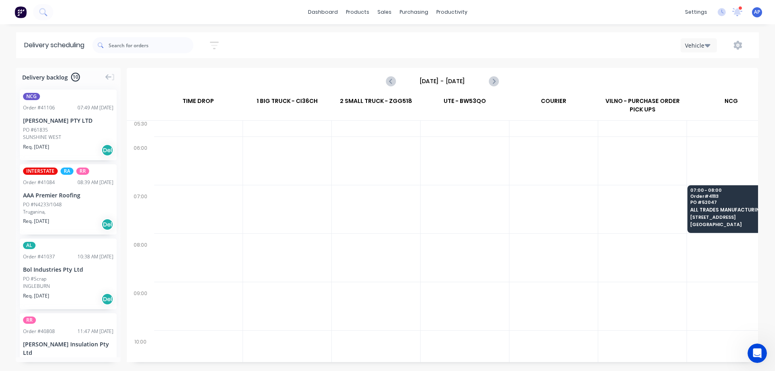
scroll to position [0, 0]
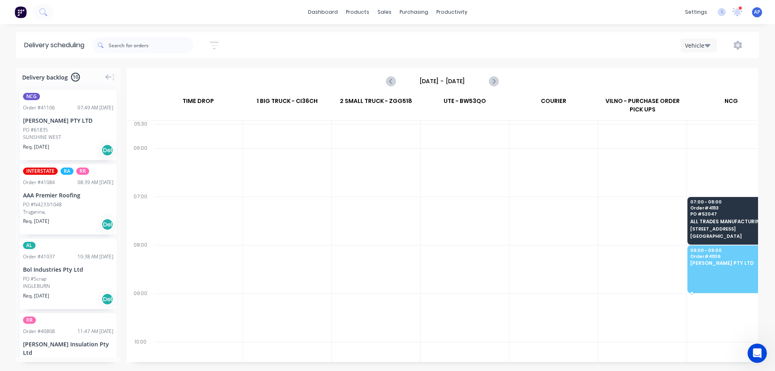
drag, startPoint x: 79, startPoint y: 120, endPoint x: 530, endPoint y: 266, distance: 473.3
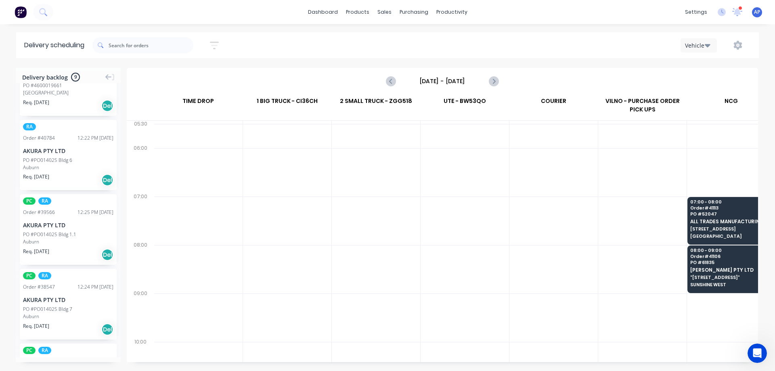
scroll to position [0, 0]
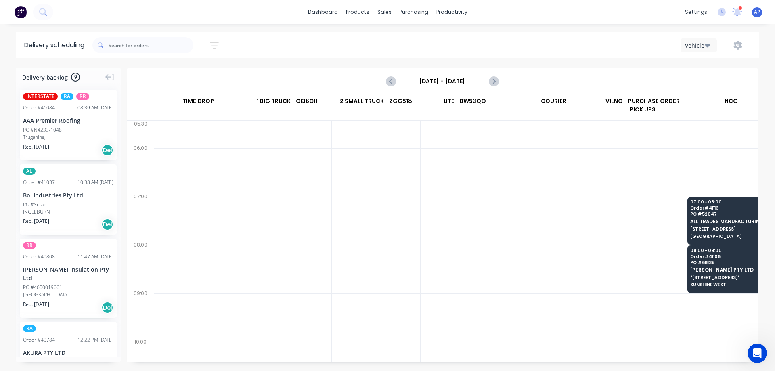
click at [445, 80] on input "[DATE] - [DATE]" at bounding box center [442, 81] width 80 height 12
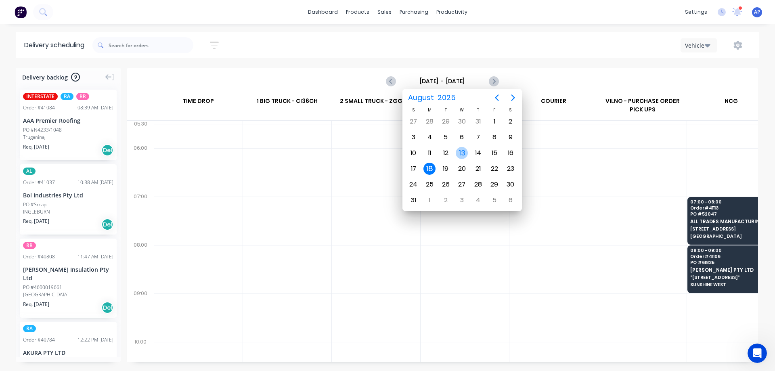
click at [464, 154] on div "13" at bounding box center [461, 153] width 12 height 12
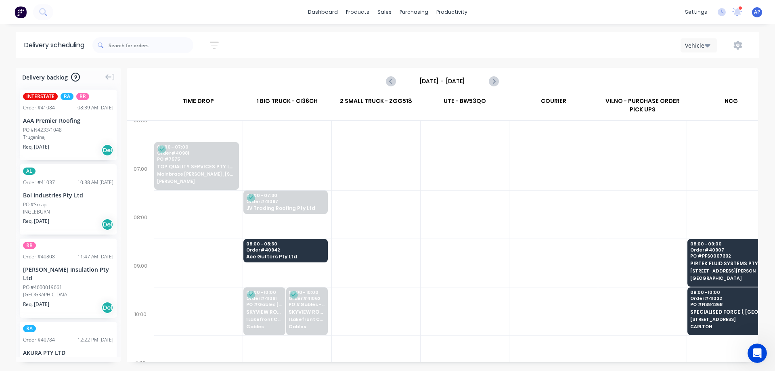
scroll to position [0, 0]
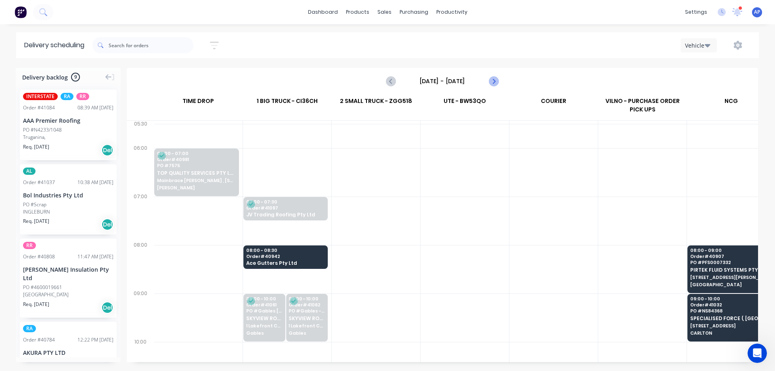
click at [495, 83] on icon "Next page" at bounding box center [493, 81] width 10 height 10
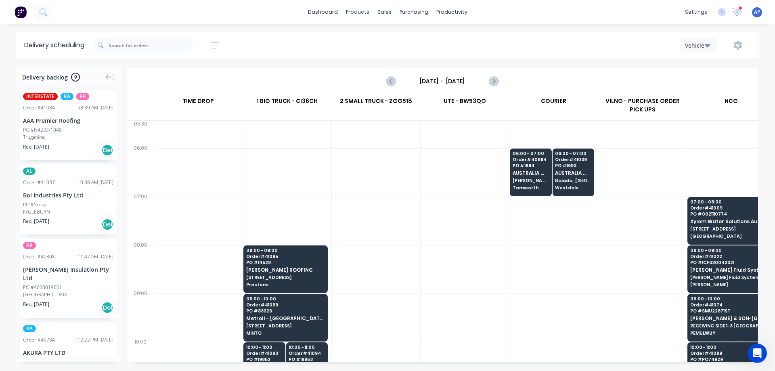
click at [462, 81] on input "[DATE] - [DATE]" at bounding box center [442, 81] width 80 height 12
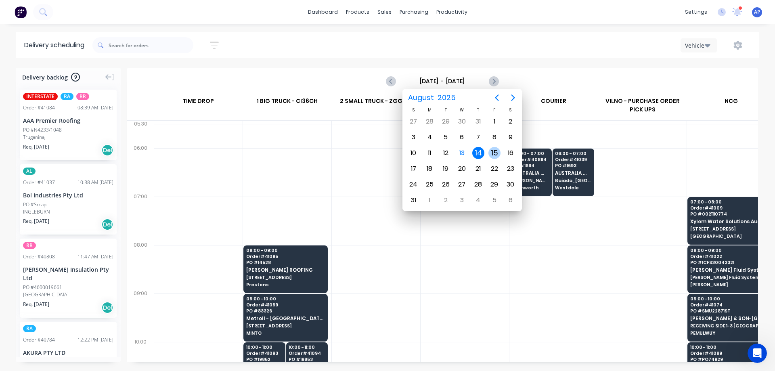
click at [496, 152] on div "15" at bounding box center [494, 153] width 12 height 12
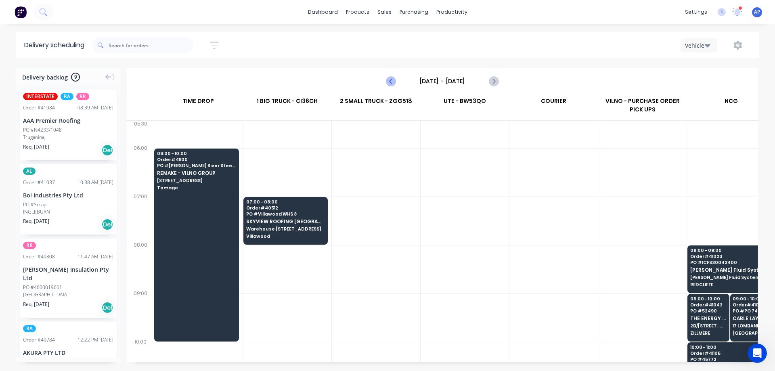
click at [394, 80] on icon "Previous page" at bounding box center [391, 81] width 10 height 10
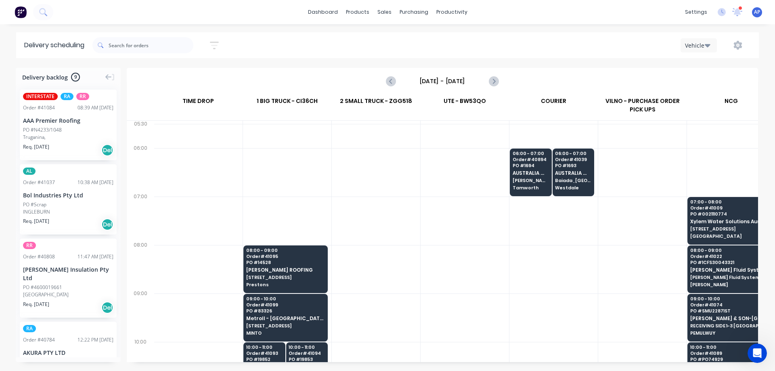
click at [449, 80] on input "[DATE] - [DATE]" at bounding box center [442, 81] width 80 height 12
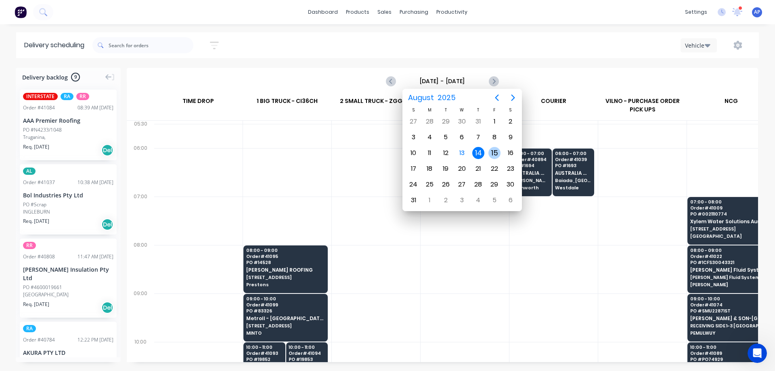
click at [494, 149] on div "15" at bounding box center [494, 153] width 12 height 12
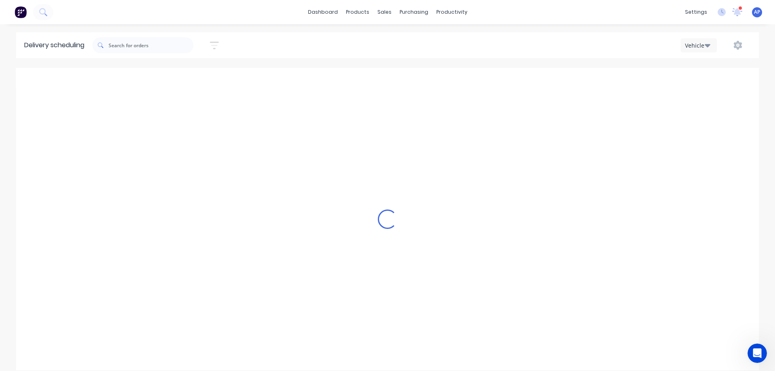
type input "[DATE] - [DATE]"
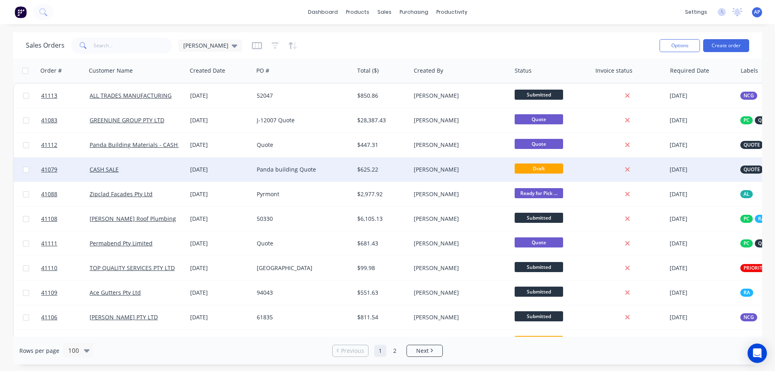
click at [318, 171] on div "Panda building Quote" at bounding box center [302, 169] width 90 height 8
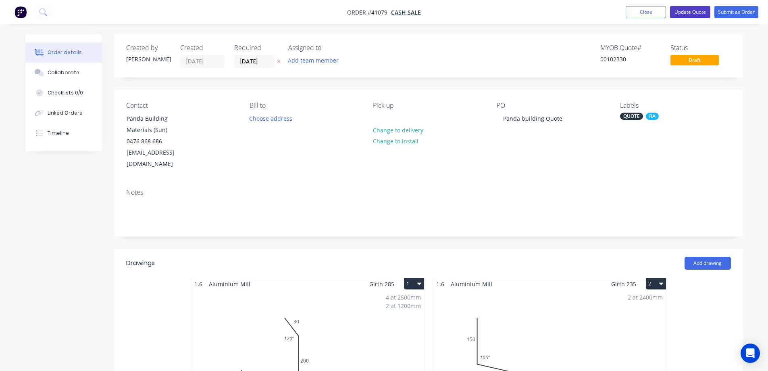
click at [683, 10] on button "Update Quote" at bounding box center [690, 12] width 40 height 12
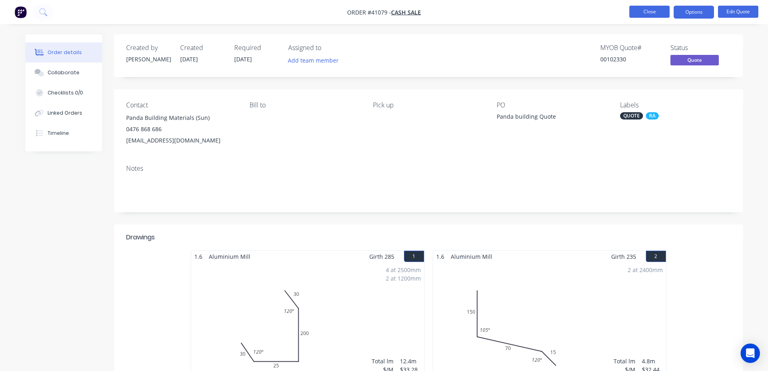
click at [637, 10] on button "Close" at bounding box center [650, 12] width 40 height 12
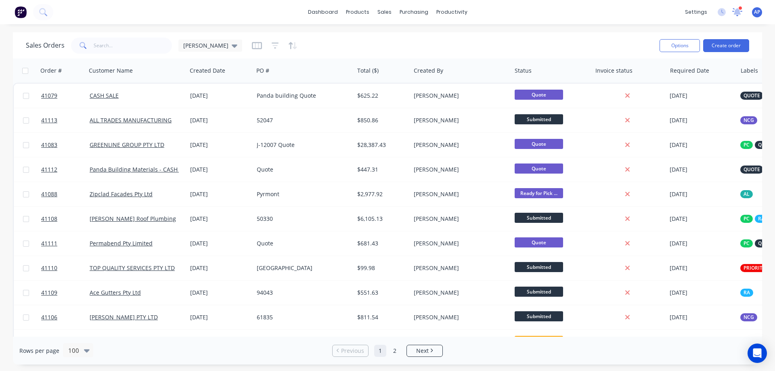
click at [733, 13] on icon at bounding box center [737, 12] width 10 height 8
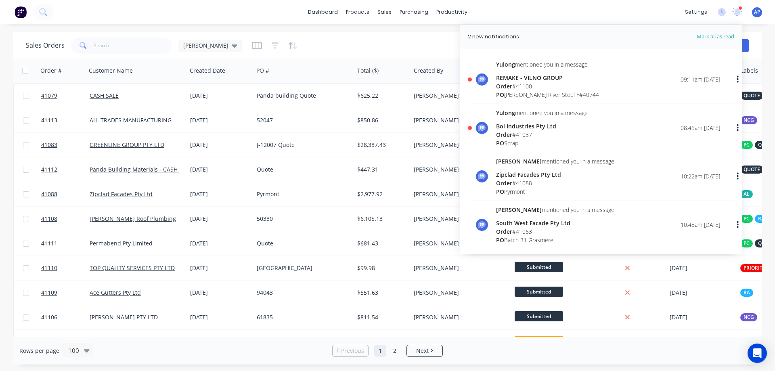
click at [525, 136] on div "Order # 41037" at bounding box center [542, 134] width 92 height 8
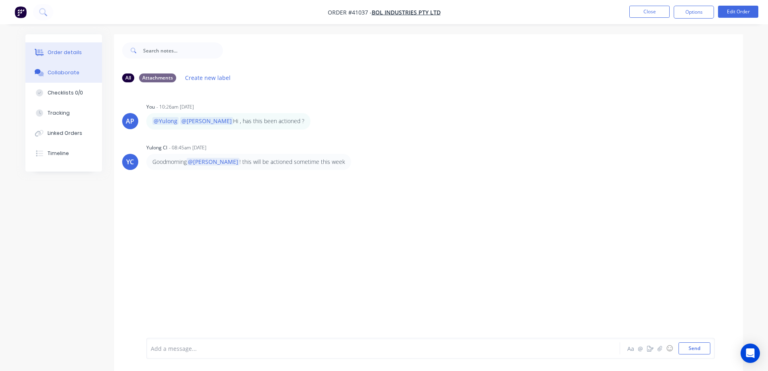
click at [68, 52] on div "Order details" at bounding box center [65, 52] width 34 height 7
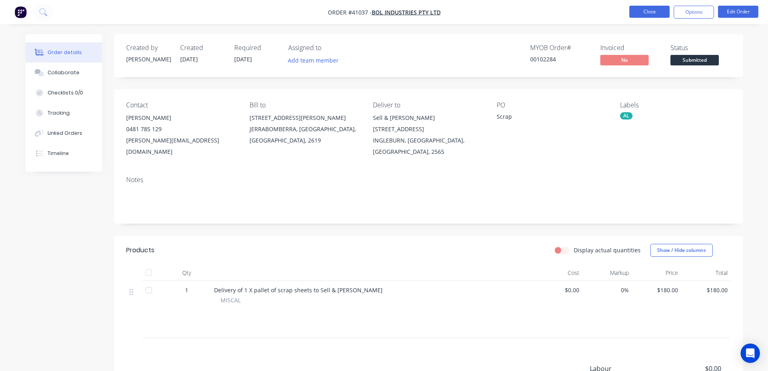
click at [649, 11] on button "Close" at bounding box center [650, 12] width 40 height 12
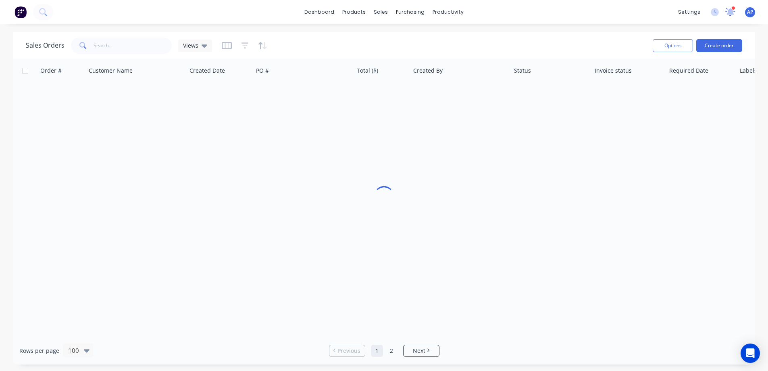
click at [735, 11] on icon at bounding box center [730, 11] width 7 height 7
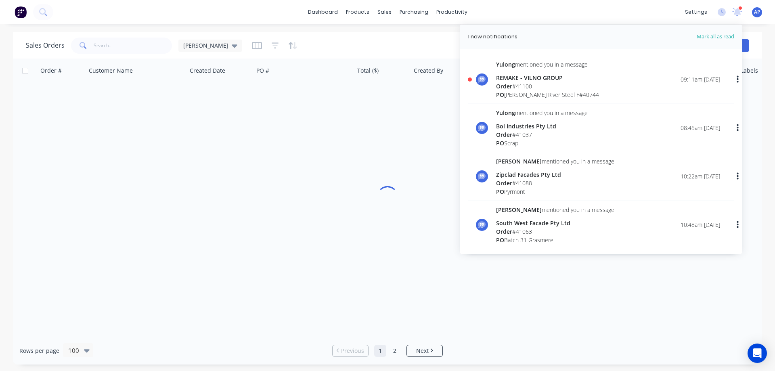
click at [539, 84] on div "Order # 41100" at bounding box center [547, 86] width 103 height 8
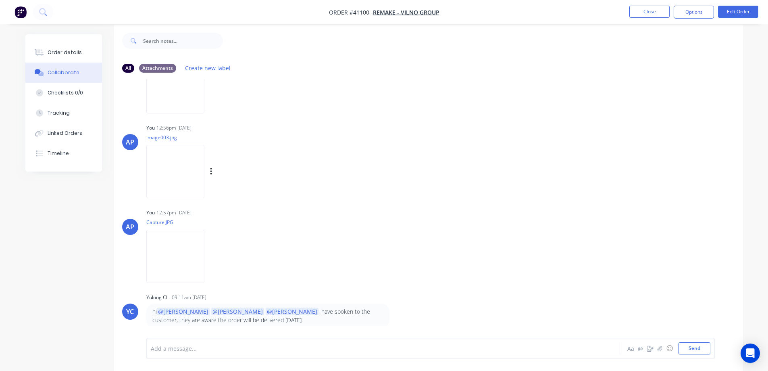
scroll to position [12, 0]
click at [56, 149] on button "Timeline" at bounding box center [63, 153] width 77 height 20
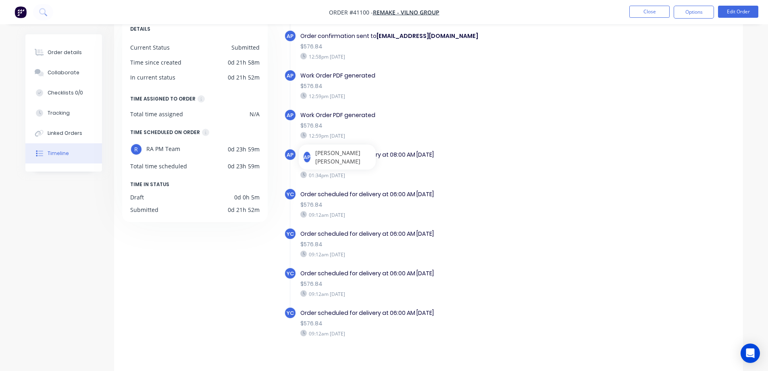
scroll to position [62, 0]
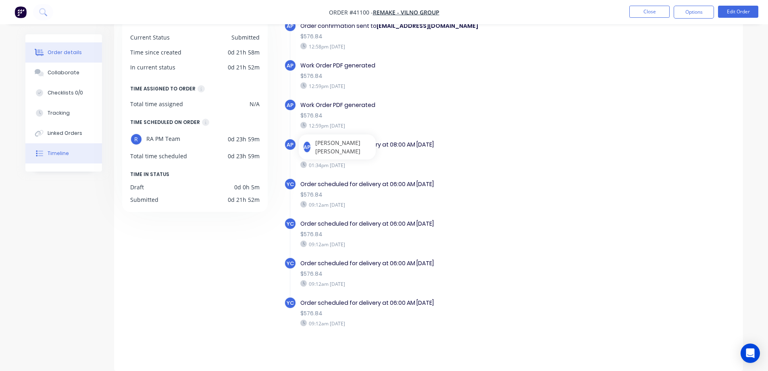
click at [74, 50] on div "Order details" at bounding box center [65, 52] width 34 height 7
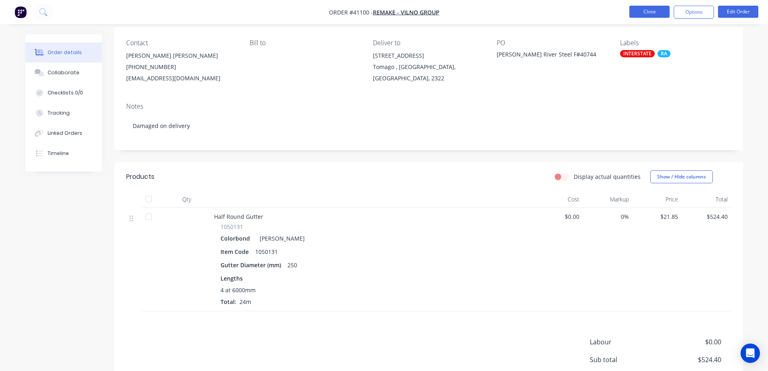
click at [657, 10] on button "Close" at bounding box center [650, 12] width 40 height 12
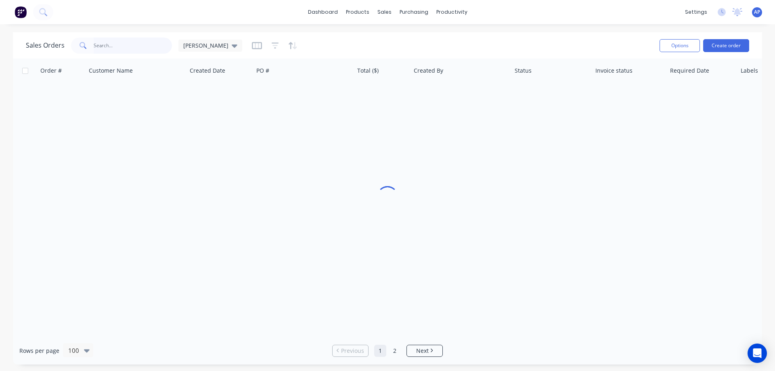
click at [140, 45] on input "text" at bounding box center [133, 46] width 79 height 16
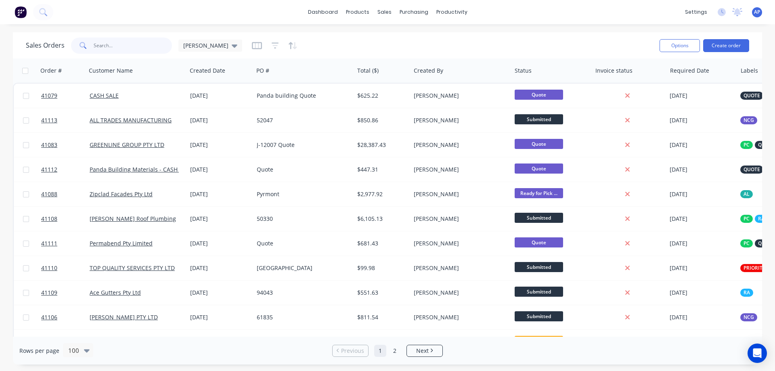
click at [125, 41] on input "text" at bounding box center [133, 46] width 79 height 16
type input "41085"
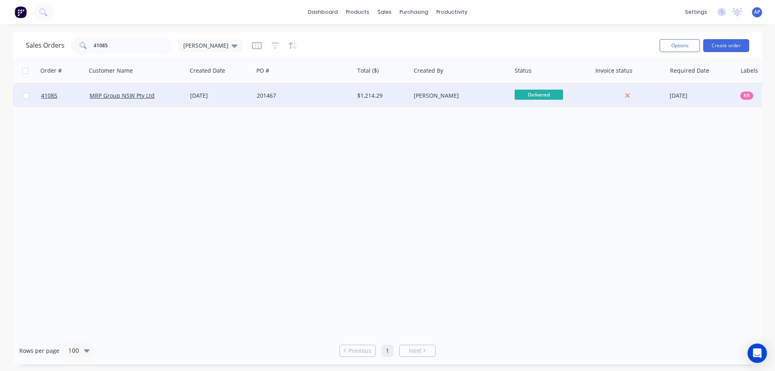
click at [296, 93] on div "201467" at bounding box center [302, 96] width 90 height 8
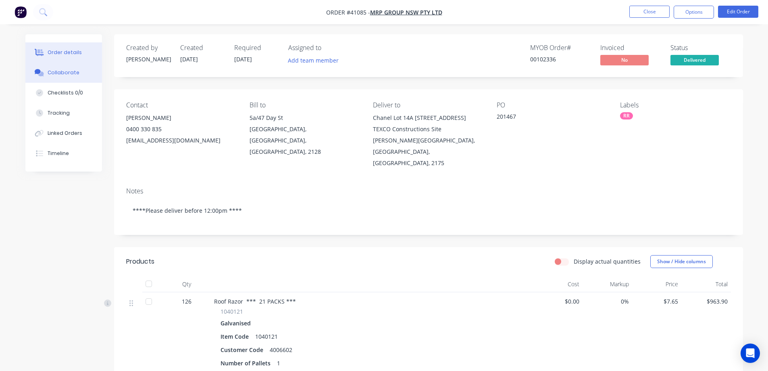
click at [69, 71] on div "Collaborate" at bounding box center [64, 72] width 32 height 7
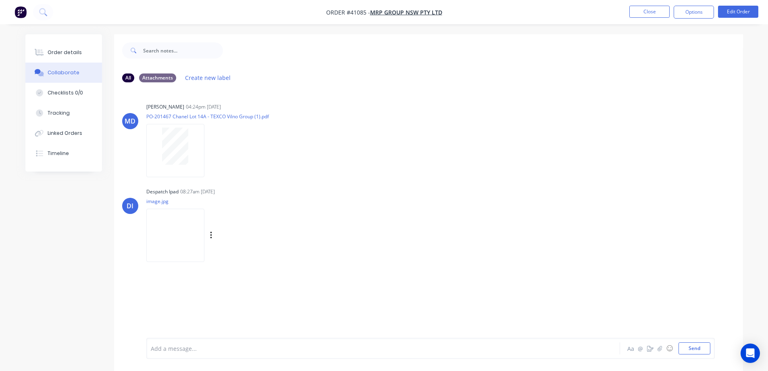
click at [177, 230] on img at bounding box center [175, 235] width 58 height 53
click at [81, 54] on button "Order details" at bounding box center [63, 52] width 77 height 20
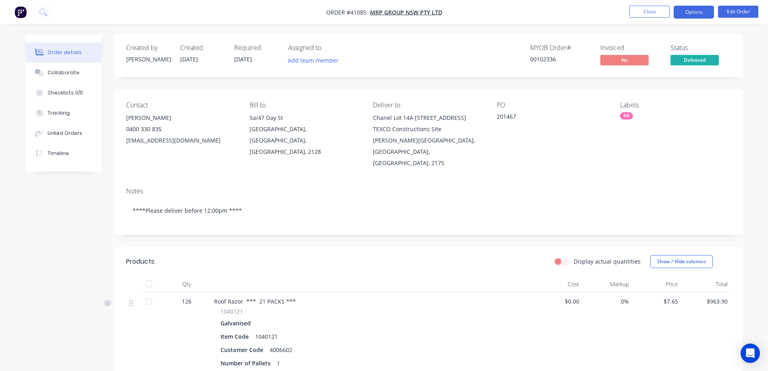
click at [693, 11] on button "Options" at bounding box center [694, 12] width 40 height 13
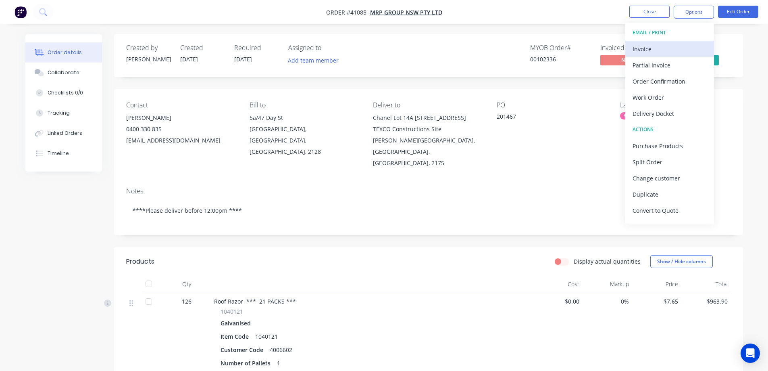
click at [658, 46] on div "Invoice" at bounding box center [670, 49] width 74 height 12
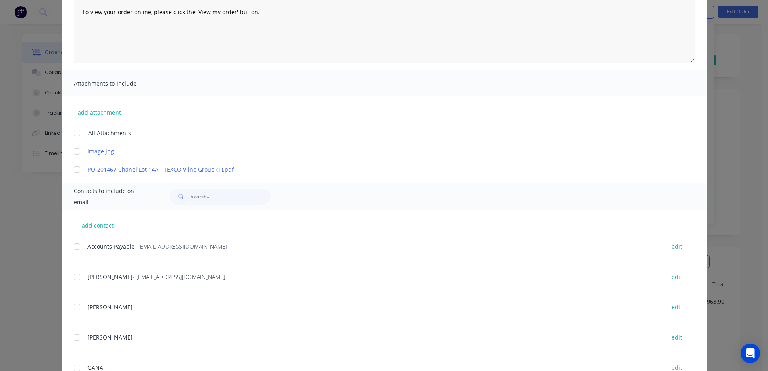
scroll to position [121, 0]
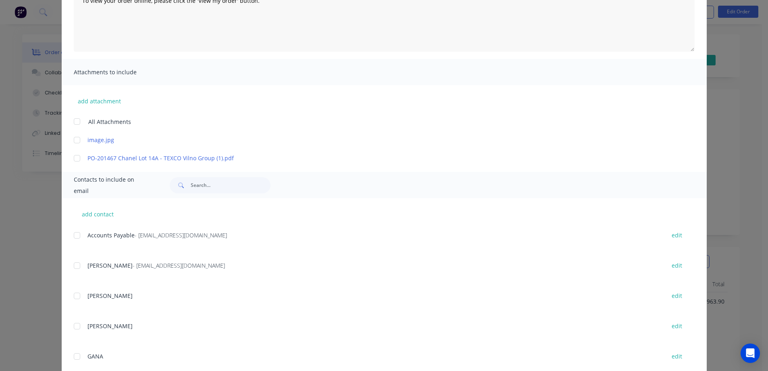
click at [74, 234] on div at bounding box center [77, 235] width 16 height 16
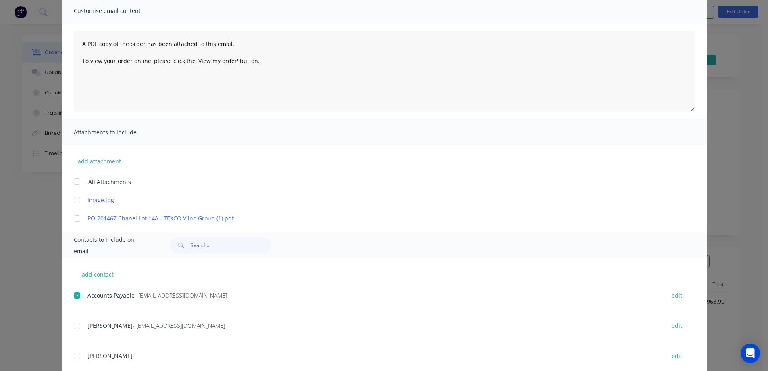
scroll to position [0, 0]
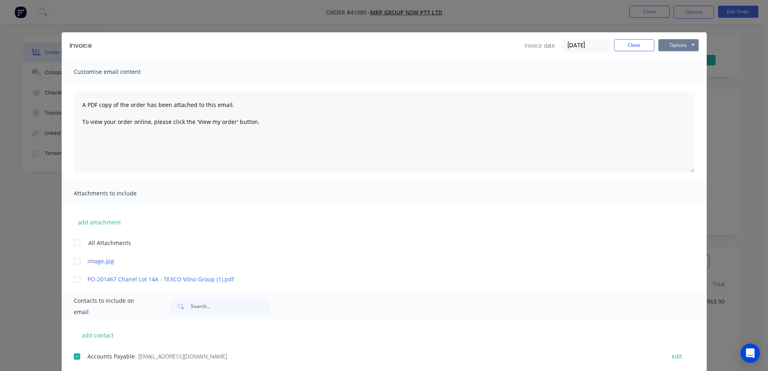
click at [670, 44] on button "Options" at bounding box center [679, 45] width 40 height 12
click at [677, 84] on button "Email" at bounding box center [685, 85] width 52 height 13
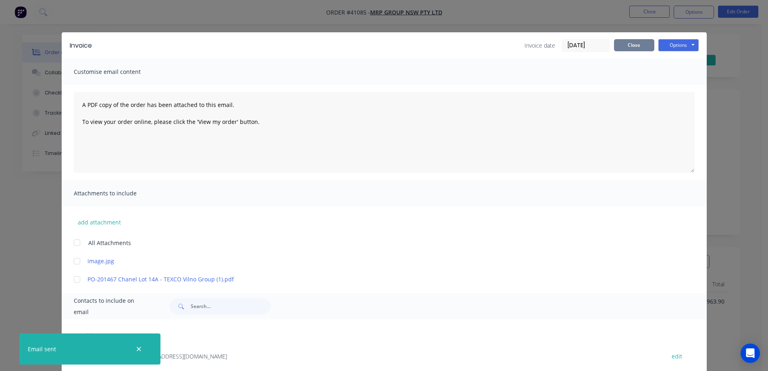
click at [637, 44] on button "Close" at bounding box center [634, 45] width 40 height 12
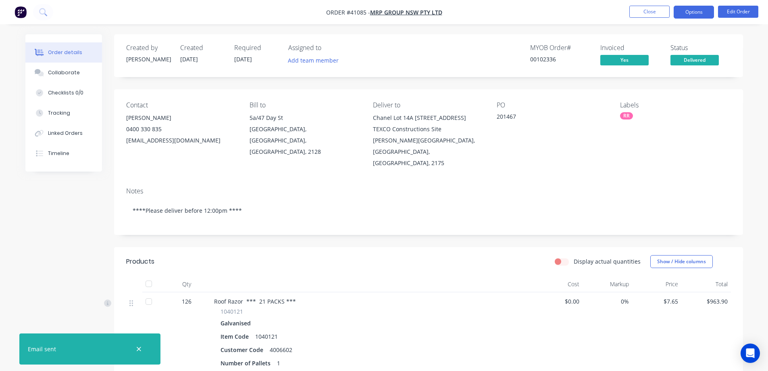
click at [680, 11] on button "Options" at bounding box center [694, 12] width 40 height 13
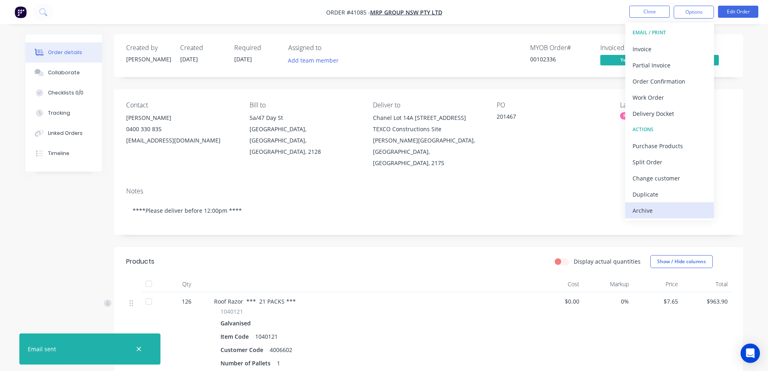
click at [648, 213] on div "Archive" at bounding box center [670, 211] width 74 height 12
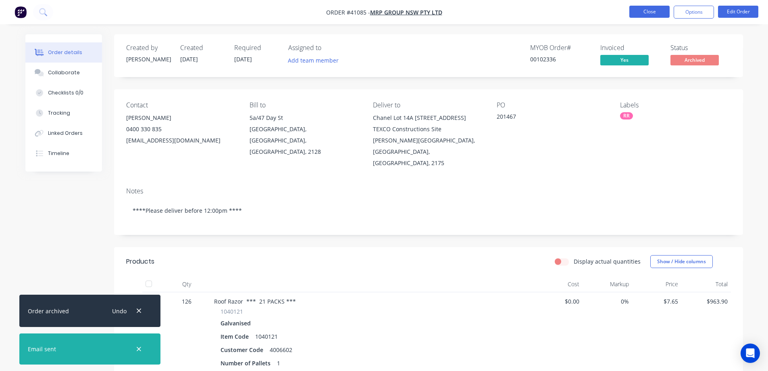
click at [661, 11] on button "Close" at bounding box center [650, 12] width 40 height 12
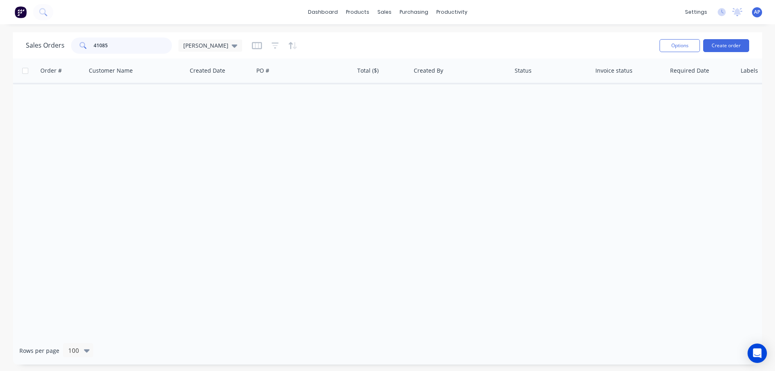
drag, startPoint x: 129, startPoint y: 48, endPoint x: 88, endPoint y: 51, distance: 41.2
click at [88, 51] on div "41085" at bounding box center [121, 46] width 101 height 16
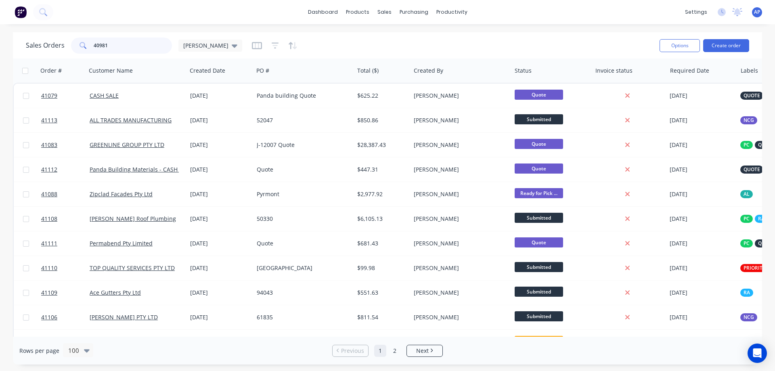
type input "40981"
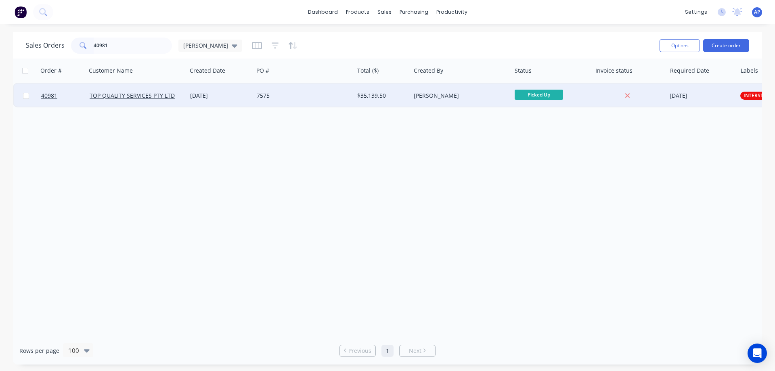
click at [299, 96] on div "7575" at bounding box center [302, 96] width 90 height 8
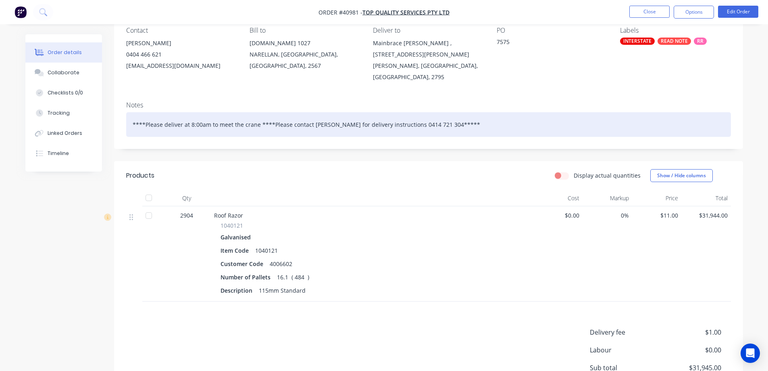
scroll to position [34, 0]
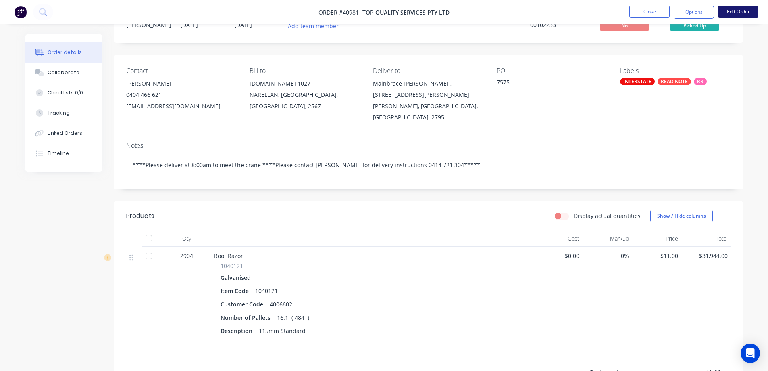
click at [732, 11] on button "Edit Order" at bounding box center [738, 12] width 40 height 12
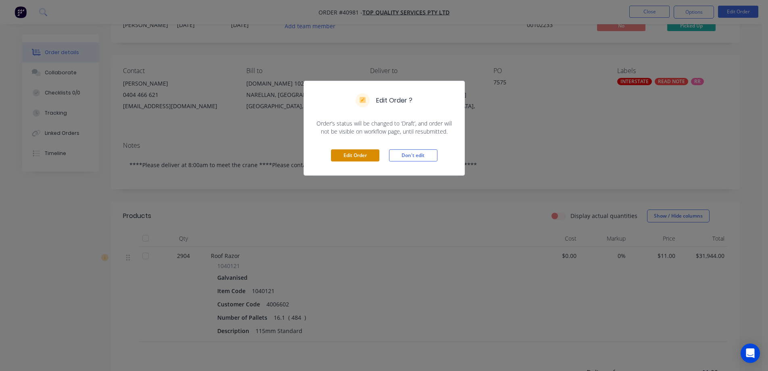
click at [370, 156] on button "Edit Order" at bounding box center [355, 155] width 48 height 12
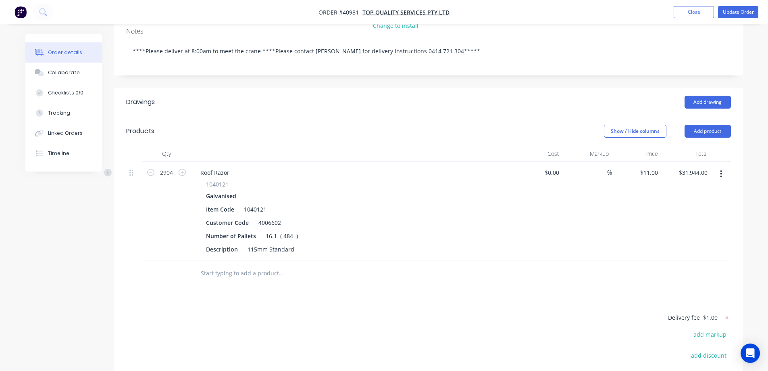
scroll to position [202, 0]
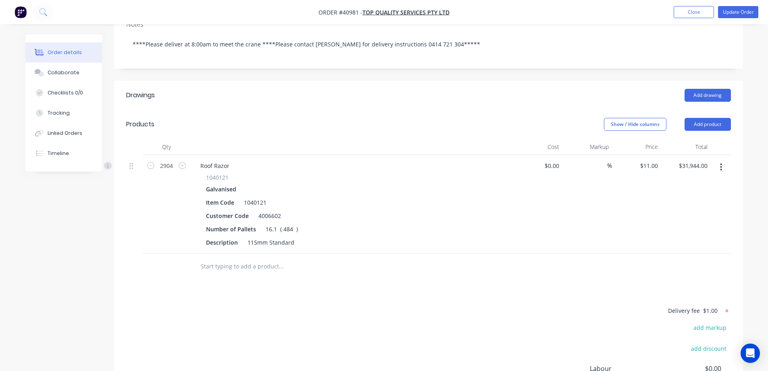
click at [726, 307] on icon at bounding box center [727, 311] width 8 height 8
click at [707, 305] on button "add delivery fee" at bounding box center [705, 310] width 52 height 11
type input "1800"
click input "submit" at bounding box center [0, 0] width 0 height 0
click at [482, 259] on div "Drawings Add drawing Products Show / Hide columns Add product Qty Cost Markup P…" at bounding box center [428, 275] width 629 height 388
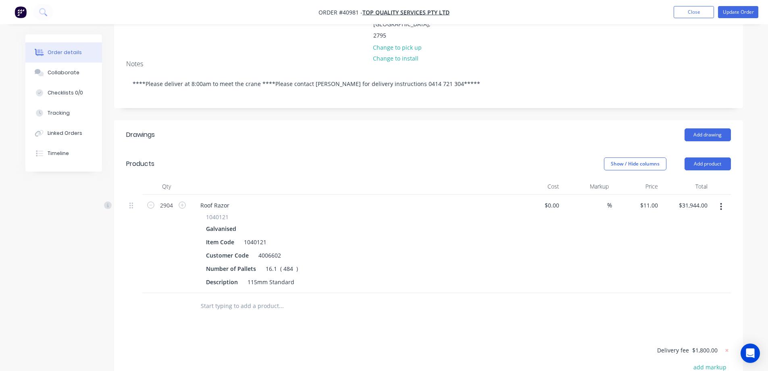
scroll to position [0, 0]
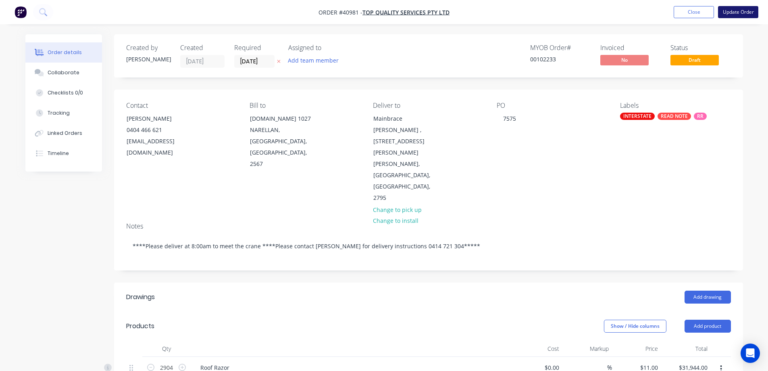
click at [729, 12] on button "Update Order" at bounding box center [738, 12] width 40 height 12
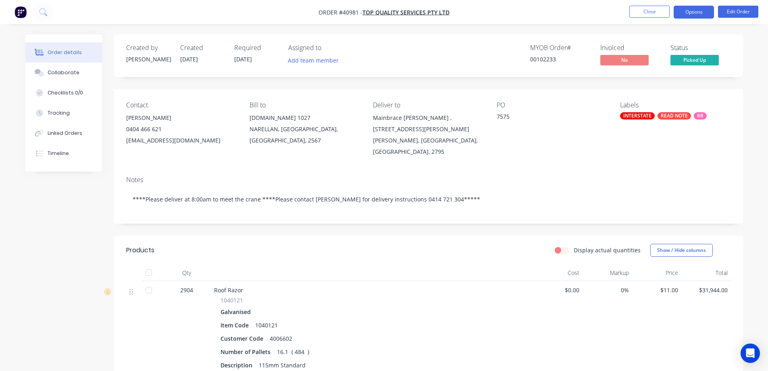
click at [685, 12] on button "Options" at bounding box center [694, 12] width 40 height 13
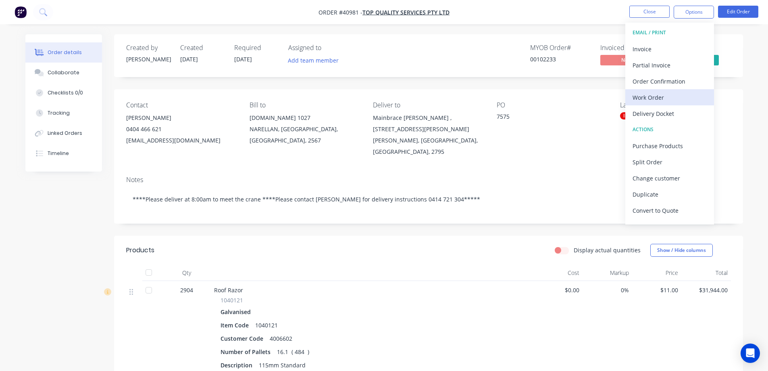
click at [659, 95] on div "Work Order" at bounding box center [670, 98] width 74 height 12
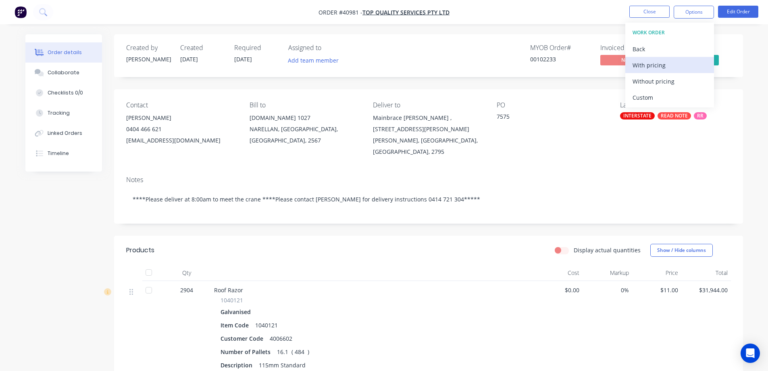
click at [662, 63] on div "With pricing" at bounding box center [670, 65] width 74 height 12
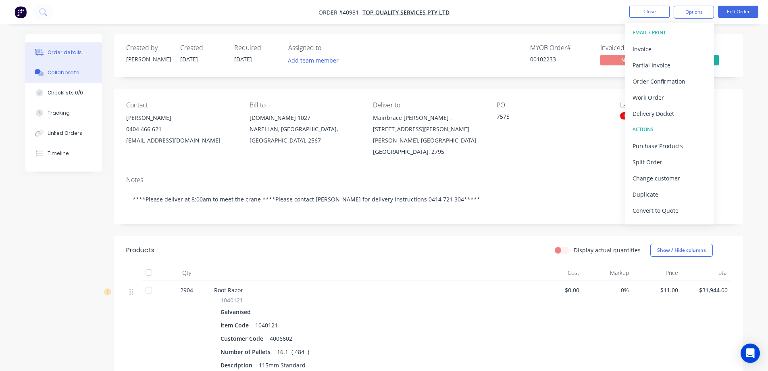
click at [70, 69] on button "Collaborate" at bounding box center [63, 73] width 77 height 20
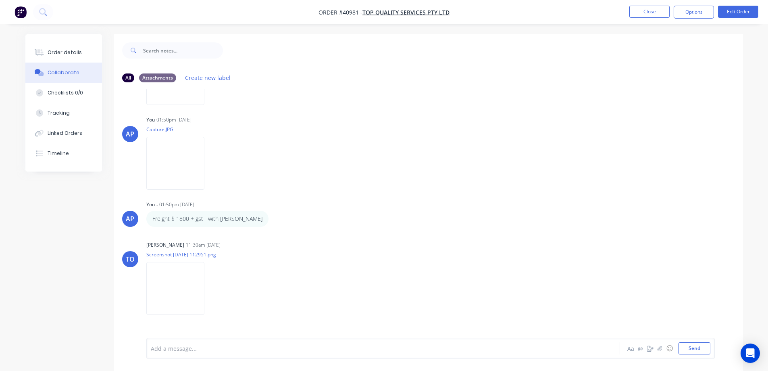
scroll to position [388, 0]
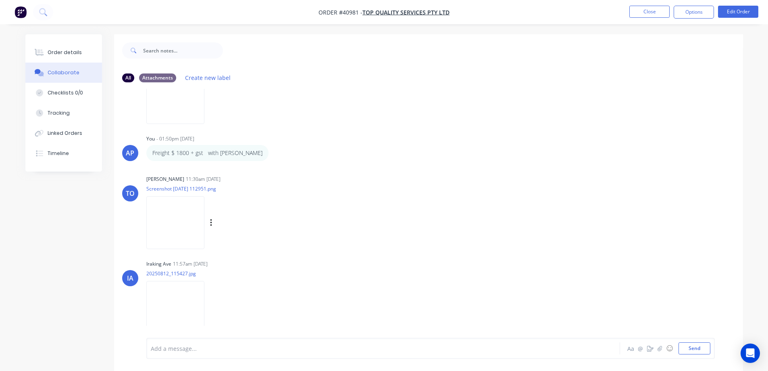
click at [203, 229] on img at bounding box center [175, 222] width 58 height 53
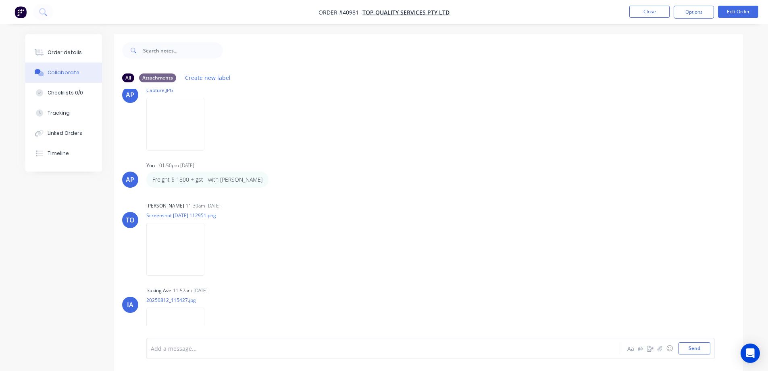
scroll to position [307, 0]
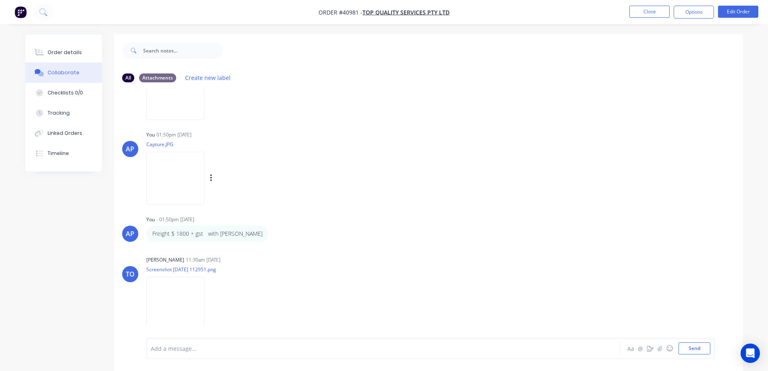
click at [192, 162] on img at bounding box center [175, 178] width 58 height 53
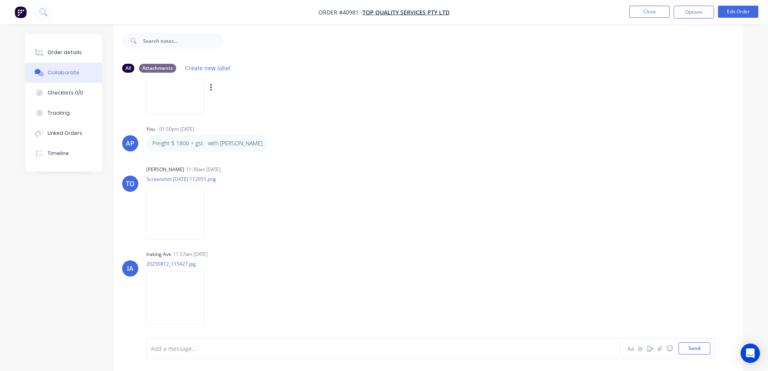
scroll to position [12, 0]
click at [190, 287] on img at bounding box center [175, 295] width 58 height 53
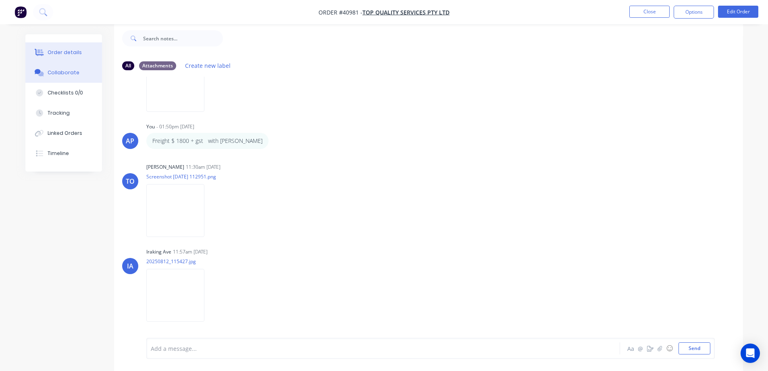
click at [76, 51] on div "Order details" at bounding box center [65, 52] width 34 height 7
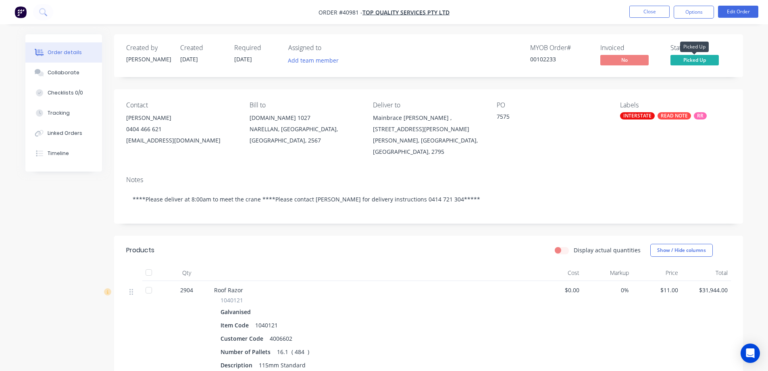
click at [689, 59] on span "Picked Up" at bounding box center [695, 60] width 48 height 10
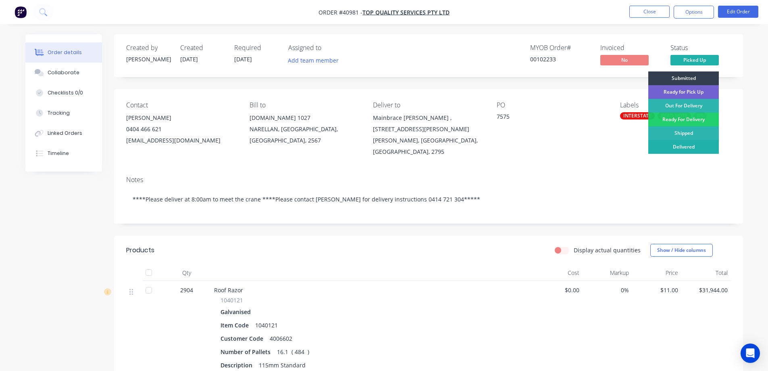
click at [702, 144] on div "Delivered" at bounding box center [684, 147] width 71 height 14
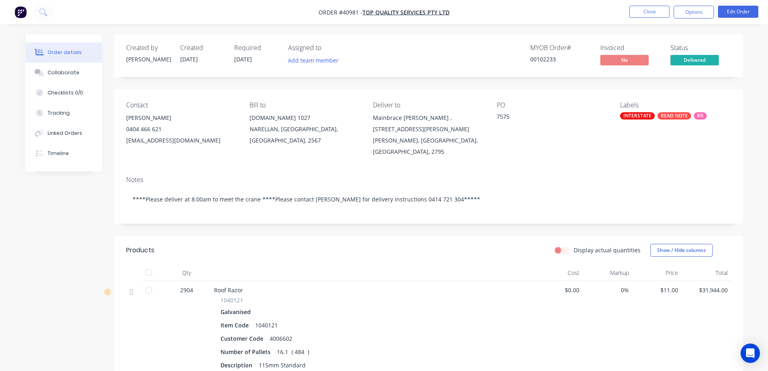
click at [538, 140] on div "PO 7575" at bounding box center [552, 129] width 111 height 56
click at [681, 12] on button "Options" at bounding box center [694, 12] width 40 height 13
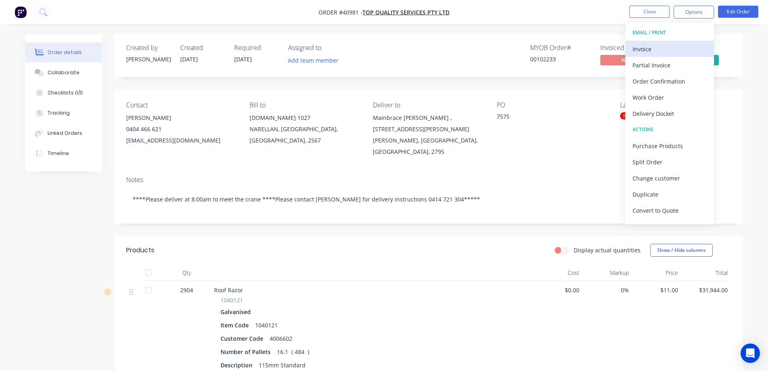
click at [659, 48] on div "Invoice" at bounding box center [670, 49] width 74 height 12
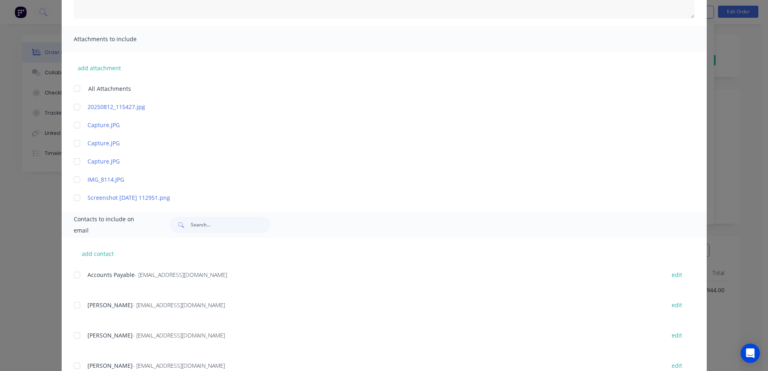
scroll to position [161, 0]
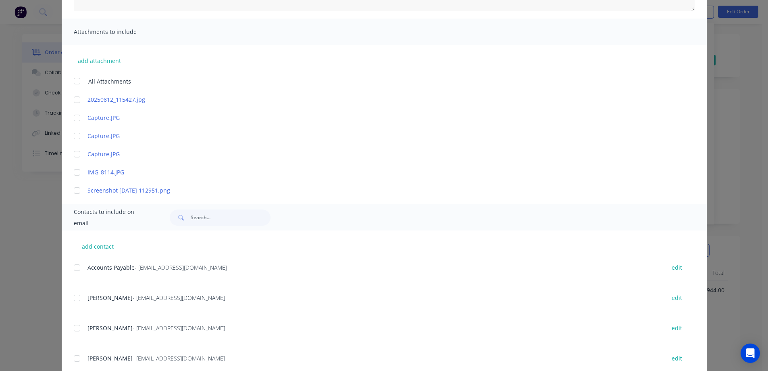
click at [76, 268] on div at bounding box center [77, 267] width 16 height 16
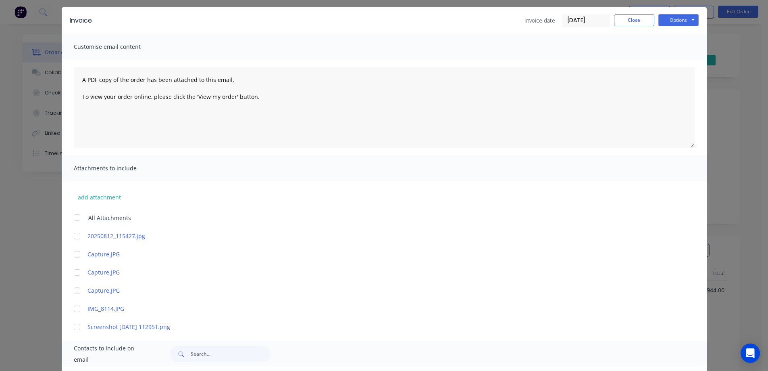
scroll to position [0, 0]
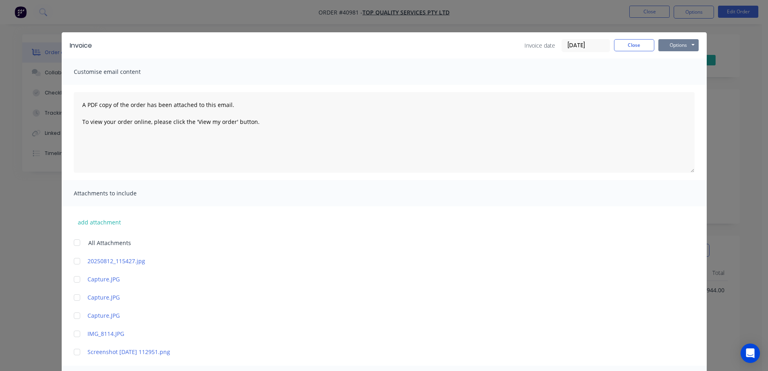
click at [672, 46] on button "Options" at bounding box center [679, 45] width 40 height 12
click at [683, 85] on button "Email" at bounding box center [685, 85] width 52 height 13
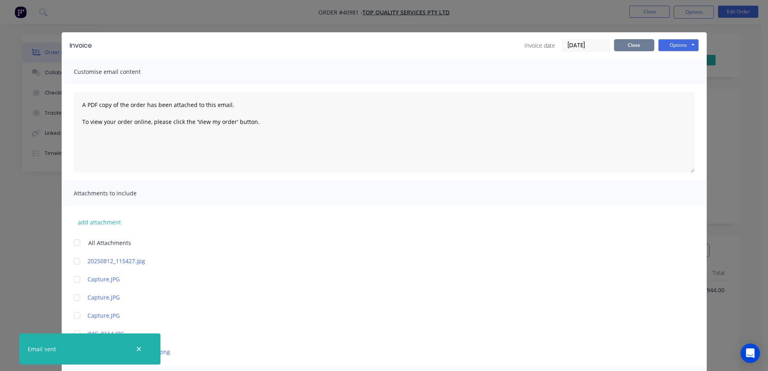
click at [641, 46] on button "Close" at bounding box center [634, 45] width 40 height 12
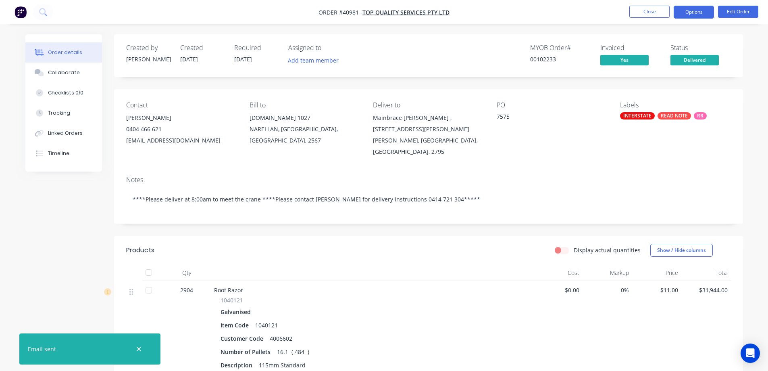
click at [681, 10] on button "Options" at bounding box center [694, 12] width 40 height 13
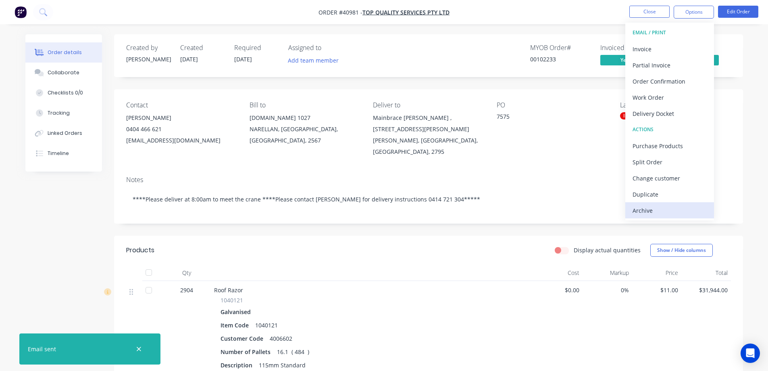
click at [654, 209] on div "Archive" at bounding box center [670, 211] width 74 height 12
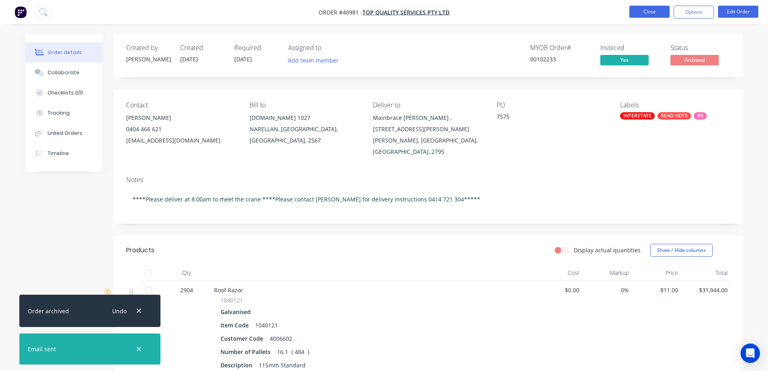
click at [660, 11] on button "Close" at bounding box center [650, 12] width 40 height 12
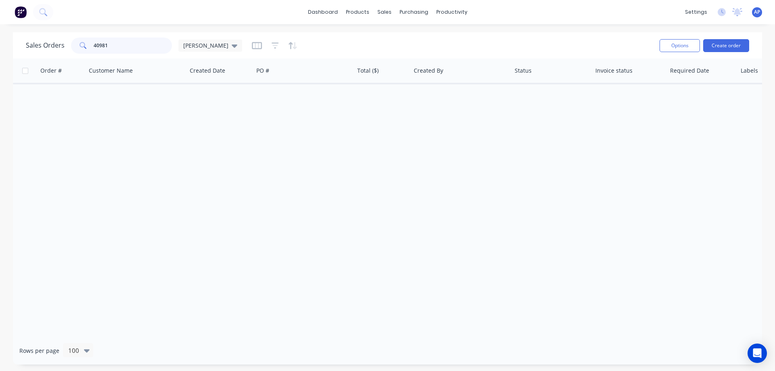
drag, startPoint x: 129, startPoint y: 44, endPoint x: 75, endPoint y: 50, distance: 53.9
click at [76, 50] on div "40981" at bounding box center [121, 46] width 101 height 16
type input "41101"
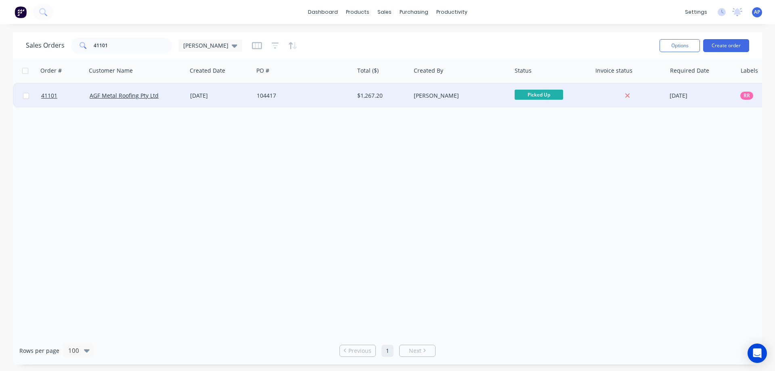
click at [290, 100] on div "104417" at bounding box center [303, 96] width 100 height 24
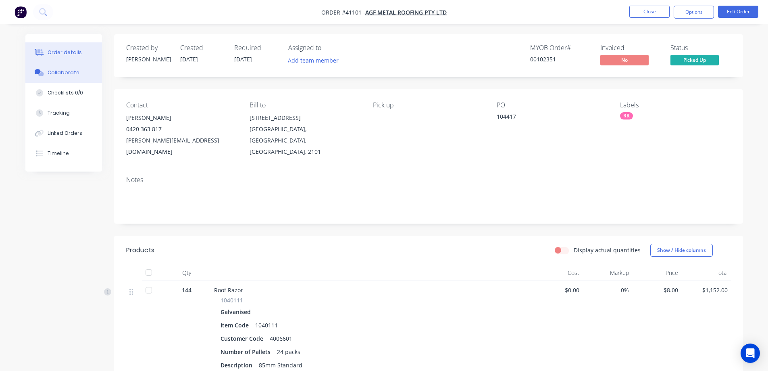
click at [54, 71] on div "Collaborate" at bounding box center [64, 72] width 32 height 7
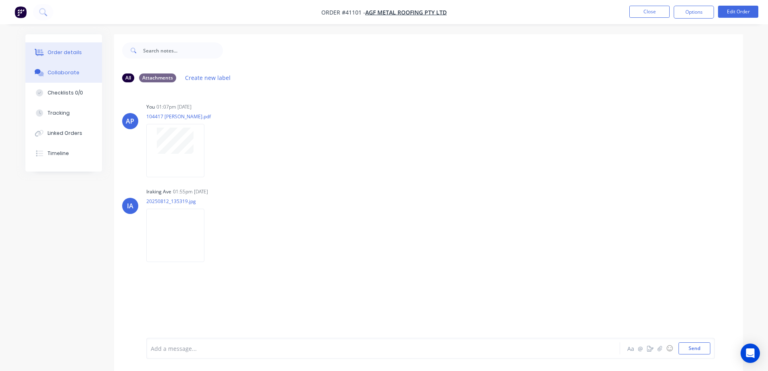
click at [77, 54] on div "Order details" at bounding box center [65, 52] width 34 height 7
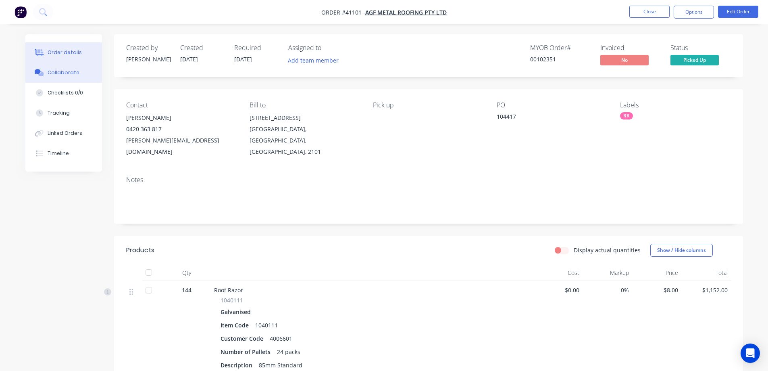
click at [78, 67] on button "Collaborate" at bounding box center [63, 73] width 77 height 20
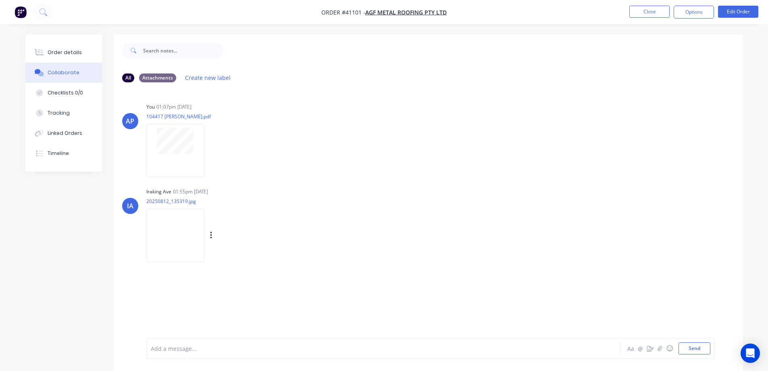
click at [179, 228] on img at bounding box center [175, 235] width 58 height 53
click at [85, 52] on button "Order details" at bounding box center [63, 52] width 77 height 20
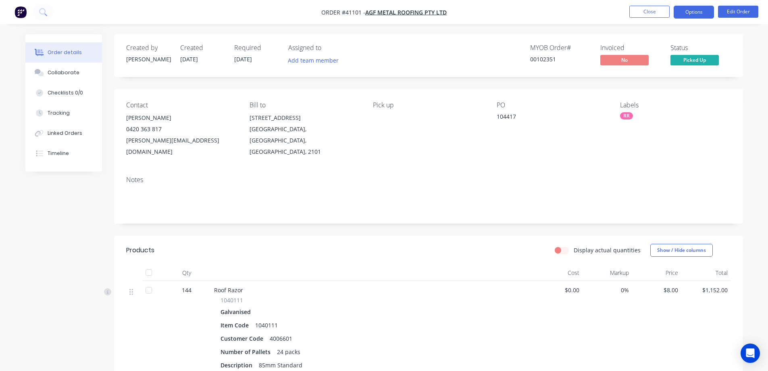
click at [683, 13] on button "Options" at bounding box center [694, 12] width 40 height 13
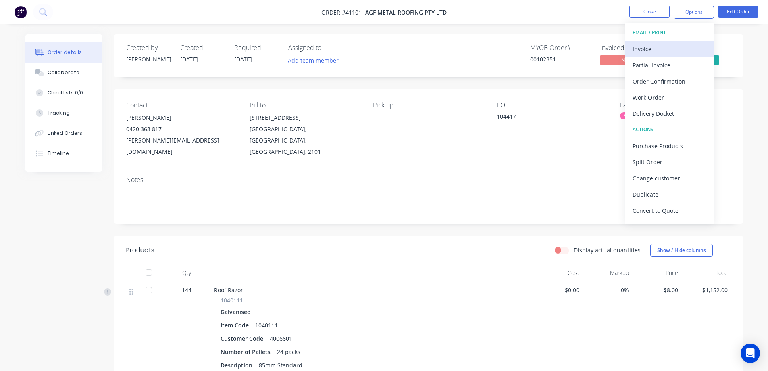
click at [666, 47] on div "Invoice" at bounding box center [670, 49] width 74 height 12
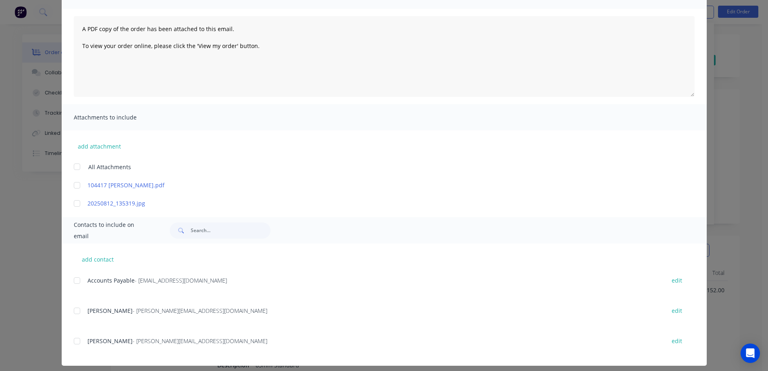
scroll to position [82, 0]
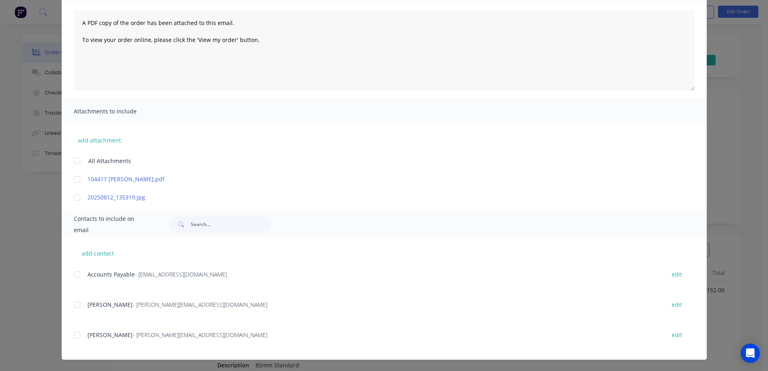
click at [77, 275] on div at bounding box center [77, 274] width 16 height 16
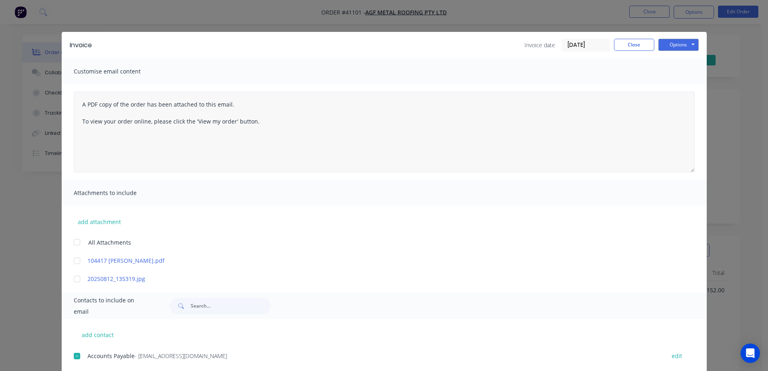
scroll to position [0, 0]
click at [670, 42] on button "Options" at bounding box center [679, 45] width 40 height 12
click at [675, 86] on button "Email" at bounding box center [685, 85] width 52 height 13
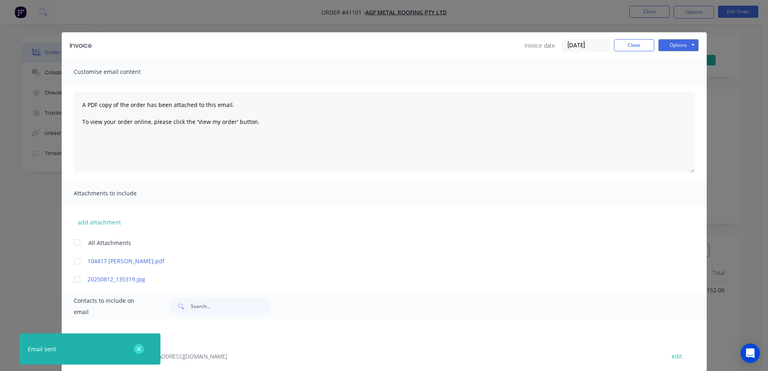
click at [141, 346] on icon "button" at bounding box center [138, 348] width 5 height 7
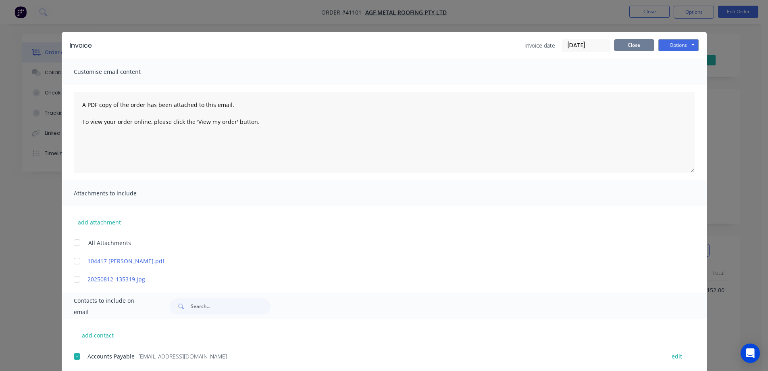
click at [618, 45] on button "Close" at bounding box center [634, 45] width 40 height 12
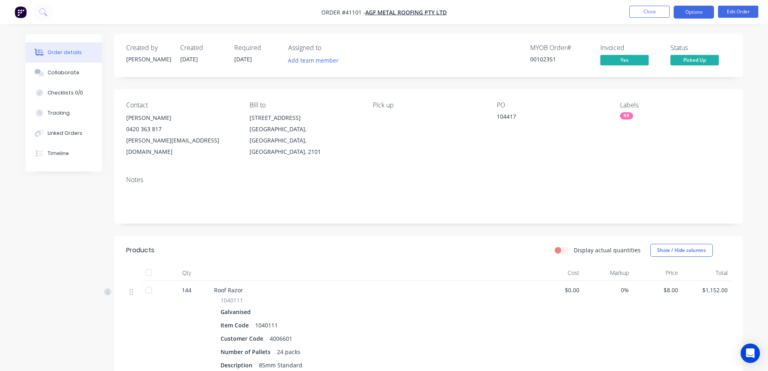
click at [685, 10] on button "Options" at bounding box center [694, 12] width 40 height 13
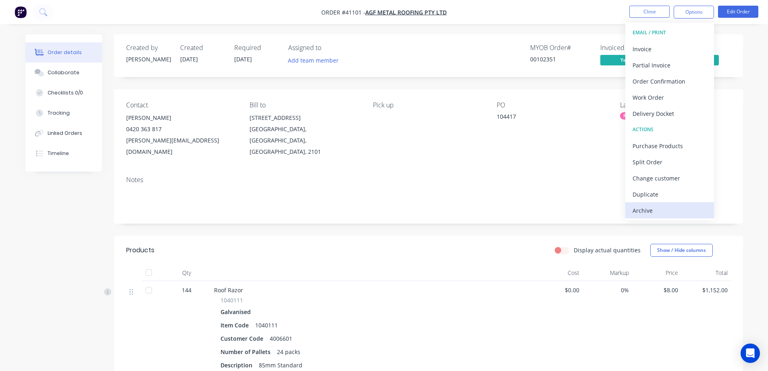
click at [660, 207] on div "Archive" at bounding box center [670, 211] width 74 height 12
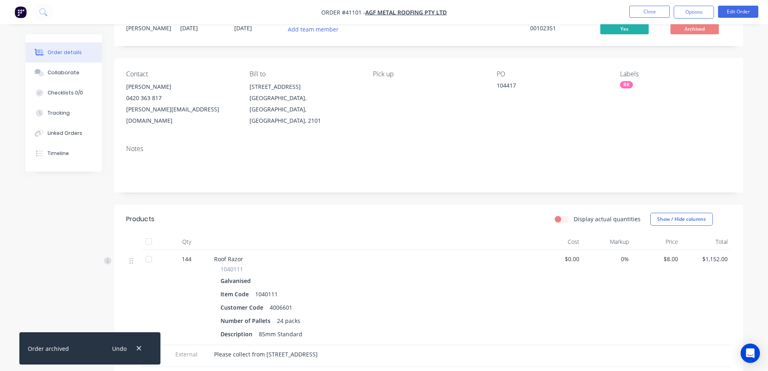
scroll to position [121, 0]
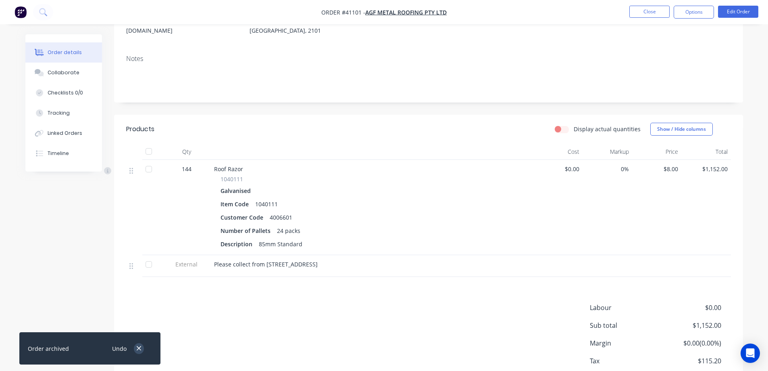
click at [138, 348] on icon "button" at bounding box center [138, 348] width 5 height 7
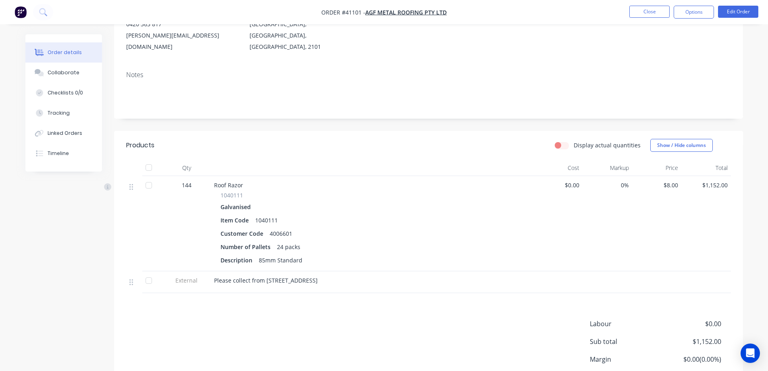
scroll to position [0, 0]
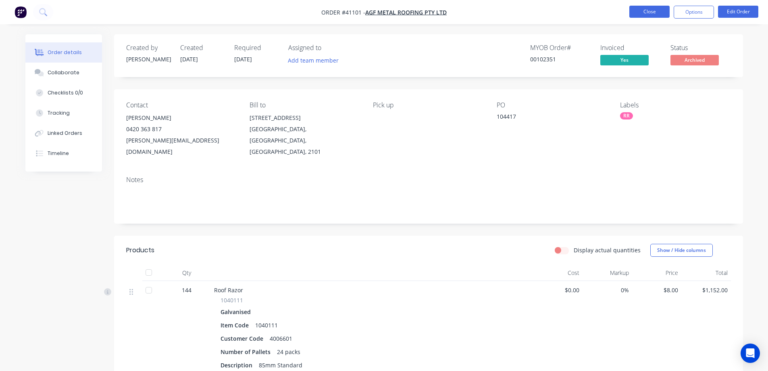
click at [646, 13] on button "Close" at bounding box center [650, 12] width 40 height 12
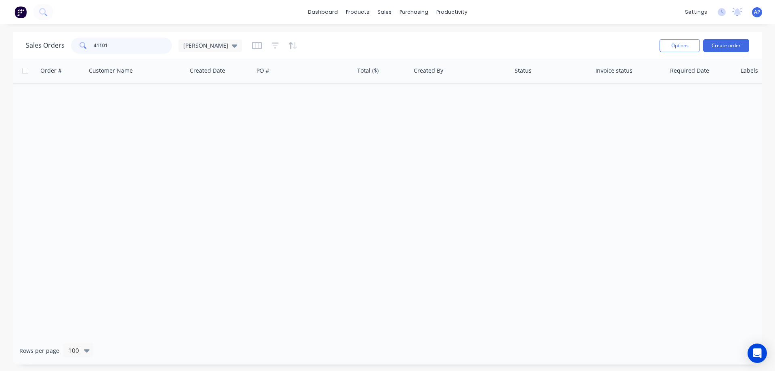
drag, startPoint x: 115, startPoint y: 49, endPoint x: 84, endPoint y: 52, distance: 31.2
click at [84, 52] on div "41101" at bounding box center [121, 46] width 101 height 16
type input "41096"
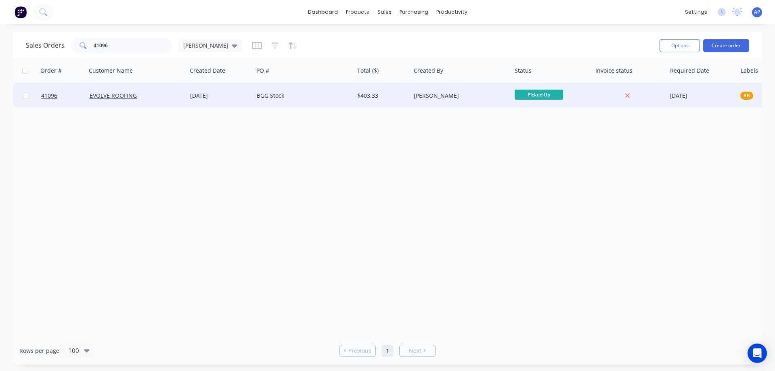
click at [303, 97] on div "BGG Stock" at bounding box center [302, 96] width 90 height 8
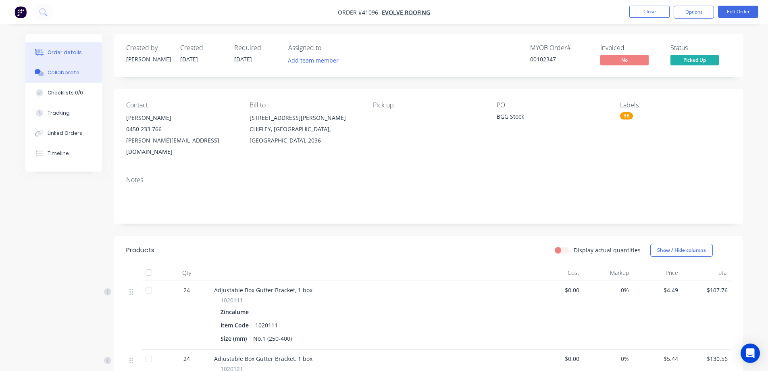
click at [68, 74] on div "Collaborate" at bounding box center [64, 72] width 32 height 7
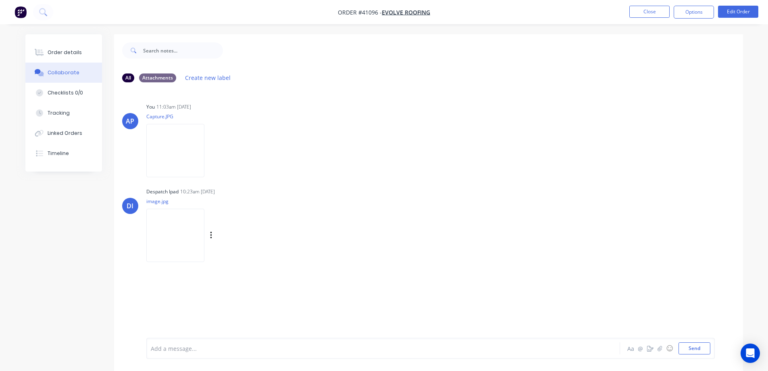
click at [192, 233] on img at bounding box center [175, 235] width 58 height 53
click at [66, 52] on div "Order details" at bounding box center [65, 52] width 34 height 7
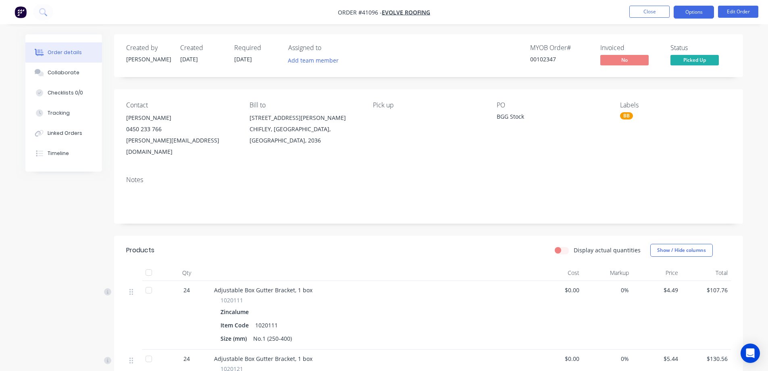
click at [691, 11] on button "Options" at bounding box center [694, 12] width 40 height 13
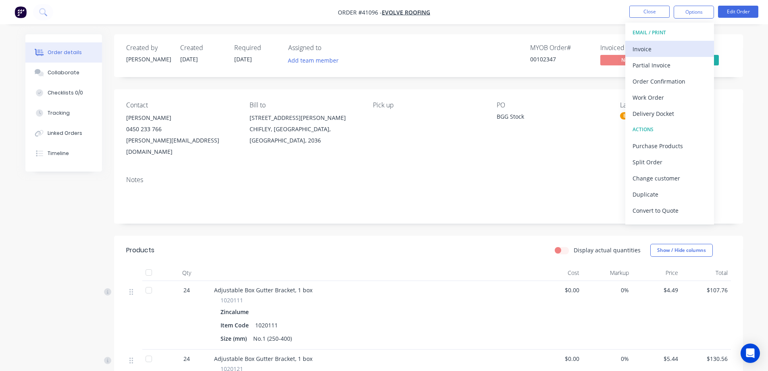
click at [660, 47] on div "Invoice" at bounding box center [670, 49] width 74 height 12
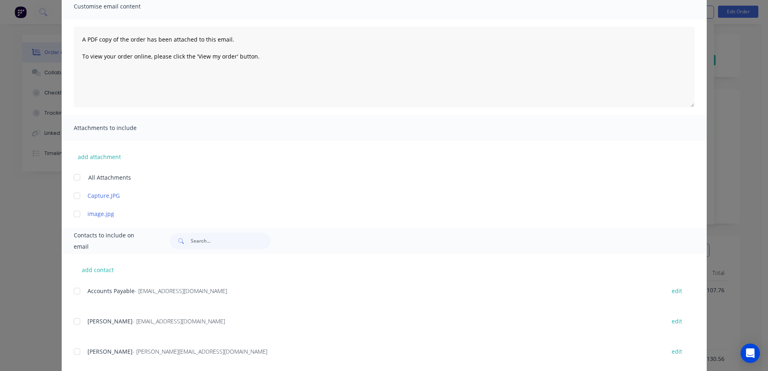
scroll to position [82, 0]
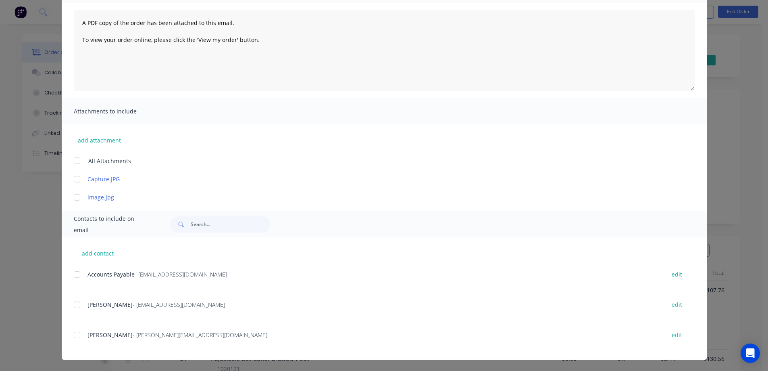
click at [76, 271] on div at bounding box center [77, 274] width 16 height 16
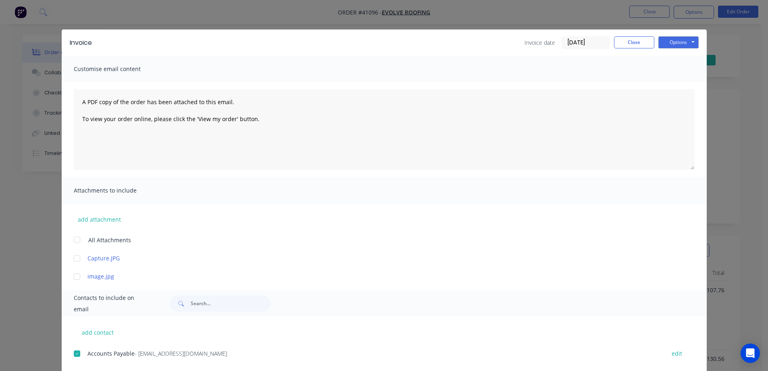
scroll to position [0, 0]
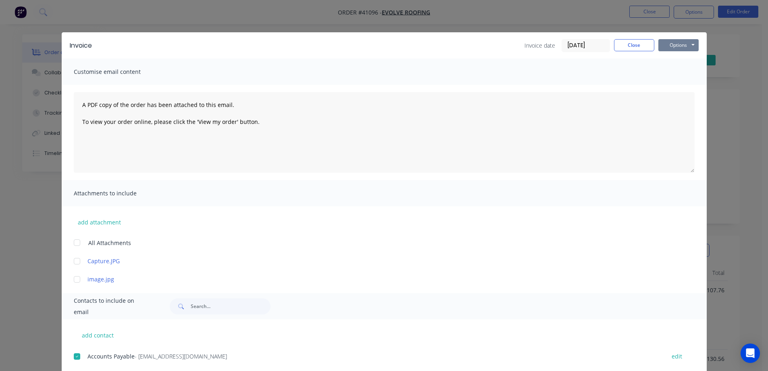
click at [671, 44] on button "Options" at bounding box center [679, 45] width 40 height 12
click at [681, 88] on button "Email" at bounding box center [685, 85] width 52 height 13
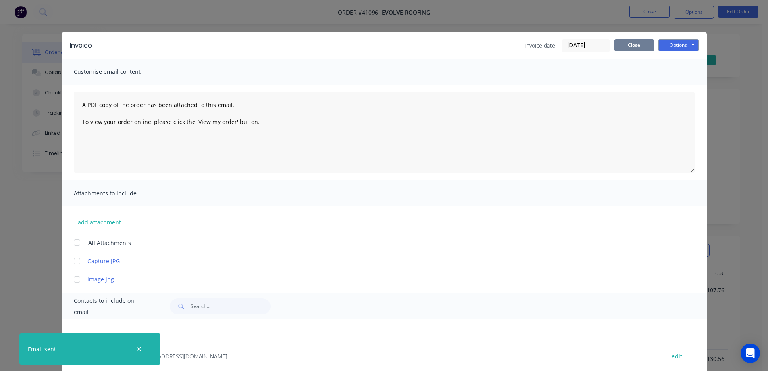
click at [626, 46] on button "Close" at bounding box center [634, 45] width 40 height 12
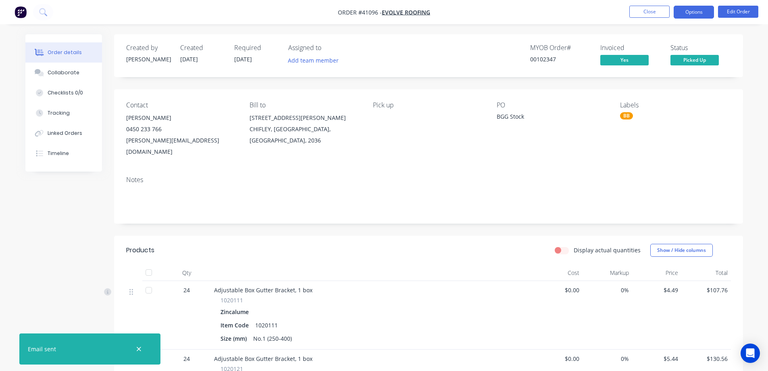
click at [688, 9] on button "Options" at bounding box center [694, 12] width 40 height 13
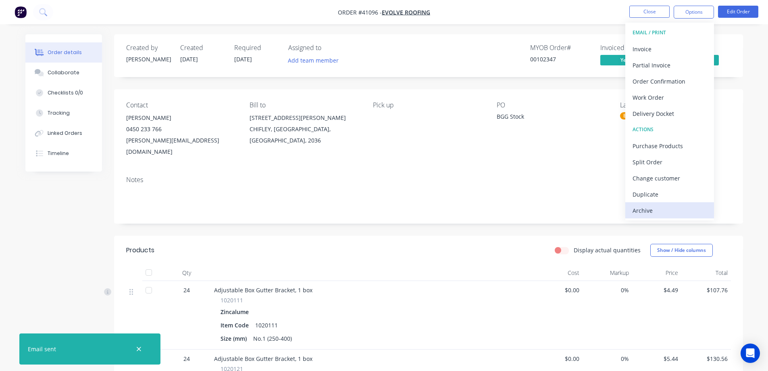
click at [663, 207] on div "Archive" at bounding box center [670, 211] width 74 height 12
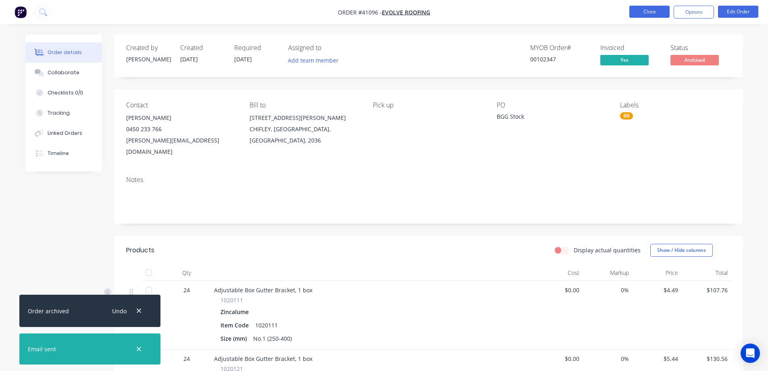
click at [662, 11] on button "Close" at bounding box center [650, 12] width 40 height 12
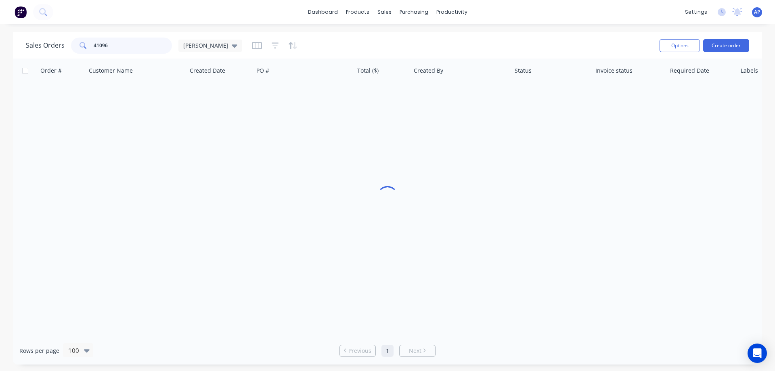
drag, startPoint x: 114, startPoint y: 47, endPoint x: 87, endPoint y: 49, distance: 27.1
click at [87, 49] on div "41096" at bounding box center [121, 46] width 101 height 16
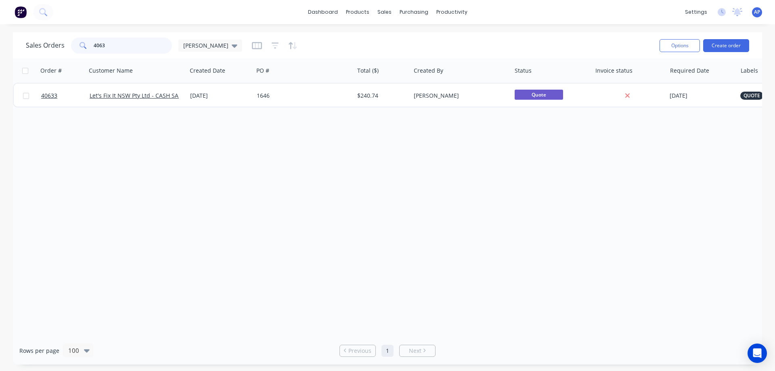
click at [109, 47] on input "4063" at bounding box center [133, 46] width 79 height 16
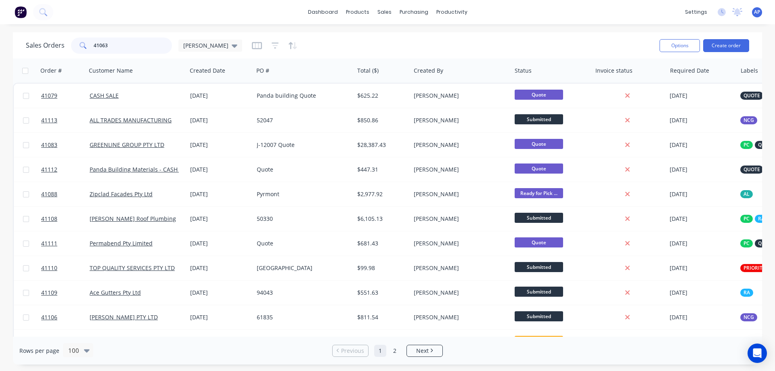
type input "41063"
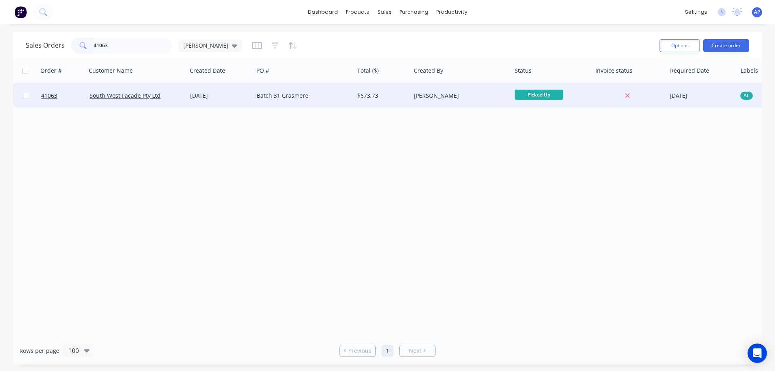
click at [162, 94] on div "South West Facade Pty Ltd" at bounding box center [135, 96] width 90 height 8
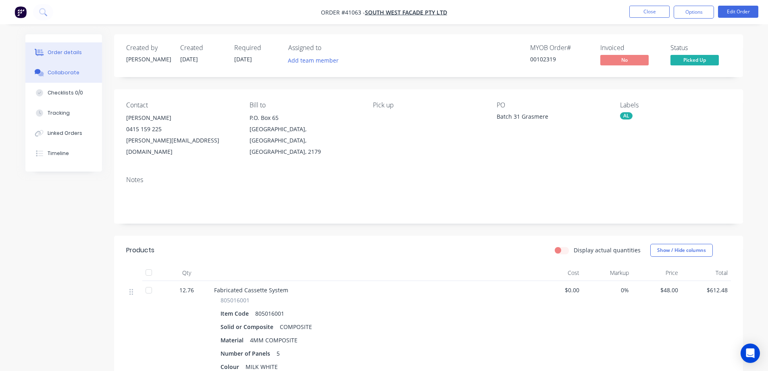
click at [74, 73] on div "Collaborate" at bounding box center [64, 72] width 32 height 7
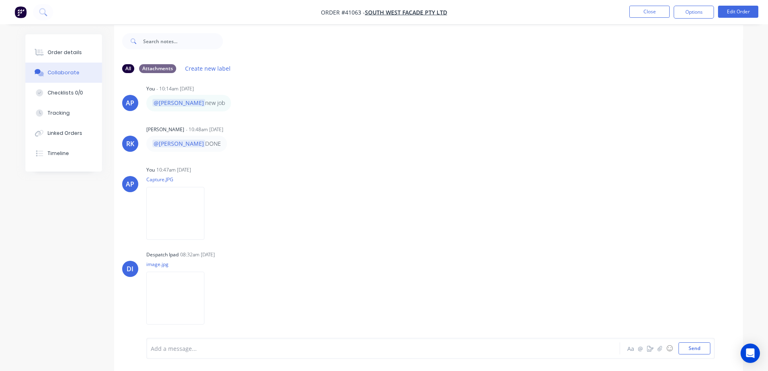
scroll to position [12, 0]
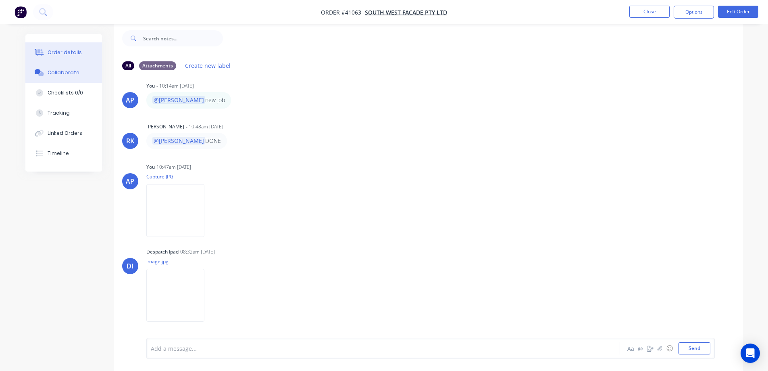
click at [76, 52] on div "Order details" at bounding box center [65, 52] width 34 height 7
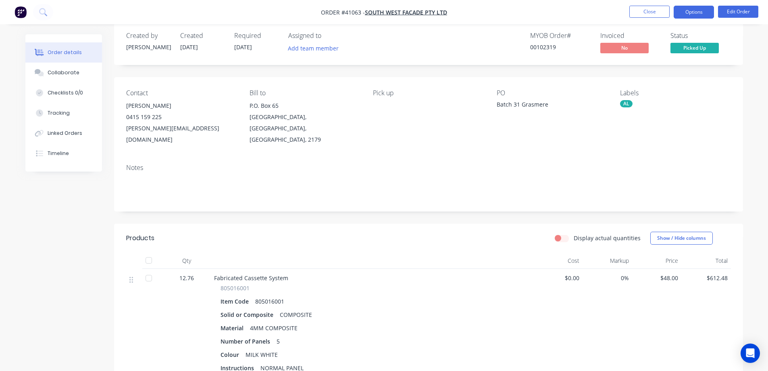
click at [693, 13] on button "Options" at bounding box center [694, 12] width 40 height 13
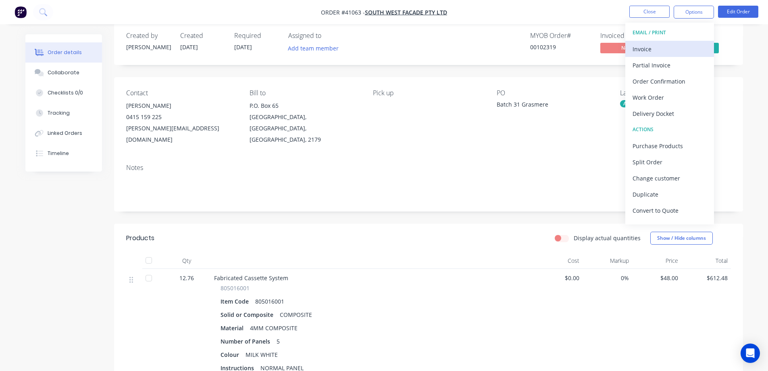
click at [663, 47] on div "Invoice" at bounding box center [670, 49] width 74 height 12
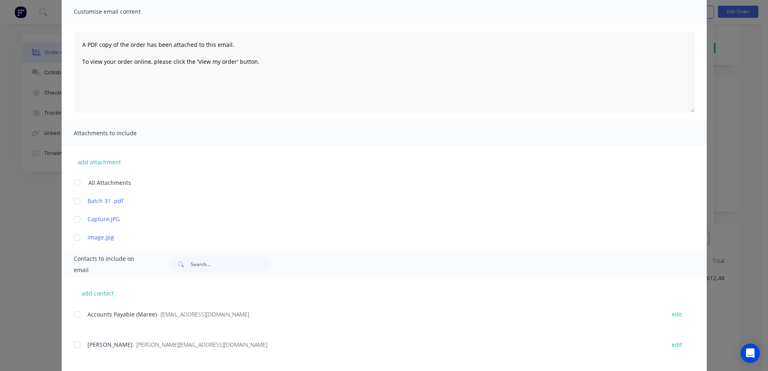
scroll to position [161, 0]
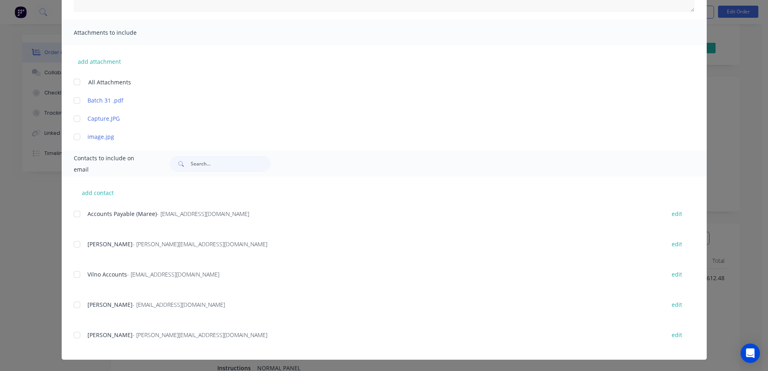
click at [73, 211] on div at bounding box center [77, 214] width 16 height 16
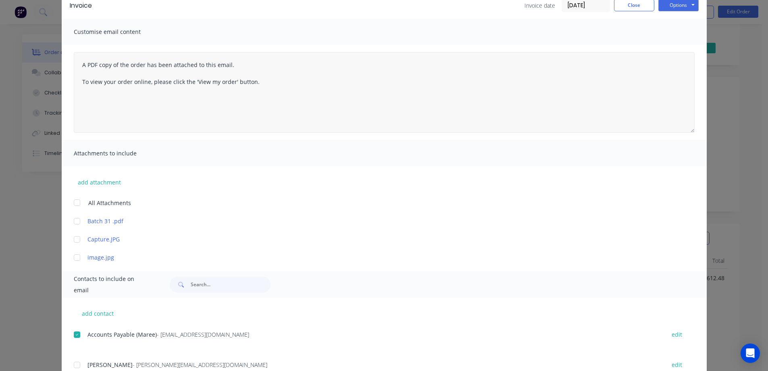
scroll to position [40, 0]
click at [685, 7] on button "Options" at bounding box center [679, 6] width 40 height 12
click at [683, 46] on button "Email" at bounding box center [685, 46] width 52 height 13
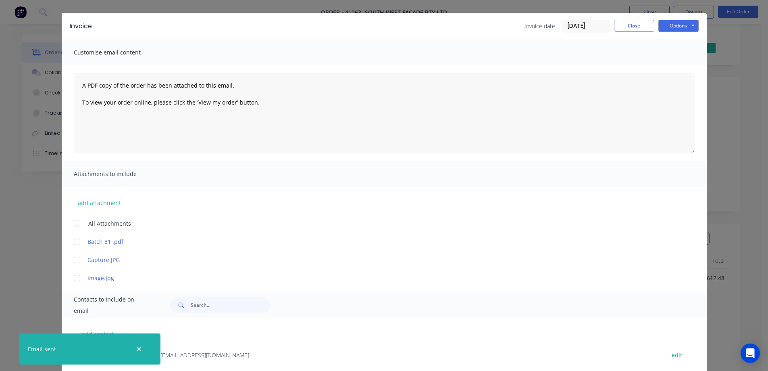
scroll to position [0, 0]
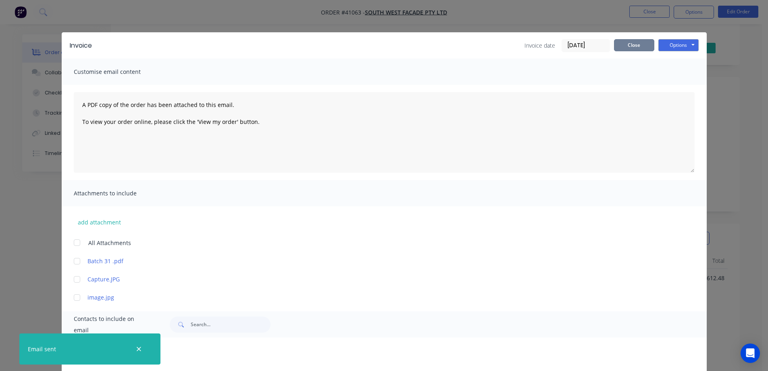
drag, startPoint x: 640, startPoint y: 46, endPoint x: 644, endPoint y: 42, distance: 6.0
click at [640, 46] on button "Close" at bounding box center [634, 45] width 40 height 12
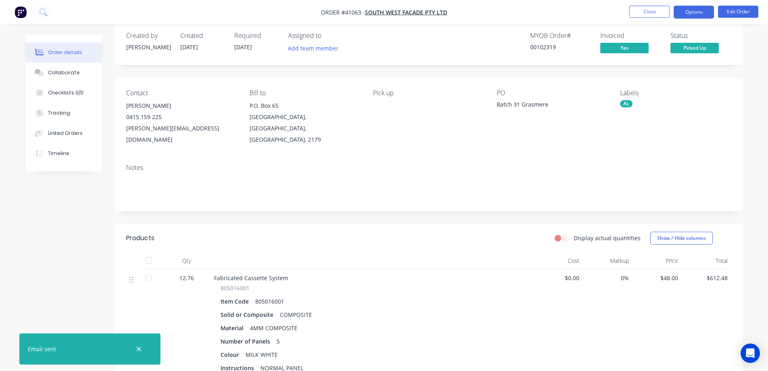
click at [681, 10] on button "Options" at bounding box center [694, 12] width 40 height 13
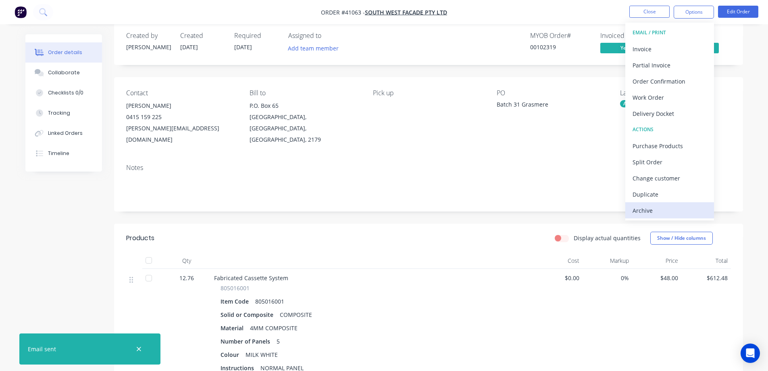
click at [653, 209] on div "Archive" at bounding box center [670, 211] width 74 height 12
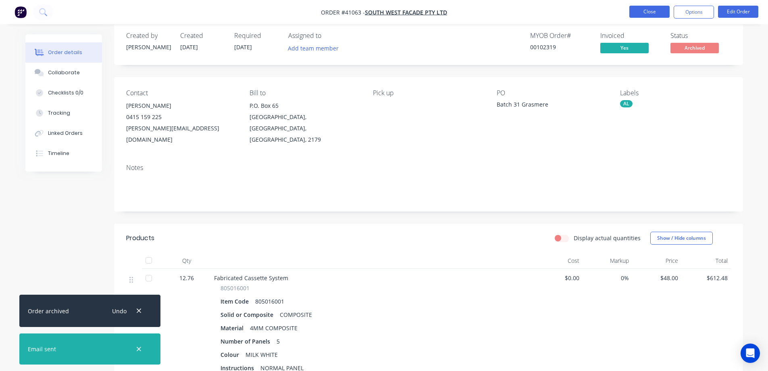
click at [649, 10] on button "Close" at bounding box center [650, 12] width 40 height 12
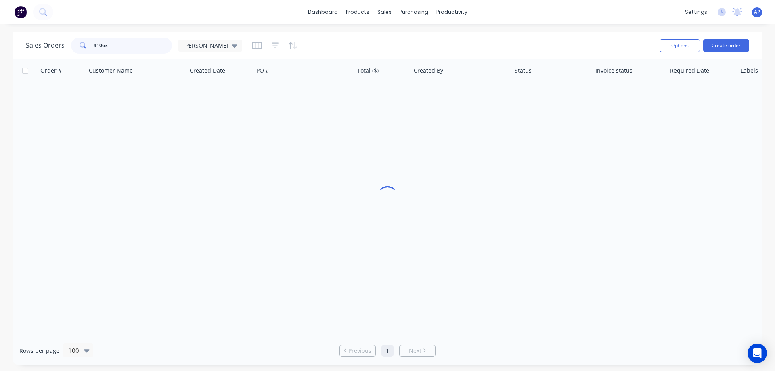
drag, startPoint x: 106, startPoint y: 50, endPoint x: 91, endPoint y: 53, distance: 14.8
click at [91, 53] on div "41063" at bounding box center [121, 46] width 101 height 16
type input "41014"
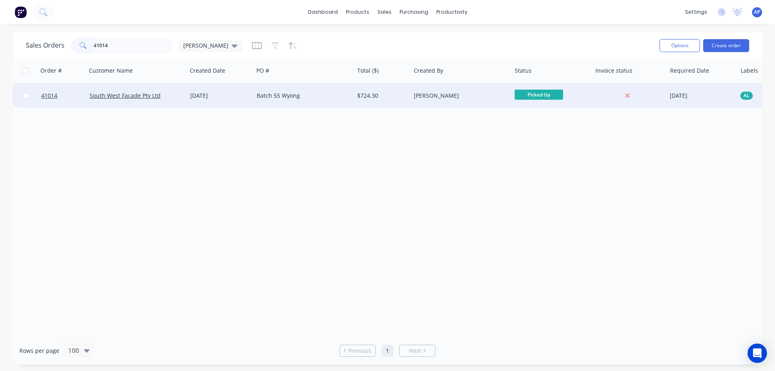
click at [301, 95] on div "Batch 55 Wyong" at bounding box center [302, 96] width 90 height 8
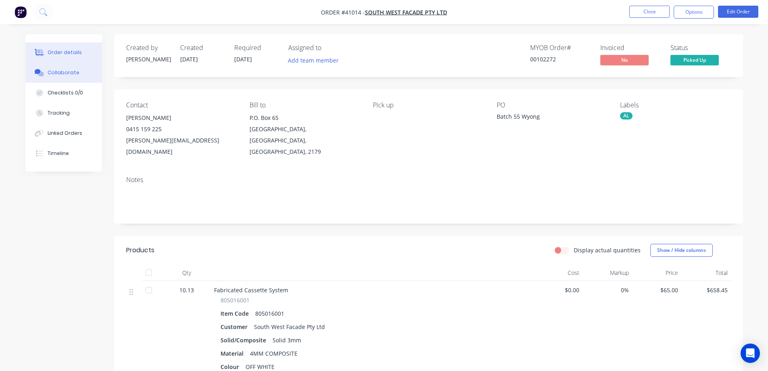
click at [69, 77] on button "Collaborate" at bounding box center [63, 73] width 77 height 20
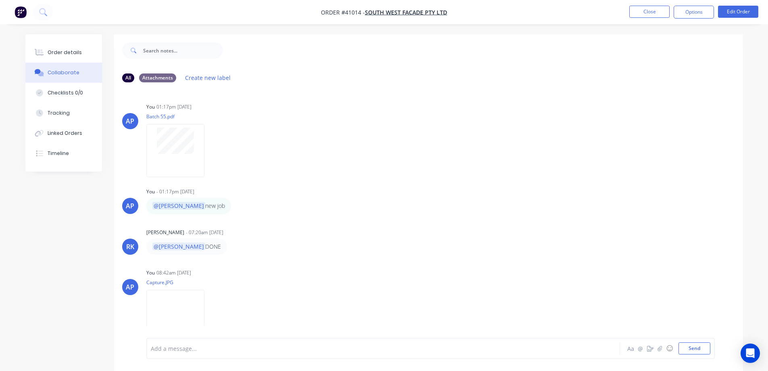
scroll to position [12, 0]
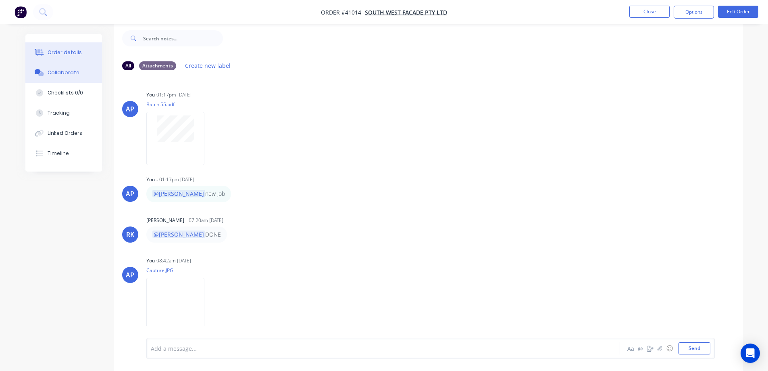
click at [85, 50] on button "Order details" at bounding box center [63, 52] width 77 height 20
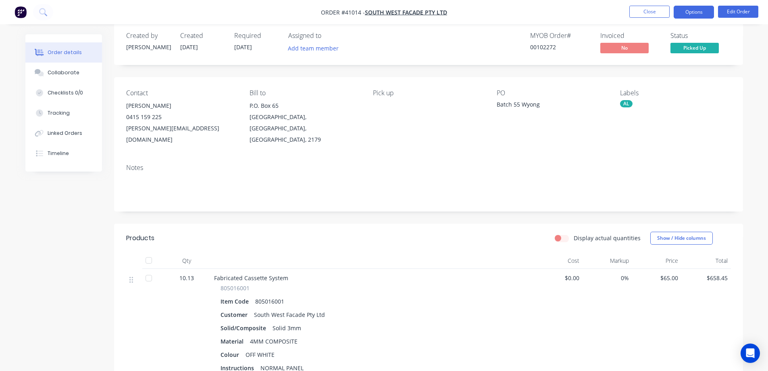
click at [696, 11] on button "Options" at bounding box center [694, 12] width 40 height 13
click at [75, 71] on div "Collaborate" at bounding box center [64, 72] width 32 height 7
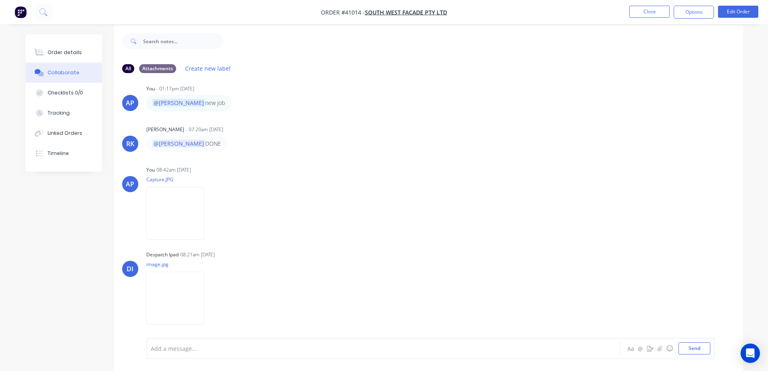
scroll to position [12, 0]
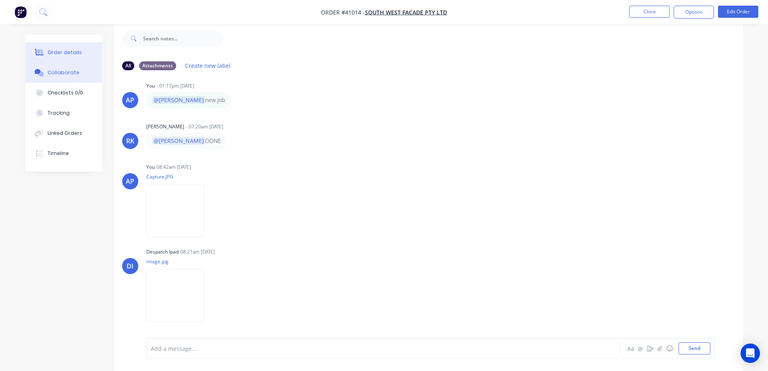
click at [79, 50] on div "Order details" at bounding box center [65, 52] width 34 height 7
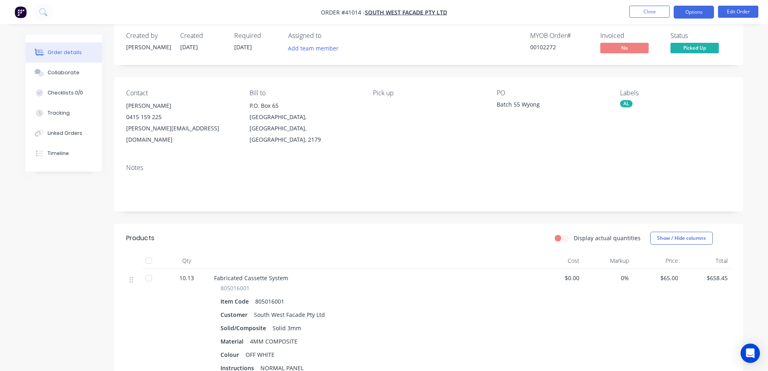
click at [683, 9] on button "Options" at bounding box center [694, 12] width 40 height 13
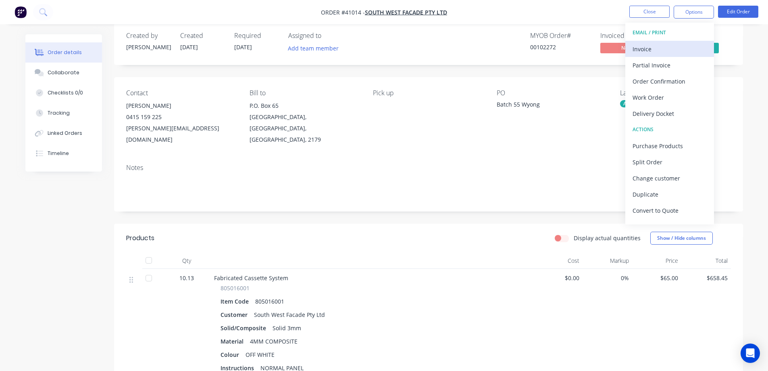
click at [663, 50] on div "Invoice" at bounding box center [670, 49] width 74 height 12
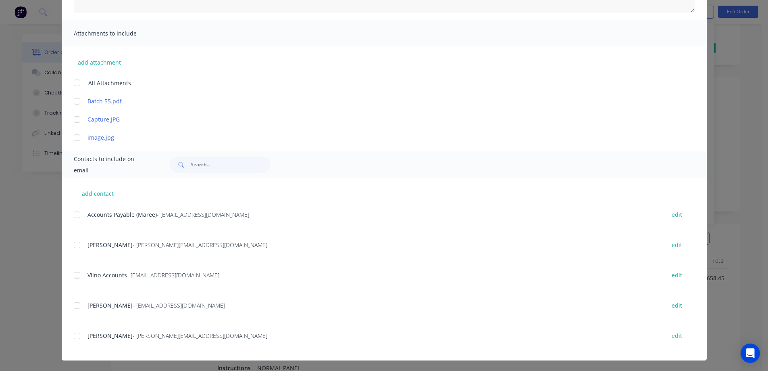
scroll to position [161, 0]
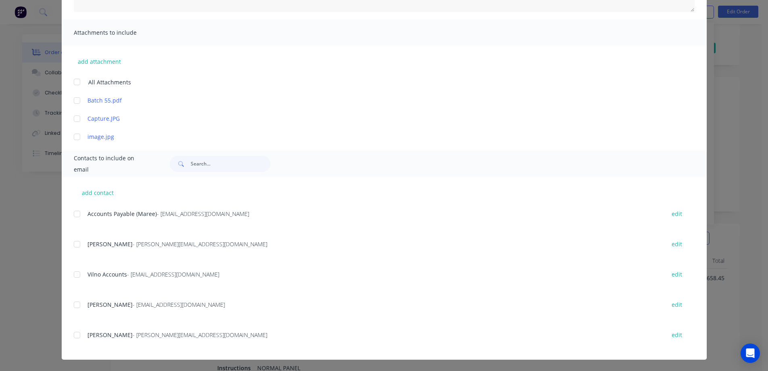
click at [75, 213] on div at bounding box center [77, 214] width 16 height 16
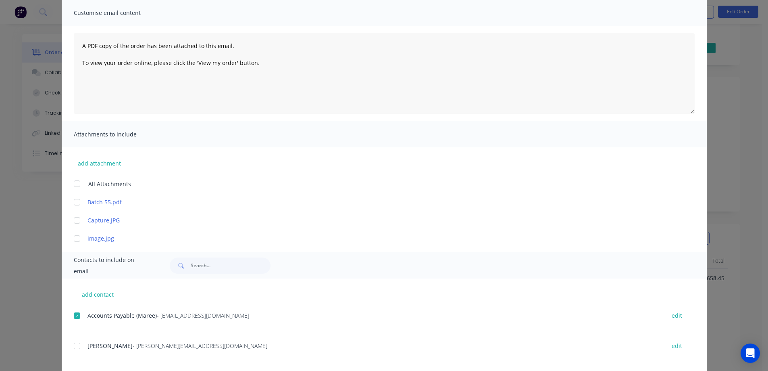
scroll to position [0, 0]
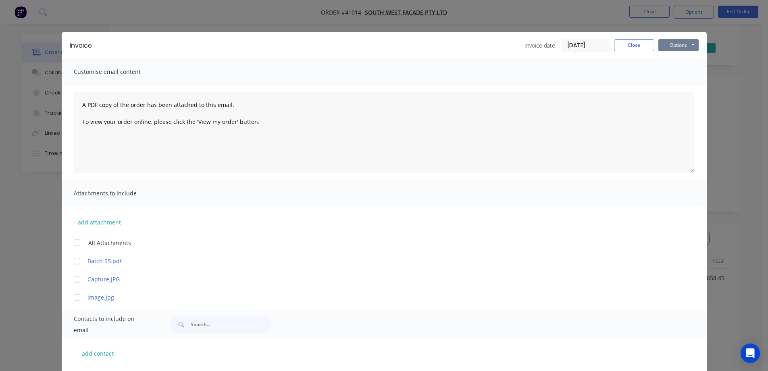
click at [663, 43] on button "Options" at bounding box center [679, 45] width 40 height 12
click at [668, 86] on button "Email" at bounding box center [685, 85] width 52 height 13
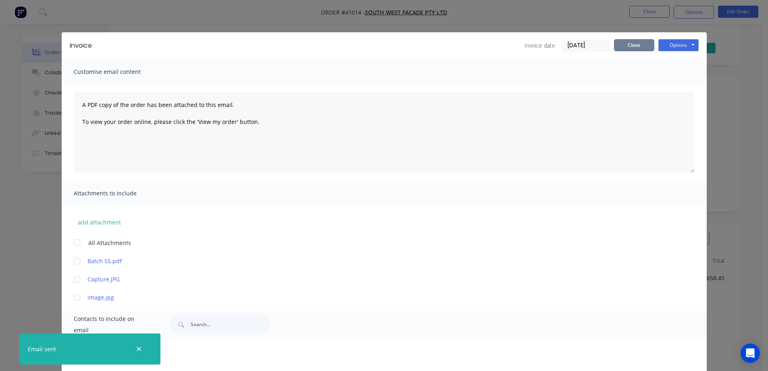
drag, startPoint x: 642, startPoint y: 47, endPoint x: 649, endPoint y: 37, distance: 11.9
click at [643, 43] on button "Close" at bounding box center [634, 45] width 40 height 12
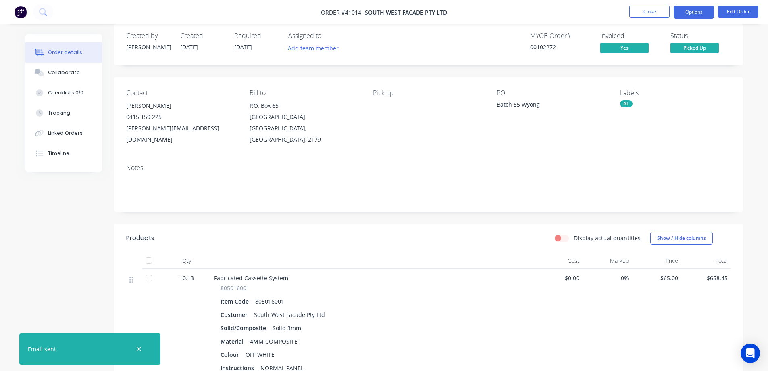
click at [683, 13] on button "Options" at bounding box center [694, 12] width 40 height 13
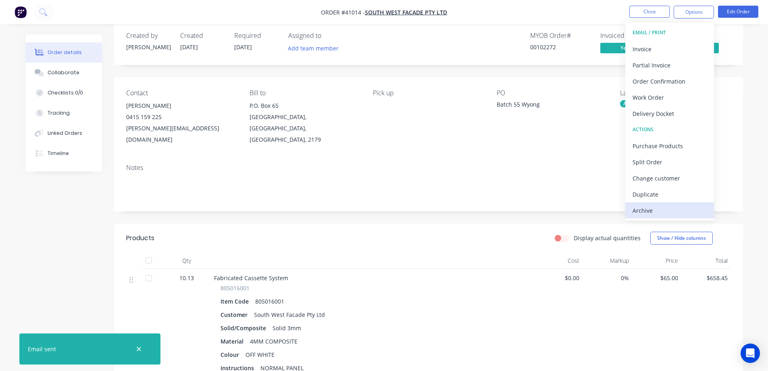
click at [647, 208] on div "Archive" at bounding box center [670, 211] width 74 height 12
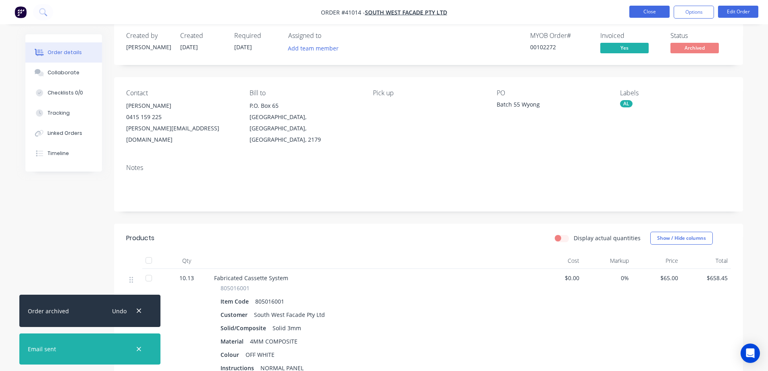
click at [657, 13] on button "Close" at bounding box center [650, 12] width 40 height 12
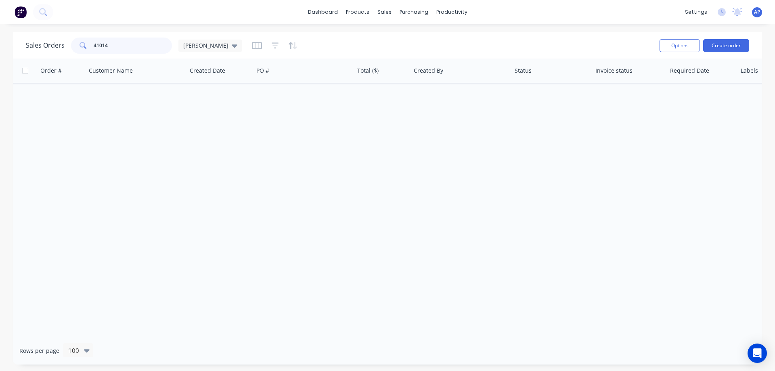
drag, startPoint x: 115, startPoint y: 46, endPoint x: 84, endPoint y: 48, distance: 30.8
click at [84, 48] on div "41014" at bounding box center [121, 46] width 101 height 16
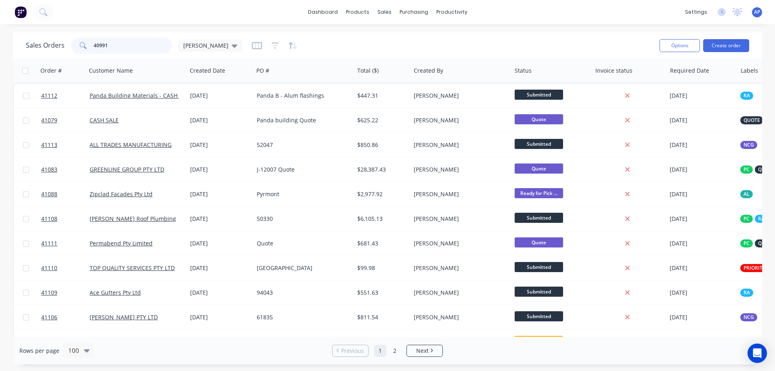
type input "40991"
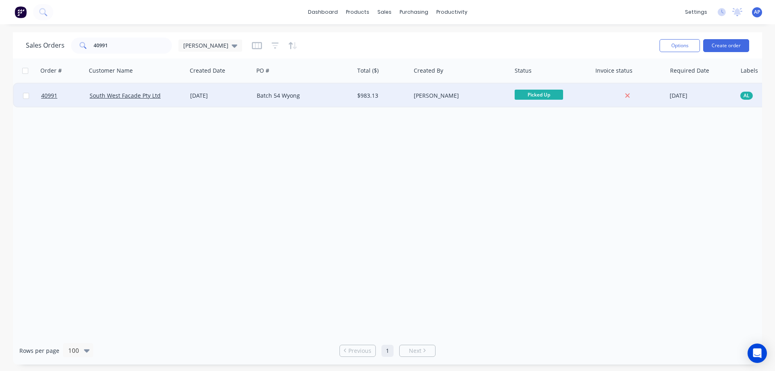
click at [168, 98] on div "South West Facade Pty Ltd" at bounding box center [135, 96] width 90 height 8
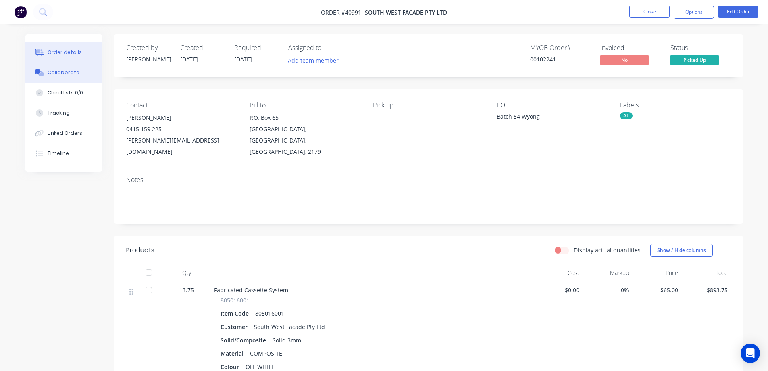
click at [63, 69] on button "Collaborate" at bounding box center [63, 73] width 77 height 20
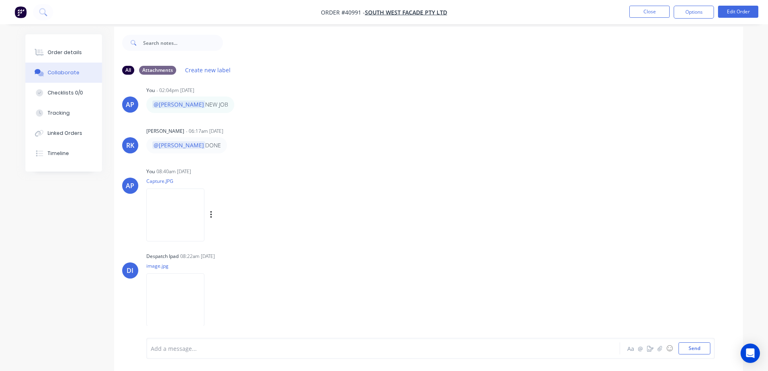
scroll to position [12, 0]
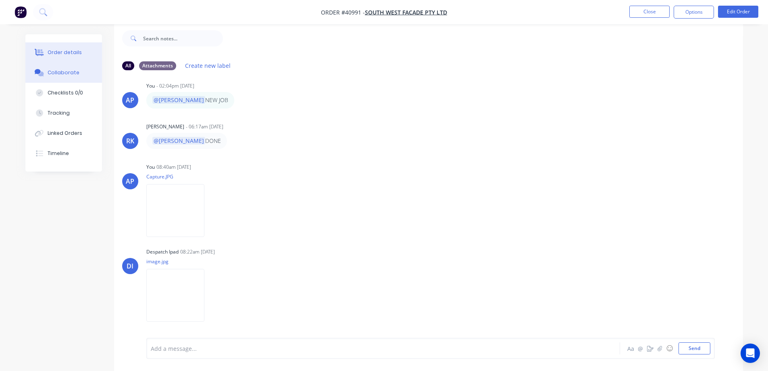
click at [63, 51] on div "Order details" at bounding box center [65, 52] width 34 height 7
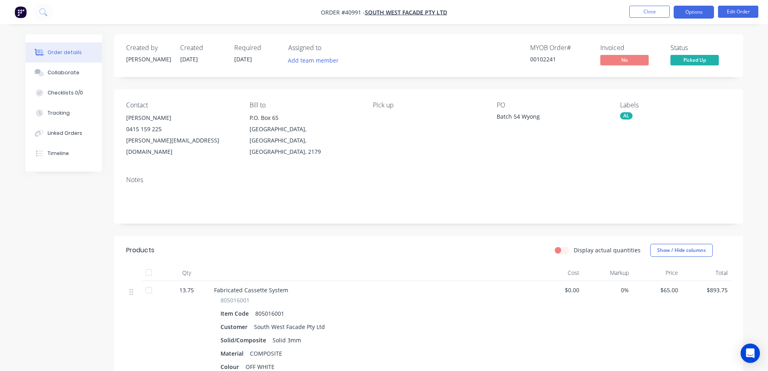
click at [685, 11] on button "Options" at bounding box center [694, 12] width 40 height 13
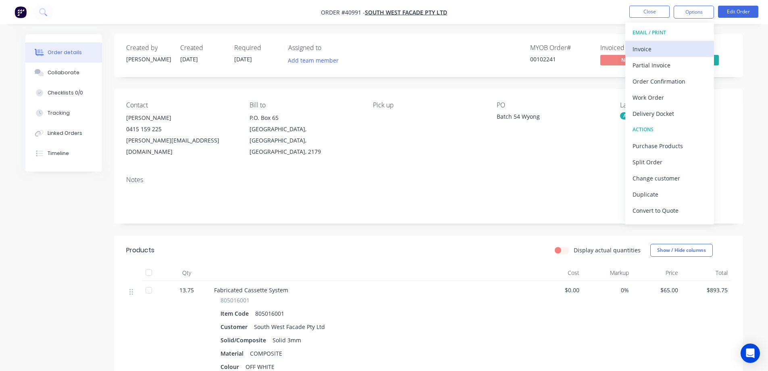
click at [656, 46] on div "Invoice" at bounding box center [670, 49] width 74 height 12
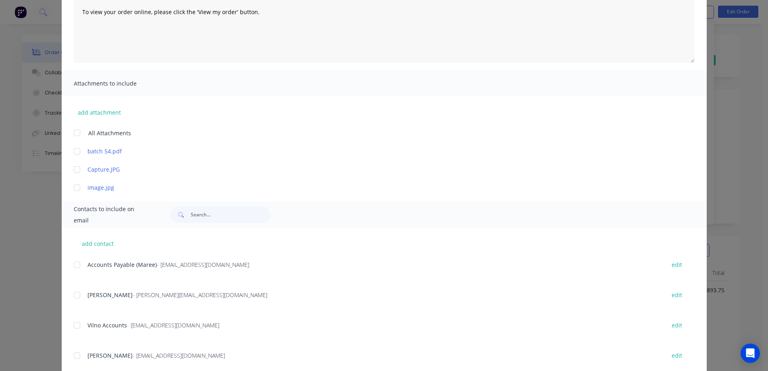
scroll to position [121, 0]
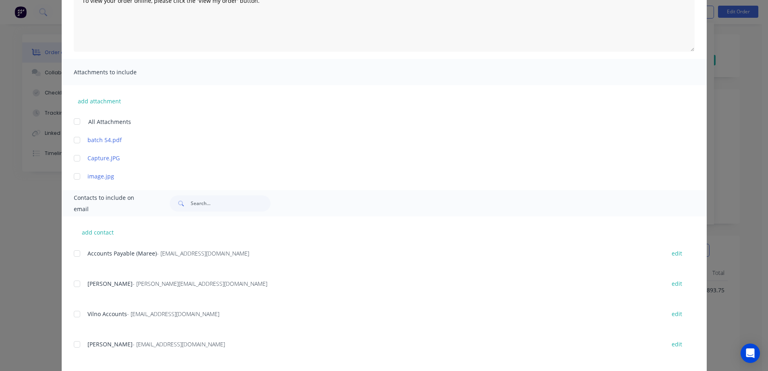
drag, startPoint x: 74, startPoint y: 253, endPoint x: 98, endPoint y: 251, distance: 24.7
click at [74, 253] on div at bounding box center [77, 253] width 16 height 16
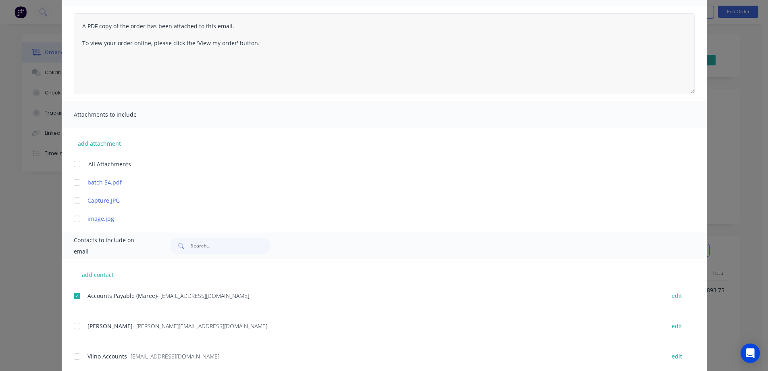
scroll to position [0, 0]
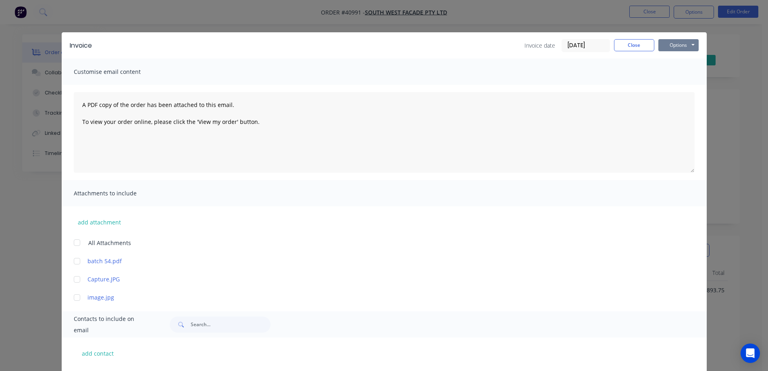
click at [665, 43] on button "Options" at bounding box center [679, 45] width 40 height 12
click at [679, 84] on button "Email" at bounding box center [685, 85] width 52 height 13
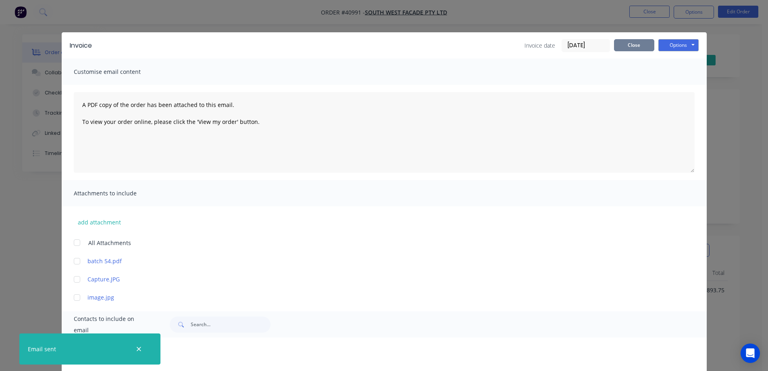
click at [625, 51] on button "Close" at bounding box center [634, 45] width 40 height 12
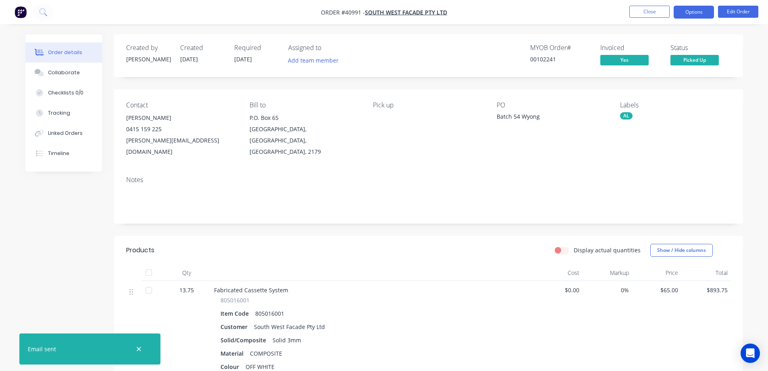
click at [687, 12] on button "Options" at bounding box center [694, 12] width 40 height 13
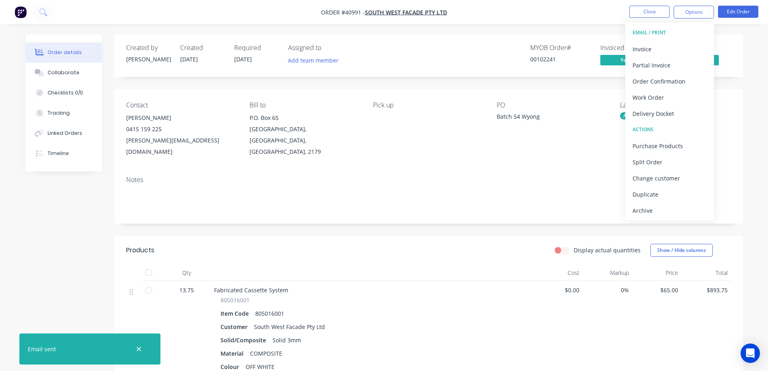
click at [667, 209] on div "Archive" at bounding box center [670, 211] width 74 height 12
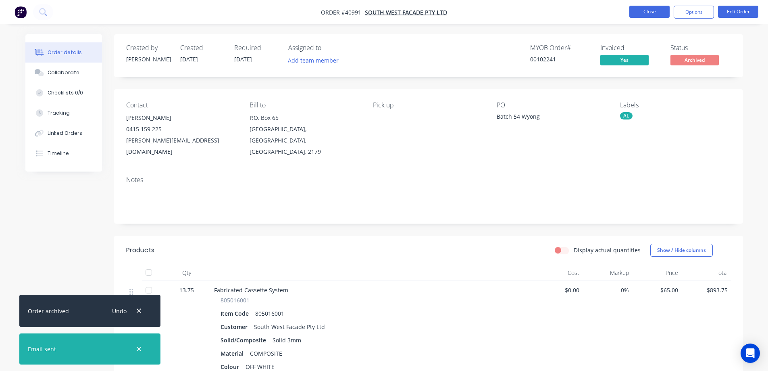
click at [654, 10] on button "Close" at bounding box center [650, 12] width 40 height 12
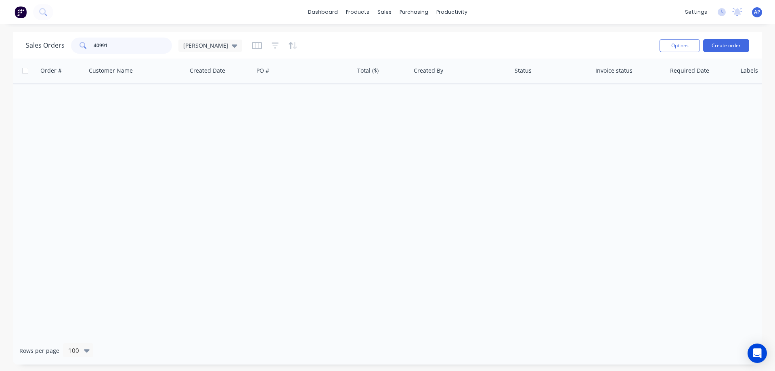
drag, startPoint x: 108, startPoint y: 45, endPoint x: 86, endPoint y: 48, distance: 22.0
click at [86, 48] on div "40991" at bounding box center [121, 46] width 101 height 16
type input "40989"
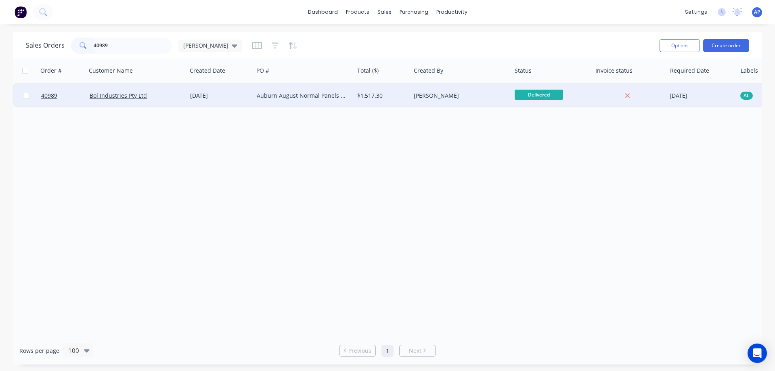
click at [239, 96] on div "06 Aug 2025" at bounding box center [220, 96] width 60 height 8
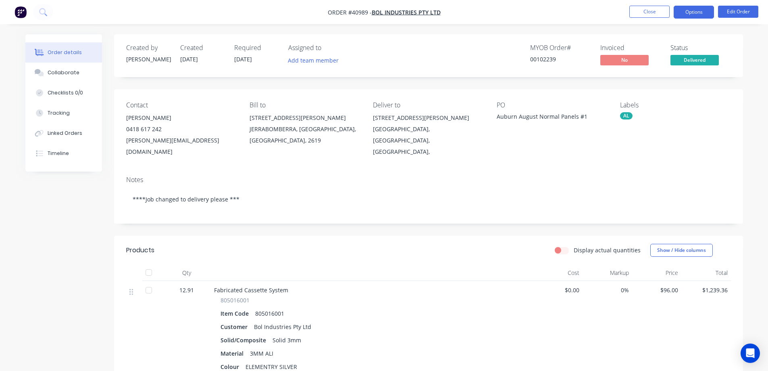
click at [691, 10] on button "Options" at bounding box center [694, 12] width 40 height 13
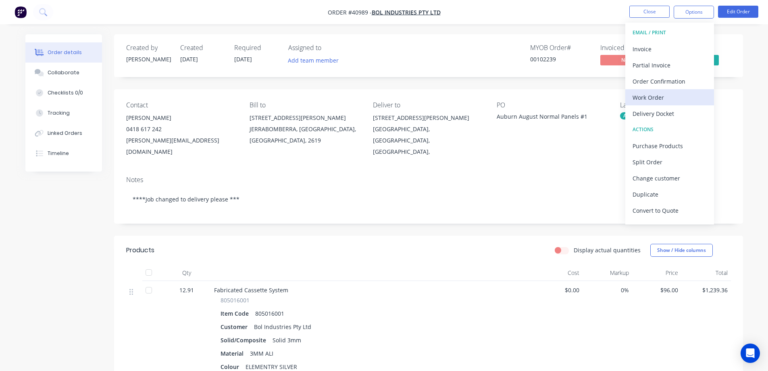
click at [663, 97] on div "Work Order" at bounding box center [670, 98] width 74 height 12
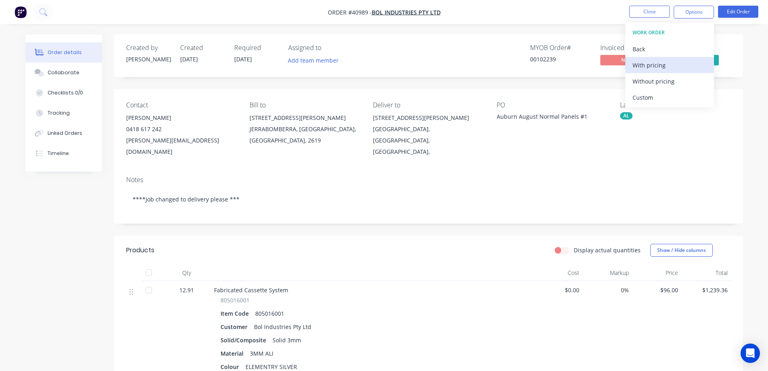
click at [665, 67] on div "With pricing" at bounding box center [670, 65] width 74 height 12
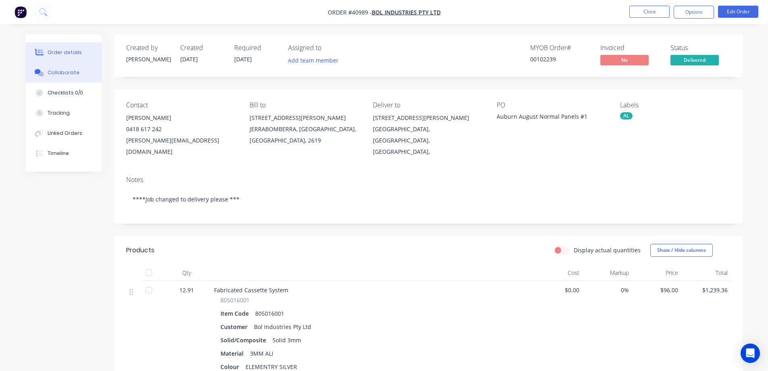
click at [76, 71] on div "Collaborate" at bounding box center [64, 72] width 32 height 7
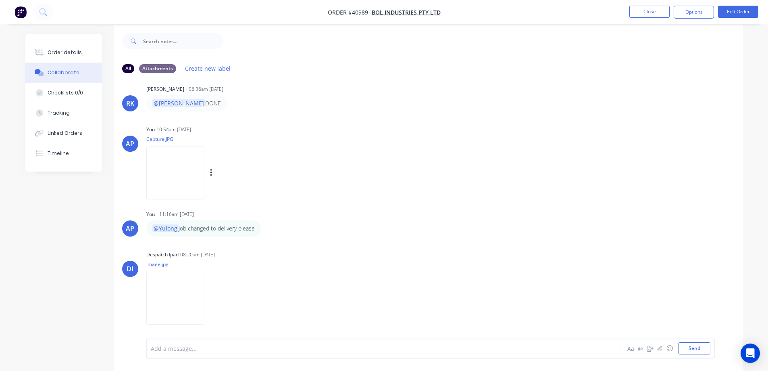
scroll to position [12, 0]
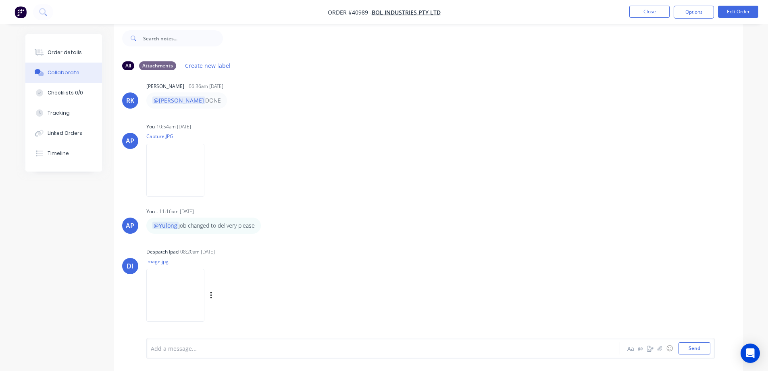
click at [187, 286] on img at bounding box center [175, 295] width 58 height 53
click at [55, 49] on div "Order details" at bounding box center [65, 52] width 34 height 7
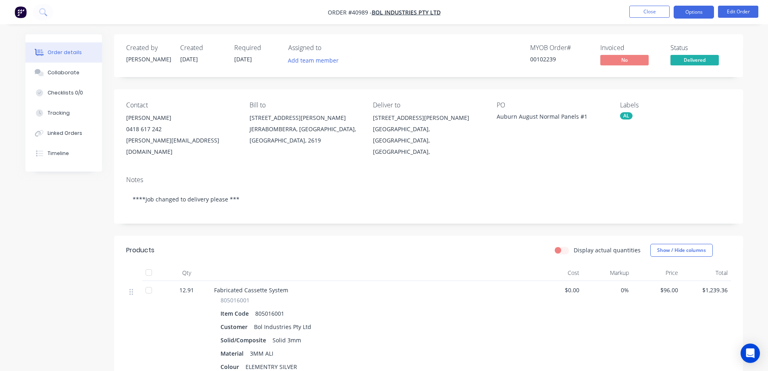
click at [685, 8] on button "Options" at bounding box center [694, 12] width 40 height 13
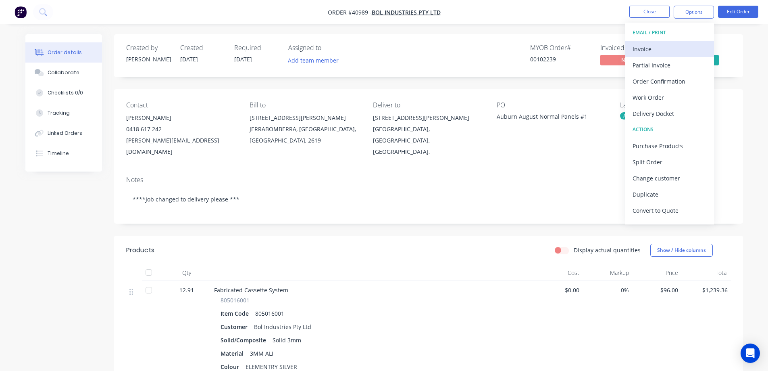
click at [660, 46] on div "Invoice" at bounding box center [670, 49] width 74 height 12
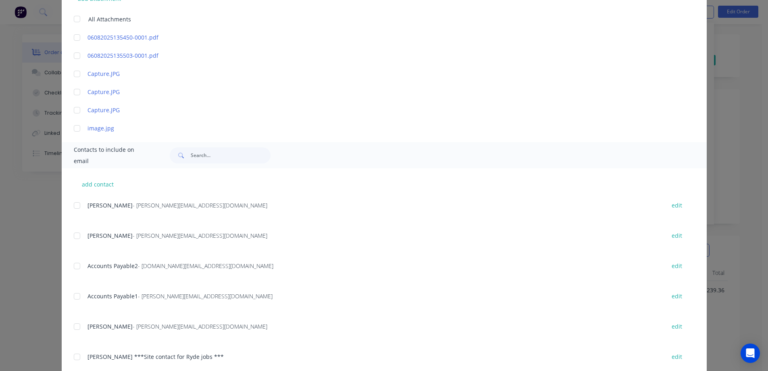
scroll to position [242, 0]
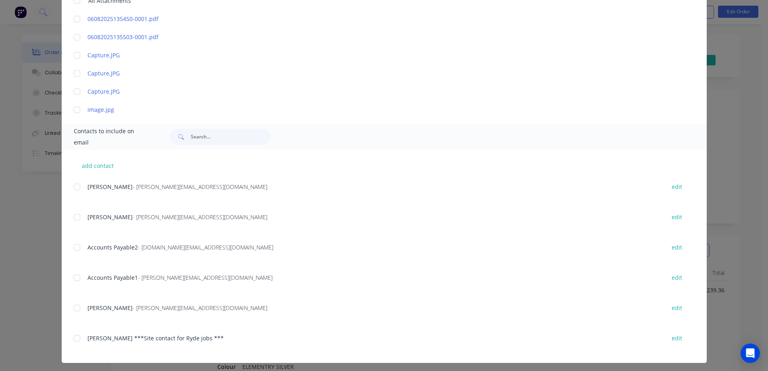
click at [75, 247] on div at bounding box center [77, 247] width 16 height 16
click at [74, 280] on div at bounding box center [77, 277] width 16 height 16
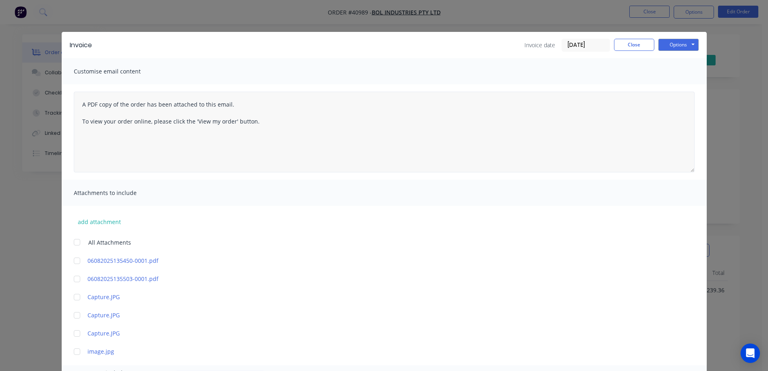
scroll to position [0, 0]
click at [675, 44] on button "Options" at bounding box center [679, 45] width 40 height 12
click at [674, 88] on button "Email" at bounding box center [685, 85] width 52 height 13
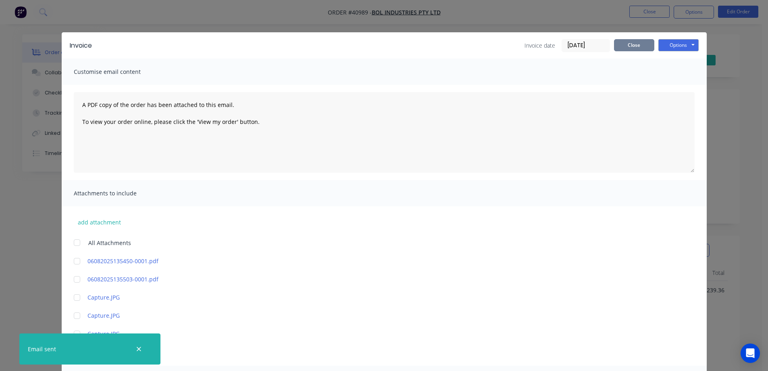
click at [626, 46] on button "Close" at bounding box center [634, 45] width 40 height 12
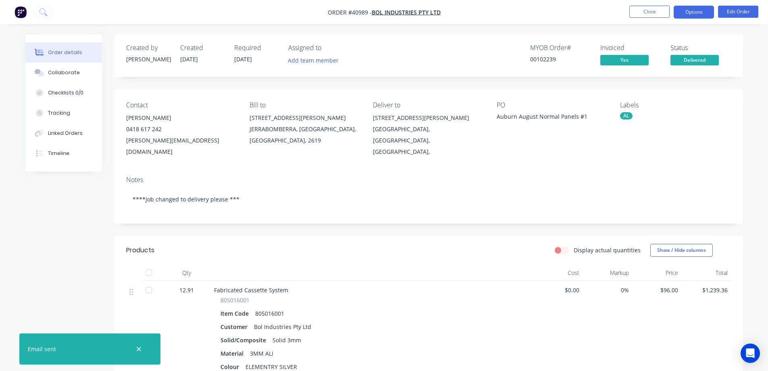
click at [679, 10] on button "Options" at bounding box center [694, 12] width 40 height 13
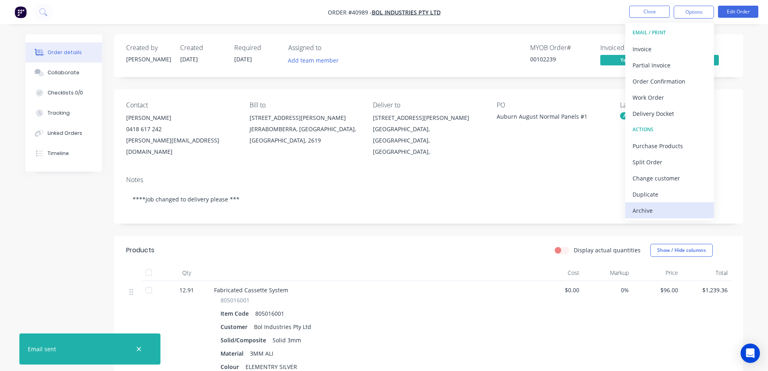
drag, startPoint x: 668, startPoint y: 213, endPoint x: 646, endPoint y: 127, distance: 88.4
click at [668, 212] on div "Archive" at bounding box center [670, 211] width 74 height 12
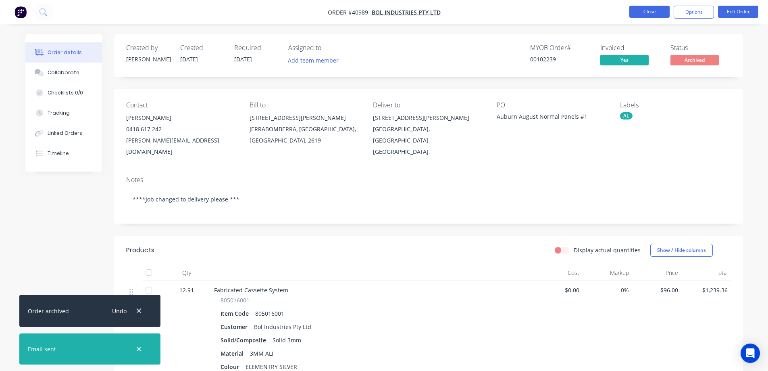
click at [646, 10] on button "Close" at bounding box center [650, 12] width 40 height 12
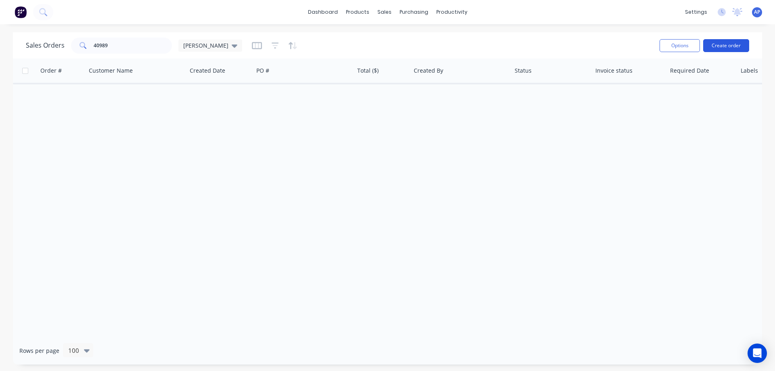
click at [716, 44] on button "Create order" at bounding box center [726, 45] width 46 height 13
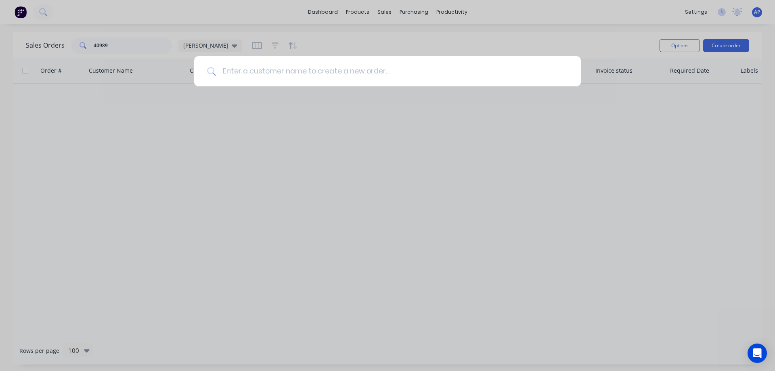
click at [339, 79] on input at bounding box center [392, 71] width 352 height 30
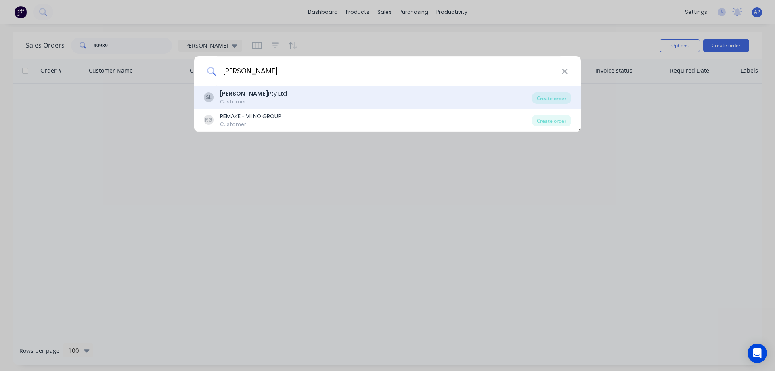
type input "sydney pergola"
click at [285, 94] on div "SL Sydney Pergola Pty Ltd Customer" at bounding box center [368, 98] width 328 height 16
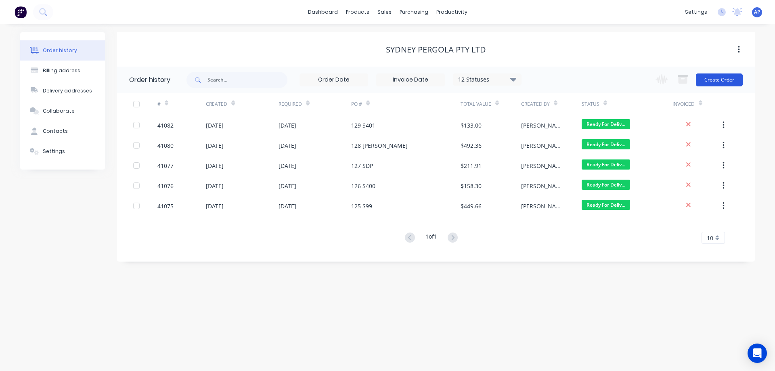
click at [715, 84] on button "Create Order" at bounding box center [718, 79] width 47 height 13
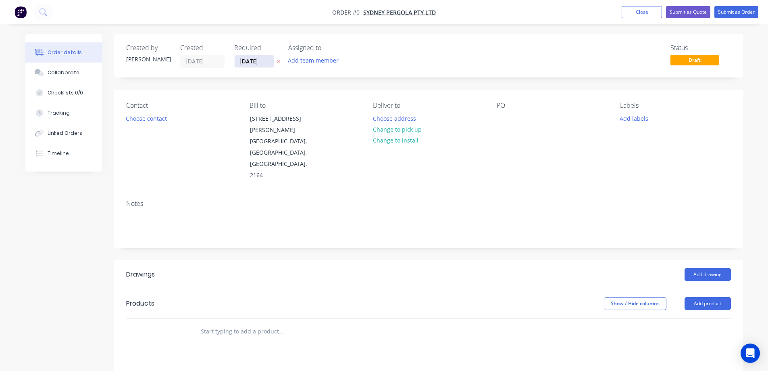
click at [252, 62] on input "13/08/25" at bounding box center [255, 61] width 40 height 12
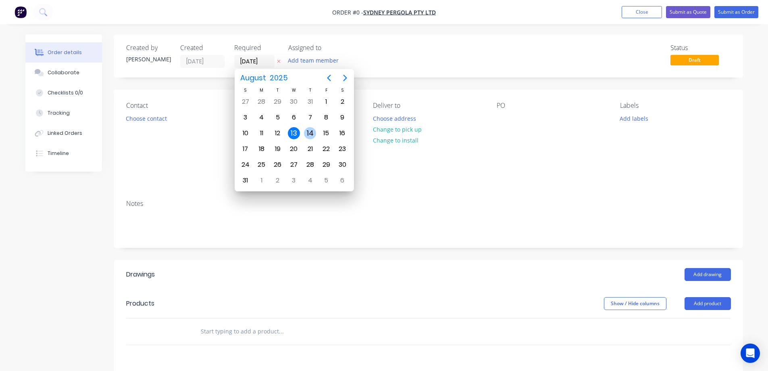
click at [312, 129] on div "14" at bounding box center [310, 133] width 12 height 12
type input "[DATE]"
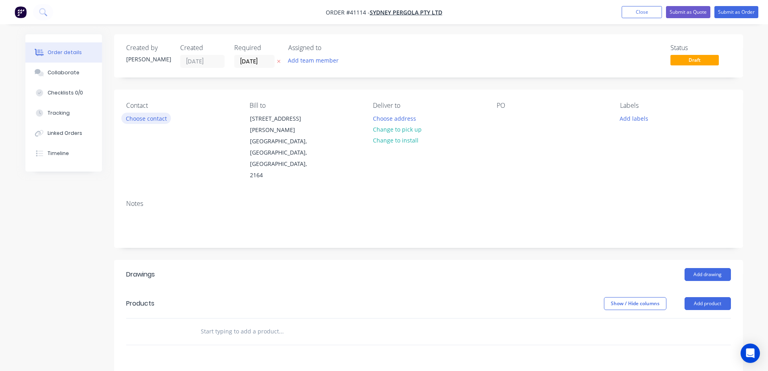
click at [144, 120] on button "Choose contact" at bounding box center [146, 118] width 50 height 11
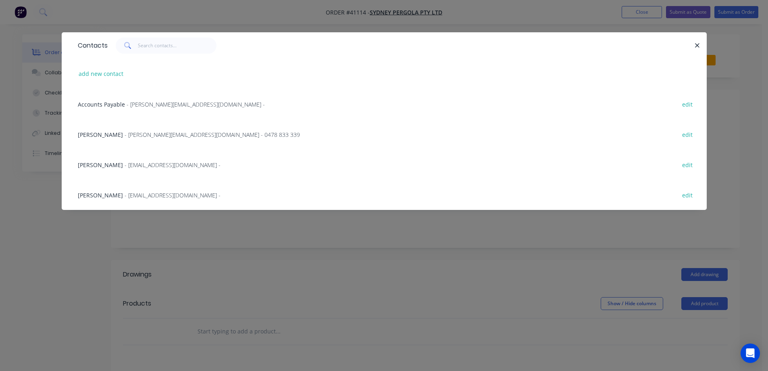
click at [143, 139] on div "Allan Nguyen - allan@sydneypergolaservices.com.au - 0478 833 339 edit" at bounding box center [384, 134] width 621 height 30
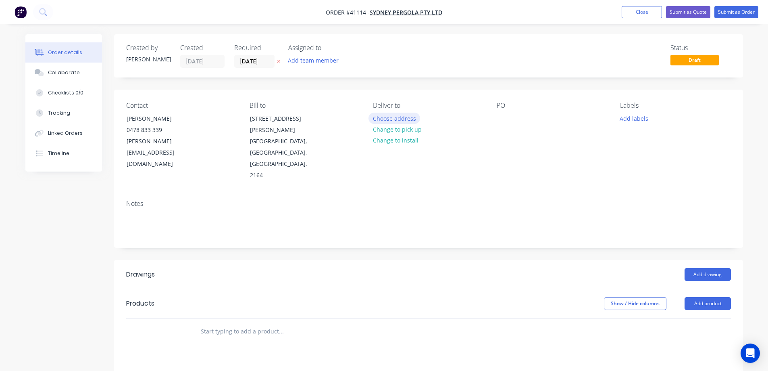
click at [388, 119] on button "Choose address" at bounding box center [395, 118] width 52 height 11
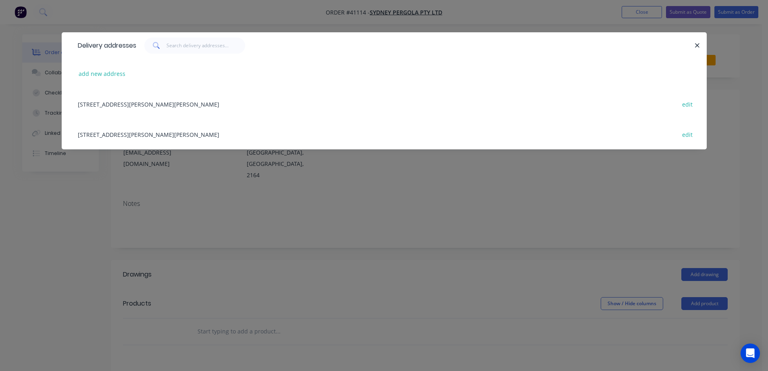
drag, startPoint x: 178, startPoint y: 105, endPoint x: 303, endPoint y: 106, distance: 125.1
click at [179, 105] on div "5/132-136 Newton rd, WETHERILL PARK, New South Wales, Australia, 2164 edit" at bounding box center [384, 104] width 621 height 30
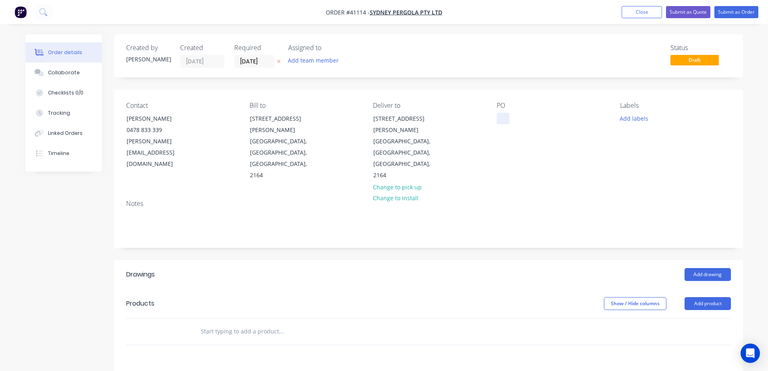
click at [506, 115] on div at bounding box center [503, 119] width 13 height 12
click at [501, 117] on div at bounding box center [503, 119] width 13 height 12
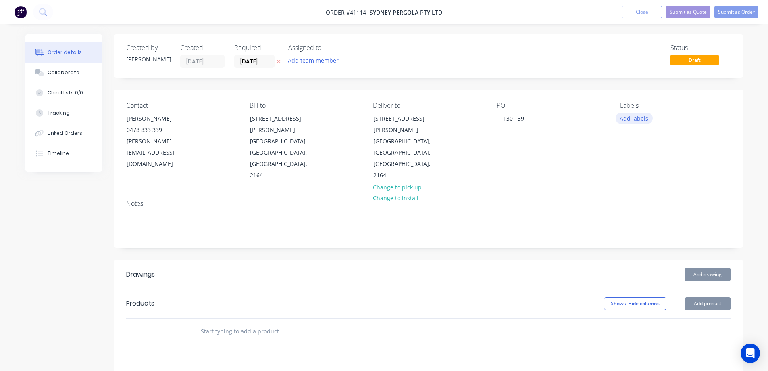
drag, startPoint x: 627, startPoint y: 119, endPoint x: 633, endPoint y: 119, distance: 5.2
click at [628, 119] on button "Add labels" at bounding box center [634, 118] width 37 height 11
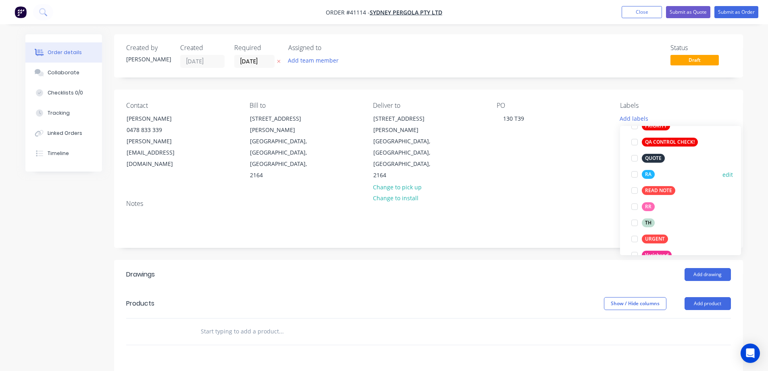
click at [637, 173] on div at bounding box center [635, 174] width 16 height 16
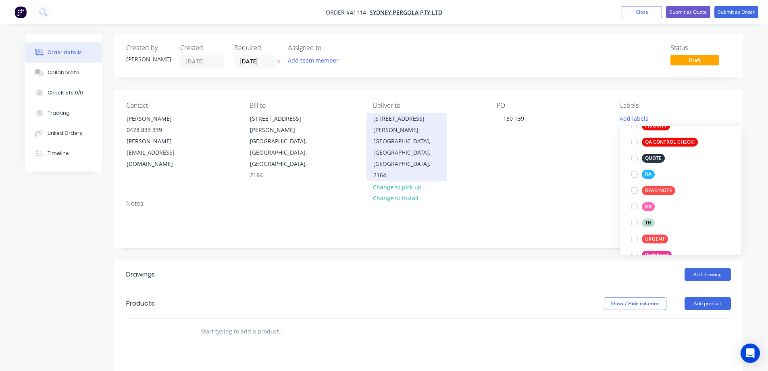
scroll to position [16, 0]
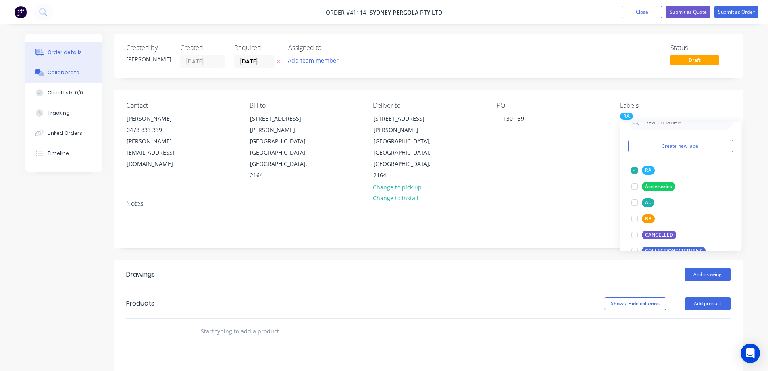
click at [83, 72] on button "Collaborate" at bounding box center [63, 73] width 77 height 20
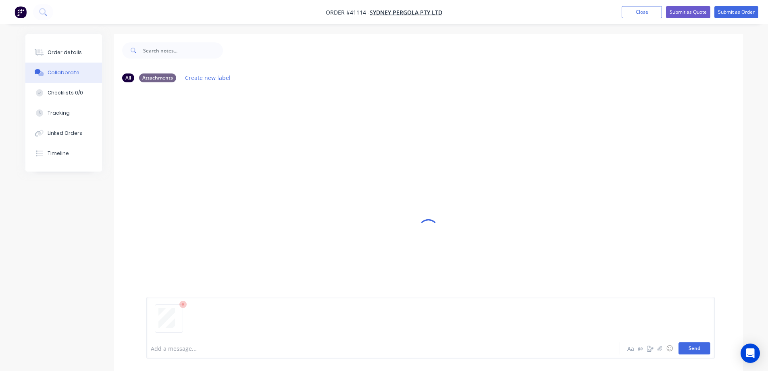
click at [695, 347] on button "Send" at bounding box center [695, 348] width 32 height 12
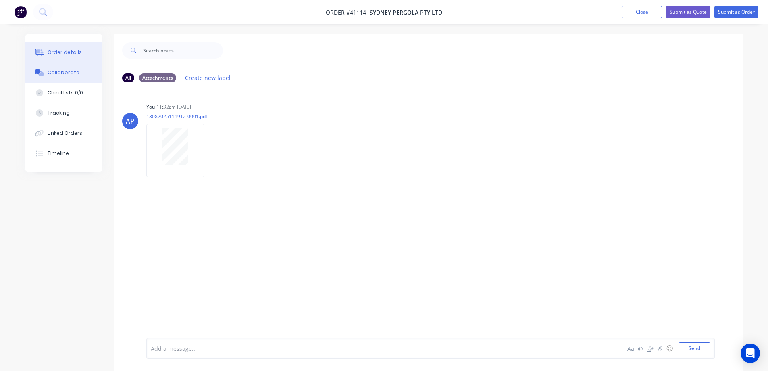
click at [80, 49] on button "Order details" at bounding box center [63, 52] width 77 height 20
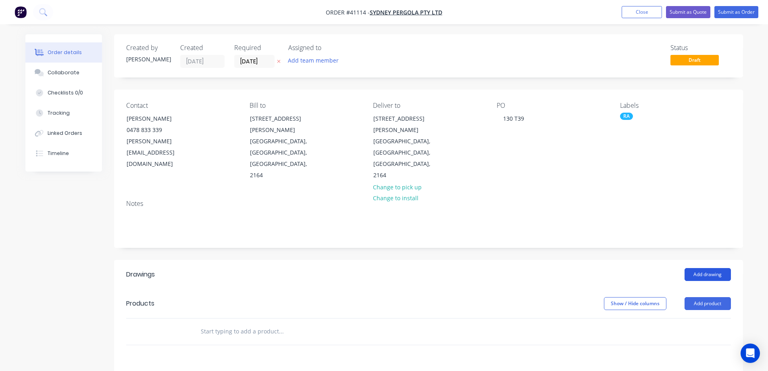
click at [711, 268] on button "Add drawing" at bounding box center [708, 274] width 46 height 13
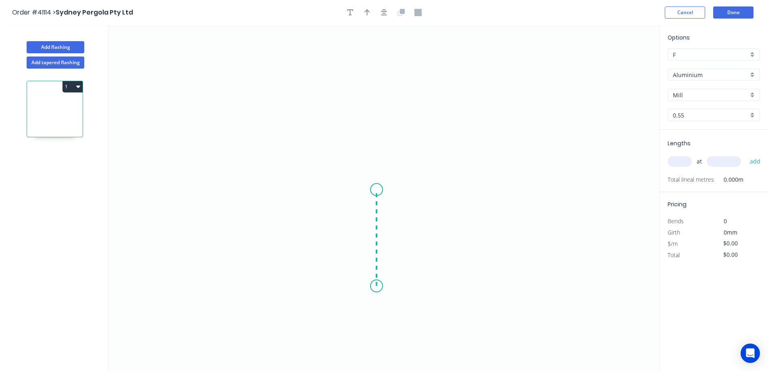
drag, startPoint x: 377, startPoint y: 286, endPoint x: 374, endPoint y: 190, distance: 96.5
click at [374, 190] on icon "0" at bounding box center [384, 198] width 551 height 346
drag, startPoint x: 374, startPoint y: 190, endPoint x: 288, endPoint y: 190, distance: 85.9
click at [288, 190] on icon "0 ?" at bounding box center [384, 198] width 551 height 346
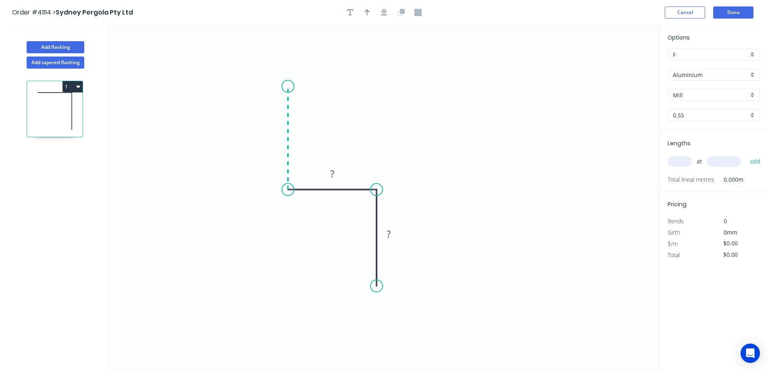
drag, startPoint x: 278, startPoint y: 151, endPoint x: 283, endPoint y: 86, distance: 65.2
click at [283, 86] on icon "0 ? ?" at bounding box center [384, 198] width 551 height 346
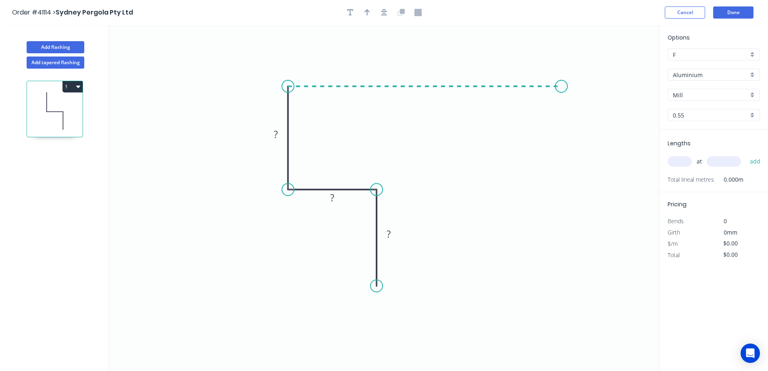
click at [564, 86] on icon "0 ? ? ?" at bounding box center [384, 198] width 551 height 346
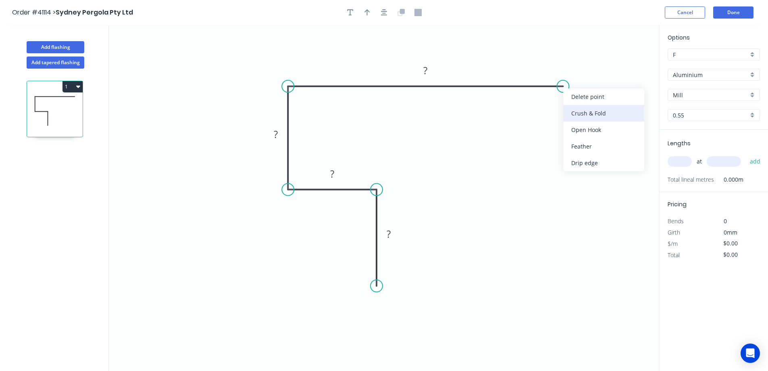
click at [588, 113] on div "Crush & Fold" at bounding box center [604, 113] width 81 height 17
click at [569, 113] on div "Flip bend" at bounding box center [599, 116] width 81 height 17
click at [376, 284] on circle at bounding box center [377, 286] width 12 height 12
drag, startPoint x: 376, startPoint y: 284, endPoint x: 338, endPoint y: 276, distance: 38.2
click at [338, 276] on icon "0 ? ? ? CF 10 ?" at bounding box center [384, 198] width 551 height 346
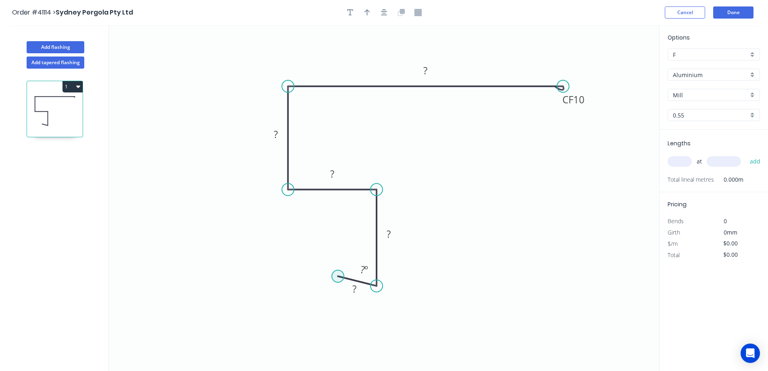
click at [338, 276] on circle at bounding box center [338, 276] width 12 height 12
click at [356, 291] on tspan "?" at bounding box center [355, 288] width 4 height 13
type input "$15.18"
drag, startPoint x: 368, startPoint y: 16, endPoint x: 374, endPoint y: 14, distance: 6.0
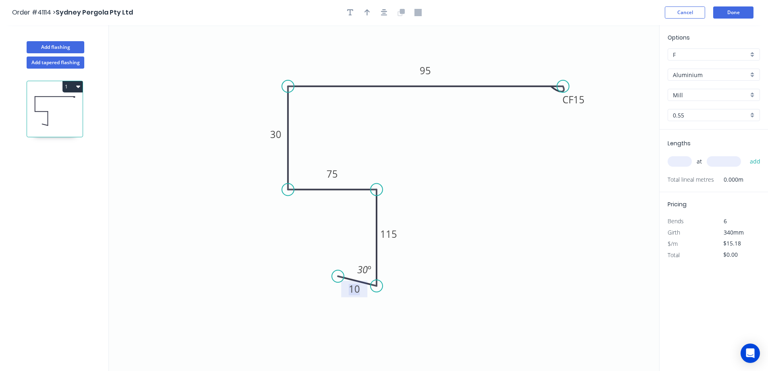
click at [368, 14] on button "button" at bounding box center [367, 12] width 12 height 12
drag, startPoint x: 601, startPoint y: 63, endPoint x: 370, endPoint y: 67, distance: 230.8
click at [357, 66] on icon at bounding box center [358, 55] width 7 height 26
click at [750, 73] on div "Aluminium" at bounding box center [714, 75] width 92 height 12
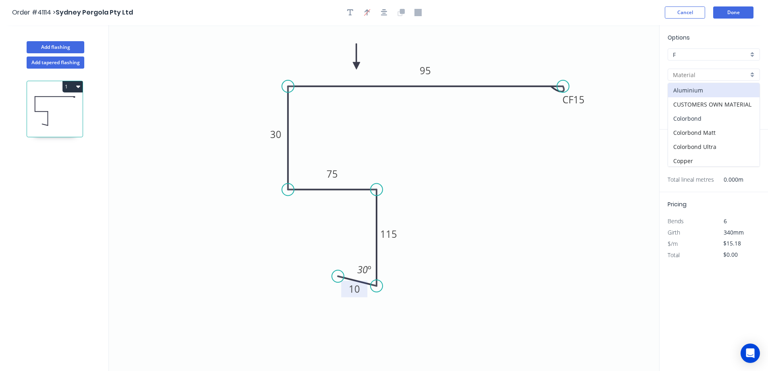
click at [704, 116] on div "Colorbond" at bounding box center [714, 118] width 92 height 14
type input "Colorbond"
type input "Basalt"
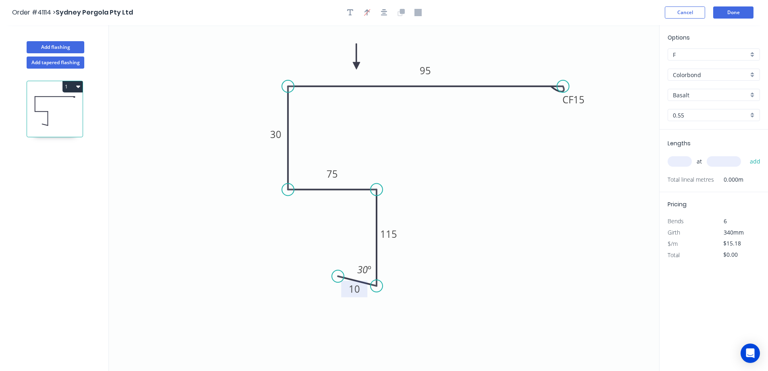
type input "$11.58"
click at [755, 92] on div "Basalt" at bounding box center [714, 95] width 92 height 12
click at [695, 143] on div "Manor Red" at bounding box center [714, 145] width 92 height 14
type input "Manor Red"
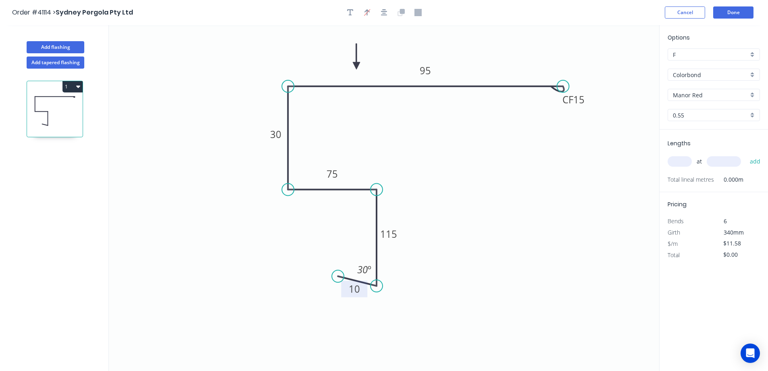
click at [679, 161] on input "text" at bounding box center [680, 161] width 24 height 10
type input "2"
type input "4500"
click at [746, 155] on button "add" at bounding box center [755, 162] width 19 height 14
type input "$104.22"
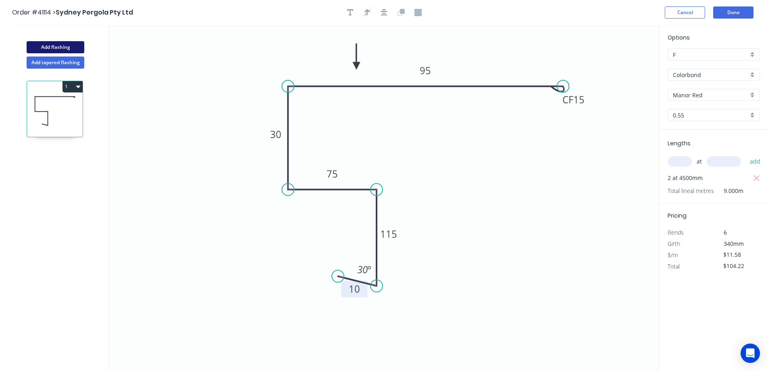
click at [77, 48] on button "Add flashing" at bounding box center [56, 47] width 58 height 12
type input "$0.00"
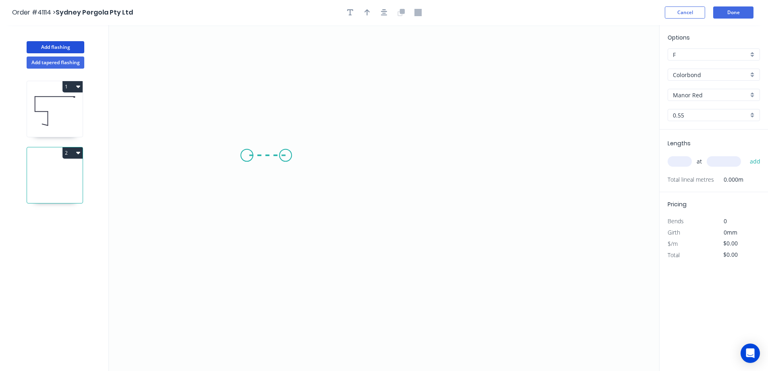
drag, startPoint x: 286, startPoint y: 155, endPoint x: 246, endPoint y: 155, distance: 39.9
click at [246, 155] on icon "0" at bounding box center [384, 198] width 551 height 346
drag, startPoint x: 252, startPoint y: 195, endPoint x: 248, endPoint y: 259, distance: 64.2
click at [248, 259] on icon "0 ?" at bounding box center [384, 198] width 551 height 346
drag, startPoint x: 276, startPoint y: 261, endPoint x: 412, endPoint y: 263, distance: 136.4
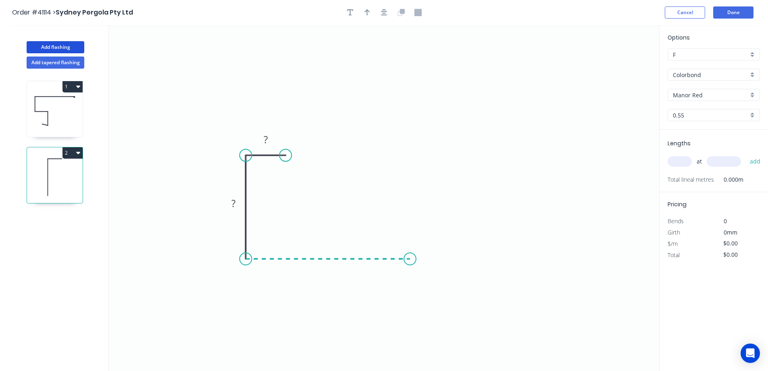
click at [412, 263] on icon "0 ? ?" at bounding box center [384, 198] width 551 height 346
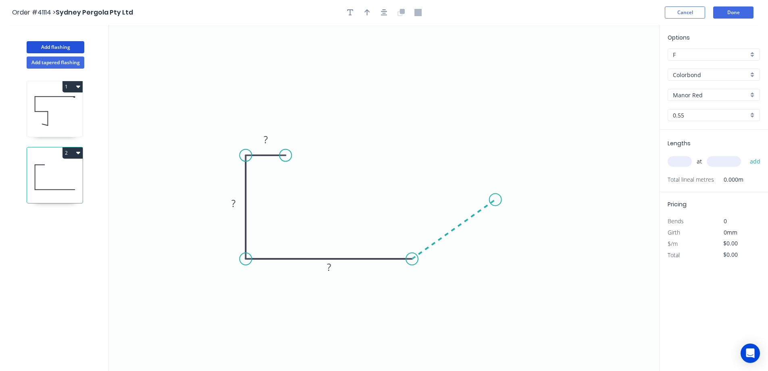
click at [496, 199] on icon "0 ? ? ?" at bounding box center [384, 198] width 551 height 346
click at [493, 84] on icon "0 ? ? ? ? ? º" at bounding box center [384, 198] width 551 height 346
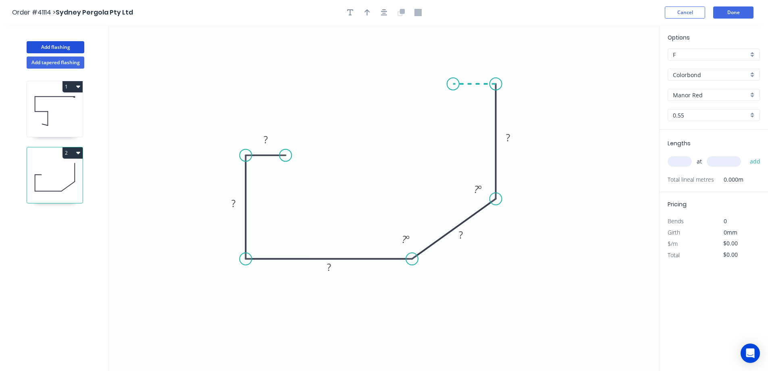
drag, startPoint x: 484, startPoint y: 84, endPoint x: 452, endPoint y: 82, distance: 31.9
click at [452, 82] on icon "0 ? ? ? ? ? ? º ? º" at bounding box center [384, 198] width 551 height 346
drag, startPoint x: 458, startPoint y: 105, endPoint x: 453, endPoint y: 123, distance: 19.3
click at [453, 123] on icon "0 ? ? ? ? ? ? ? º ? º" at bounding box center [384, 198] width 551 height 346
click at [453, 123] on circle at bounding box center [452, 123] width 12 height 12
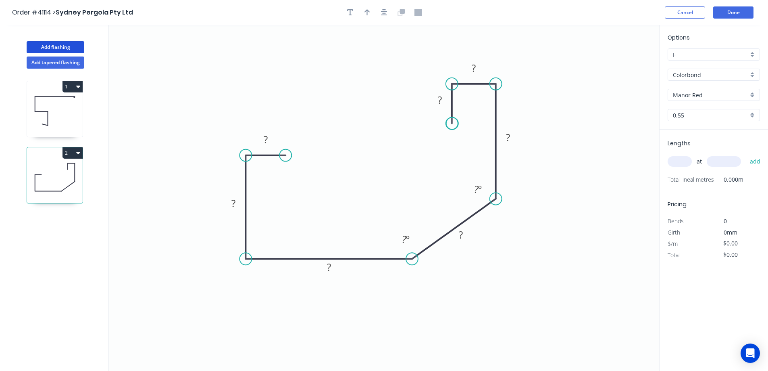
click at [453, 123] on circle at bounding box center [452, 123] width 12 height 12
click at [269, 139] on rect at bounding box center [266, 139] width 16 height 11
type input "$11.58"
drag, startPoint x: 369, startPoint y: 14, endPoint x: 380, endPoint y: 15, distance: 11.4
click at [370, 14] on icon "button" at bounding box center [368, 12] width 6 height 7
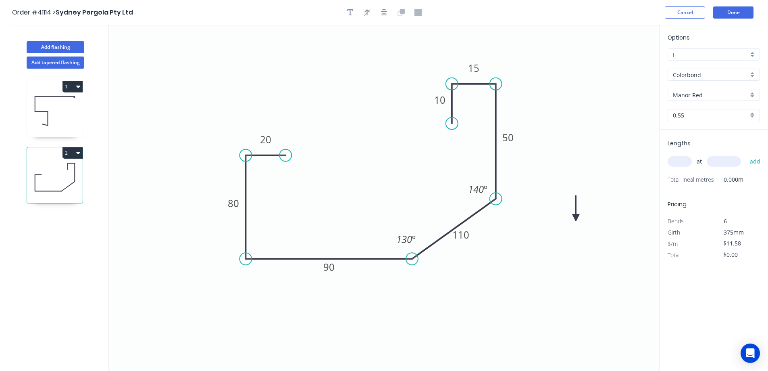
drag, startPoint x: 620, startPoint y: 64, endPoint x: 576, endPoint y: 218, distance: 160.1
click at [576, 218] on icon at bounding box center [575, 209] width 7 height 26
drag, startPoint x: 576, startPoint y: 218, endPoint x: 580, endPoint y: 212, distance: 6.9
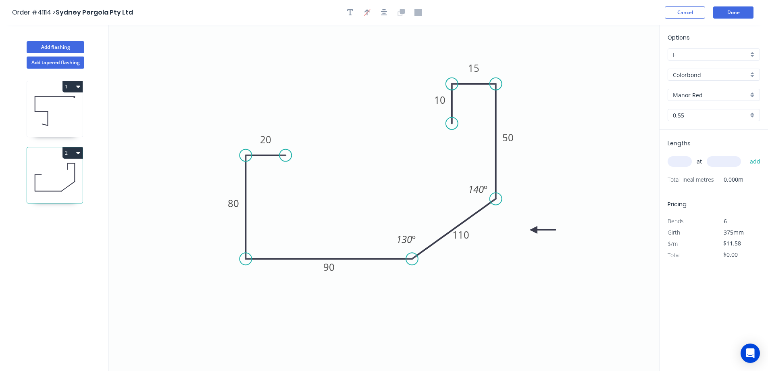
click at [533, 230] on icon at bounding box center [543, 229] width 26 height 7
click at [677, 164] on input "text" at bounding box center [680, 161] width 24 height 10
click at [752, 95] on div "Manor Red" at bounding box center [714, 95] width 92 height 12
click at [695, 173] on div "Night Sky" at bounding box center [714, 173] width 92 height 14
type input "Night Sky"
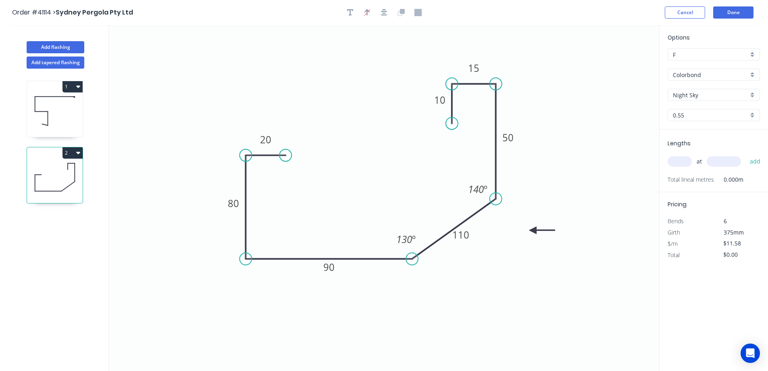
click at [683, 162] on input "text" at bounding box center [680, 161] width 24 height 10
type input "1"
type input "5200"
click at [746, 155] on button "add" at bounding box center [755, 162] width 19 height 14
type input "$60.22"
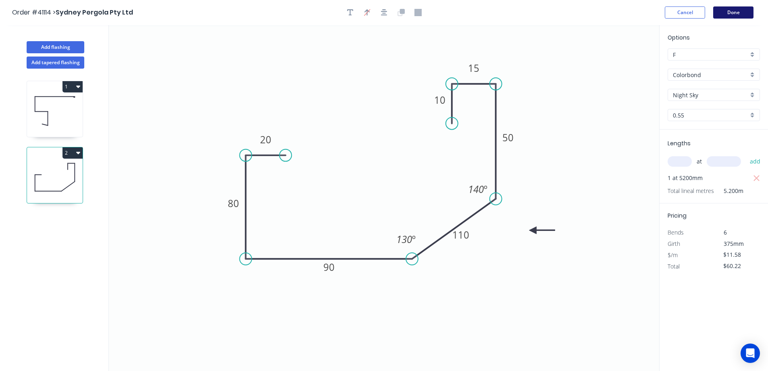
click at [738, 14] on button "Done" at bounding box center [734, 12] width 40 height 12
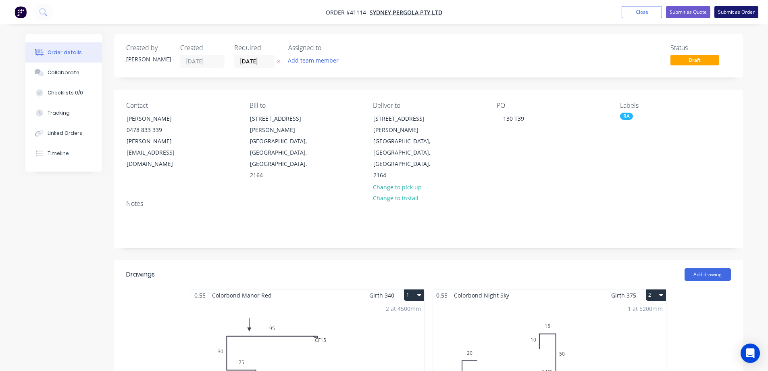
click at [726, 10] on button "Submit as Order" at bounding box center [737, 12] width 44 height 12
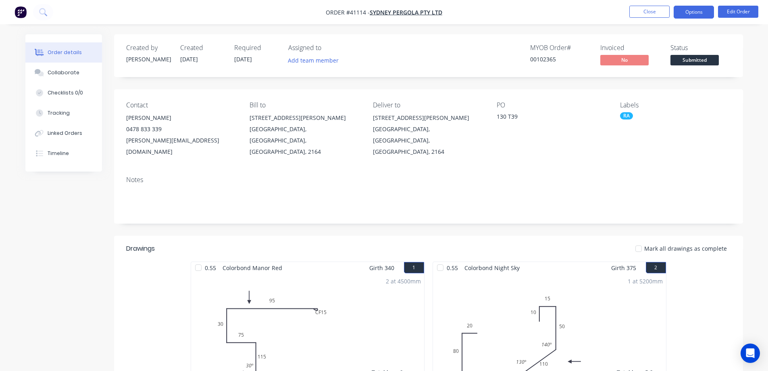
click at [687, 13] on button "Options" at bounding box center [694, 12] width 40 height 13
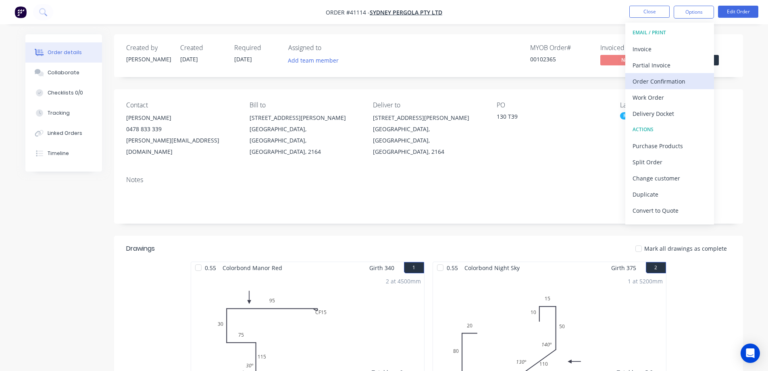
click at [672, 78] on div "Order Confirmation" at bounding box center [670, 81] width 74 height 12
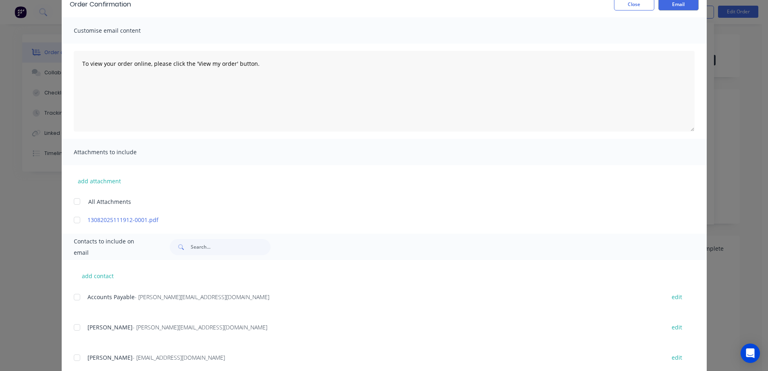
scroll to position [94, 0]
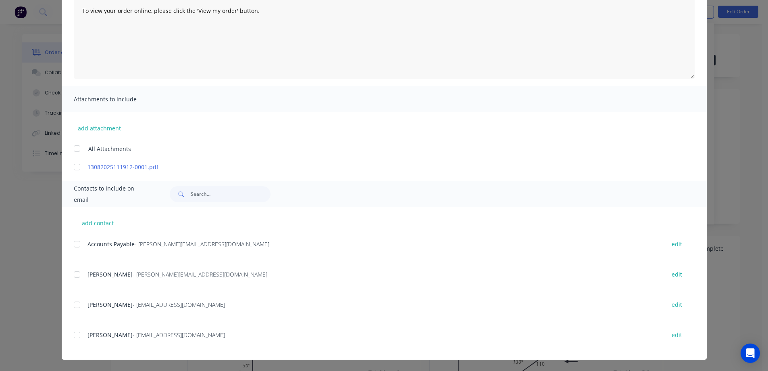
click at [73, 275] on div at bounding box center [77, 274] width 16 height 16
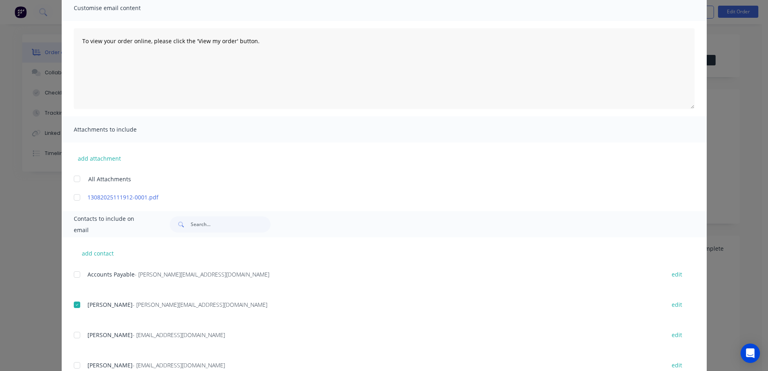
scroll to position [0, 0]
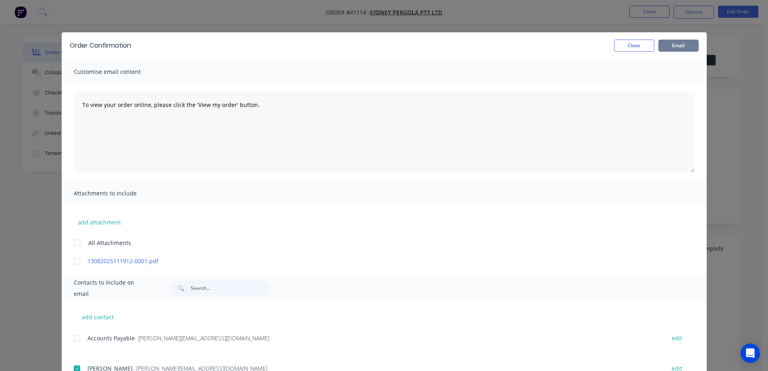
click at [686, 43] on button "Email" at bounding box center [679, 46] width 40 height 12
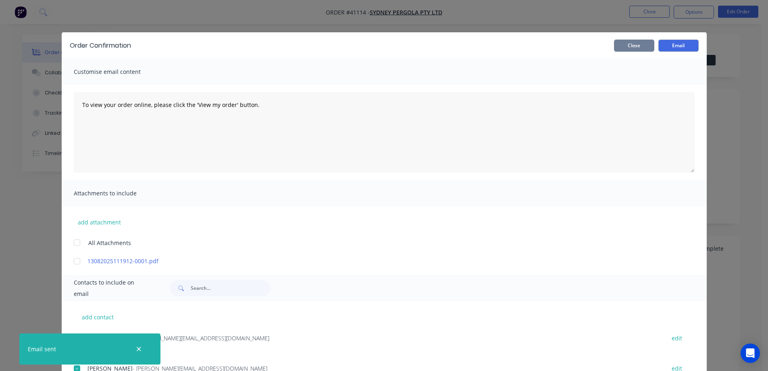
click at [642, 45] on button "Close" at bounding box center [634, 46] width 40 height 12
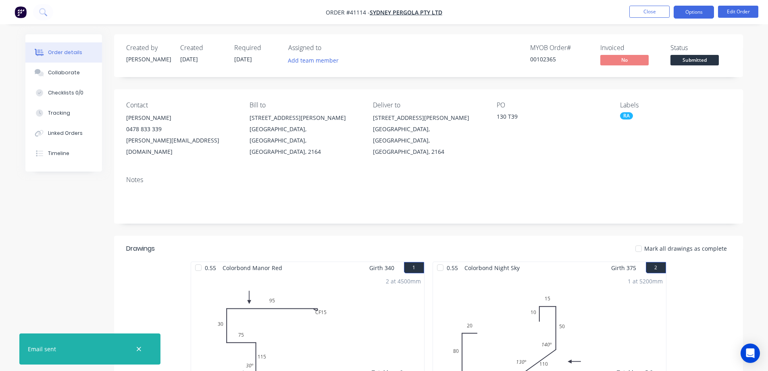
click at [682, 13] on button "Options" at bounding box center [694, 12] width 40 height 13
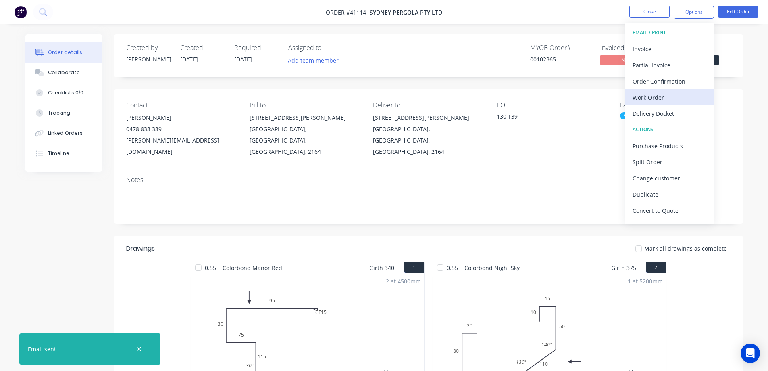
click at [661, 97] on div "Work Order" at bounding box center [670, 98] width 74 height 12
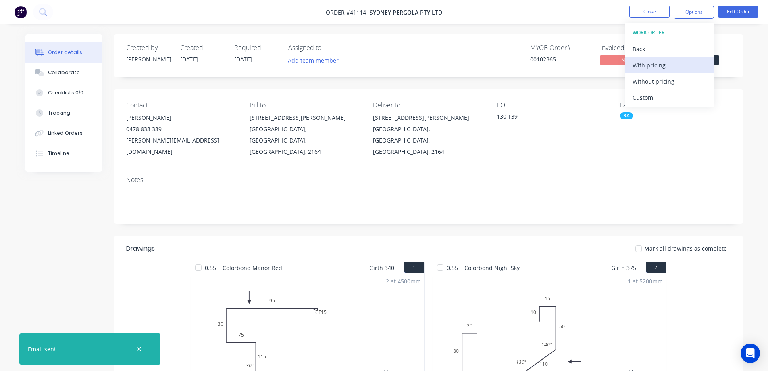
click at [666, 65] on div "With pricing" at bounding box center [670, 65] width 74 height 12
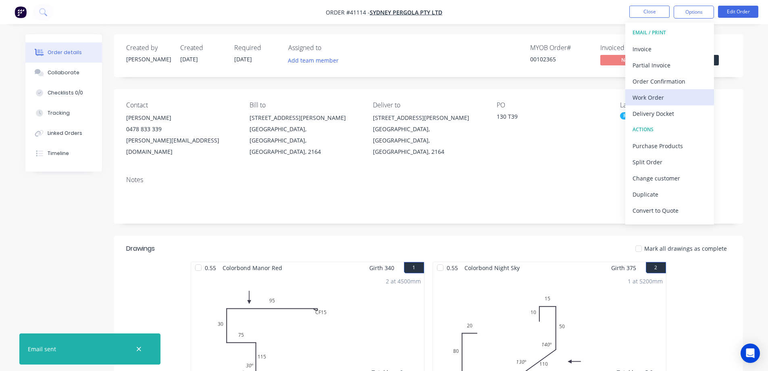
click at [648, 97] on div "Work Order" at bounding box center [670, 98] width 74 height 12
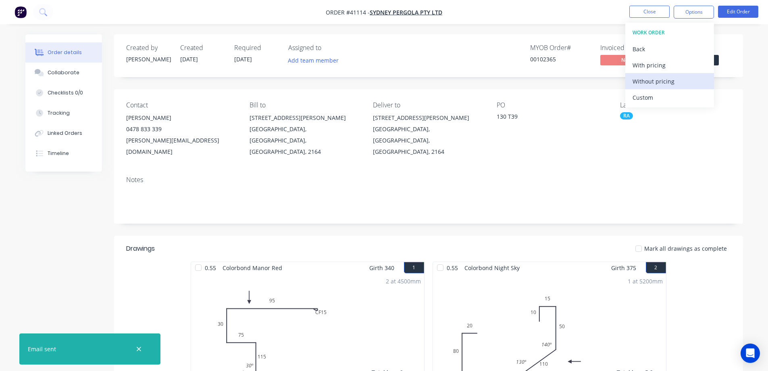
click at [661, 84] on div "Without pricing" at bounding box center [670, 81] width 74 height 12
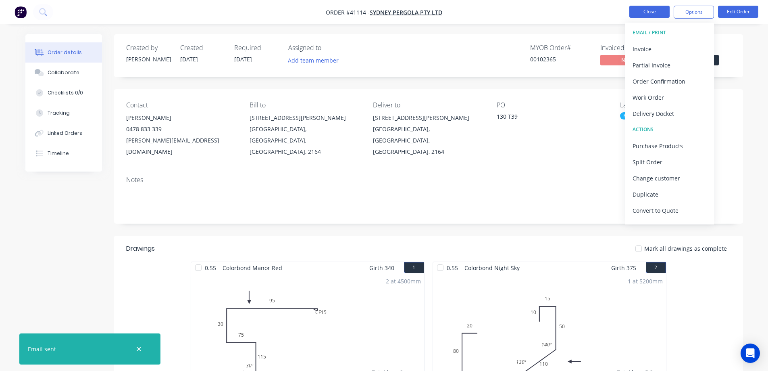
click at [656, 11] on button "Close" at bounding box center [650, 12] width 40 height 12
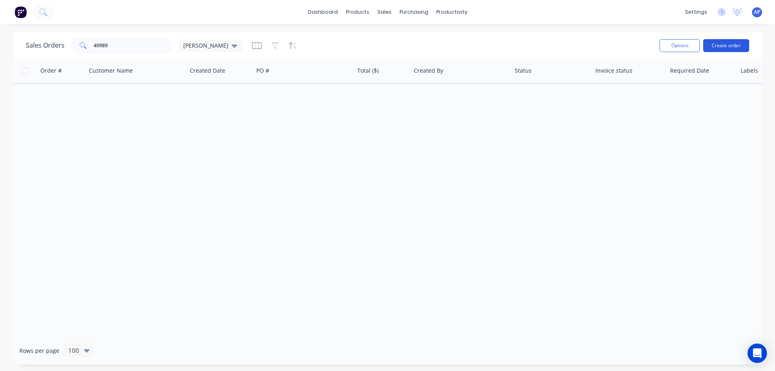
click at [724, 45] on button "Create order" at bounding box center [726, 45] width 46 height 13
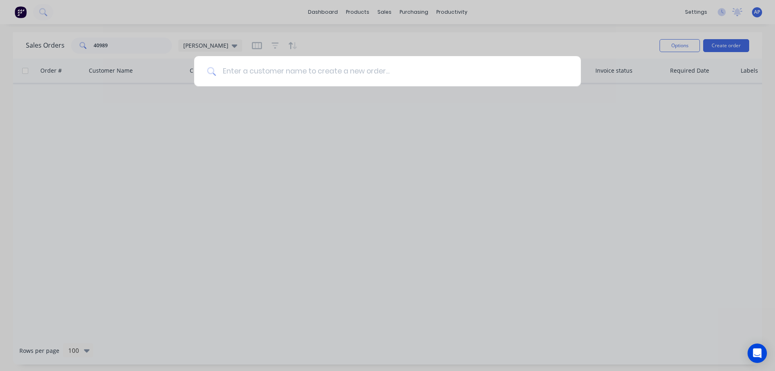
click at [348, 67] on input at bounding box center [392, 71] width 352 height 30
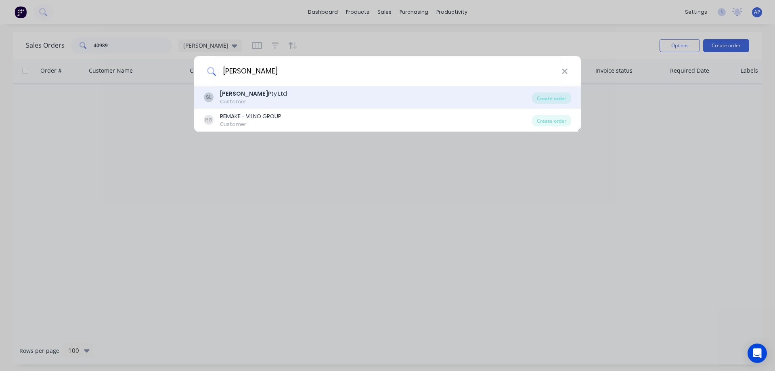
type input "sydney pergola"
click at [291, 95] on div "SL Sydney Pergola Pty Ltd Customer" at bounding box center [368, 98] width 328 height 16
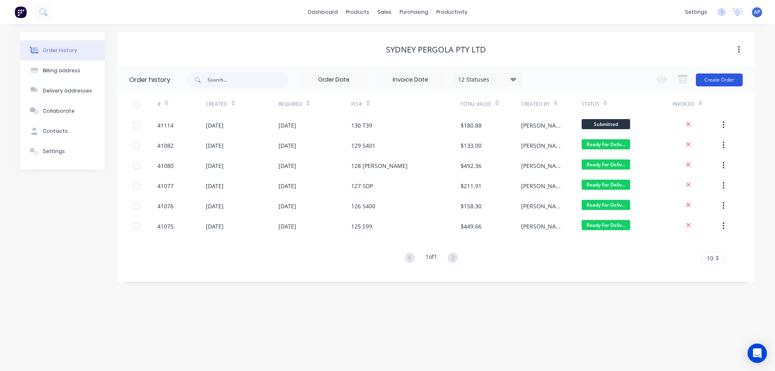
click at [715, 77] on button "Create Order" at bounding box center [718, 79] width 47 height 13
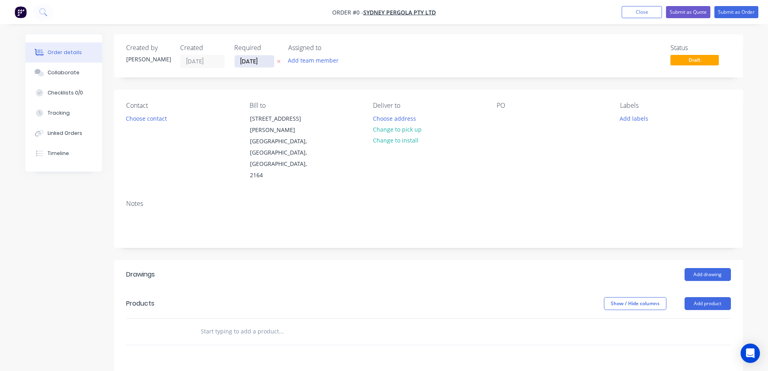
click at [246, 60] on input "13/08/25" at bounding box center [255, 61] width 40 height 12
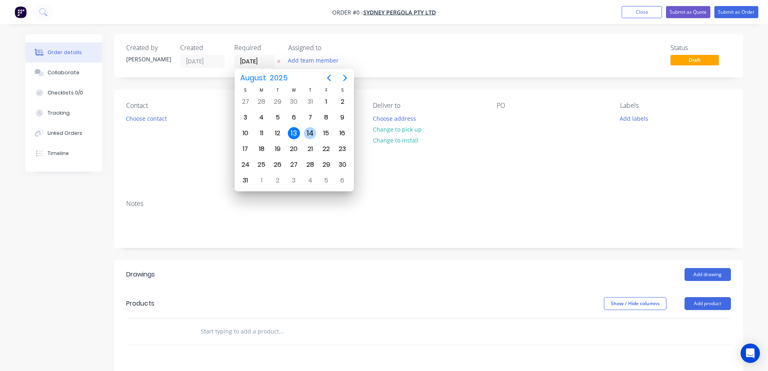
drag, startPoint x: 309, startPoint y: 132, endPoint x: 289, endPoint y: 134, distance: 19.9
click at [309, 132] on div "14" at bounding box center [310, 133] width 12 height 12
type input "[DATE]"
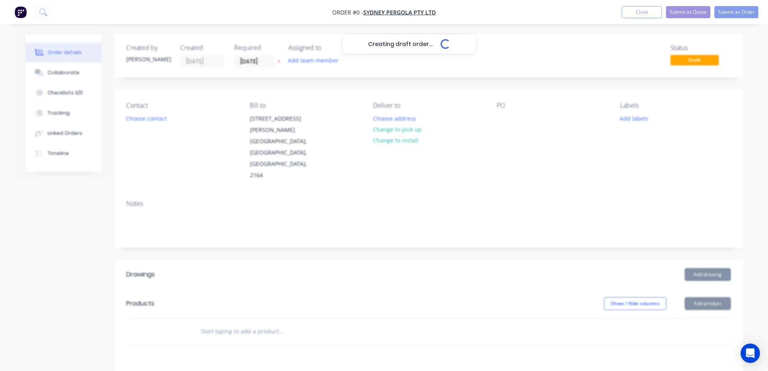
click at [160, 118] on div "Creating draft order... Loading..." at bounding box center [409, 219] width 768 height 371
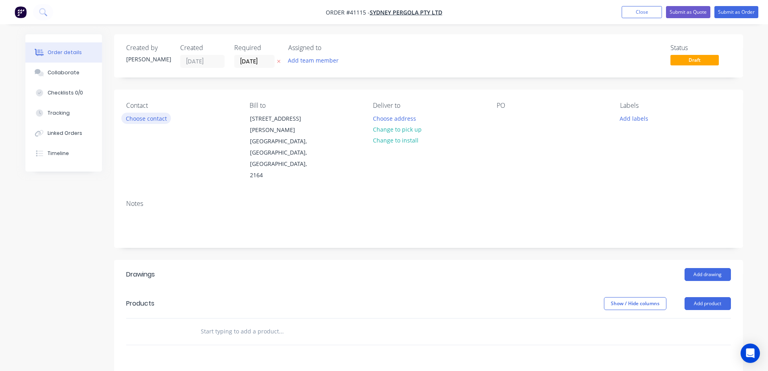
click at [150, 120] on button "Choose contact" at bounding box center [146, 118] width 50 height 11
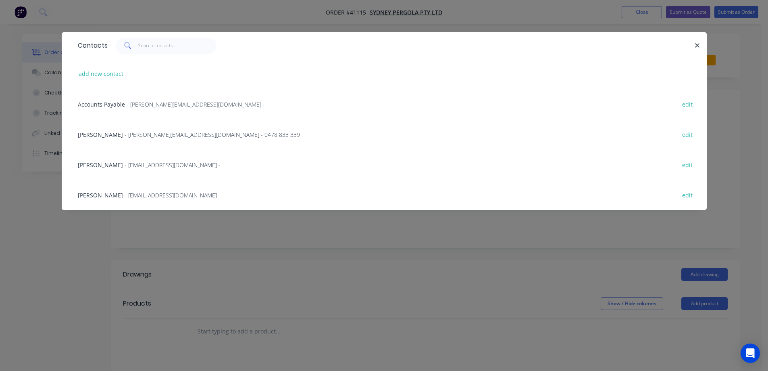
click at [138, 131] on span "- allan@sydneypergolaservices.com.au - 0478 833 339" at bounding box center [212, 135] width 175 height 8
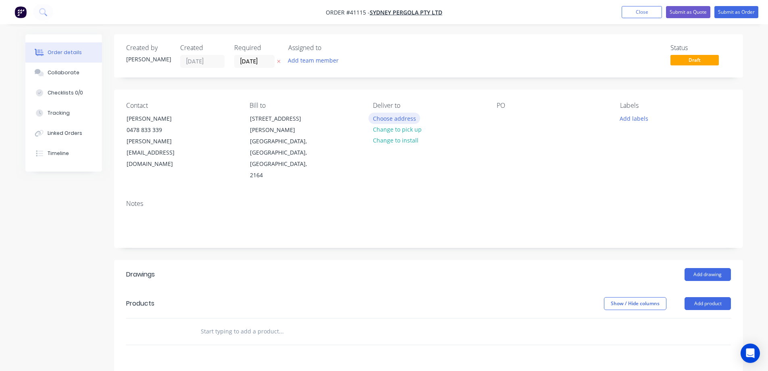
click at [407, 115] on button "Choose address" at bounding box center [395, 118] width 52 height 11
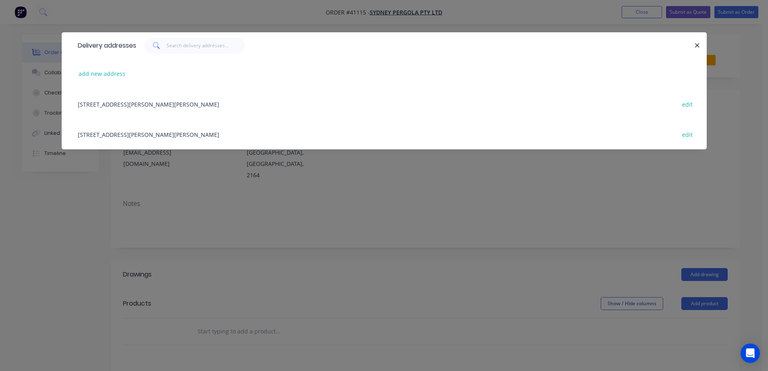
click at [265, 108] on div "5/132-136 Newton rd, WETHERILL PARK, New South Wales, Australia, 2164 edit" at bounding box center [384, 104] width 621 height 30
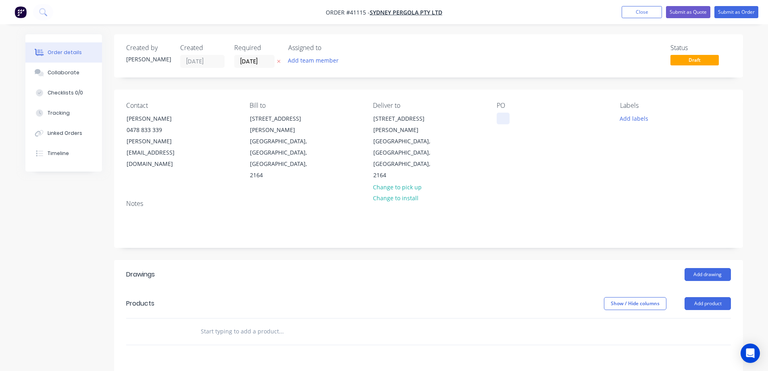
click at [502, 117] on div at bounding box center [503, 119] width 13 height 12
click at [623, 116] on button "Add labels" at bounding box center [634, 118] width 37 height 11
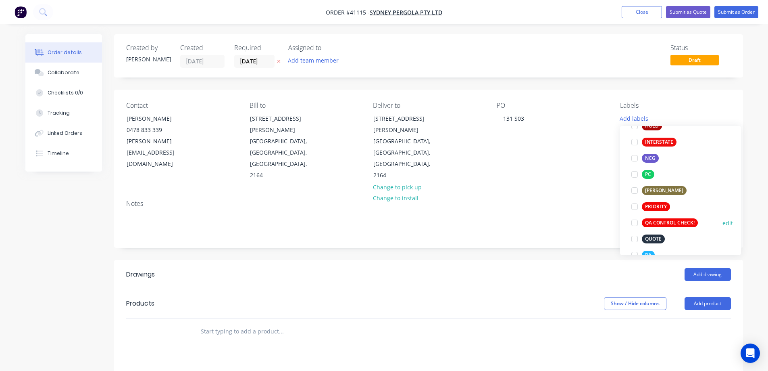
scroll to position [202, 0]
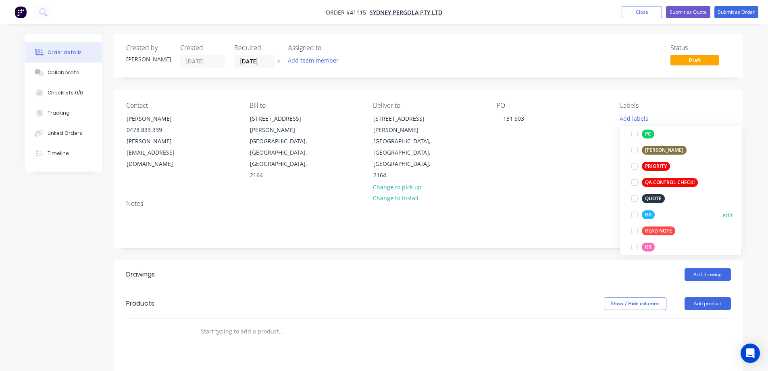
click at [636, 213] on div at bounding box center [635, 215] width 16 height 16
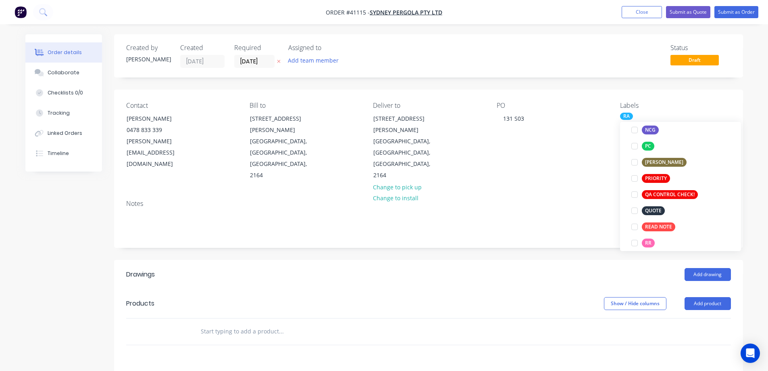
scroll to position [0, 0]
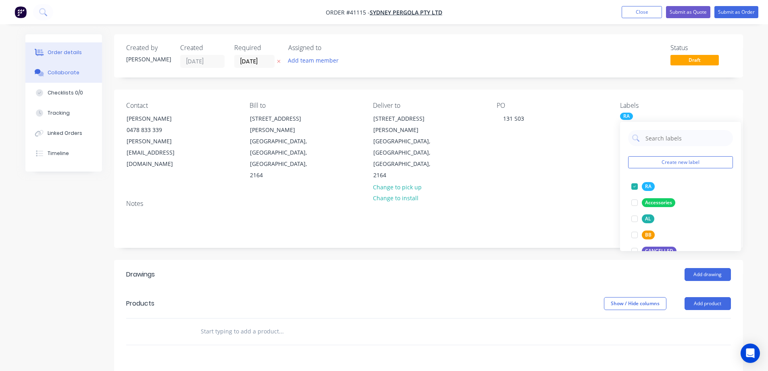
click at [83, 77] on button "Collaborate" at bounding box center [63, 73] width 77 height 20
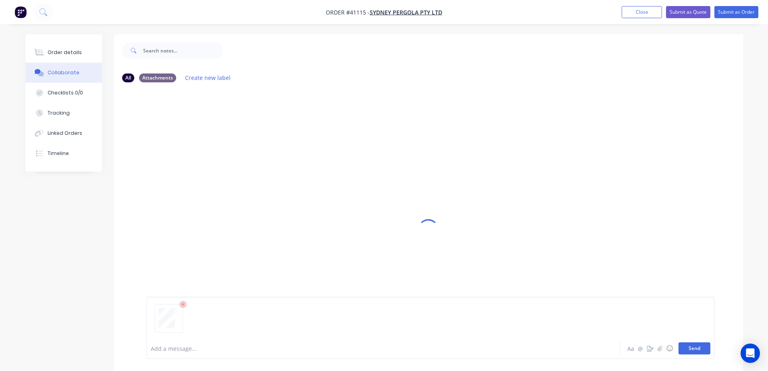
click at [697, 348] on button "Send" at bounding box center [695, 348] width 32 height 12
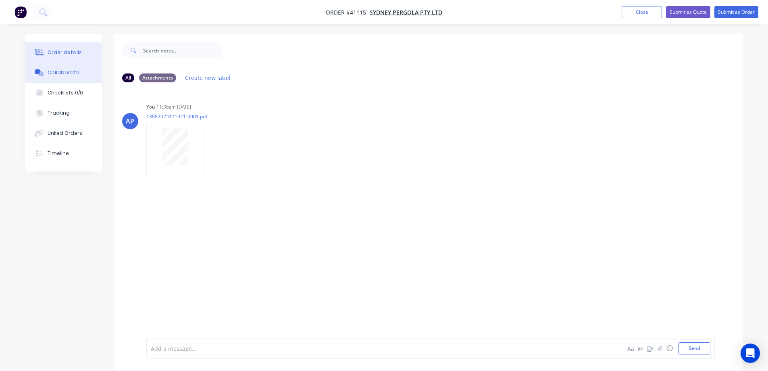
click at [75, 48] on button "Order details" at bounding box center [63, 52] width 77 height 20
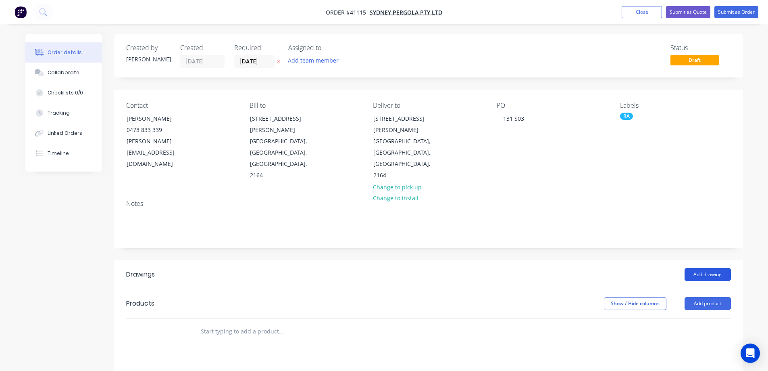
click at [711, 268] on button "Add drawing" at bounding box center [708, 274] width 46 height 13
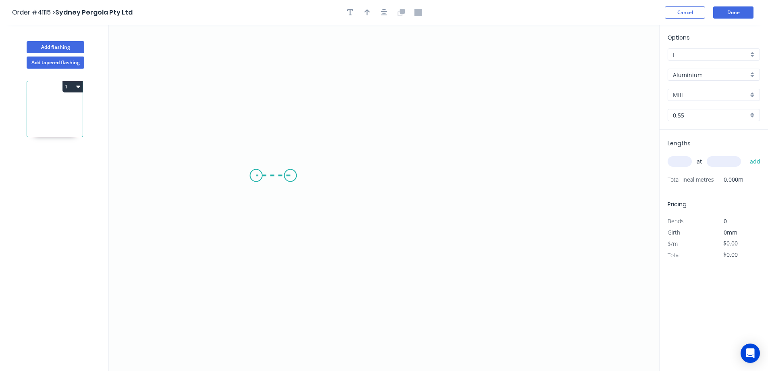
drag, startPoint x: 290, startPoint y: 175, endPoint x: 256, endPoint y: 175, distance: 34.7
click at [256, 175] on icon "0" at bounding box center [384, 198] width 551 height 346
drag, startPoint x: 249, startPoint y: 209, endPoint x: 261, endPoint y: 289, distance: 81.2
click at [261, 289] on icon "0 ?" at bounding box center [384, 198] width 551 height 346
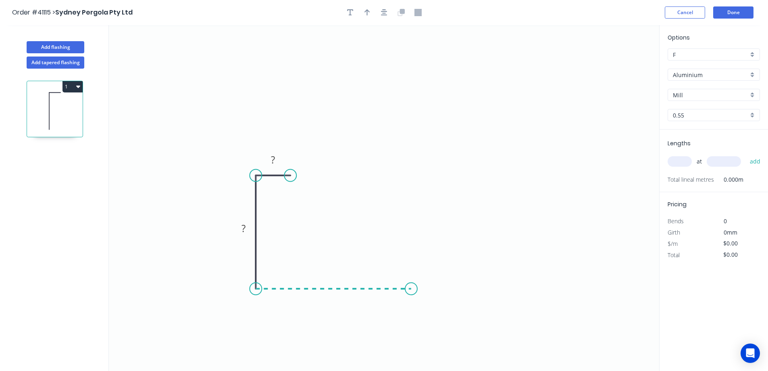
drag, startPoint x: 298, startPoint y: 290, endPoint x: 411, endPoint y: 288, distance: 113.4
click at [411, 288] on icon "0 ? ?" at bounding box center [384, 198] width 551 height 346
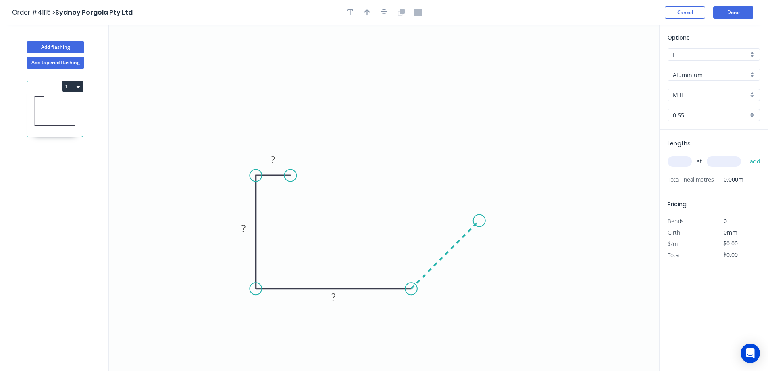
drag, startPoint x: 442, startPoint y: 255, endPoint x: 480, endPoint y: 224, distance: 48.8
click at [480, 224] on icon "0 ? ? ?" at bounding box center [384, 198] width 551 height 346
drag, startPoint x: 478, startPoint y: 188, endPoint x: 477, endPoint y: 108, distance: 79.9
click at [477, 108] on icon "0 ? ? ? ?" at bounding box center [384, 198] width 551 height 346
click at [435, 108] on icon "0 ? ? ? ? ?" at bounding box center [384, 198] width 551 height 346
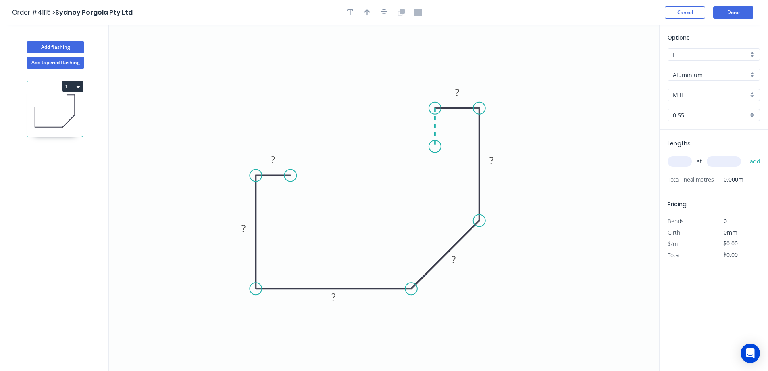
drag, startPoint x: 433, startPoint y: 140, endPoint x: 434, endPoint y: 146, distance: 6.5
click at [434, 146] on icon "0 ? ? ? ? ? ?" at bounding box center [384, 198] width 551 height 346
click at [434, 146] on circle at bounding box center [435, 146] width 12 height 12
click at [278, 160] on rect at bounding box center [273, 160] width 16 height 11
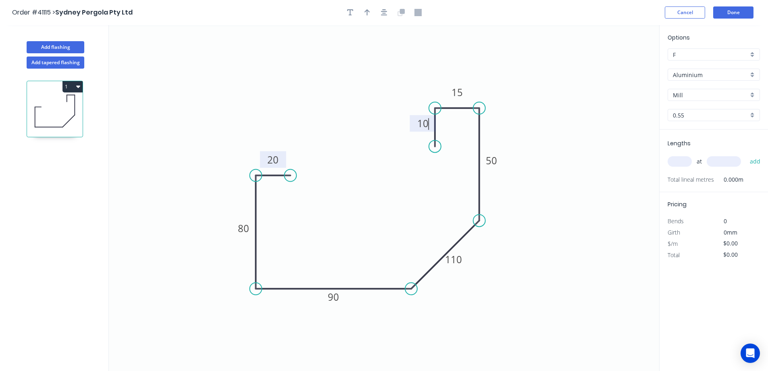
type input "$15.18"
drag, startPoint x: 481, startPoint y: 225, endPoint x: 486, endPoint y: 227, distance: 5.1
click at [486, 227] on circle at bounding box center [480, 227] width 12 height 12
click at [407, 266] on tspan "º" at bounding box center [406, 269] width 4 height 13
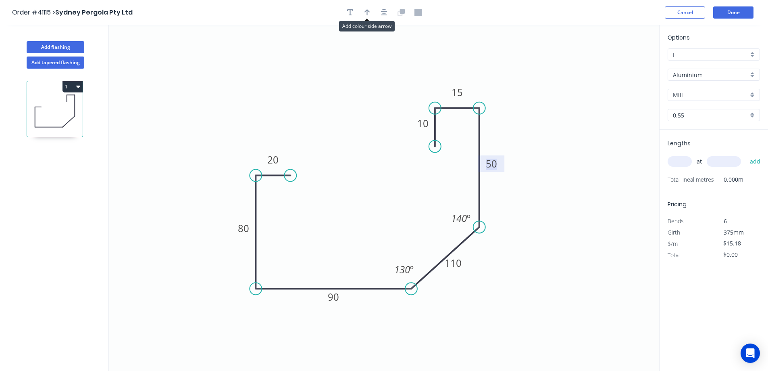
drag, startPoint x: 367, startPoint y: 14, endPoint x: 559, endPoint y: 41, distance: 194.3
click at [367, 13] on icon "button" at bounding box center [368, 12] width 6 height 7
drag, startPoint x: 616, startPoint y: 63, endPoint x: 567, endPoint y: 191, distance: 136.8
click at [567, 191] on icon at bounding box center [566, 181] width 7 height 26
click at [567, 191] on icon at bounding box center [566, 182] width 7 height 26
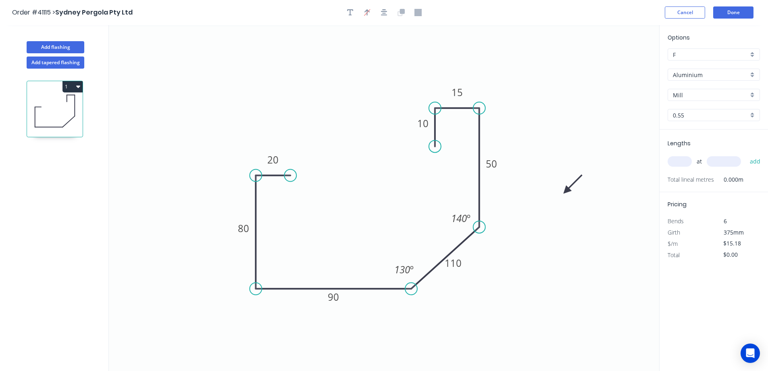
click at [567, 191] on icon at bounding box center [573, 183] width 23 height 23
drag, startPoint x: 567, startPoint y: 191, endPoint x: 564, endPoint y: 196, distance: 5.4
click at [549, 211] on icon at bounding box center [559, 210] width 26 height 7
click at [750, 74] on div "Aluminium" at bounding box center [714, 75] width 92 height 12
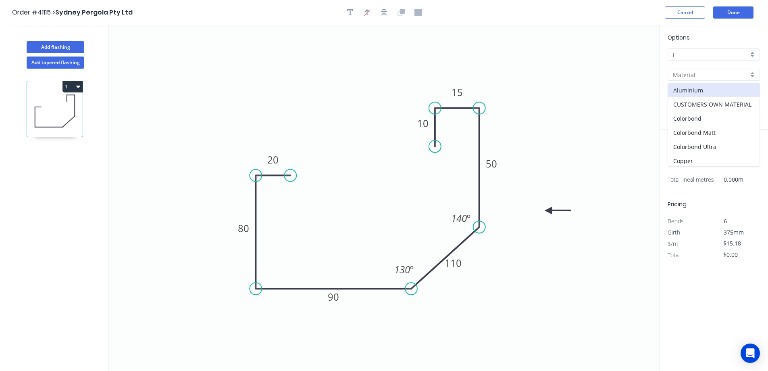
click at [713, 115] on div "Colorbond" at bounding box center [714, 118] width 92 height 14
type input "Colorbond"
type input "Basalt"
type input "$11.58"
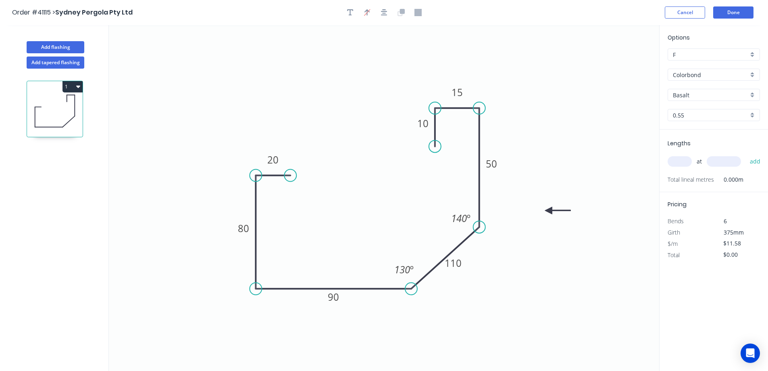
click at [752, 92] on div "Basalt" at bounding box center [714, 95] width 92 height 12
click at [710, 175] on div "Woodland Grey" at bounding box center [714, 179] width 92 height 14
type input "Woodland Grey"
click at [685, 164] on input "text" at bounding box center [680, 161] width 24 height 10
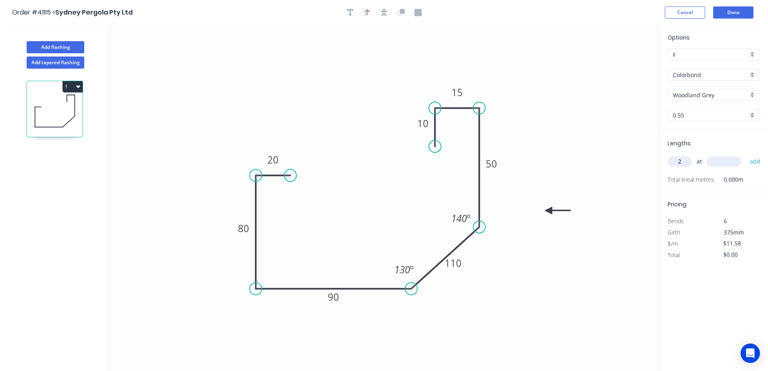
type input "2"
type input "5300"
click at [746, 155] on button "add" at bounding box center [755, 162] width 19 height 14
type input "$122.75"
type input "4"
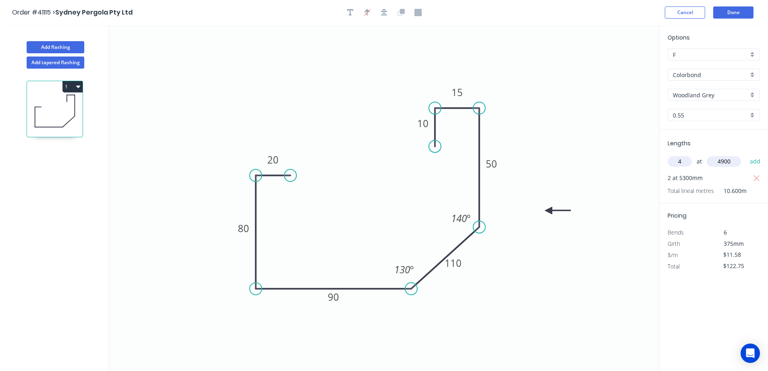
type input "4900"
click at [746, 155] on button "add" at bounding box center [755, 162] width 19 height 14
type input "$349.72"
click at [733, 13] on button "Done" at bounding box center [734, 12] width 40 height 12
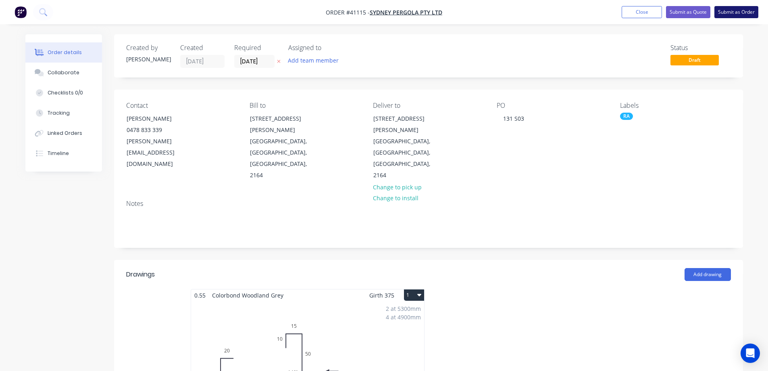
click at [726, 9] on button "Submit as Order" at bounding box center [737, 12] width 44 height 12
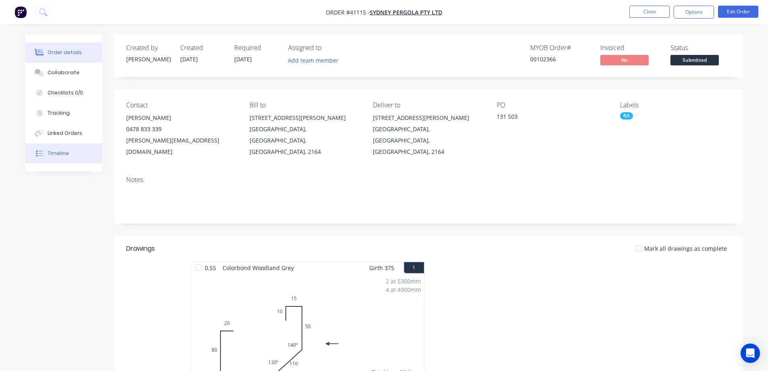
click at [58, 151] on div "Timeline" at bounding box center [58, 153] width 21 height 7
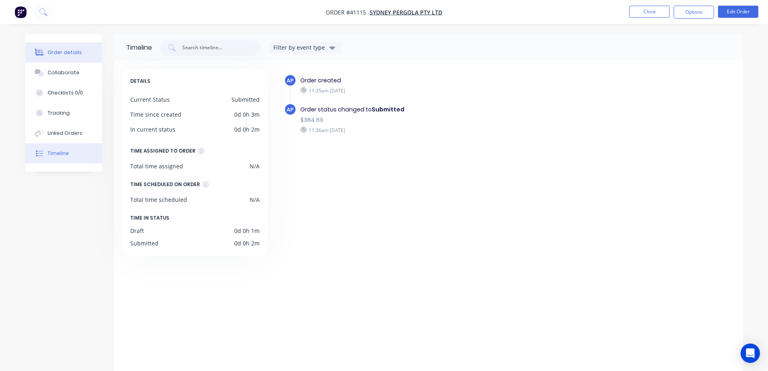
click at [69, 50] on div "Order details" at bounding box center [65, 52] width 34 height 7
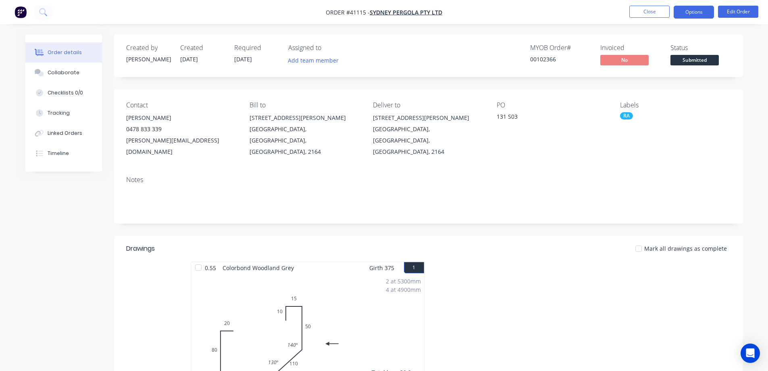
click at [694, 11] on button "Options" at bounding box center [694, 12] width 40 height 13
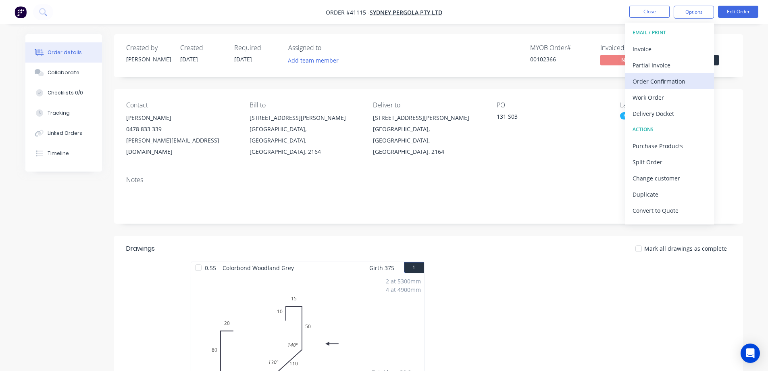
click at [677, 78] on div "Order Confirmation" at bounding box center [670, 81] width 74 height 12
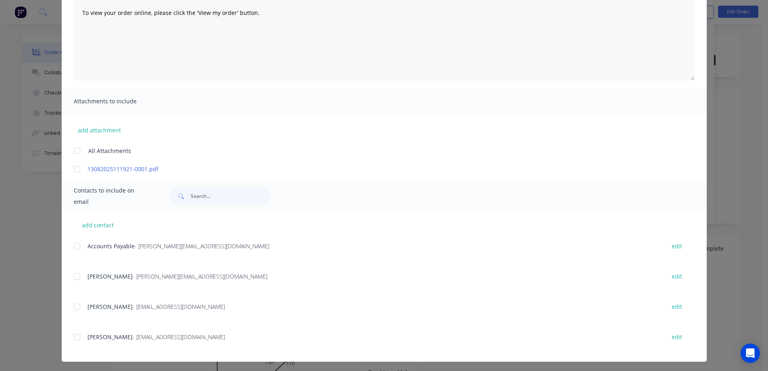
scroll to position [94, 0]
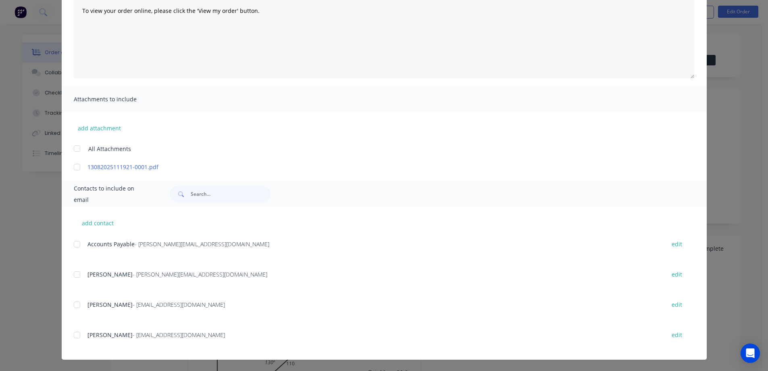
drag, startPoint x: 72, startPoint y: 274, endPoint x: 297, endPoint y: 251, distance: 225.8
click at [73, 273] on div at bounding box center [77, 274] width 16 height 16
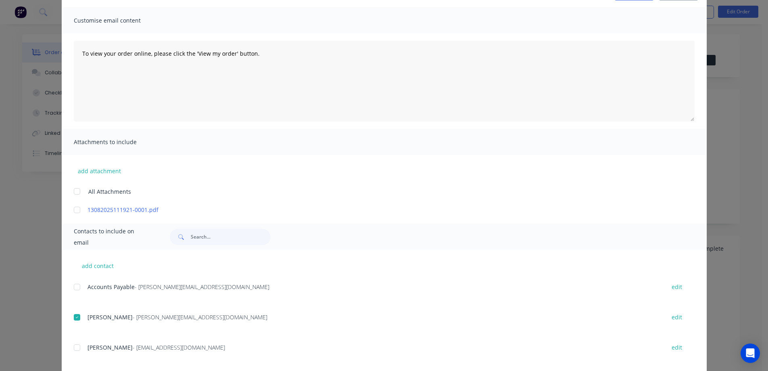
scroll to position [0, 0]
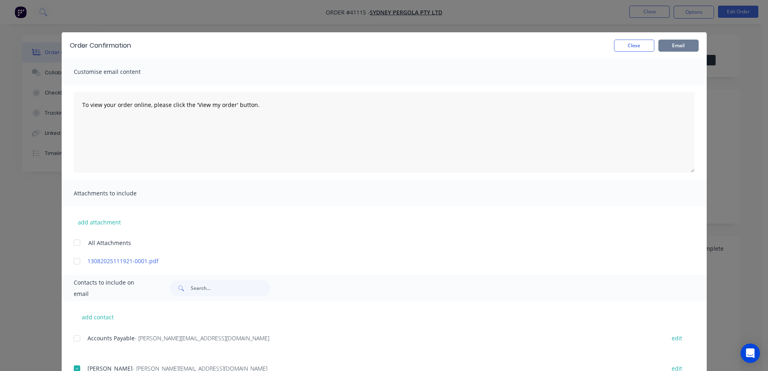
click at [688, 44] on button "Email" at bounding box center [679, 46] width 40 height 12
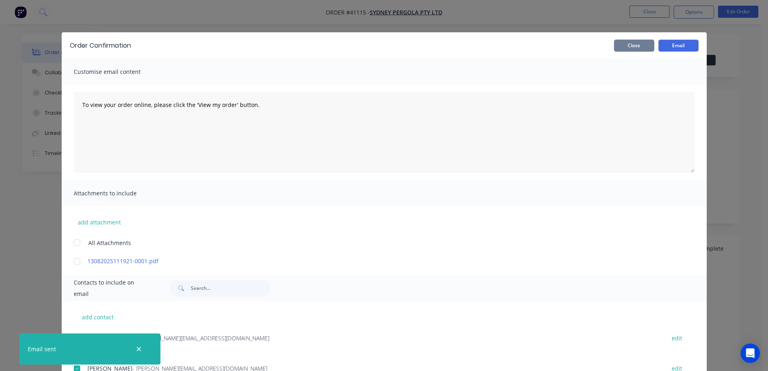
click at [642, 46] on button "Close" at bounding box center [634, 46] width 40 height 12
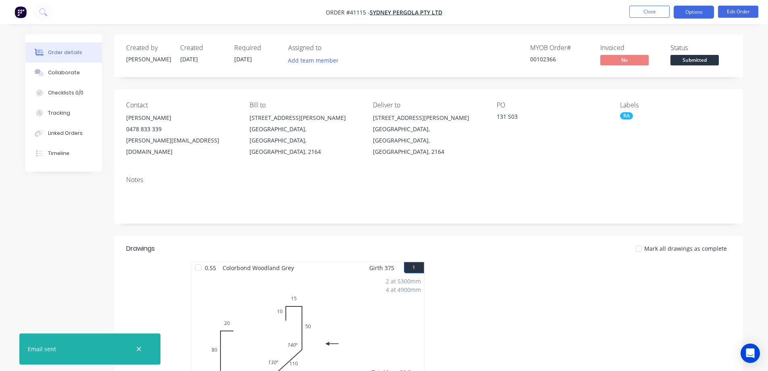
click at [689, 11] on button "Options" at bounding box center [694, 12] width 40 height 13
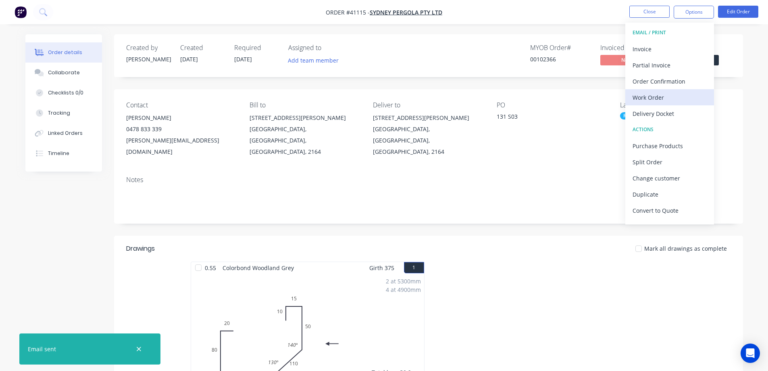
click at [667, 94] on div "Work Order" at bounding box center [670, 98] width 74 height 12
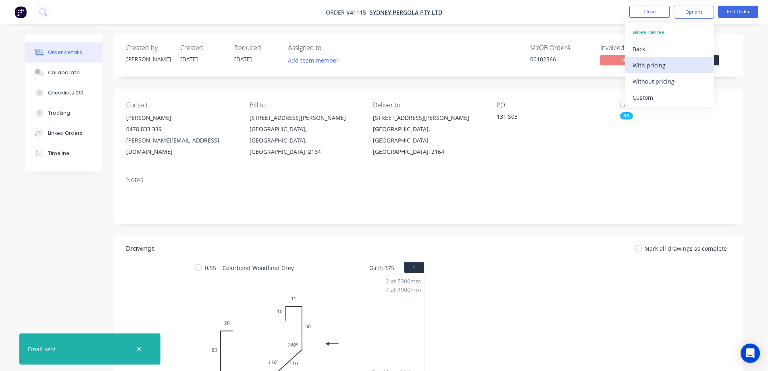
click at [677, 67] on div "With pricing" at bounding box center [670, 65] width 74 height 12
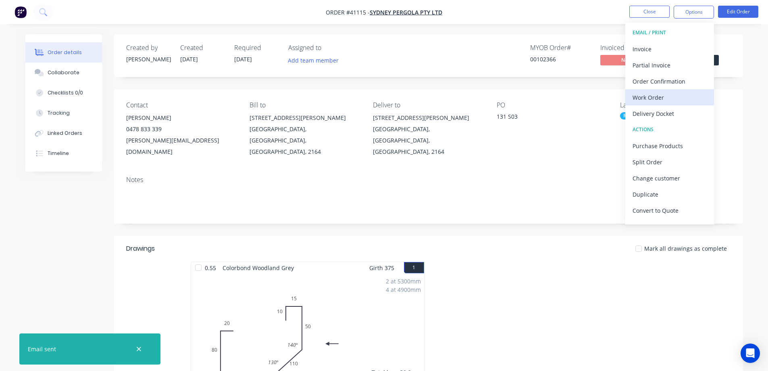
click at [655, 97] on div "Work Order" at bounding box center [670, 98] width 74 height 12
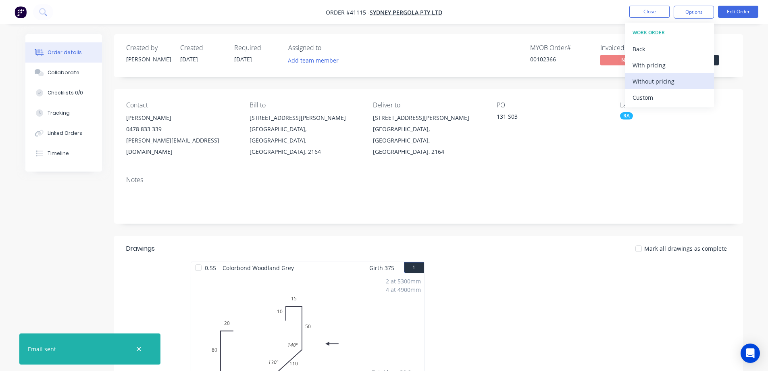
click at [671, 82] on div "Without pricing" at bounding box center [670, 81] width 74 height 12
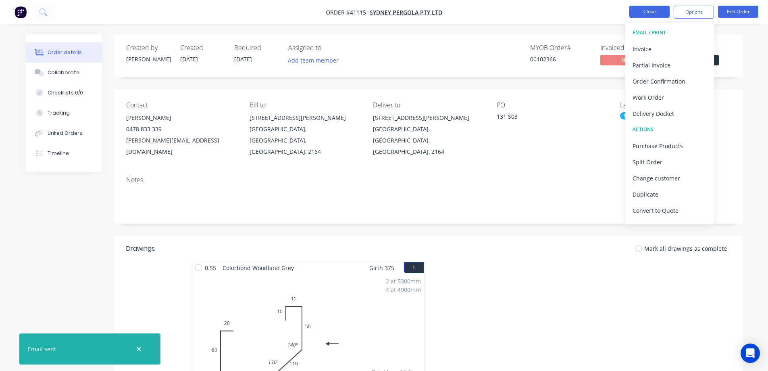
click at [649, 11] on button "Close" at bounding box center [650, 12] width 40 height 12
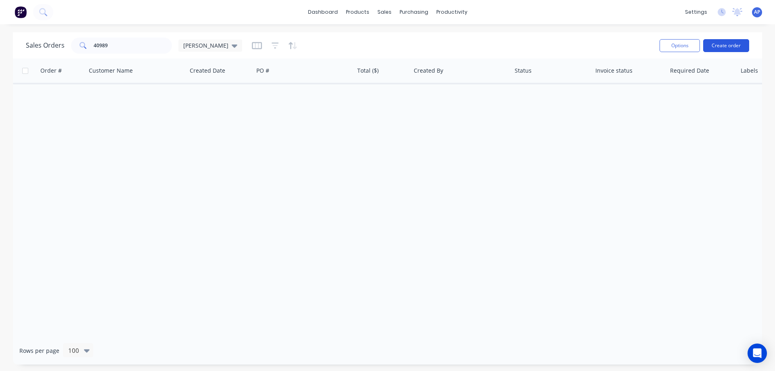
click at [723, 46] on button "Create order" at bounding box center [726, 45] width 46 height 13
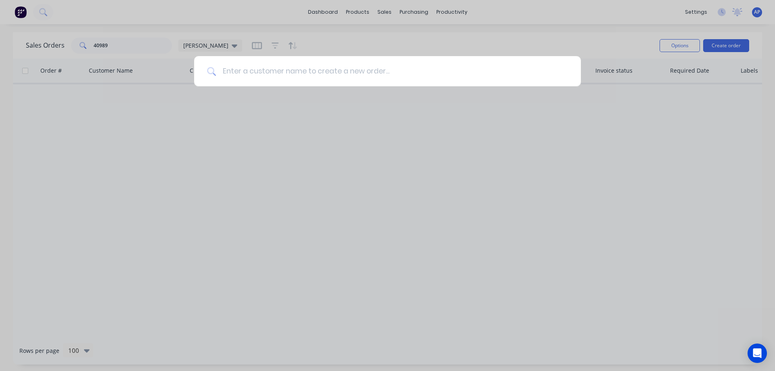
click at [278, 78] on input at bounding box center [392, 71] width 352 height 30
type input "versiclad"
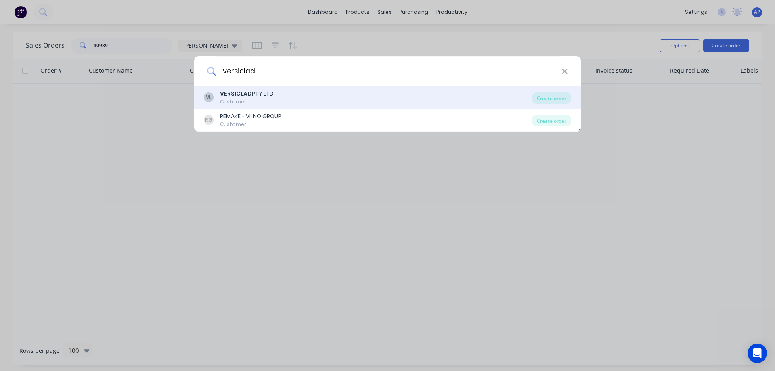
click at [267, 96] on div "VERSICLAD PTY LTD" at bounding box center [247, 94] width 54 height 8
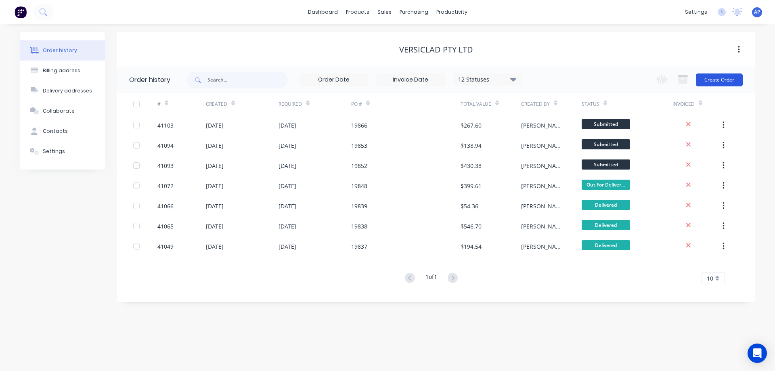
click at [712, 79] on button "Create Order" at bounding box center [718, 79] width 47 height 13
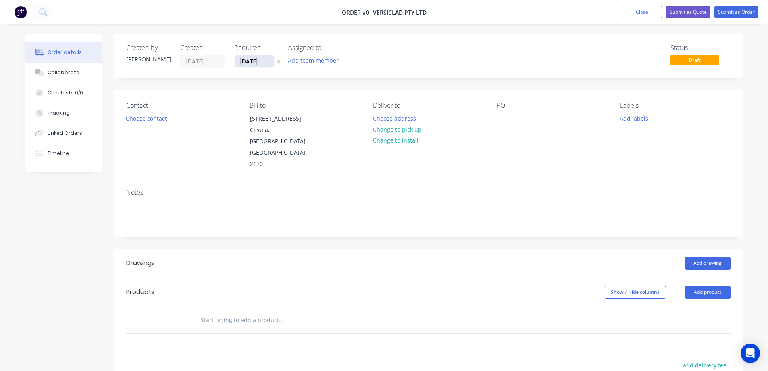
click at [260, 62] on input "13/08/25" at bounding box center [255, 61] width 40 height 12
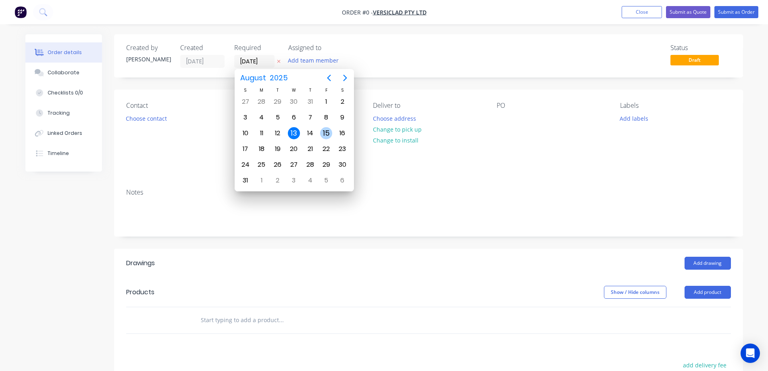
click at [330, 130] on div "15" at bounding box center [326, 133] width 12 height 12
type input "[DATE]"
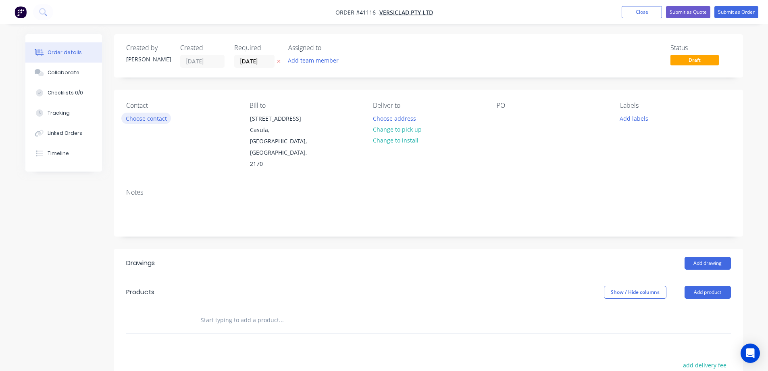
click at [150, 119] on button "Choose contact" at bounding box center [146, 118] width 50 height 11
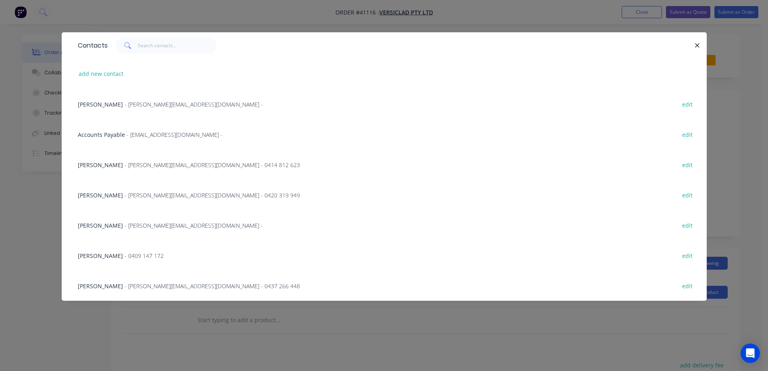
click at [139, 105] on span "- michele@versiclad.com.au -" at bounding box center [194, 104] width 138 height 8
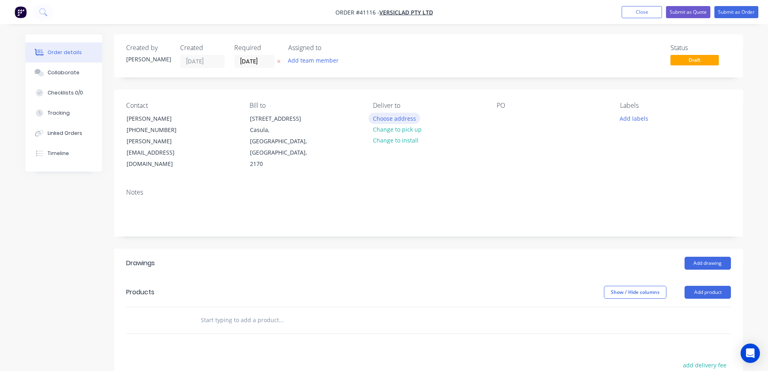
click at [389, 118] on button "Choose address" at bounding box center [395, 118] width 52 height 11
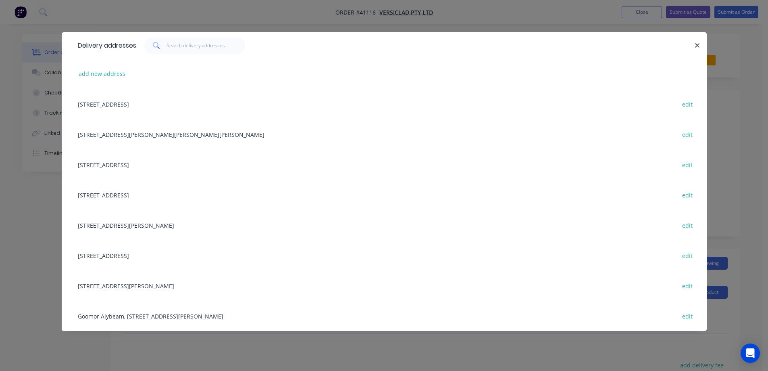
drag, startPoint x: 165, startPoint y: 106, endPoint x: 282, endPoint y: 113, distance: 117.6
click at [165, 105] on div "3 Berriwerri Place, Casula, New South Wales, Australia, 2170 edit" at bounding box center [384, 104] width 621 height 30
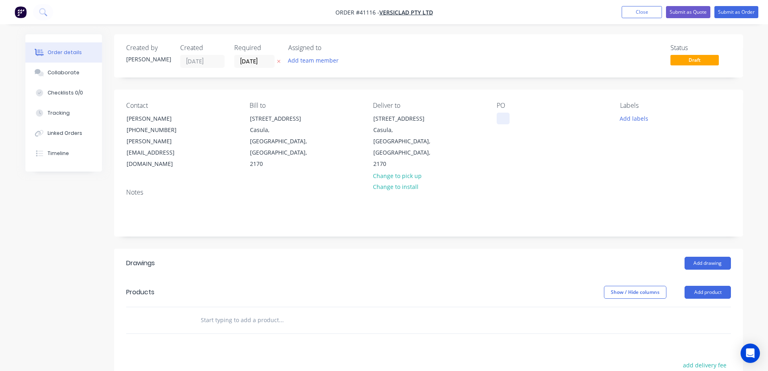
click at [501, 119] on div at bounding box center [503, 119] width 13 height 12
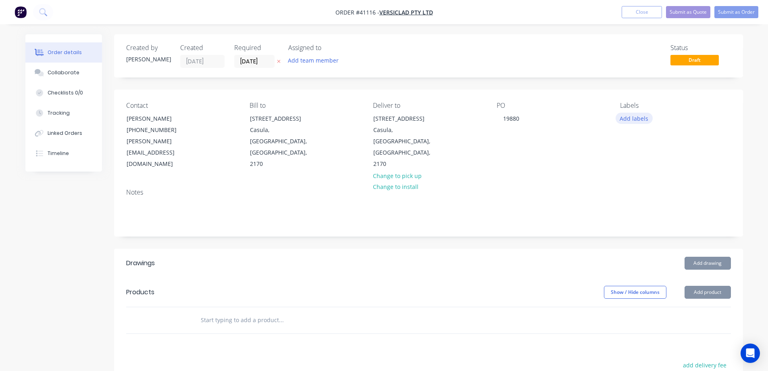
drag, startPoint x: 628, startPoint y: 118, endPoint x: 631, endPoint y: 121, distance: 4.3
click at [629, 118] on button "Add labels" at bounding box center [634, 118] width 37 height 11
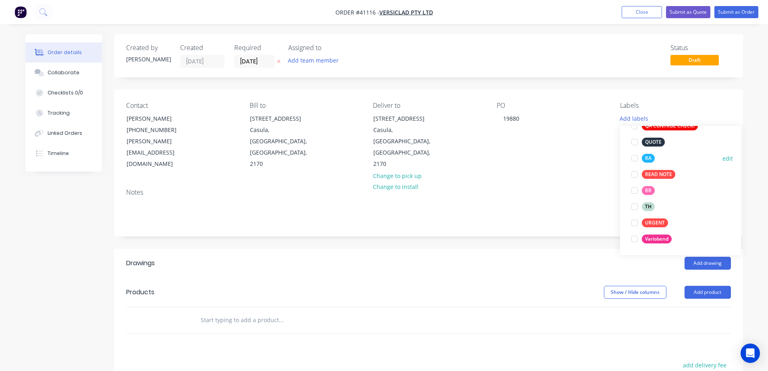
drag, startPoint x: 636, startPoint y: 157, endPoint x: 498, endPoint y: 148, distance: 138.3
click at [636, 157] on div at bounding box center [635, 158] width 16 height 16
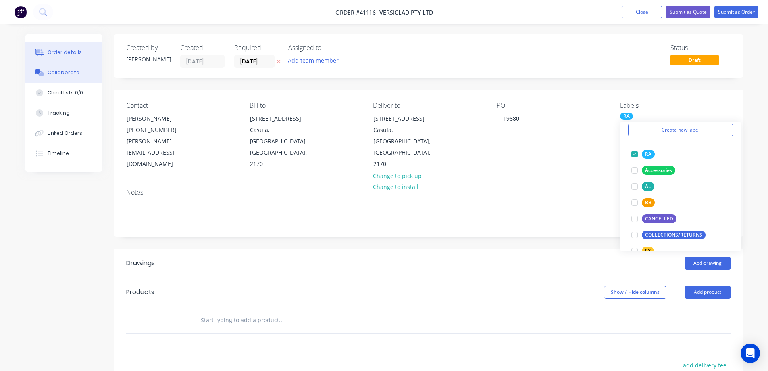
click at [81, 75] on button "Collaborate" at bounding box center [63, 73] width 77 height 20
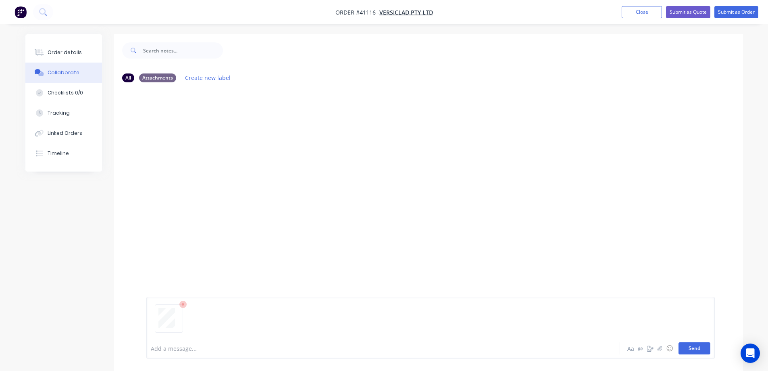
click at [701, 350] on button "Send" at bounding box center [695, 348] width 32 height 12
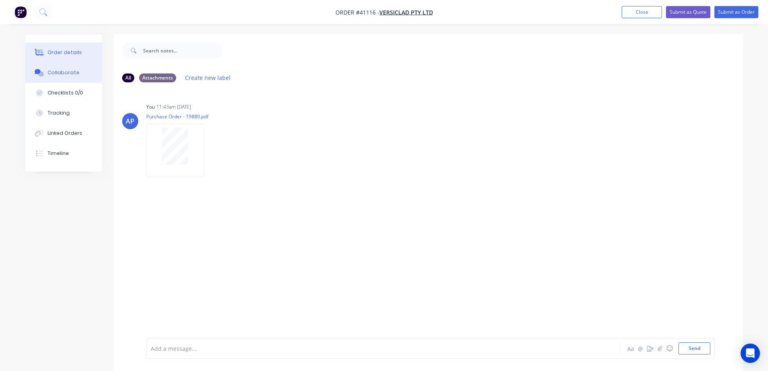
click at [71, 50] on div "Order details" at bounding box center [65, 52] width 34 height 7
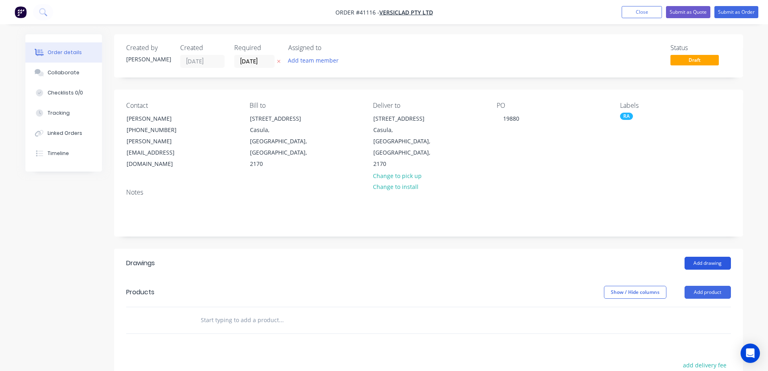
click at [710, 257] on button "Add drawing" at bounding box center [708, 263] width 46 height 13
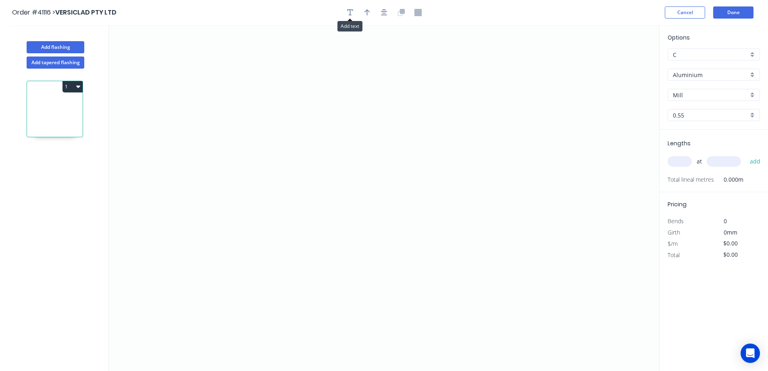
drag, startPoint x: 347, startPoint y: 12, endPoint x: 202, endPoint y: 13, distance: 145.2
click at [347, 12] on icon "button" at bounding box center [350, 12] width 6 height 7
click at [166, 41] on rect at bounding box center [160, 57] width 73 height 38
click at [137, 51] on textarea at bounding box center [160, 57] width 65 height 30
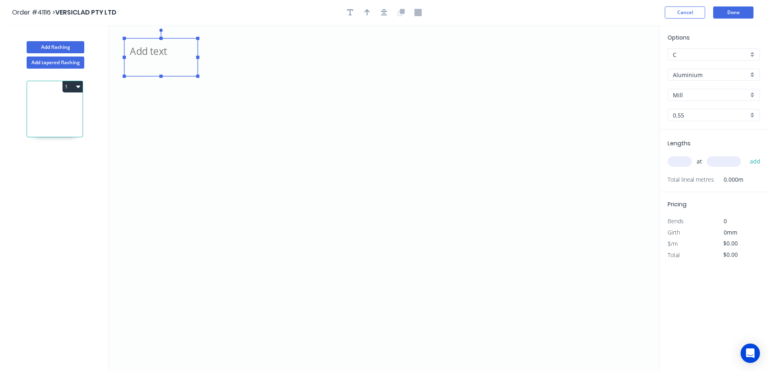
type textarea "b"
type textarea "BGS60, SPAN AUS"
click at [750, 72] on div "Aluminium" at bounding box center [714, 75] width 92 height 12
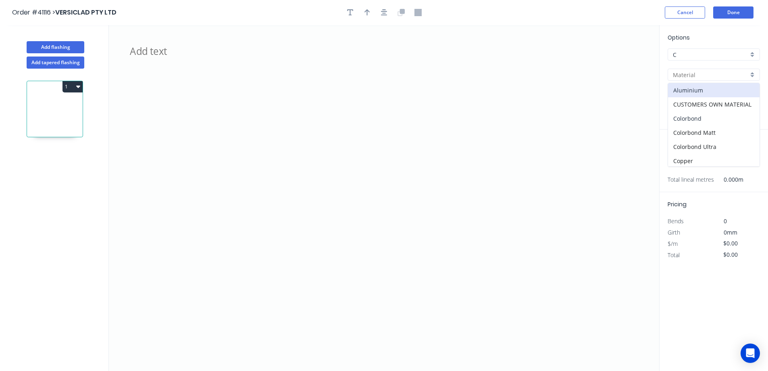
click at [702, 115] on div "Colorbond" at bounding box center [714, 118] width 92 height 14
type input "Colorbond"
type input "Basalt"
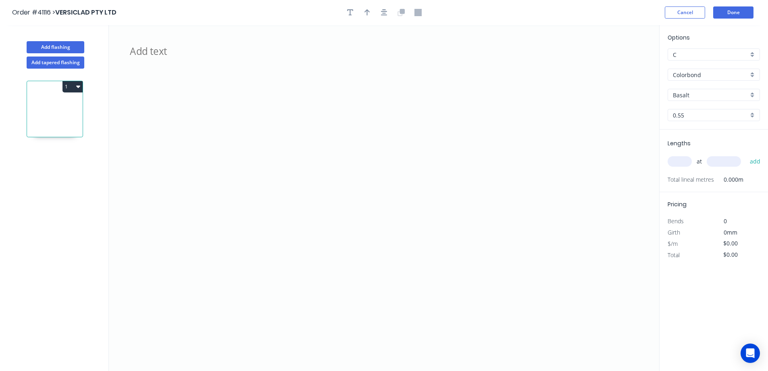
click at [753, 91] on div "Basalt" at bounding box center [714, 95] width 92 height 12
drag, startPoint x: 707, startPoint y: 166, endPoint x: 708, endPoint y: 162, distance: 4.5
click at [707, 166] on div "Woodland Grey" at bounding box center [714, 165] width 92 height 14
type input "Woodland Grey"
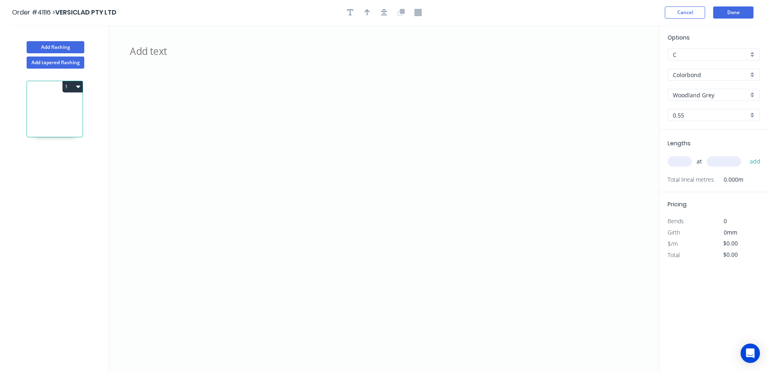
click at [683, 160] on input "text" at bounding box center [680, 161] width 24 height 10
type input "2"
type input "2900"
click at [746, 155] on button "add" at bounding box center [755, 162] width 19 height 14
drag, startPoint x: 434, startPoint y: 237, endPoint x: 329, endPoint y: 233, distance: 105.0
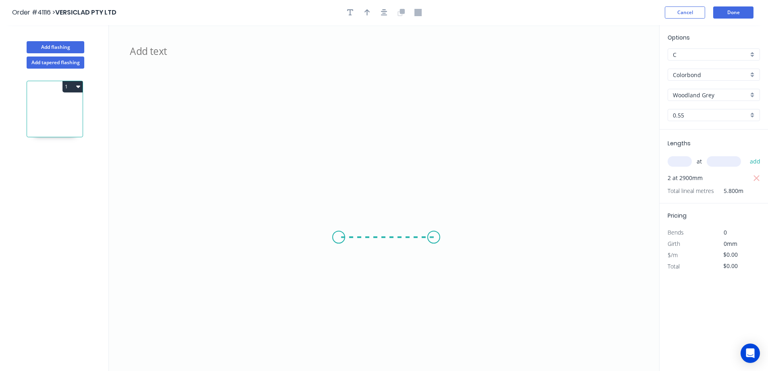
click at [329, 233] on icon "BGS60, SPAN AUS" at bounding box center [384, 198] width 551 height 346
drag, startPoint x: 338, startPoint y: 185, endPoint x: 332, endPoint y: 104, distance: 81.0
click at [332, 104] on icon "BGS60, SPAN AUS ?" at bounding box center [384, 198] width 551 height 346
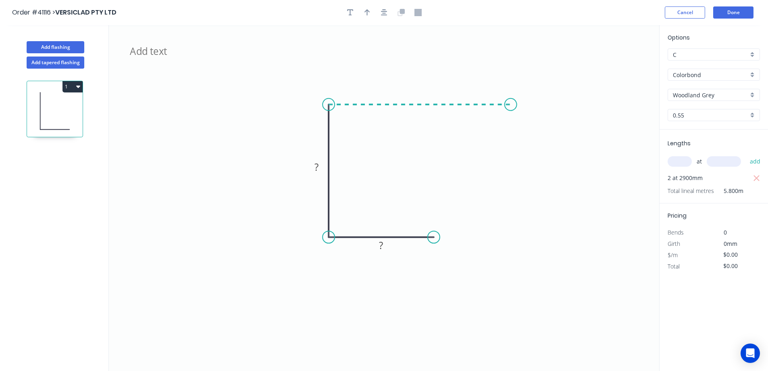
drag, startPoint x: 361, startPoint y: 101, endPoint x: 511, endPoint y: 108, distance: 150.6
click at [511, 108] on icon "BGS60, SPAN AUS ? ?" at bounding box center [384, 198] width 551 height 346
click at [542, 116] on icon "BGS60, SPAN AUS ? ? ?" at bounding box center [384, 198] width 551 height 346
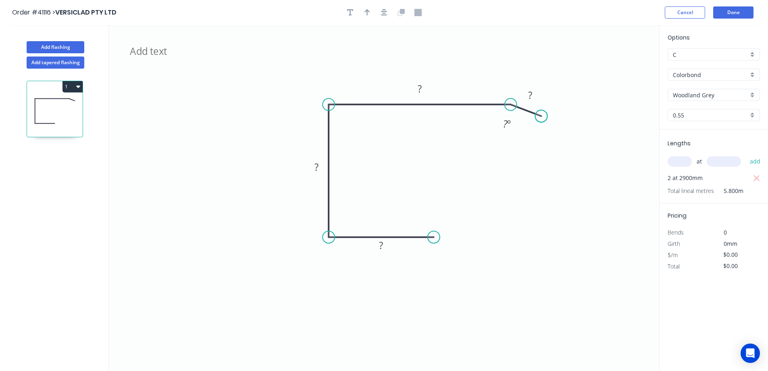
click at [542, 116] on circle at bounding box center [542, 116] width 12 height 12
click at [452, 264] on div "Crush & Fold" at bounding box center [476, 264] width 81 height 17
click at [432, 253] on tspan "10" at bounding box center [428, 250] width 11 height 13
type input "$16.40"
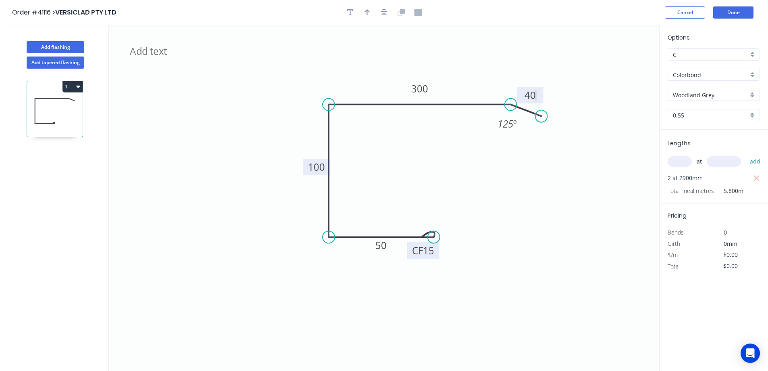
type input "$95.12"
click at [363, 9] on button "button" at bounding box center [367, 12] width 12 height 12
drag, startPoint x: 620, startPoint y: 63, endPoint x: 358, endPoint y: 88, distance: 263.1
click at [358, 88] on icon at bounding box center [357, 79] width 7 height 26
click at [78, 43] on button "Add flashing" at bounding box center [56, 47] width 58 height 12
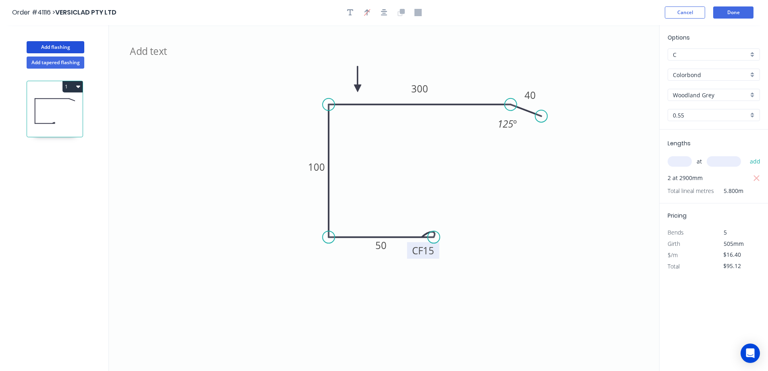
type input "$0.00"
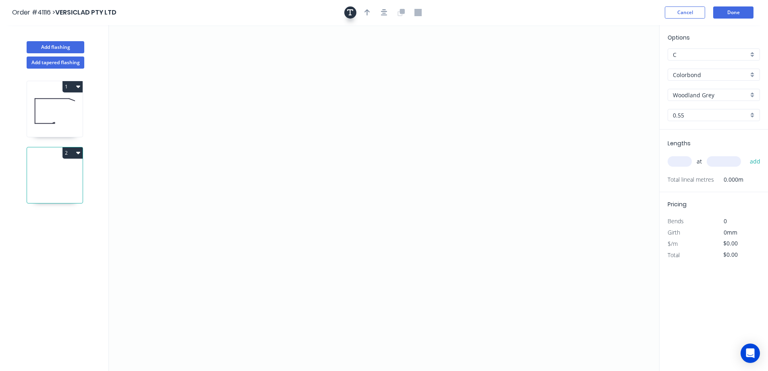
click at [347, 10] on icon "button" at bounding box center [350, 12] width 6 height 7
click at [162, 59] on textarea at bounding box center [160, 57] width 65 height 30
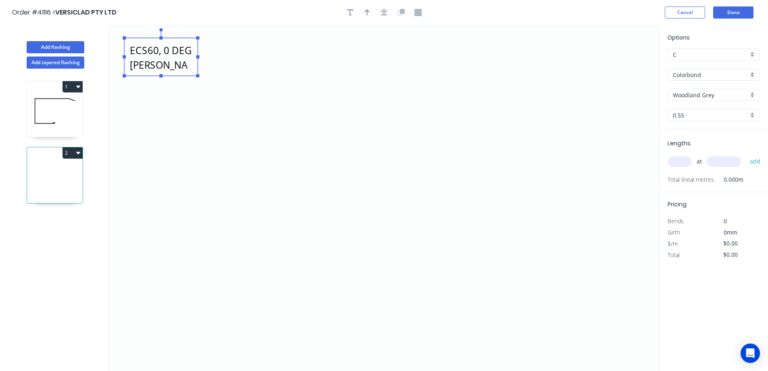
type textarea "ECS60, 0 DEG SPANAUS"
click at [672, 158] on input "text" at bounding box center [680, 161] width 24 height 10
type input "1"
type input "7700"
click at [746, 155] on button "add" at bounding box center [755, 162] width 19 height 14
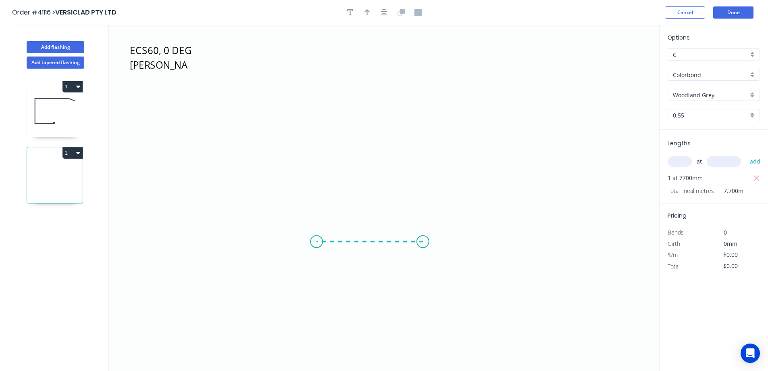
drag, startPoint x: 407, startPoint y: 244, endPoint x: 316, endPoint y: 241, distance: 91.2
click at [316, 241] on icon "ECS60, 0 DEG SPANAUS" at bounding box center [384, 198] width 551 height 346
drag, startPoint x: 328, startPoint y: 178, endPoint x: 319, endPoint y: 108, distance: 70.7
click at [319, 108] on icon "ECS60, 0 DEG SPANAUS ?" at bounding box center [384, 198] width 551 height 346
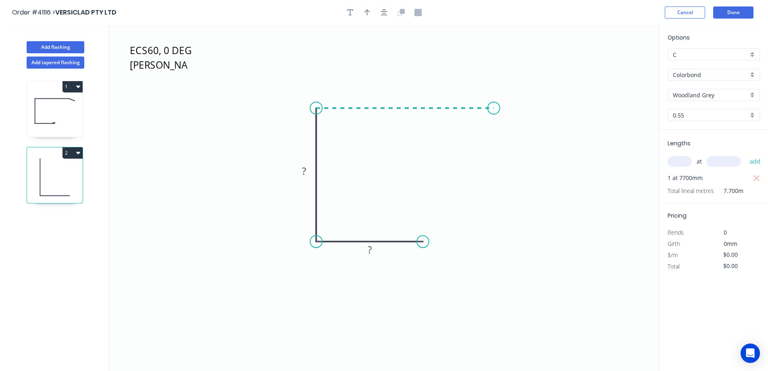
drag, startPoint x: 386, startPoint y: 109, endPoint x: 498, endPoint y: 105, distance: 111.8
click at [498, 105] on icon "ECS60, 0 DEG SPANAUS ? ?" at bounding box center [384, 198] width 551 height 346
click at [538, 127] on icon "ECS60, 0 DEG SPANAUS ? ? ?" at bounding box center [384, 198] width 551 height 346
click at [538, 127] on circle at bounding box center [538, 127] width 12 height 12
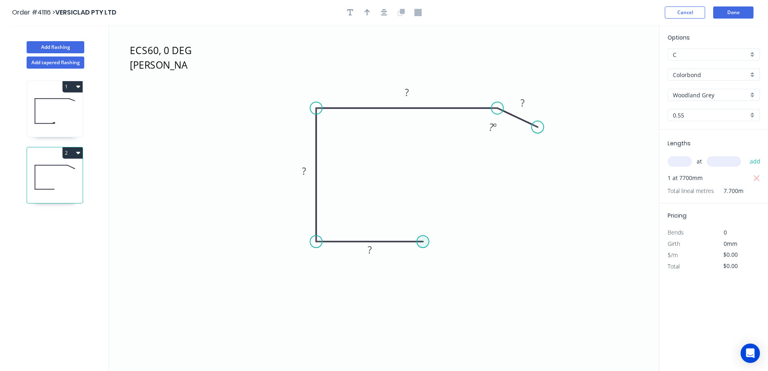
click at [422, 240] on circle at bounding box center [423, 241] width 12 height 12
drag, startPoint x: 422, startPoint y: 240, endPoint x: 421, endPoint y: 281, distance: 41.1
click at [421, 281] on icon "ECS60, 0 DEG SPANAUS ? ? ? ? ? º" at bounding box center [384, 198] width 551 height 346
click at [421, 281] on circle at bounding box center [423, 281] width 12 height 12
drag, startPoint x: 421, startPoint y: 281, endPoint x: 439, endPoint y: 281, distance: 18.2
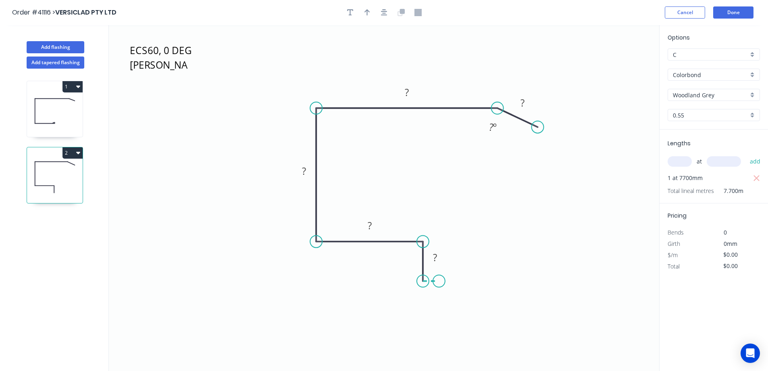
click at [439, 281] on icon "ECS60, 0 DEG SPANAUS ? ? ? ? ? ? º" at bounding box center [384, 198] width 551 height 346
click at [439, 281] on circle at bounding box center [439, 281] width 12 height 12
drag, startPoint x: 439, startPoint y: 281, endPoint x: 441, endPoint y: 222, distance: 58.9
click at [441, 222] on icon "ECS60, 0 DEG SPANAUS ? ? ? ? ? ? ? º" at bounding box center [384, 198] width 551 height 346
click at [441, 222] on circle at bounding box center [439, 222] width 12 height 12
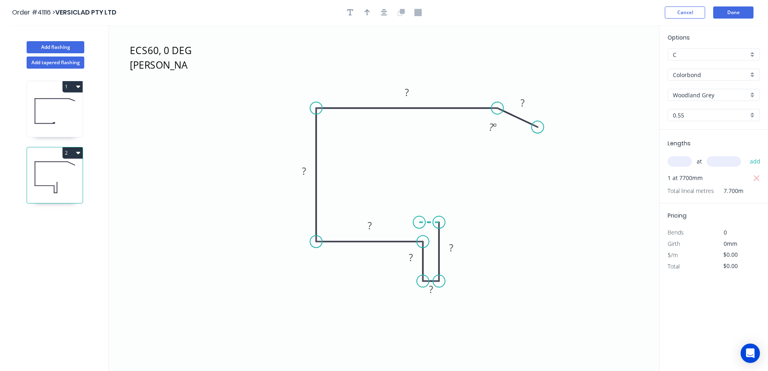
drag, startPoint x: 441, startPoint y: 222, endPoint x: 419, endPoint y: 222, distance: 21.4
click at [419, 222] on icon "ECS60, 0 DEG SPANAUS ? ? ? ? ? ? ? ? º" at bounding box center [384, 198] width 551 height 346
click at [419, 222] on circle at bounding box center [419, 222] width 12 height 12
click at [430, 207] on tspan "?" at bounding box center [429, 205] width 4 height 13
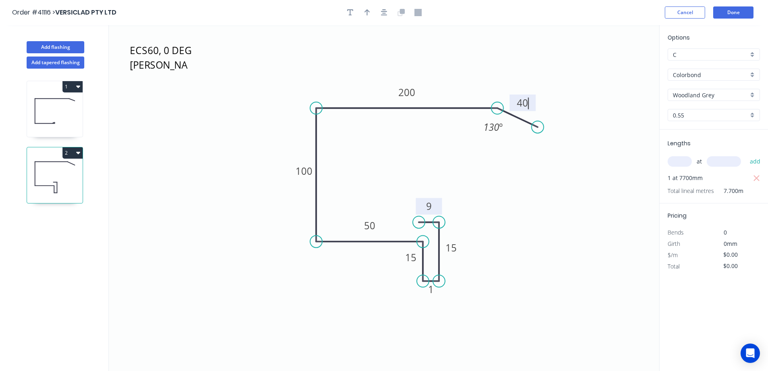
type input "$14.77"
type input "$113.73"
click at [369, 13] on icon "button" at bounding box center [368, 12] width 6 height 7
drag, startPoint x: 619, startPoint y: 64, endPoint x: 362, endPoint y: 89, distance: 258.6
click at [362, 89] on icon at bounding box center [362, 80] width 7 height 26
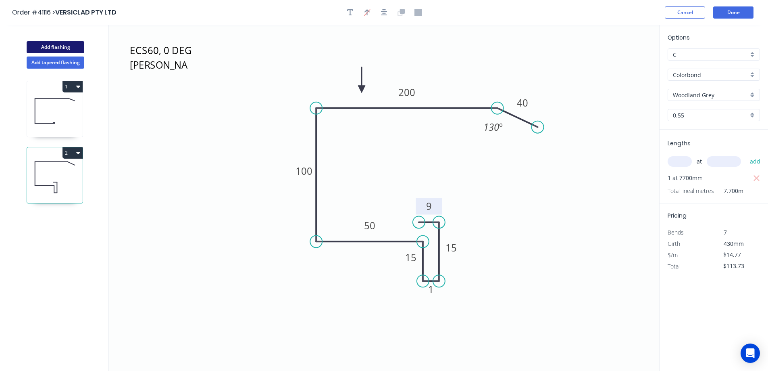
click at [79, 49] on button "Add flashing" at bounding box center [56, 47] width 58 height 12
type input "$0.00"
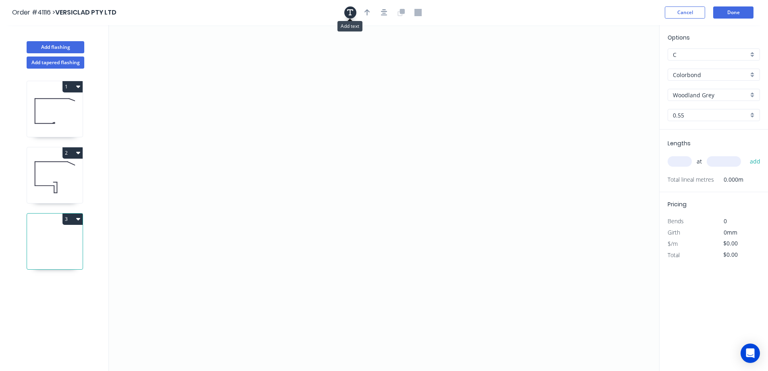
click at [351, 14] on icon "button" at bounding box center [350, 12] width 6 height 6
click at [160, 63] on textarea at bounding box center [160, 57] width 65 height 30
type textarea "BGS60, SPANU"
click at [74, 217] on button "3" at bounding box center [73, 218] width 20 height 11
click at [79, 221] on icon "button" at bounding box center [78, 218] width 4 height 6
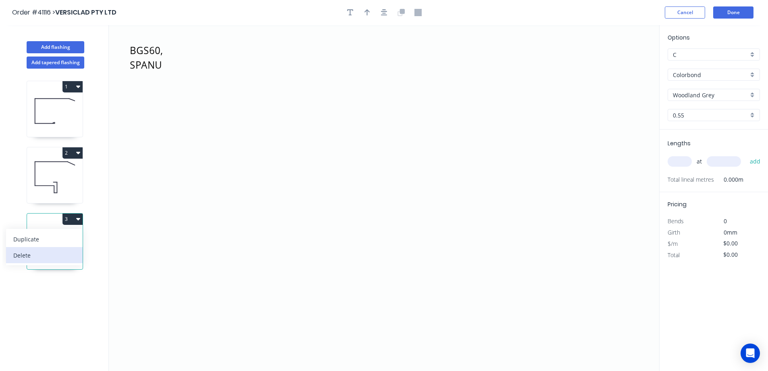
click at [57, 257] on div "Delete" at bounding box center [44, 255] width 62 height 12
type input "$14.77"
type input "$113.73"
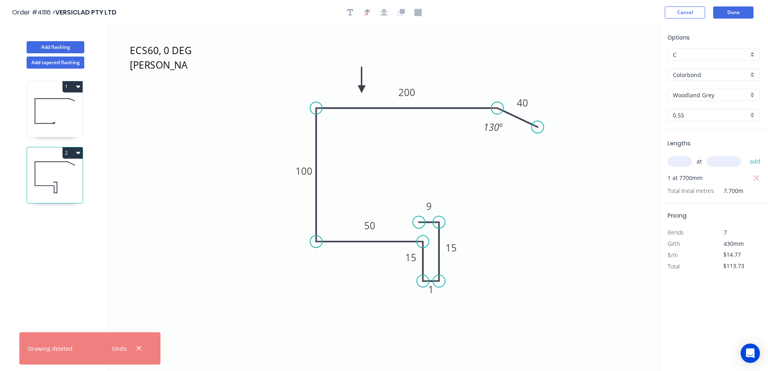
click at [73, 115] on icon at bounding box center [55, 111] width 56 height 52
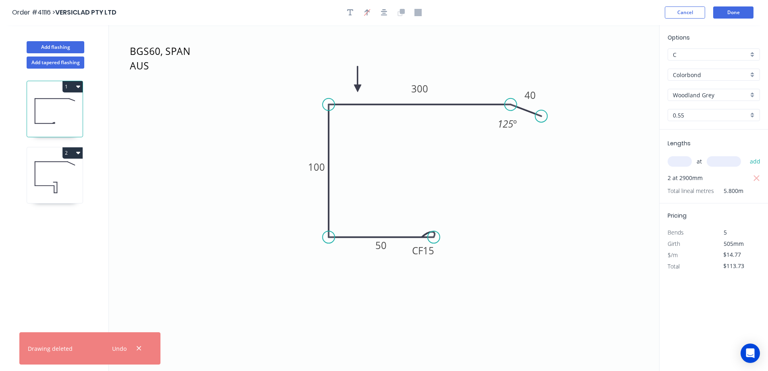
type input "$16.40"
click at [80, 83] on button "1" at bounding box center [73, 86] width 20 height 11
click at [68, 103] on div "Duplicate" at bounding box center [44, 107] width 62 height 12
type input "$0.00"
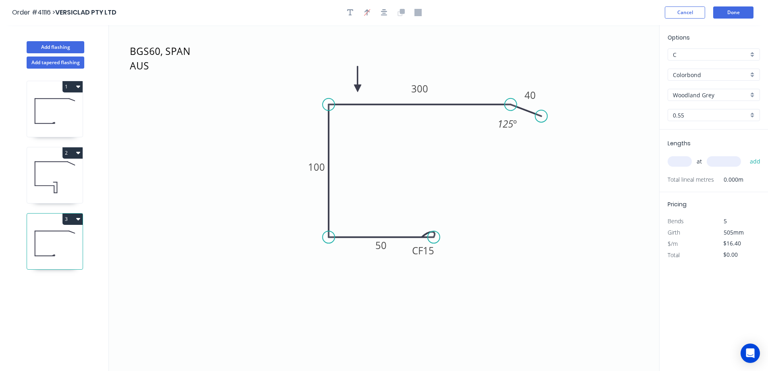
click at [675, 160] on input "text" at bounding box center [680, 161] width 24 height 10
type input "4"
type input "2100"
click at [746, 155] on button "add" at bounding box center [755, 162] width 19 height 14
type input "$137.76"
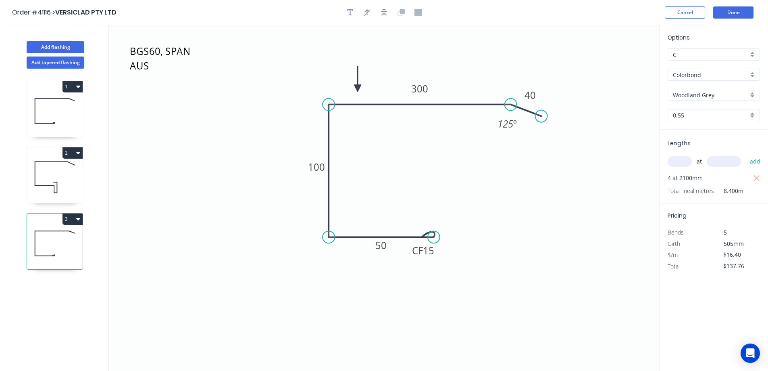
click at [752, 96] on div "Woodland Grey" at bounding box center [714, 95] width 92 height 12
drag, startPoint x: 693, startPoint y: 116, endPoint x: 639, endPoint y: 145, distance: 61.4
click at [693, 115] on div "Dune" at bounding box center [714, 114] width 92 height 14
type input "Dune"
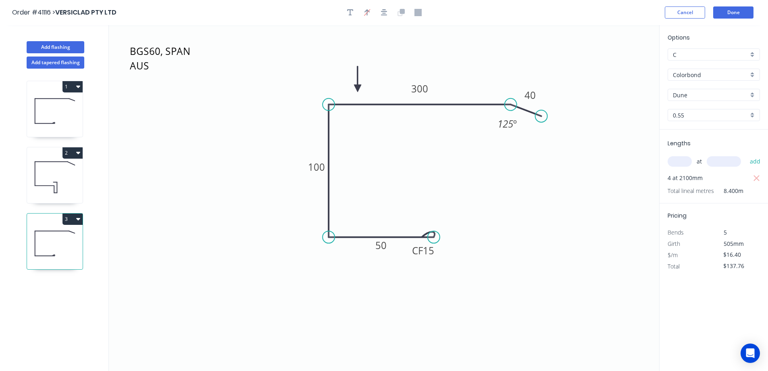
click at [618, 157] on icon "BGS60, SPAN AUS CF 15 50 100 300 40 125 º" at bounding box center [384, 198] width 551 height 346
click at [78, 219] on icon "button" at bounding box center [78, 219] width 4 height 2
click at [63, 235] on div "Duplicate" at bounding box center [44, 239] width 62 height 12
type input "$0.00"
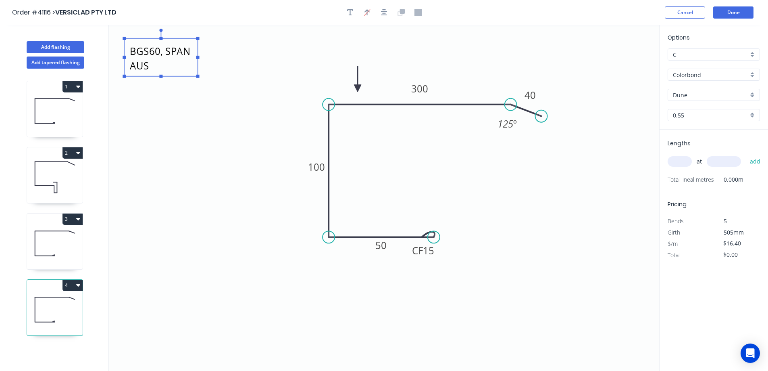
click at [165, 55] on textarea "BGS60, SPAN AUS" at bounding box center [160, 57] width 65 height 30
type textarea "BGS50, SPANAUS"
click at [754, 95] on div "Dune" at bounding box center [714, 95] width 92 height 12
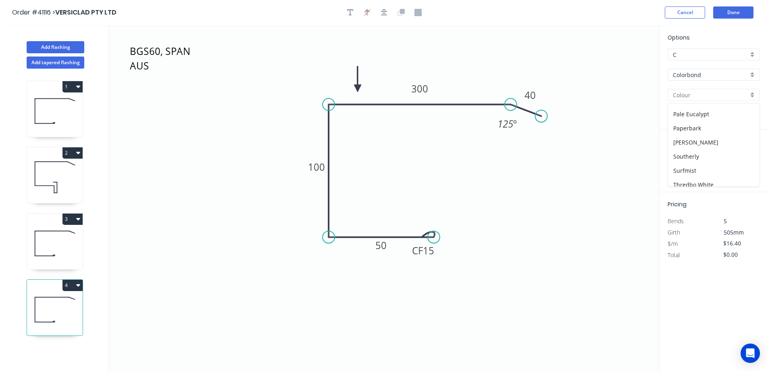
scroll to position [202, 0]
click at [700, 176] on div "Thredbo White" at bounding box center [714, 177] width 92 height 14
type input "Thredbo White"
click at [685, 165] on input "text" at bounding box center [680, 161] width 24 height 10
type input "1"
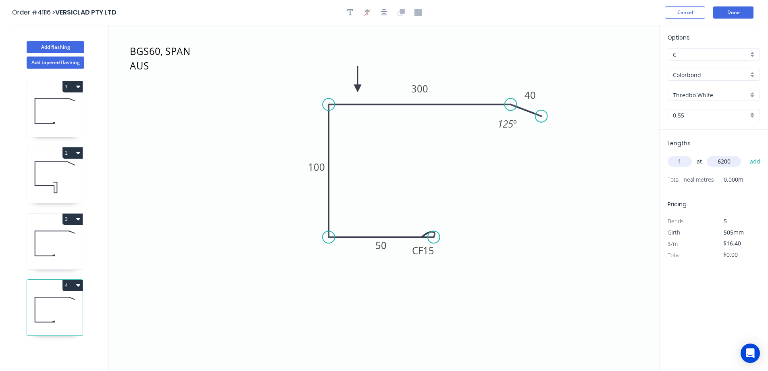
type input "6200"
click at [746, 155] on button "add" at bounding box center [755, 162] width 19 height 14
type input "$101.68"
click at [324, 169] on tspan "100" at bounding box center [316, 166] width 17 height 13
type input "$14.22"
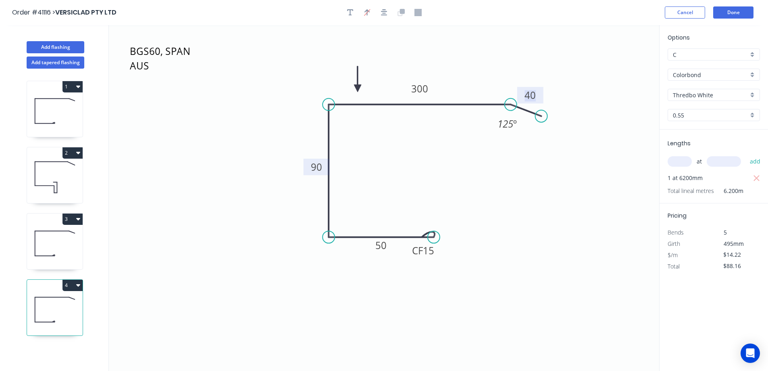
click at [76, 284] on icon "button" at bounding box center [78, 285] width 4 height 6
click at [67, 304] on div "Duplicate" at bounding box center [44, 305] width 62 height 12
type input "$0.00"
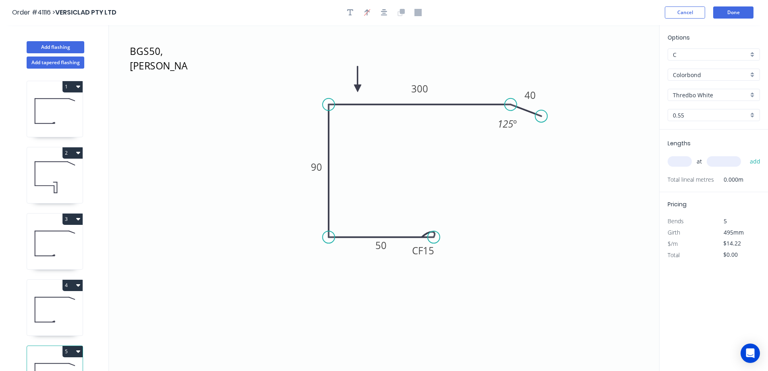
click at [753, 92] on div "Thredbo White" at bounding box center [714, 95] width 92 height 12
drag, startPoint x: 708, startPoint y: 130, endPoint x: 713, endPoint y: 138, distance: 9.5
click at [708, 130] on div "Night Sky" at bounding box center [714, 132] width 92 height 14
type input "Night Sky"
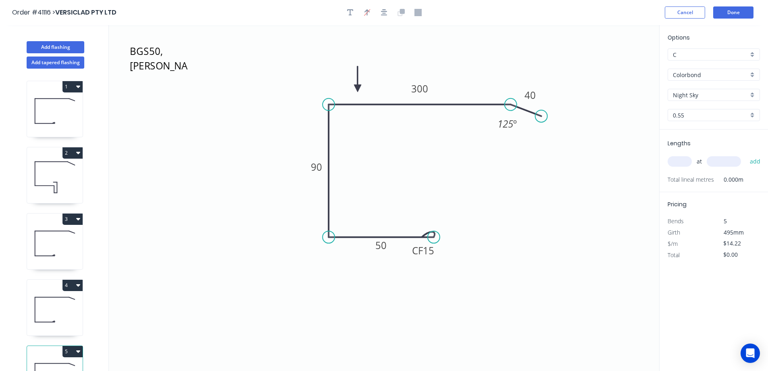
click at [685, 162] on input "text" at bounding box center [680, 161] width 24 height 10
type input "1"
type input "6200"
click at [746, 155] on button "add" at bounding box center [755, 162] width 19 height 14
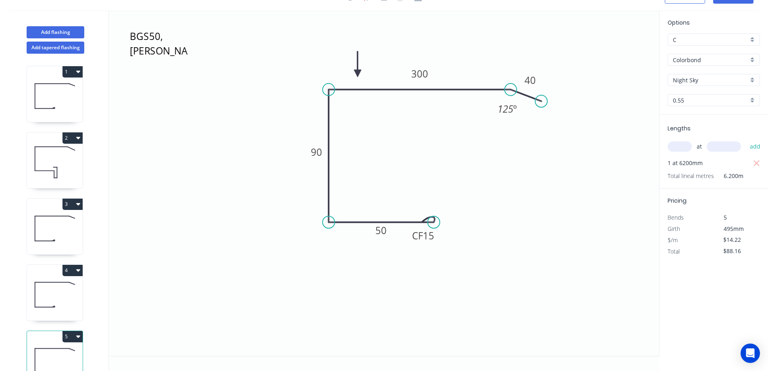
scroll to position [32, 0]
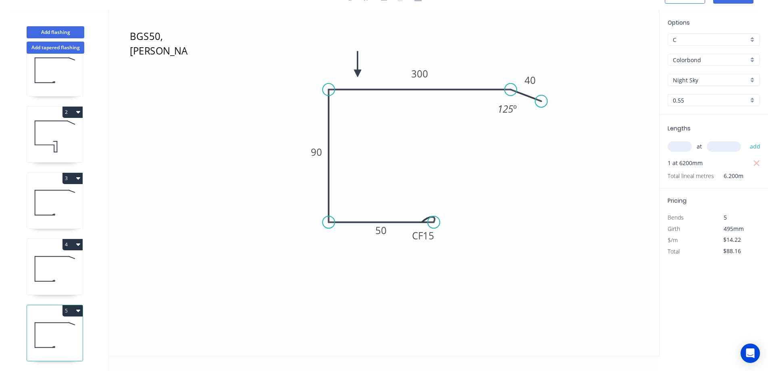
click at [76, 307] on icon "button" at bounding box center [78, 310] width 4 height 6
drag, startPoint x: 67, startPoint y: 320, endPoint x: 74, endPoint y: 299, distance: 23.1
click at [67, 325] on div "Duplicate" at bounding box center [44, 331] width 62 height 12
type input "$0.00"
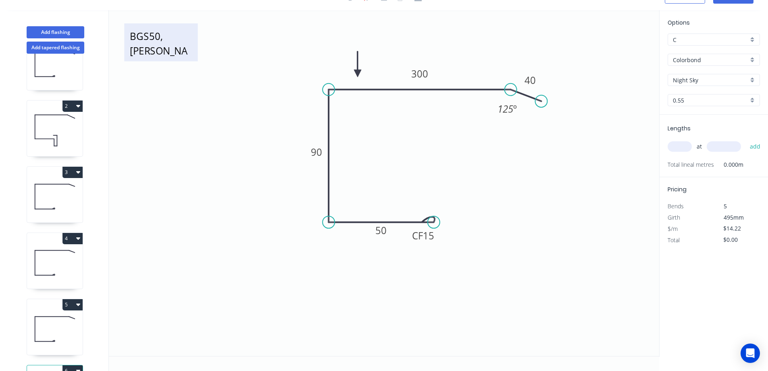
click at [151, 46] on textarea "BGS50, SPANAUS" at bounding box center [160, 42] width 65 height 30
type textarea "BGCS100, BUNNINGS T"
click at [751, 78] on div "Night Sky" at bounding box center [714, 80] width 92 height 12
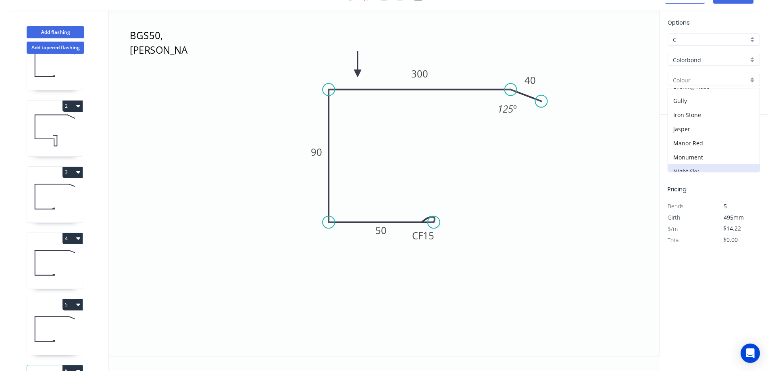
scroll to position [121, 0]
click at [706, 100] on div "Iron Stone" at bounding box center [714, 101] width 92 height 14
type input "Iron Stone"
click at [683, 146] on input "text" at bounding box center [680, 146] width 24 height 10
type input "4"
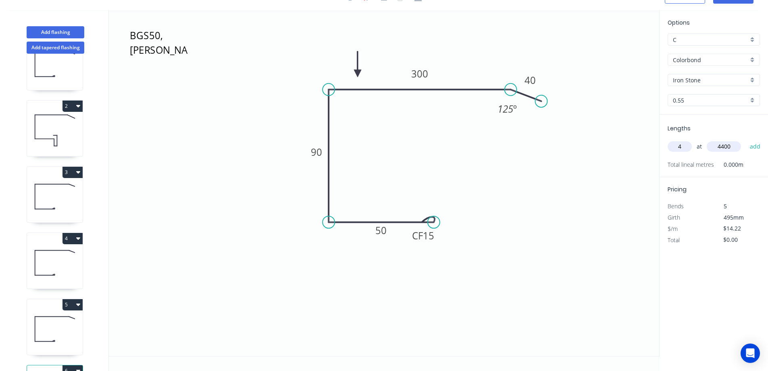
type input "4400"
click at [746, 140] on button "add" at bounding box center [755, 147] width 19 height 14
type input "$250.27"
type input "2"
type input "4200"
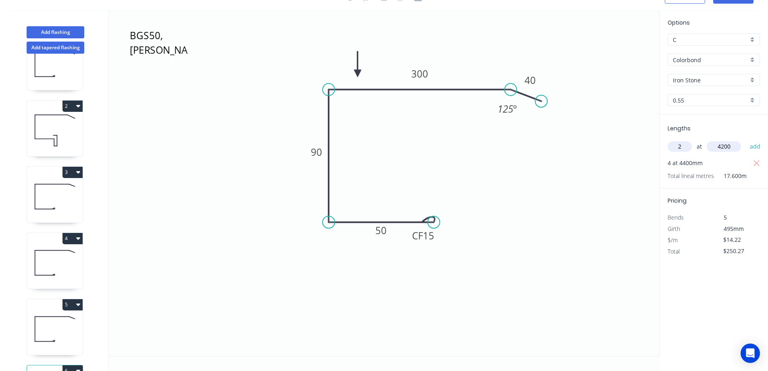
click at [746, 140] on button "add" at bounding box center [755, 147] width 19 height 14
type input "$369.72"
click at [320, 156] on tspan "90" at bounding box center [316, 151] width 11 height 13
type input "$16.40"
type input "$426.40"
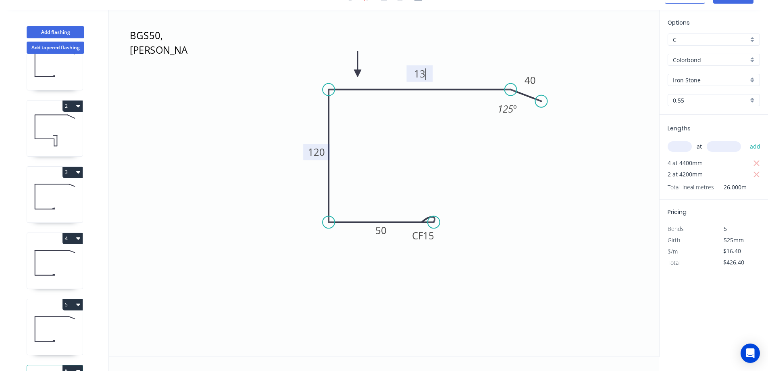
type input "$12.05"
type input "$313.30"
click at [79, 31] on button "Add flashing" at bounding box center [56, 32] width 58 height 12
type input "$0.00"
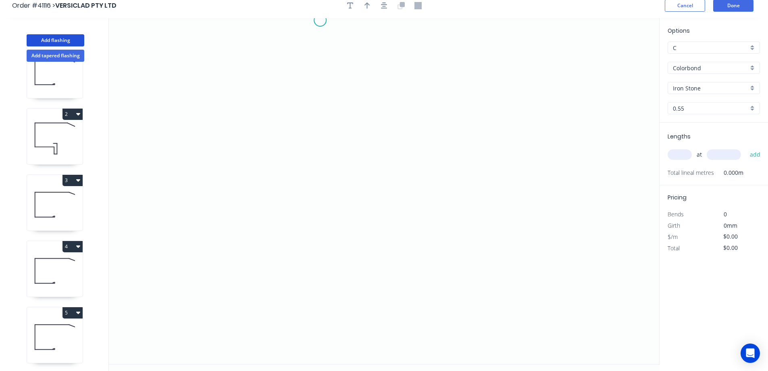
scroll to position [0, 0]
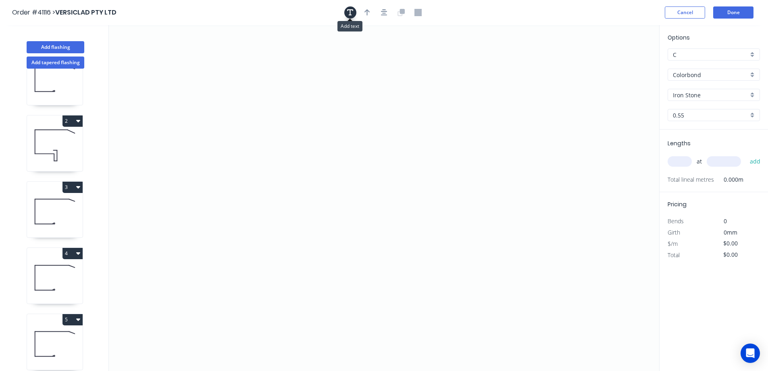
click at [350, 10] on icon "button" at bounding box center [350, 12] width 6 height 6
click at [170, 53] on textarea at bounding box center [160, 57] width 65 height 30
type textarea "z"
click at [169, 51] on textarea "ZFCS100, 4 DEG BUNING T" at bounding box center [160, 57] width 65 height 30
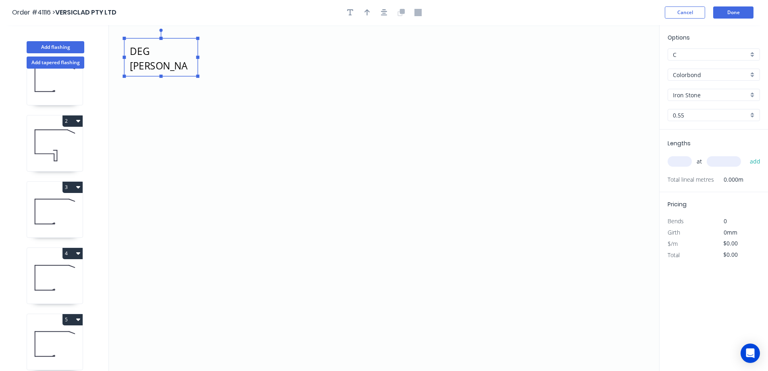
drag, startPoint x: 199, startPoint y: 58, endPoint x: 219, endPoint y: 58, distance: 20.2
click at [200, 58] on rect at bounding box center [197, 57] width 3 height 3
type textarea "ZFCS100, 4 DEG BUNNING T"
click at [679, 163] on input "text" at bounding box center [680, 161] width 24 height 10
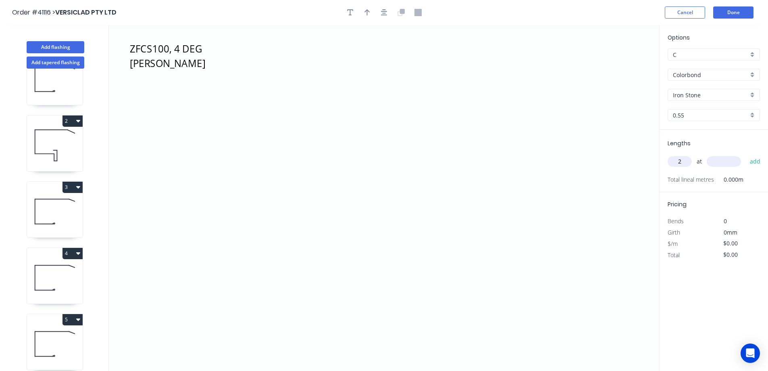
type input "2"
type input "4200"
click at [746, 155] on button "add" at bounding box center [755, 162] width 19 height 14
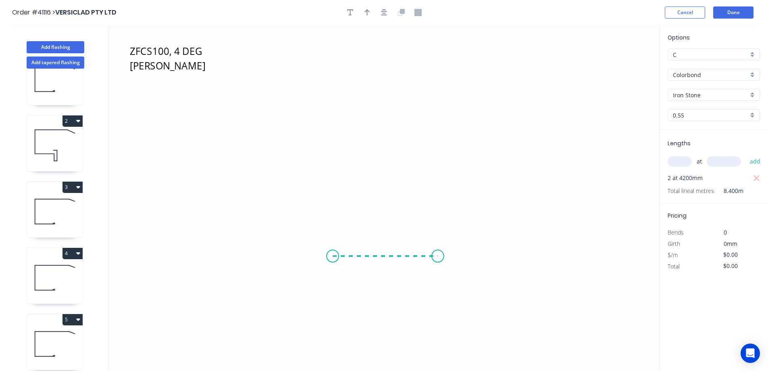
drag, startPoint x: 333, startPoint y: 256, endPoint x: 439, endPoint y: 254, distance: 105.3
click at [439, 254] on icon "ZFCS100, 4 DEG BUNNING T" at bounding box center [384, 198] width 551 height 346
drag, startPoint x: 438, startPoint y: 238, endPoint x: 407, endPoint y: 105, distance: 136.7
click at [407, 105] on icon "ZFCS100, 4 DEG BUNNING T ?" at bounding box center [384, 198] width 551 height 346
click at [455, 104] on icon "ZFCS100, 4 DEG BUNNING T ? ? ? º" at bounding box center [384, 198] width 551 height 346
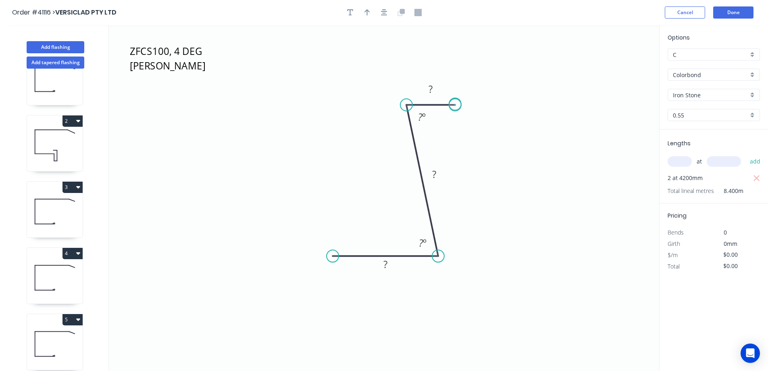
click at [455, 104] on circle at bounding box center [455, 105] width 12 height 12
drag, startPoint x: 332, startPoint y: 255, endPoint x: 317, endPoint y: 259, distance: 15.9
click at [317, 259] on circle at bounding box center [317, 256] width 12 height 12
click at [327, 284] on div "Crush & Fold" at bounding box center [357, 286] width 81 height 17
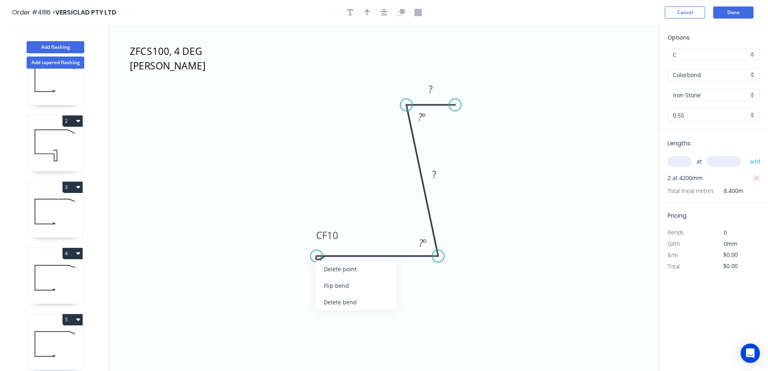
click at [332, 283] on div "Flip bend" at bounding box center [356, 285] width 81 height 17
click at [333, 270] on tspan "10" at bounding box center [332, 269] width 11 height 13
type input "$7.06"
type input "$59.30"
click at [366, 10] on icon "button" at bounding box center [368, 12] width 6 height 6
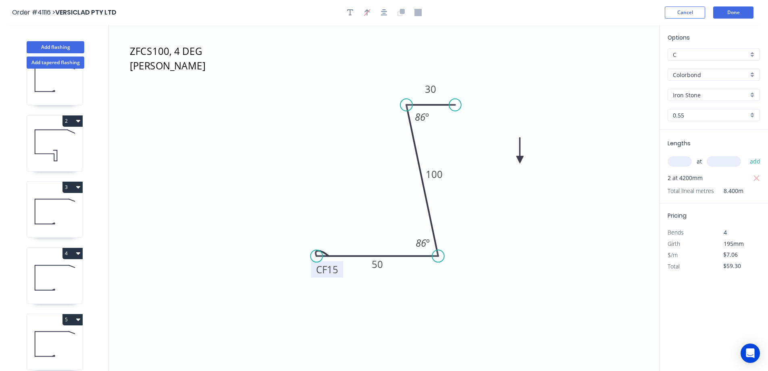
drag, startPoint x: 617, startPoint y: 63, endPoint x: 519, endPoint y: 160, distance: 137.8
click at [520, 160] on icon at bounding box center [520, 151] width 7 height 26
click at [519, 160] on icon at bounding box center [519, 151] width 7 height 26
drag, startPoint x: 519, startPoint y: 160, endPoint x: 495, endPoint y: 183, distance: 33.7
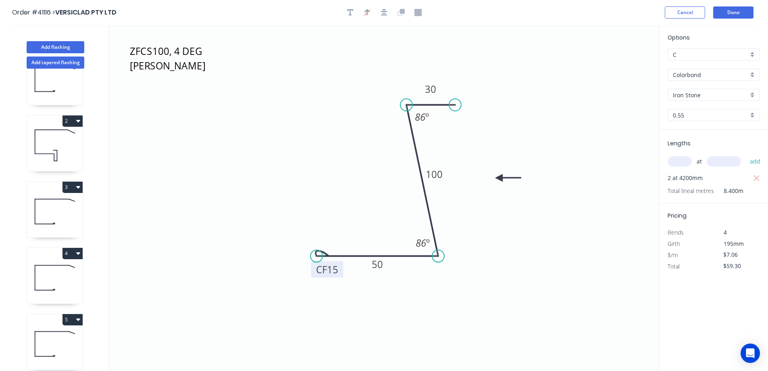
click at [496, 182] on icon at bounding box center [509, 177] width 26 height 7
click at [741, 12] on button "Done" at bounding box center [734, 12] width 40 height 12
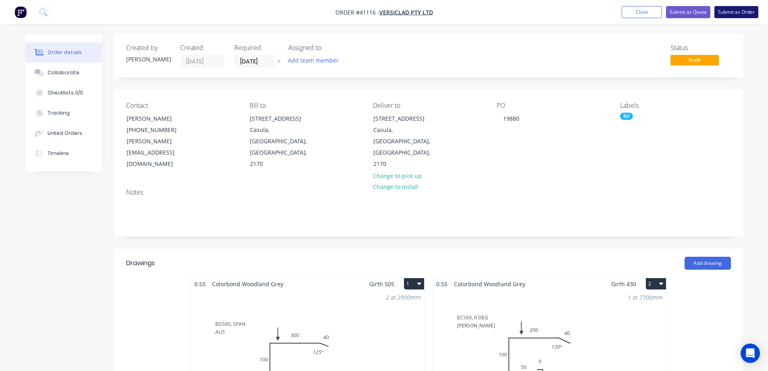
click at [724, 9] on button "Submit as Order" at bounding box center [737, 12] width 44 height 12
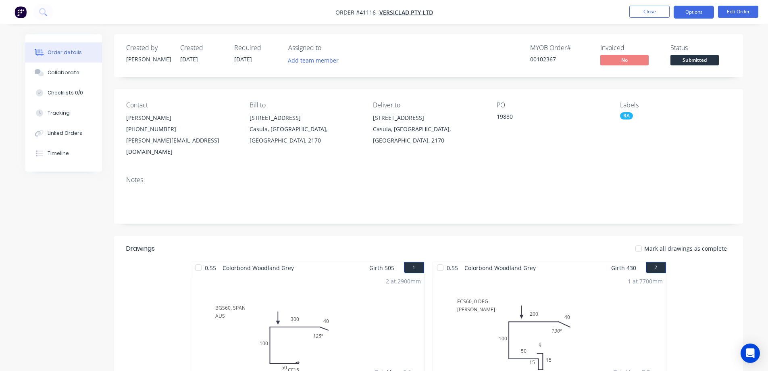
click at [697, 10] on button "Options" at bounding box center [694, 12] width 40 height 13
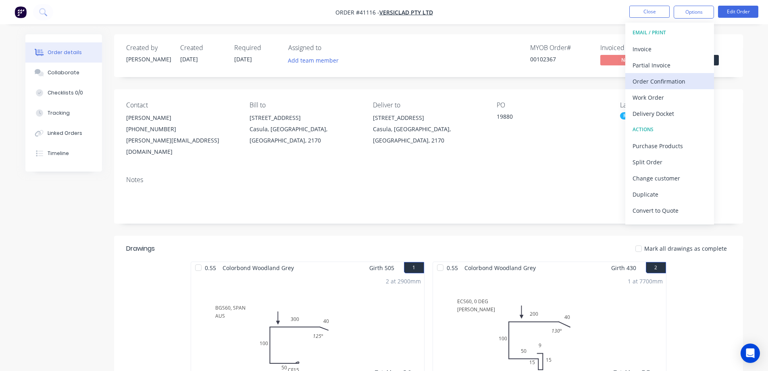
click at [676, 79] on div "Order Confirmation" at bounding box center [670, 81] width 74 height 12
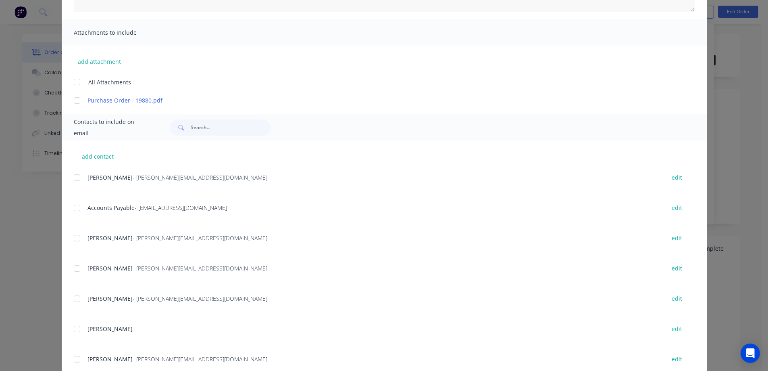
scroll to position [161, 0]
click at [76, 176] on div at bounding box center [77, 177] width 16 height 16
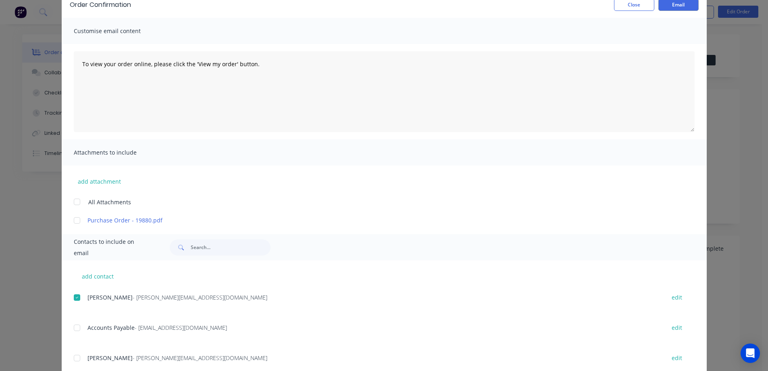
scroll to position [40, 0]
click at [673, 5] on button "Email" at bounding box center [679, 5] width 40 height 12
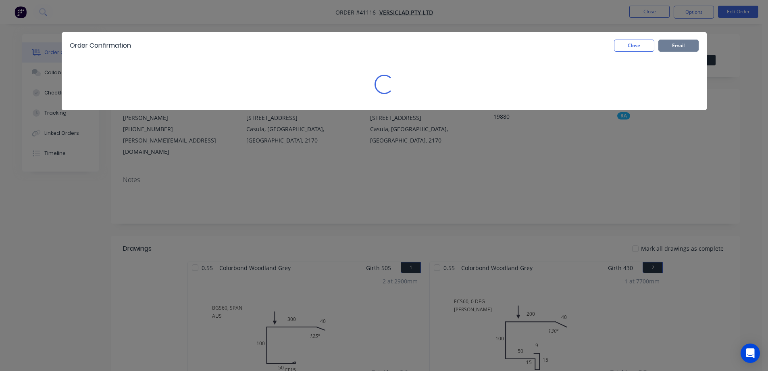
scroll to position [0, 0]
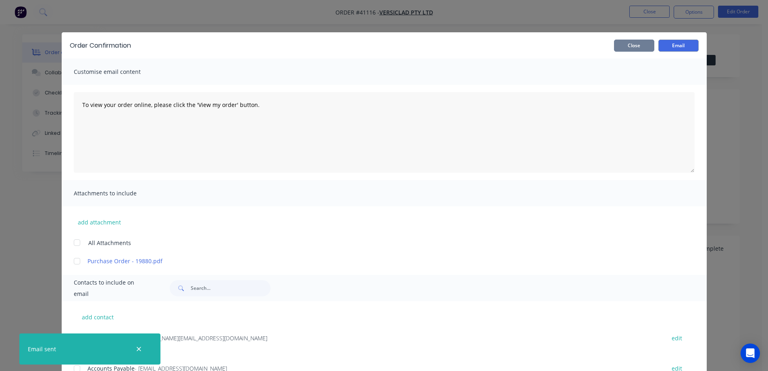
drag, startPoint x: 642, startPoint y: 45, endPoint x: 683, endPoint y: 25, distance: 45.3
click at [643, 45] on button "Close" at bounding box center [634, 46] width 40 height 12
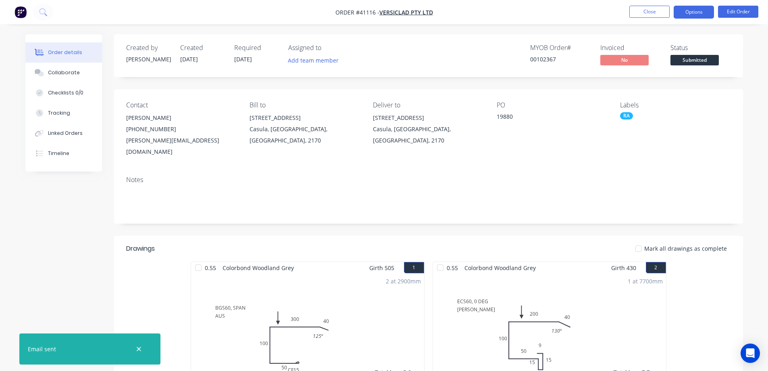
click at [699, 12] on button "Options" at bounding box center [694, 12] width 40 height 13
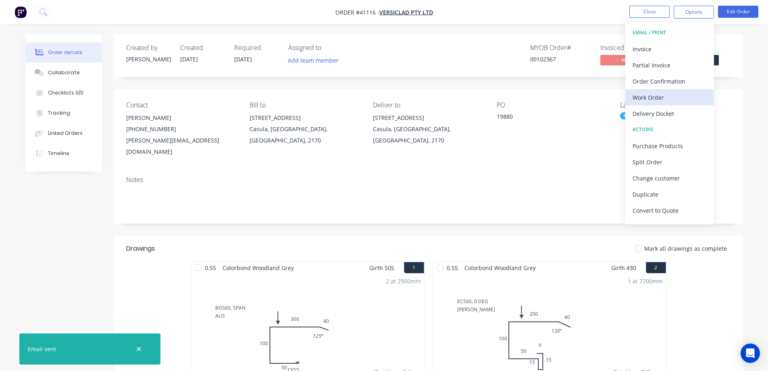
click at [677, 94] on div "Work Order" at bounding box center [670, 98] width 74 height 12
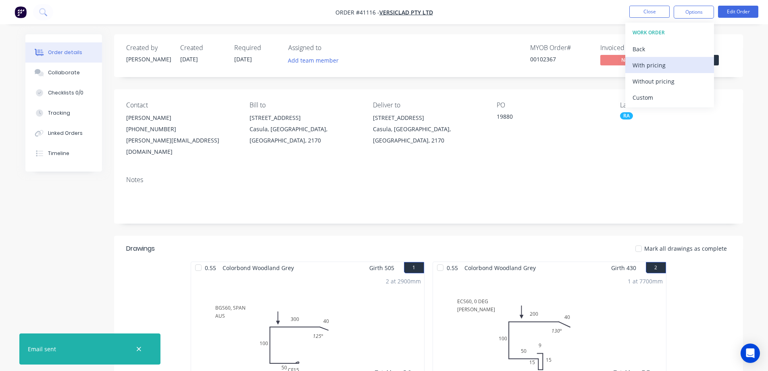
click at [683, 66] on div "With pricing" at bounding box center [670, 65] width 74 height 12
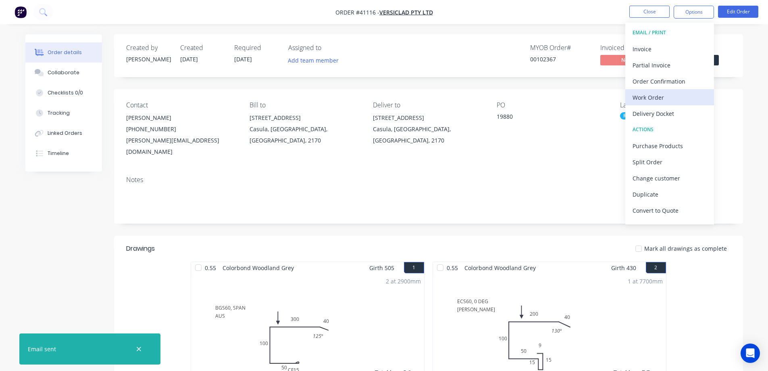
click at [649, 96] on div "Work Order" at bounding box center [670, 98] width 74 height 12
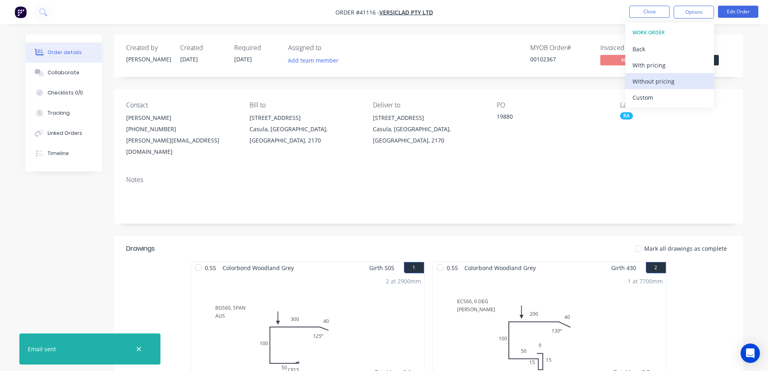
click at [670, 79] on div "Without pricing" at bounding box center [670, 81] width 74 height 12
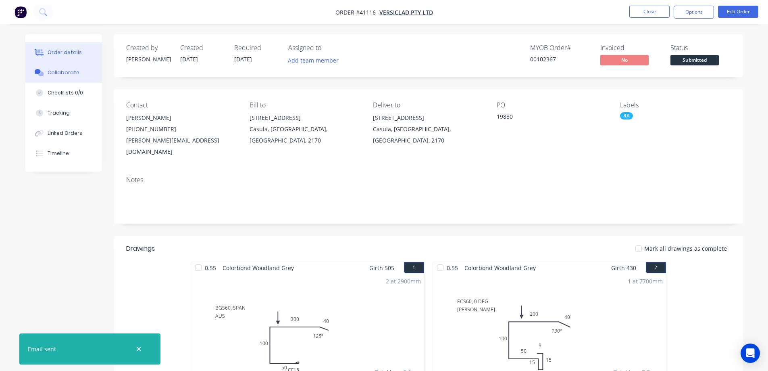
click at [56, 71] on div "Collaborate" at bounding box center [64, 72] width 32 height 7
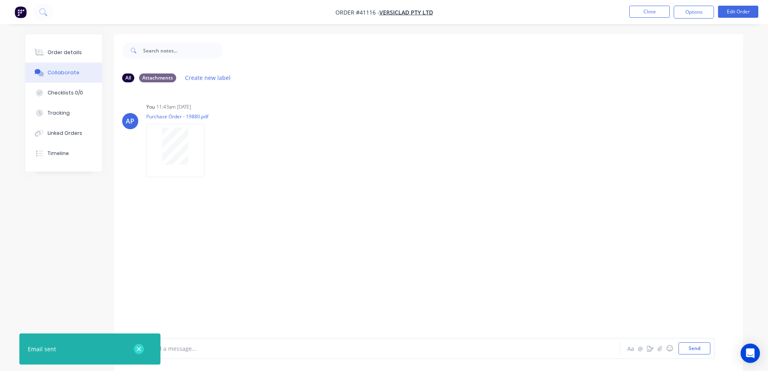
click at [138, 350] on icon "button" at bounding box center [139, 349] width 4 height 4
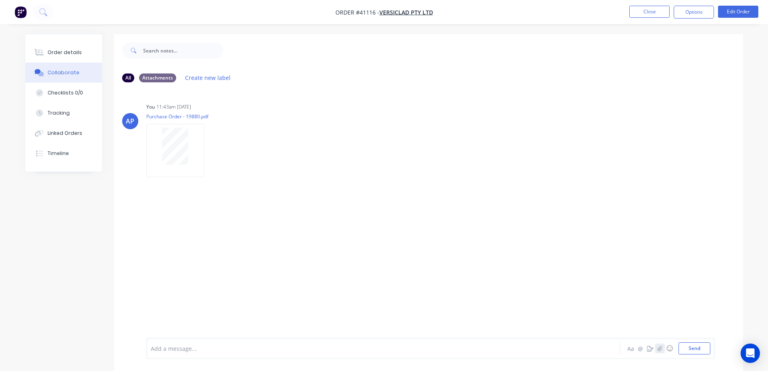
click at [658, 349] on icon "button" at bounding box center [660, 348] width 5 height 6
click at [688, 347] on button "Send" at bounding box center [695, 348] width 32 height 12
click at [79, 50] on div "Order details" at bounding box center [65, 52] width 34 height 7
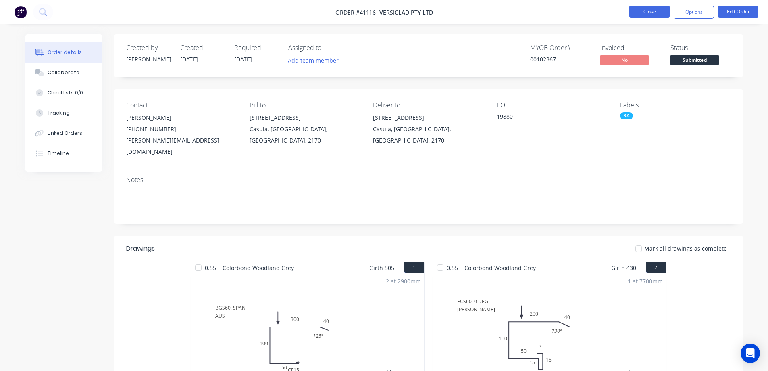
click at [641, 14] on button "Close" at bounding box center [650, 12] width 40 height 12
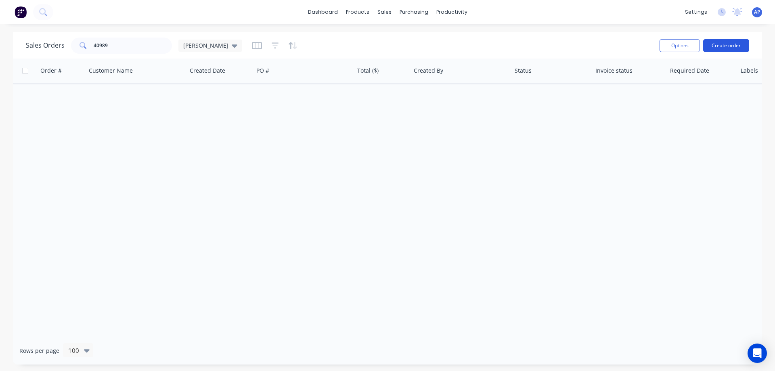
click at [729, 48] on button "Create order" at bounding box center [726, 45] width 46 height 13
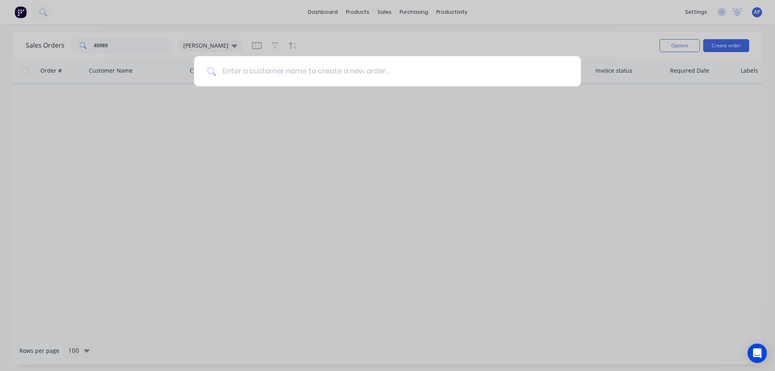
click at [389, 67] on input at bounding box center [392, 71] width 352 height 30
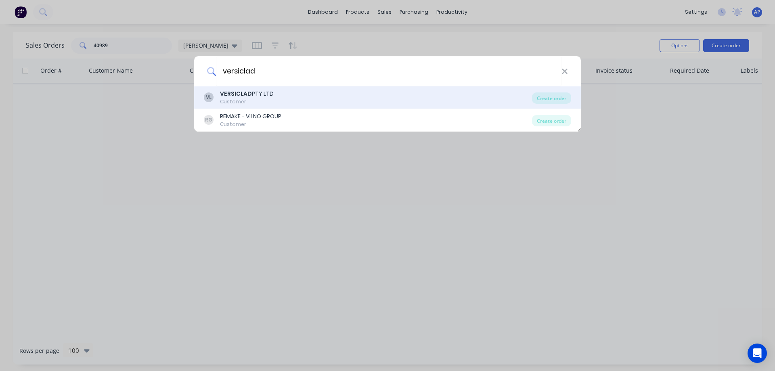
type input "versiclad"
click at [268, 96] on div "VERSICLAD PTY LTD" at bounding box center [247, 94] width 54 height 8
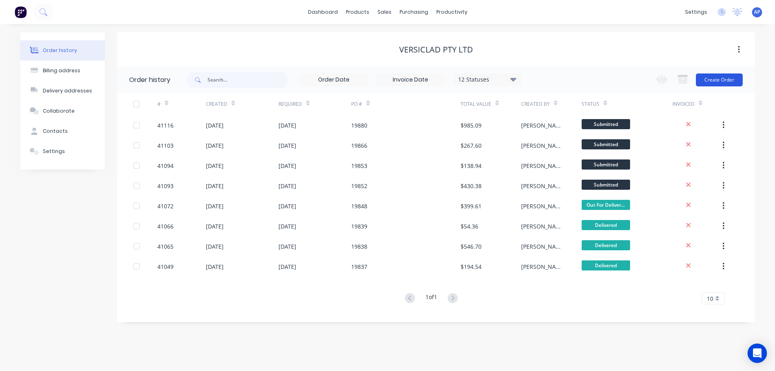
click at [716, 80] on button "Create Order" at bounding box center [718, 79] width 47 height 13
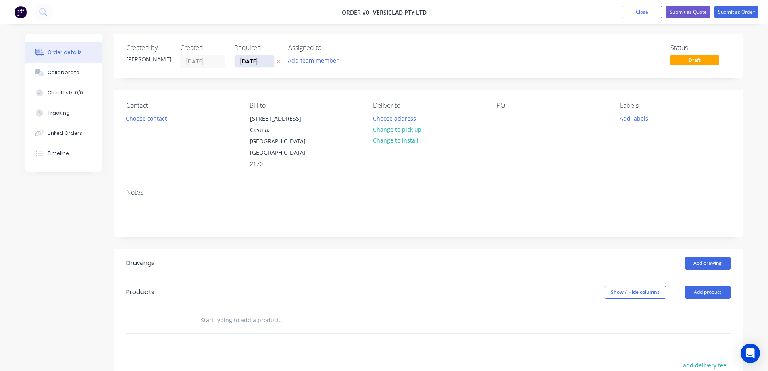
click at [254, 62] on input "13/08/25" at bounding box center [255, 61] width 40 height 12
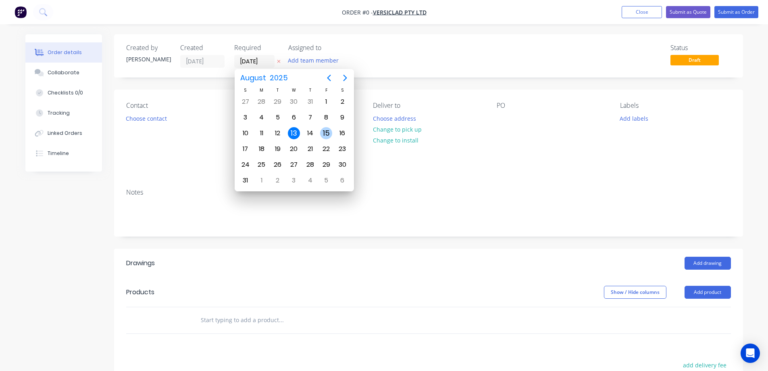
drag, startPoint x: 327, startPoint y: 133, endPoint x: 267, endPoint y: 125, distance: 60.6
click at [327, 133] on div "15" at bounding box center [326, 133] width 12 height 12
type input "[DATE]"
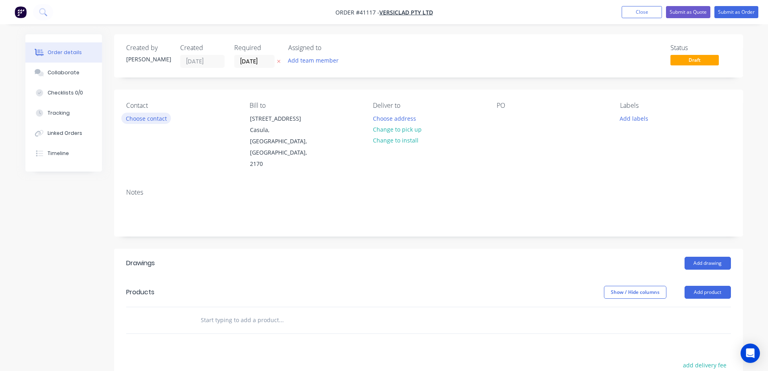
click at [158, 120] on button "Choose contact" at bounding box center [146, 118] width 50 height 11
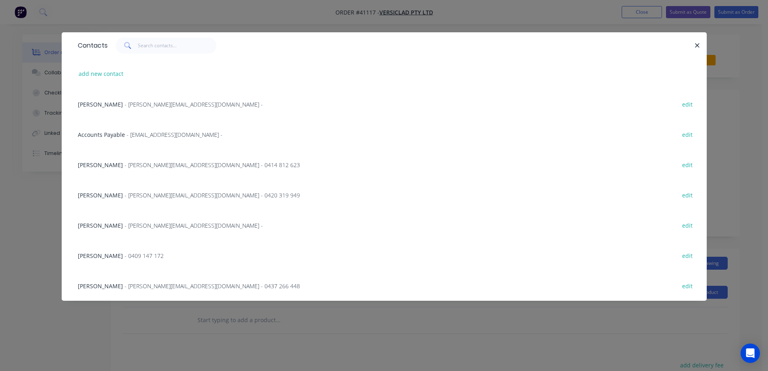
click at [152, 104] on span "- michele@versiclad.com.au -" at bounding box center [194, 104] width 138 height 8
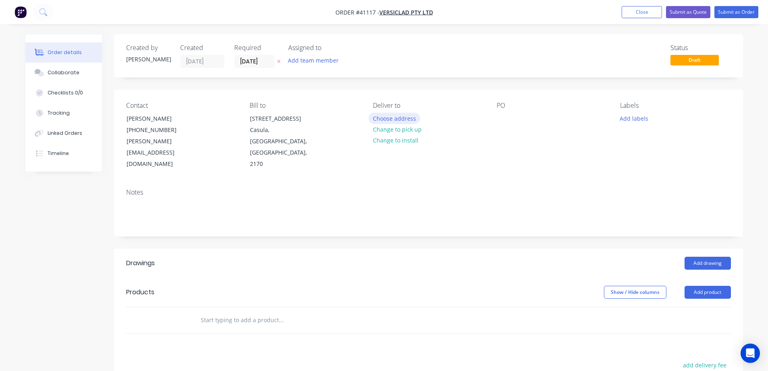
click at [387, 119] on button "Choose address" at bounding box center [395, 118] width 52 height 11
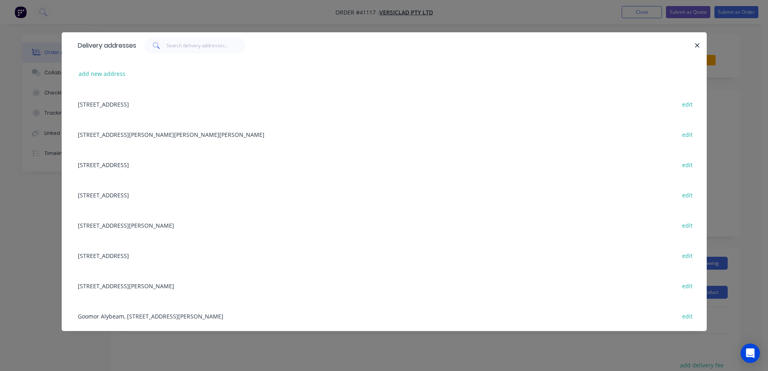
click at [184, 104] on div "3 Berriwerri Place, Casula, New South Wales, Australia, 2170 edit" at bounding box center [384, 104] width 621 height 30
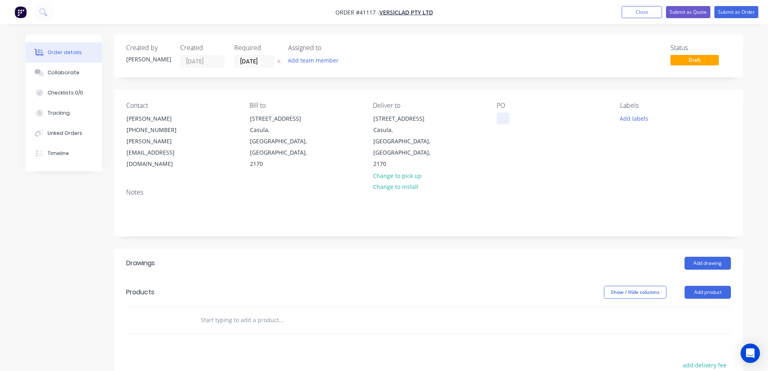
click at [505, 114] on div at bounding box center [503, 119] width 13 height 12
click at [633, 118] on button "Add labels" at bounding box center [634, 118] width 37 height 11
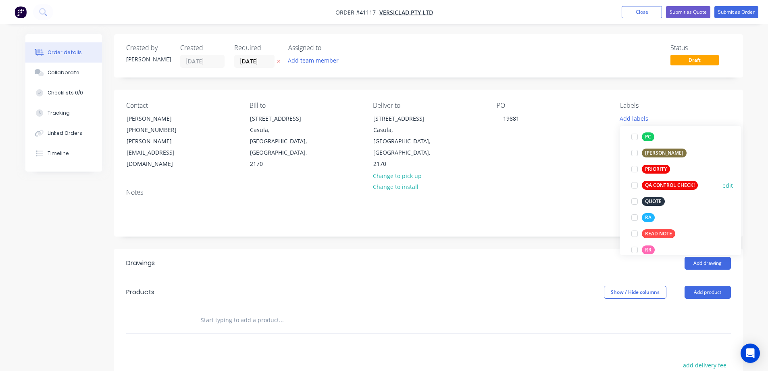
scroll to position [242, 0]
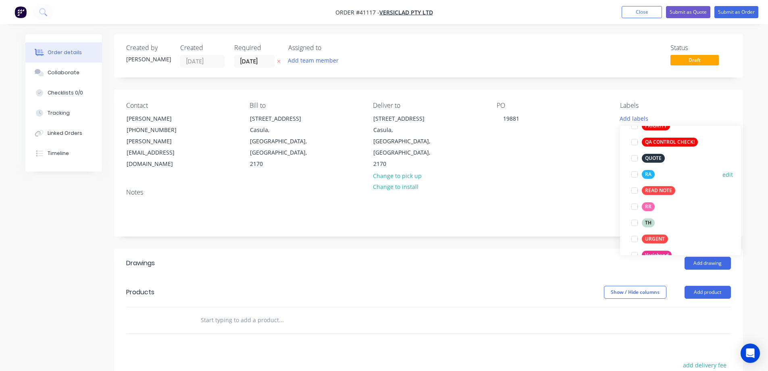
click at [634, 174] on div at bounding box center [635, 174] width 16 height 16
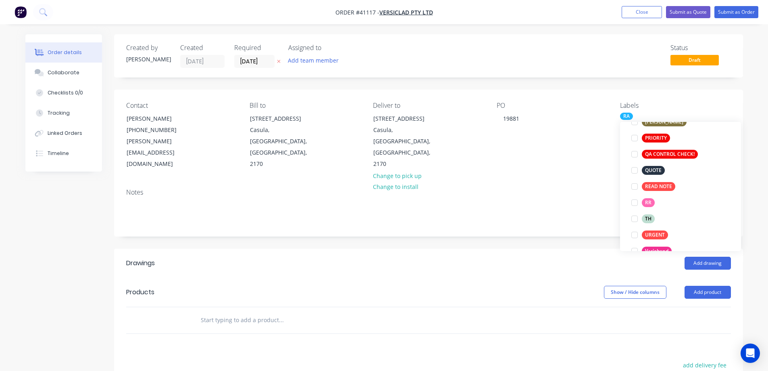
scroll to position [16, 0]
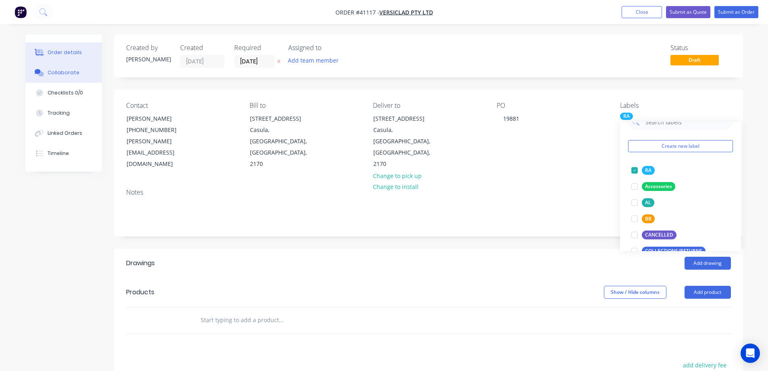
click at [80, 75] on button "Collaborate" at bounding box center [63, 73] width 77 height 20
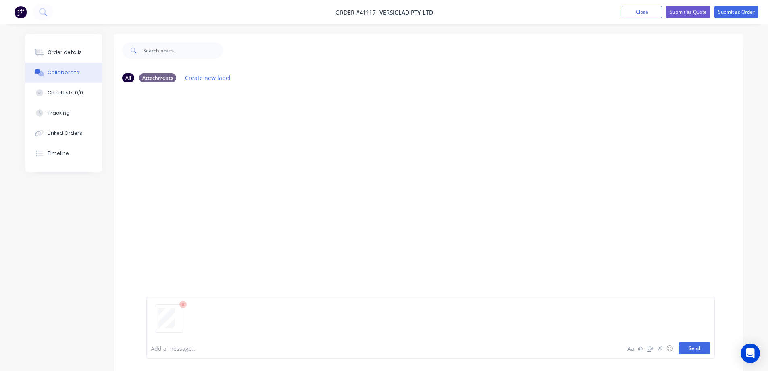
click at [686, 345] on button "Send" at bounding box center [695, 348] width 32 height 12
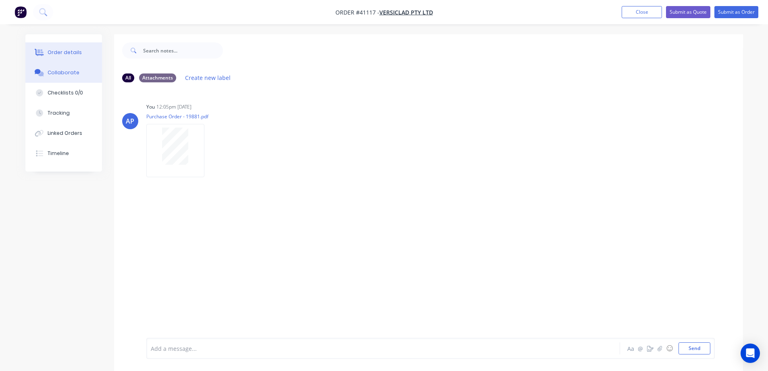
click at [79, 51] on button "Order details" at bounding box center [63, 52] width 77 height 20
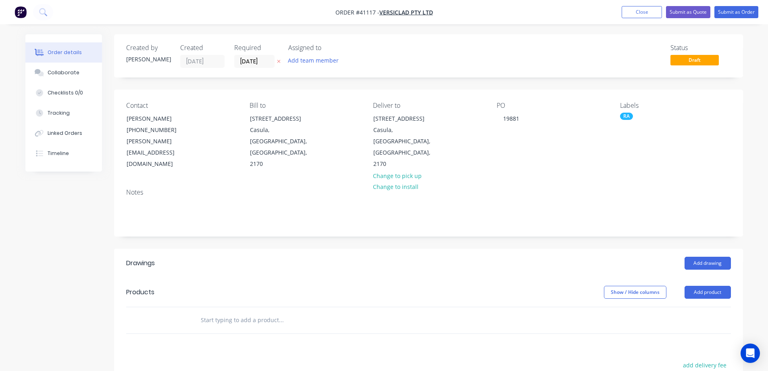
click at [626, 114] on div "RA" at bounding box center [626, 116] width 13 height 7
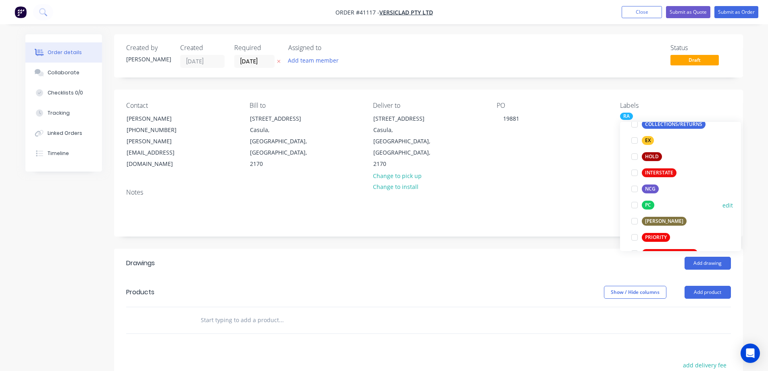
scroll to position [161, 0]
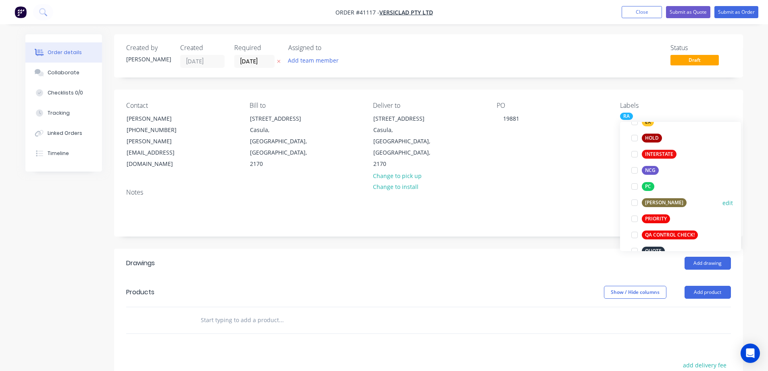
click at [636, 200] on div at bounding box center [635, 202] width 16 height 16
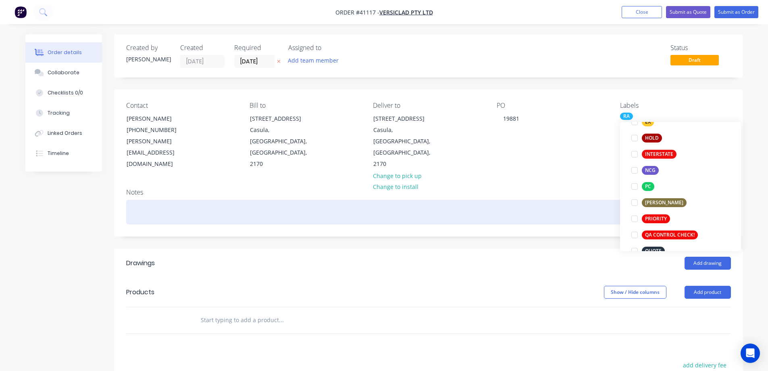
scroll to position [0, 0]
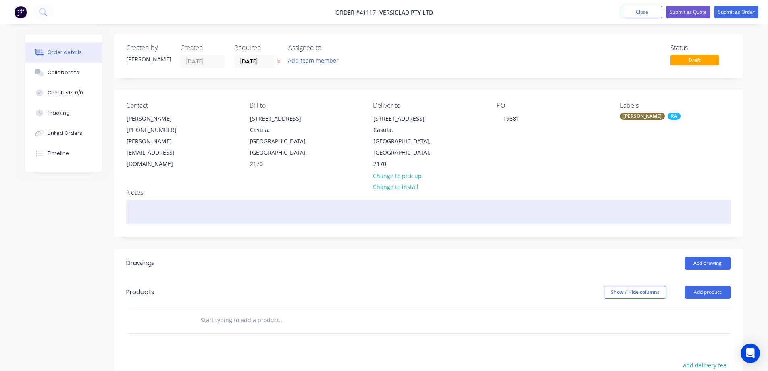
click at [601, 200] on div at bounding box center [428, 212] width 605 height 25
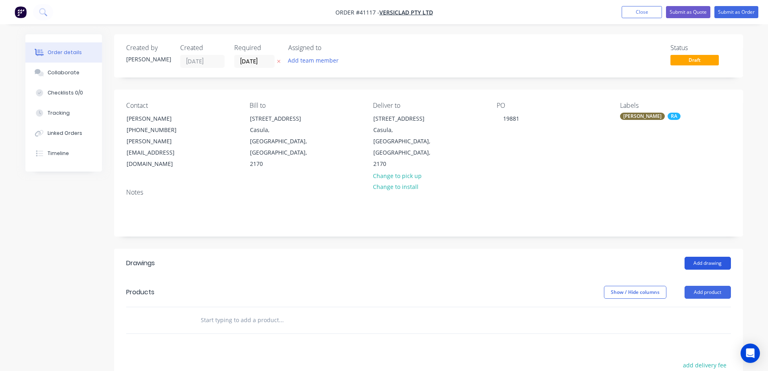
click at [694, 257] on button "Add drawing" at bounding box center [708, 263] width 46 height 13
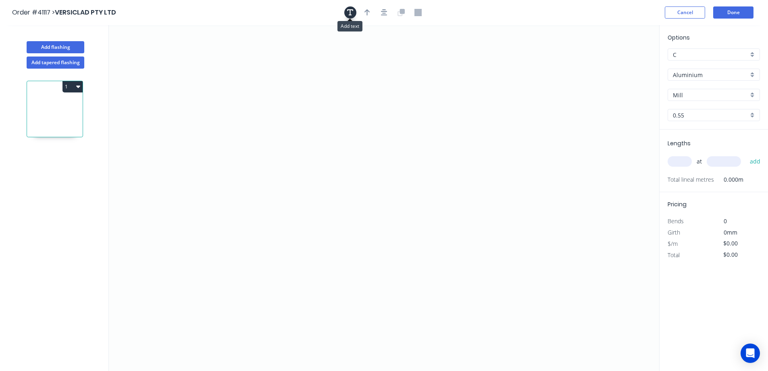
click at [345, 10] on button "button" at bounding box center [351, 12] width 12 height 12
click at [150, 60] on textarea at bounding box center [160, 57] width 65 height 30
type textarea "b"
type textarea "BCS60, 1 DEG SPANAUS"
click at [752, 72] on div "Aluminium" at bounding box center [714, 75] width 92 height 12
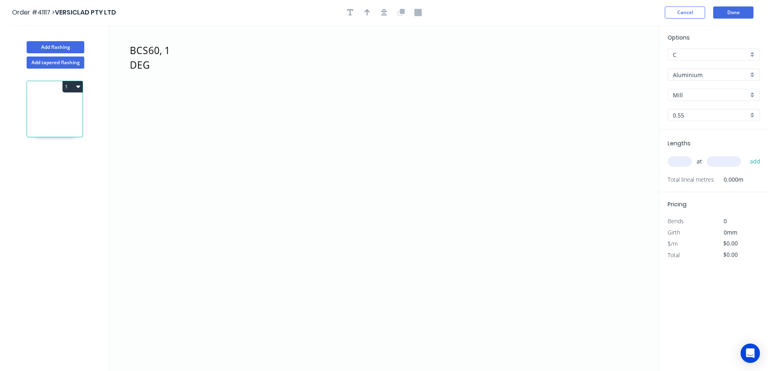
click at [752, 72] on div "Aluminium" at bounding box center [714, 75] width 92 height 12
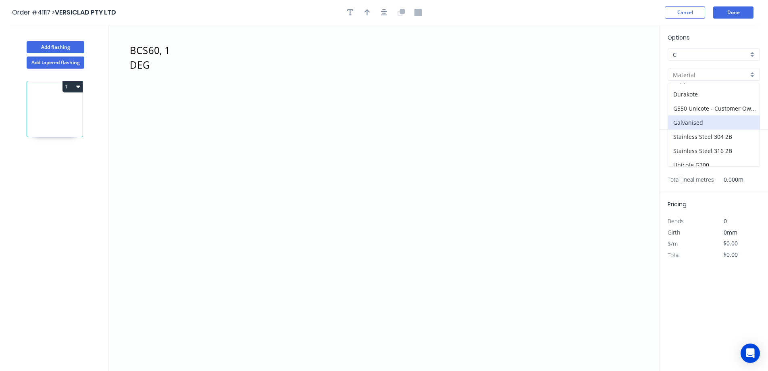
scroll to position [100, 0]
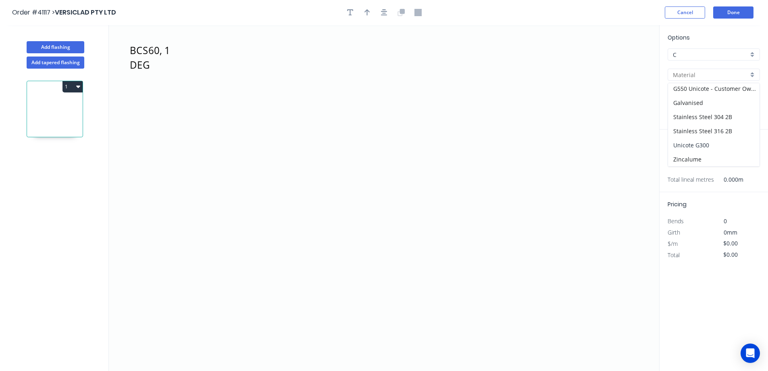
click at [723, 142] on div "Unicote G300" at bounding box center [714, 145] width 92 height 14
type input "Unicote G300"
type input "Pearl White"
type input "1.0"
click at [752, 111] on div "1.0" at bounding box center [714, 115] width 92 height 12
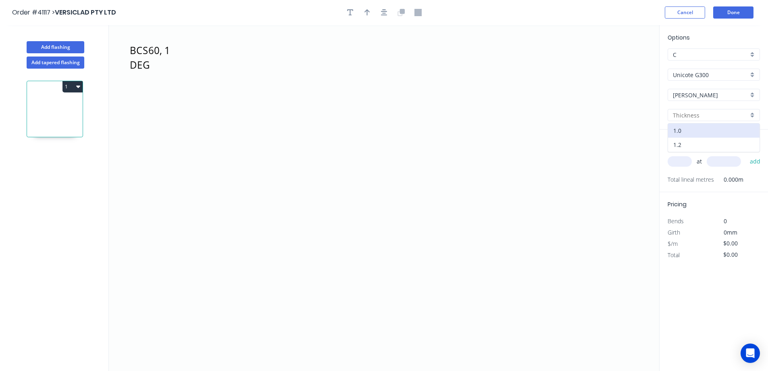
click at [704, 140] on div "1.2" at bounding box center [714, 145] width 92 height 14
type input "1.2"
click at [683, 162] on input "text" at bounding box center [680, 161] width 24 height 10
type input "2"
type input "5000"
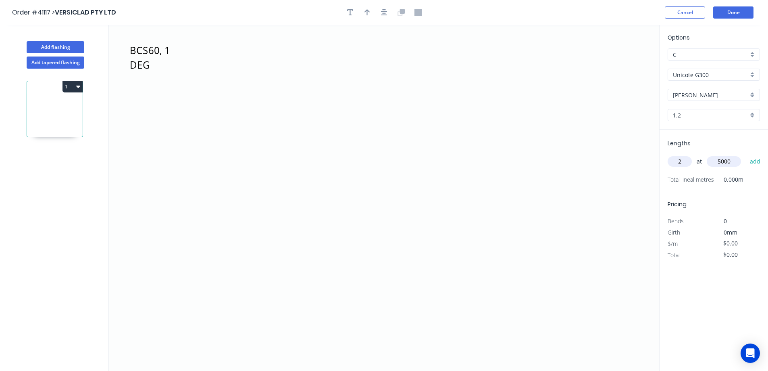
click at [746, 155] on button "add" at bounding box center [755, 162] width 19 height 14
drag, startPoint x: 441, startPoint y: 231, endPoint x: 423, endPoint y: 242, distance: 20.8
click at [423, 242] on icon "BCS60, 1 DEG SPANAUS" at bounding box center [384, 198] width 551 height 346
drag, startPoint x: 411, startPoint y: 241, endPoint x: 347, endPoint y: 246, distance: 65.1
click at [347, 246] on icon "BCS60, 1 DEG SPANAUS ?" at bounding box center [384, 198] width 551 height 346
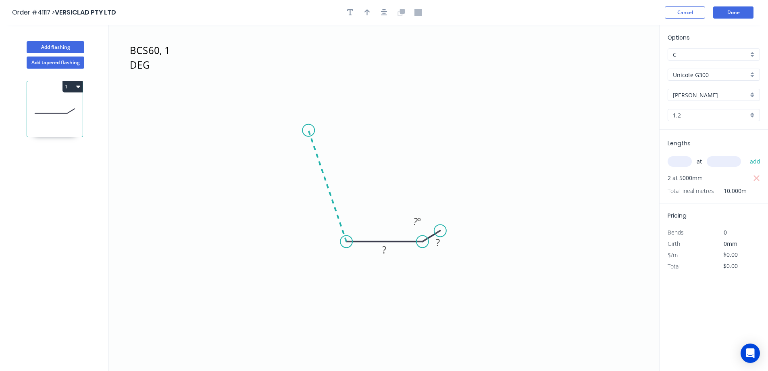
drag, startPoint x: 345, startPoint y: 244, endPoint x: 307, endPoint y: 125, distance: 124.5
click at [307, 125] on icon "BCS60, 1 DEG SPANAUS ? ? ? º" at bounding box center [384, 198] width 551 height 346
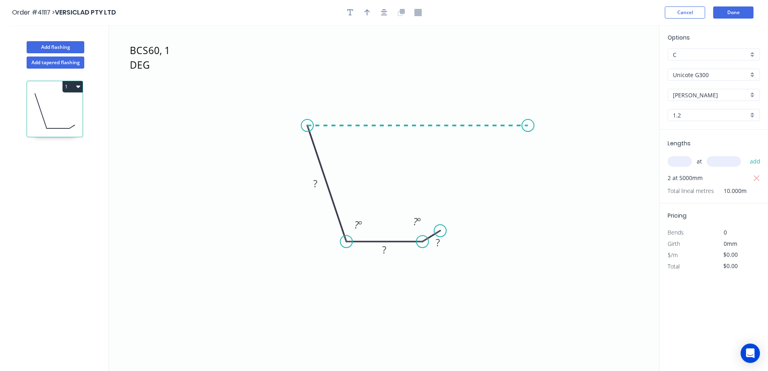
drag, startPoint x: 307, startPoint y: 125, endPoint x: 531, endPoint y: 131, distance: 224.0
click at [531, 131] on icon "BCS60, 1 DEG SPANAUS ? ? ? ? º ? º" at bounding box center [384, 198] width 551 height 346
click at [529, 127] on circle at bounding box center [531, 125] width 12 height 12
drag, startPoint x: 529, startPoint y: 127, endPoint x: 485, endPoint y: 120, distance: 44.0
click at [528, 127] on circle at bounding box center [531, 125] width 12 height 12
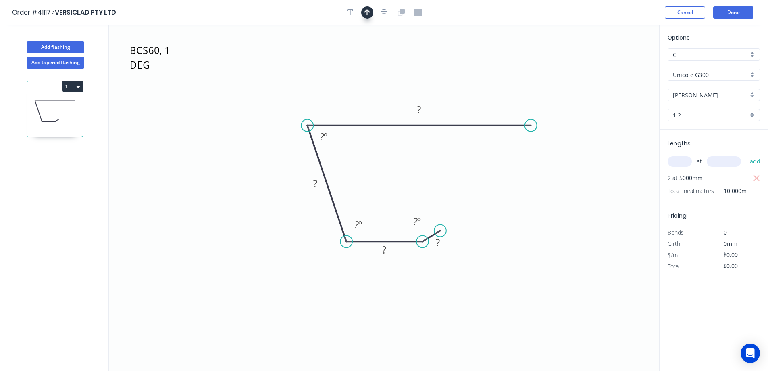
click at [368, 12] on icon "button" at bounding box center [368, 12] width 6 height 7
drag, startPoint x: 619, startPoint y: 63, endPoint x: 367, endPoint y: 125, distance: 259.2
click at [350, 100] on icon at bounding box center [353, 90] width 7 height 26
click at [439, 240] on tspan "?" at bounding box center [438, 242] width 4 height 13
type input "$15.93"
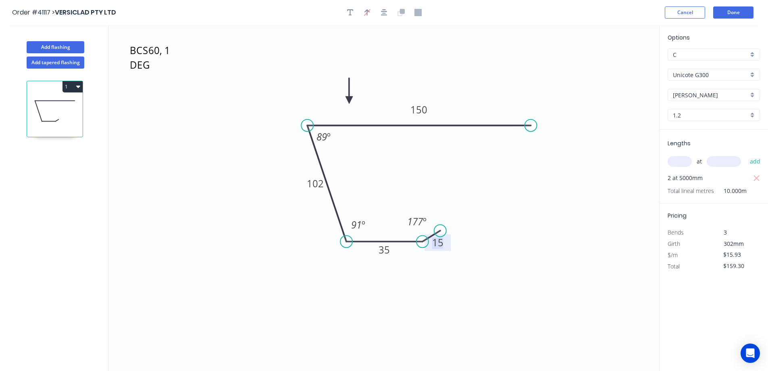
click at [78, 84] on icon "button" at bounding box center [78, 86] width 4 height 6
click at [73, 100] on button "Duplicate" at bounding box center [44, 106] width 77 height 16
type input "$0.00"
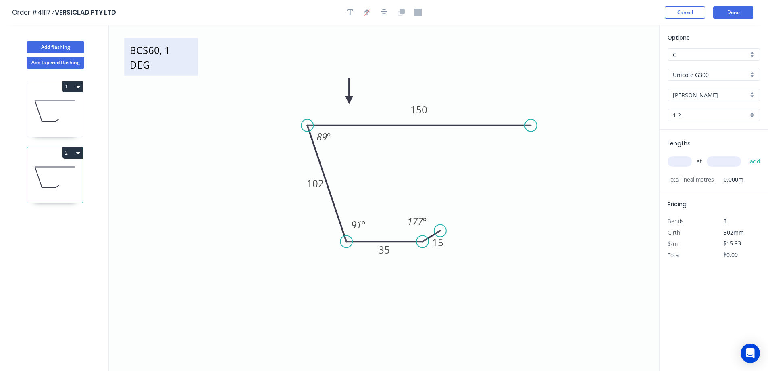
click at [150, 55] on textarea "BCS60, 1 DEG SPANAUS" at bounding box center [160, 57] width 65 height 30
type textarea "BCS50, 1 DEG SPANAUS"
click at [683, 162] on input "text" at bounding box center [680, 161] width 24 height 10
type input "1"
type input "6000"
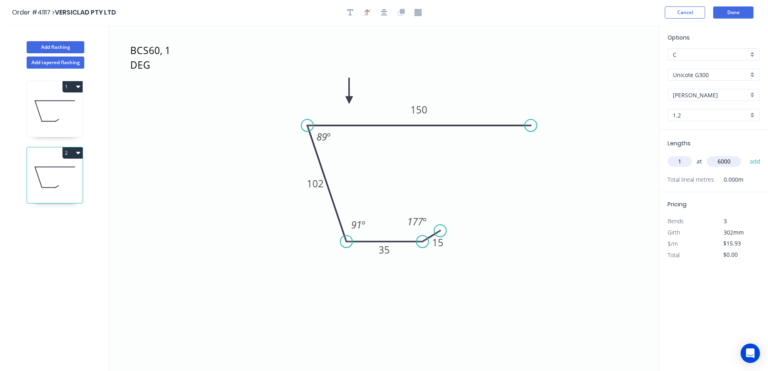
click at [746, 155] on button "add" at bounding box center [755, 162] width 19 height 14
type input "$95.58"
click at [320, 186] on tspan "102" at bounding box center [315, 183] width 17 height 13
click at [728, 9] on button "Done" at bounding box center [734, 12] width 40 height 12
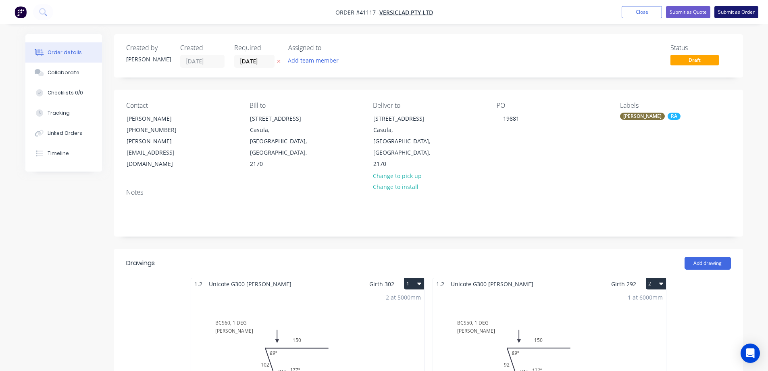
click at [743, 11] on button "Submit as Order" at bounding box center [737, 12] width 44 height 12
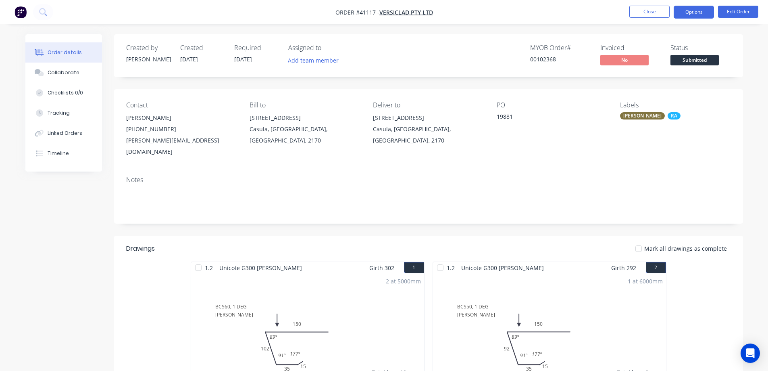
click at [702, 11] on button "Options" at bounding box center [694, 12] width 40 height 13
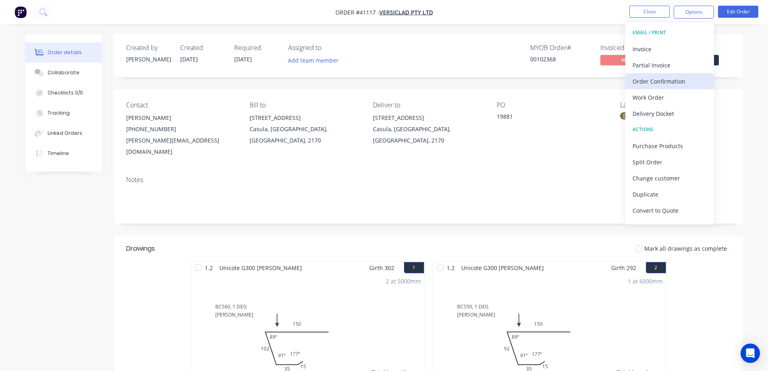
click at [680, 79] on div "Order Confirmation" at bounding box center [670, 81] width 74 height 12
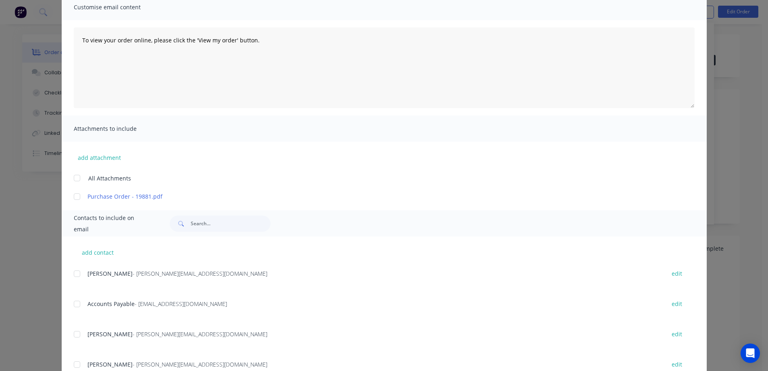
scroll to position [161, 0]
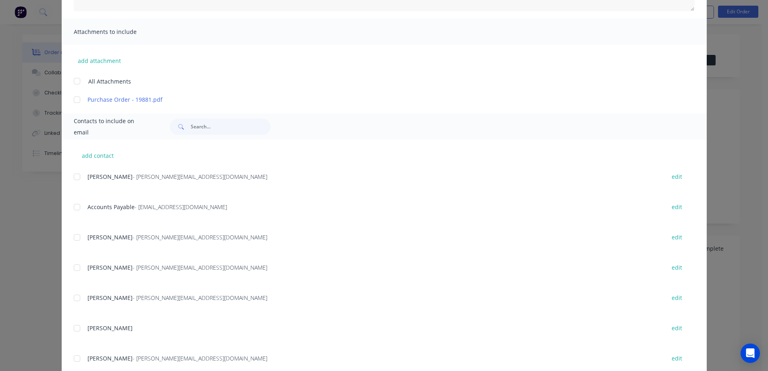
click at [78, 175] on div at bounding box center [77, 177] width 16 height 16
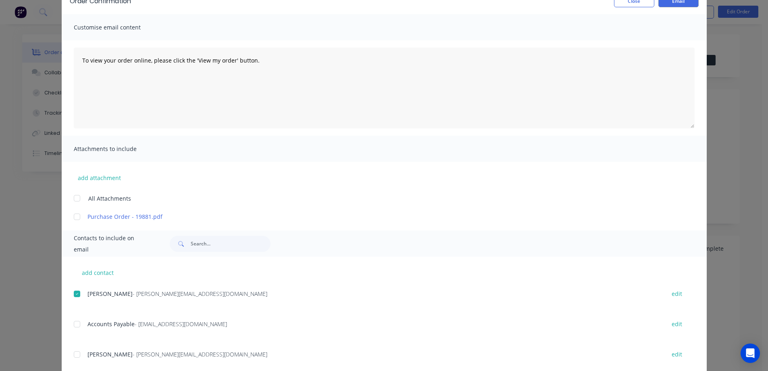
scroll to position [40, 0]
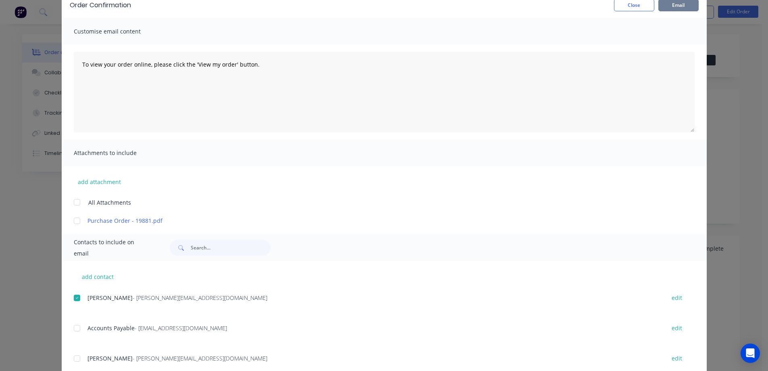
click at [669, 5] on button "Email" at bounding box center [679, 5] width 40 height 12
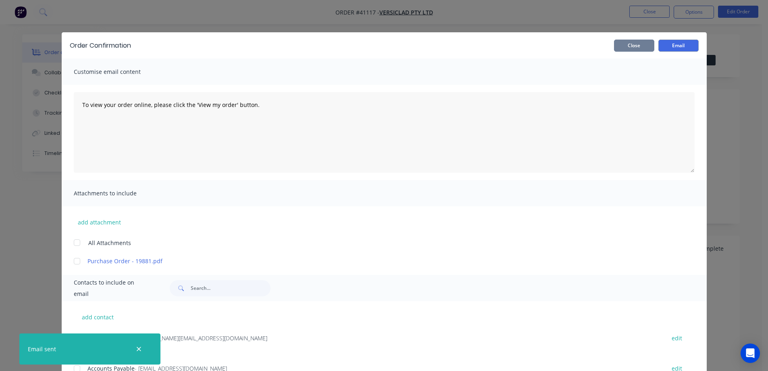
click at [645, 45] on button "Close" at bounding box center [634, 46] width 40 height 12
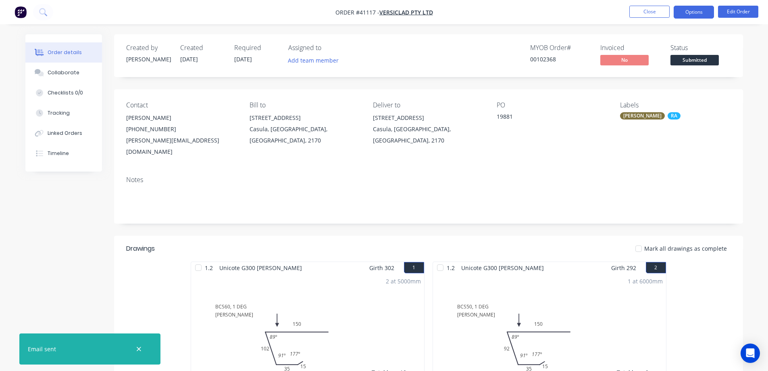
click at [681, 13] on button "Options" at bounding box center [694, 12] width 40 height 13
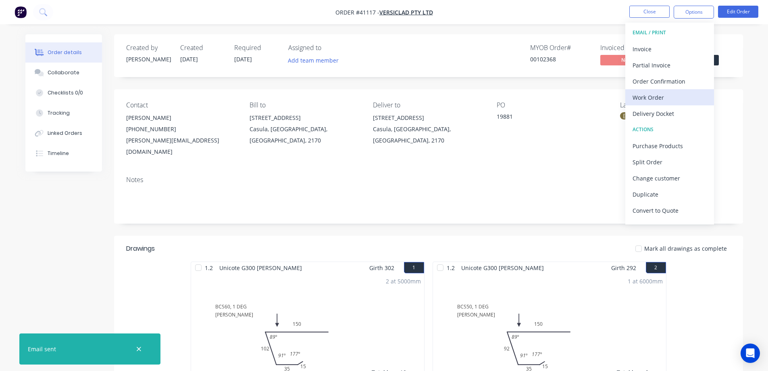
click at [653, 95] on div "Work Order" at bounding box center [670, 98] width 74 height 12
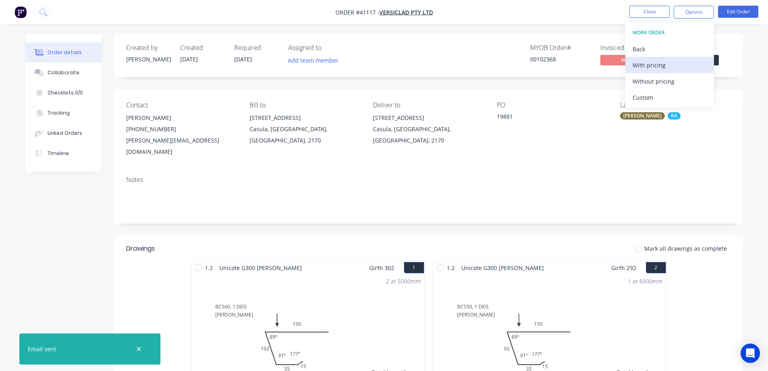
click at [665, 62] on div "With pricing" at bounding box center [670, 65] width 74 height 12
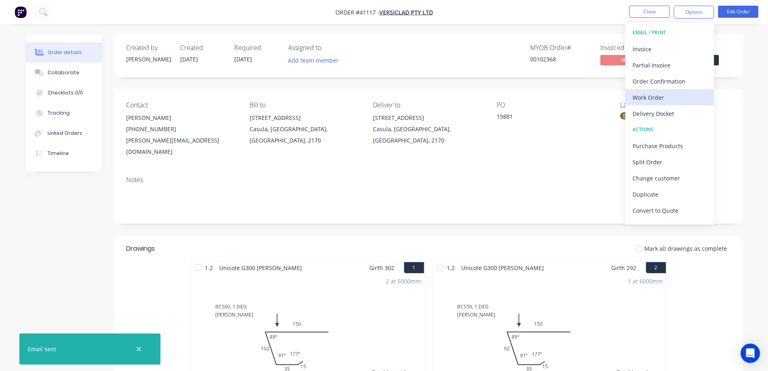
click at [660, 99] on div "Work Order" at bounding box center [670, 98] width 74 height 12
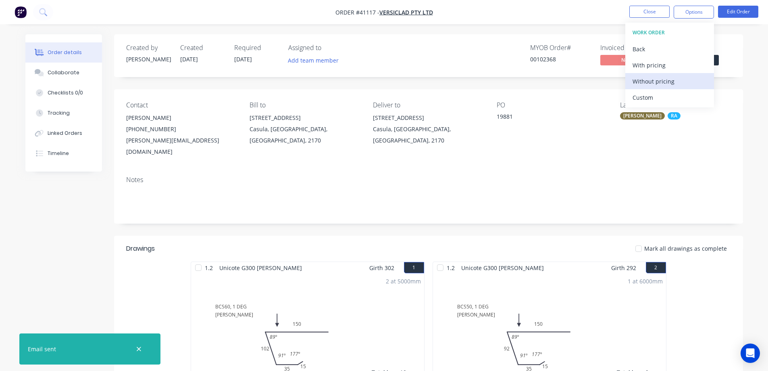
click at [674, 83] on div "Without pricing" at bounding box center [670, 81] width 74 height 12
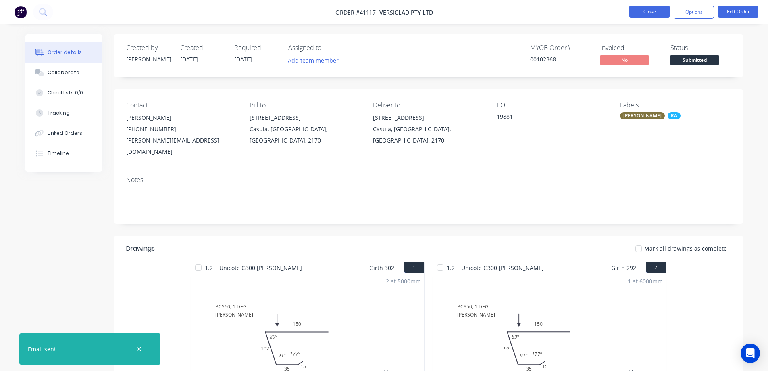
click at [658, 11] on button "Close" at bounding box center [650, 12] width 40 height 12
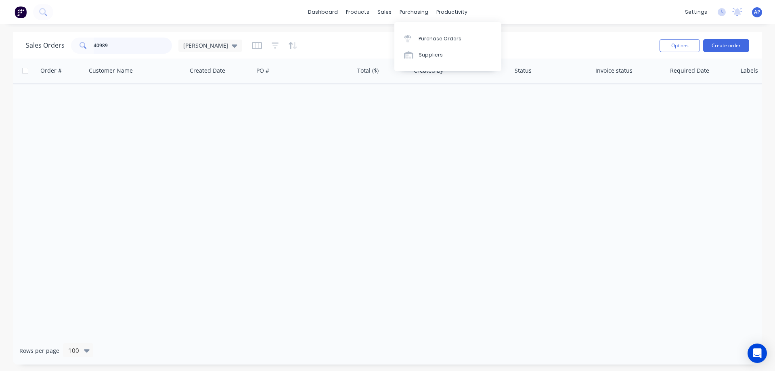
drag, startPoint x: 109, startPoint y: 44, endPoint x: 83, endPoint y: 49, distance: 26.4
click at [83, 49] on div "40989" at bounding box center [121, 46] width 101 height 16
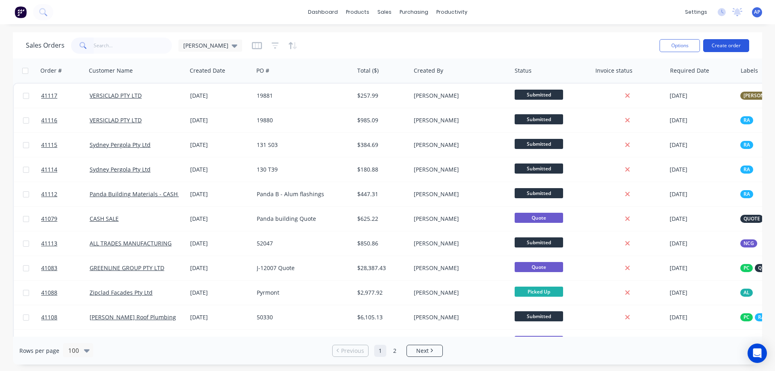
click at [729, 44] on button "Create order" at bounding box center [726, 45] width 46 height 13
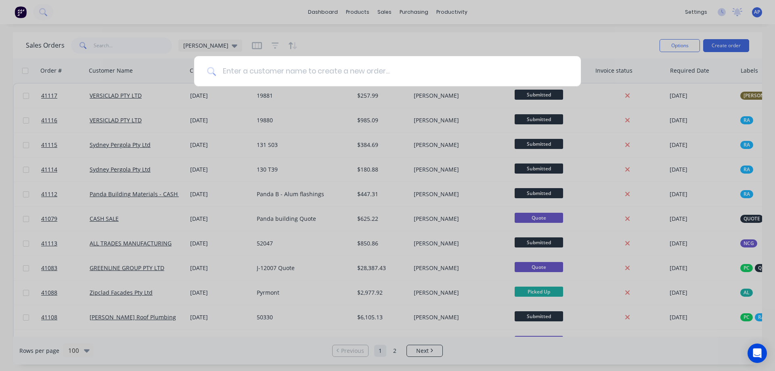
click at [318, 81] on input at bounding box center [392, 71] width 352 height 30
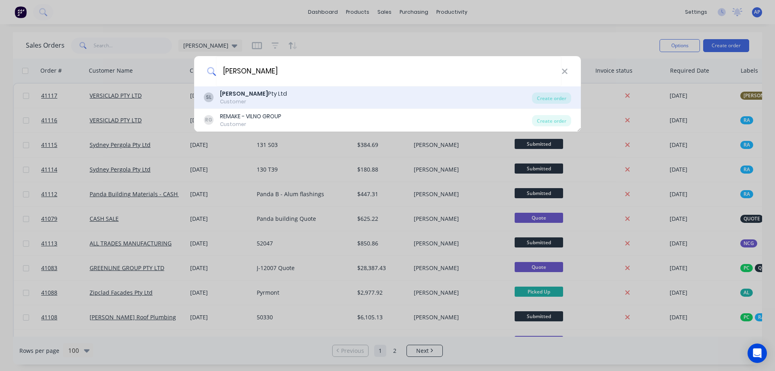
type input "SYDNEY PERGOLA"
click at [261, 97] on b "Sydney Pergola" at bounding box center [244, 94] width 48 height 8
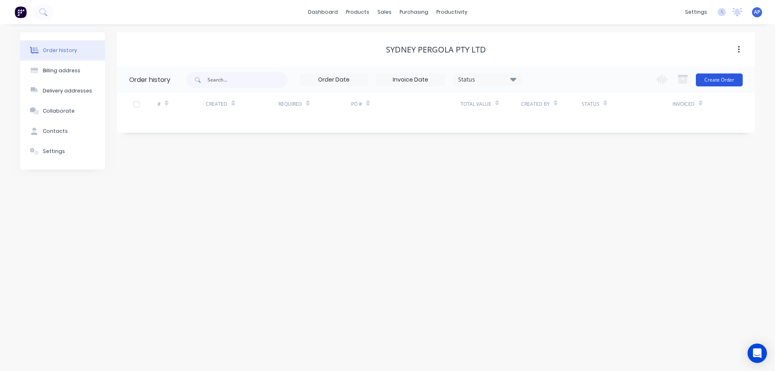
click at [726, 77] on button "Create Order" at bounding box center [718, 79] width 47 height 13
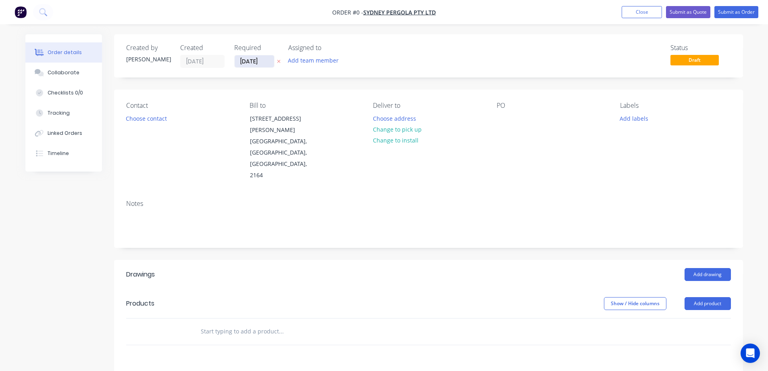
click at [242, 61] on input "13/08/25" at bounding box center [255, 61] width 40 height 12
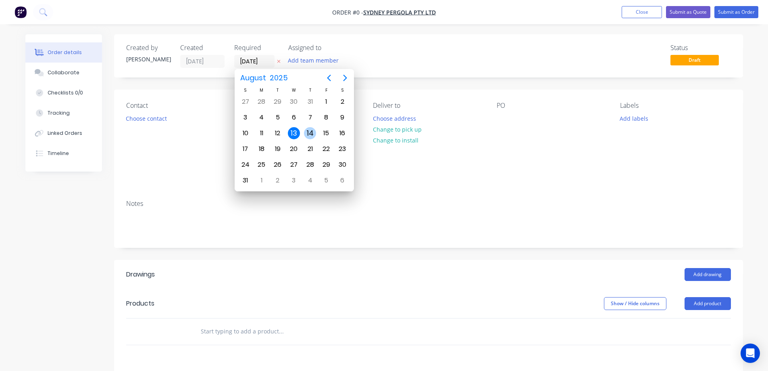
click at [310, 134] on div "14" at bounding box center [310, 133] width 12 height 12
type input "[DATE]"
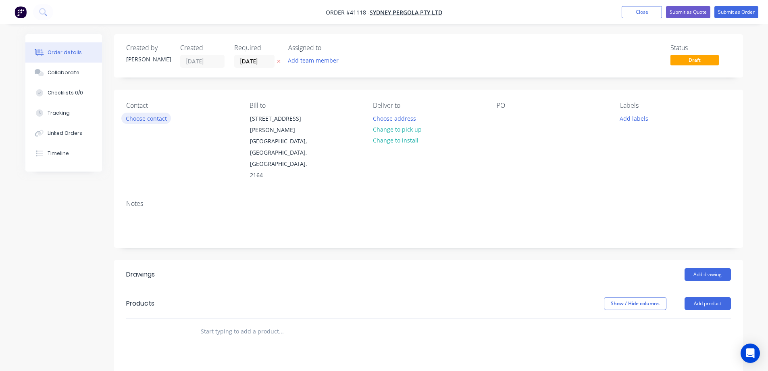
click at [159, 119] on button "Choose contact" at bounding box center [146, 118] width 50 height 11
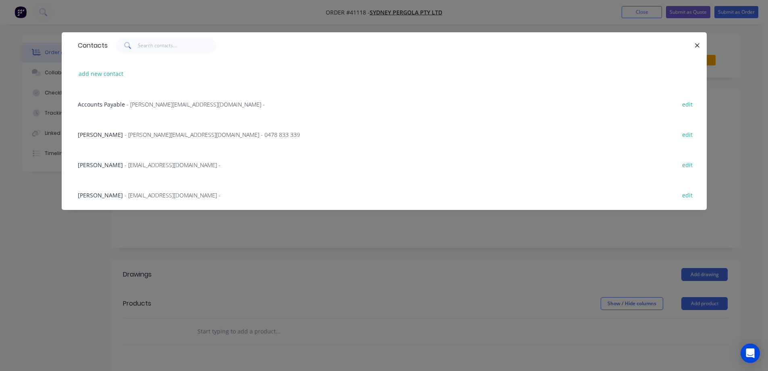
click at [139, 133] on span "- allan@sydneypergolaservices.com.au - 0478 833 339" at bounding box center [212, 135] width 175 height 8
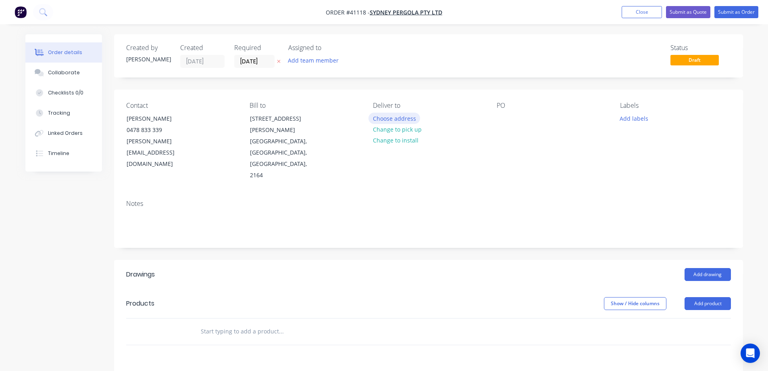
click at [387, 115] on button "Choose address" at bounding box center [395, 118] width 52 height 11
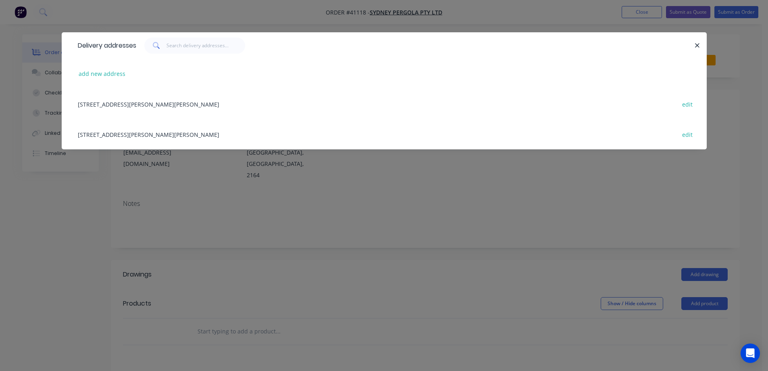
click at [248, 106] on div "5/132-136 Newton rd, WETHERILL PARK, New South Wales, Australia, 2164 edit" at bounding box center [384, 104] width 621 height 30
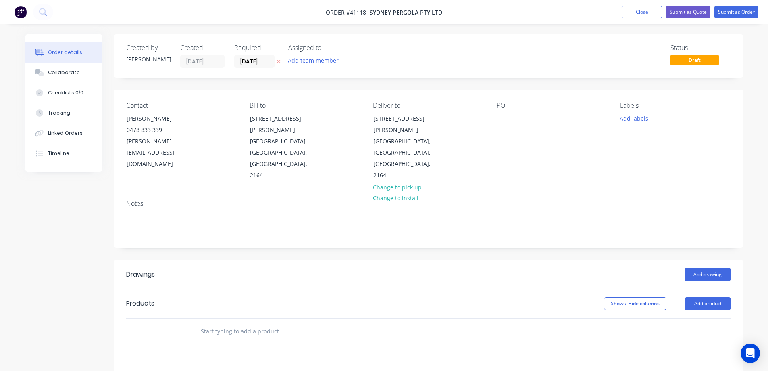
click at [509, 112] on div "PO" at bounding box center [552, 141] width 111 height 79
click at [507, 117] on div at bounding box center [503, 119] width 13 height 12
click at [504, 118] on div at bounding box center [503, 119] width 13 height 12
paste div
click at [624, 118] on button "Add labels" at bounding box center [634, 118] width 37 height 11
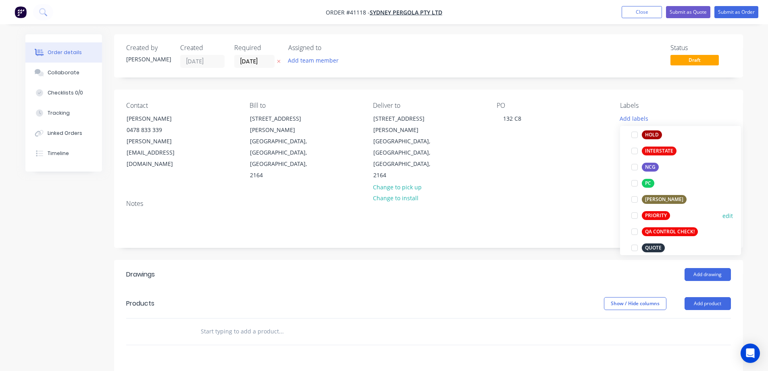
scroll to position [202, 0]
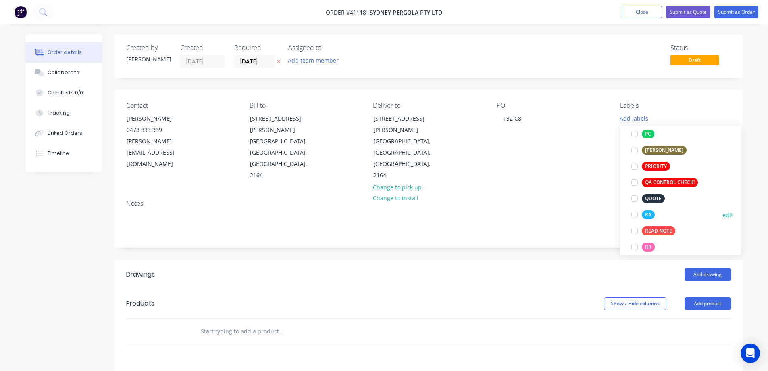
click at [635, 212] on div at bounding box center [635, 215] width 16 height 16
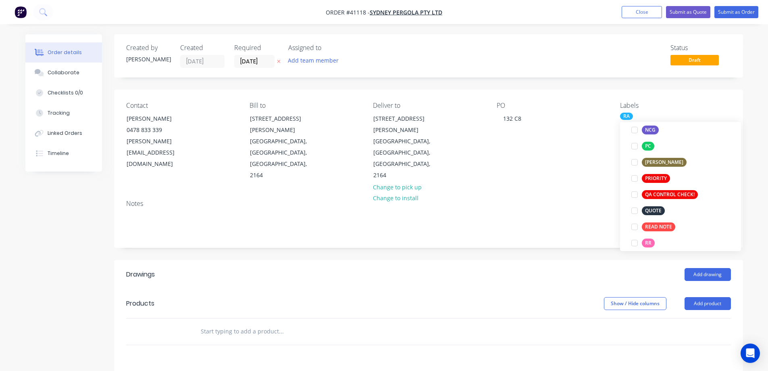
scroll to position [0, 0]
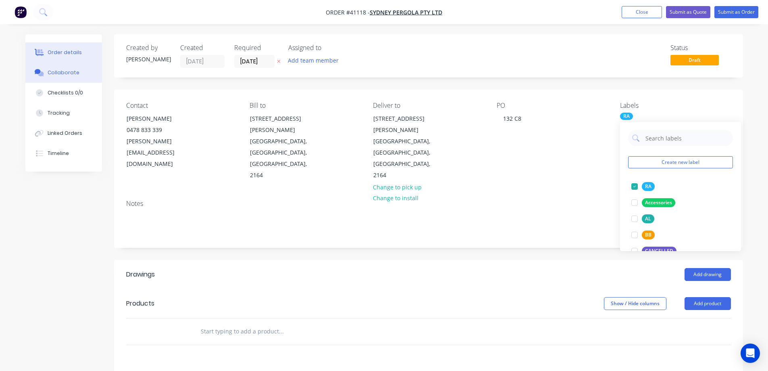
click at [69, 73] on div "Collaborate" at bounding box center [64, 72] width 32 height 7
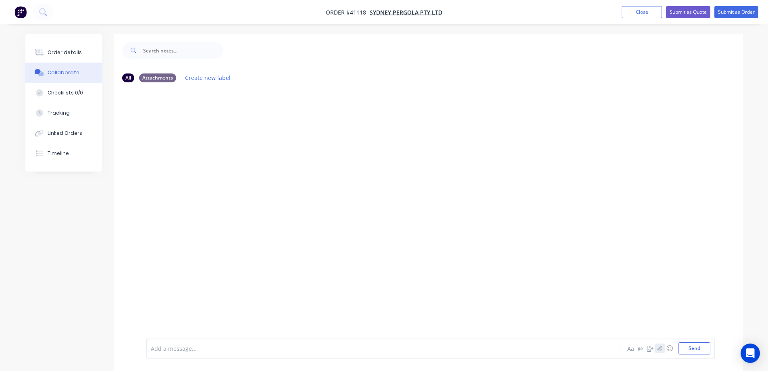
click at [660, 347] on icon "button" at bounding box center [660, 348] width 5 height 6
click at [694, 351] on button "Send" at bounding box center [695, 348] width 32 height 12
click at [662, 346] on icon "button" at bounding box center [660, 348] width 5 height 6
click at [704, 348] on button "Send" at bounding box center [695, 348] width 32 height 12
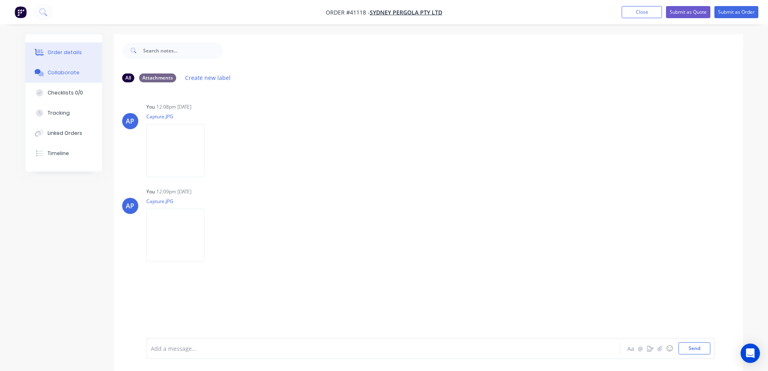
click at [62, 51] on div "Order details" at bounding box center [65, 52] width 34 height 7
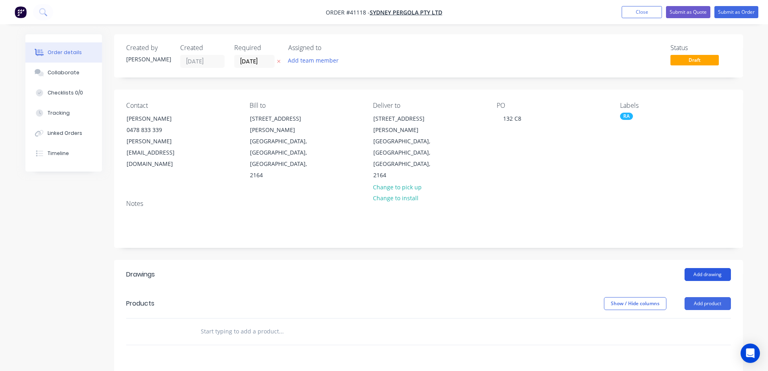
click at [692, 268] on button "Add drawing" at bounding box center [708, 274] width 46 height 13
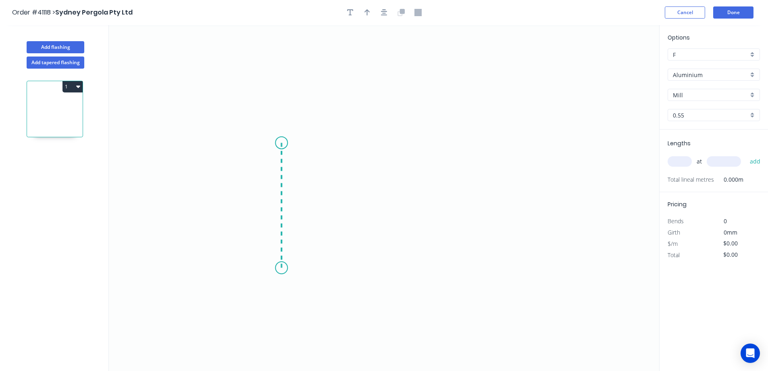
drag, startPoint x: 282, startPoint y: 268, endPoint x: 289, endPoint y: 143, distance: 125.3
click at [289, 143] on icon "0" at bounding box center [384, 198] width 551 height 346
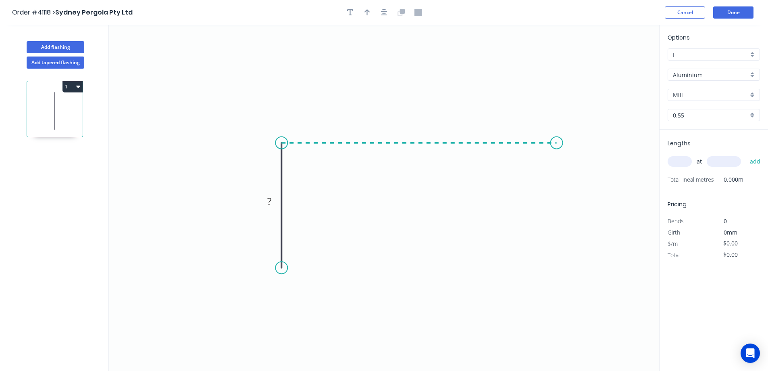
drag, startPoint x: 334, startPoint y: 143, endPoint x: 557, endPoint y: 144, distance: 223.5
click at [557, 144] on icon "0 ?" at bounding box center [384, 198] width 551 height 346
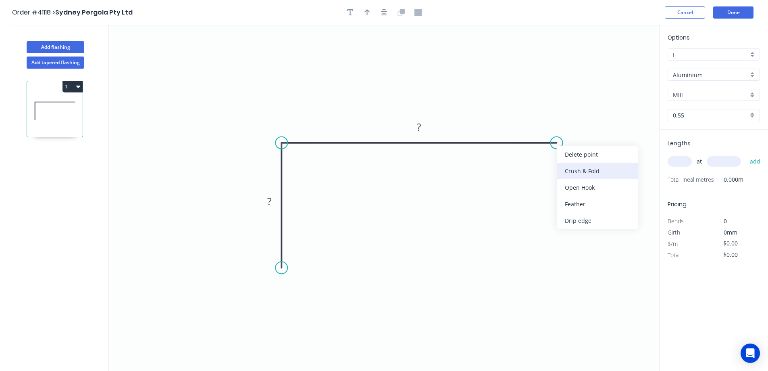
drag, startPoint x: 569, startPoint y: 168, endPoint x: 558, endPoint y: 149, distance: 21.9
click at [569, 168] on div "Crush & Fold" at bounding box center [597, 171] width 81 height 17
drag, startPoint x: 564, startPoint y: 167, endPoint x: 551, endPoint y: 169, distance: 12.2
click at [564, 167] on div "Flip bend" at bounding box center [594, 168] width 81 height 17
drag, startPoint x: 301, startPoint y: 292, endPoint x: 287, endPoint y: 270, distance: 26.0
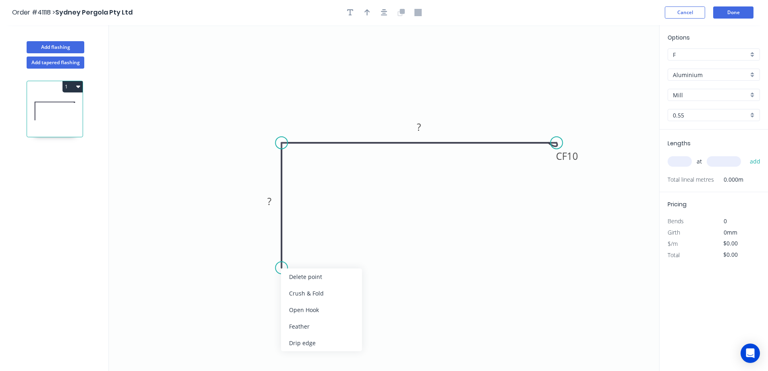
click at [301, 291] on div "Crush & Fold" at bounding box center [321, 293] width 81 height 17
drag, startPoint x: 282, startPoint y: 264, endPoint x: 281, endPoint y: 242, distance: 21.4
click at [281, 242] on circle at bounding box center [282, 242] width 12 height 12
click at [275, 233] on tspan "10" at bounding box center [269, 227] width 11 height 13
type input "$11.69"
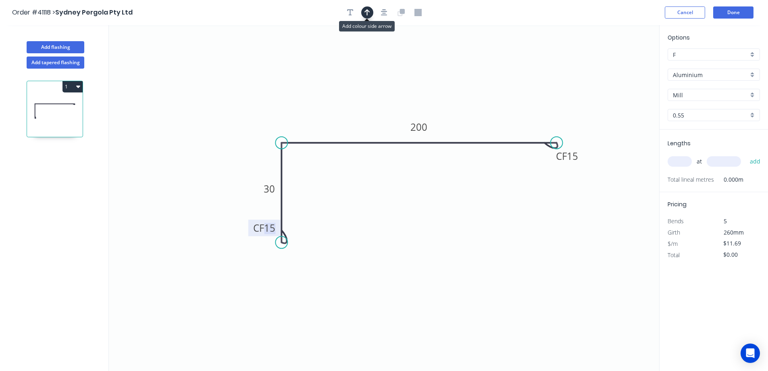
click at [367, 12] on icon "button" at bounding box center [368, 12] width 6 height 6
drag, startPoint x: 618, startPoint y: 63, endPoint x: 366, endPoint y: 106, distance: 256.3
click at [361, 107] on icon at bounding box center [362, 98] width 7 height 26
click at [753, 74] on div "Aluminium" at bounding box center [714, 75] width 92 height 12
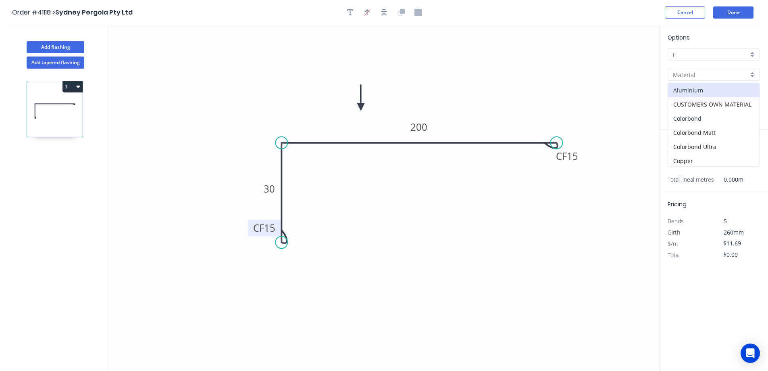
click at [721, 114] on div "Colorbond" at bounding box center [714, 118] width 92 height 14
type input "Colorbond"
type input "Basalt"
type input "$8.71"
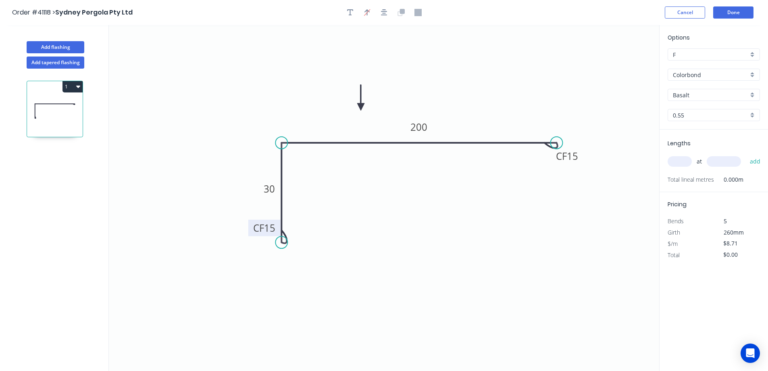
click at [748, 95] on input "Basalt" at bounding box center [710, 95] width 75 height 8
click at [704, 121] on div "Monument" at bounding box center [714, 118] width 92 height 14
type input "Monument"
click at [683, 163] on input "text" at bounding box center [680, 161] width 24 height 10
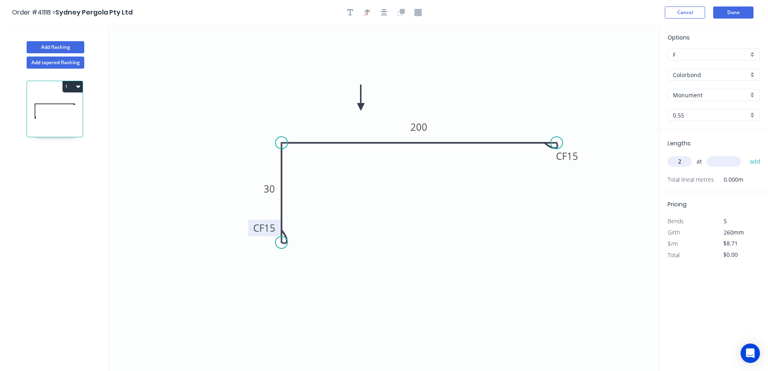
type input "2"
type input "6500"
click at [746, 155] on button "add" at bounding box center [755, 162] width 19 height 14
type input "$113.23"
click at [82, 45] on button "Add flashing" at bounding box center [56, 47] width 58 height 12
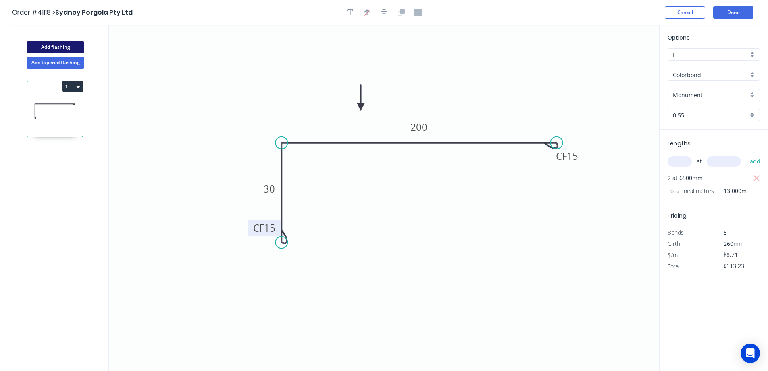
type input "$0.00"
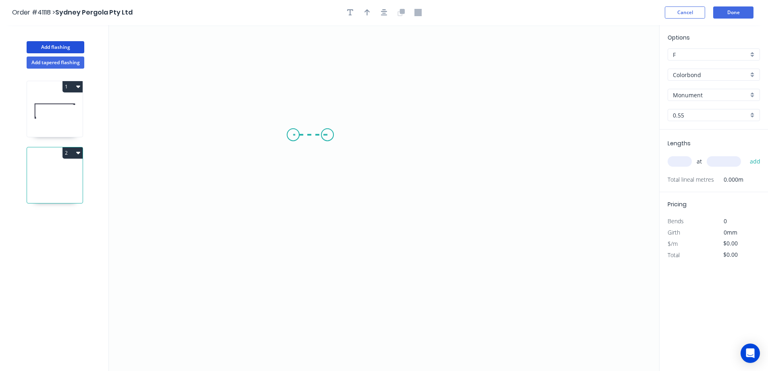
drag, startPoint x: 328, startPoint y: 135, endPoint x: 293, endPoint y: 134, distance: 34.3
click at [293, 134] on icon "0" at bounding box center [384, 198] width 551 height 346
drag, startPoint x: 285, startPoint y: 169, endPoint x: 292, endPoint y: 259, distance: 91.1
click at [292, 259] on icon "0 ?" at bounding box center [384, 198] width 551 height 346
drag, startPoint x: 326, startPoint y: 261, endPoint x: 440, endPoint y: 257, distance: 114.6
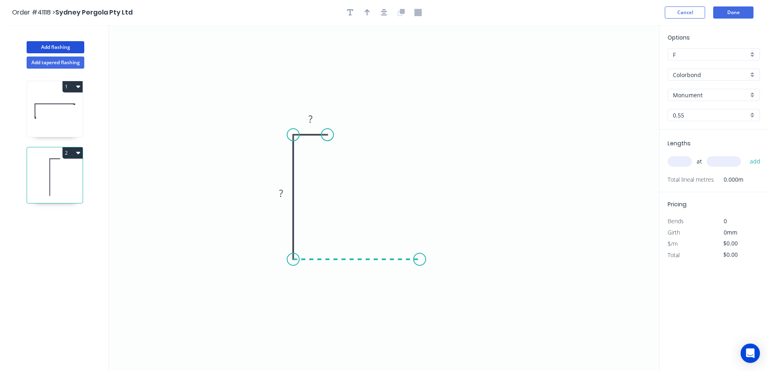
click at [440, 257] on icon "0 ? ?" at bounding box center [384, 198] width 551 height 346
drag, startPoint x: 456, startPoint y: 248, endPoint x: 515, endPoint y: 216, distance: 67.4
click at [515, 216] on icon "0 ? ? ?" at bounding box center [384, 198] width 551 height 346
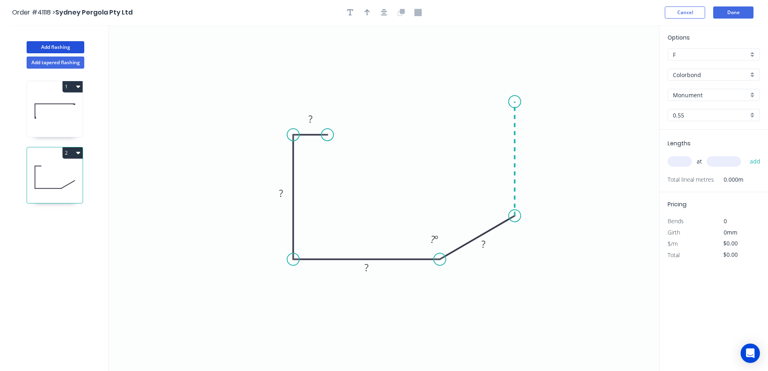
drag, startPoint x: 518, startPoint y: 205, endPoint x: 512, endPoint y: 98, distance: 106.6
click at [512, 98] on icon "0 ? ? ? ? ? º" at bounding box center [384, 198] width 551 height 346
drag, startPoint x: 501, startPoint y: 100, endPoint x: 476, endPoint y: 98, distance: 25.1
click at [476, 98] on icon "0 ? ? ? ? ? ? º ? º" at bounding box center [384, 198] width 551 height 346
drag, startPoint x: 470, startPoint y: 113, endPoint x: 474, endPoint y: 132, distance: 19.1
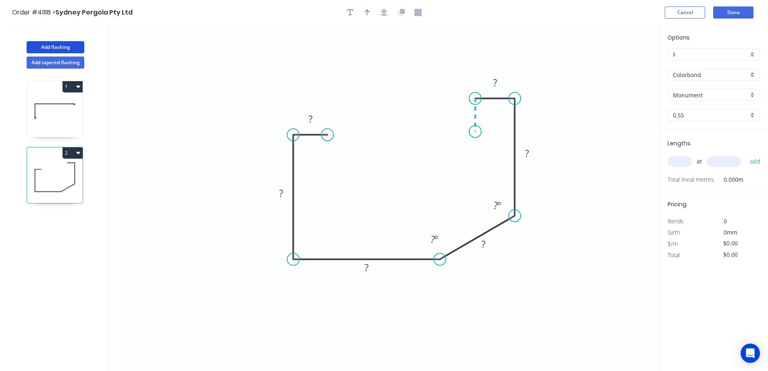
click at [474, 132] on icon "0 ? ? ? ? ? ? ? º ? º" at bounding box center [384, 198] width 551 height 346
click at [474, 132] on circle at bounding box center [476, 131] width 12 height 12
click at [313, 121] on rect at bounding box center [311, 119] width 16 height 11
type input "$11.58"
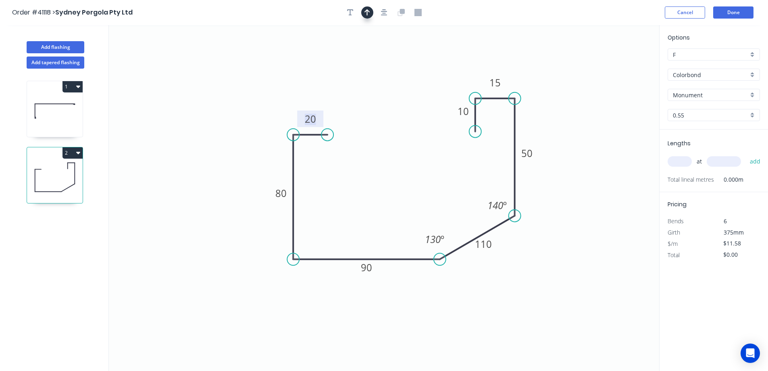
click at [371, 12] on button "button" at bounding box center [367, 12] width 12 height 12
drag, startPoint x: 618, startPoint y: 65, endPoint x: 589, endPoint y: 161, distance: 100.0
click at [594, 137] on icon at bounding box center [597, 124] width 7 height 26
click at [589, 161] on icon at bounding box center [588, 151] width 7 height 26
click at [589, 161] on icon at bounding box center [594, 153] width 23 height 23
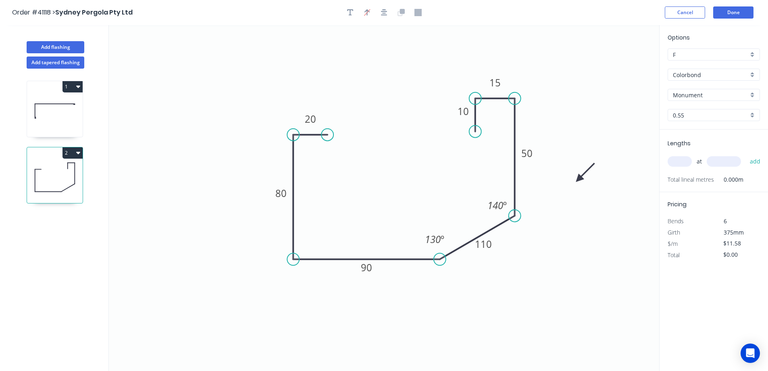
drag, startPoint x: 589, startPoint y: 161, endPoint x: 590, endPoint y: 169, distance: 7.8
click at [580, 178] on icon at bounding box center [585, 172] width 23 height 23
click at [679, 161] on input "text" at bounding box center [680, 161] width 24 height 10
type input "1"
type input "7400"
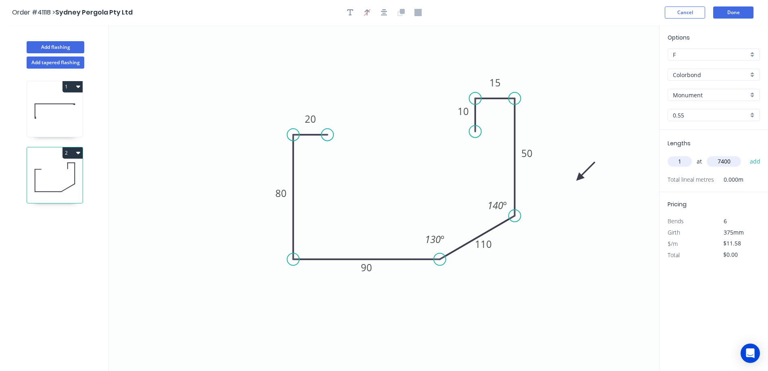
click at [746, 155] on button "add" at bounding box center [755, 162] width 19 height 14
type input "$85.69"
type input "1"
type input "3800"
click at [746, 155] on button "add" at bounding box center [755, 162] width 19 height 14
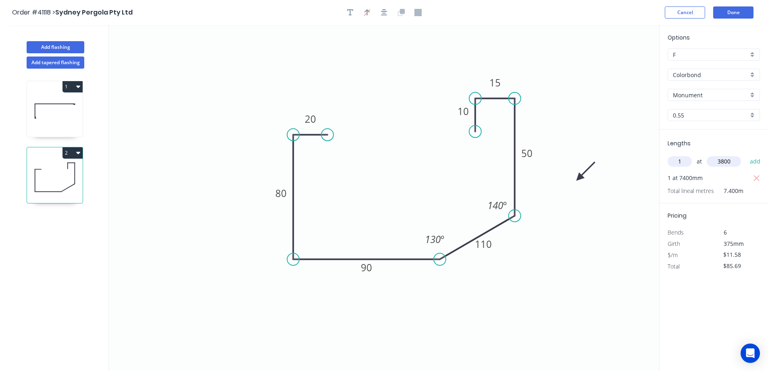
type input "$129.70"
type input "1"
type input "4200"
click at [746, 155] on button "add" at bounding box center [755, 162] width 19 height 14
type input "$178.33"
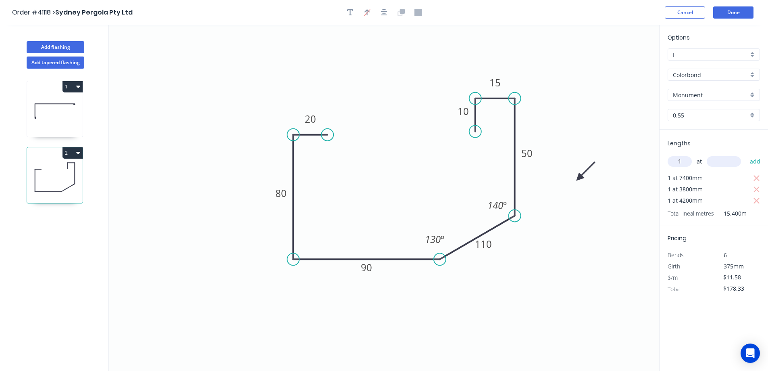
type input "1"
type input "4800"
click at [746, 155] on button "add" at bounding box center [755, 162] width 19 height 14
type input "$233.92"
click at [748, 11] on button "Done" at bounding box center [734, 12] width 40 height 12
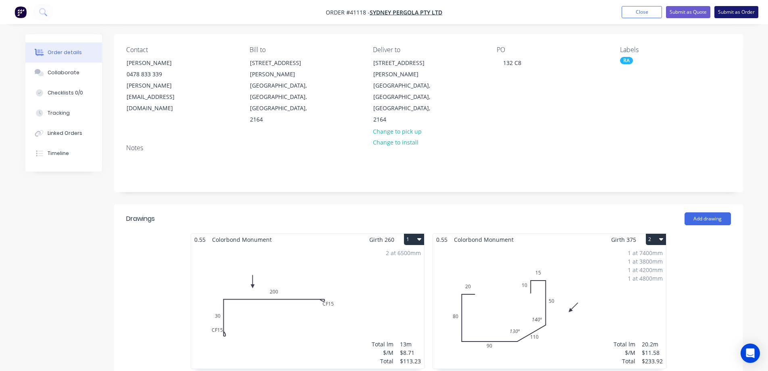
scroll to position [40, 0]
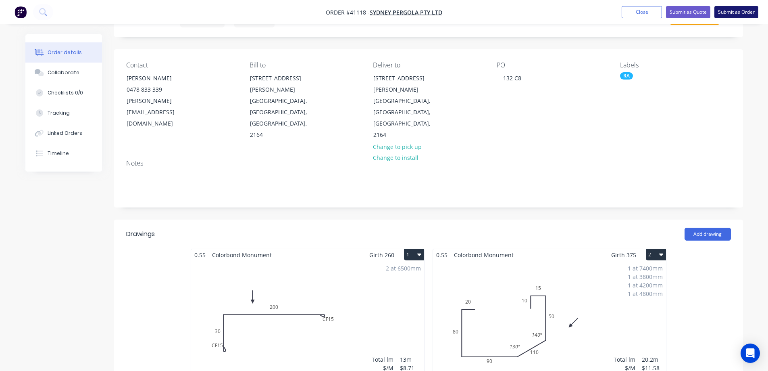
click at [746, 8] on button "Submit as Order" at bounding box center [737, 12] width 44 height 12
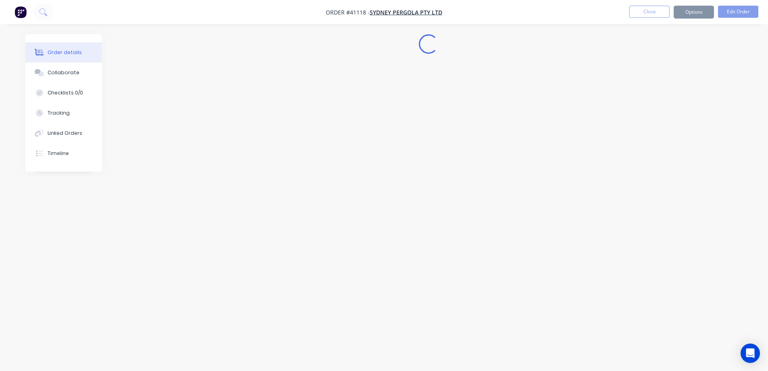
scroll to position [0, 0]
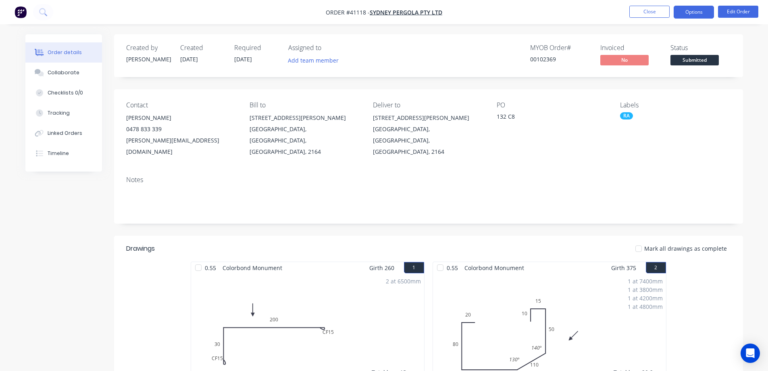
click at [693, 11] on button "Options" at bounding box center [694, 12] width 40 height 13
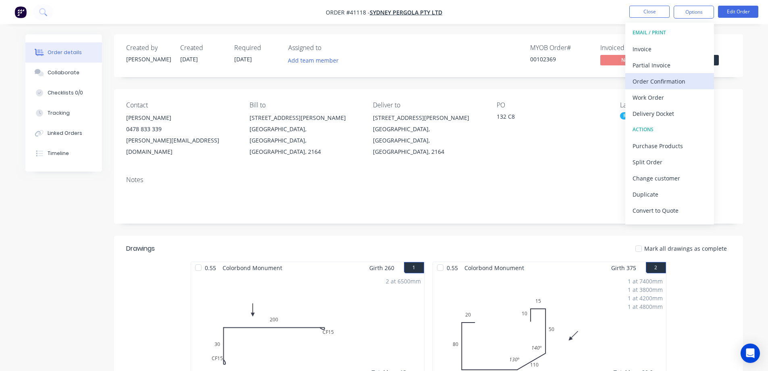
click at [668, 77] on div "Order Confirmation" at bounding box center [670, 81] width 74 height 12
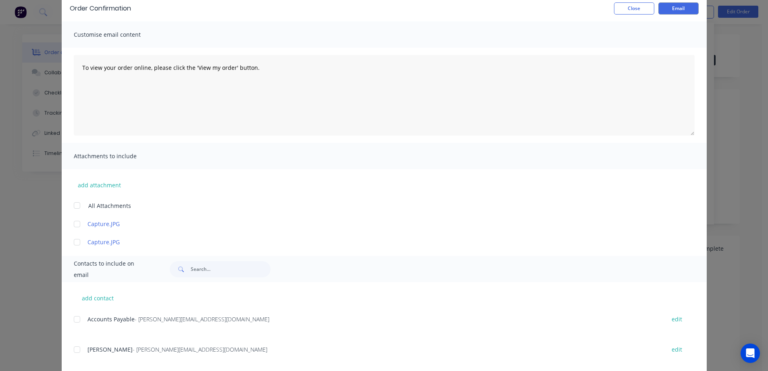
scroll to position [112, 0]
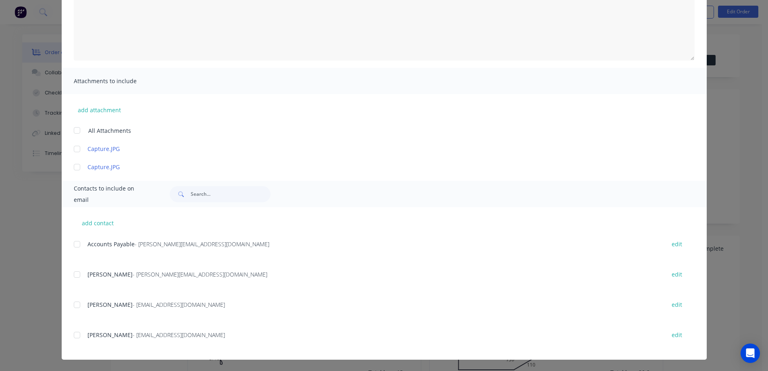
drag, startPoint x: 72, startPoint y: 274, endPoint x: 283, endPoint y: 217, distance: 218.3
click at [73, 274] on div at bounding box center [77, 274] width 16 height 16
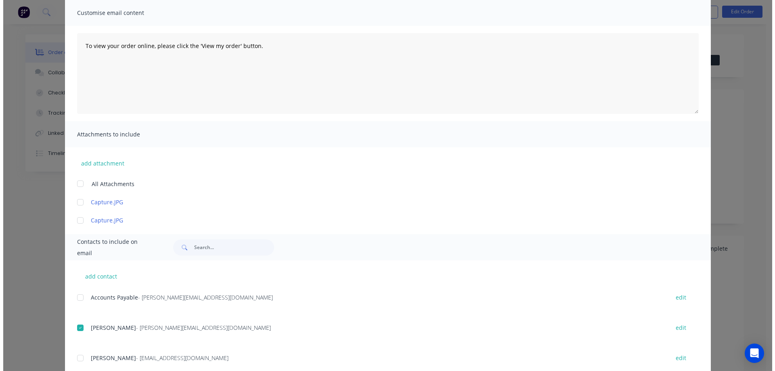
scroll to position [0, 0]
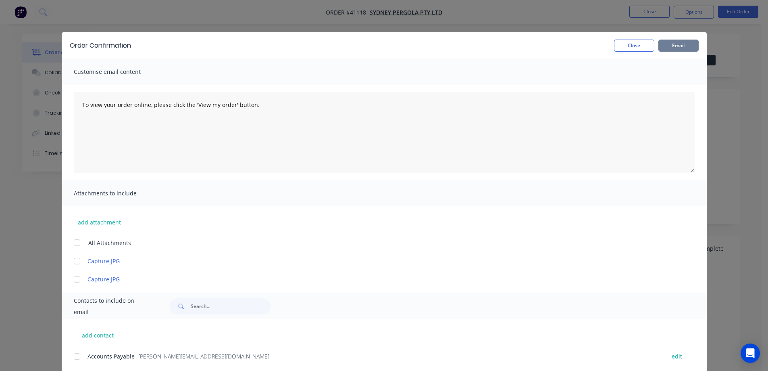
click at [674, 46] on button "Email" at bounding box center [679, 46] width 40 height 12
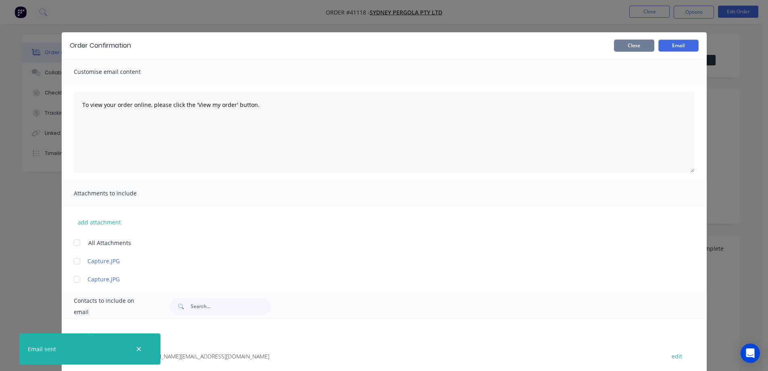
drag, startPoint x: 643, startPoint y: 42, endPoint x: 659, endPoint y: 30, distance: 19.8
click at [643, 42] on button "Close" at bounding box center [634, 46] width 40 height 12
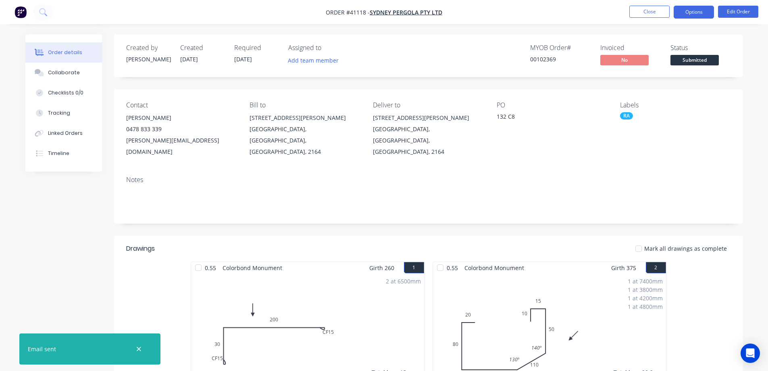
click at [685, 11] on button "Options" at bounding box center [694, 12] width 40 height 13
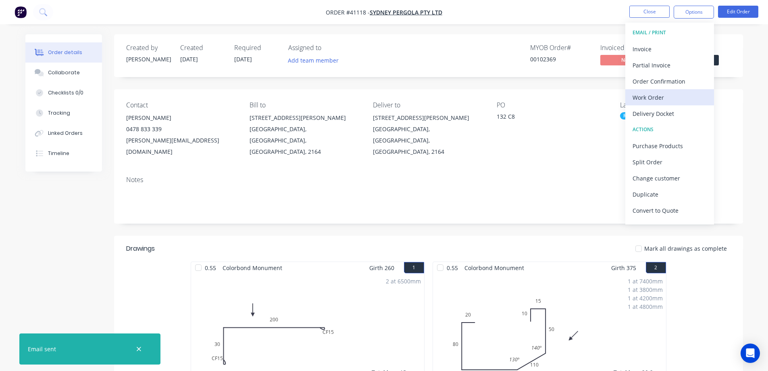
click at [645, 96] on div "Work Order" at bounding box center [670, 98] width 74 height 12
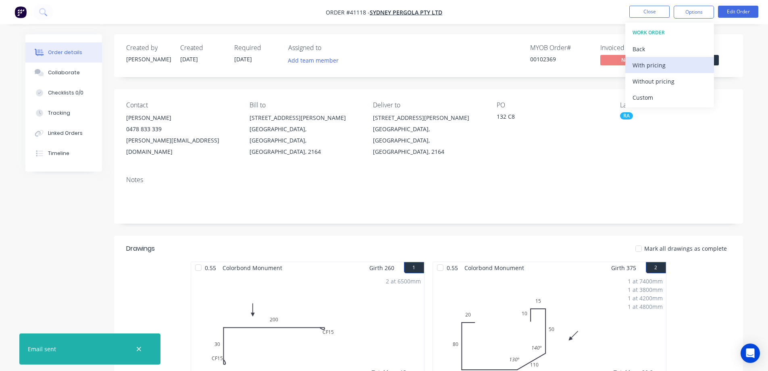
click at [660, 66] on div "With pricing" at bounding box center [670, 65] width 74 height 12
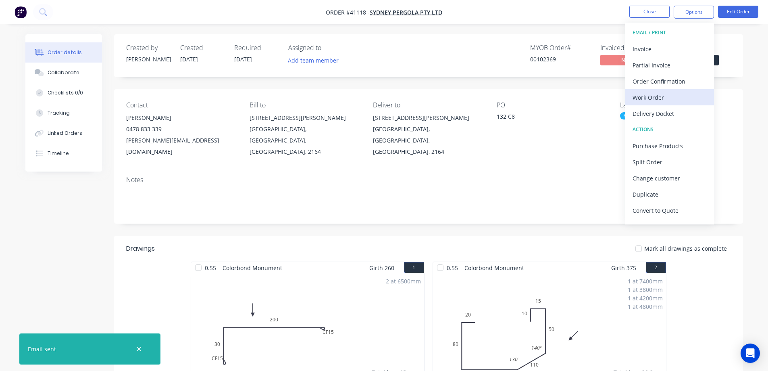
click at [657, 96] on div "Work Order" at bounding box center [670, 98] width 74 height 12
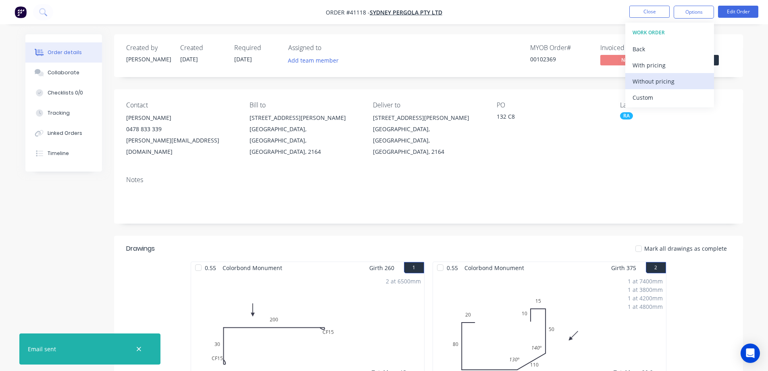
click at [677, 78] on div "Without pricing" at bounding box center [670, 81] width 74 height 12
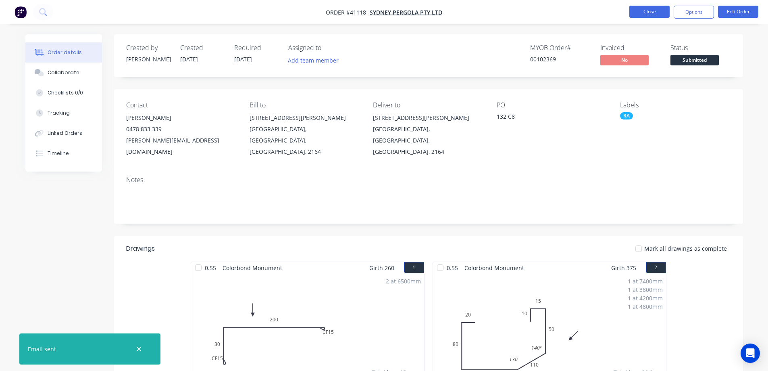
click at [639, 11] on button "Close" at bounding box center [650, 12] width 40 height 12
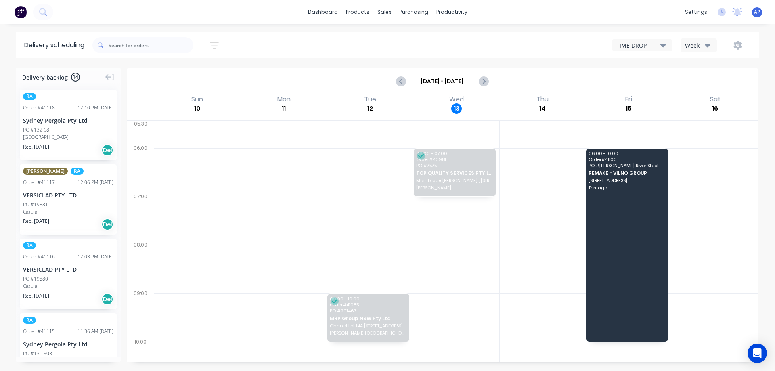
click at [702, 44] on div "Week" at bounding box center [696, 45] width 23 height 8
click at [708, 79] on div "Vehicle" at bounding box center [721, 83] width 80 height 16
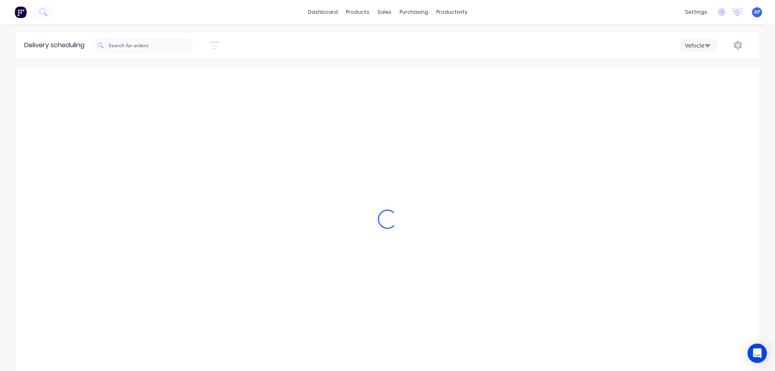
scroll to position [0, 0]
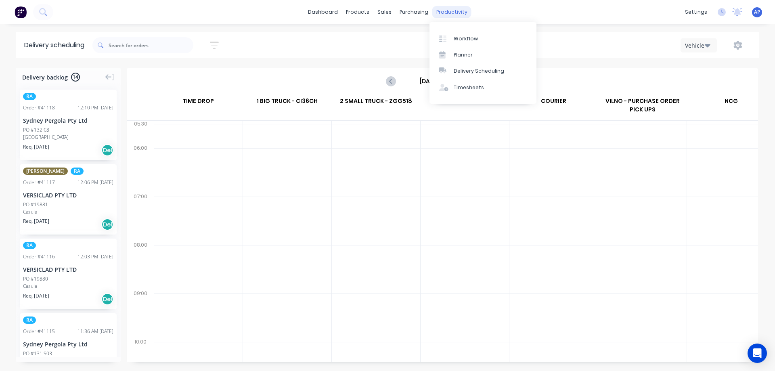
click at [449, 13] on div "productivity" at bounding box center [451, 12] width 39 height 12
click at [474, 71] on div "Delivery Scheduling" at bounding box center [478, 70] width 50 height 7
click at [442, 146] on div at bounding box center [464, 136] width 88 height 24
click at [432, 83] on input "[DATE] - [DATE]" at bounding box center [442, 81] width 80 height 12
click at [438, 77] on input "[DATE] - [DATE]" at bounding box center [442, 81] width 80 height 12
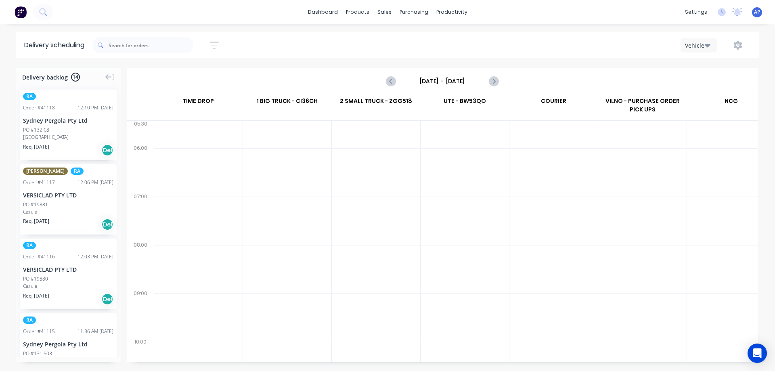
click at [453, 80] on input "[DATE] - [DATE]" at bounding box center [442, 81] width 80 height 12
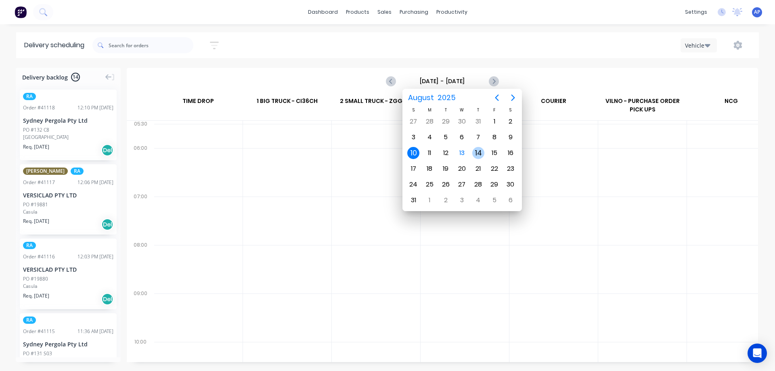
click at [475, 151] on div "14" at bounding box center [478, 153] width 12 height 12
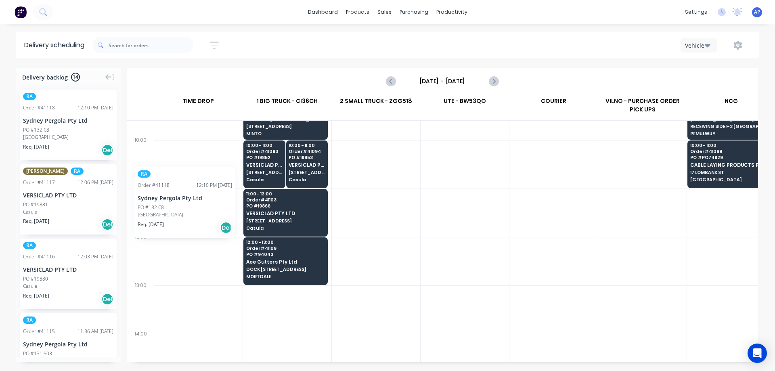
scroll to position [202, 0]
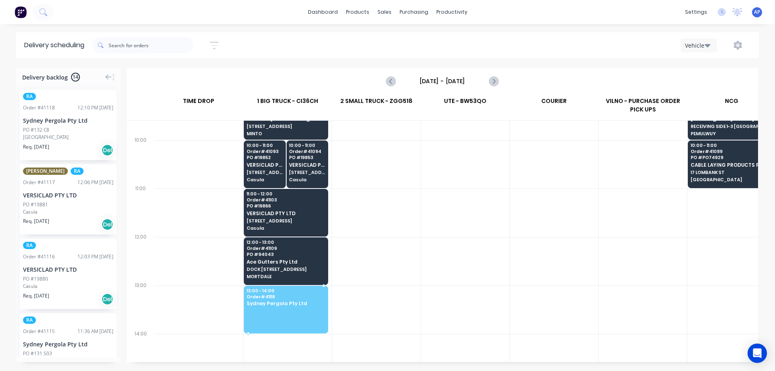
drag, startPoint x: 50, startPoint y: 137, endPoint x: 262, endPoint y: 304, distance: 270.0
drag, startPoint x: 54, startPoint y: 276, endPoint x: 220, endPoint y: 299, distance: 166.9
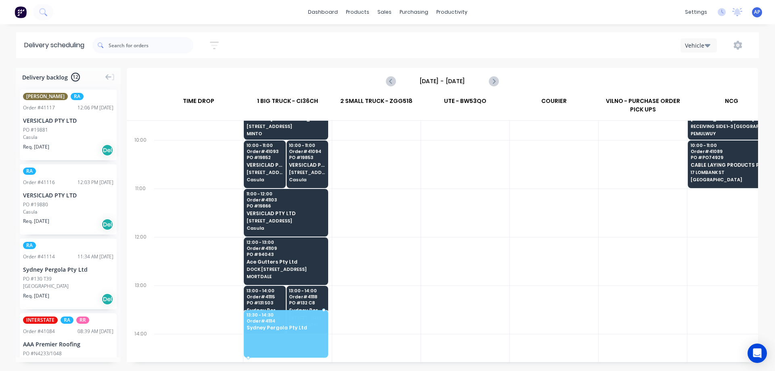
drag, startPoint x: 66, startPoint y: 277, endPoint x: 268, endPoint y: 309, distance: 204.7
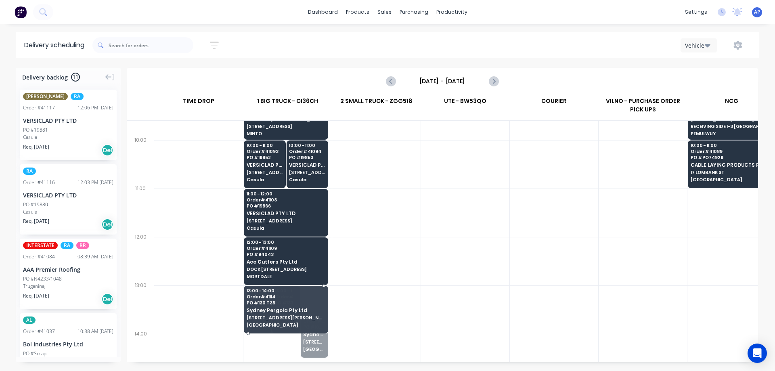
drag, startPoint x: 313, startPoint y: 335, endPoint x: 298, endPoint y: 324, distance: 18.2
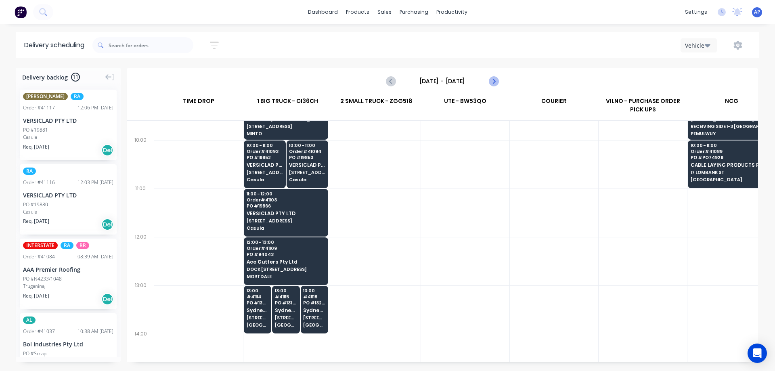
click at [496, 81] on icon "Next page" at bounding box center [493, 81] width 10 height 10
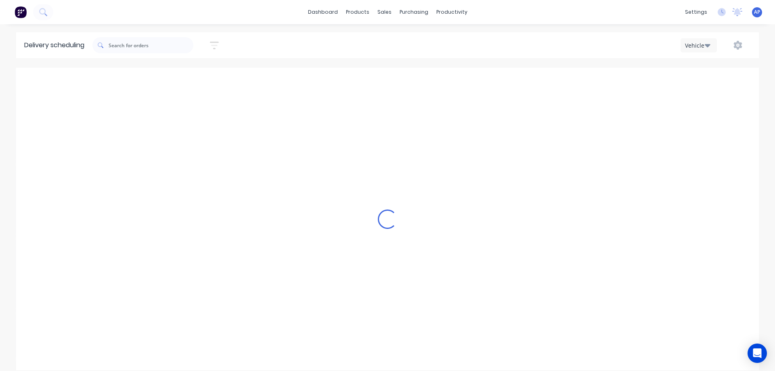
type input "[DATE] - [DATE]"
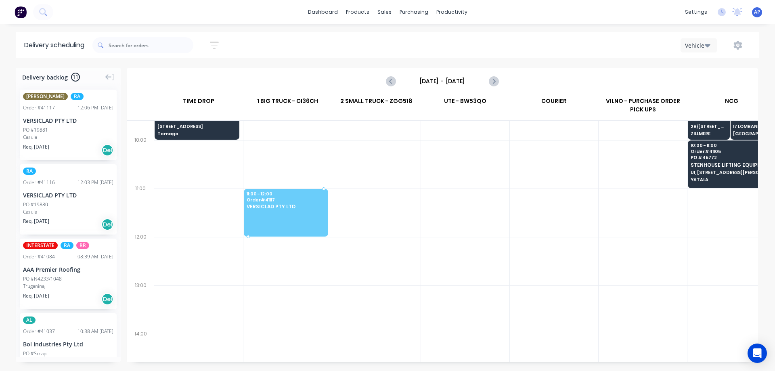
drag, startPoint x: 62, startPoint y: 135, endPoint x: 192, endPoint y: 187, distance: 140.7
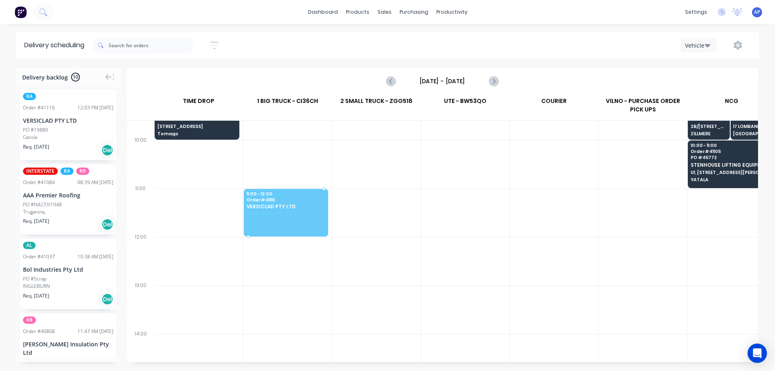
drag, startPoint x: 63, startPoint y: 120, endPoint x: 275, endPoint y: 196, distance: 225.3
